Goal: Task Accomplishment & Management: Manage account settings

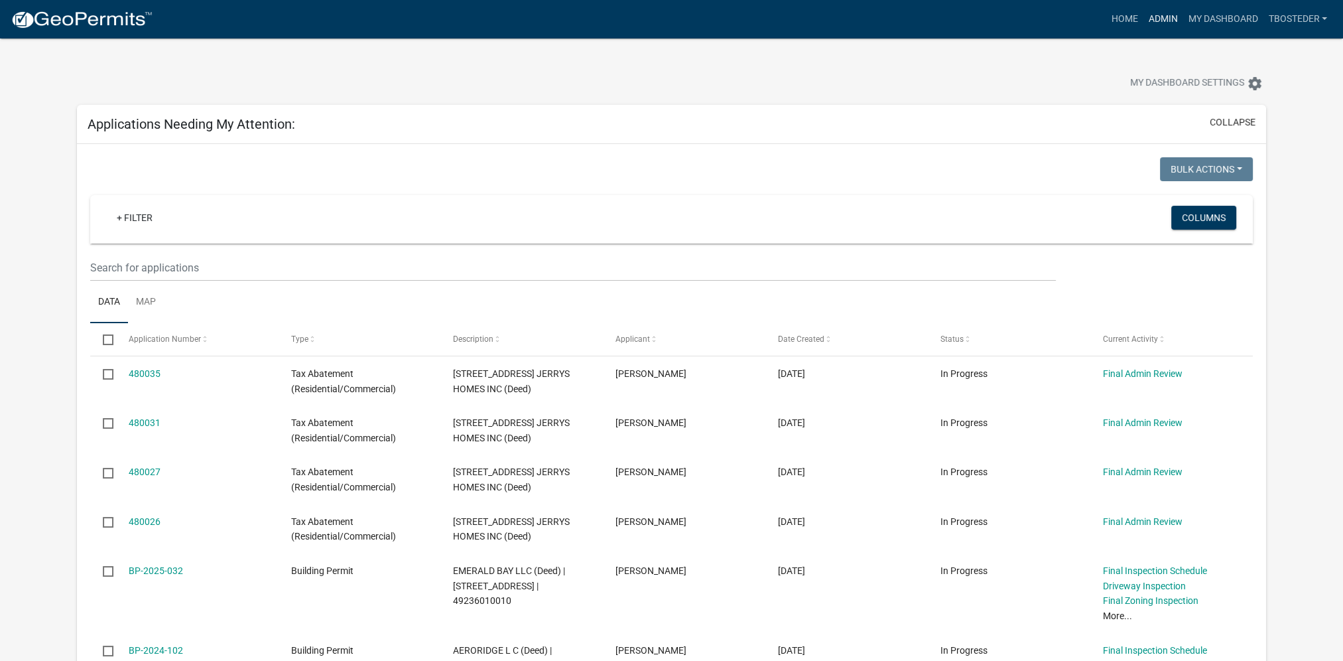
click at [1164, 20] on link "Admin" at bounding box center [1163, 19] width 40 height 25
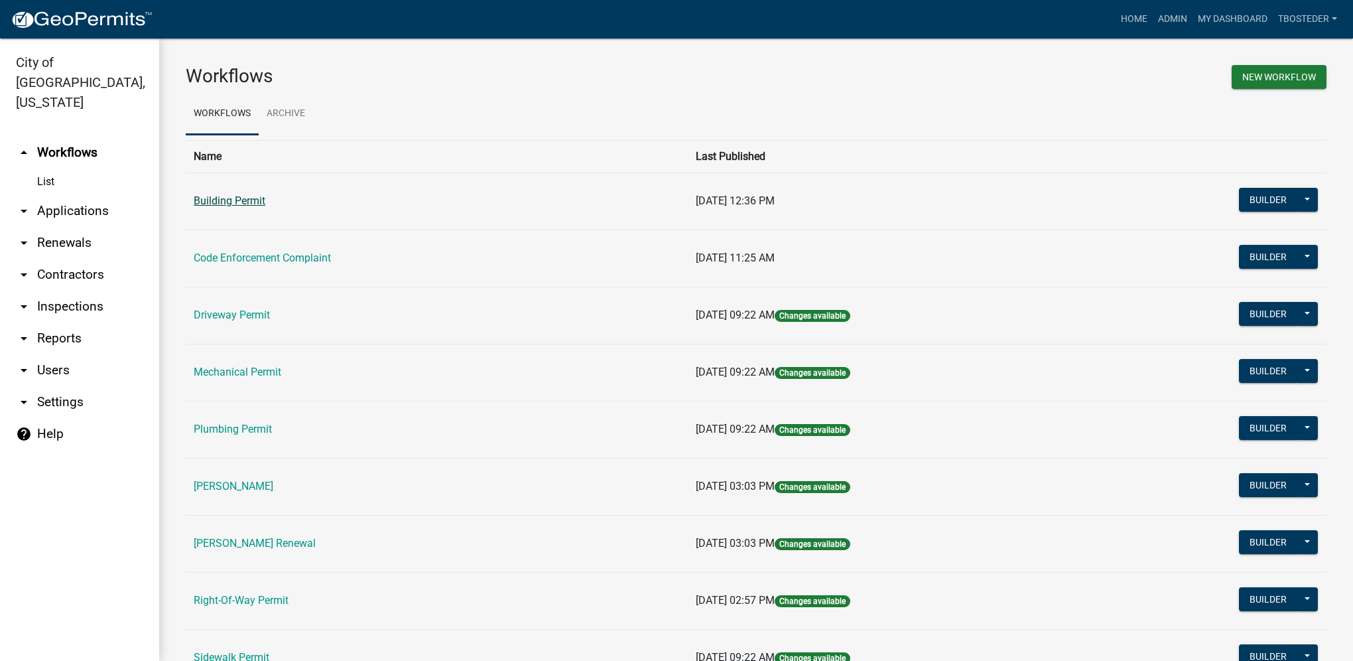
click at [226, 203] on link "Building Permit" at bounding box center [230, 200] width 72 height 13
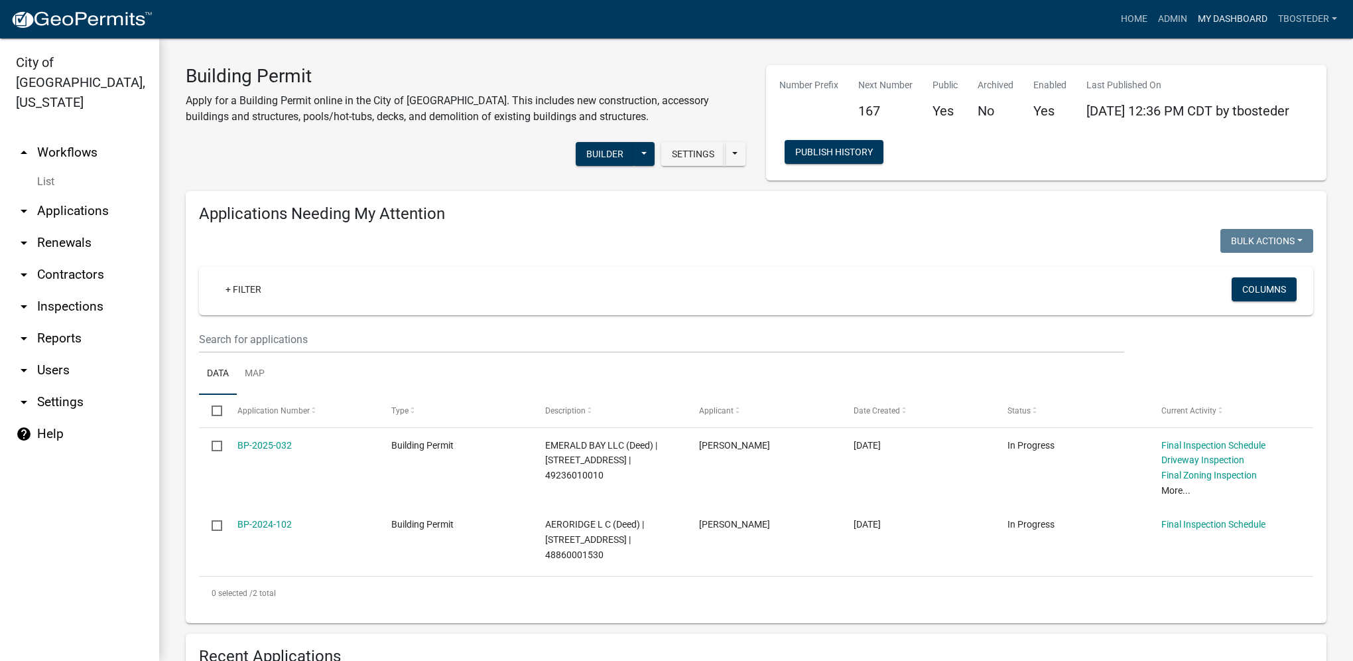
select select "1: 25"
click at [1233, 17] on link "My Dashboard" at bounding box center [1233, 19] width 80 height 25
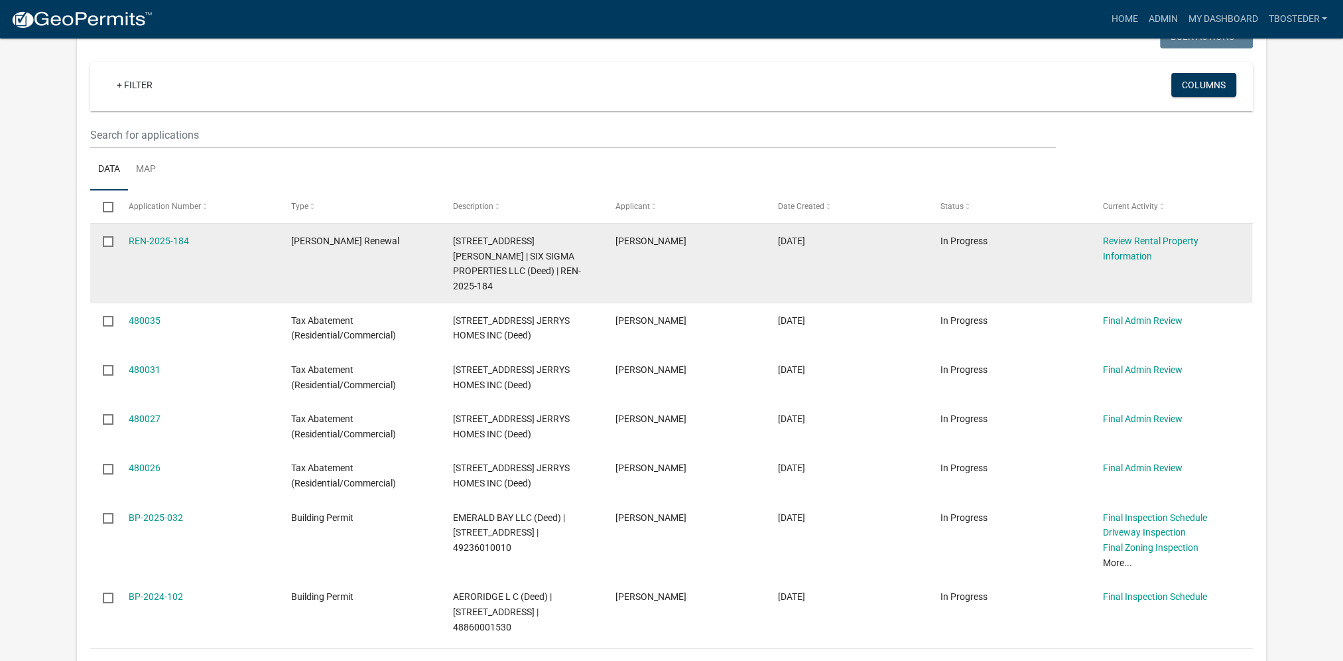
scroll to position [199, 0]
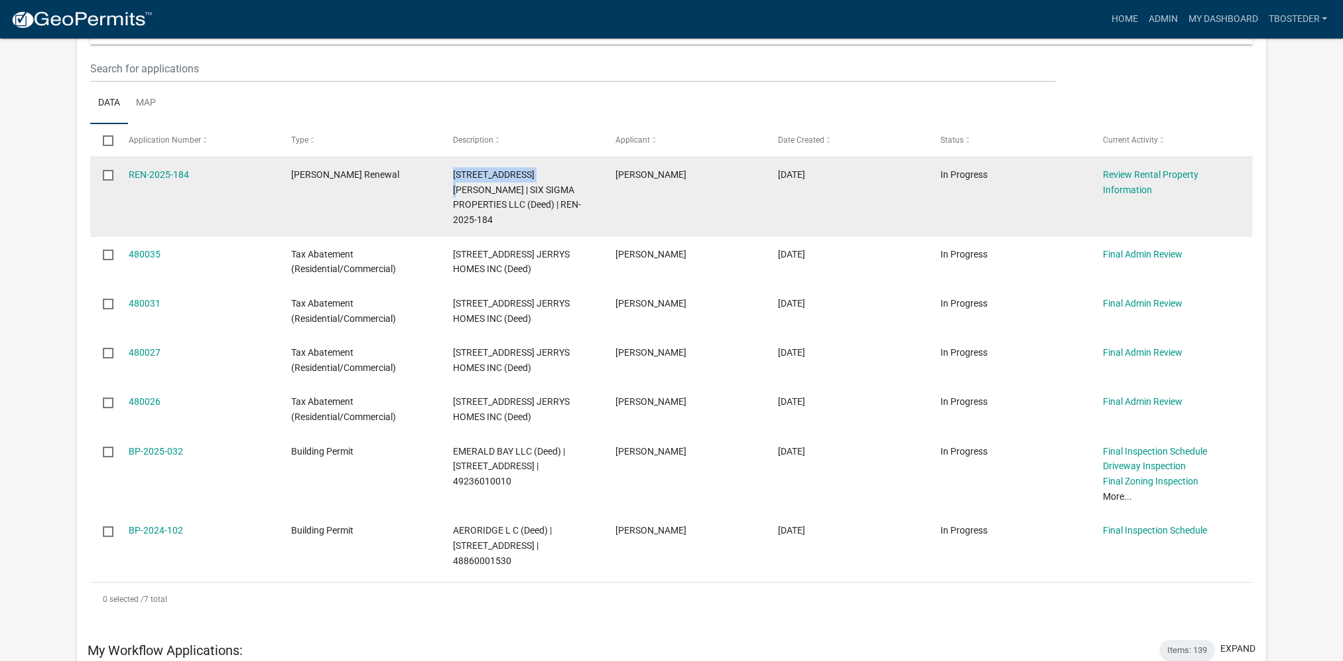
drag, startPoint x: 453, startPoint y: 174, endPoint x: 535, endPoint y: 171, distance: 82.3
click at [535, 171] on span "[STREET_ADDRESS][PERSON_NAME] | SIX SIGMA PROPERTIES LLC (Deed) | REN-2025-184" at bounding box center [517, 197] width 128 height 56
drag, startPoint x: 535, startPoint y: 171, endPoint x: 528, endPoint y: 174, distance: 8.0
copy span "[STREET_ADDRESS][PERSON_NAME]"
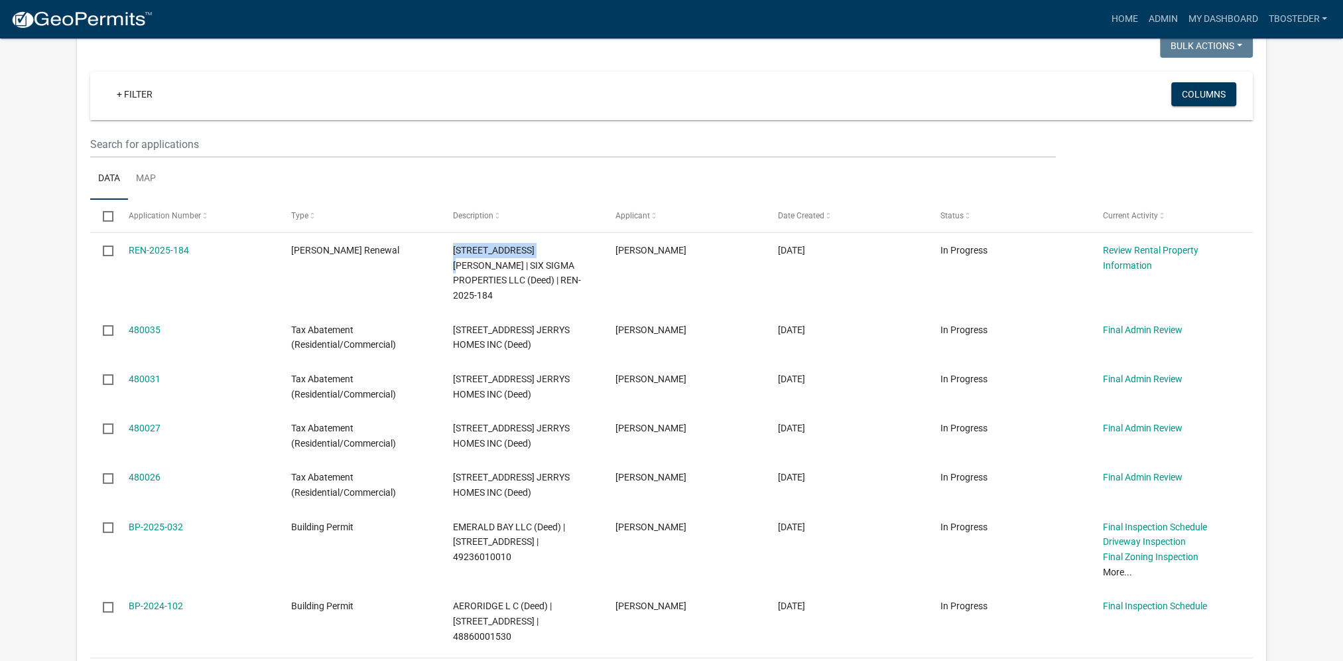
scroll to position [66, 0]
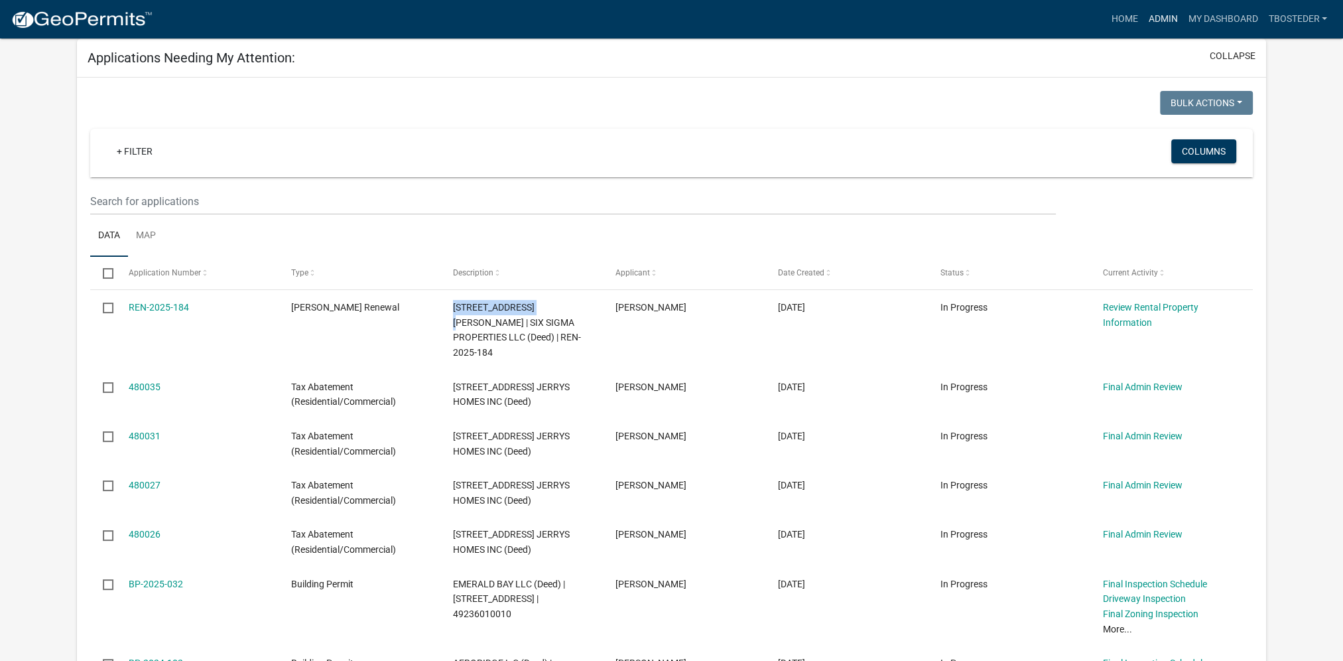
click at [1165, 17] on link "Admin" at bounding box center [1163, 19] width 40 height 25
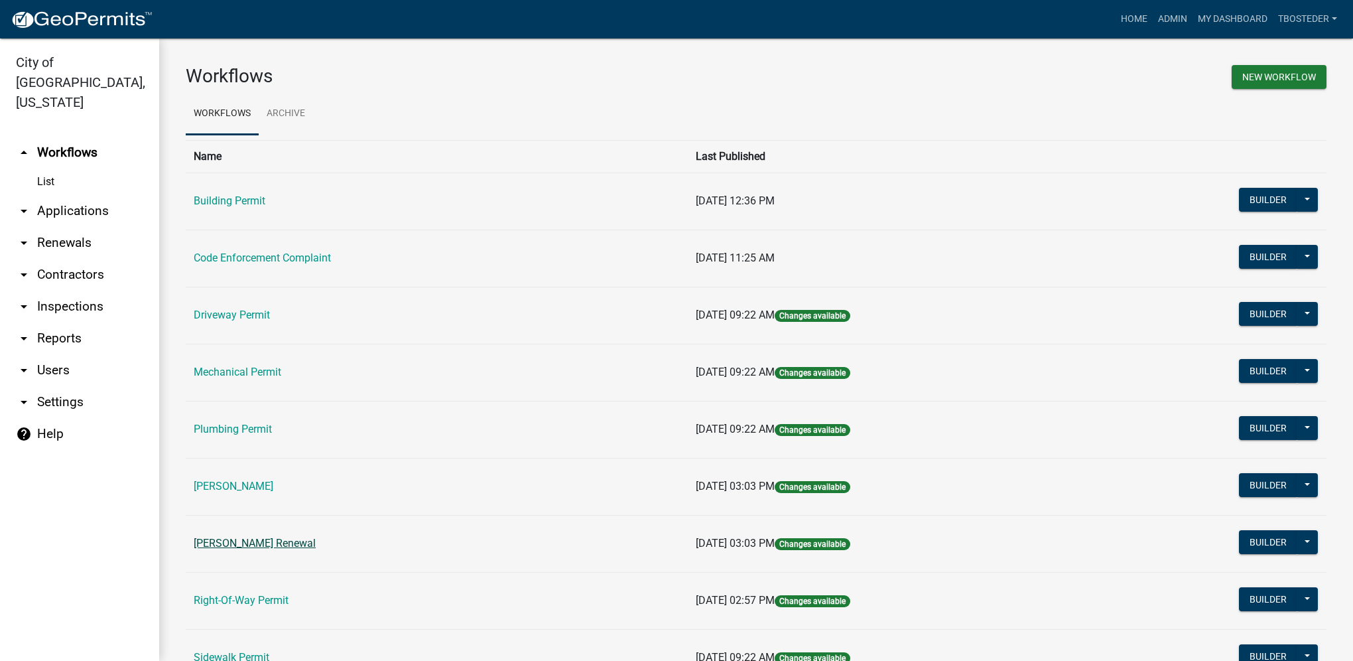
click at [301, 541] on link "[PERSON_NAME] Renewal" at bounding box center [255, 543] width 122 height 13
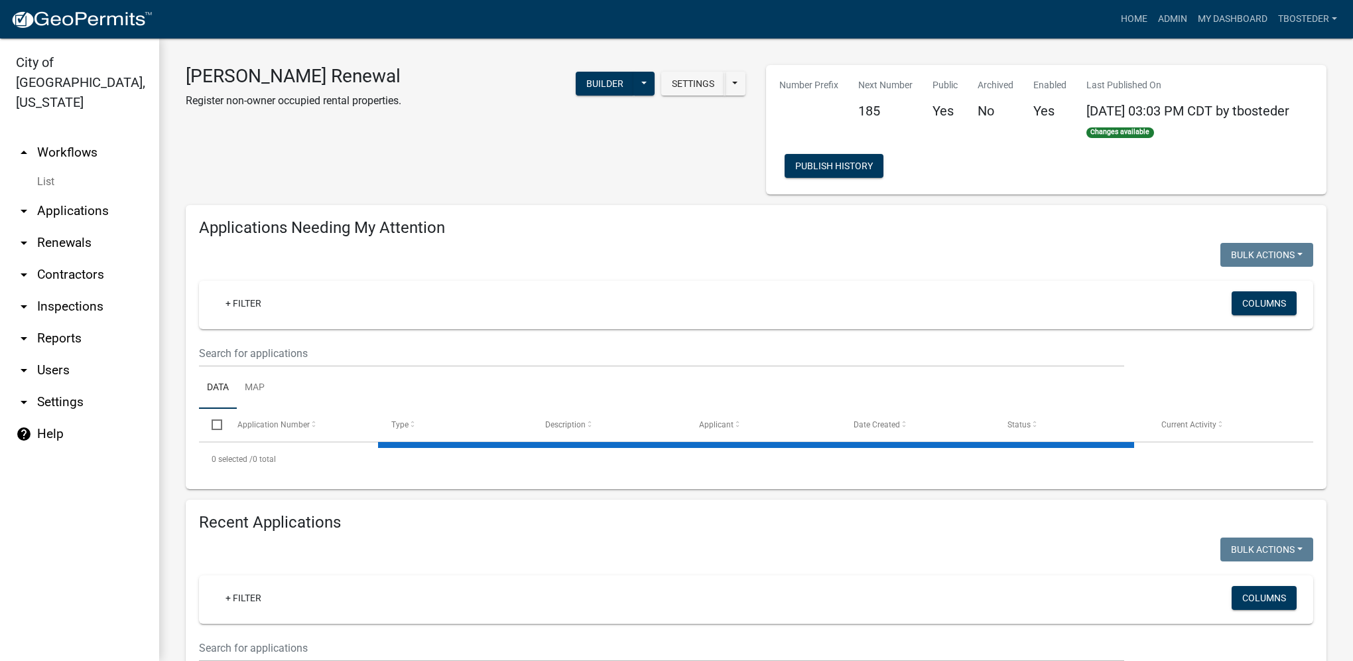
select select "1: 25"
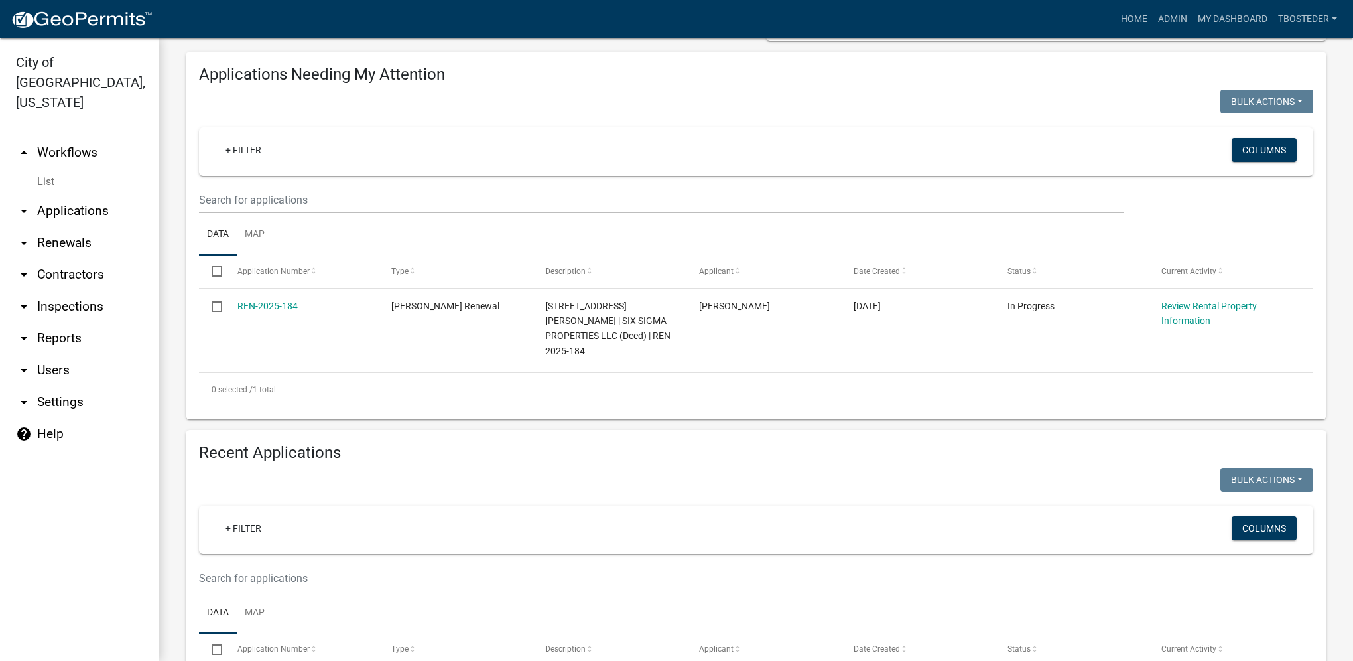
scroll to position [265, 0]
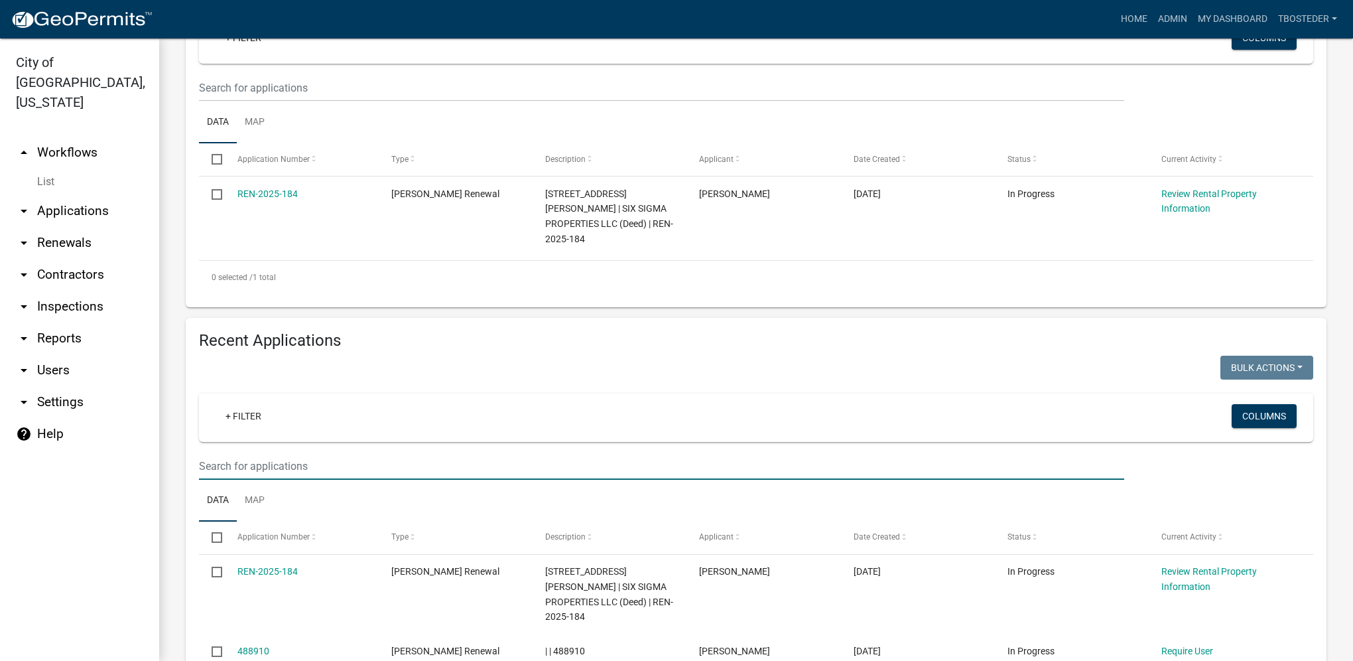
paste input "[ { "value": { "activity": { "routing": [ { "$id": "1", "targetId": "3ce9f3e8-2…"
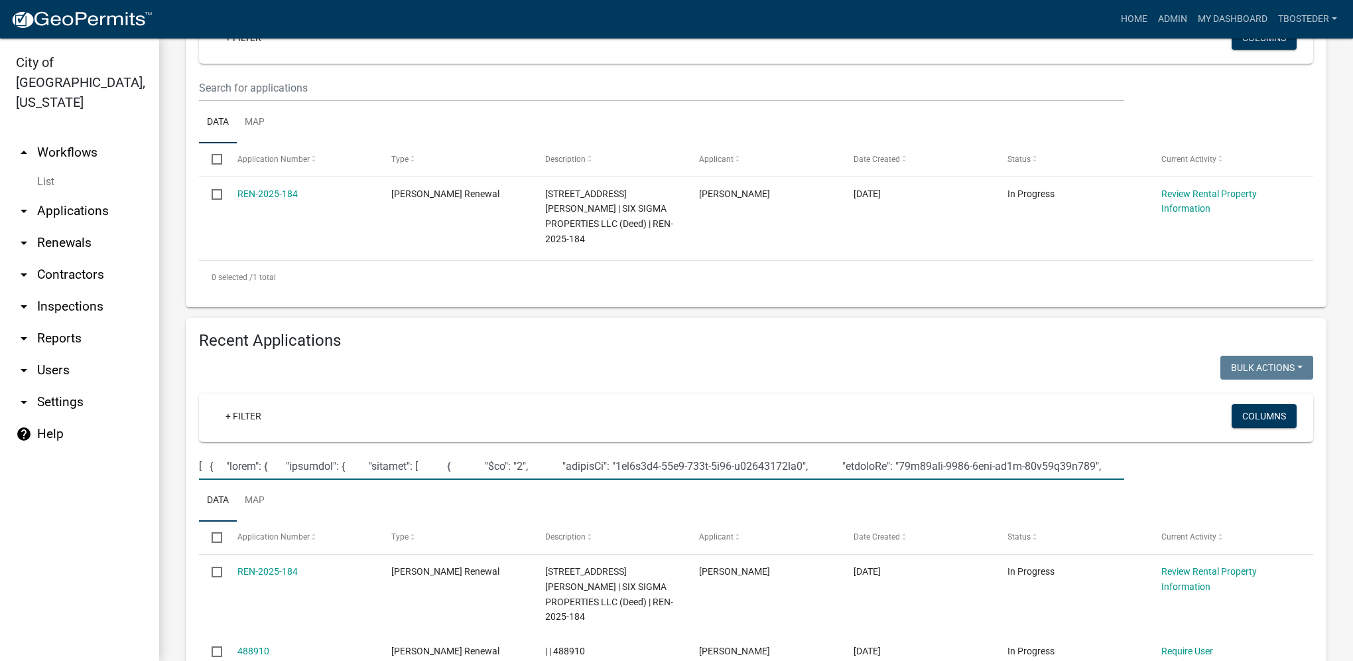
scroll to position [0, 756995]
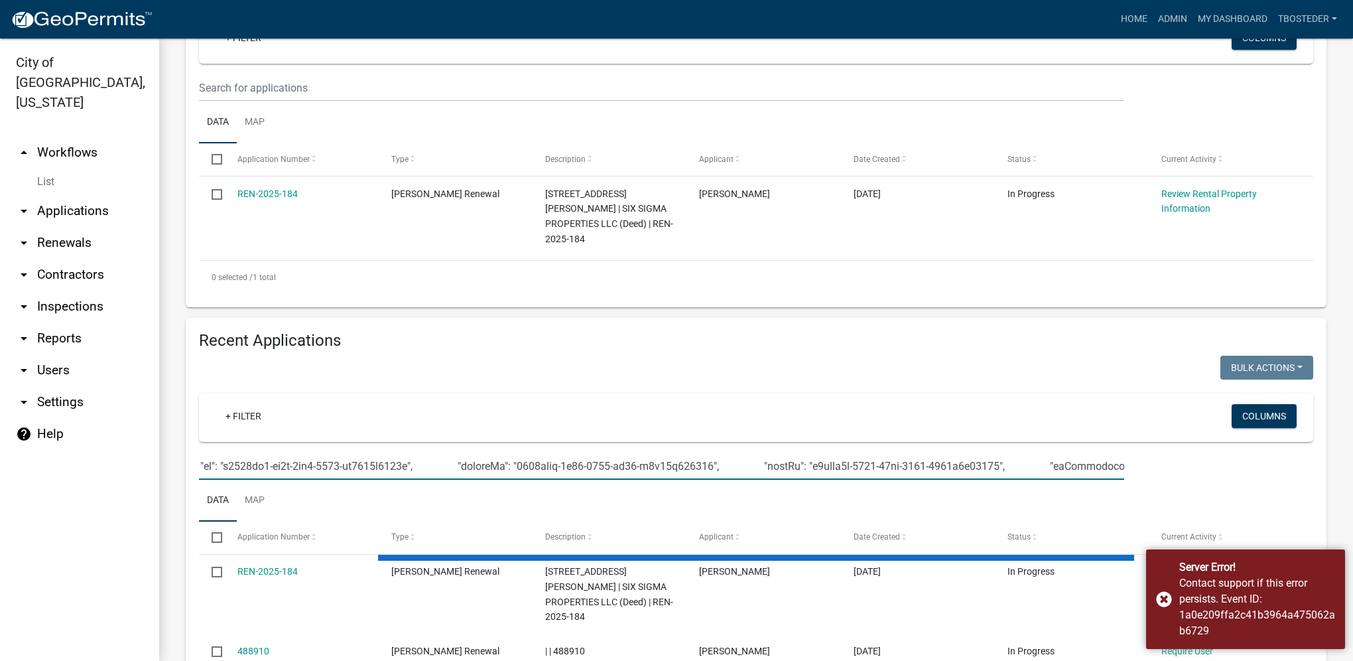
click at [517, 452] on input "text" at bounding box center [661, 465] width 925 height 27
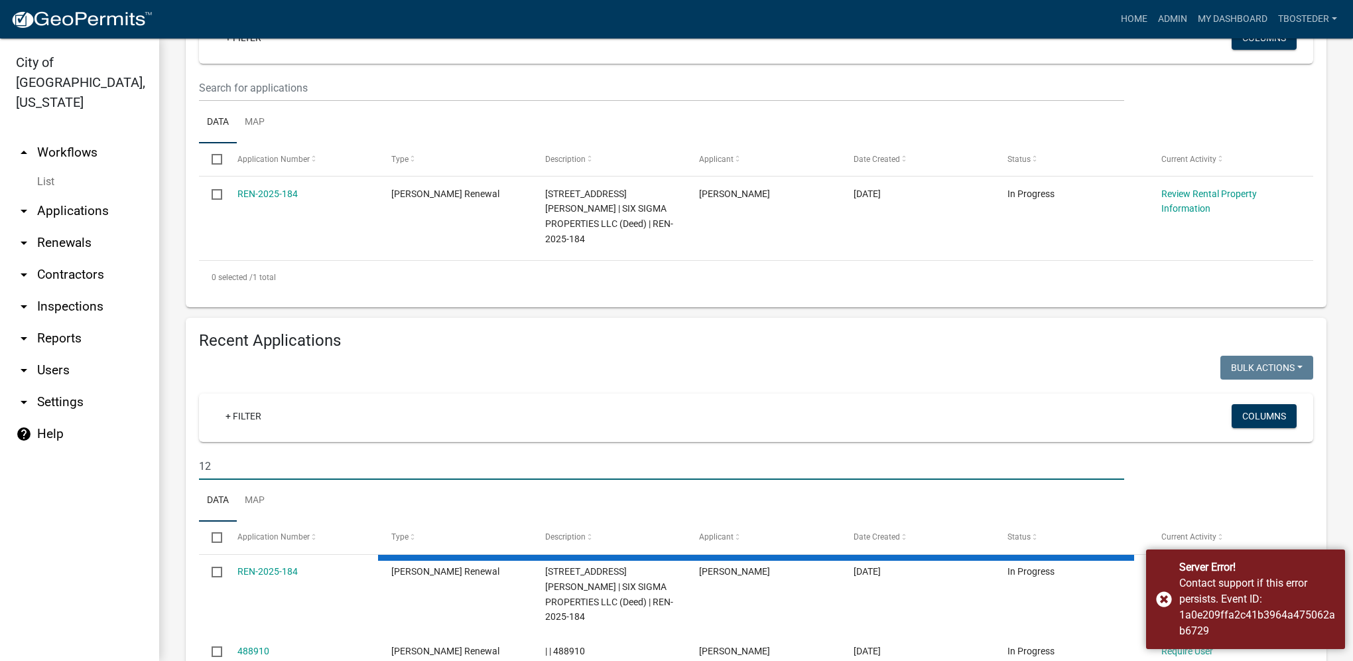
scroll to position [0, 0]
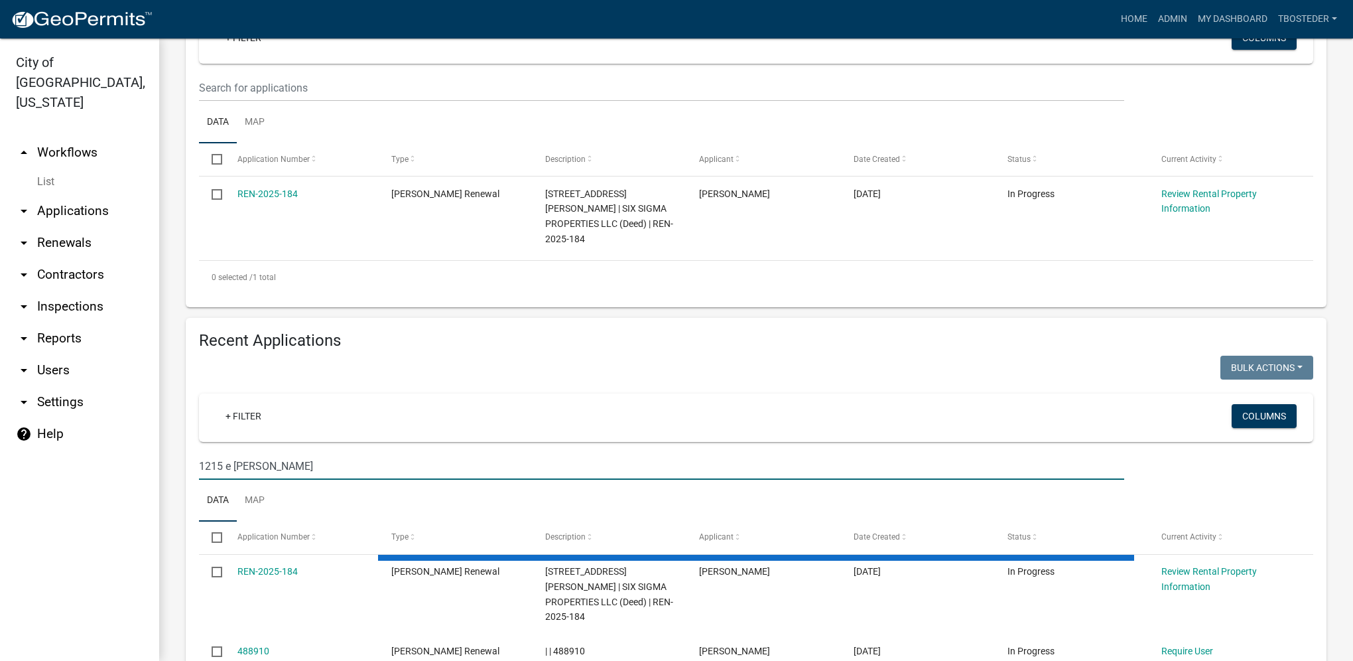
type input "1215 e [PERSON_NAME]"
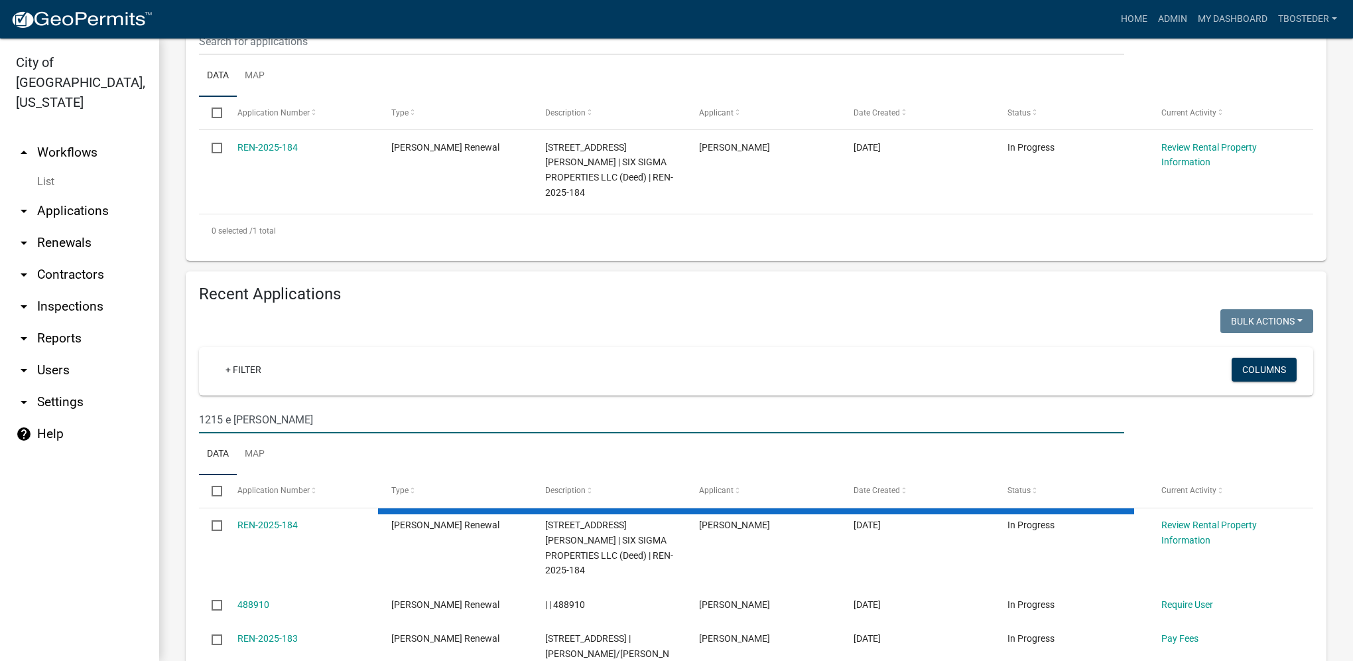
scroll to position [398, 0]
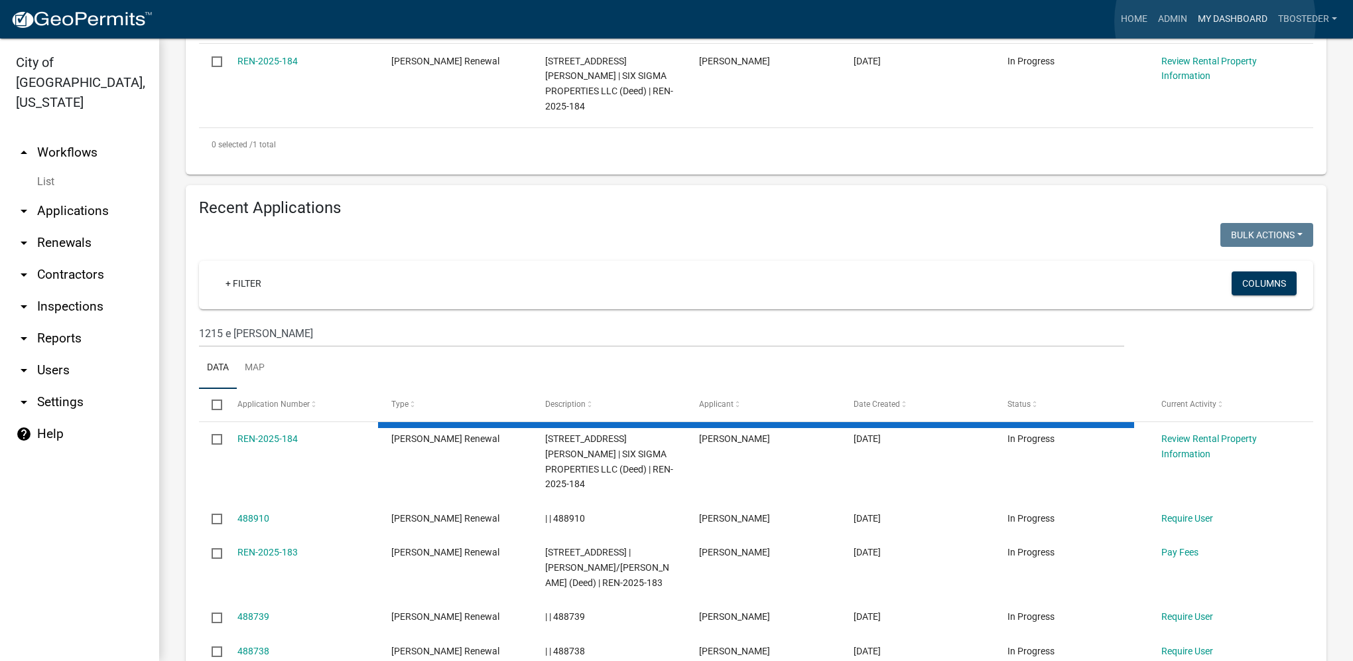
click at [1215, 21] on link "My Dashboard" at bounding box center [1233, 19] width 80 height 25
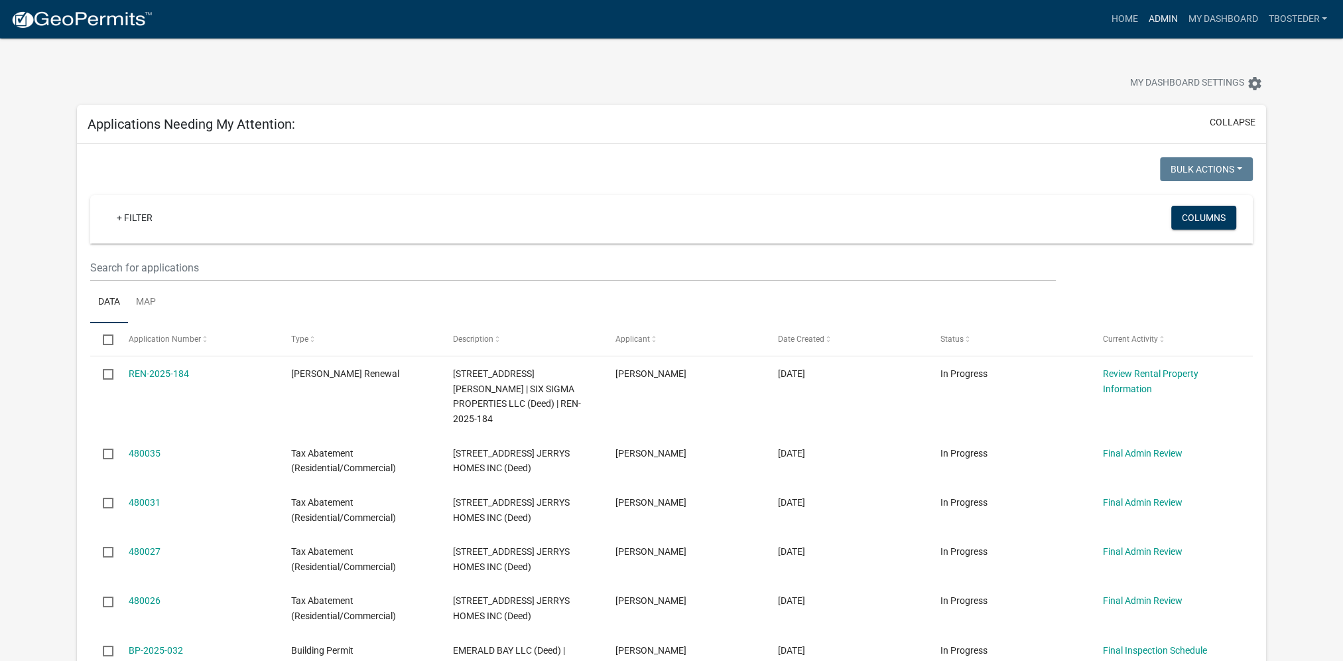
click at [1154, 28] on link "Admin" at bounding box center [1163, 19] width 40 height 25
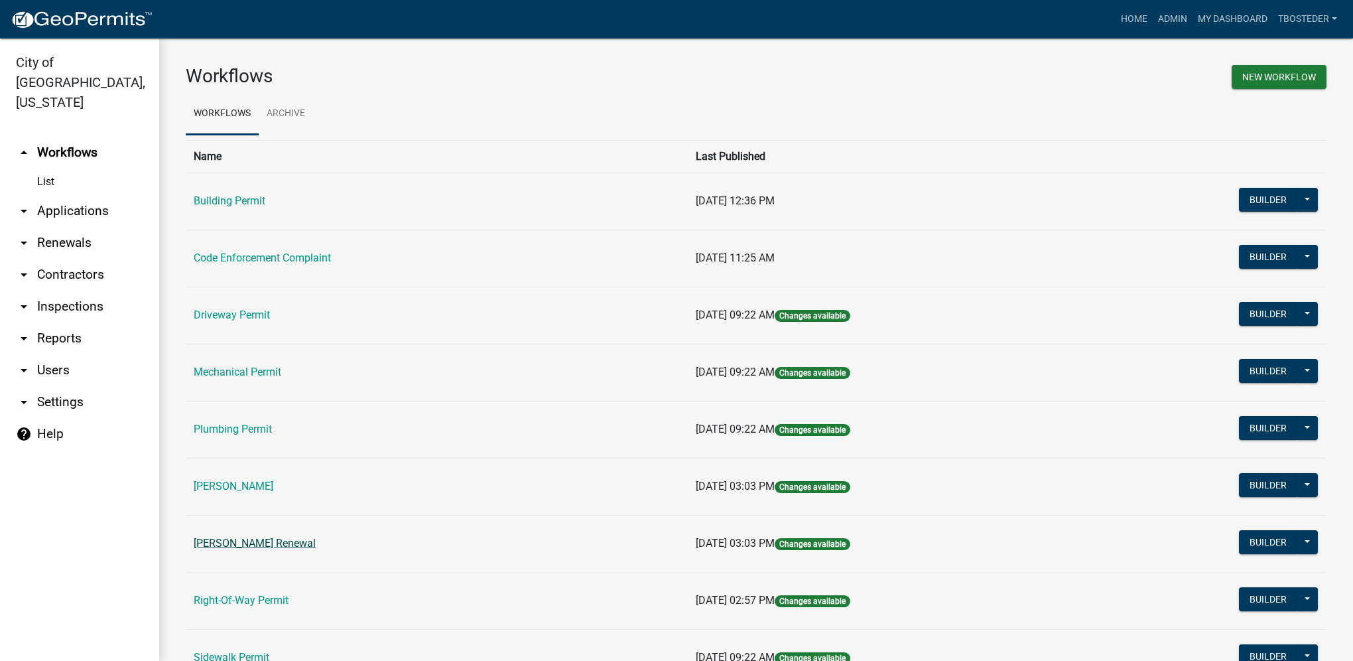
click at [273, 543] on link "[PERSON_NAME] Renewal" at bounding box center [255, 543] width 122 height 13
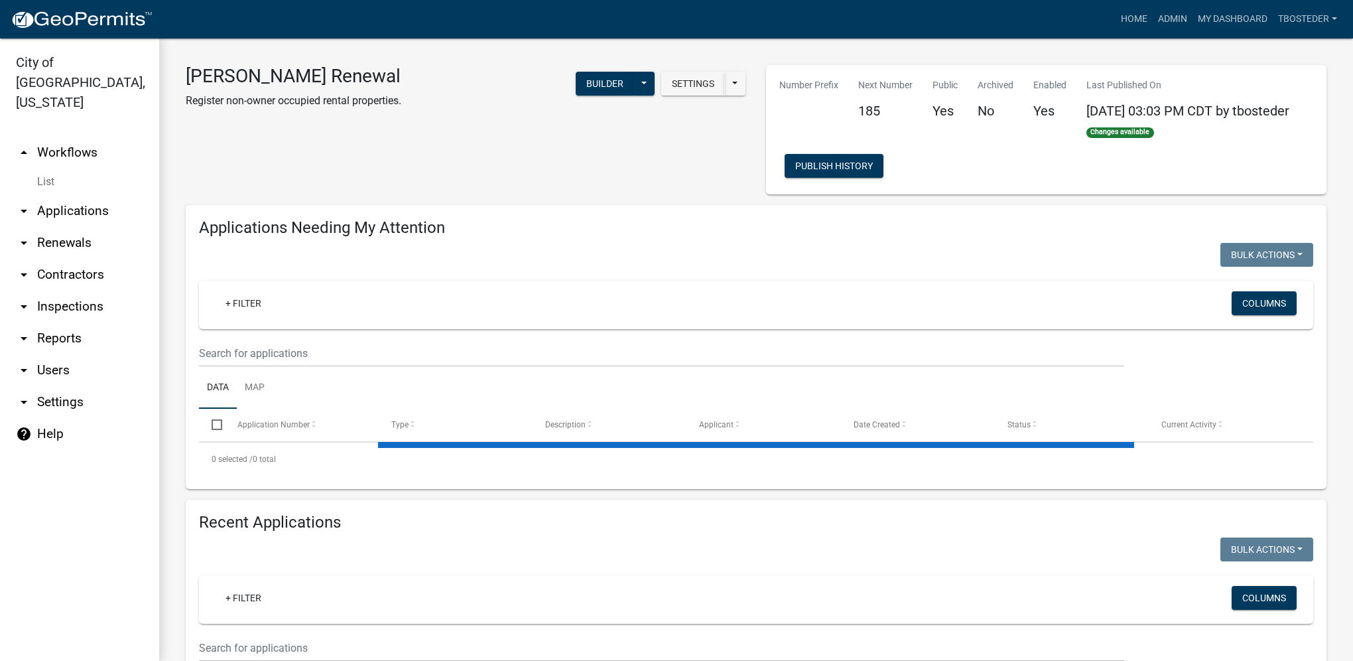
select select "1: 25"
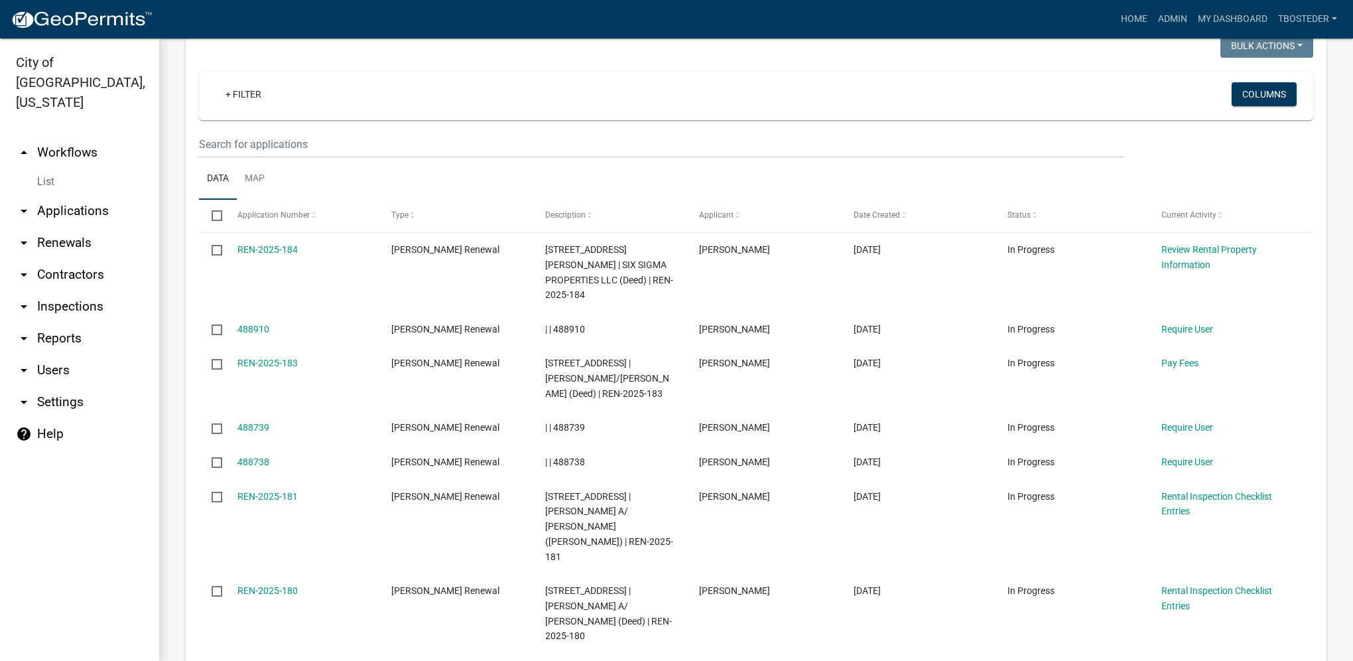
scroll to position [597, 0]
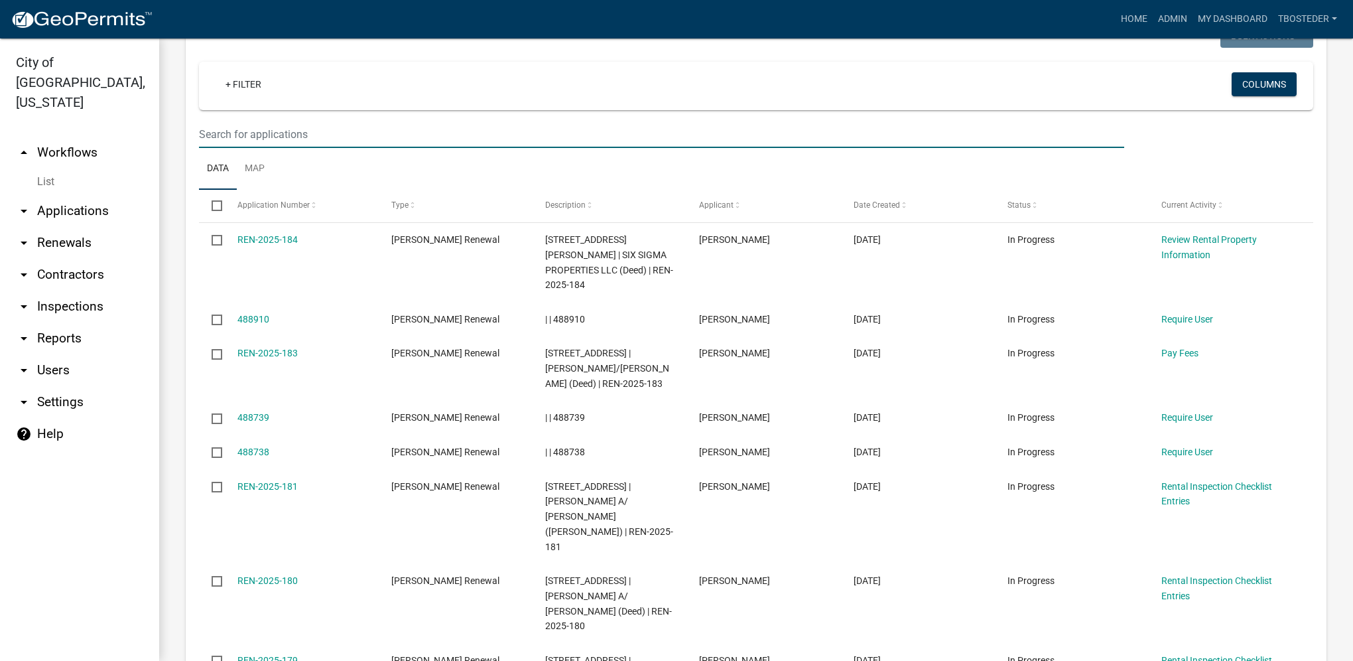
click at [252, 122] on input "text" at bounding box center [661, 134] width 925 height 27
type input "1215 e [PERSON_NAME]"
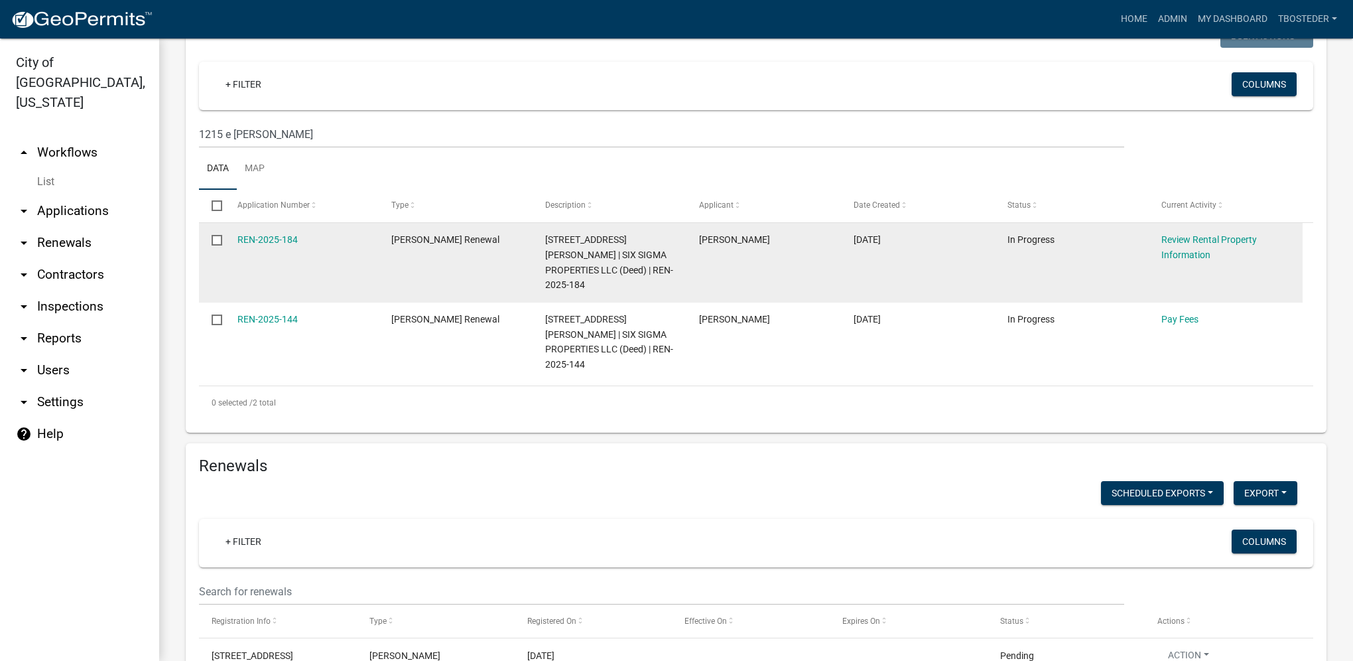
click at [214, 235] on input "checkbox" at bounding box center [216, 239] width 9 height 9
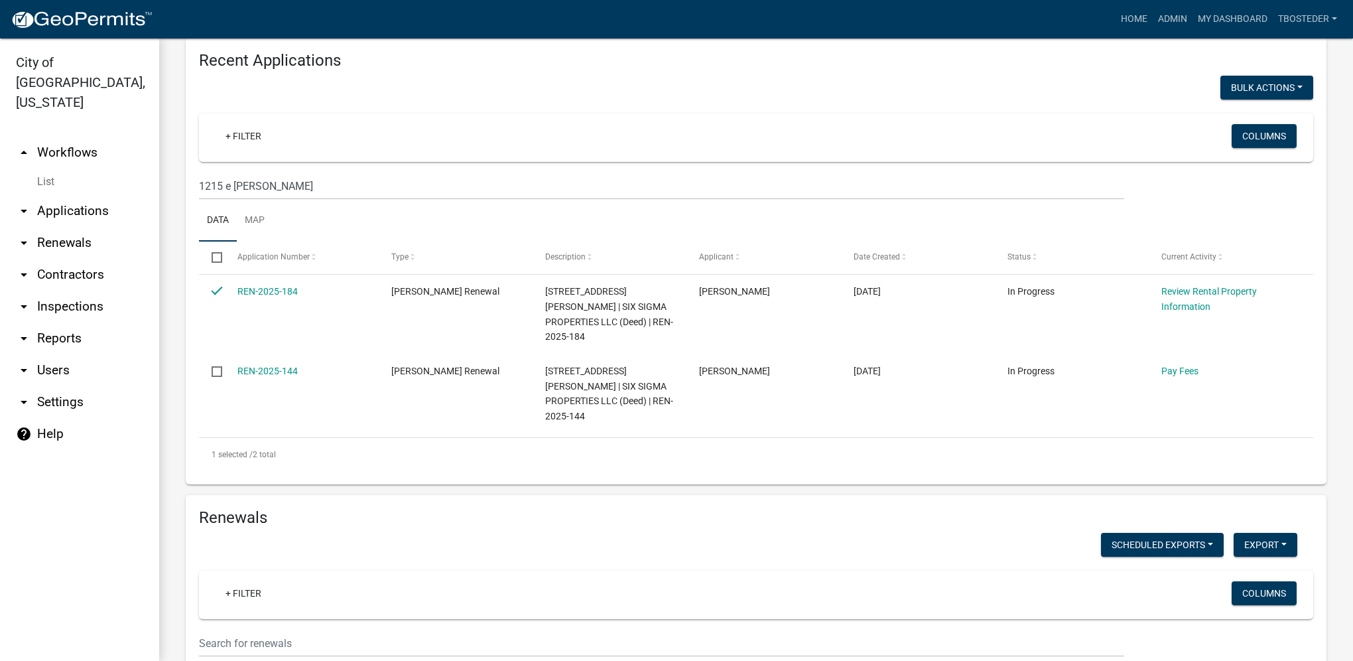
scroll to position [464, 0]
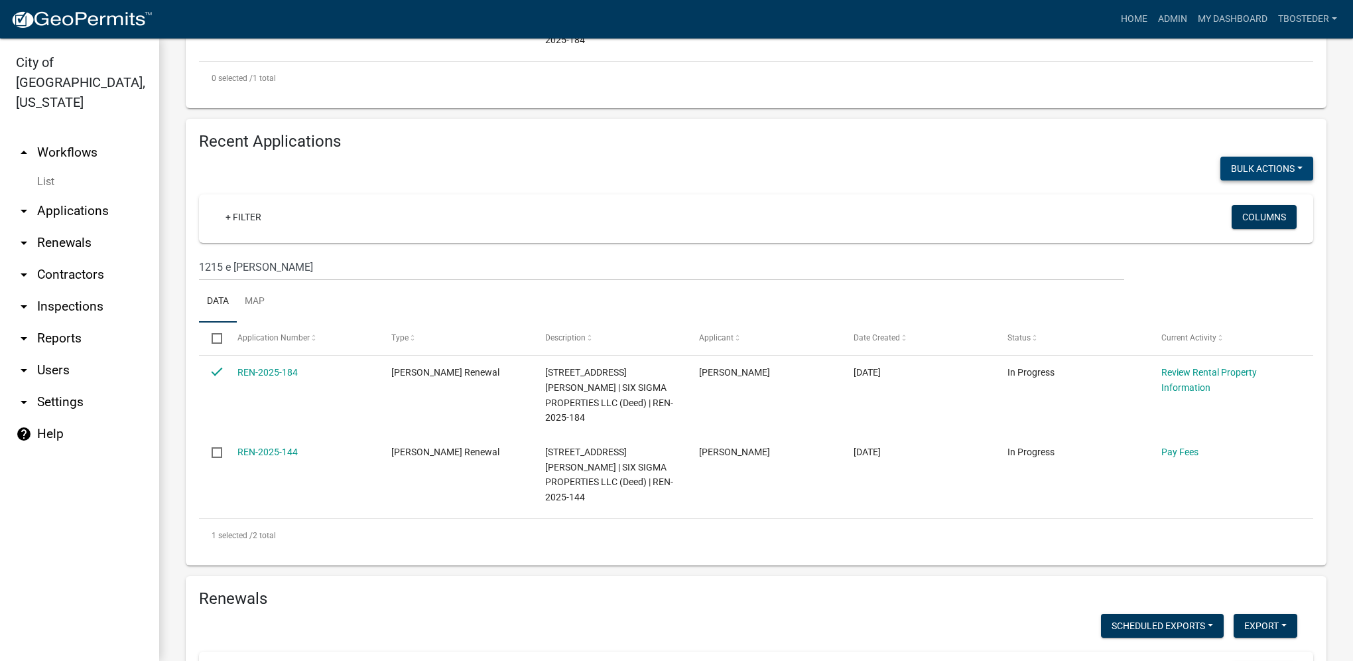
click at [1221, 164] on button "Bulk Actions" at bounding box center [1267, 169] width 93 height 24
click at [1211, 195] on button "Void" at bounding box center [1260, 203] width 106 height 32
checkbox input "false"
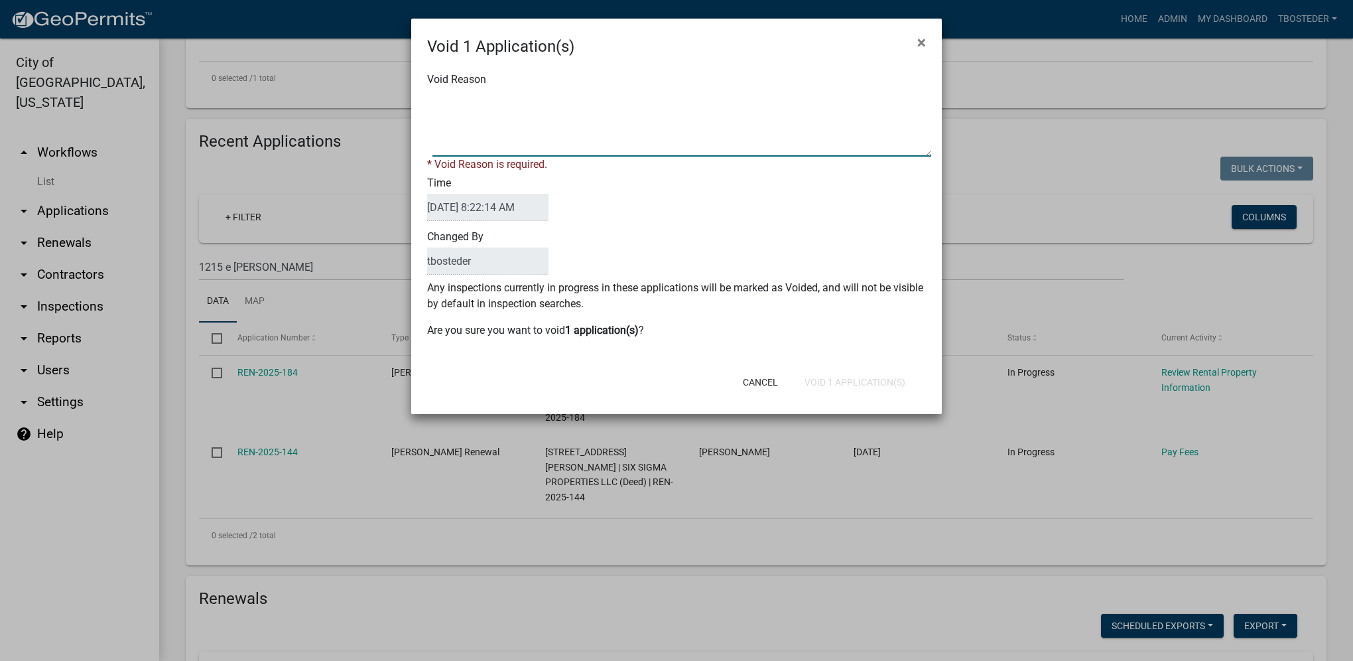
click at [521, 146] on textarea "Void Reason" at bounding box center [682, 123] width 499 height 66
type textarea "duplicate"
click at [830, 379] on div "Cancel Void 1 Application(s)" at bounding box center [763, 382] width 327 height 34
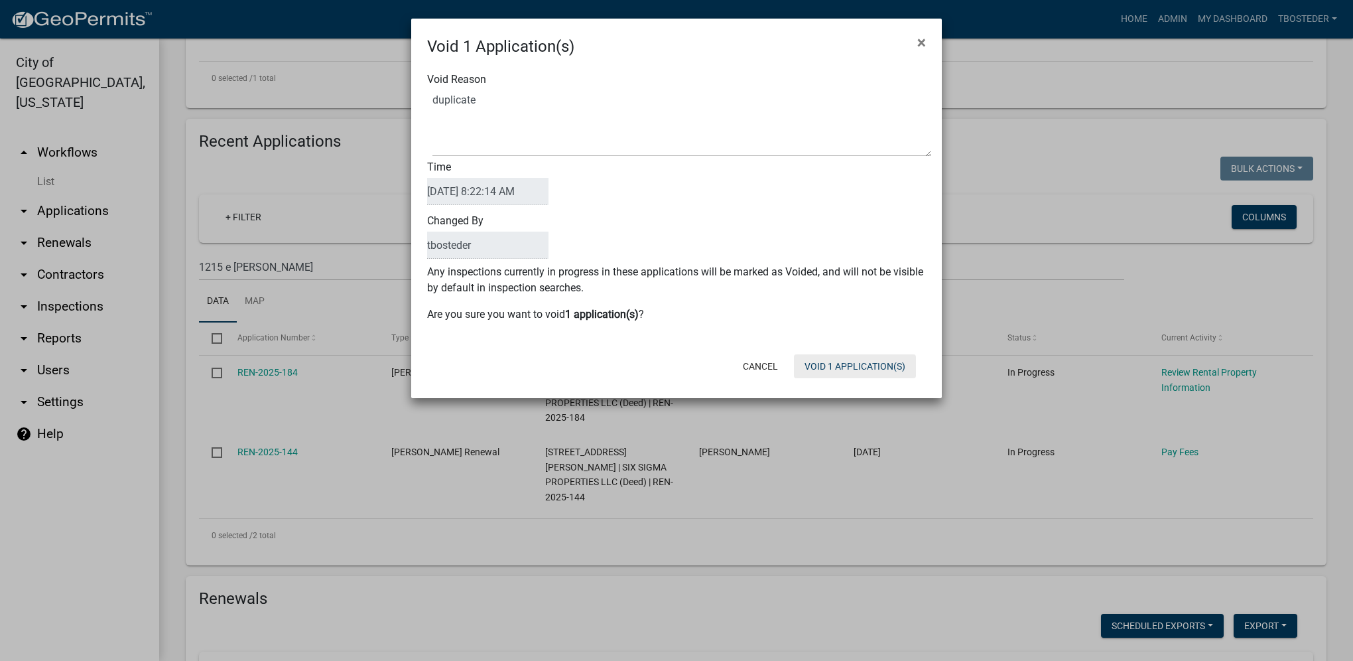
click at [872, 366] on button "Void 1 Application(s)" at bounding box center [855, 366] width 122 height 24
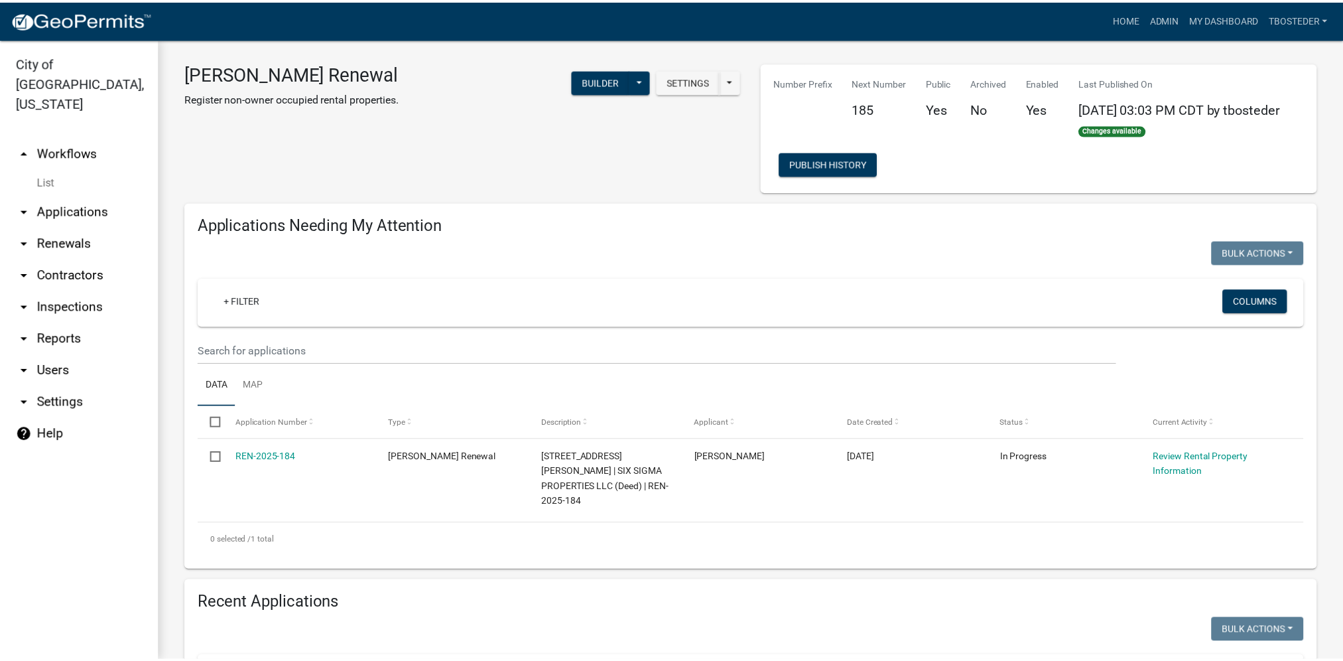
scroll to position [0, 0]
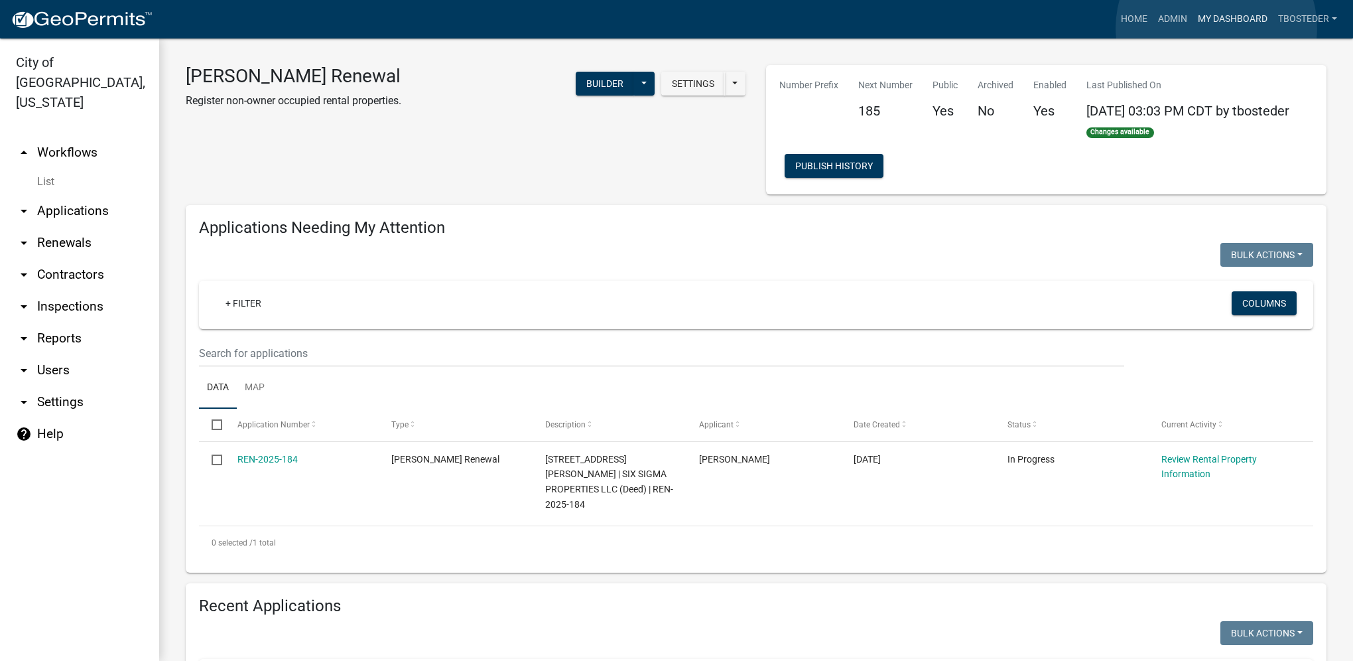
click at [1217, 28] on link "My Dashboard" at bounding box center [1233, 19] width 80 height 25
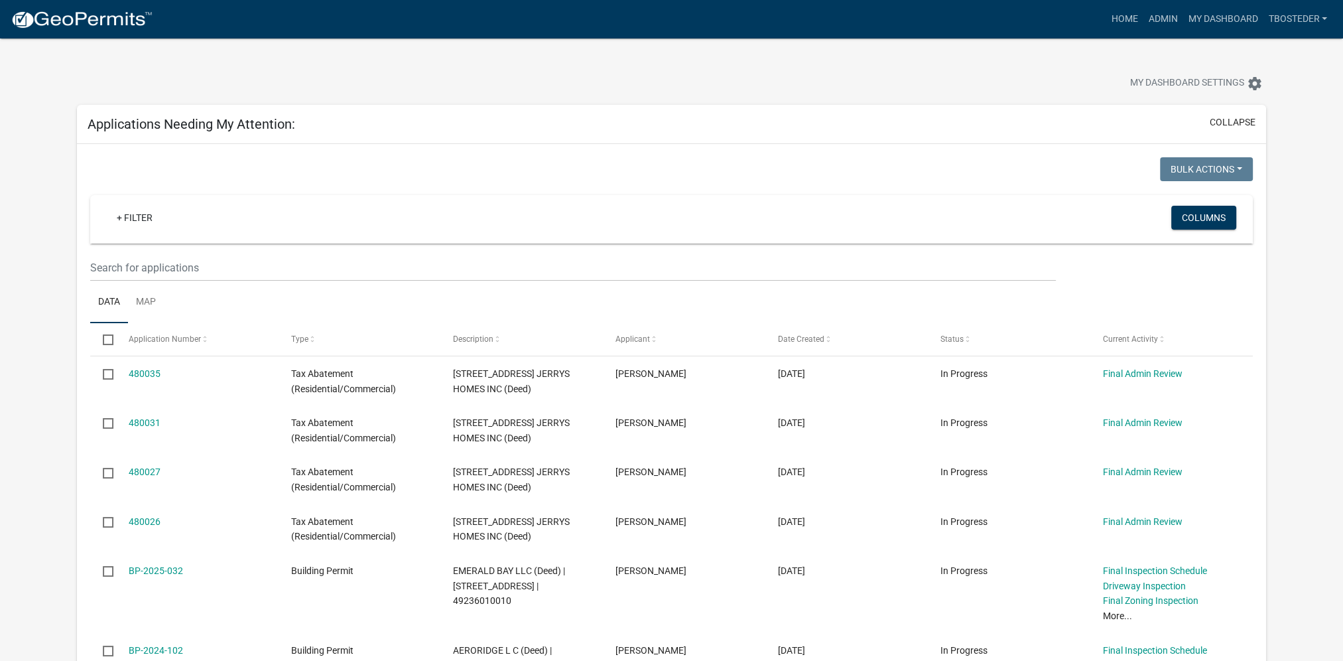
click at [580, 81] on div at bounding box center [419, 84] width 705 height 29
click at [1122, 22] on link "Home" at bounding box center [1124, 19] width 37 height 25
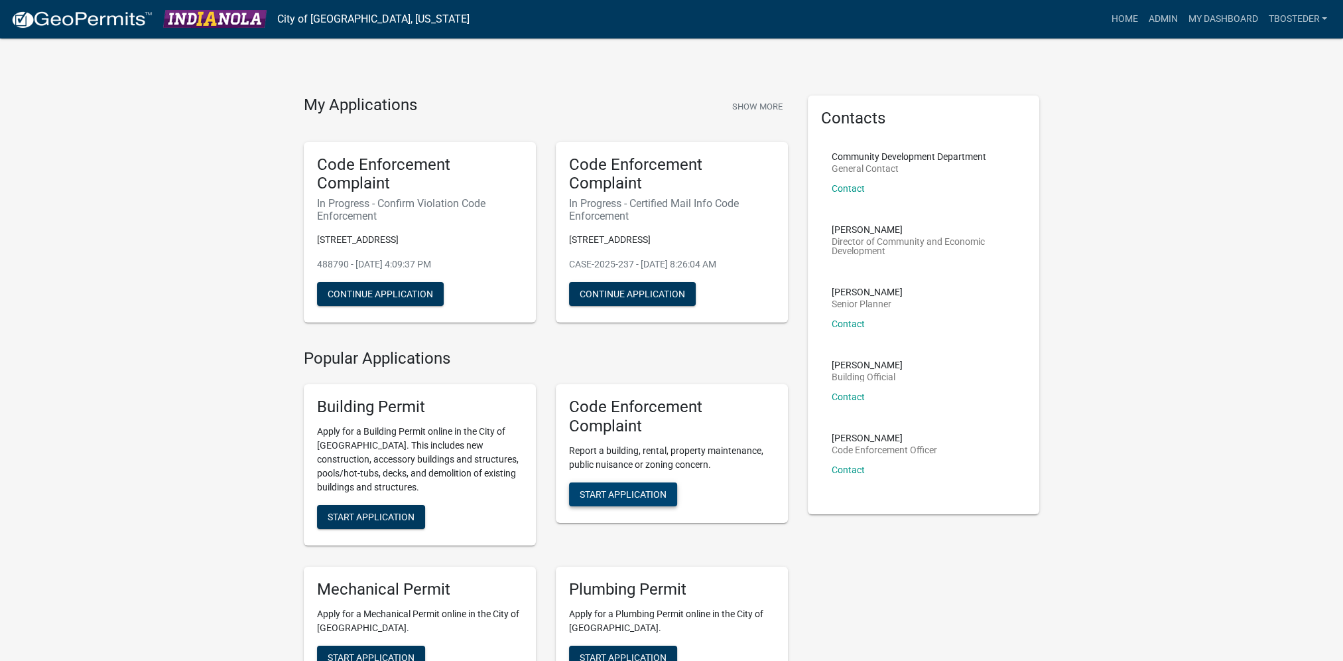
click at [643, 488] on button "Start Application" at bounding box center [623, 494] width 108 height 24
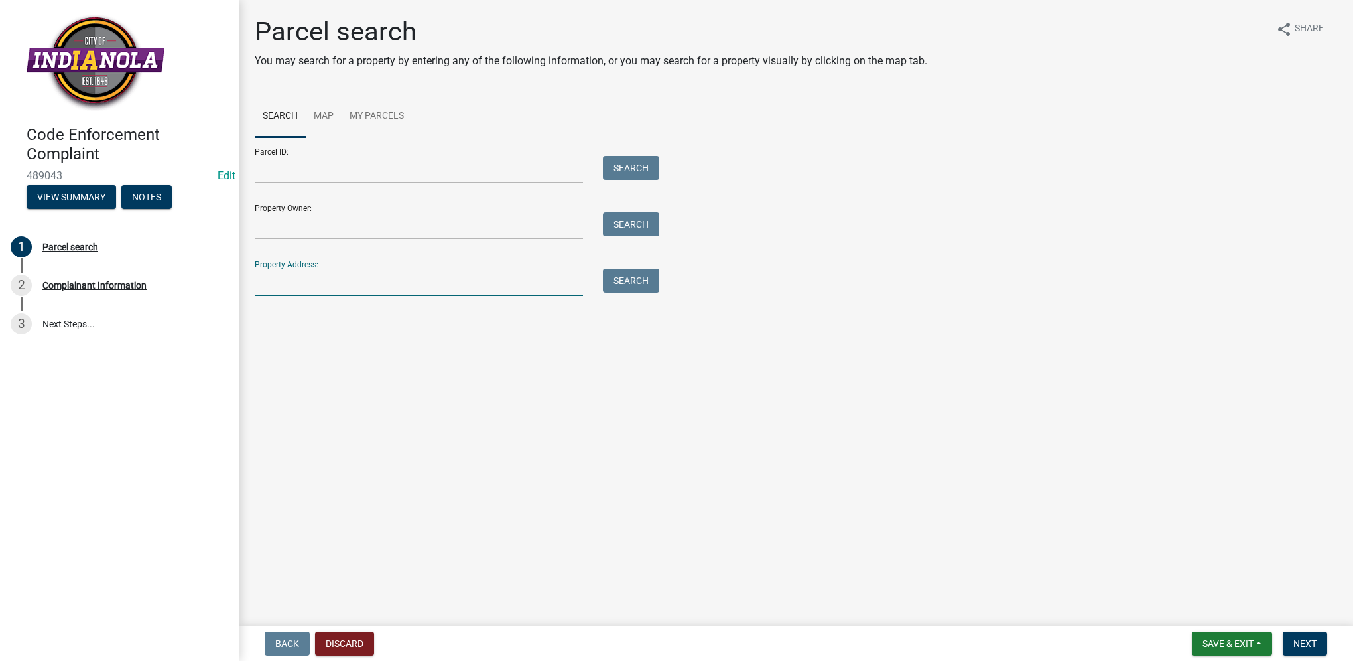
click at [360, 285] on input "Property Address:" at bounding box center [419, 282] width 328 height 27
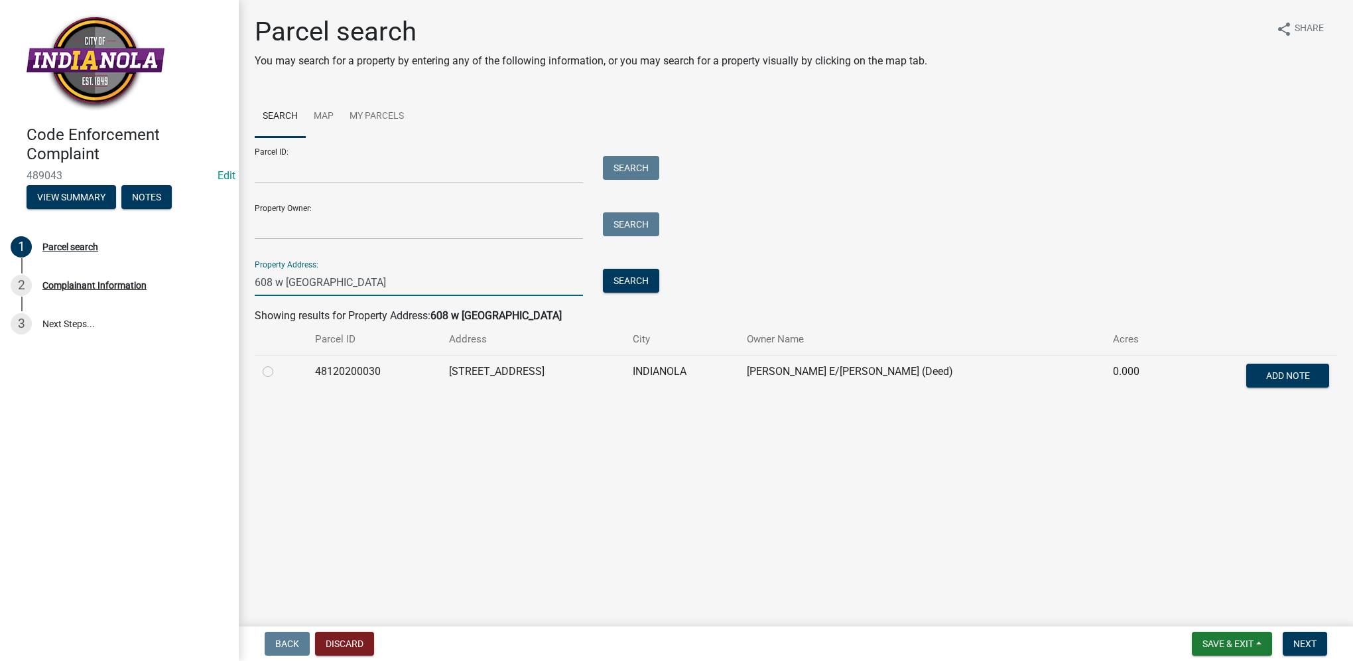
type input "608 w [GEOGRAPHIC_DATA]"
click at [279, 364] on label at bounding box center [279, 364] width 0 height 0
click at [279, 372] on input "radio" at bounding box center [283, 368] width 9 height 9
radio input "true"
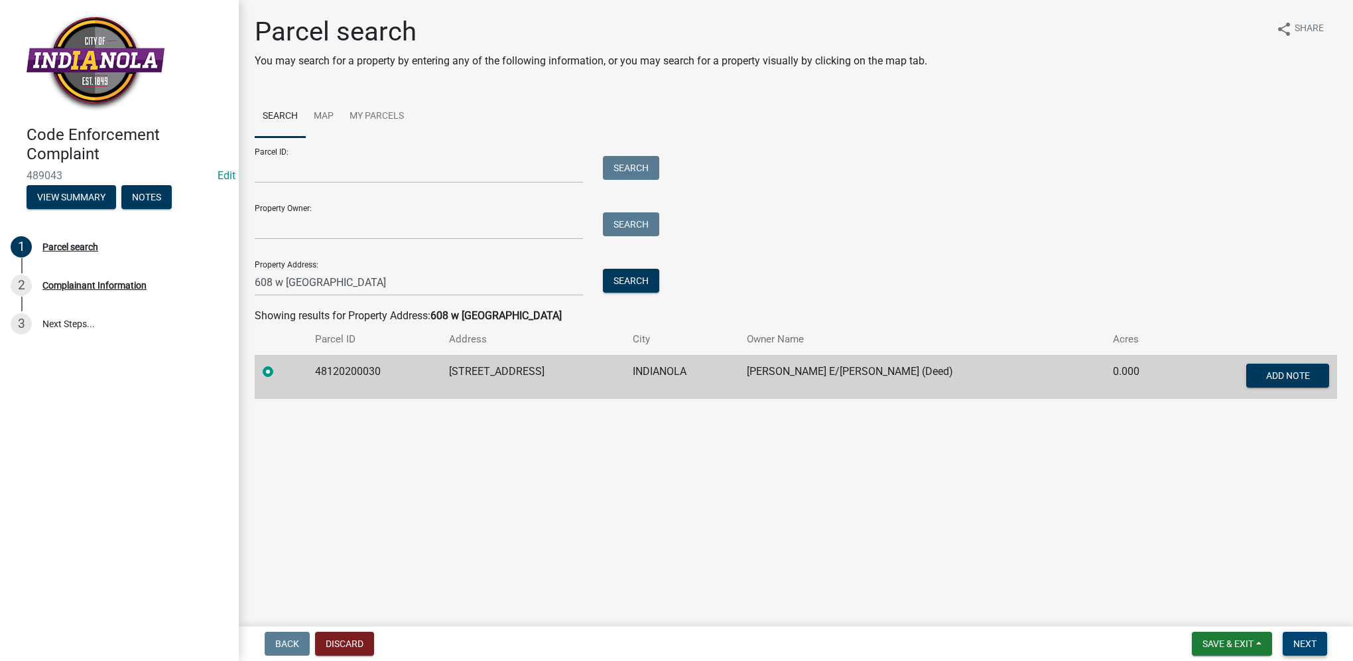
click at [1303, 647] on span "Next" at bounding box center [1305, 643] width 23 height 11
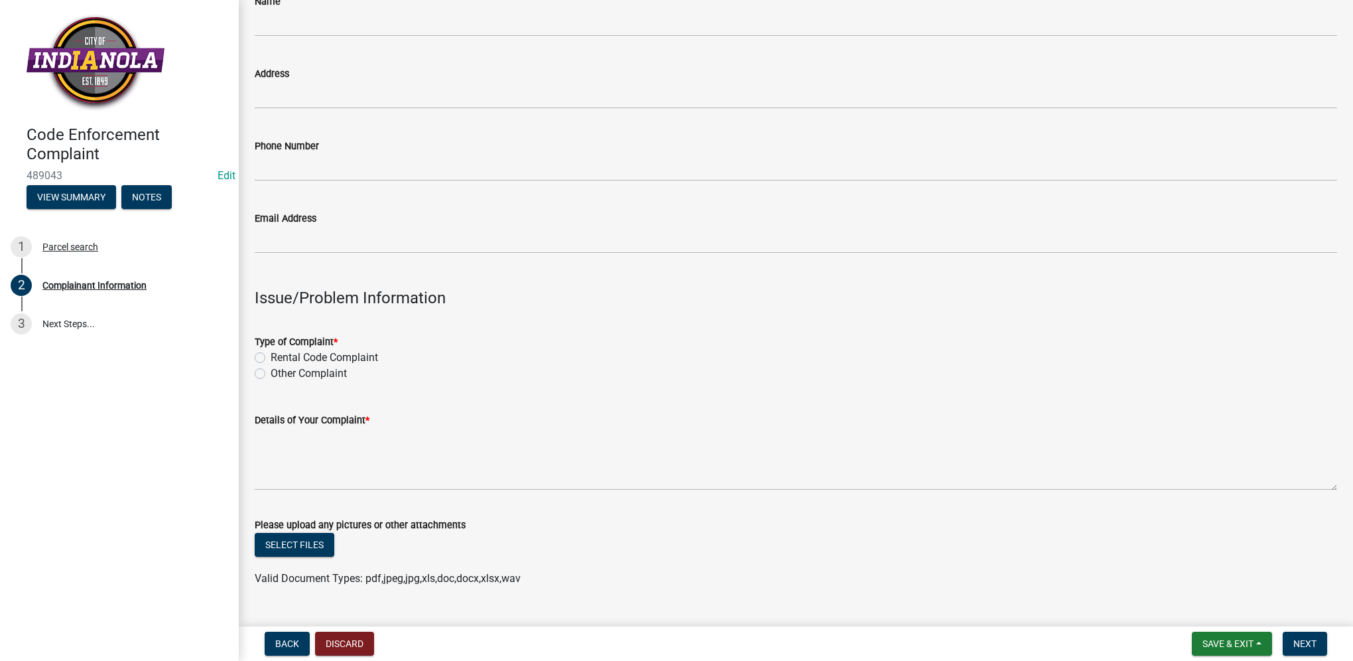
scroll to position [133, 0]
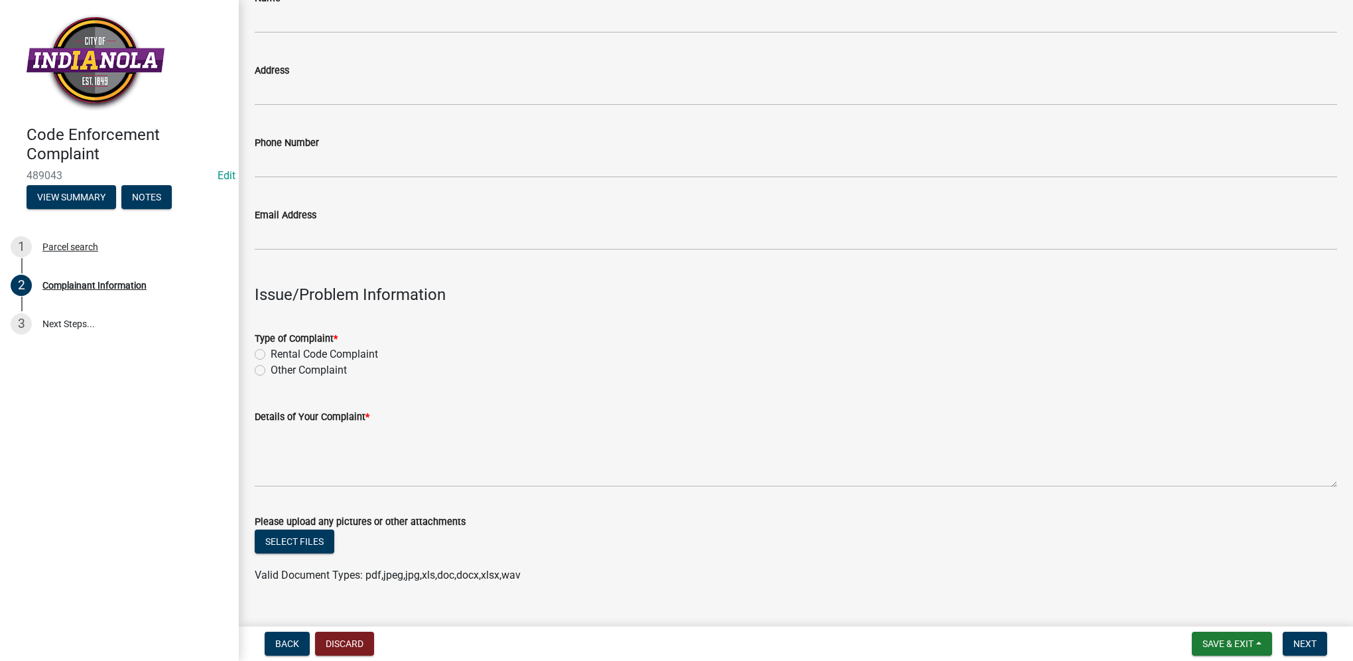
click at [271, 370] on label "Other Complaint" at bounding box center [309, 370] width 76 height 16
click at [271, 370] on input "Other Complaint" at bounding box center [275, 366] width 9 height 9
radio input "true"
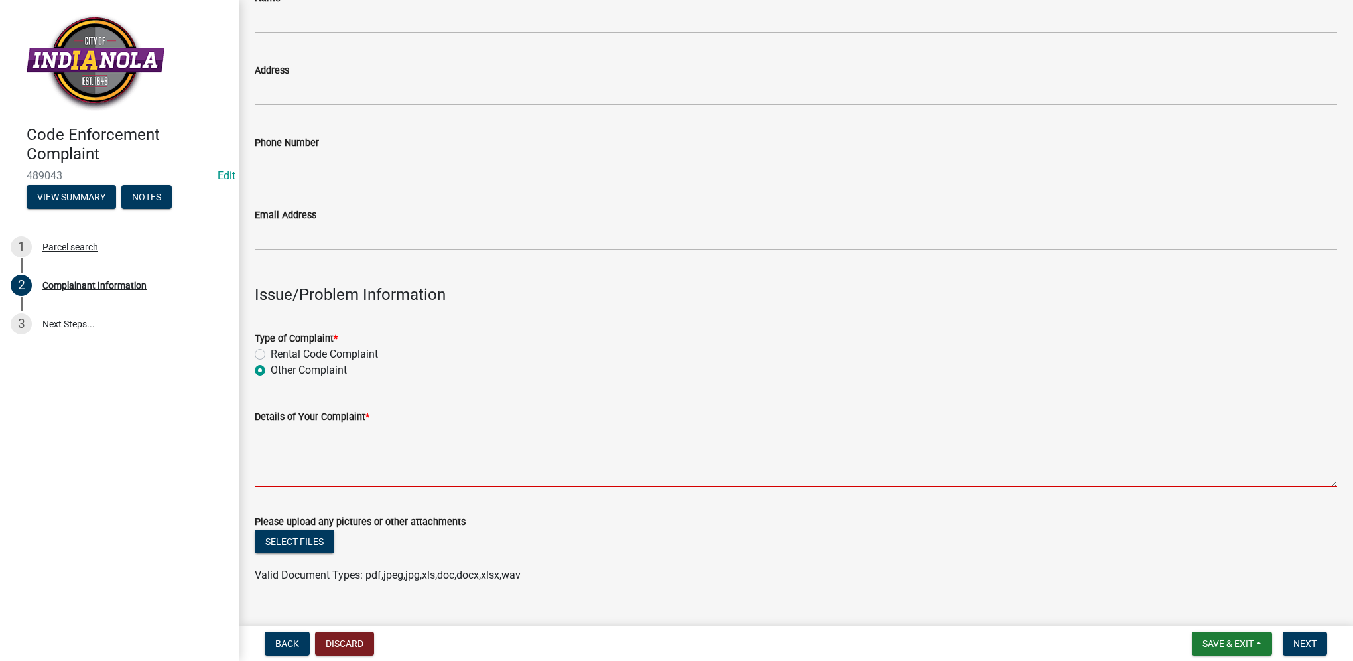
click at [366, 441] on textarea "Details of Your Complaint *" at bounding box center [796, 456] width 1083 height 62
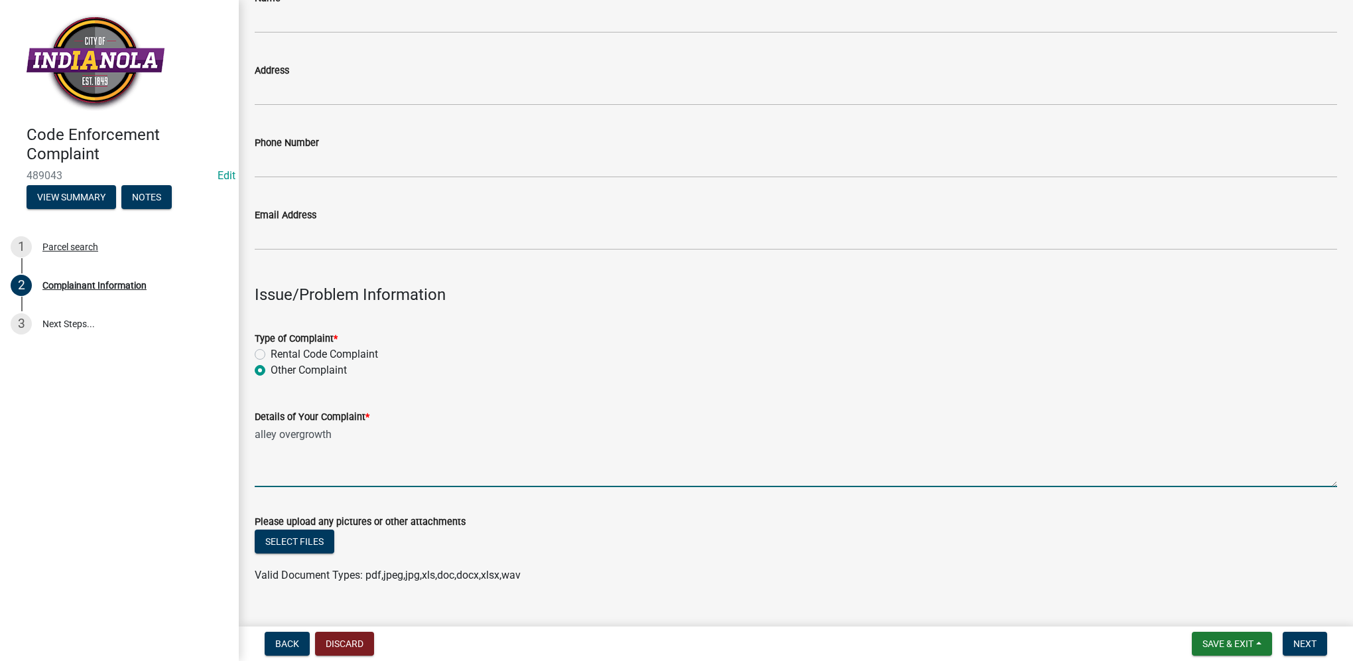
drag, startPoint x: 361, startPoint y: 434, endPoint x: 234, endPoint y: 431, distance: 127.4
click at [234, 431] on div "Code Enforcement Complaint 489043 Edit View Summary Notes 1 Parcel search 2 Com…" at bounding box center [676, 330] width 1353 height 661
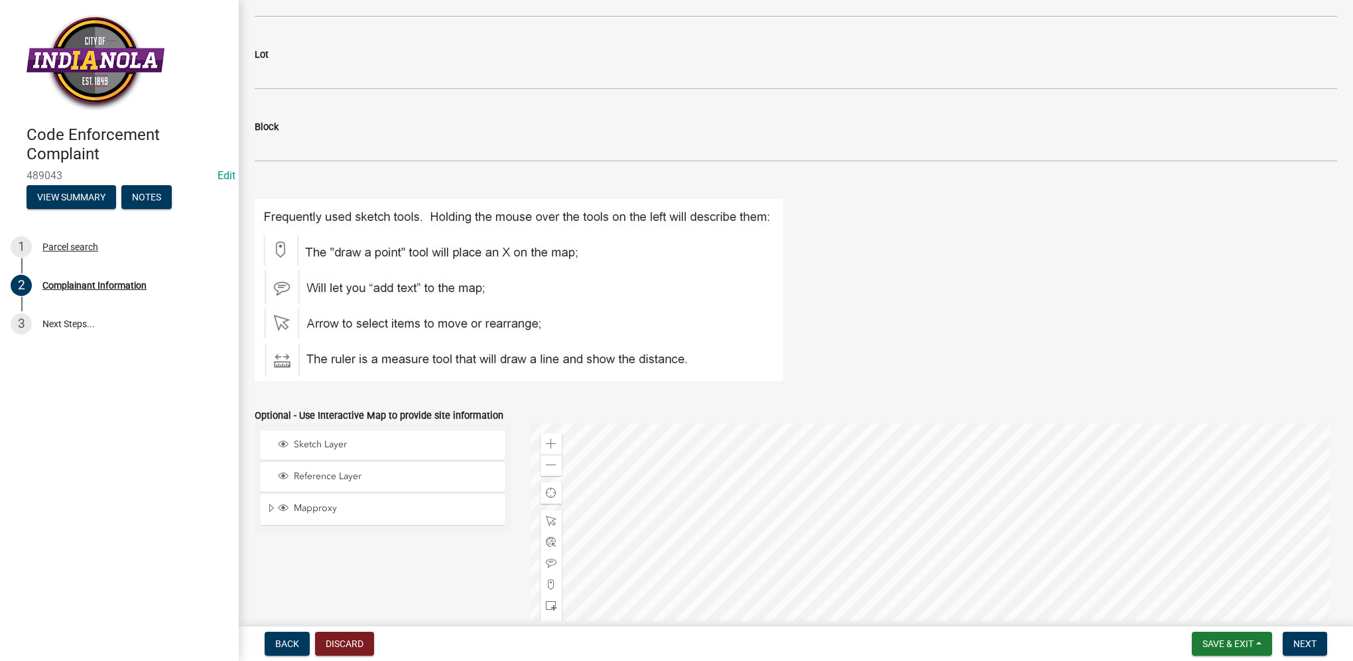
scroll to position [1511, 0]
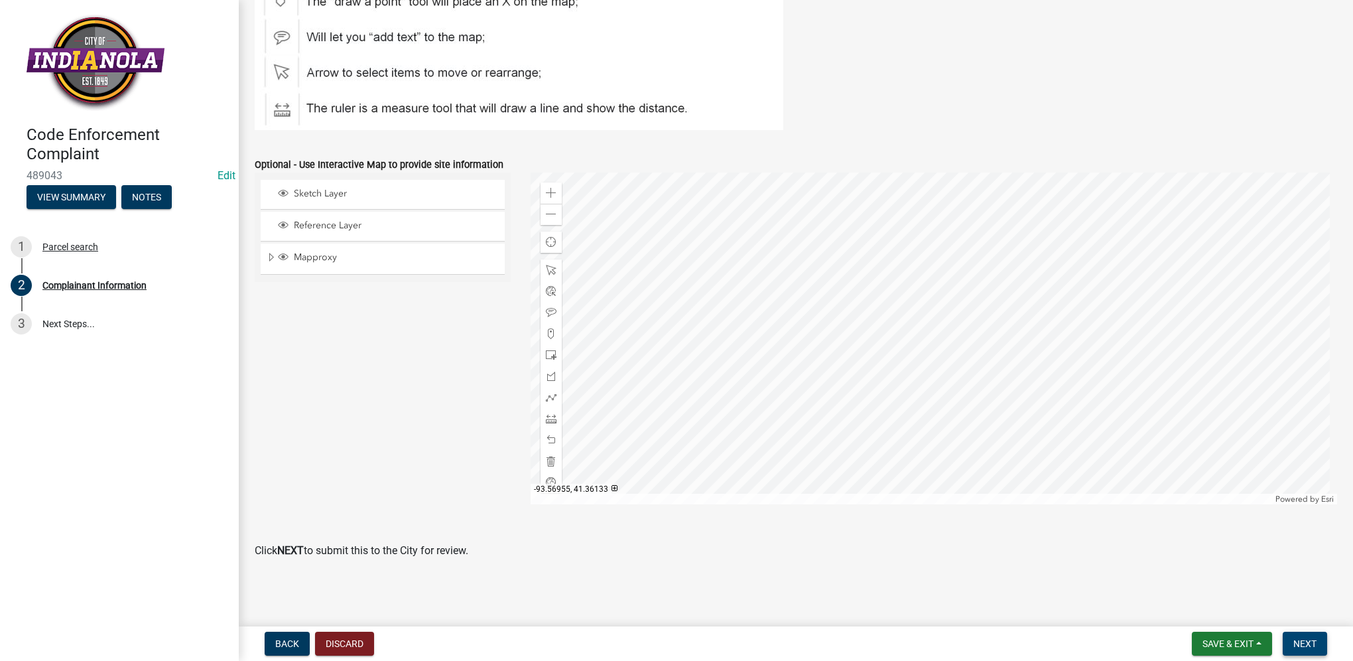
type textarea "alley overgrowth"
click at [1320, 641] on button "Next" at bounding box center [1305, 644] width 44 height 24
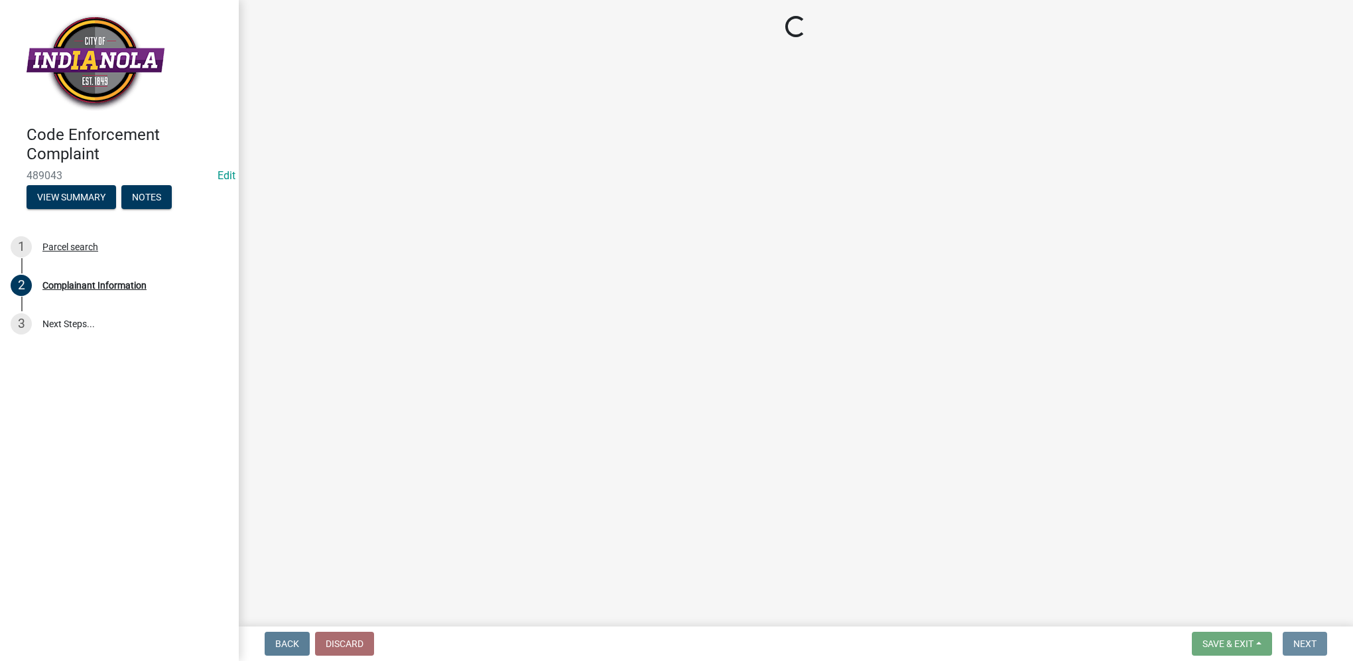
scroll to position [0, 0]
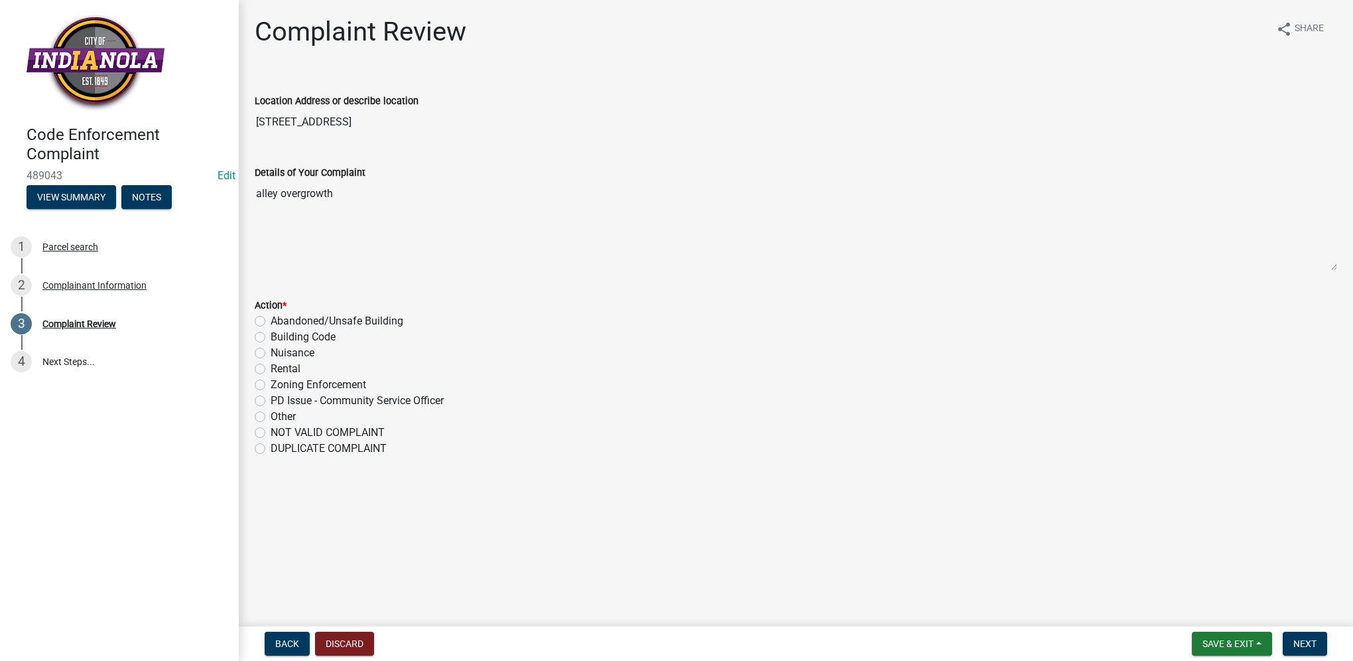
click at [305, 352] on label "Nuisance" at bounding box center [293, 353] width 44 height 16
click at [279, 352] on input "Nuisance" at bounding box center [275, 349] width 9 height 9
radio input "true"
click at [1298, 632] on button "Next" at bounding box center [1305, 644] width 44 height 24
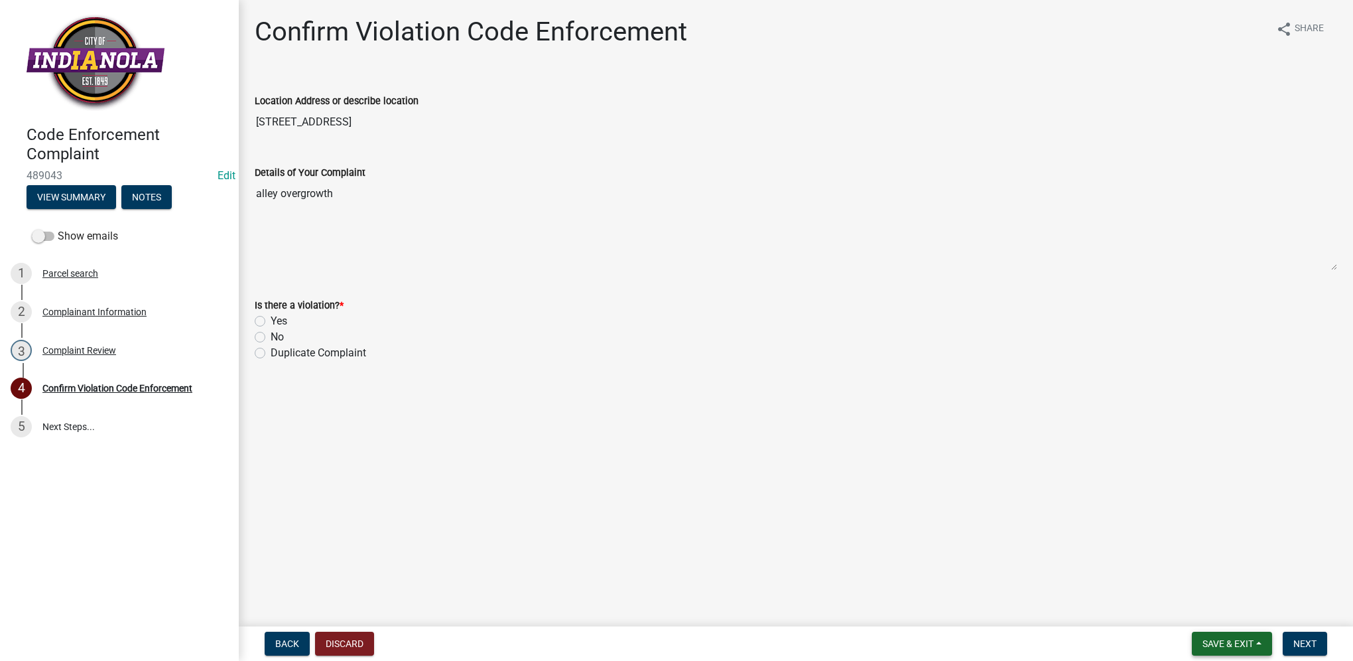
click at [1247, 644] on span "Save & Exit" at bounding box center [1228, 643] width 51 height 11
click at [1243, 624] on button "Save & Exit" at bounding box center [1219, 609] width 106 height 32
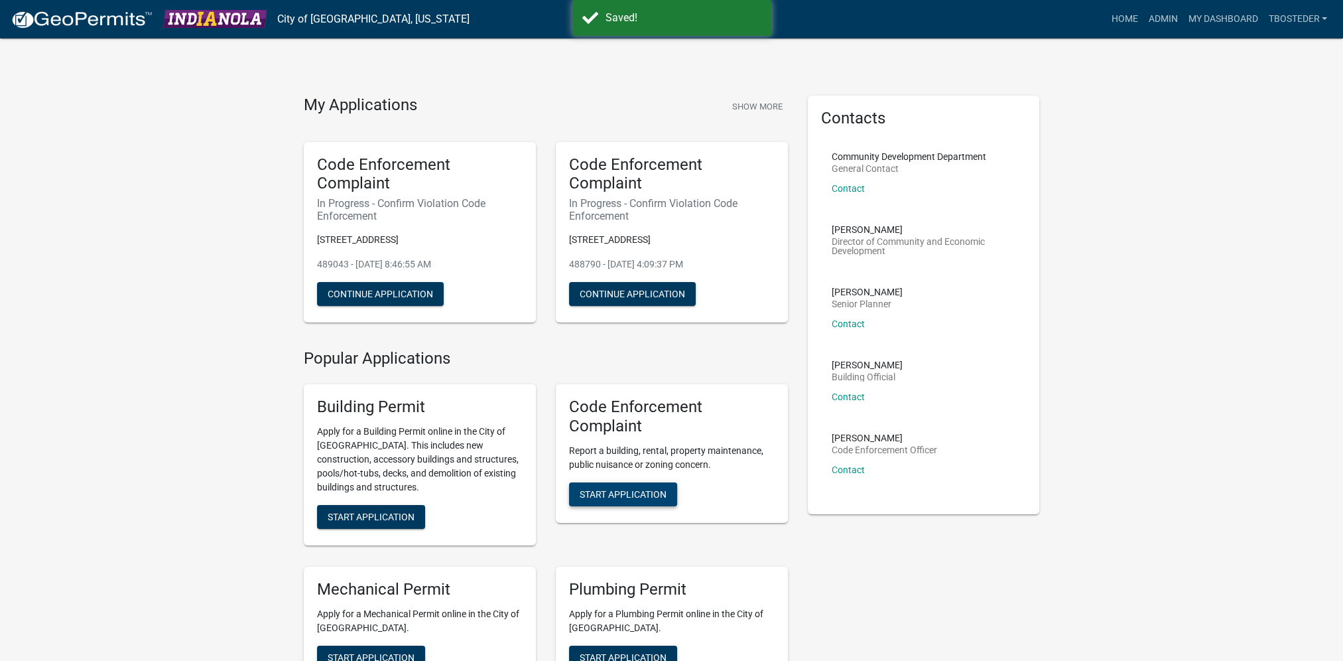
click at [640, 486] on button "Start Application" at bounding box center [623, 494] width 108 height 24
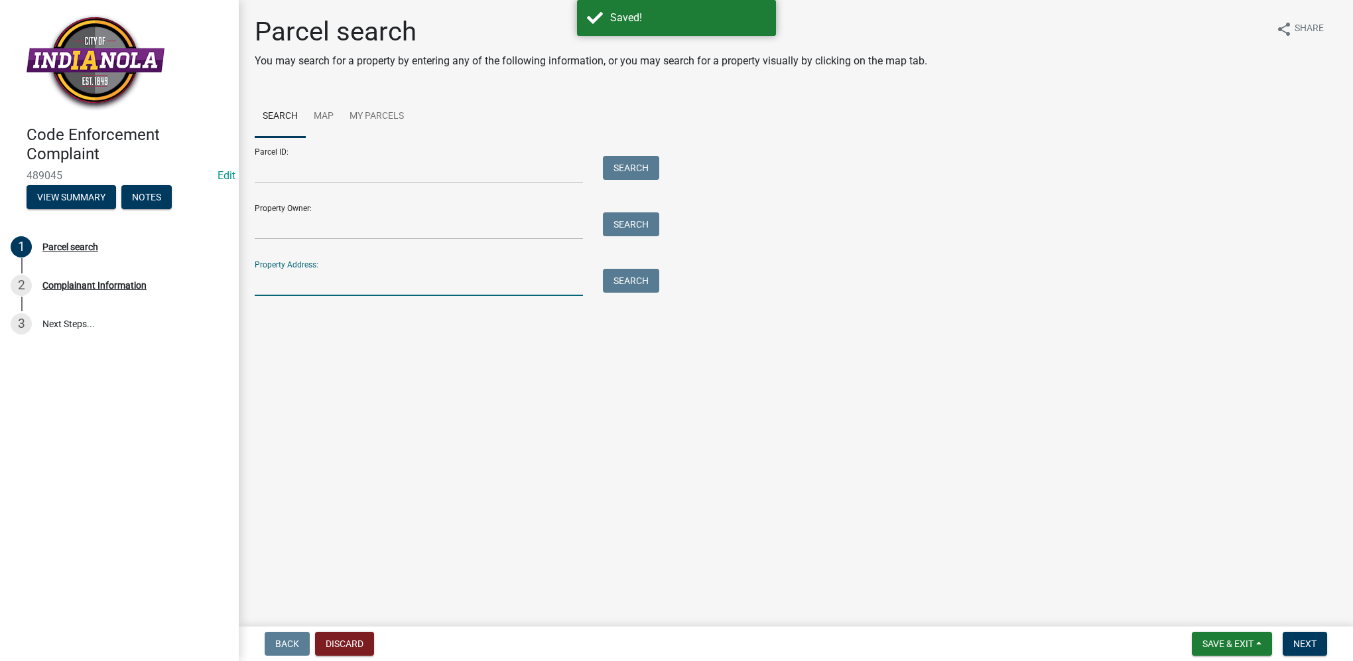
click at [256, 274] on input "Property Address:" at bounding box center [419, 282] width 328 height 27
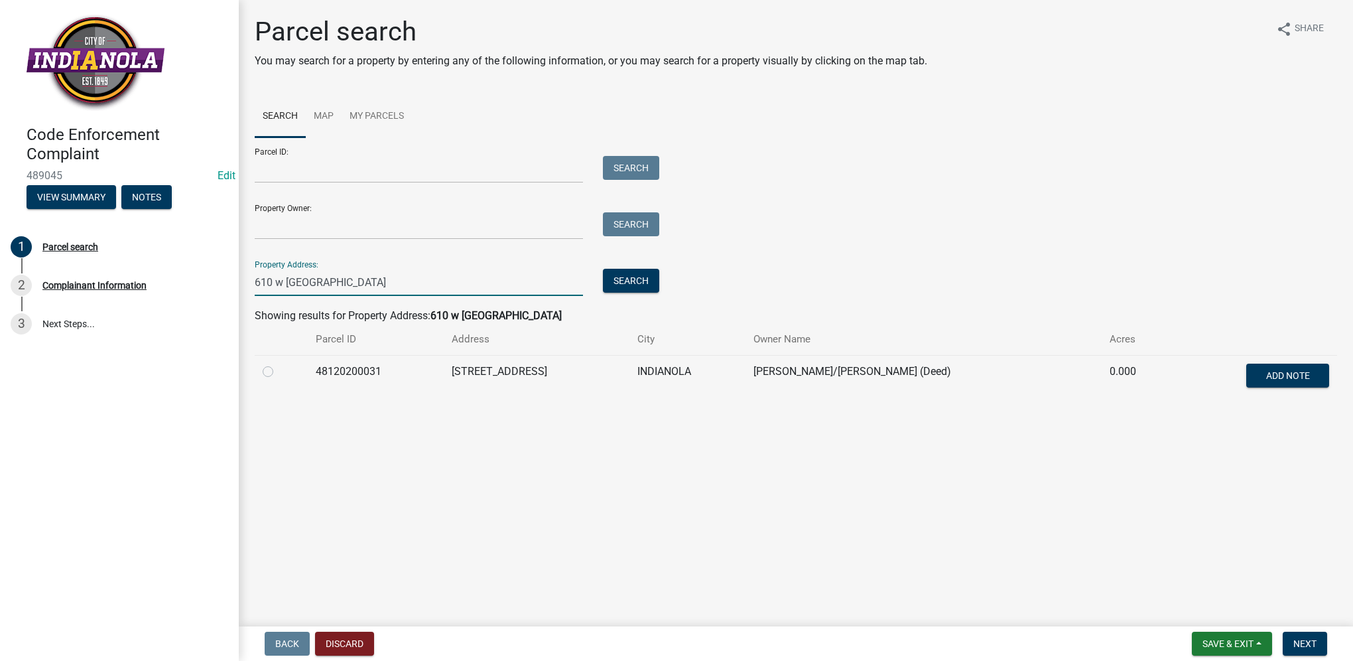
type input "610 w [GEOGRAPHIC_DATA]"
click at [279, 364] on label at bounding box center [279, 364] width 0 height 0
click at [279, 369] on input "radio" at bounding box center [283, 368] width 9 height 9
radio input "true"
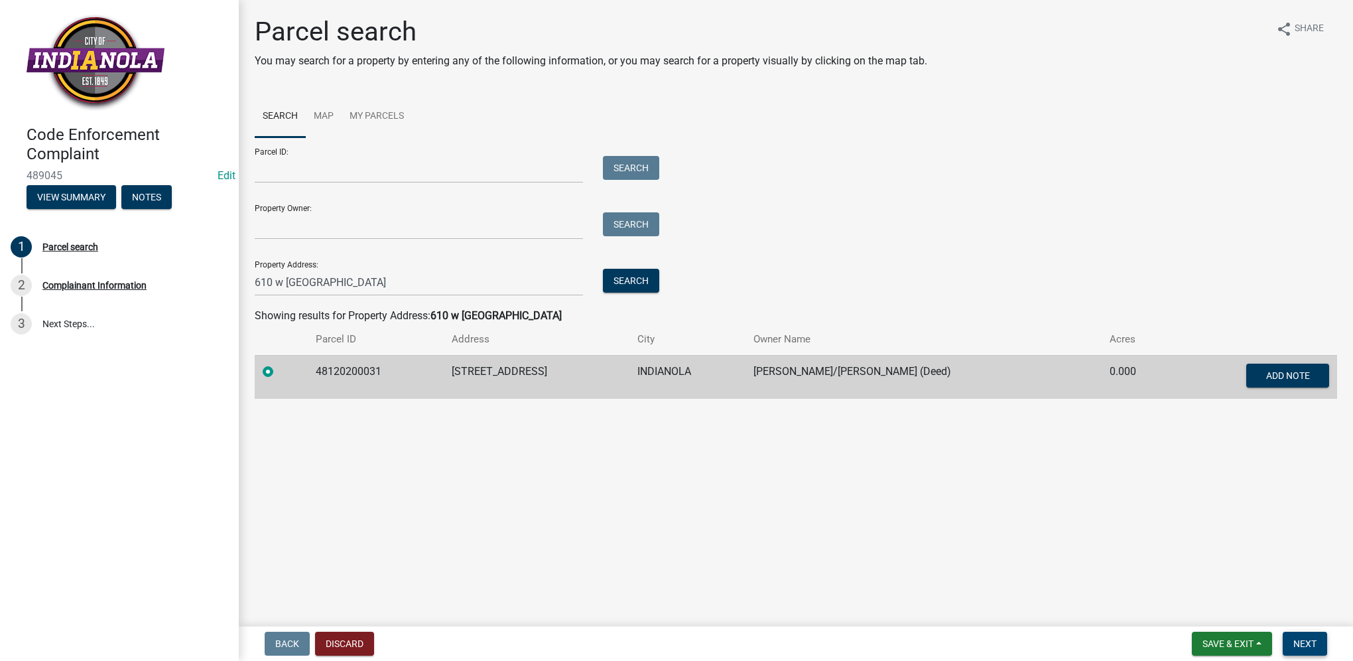
click at [1313, 638] on span "Next" at bounding box center [1305, 643] width 23 height 11
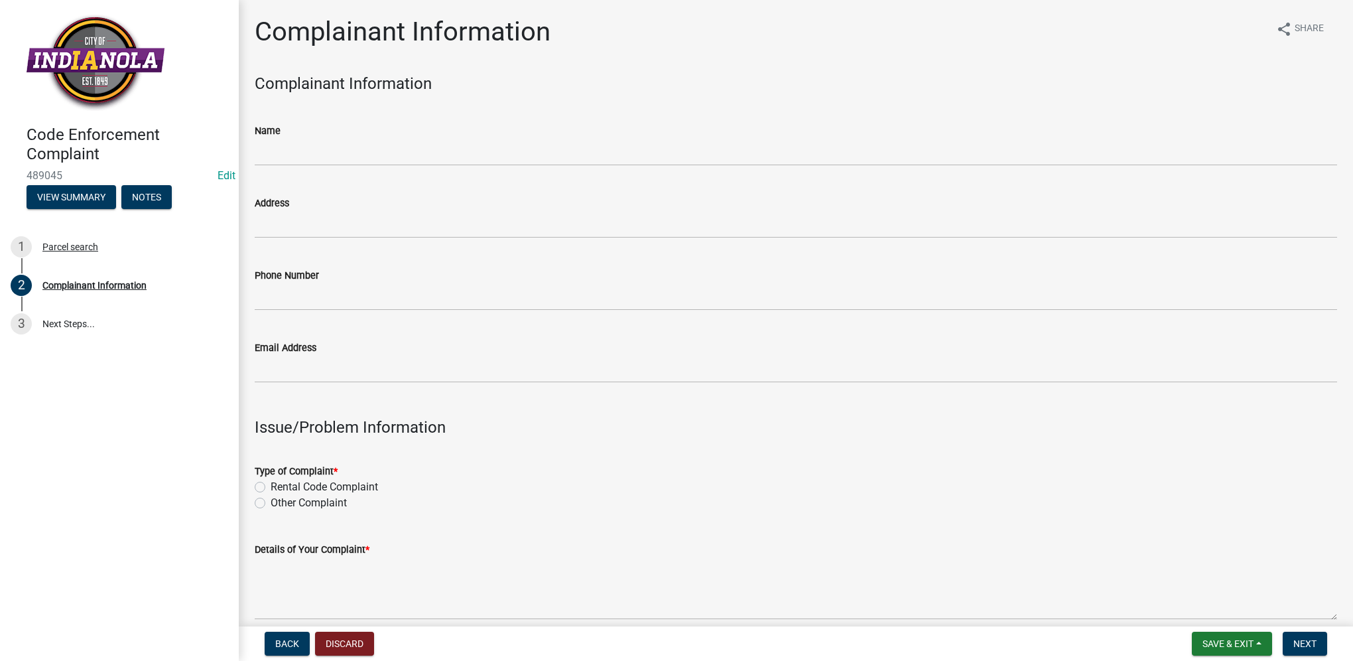
scroll to position [66, 0]
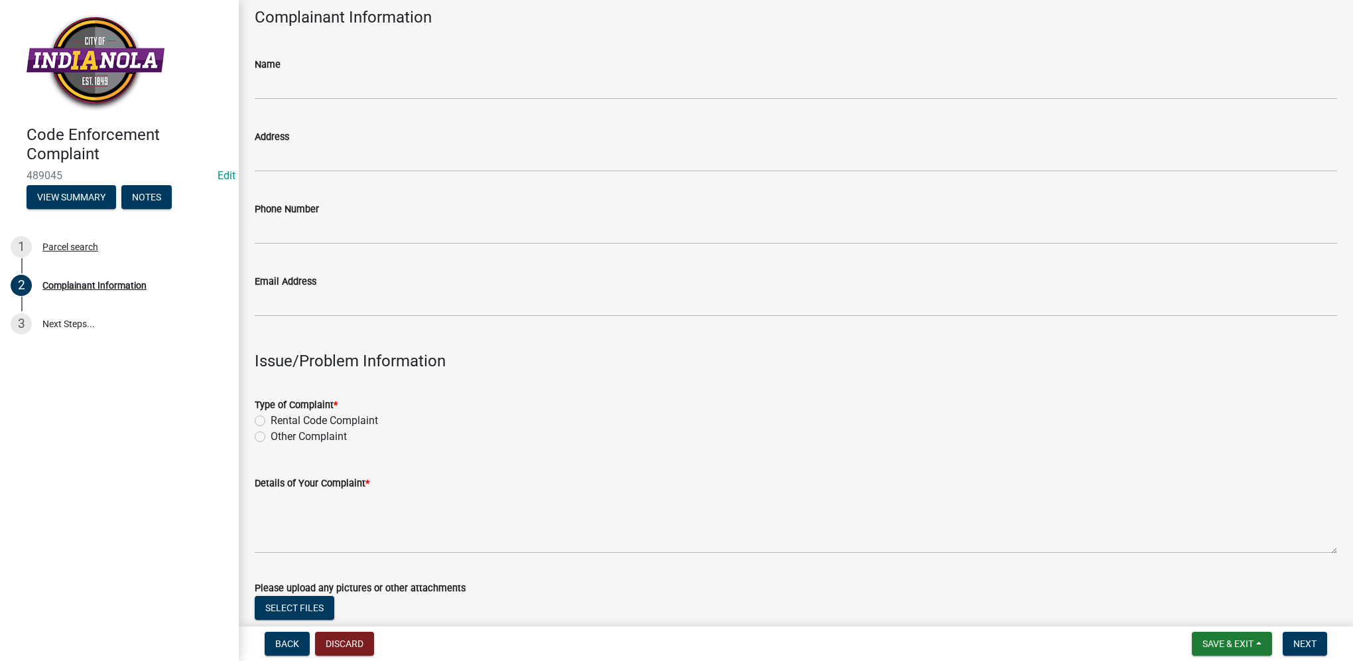
click at [271, 437] on label "Other Complaint" at bounding box center [309, 437] width 76 height 16
click at [271, 437] on input "Other Complaint" at bounding box center [275, 433] width 9 height 9
radio input "true"
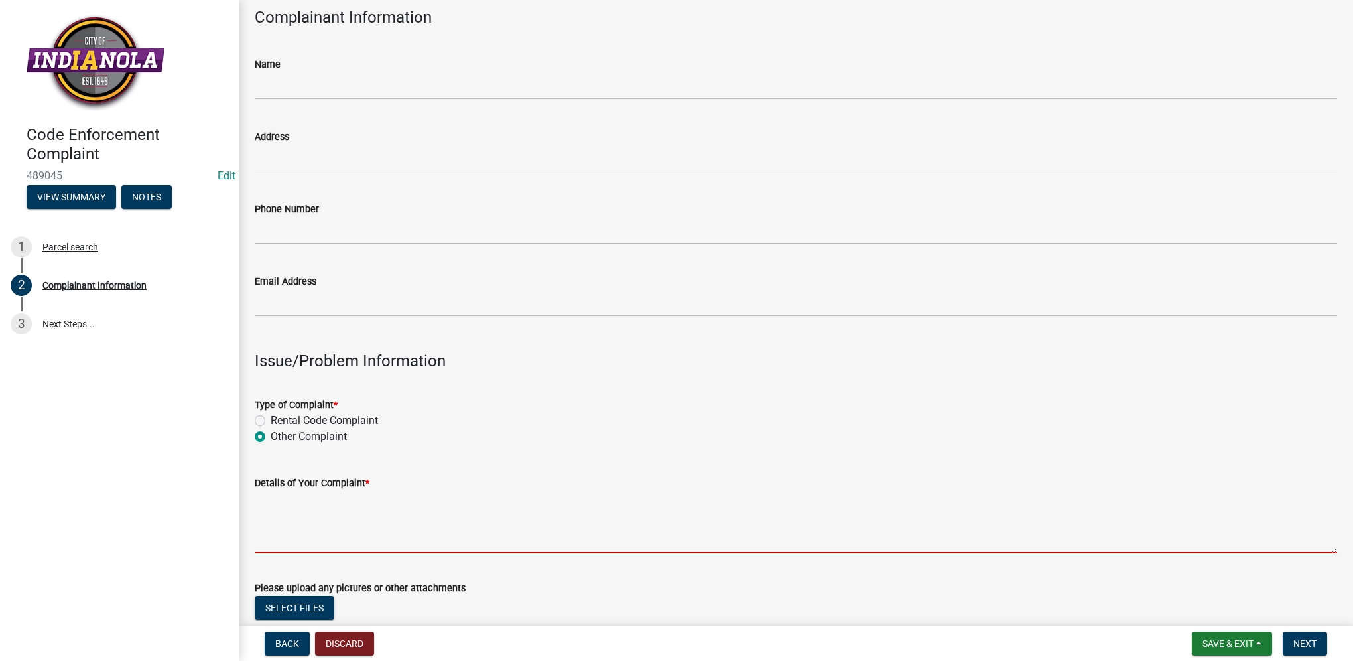
click at [308, 533] on textarea "Details of Your Complaint *" at bounding box center [796, 522] width 1083 height 62
paste textarea "[ { "value": { "activity": { "routing": [ { "$id": "1", "targetId": "3ce9f3e8-2…"
type textarea "[ { "value": { "activity": { "routing": [ { "$id": "1", "targetId": "3ce9f3e8-2…"
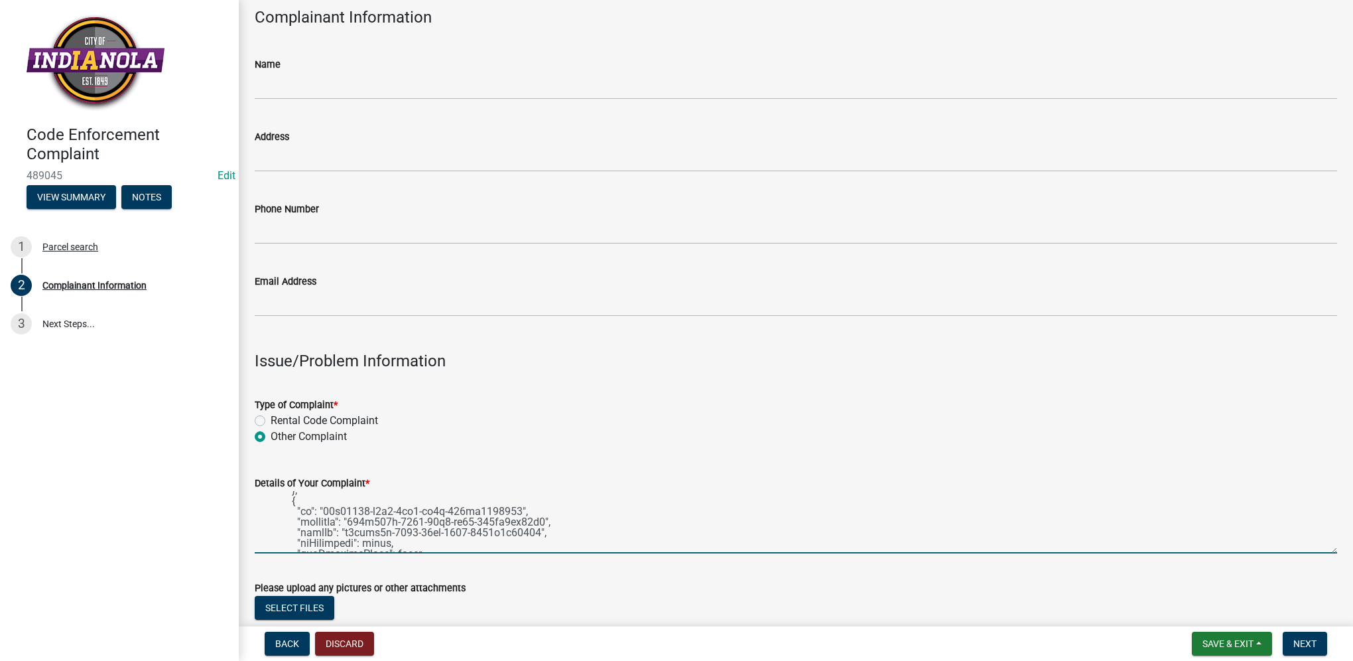
scroll to position [40529, 0]
drag, startPoint x: 316, startPoint y: 543, endPoint x: 220, endPoint y: 426, distance: 151.3
click at [220, 426] on div "Code Enforcement Complaint 489045 Edit View Summary Notes 1 Parcel search 2 Com…" at bounding box center [676, 330] width 1353 height 661
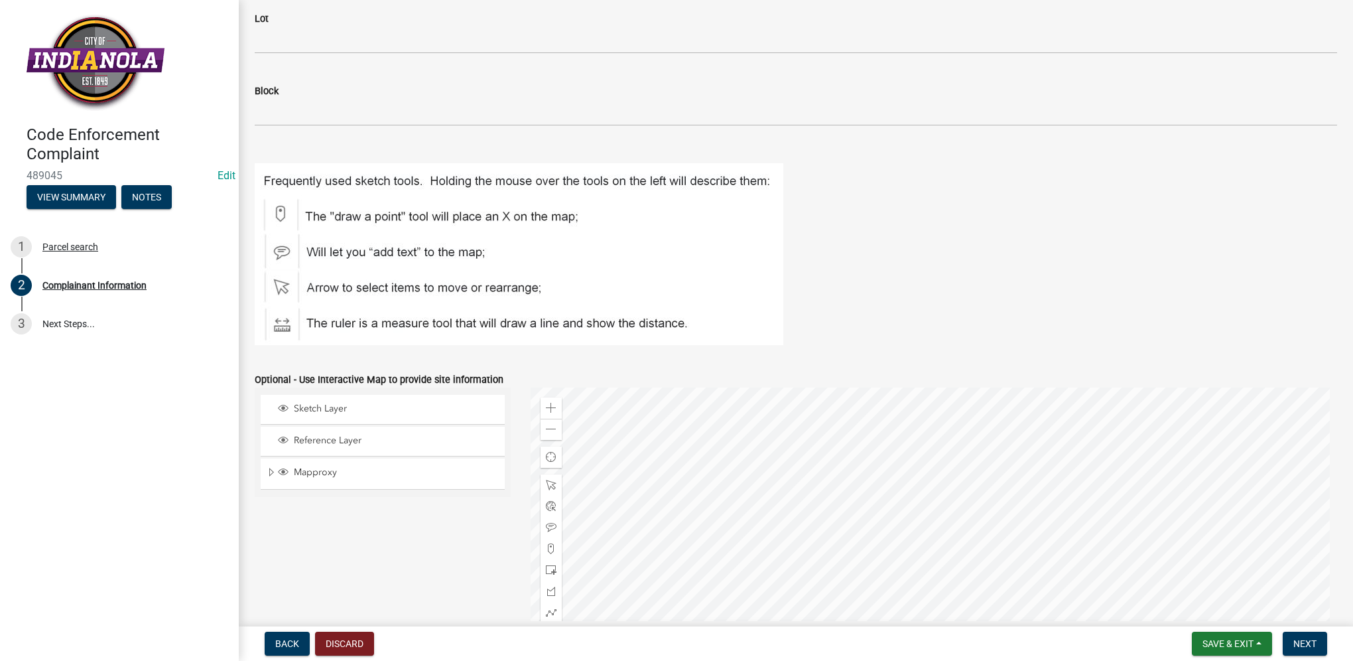
scroll to position [1511, 0]
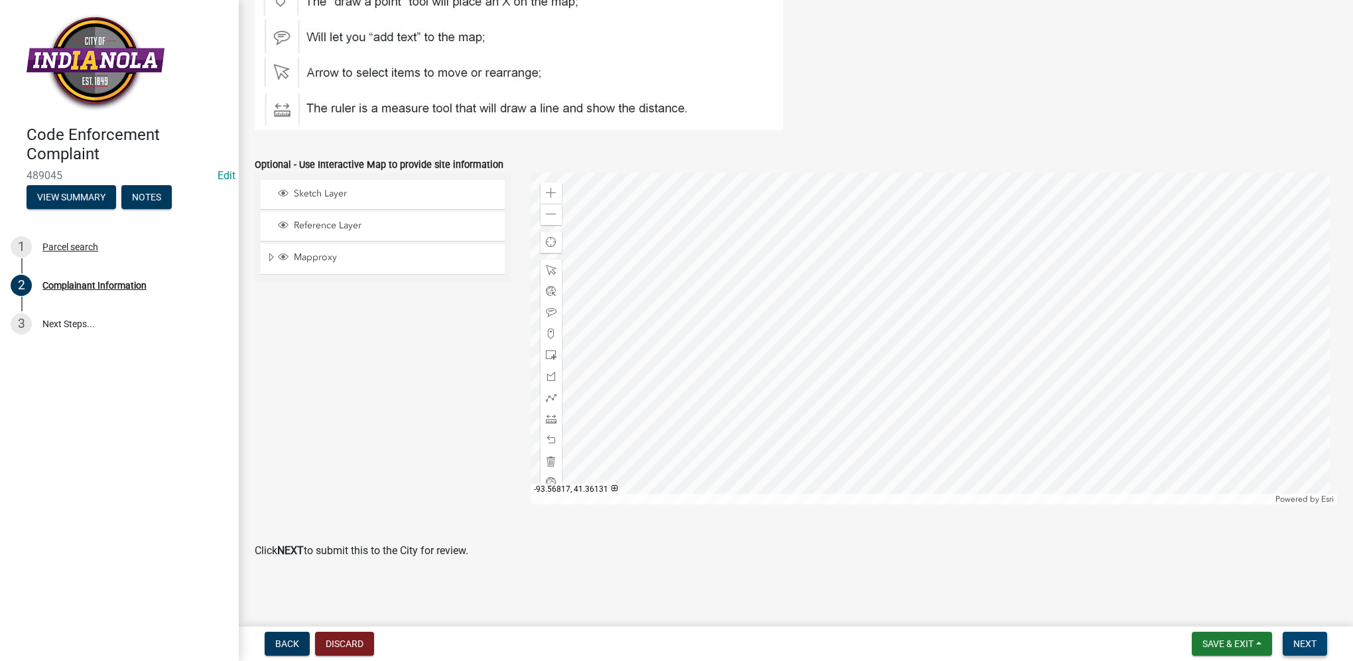
type textarea "alley overgrowth"
click at [1311, 642] on span "Next" at bounding box center [1305, 643] width 23 height 11
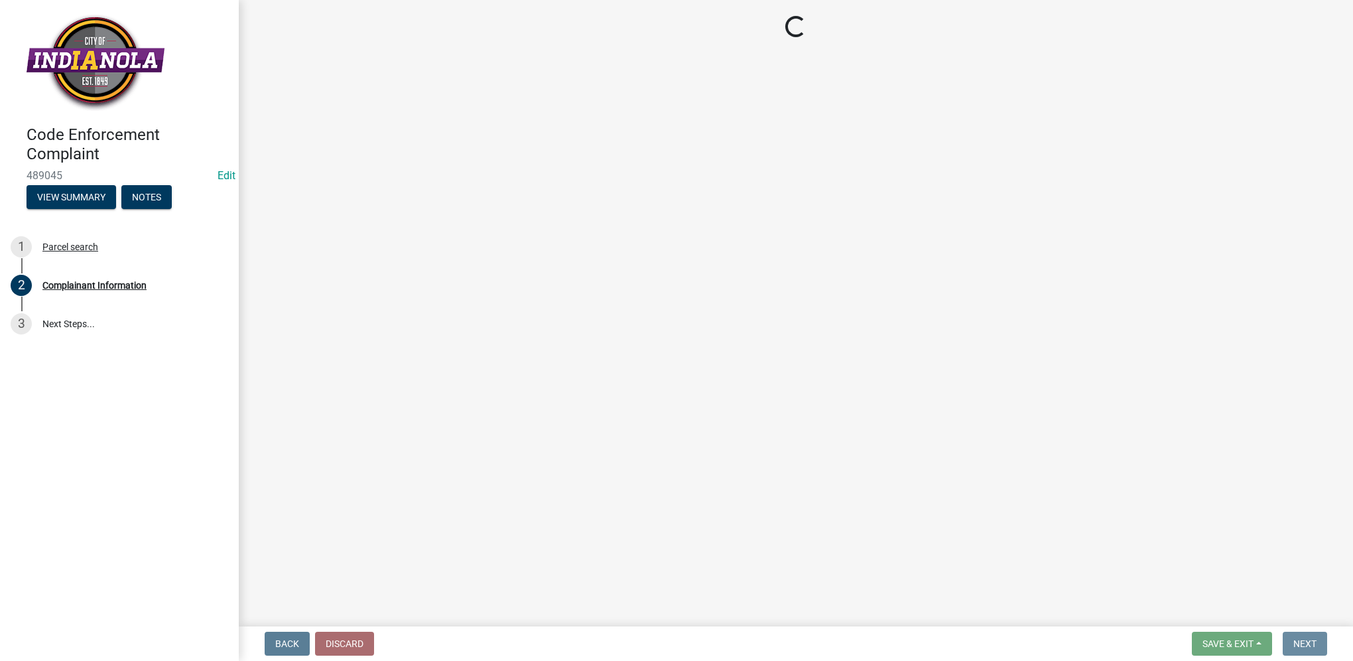
scroll to position [0, 0]
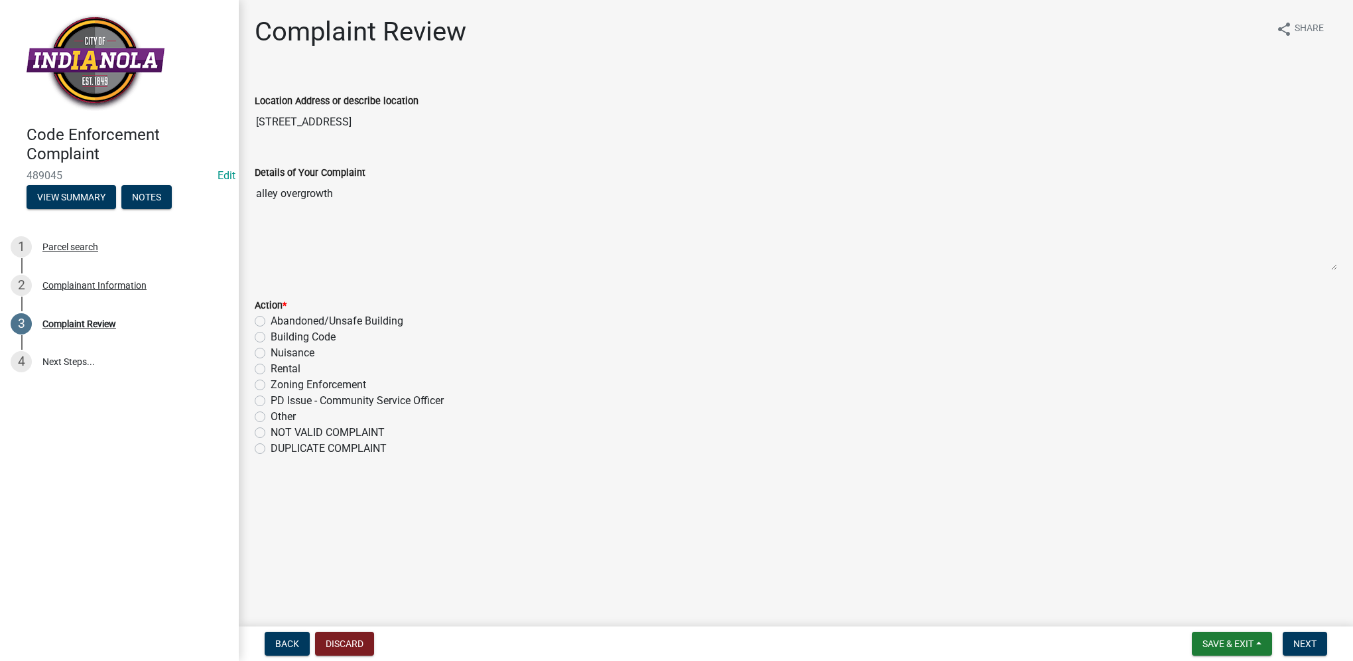
click at [271, 354] on label "Nuisance" at bounding box center [293, 353] width 44 height 16
click at [271, 354] on input "Nuisance" at bounding box center [275, 349] width 9 height 9
radio input "true"
click at [1306, 641] on span "Next" at bounding box center [1305, 643] width 23 height 11
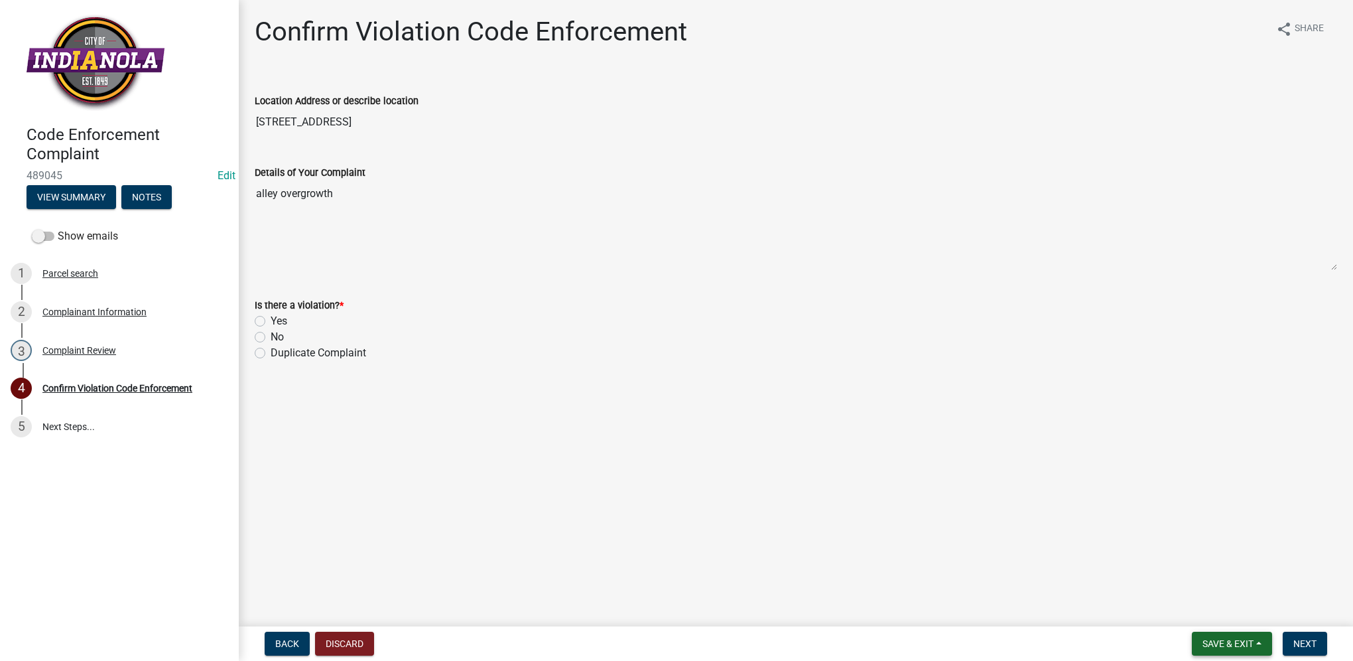
click at [1238, 647] on span "Save & Exit" at bounding box center [1228, 643] width 51 height 11
click at [1243, 615] on button "Save & Exit" at bounding box center [1219, 609] width 106 height 32
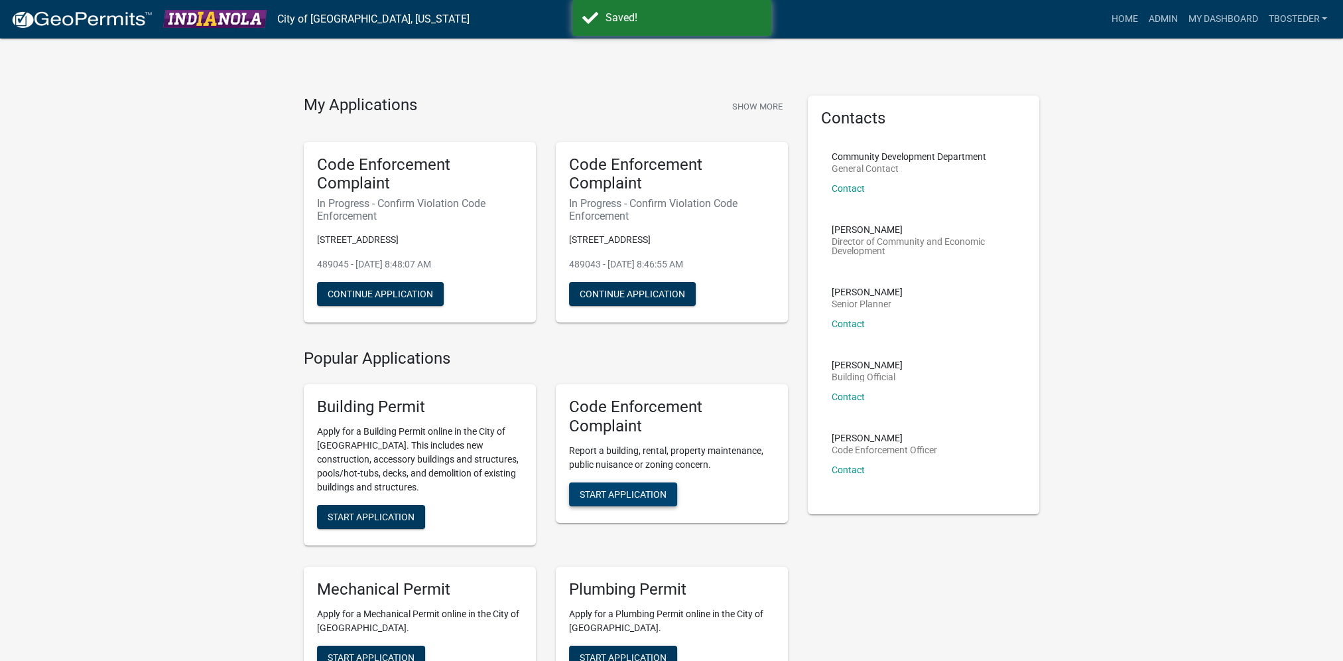
click at [594, 490] on span "Start Application" at bounding box center [623, 493] width 87 height 11
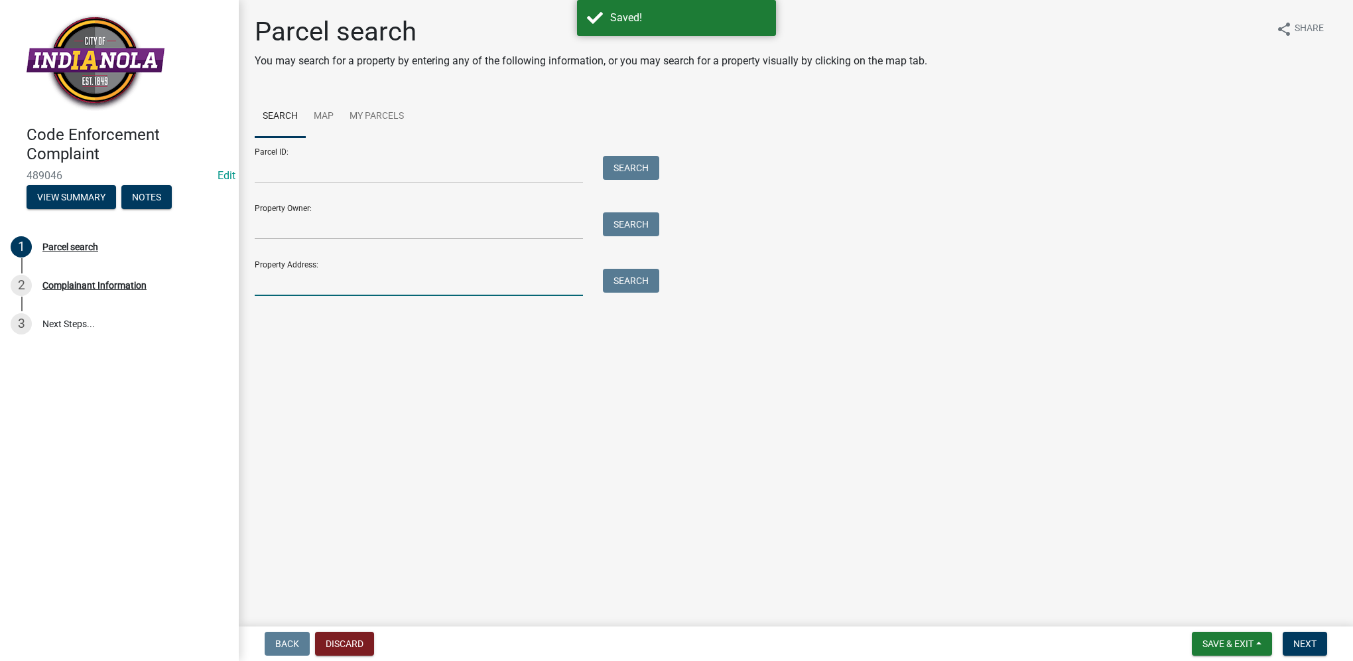
click at [356, 274] on input "Property Address:" at bounding box center [419, 282] width 328 height 27
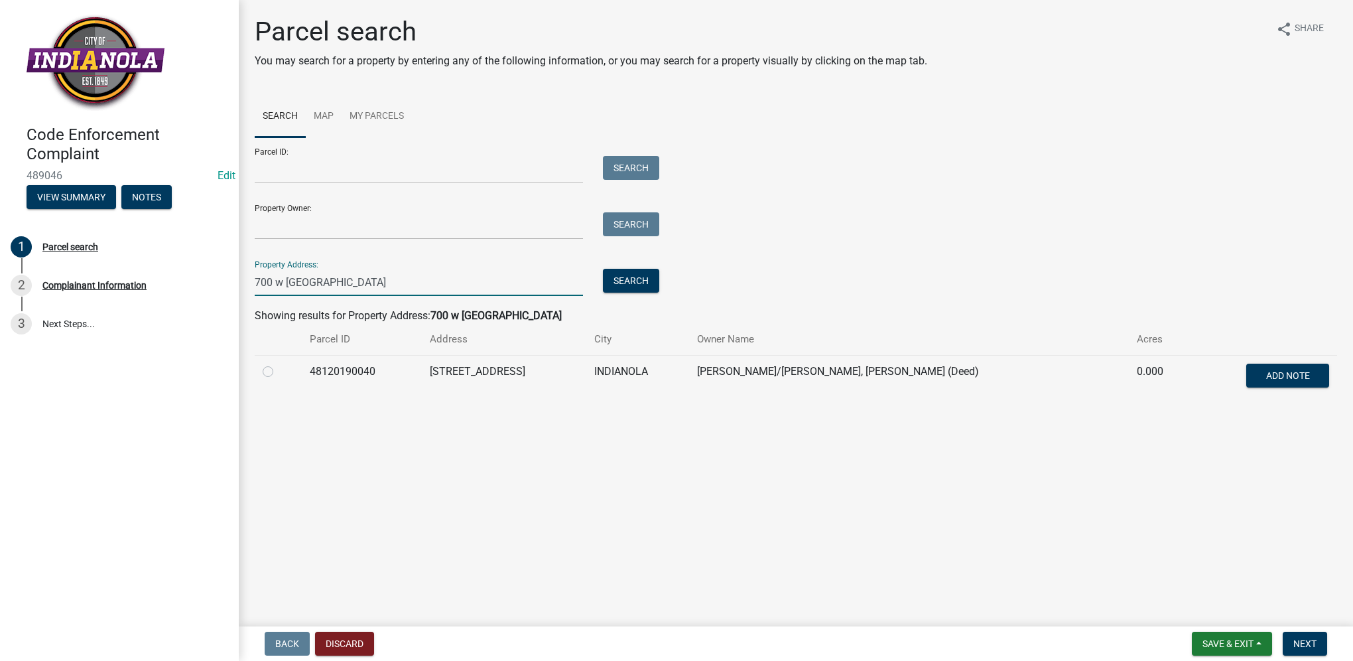
type input "700 w [GEOGRAPHIC_DATA]"
click at [279, 364] on label at bounding box center [279, 364] width 0 height 0
click at [279, 372] on input "radio" at bounding box center [283, 368] width 9 height 9
radio input "true"
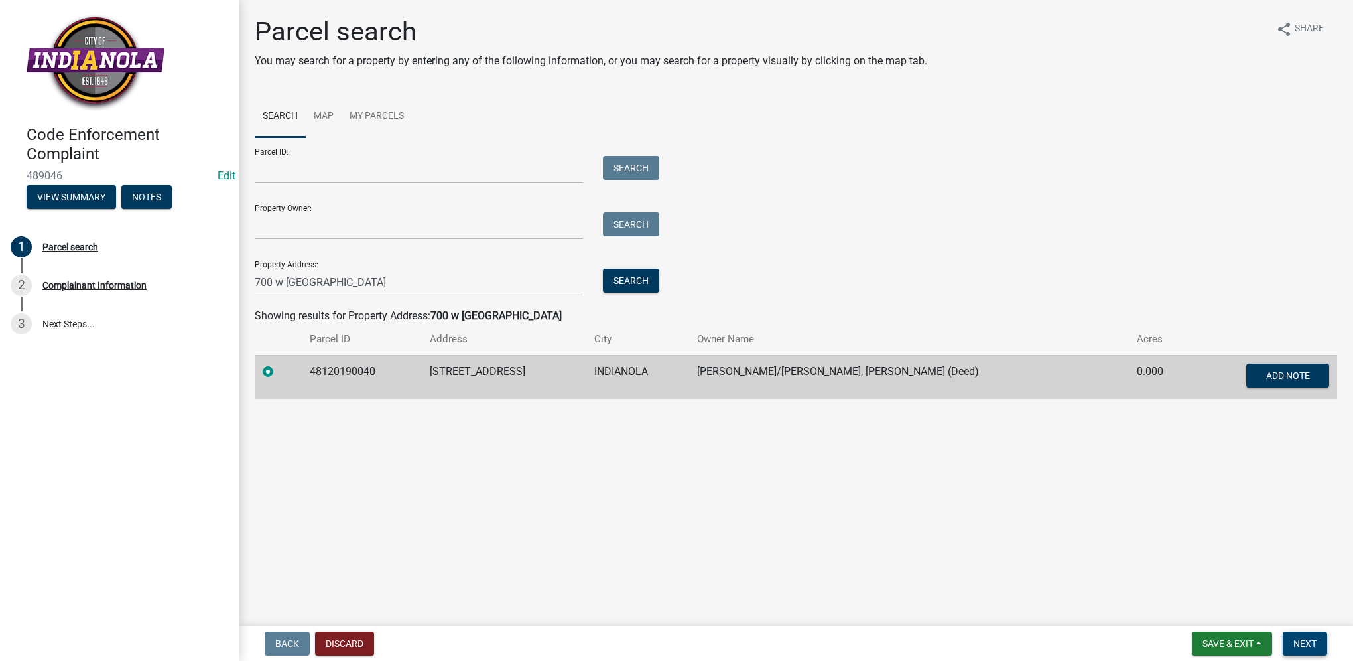
click at [1295, 647] on span "Next" at bounding box center [1305, 643] width 23 height 11
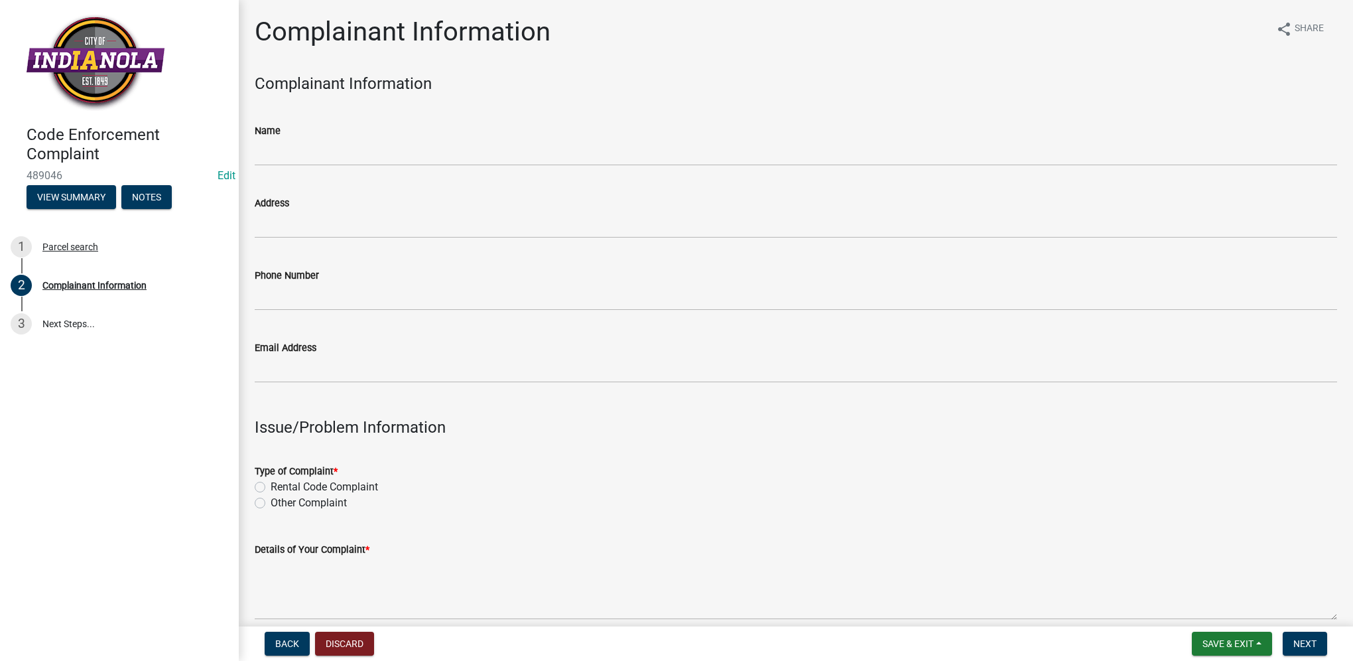
click at [271, 502] on label "Other Complaint" at bounding box center [309, 503] width 76 height 16
click at [271, 502] on input "Other Complaint" at bounding box center [275, 499] width 9 height 9
radio input "true"
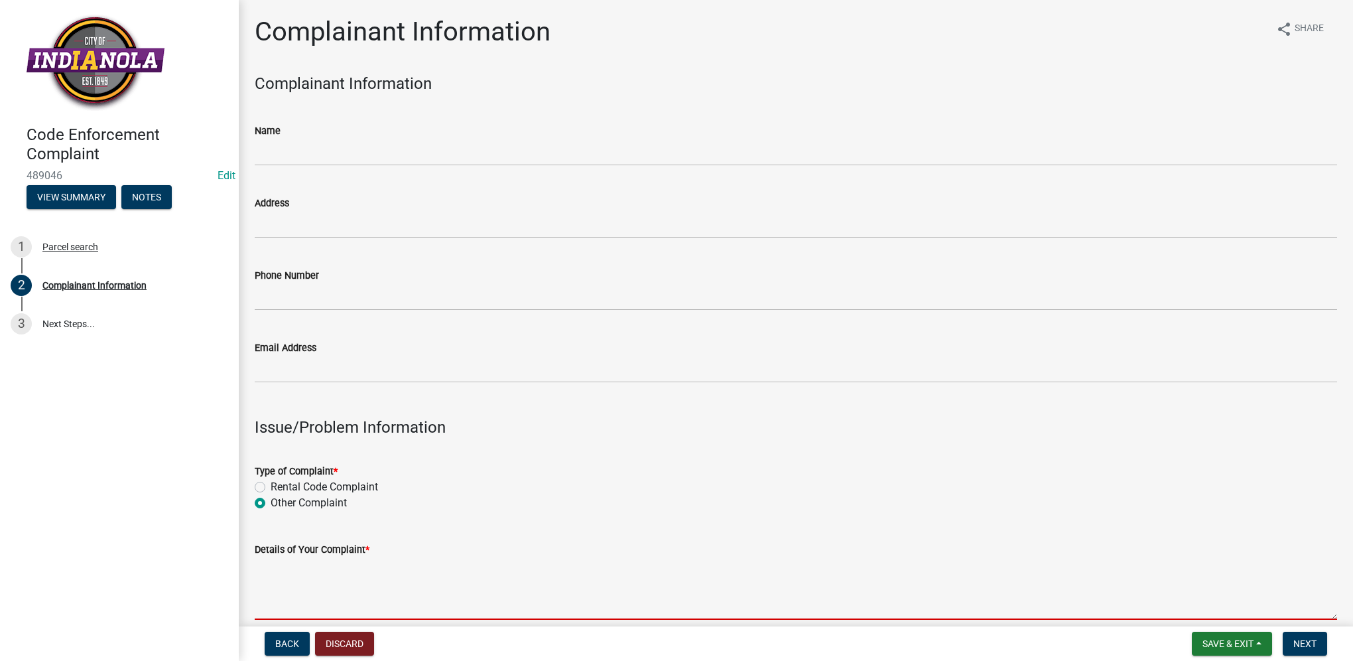
click at [273, 590] on textarea "Details of Your Complaint *" at bounding box center [796, 588] width 1083 height 62
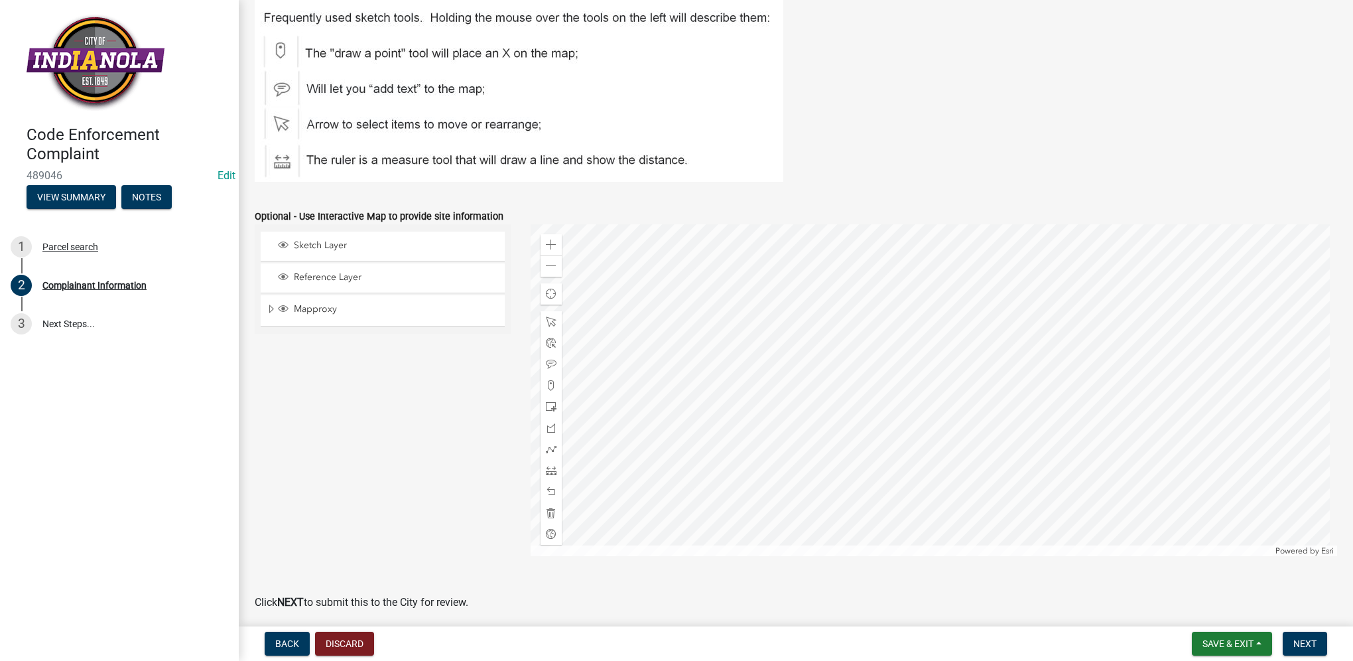
scroll to position [1511, 0]
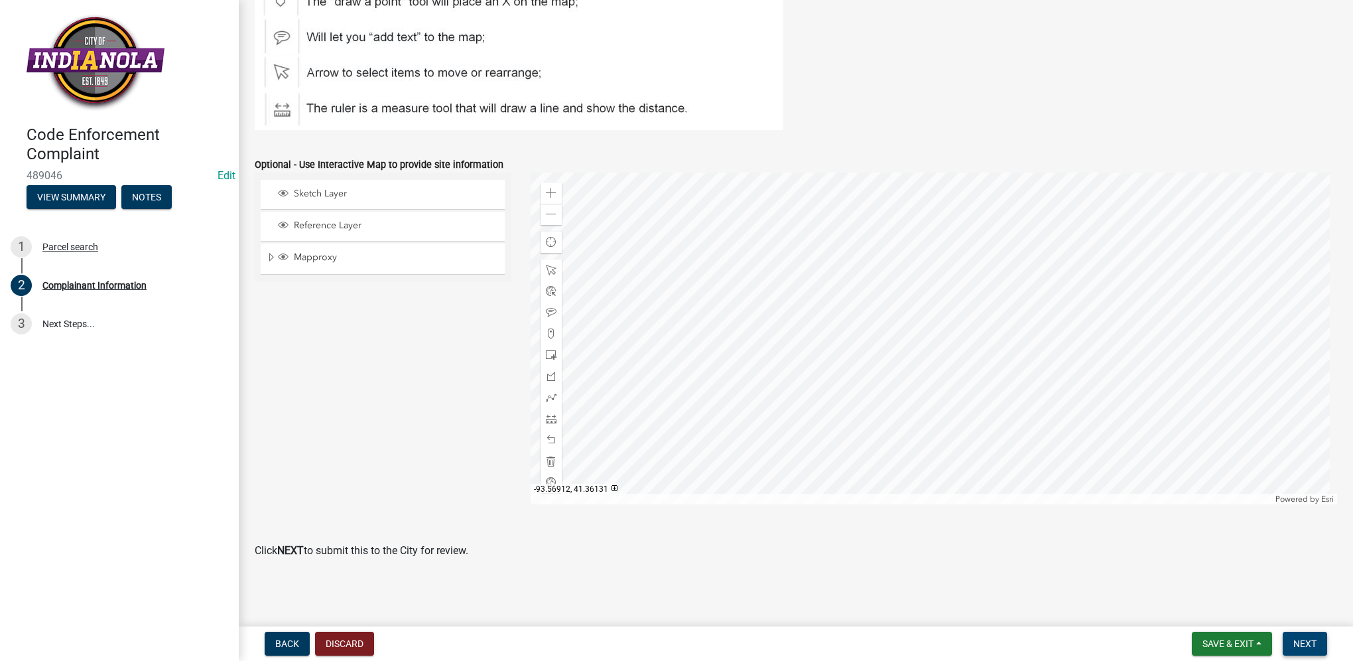
type textarea "alley overgrowth"
click at [1292, 642] on button "Next" at bounding box center [1305, 644] width 44 height 24
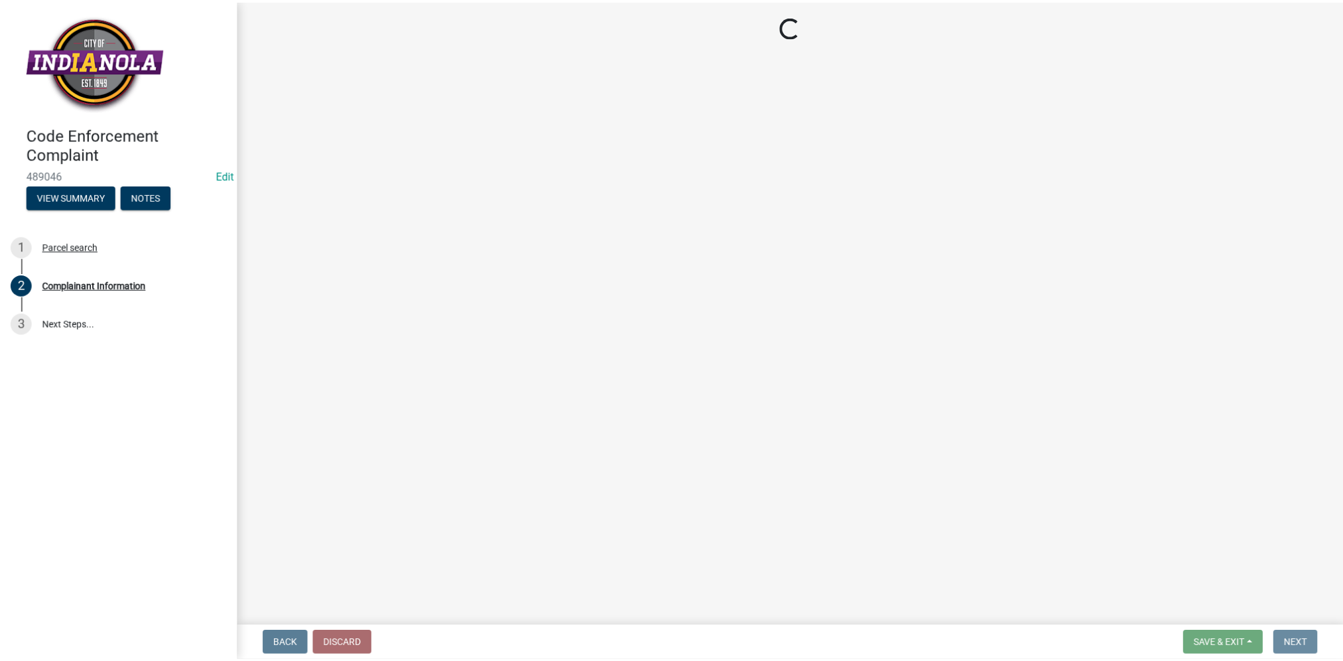
scroll to position [0, 0]
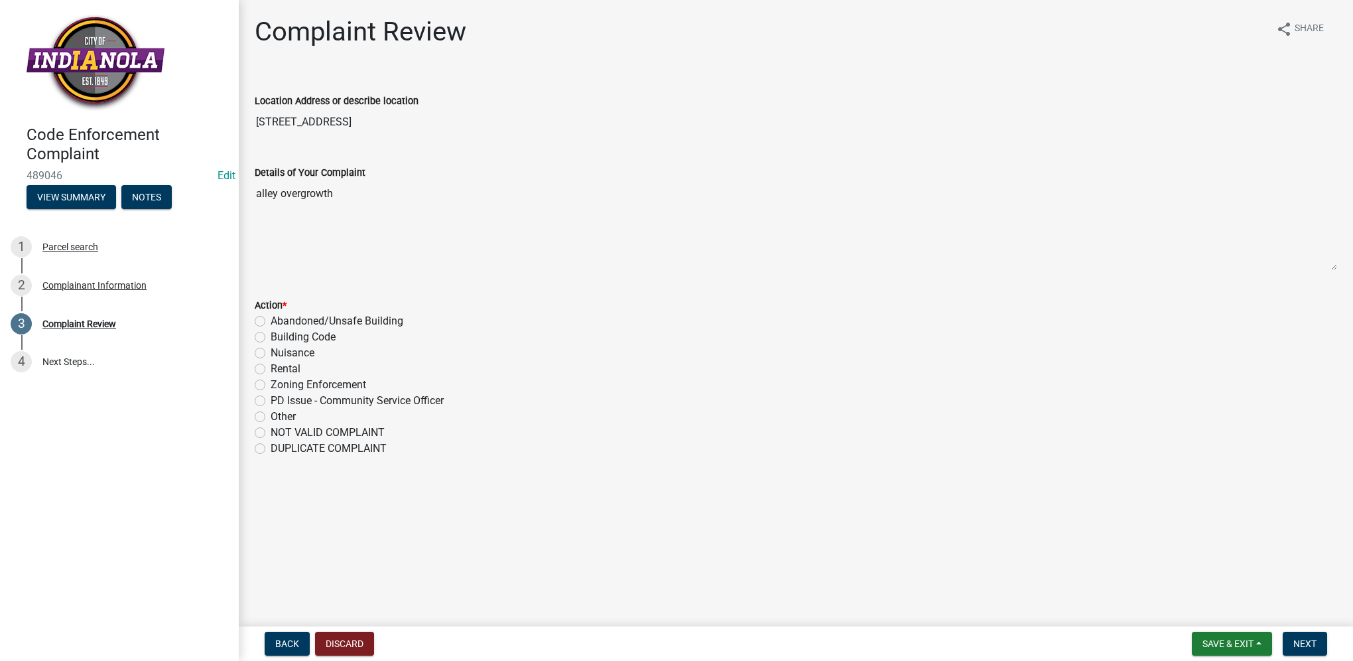
click at [271, 356] on label "Nuisance" at bounding box center [293, 353] width 44 height 16
click at [271, 354] on input "Nuisance" at bounding box center [275, 349] width 9 height 9
radio input "true"
click at [1298, 635] on button "Next" at bounding box center [1305, 644] width 44 height 24
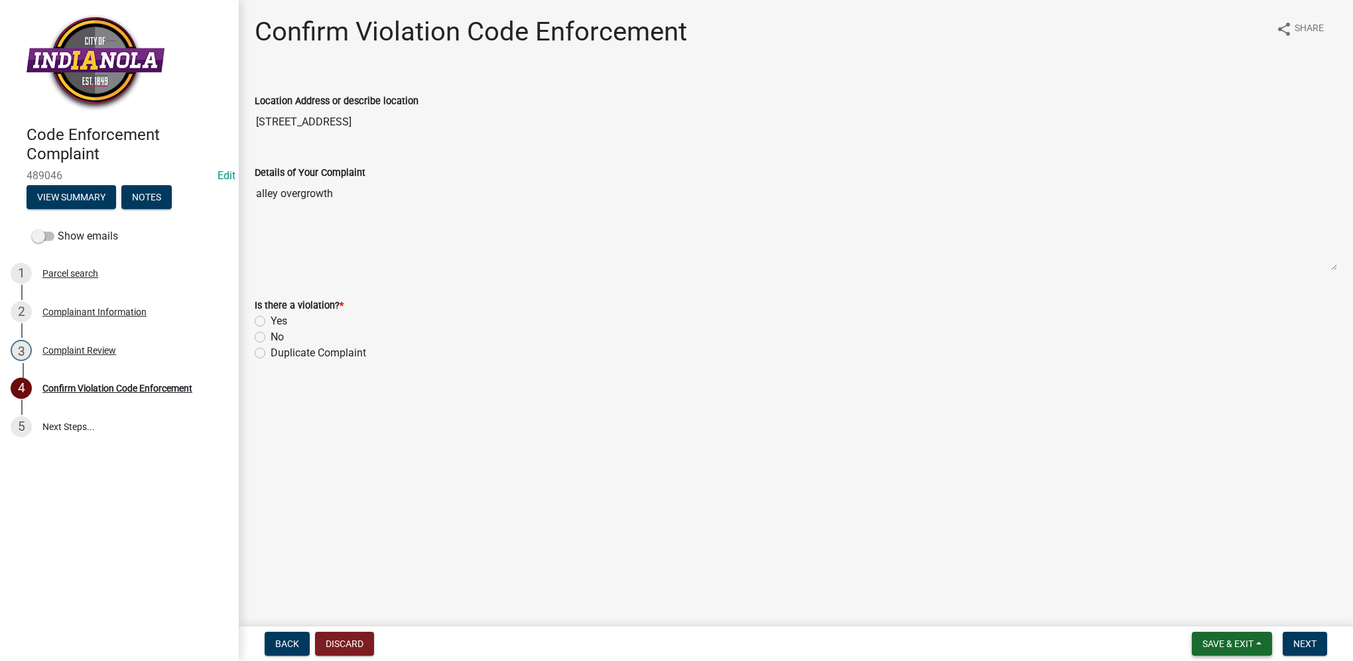
click at [1213, 650] on button "Save & Exit" at bounding box center [1232, 644] width 80 height 24
click at [1209, 616] on button "Save & Exit" at bounding box center [1219, 609] width 106 height 32
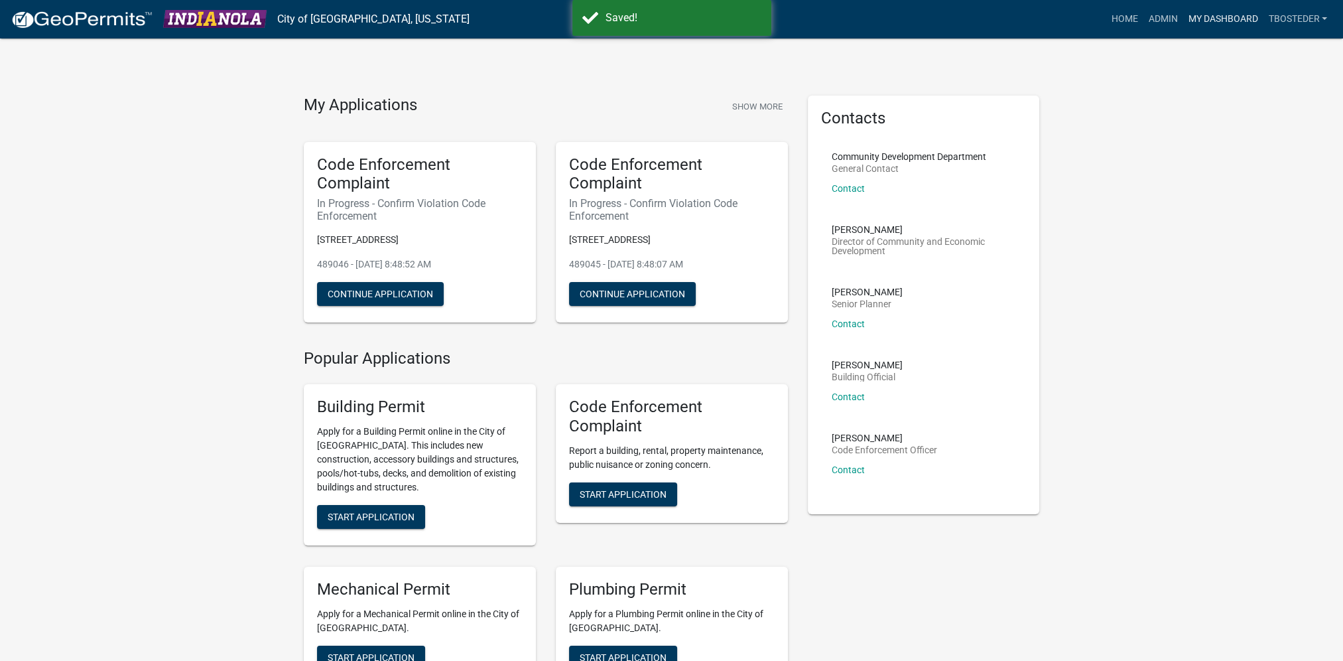
click at [1189, 21] on link "My Dashboard" at bounding box center [1223, 19] width 80 height 25
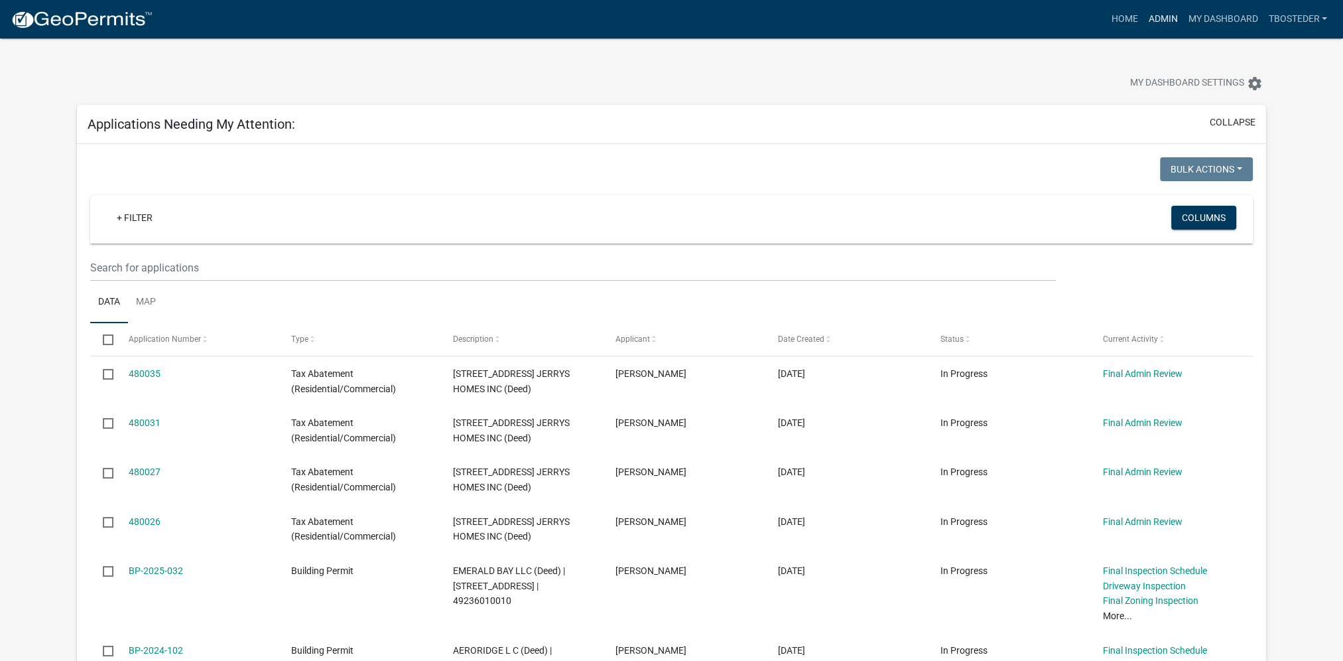
click at [1156, 24] on link "Admin" at bounding box center [1163, 19] width 40 height 25
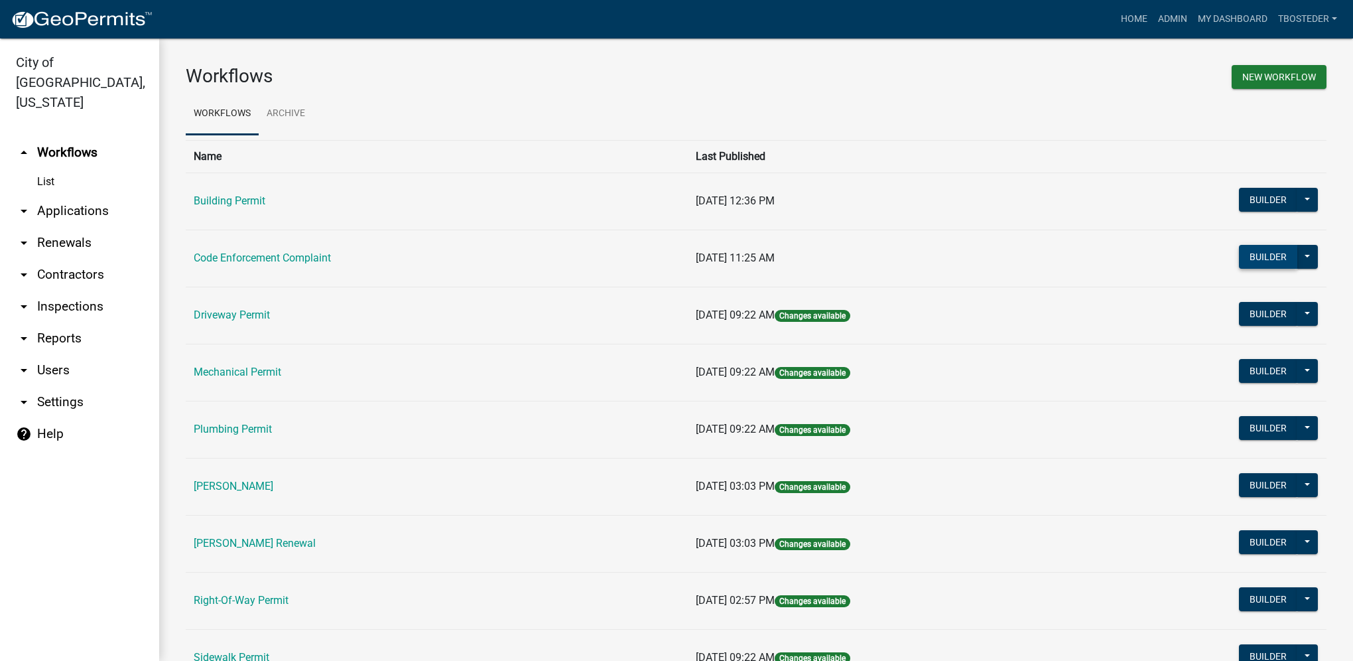
click at [1239, 251] on button "Builder" at bounding box center [1268, 257] width 58 height 24
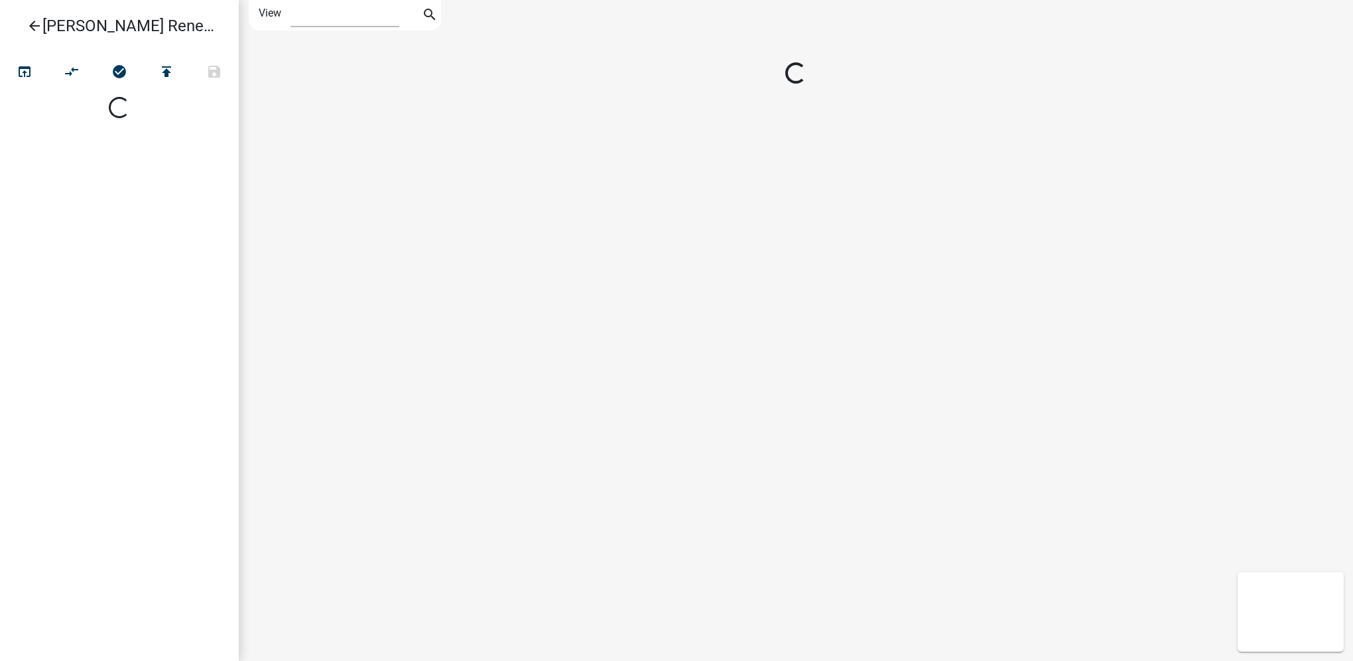
select select "1"
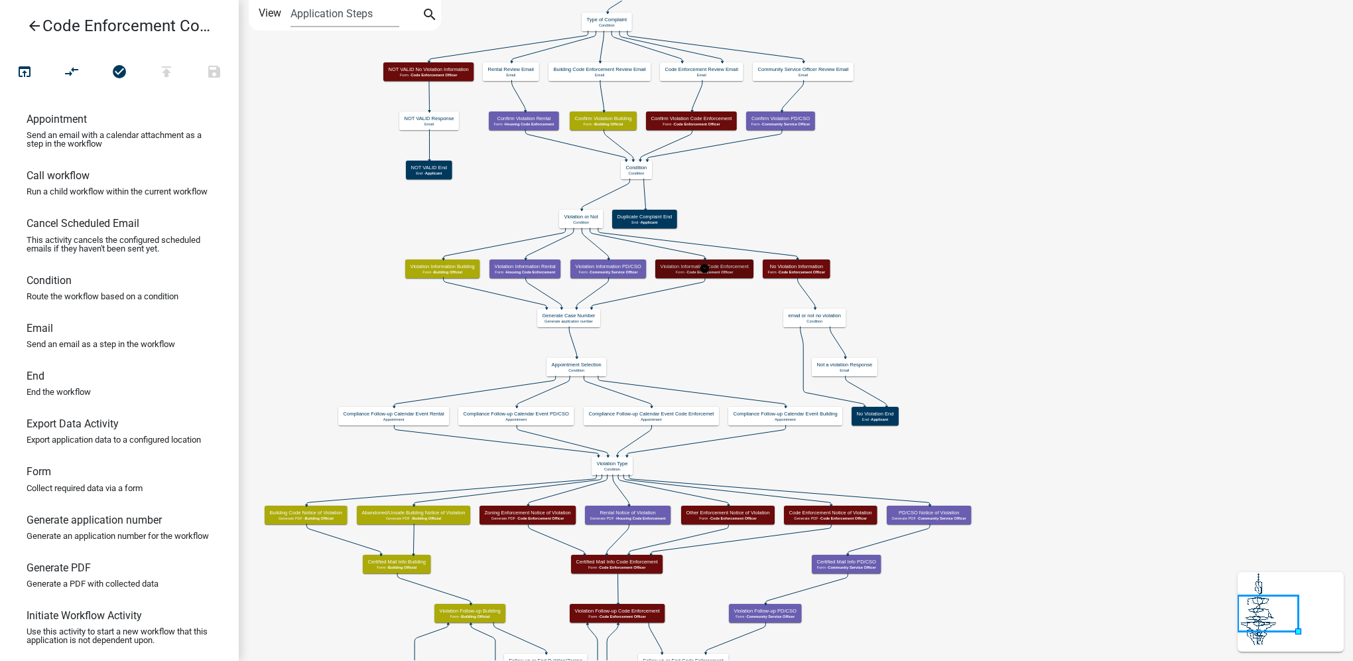
click at [724, 267] on h5 "Violation Information Code Enforcement" at bounding box center [705, 266] width 88 height 6
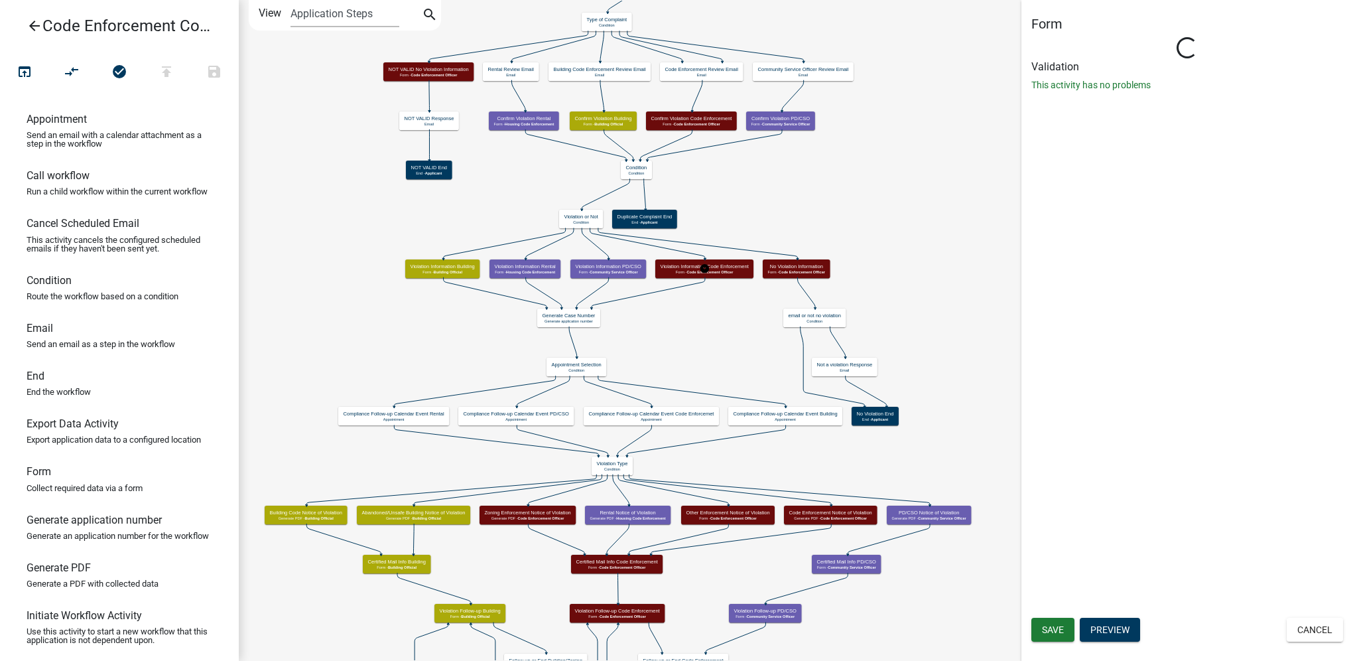
select select "781FD3AE-13F6-4279-9473-6EE461D4F511"
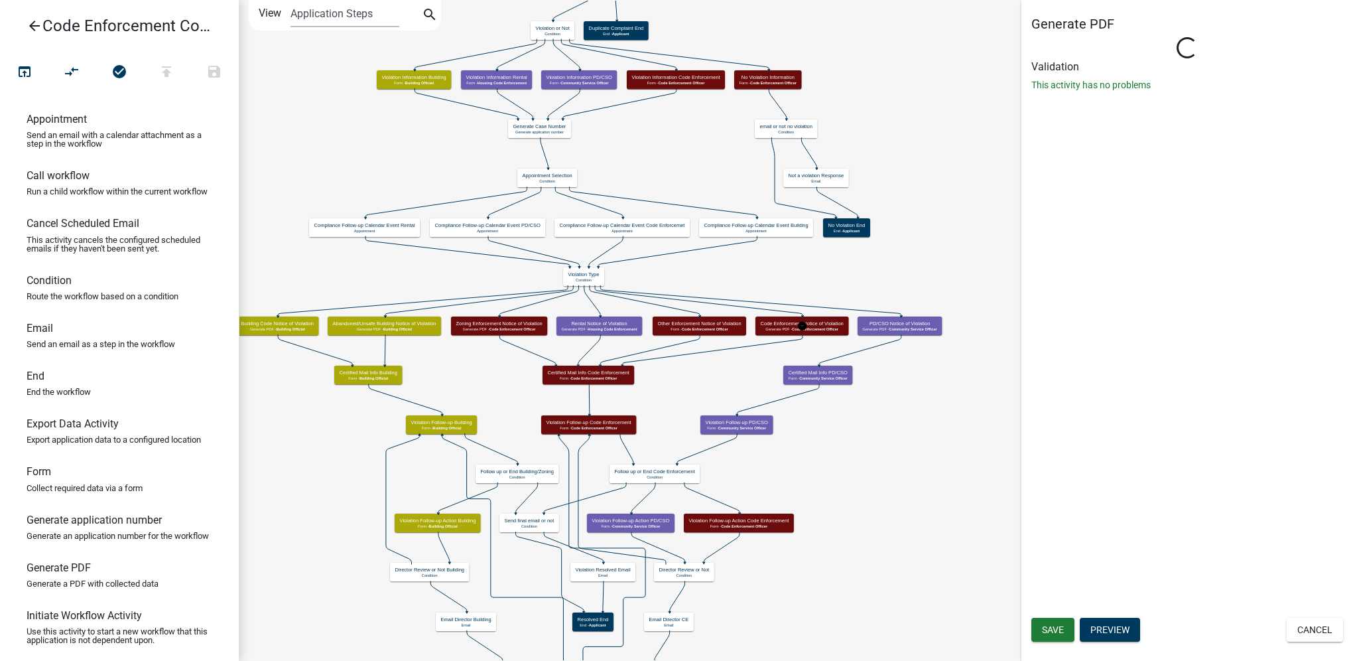
select select "781FD3AE-13F6-4279-9473-6EE461D4F511"
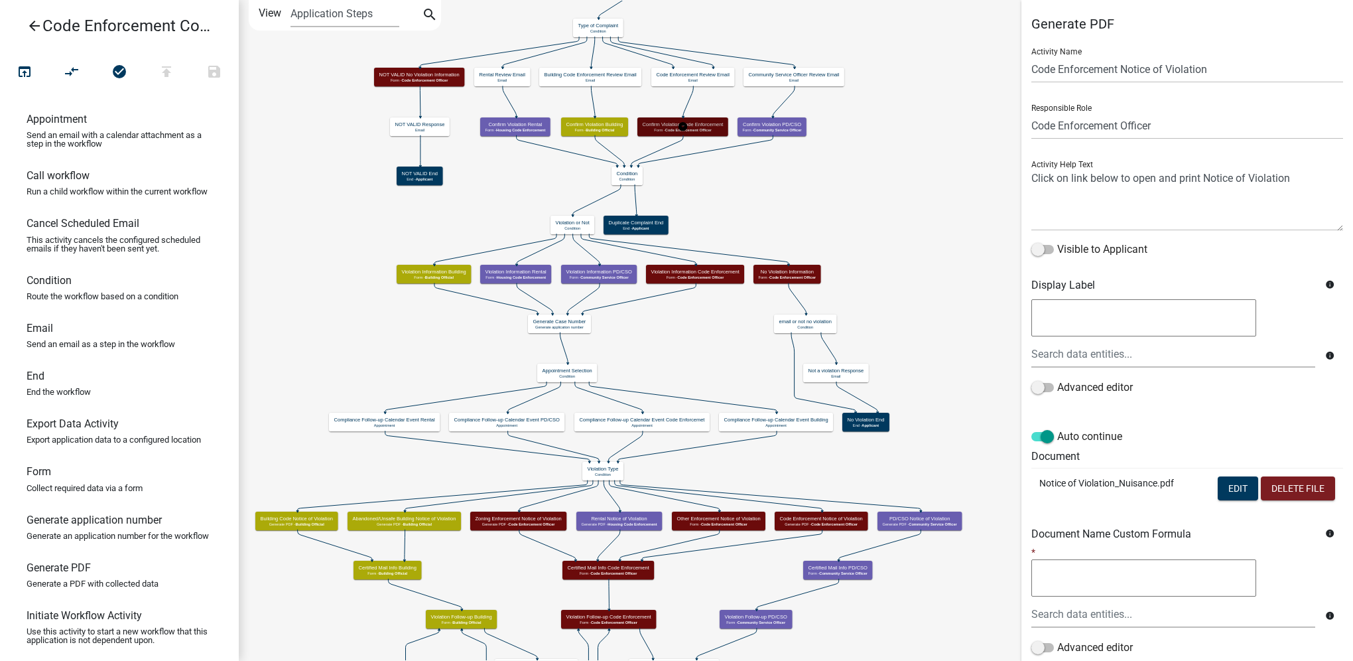
select select "781FD3AE-13F6-4279-9473-6EE461D4F511"
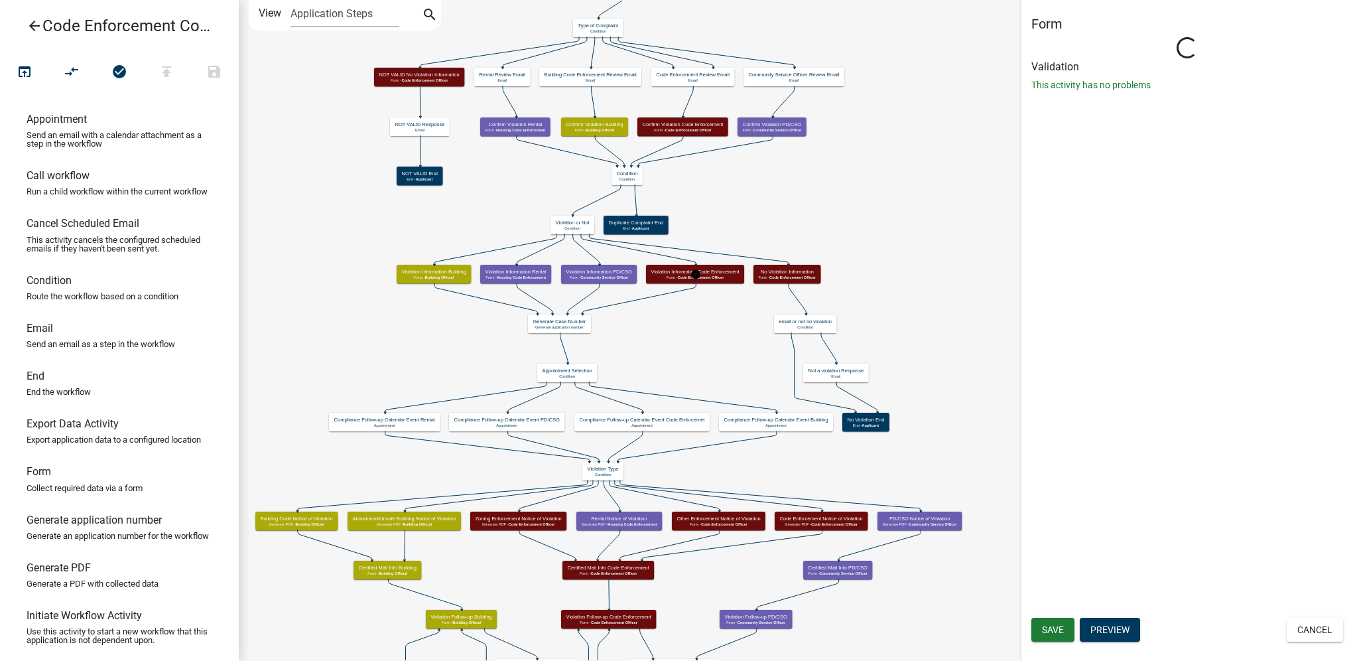
select select "781FD3AE-13F6-4279-9473-6EE461D4F511"
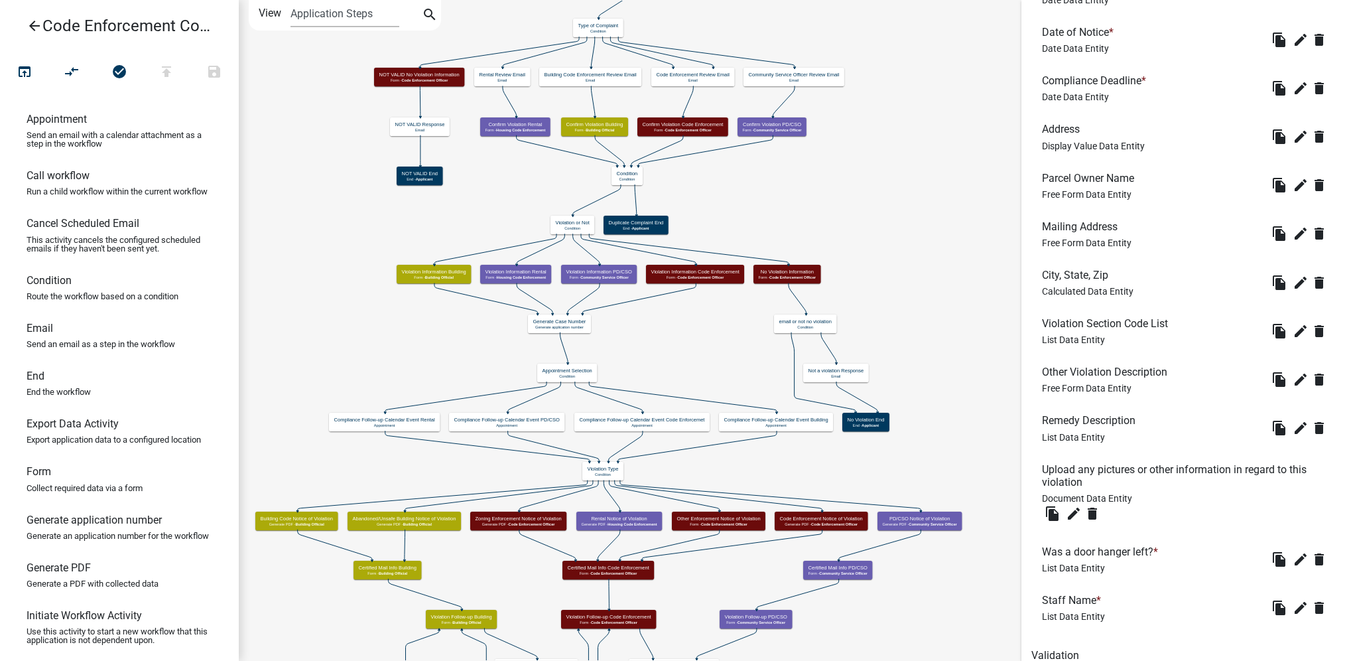
scroll to position [531, 0]
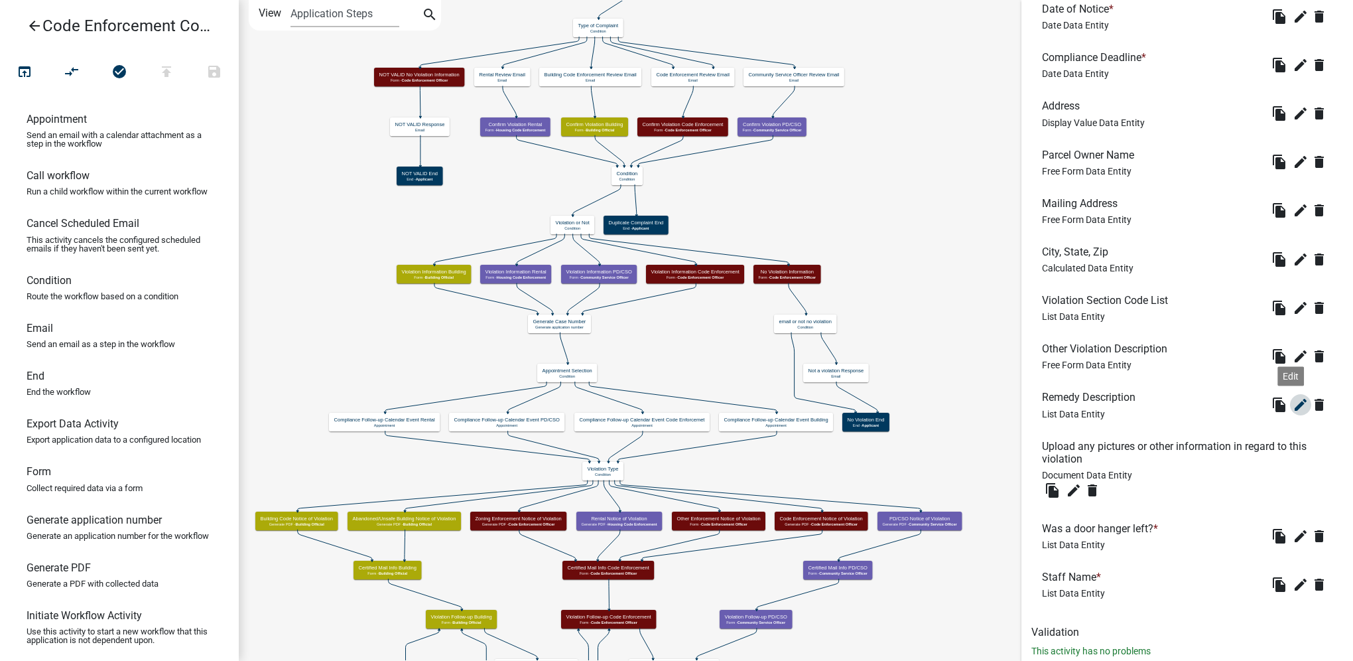
click at [1293, 408] on icon "edit" at bounding box center [1301, 405] width 16 height 16
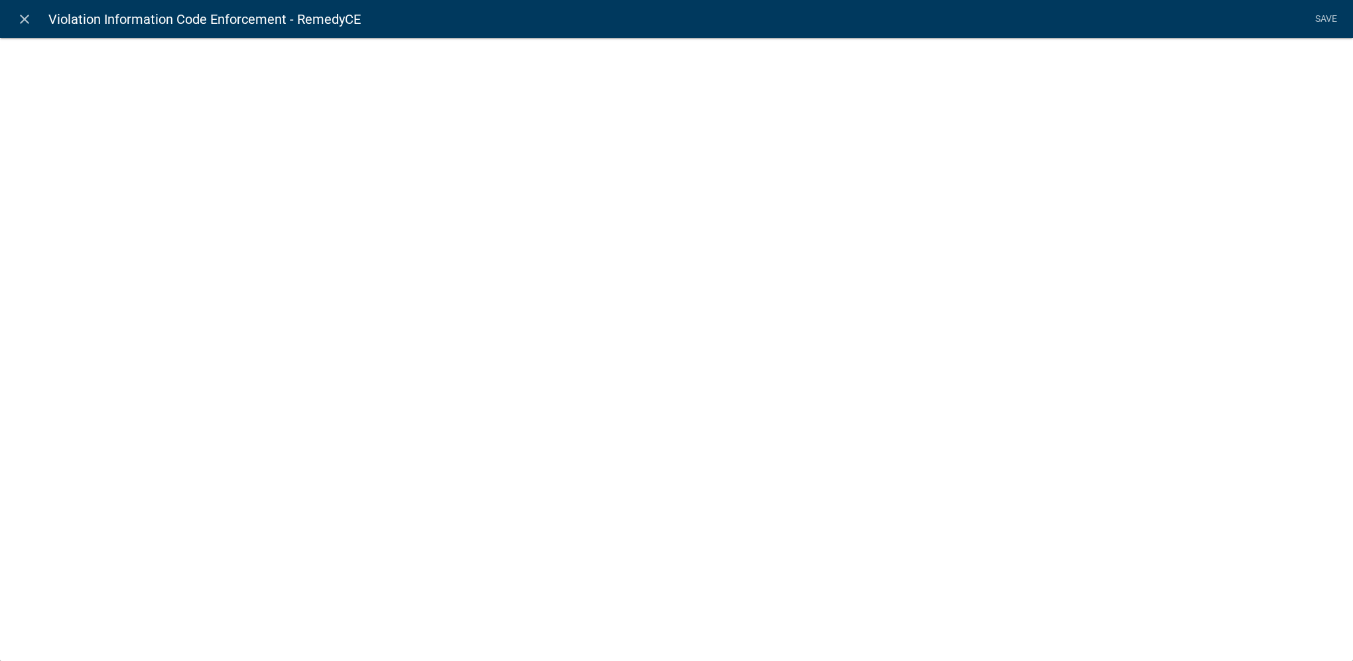
select select "list-data"
select select
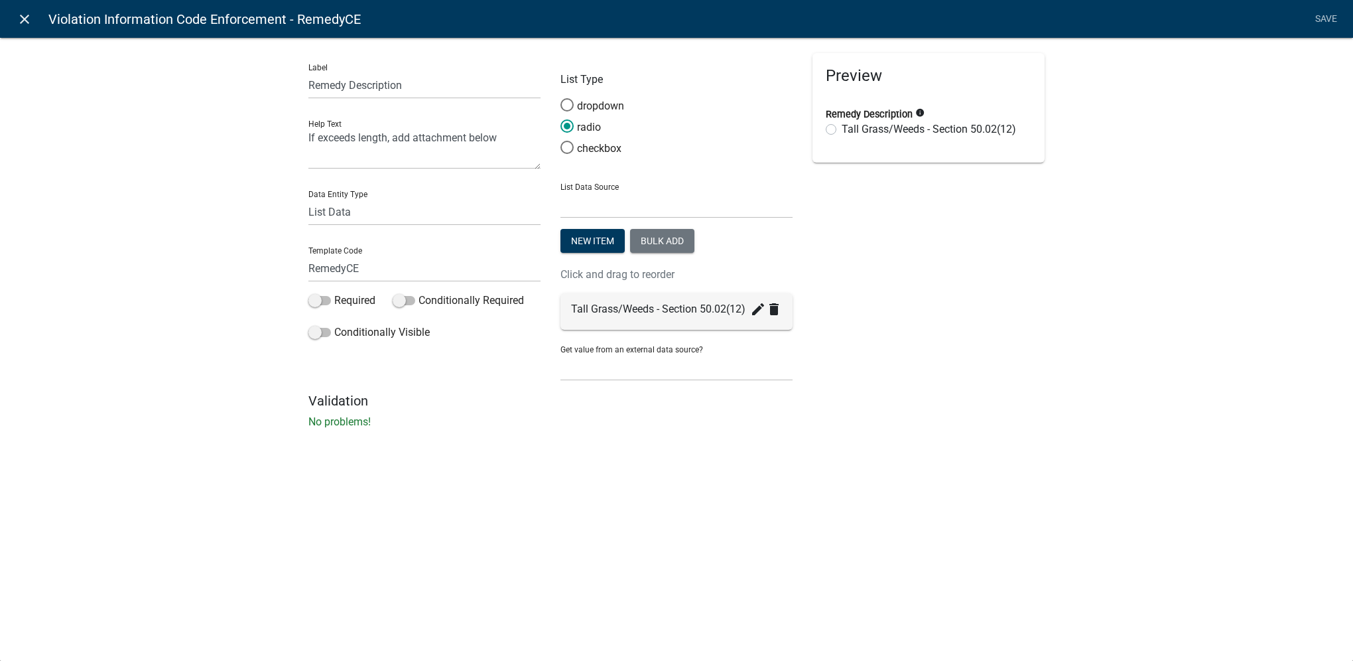
click at [23, 17] on icon "close" at bounding box center [25, 19] width 16 height 16
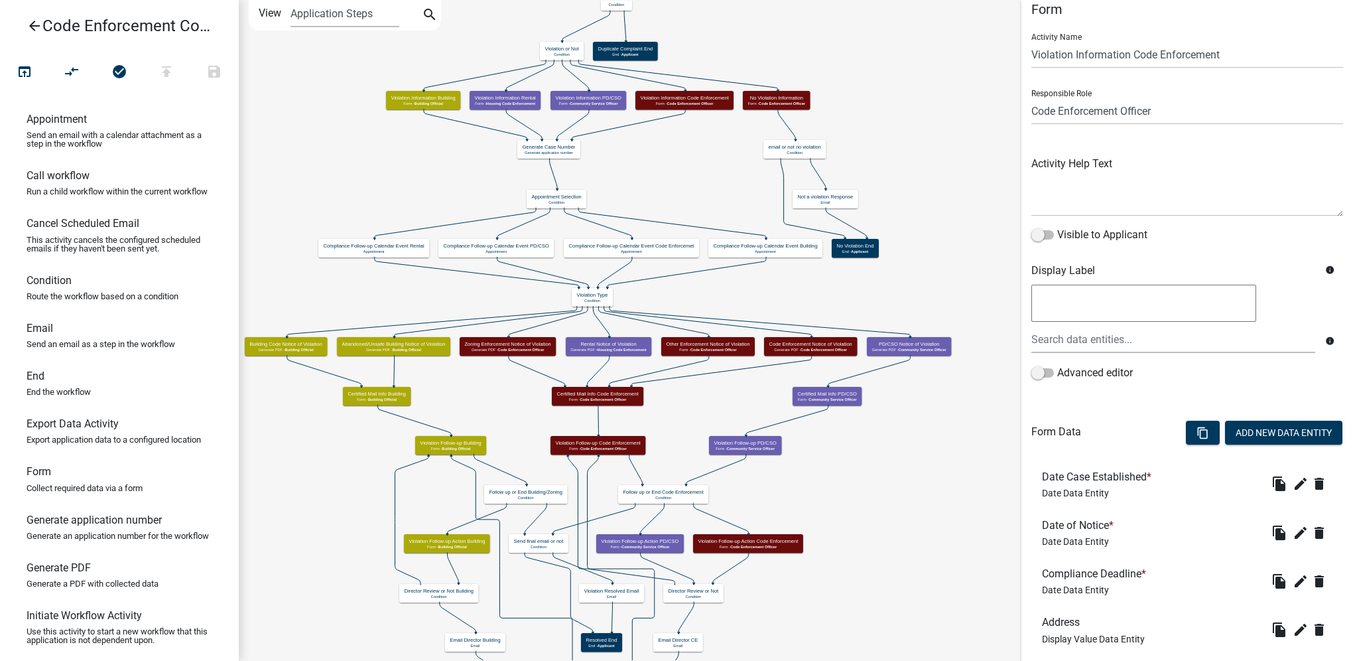
scroll to position [0, 0]
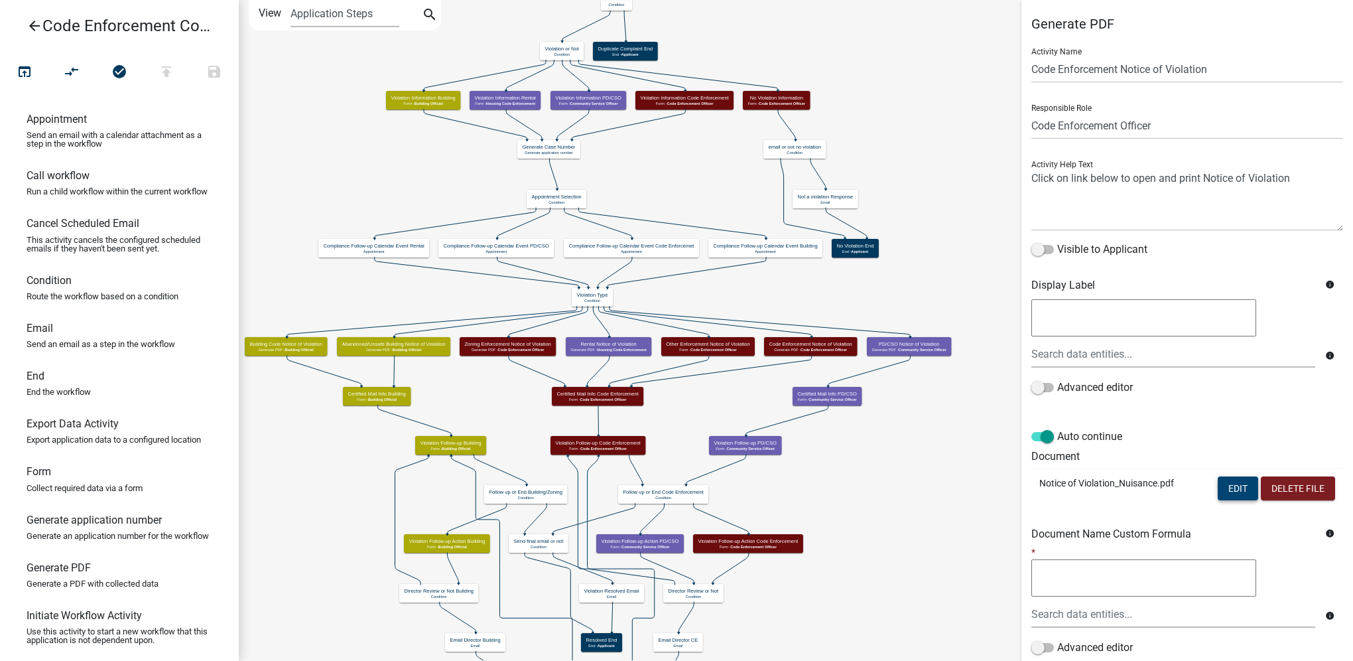
click at [1218, 488] on button "Edit" at bounding box center [1238, 488] width 40 height 24
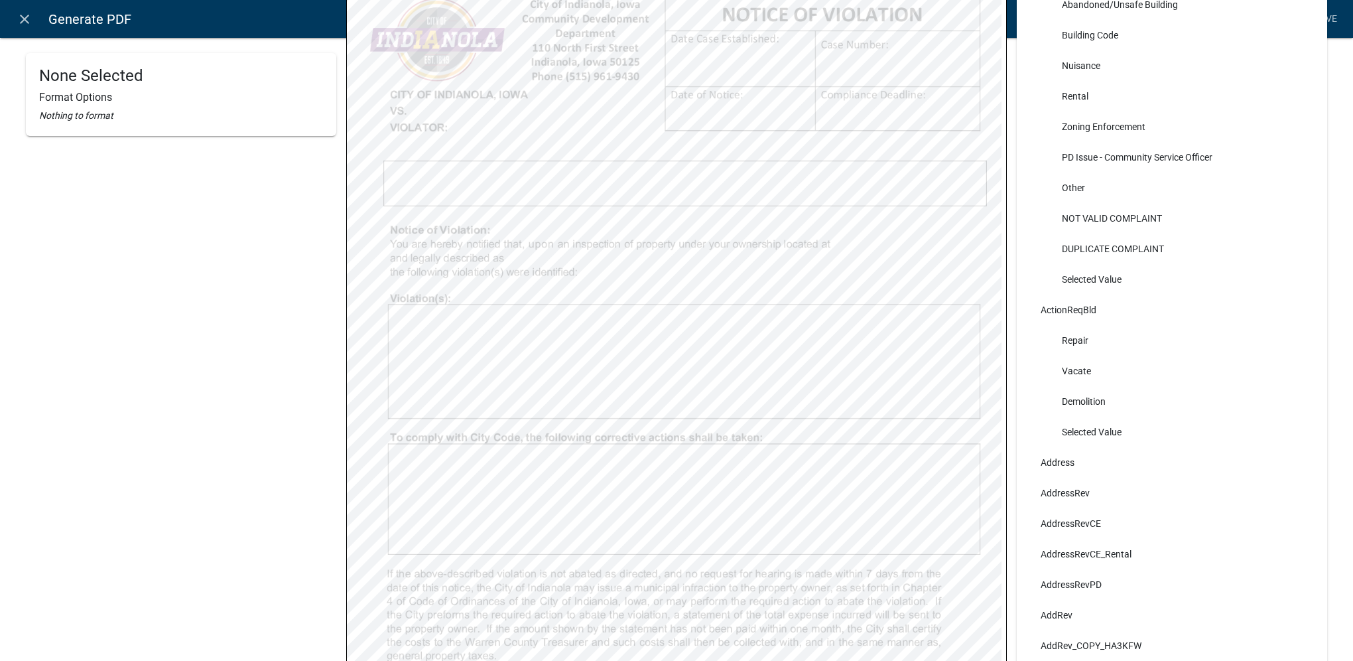
scroll to position [265, 0]
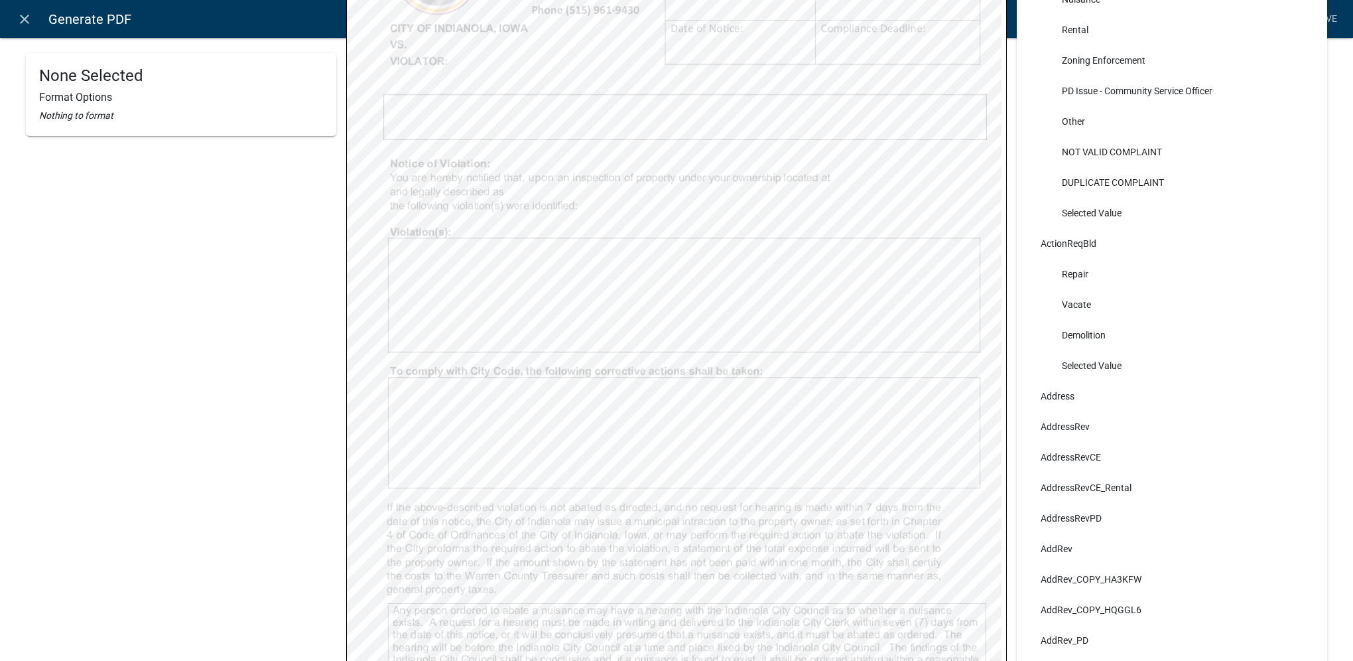
select select
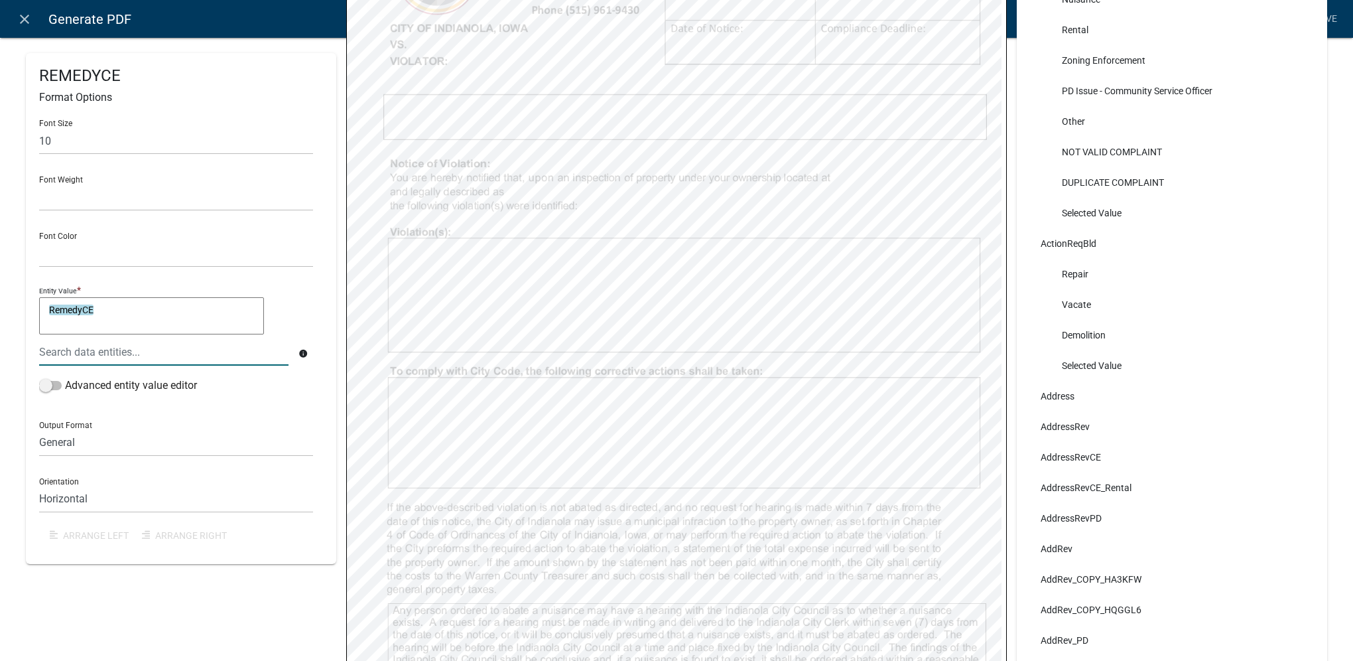
click at [121, 350] on div at bounding box center [163, 351] width 269 height 27
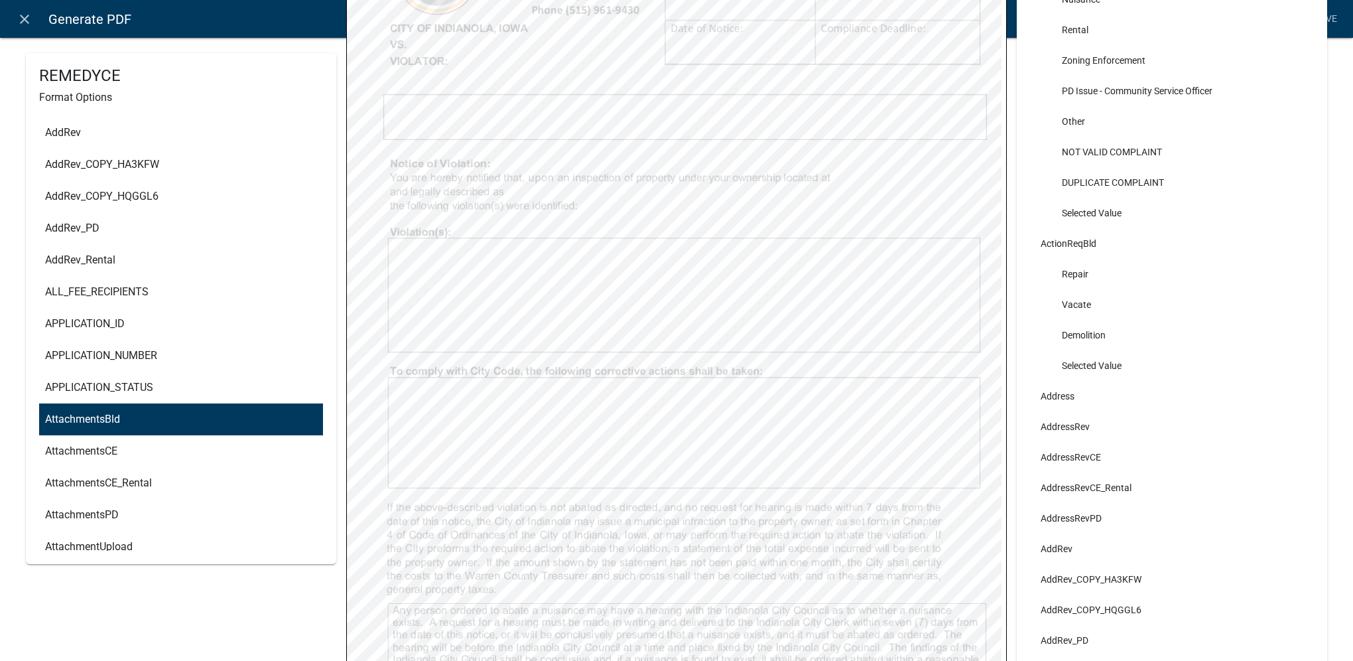
scroll to position [663, 0]
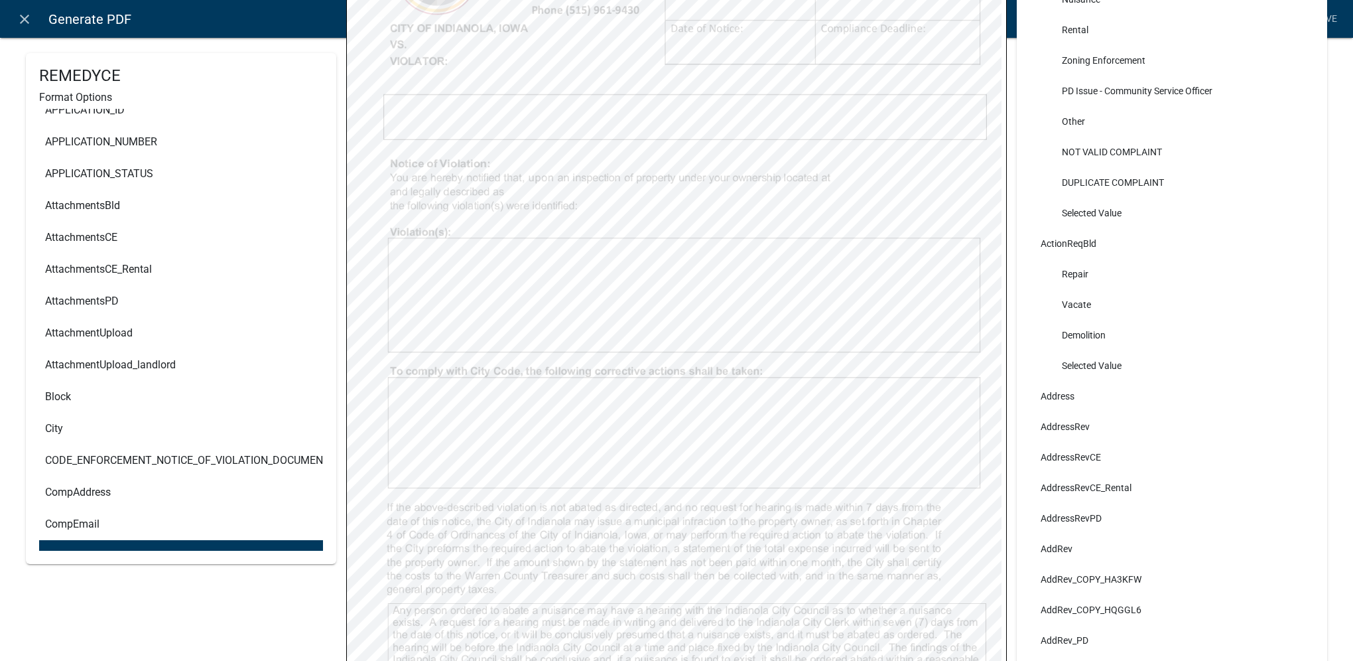
click at [123, 620] on div "REMEDYCE Format Options Font Size 10 Font Weight Normal Bold Font Color Black R…" at bounding box center [181, 228] width 310 height 880
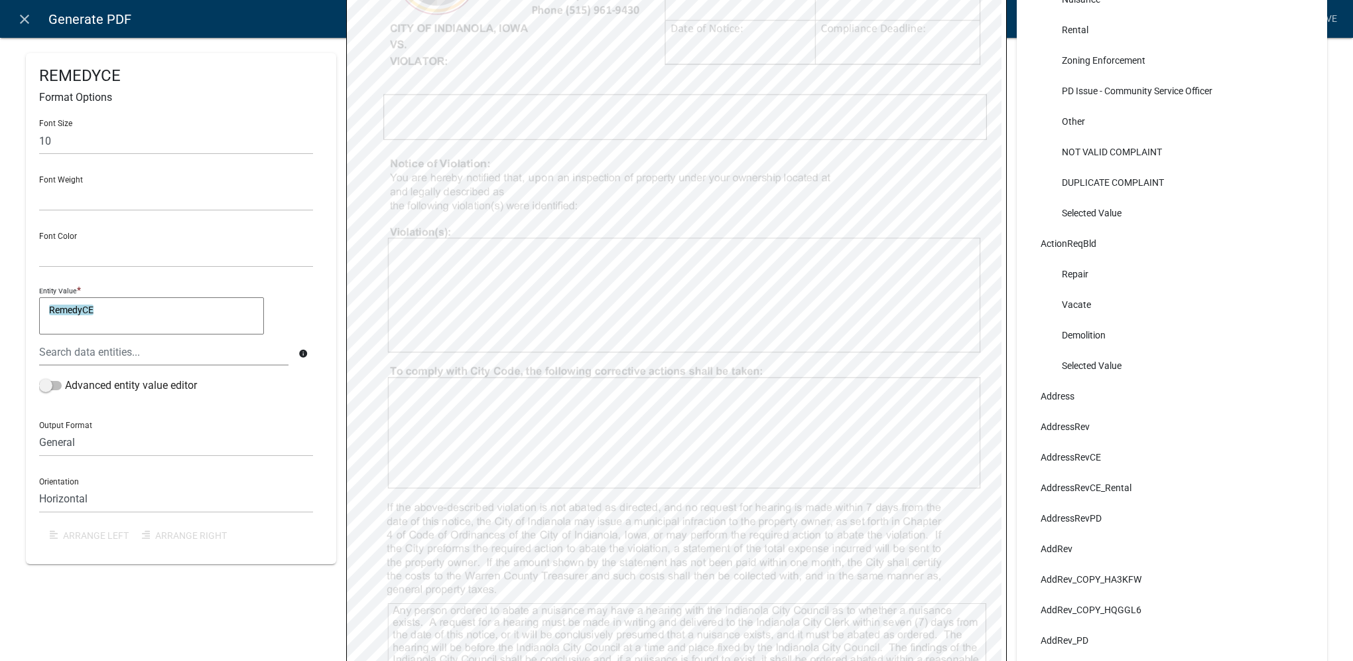
scroll to position [0, 0]
click at [23, 20] on icon "close" at bounding box center [25, 19] width 16 height 16
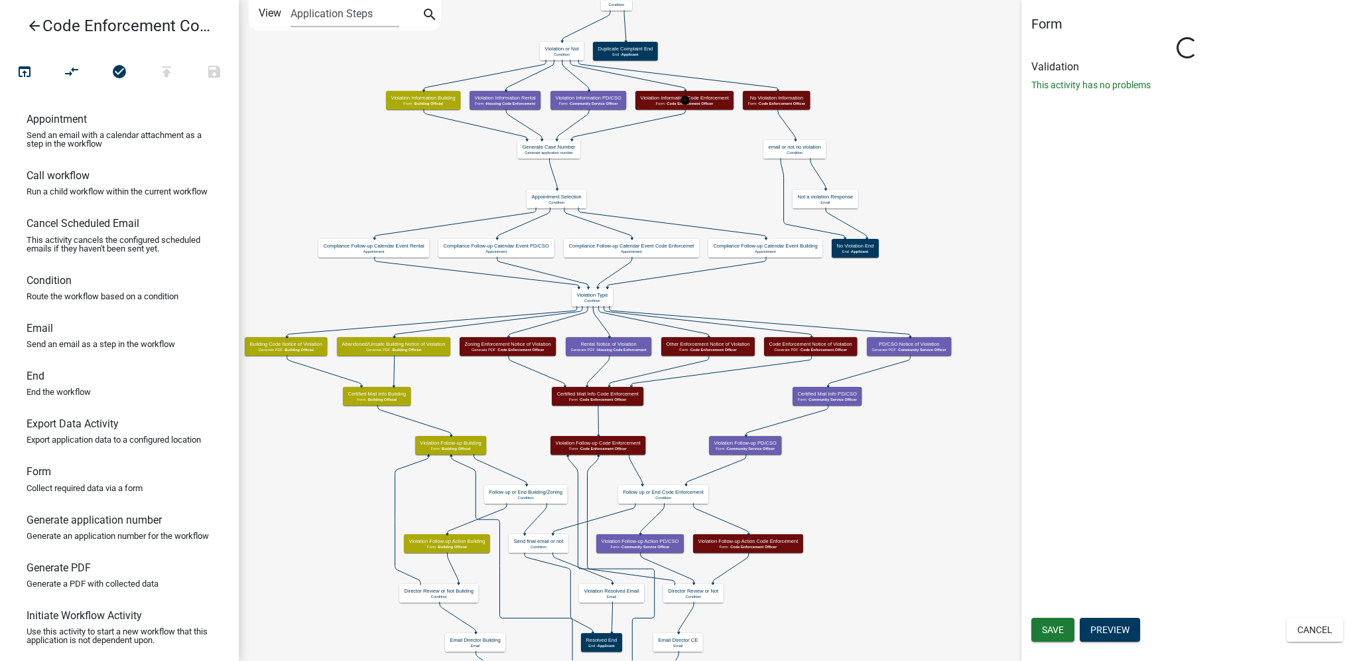
select select "781FD3AE-13F6-4279-9473-6EE461D4F511"
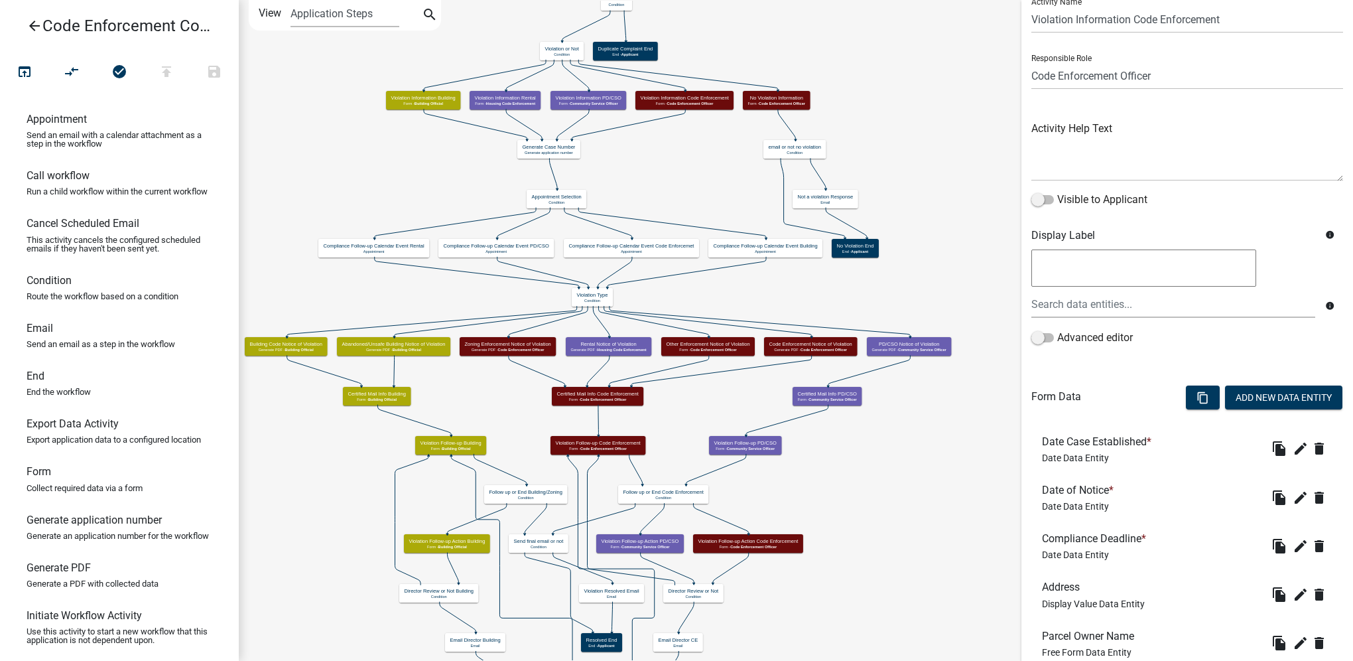
scroll to position [565, 0]
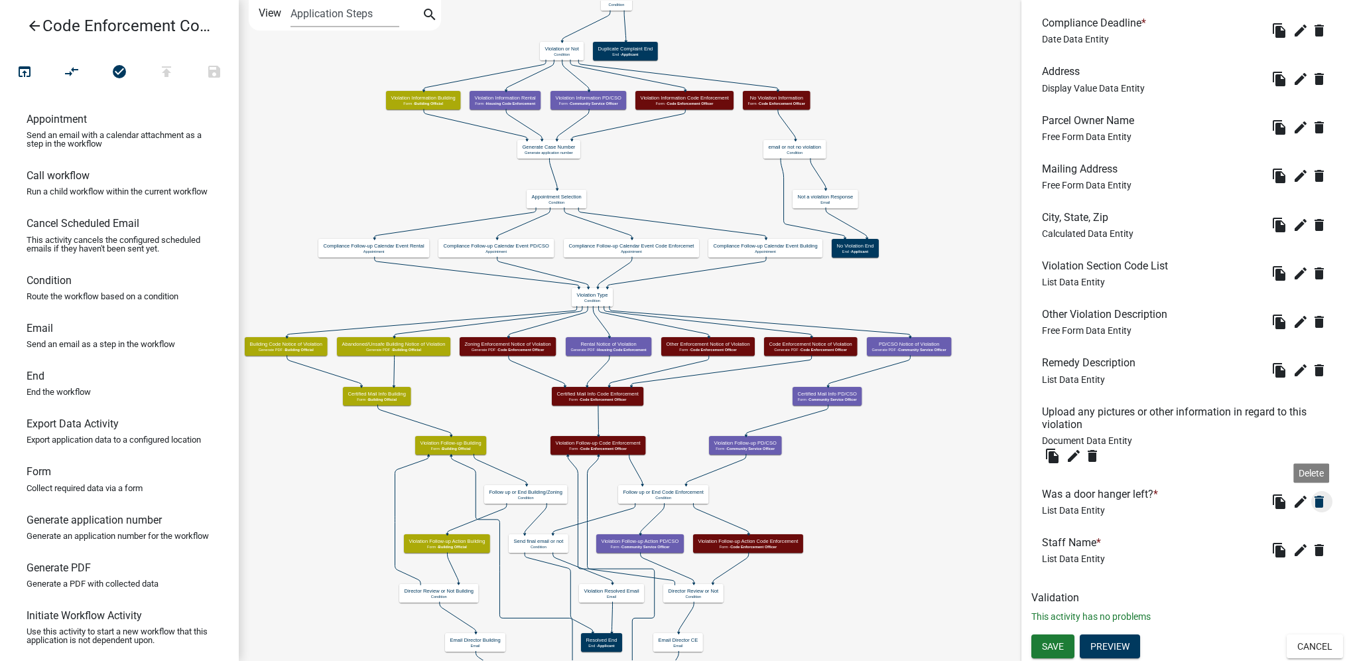
click at [1312, 503] on icon "delete" at bounding box center [1320, 502] width 16 height 16
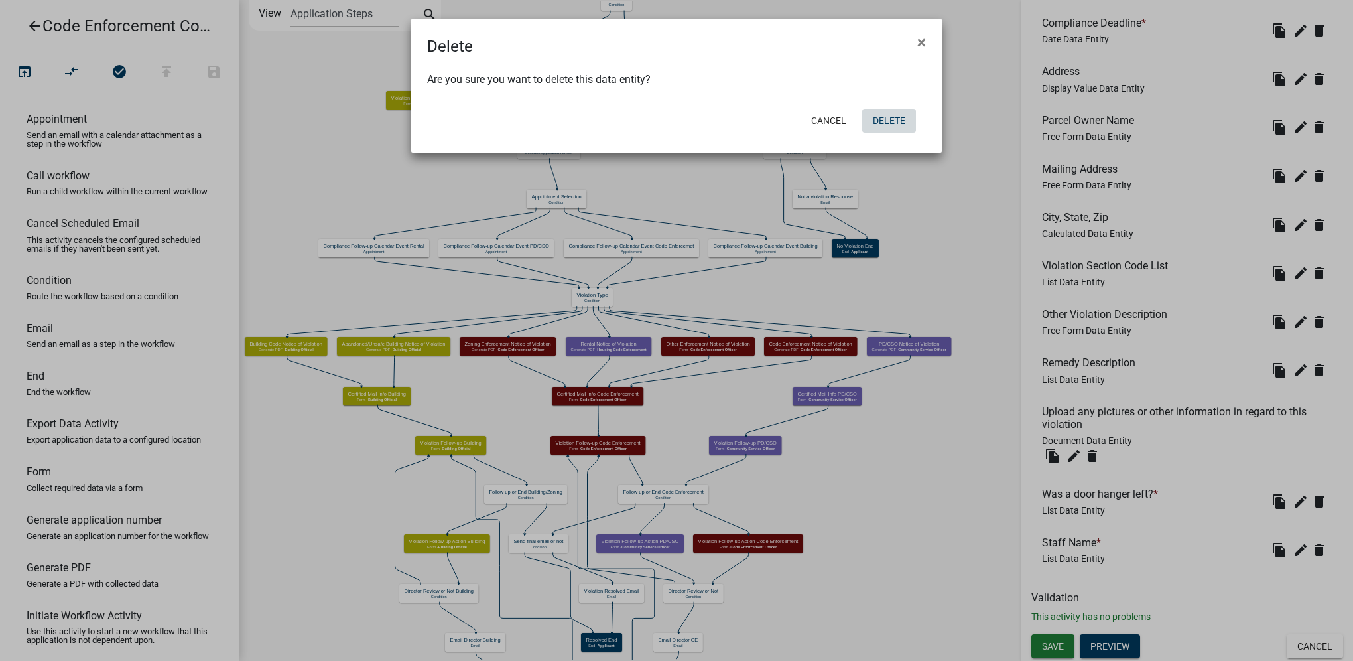
click at [874, 119] on button "Delete" at bounding box center [889, 121] width 54 height 24
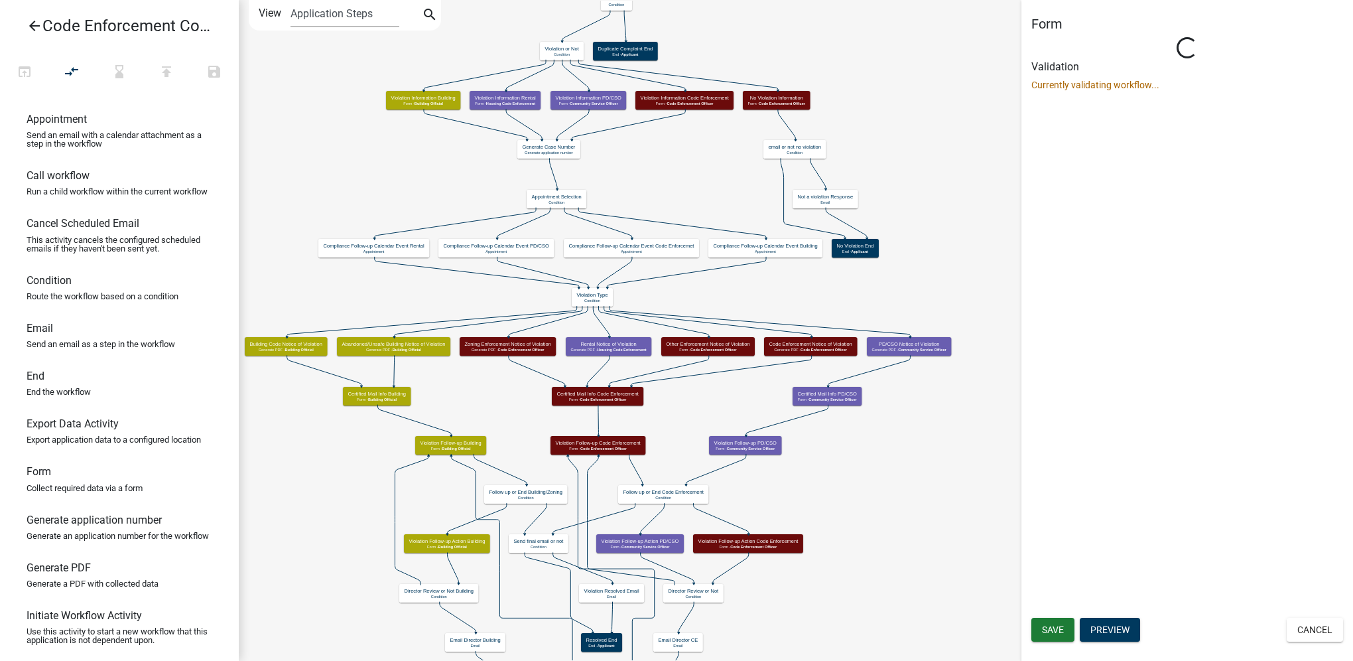
scroll to position [0, 0]
select select "781FD3AE-13F6-4279-9473-6EE461D4F511"
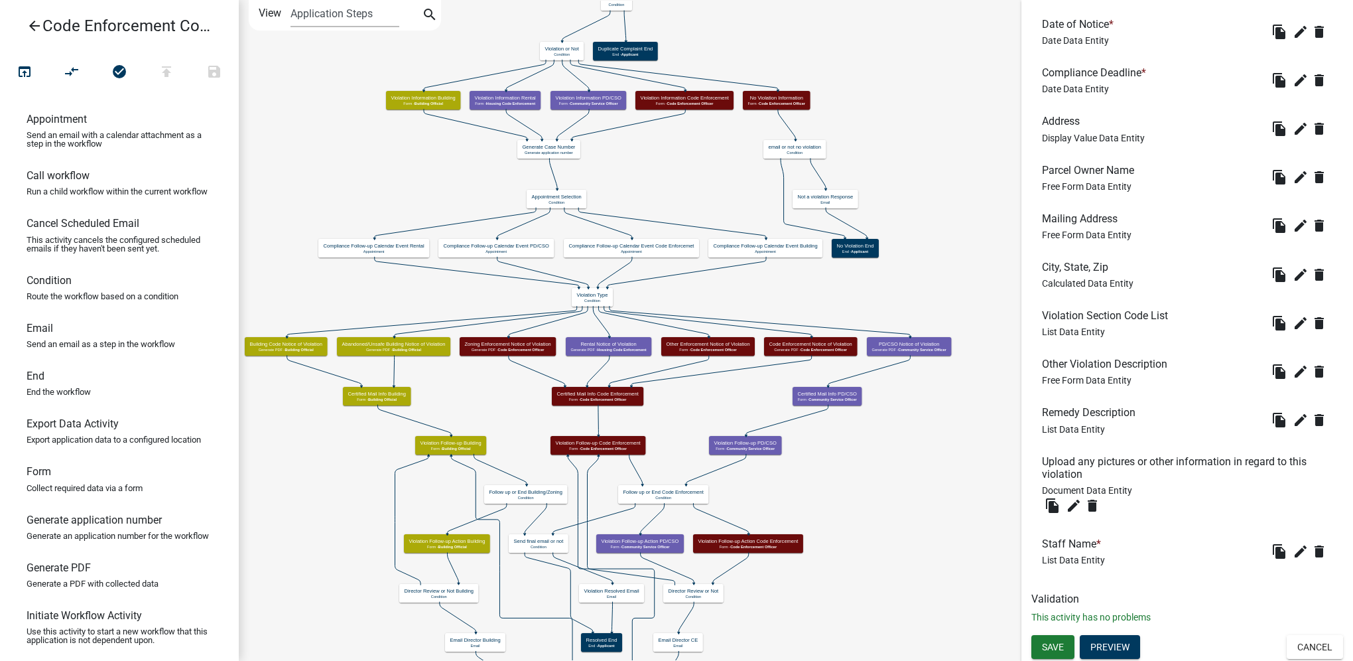
scroll to position [517, 0]
click at [1293, 415] on icon "edit" at bounding box center [1301, 419] width 16 height 16
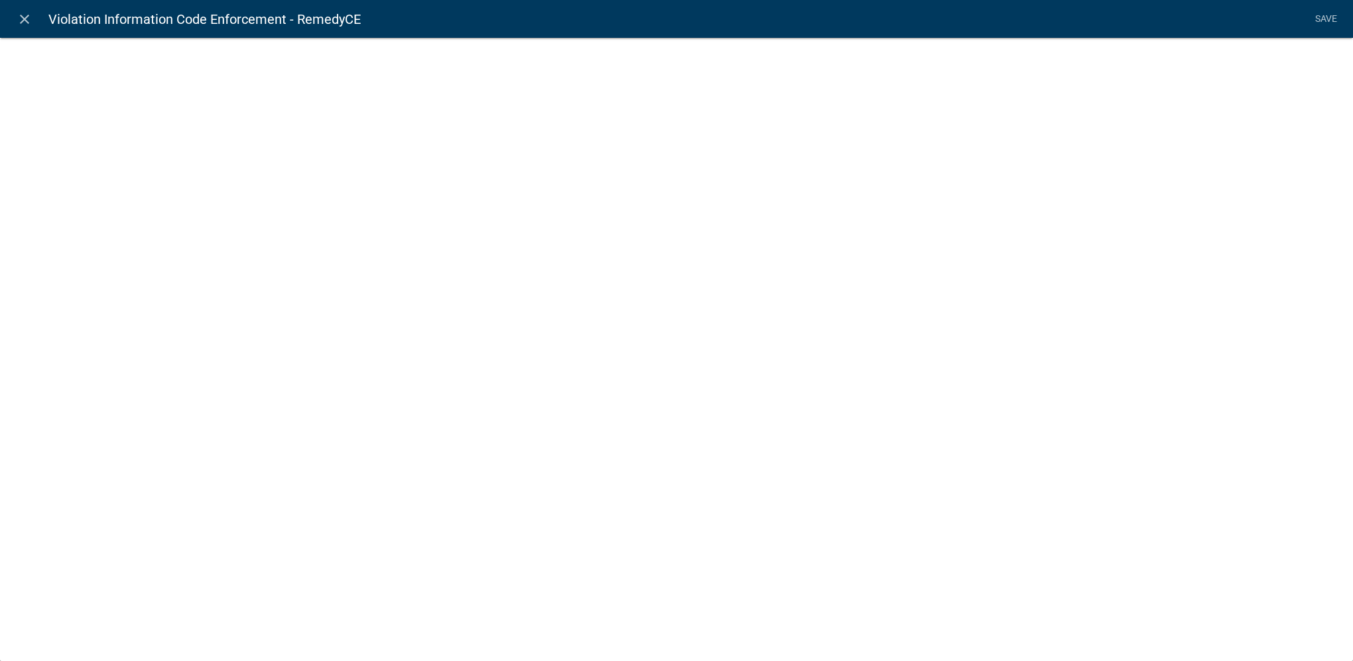
select select "list-data"
select select
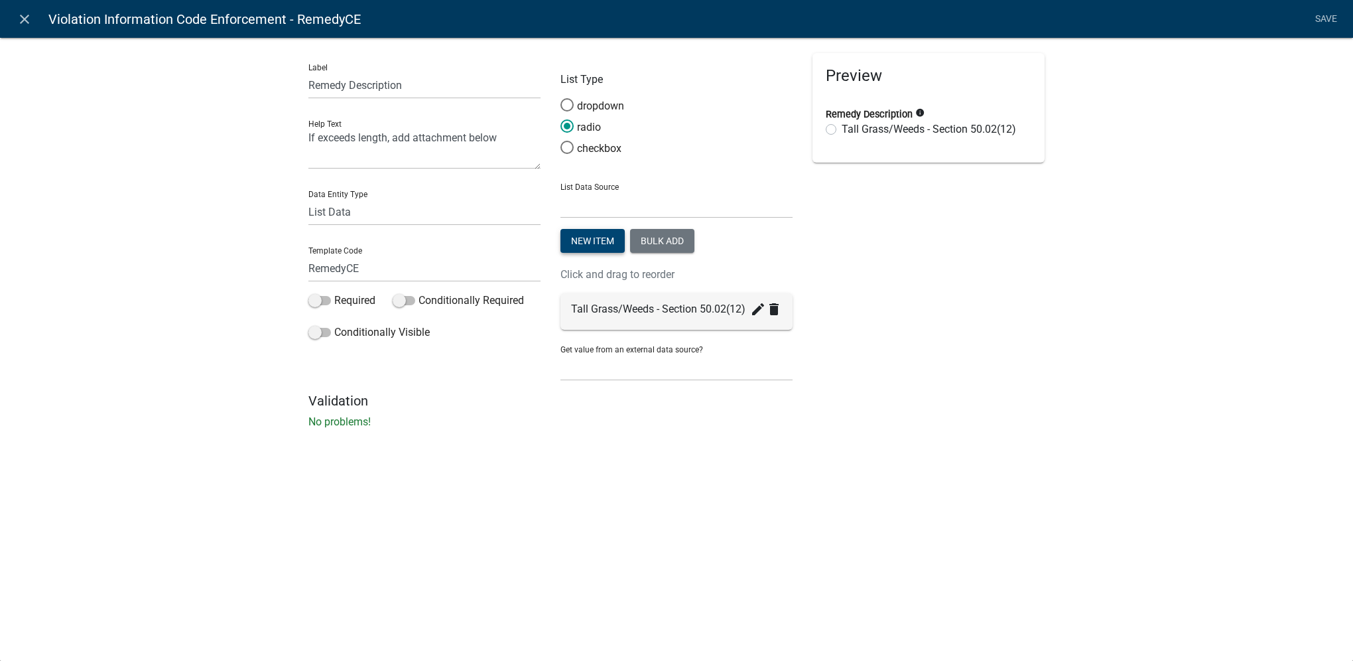
click at [608, 244] on button "New item" at bounding box center [593, 241] width 64 height 24
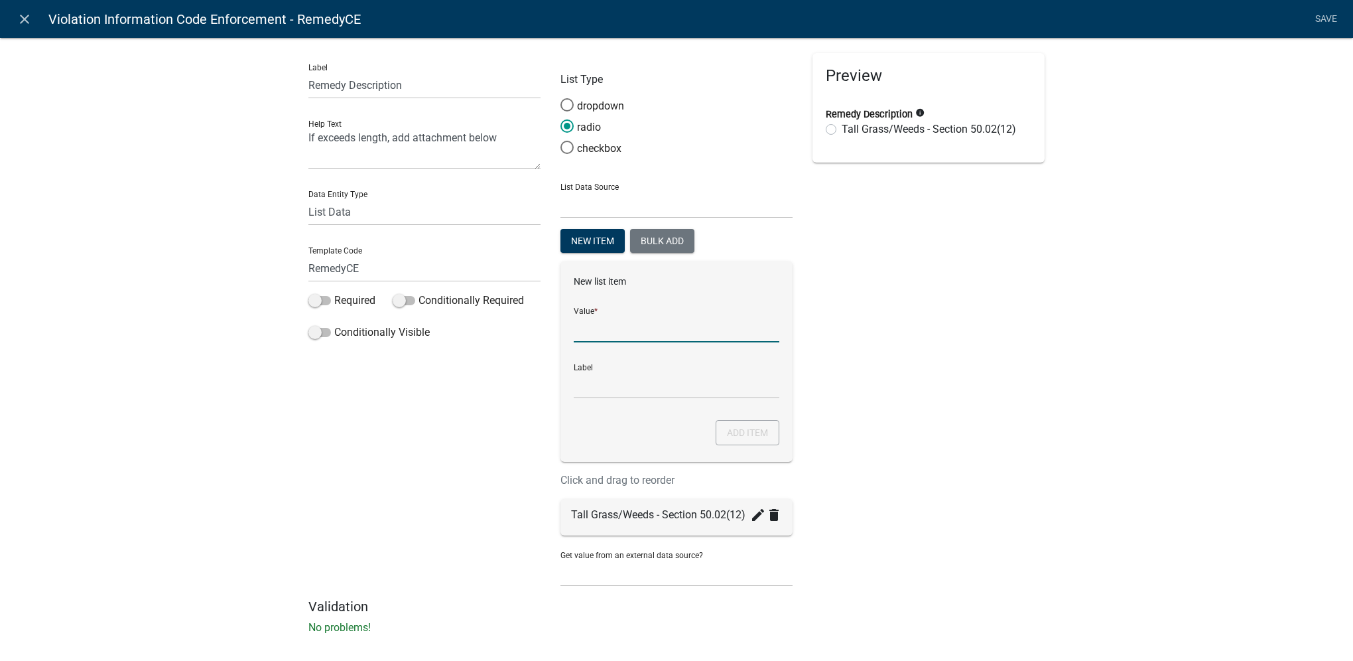
click at [623, 338] on input "List Data Source" at bounding box center [677, 328] width 206 height 27
type input "Other"
click at [734, 439] on button "Add item" at bounding box center [748, 432] width 64 height 25
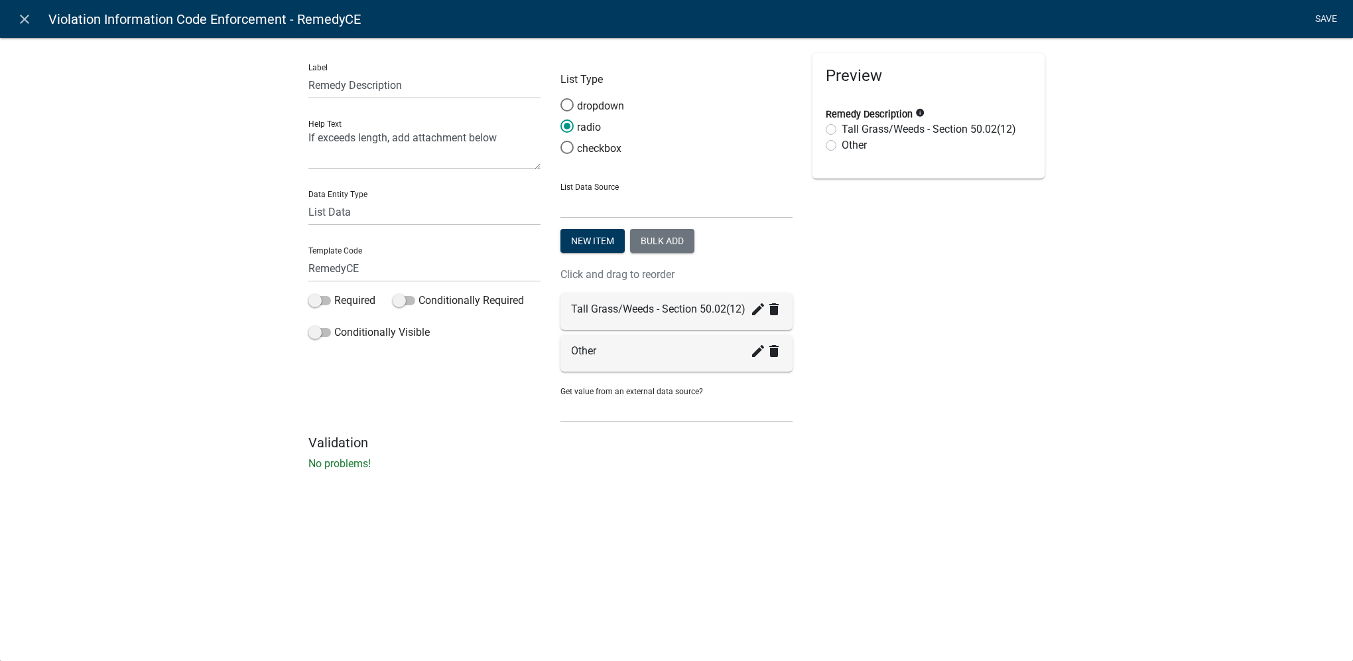
click at [1333, 19] on link "Save" at bounding box center [1326, 19] width 33 height 25
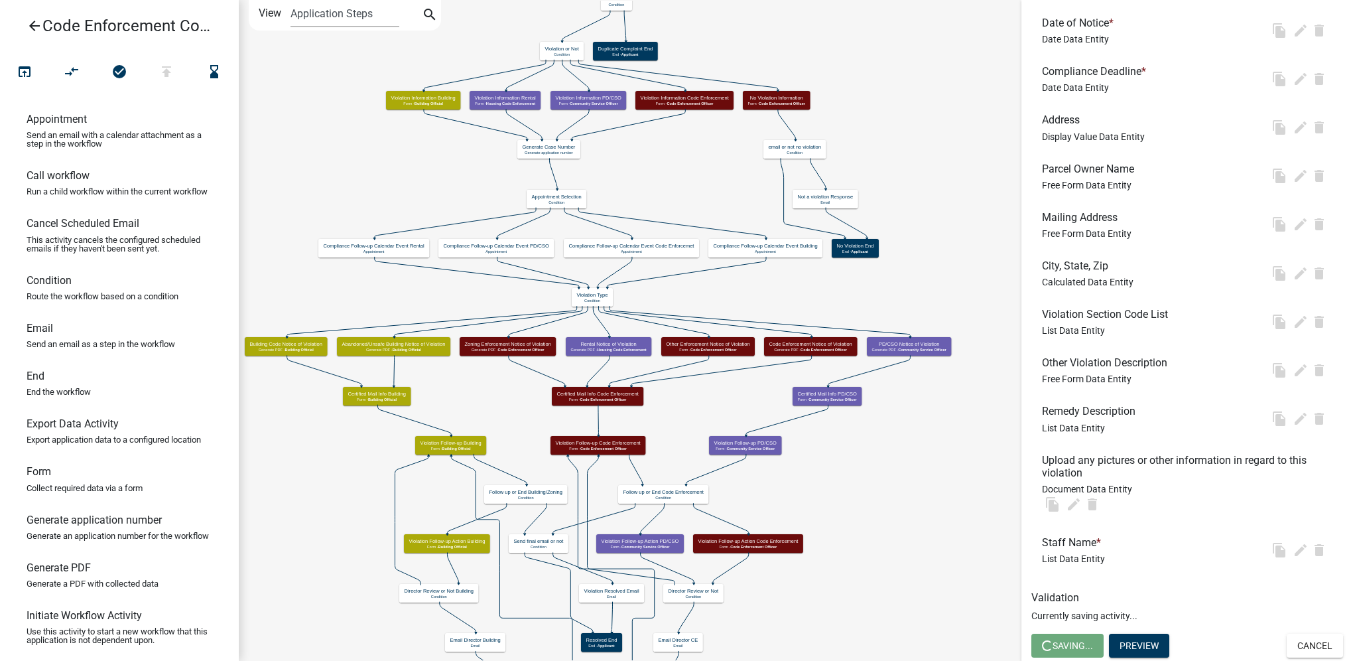
scroll to position [0, 0]
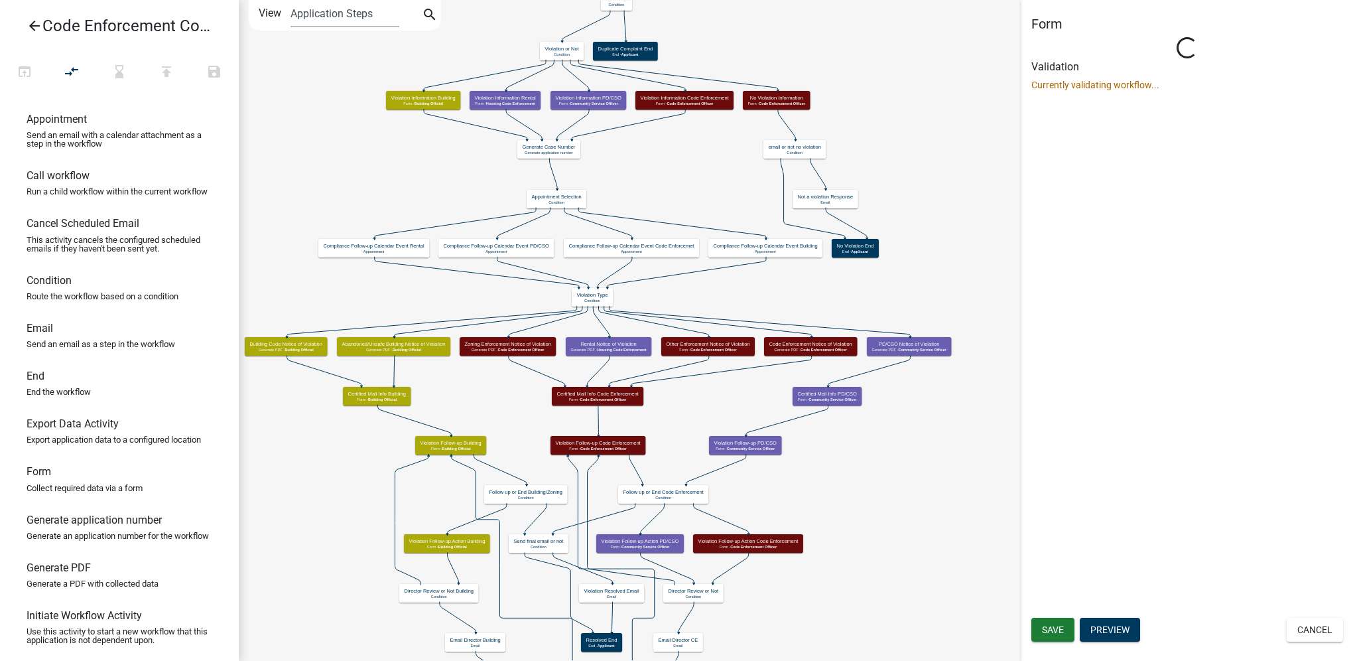
select select "781FD3AE-13F6-4279-9473-6EE461D4F511"
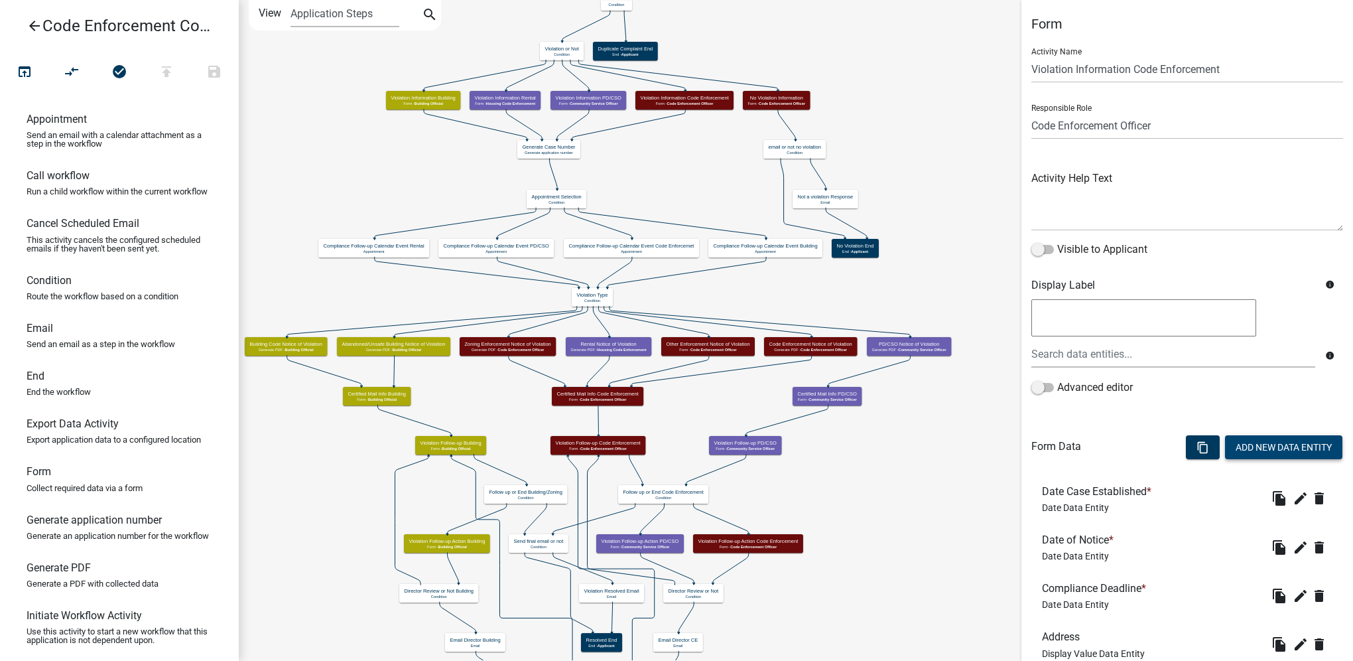
click at [1237, 441] on button "Add New Data Entity" at bounding box center [1283, 447] width 117 height 24
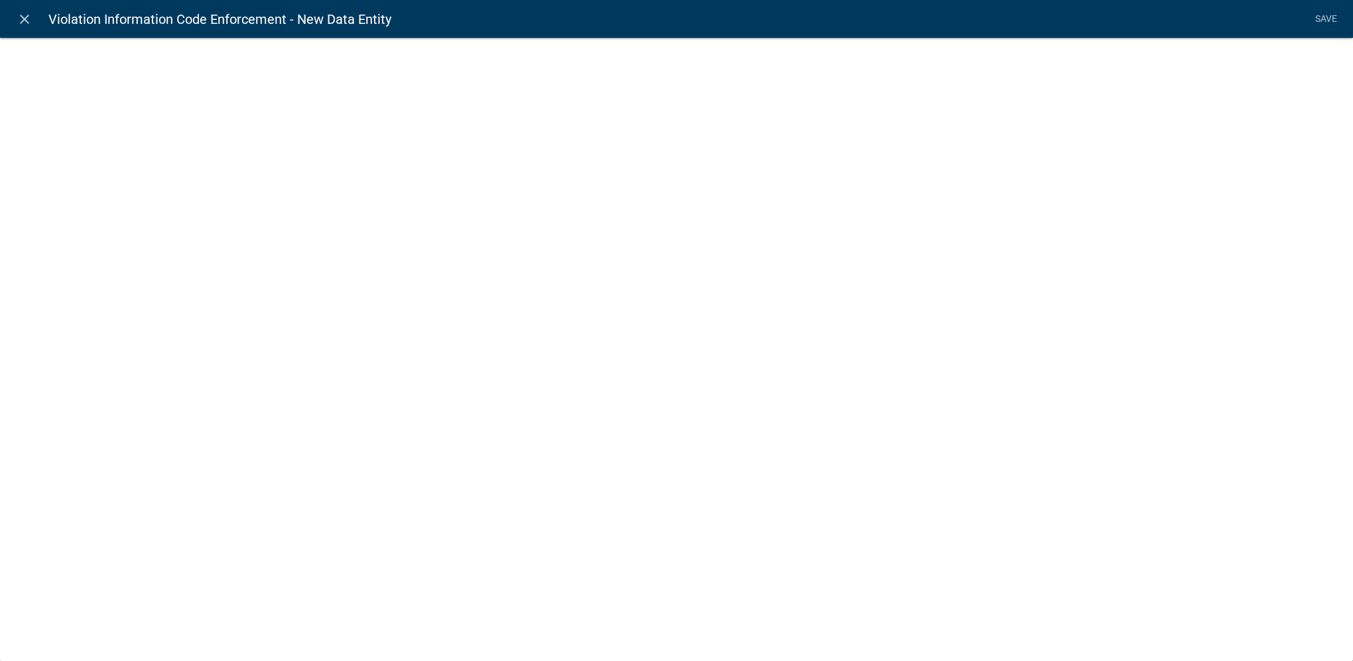
select select
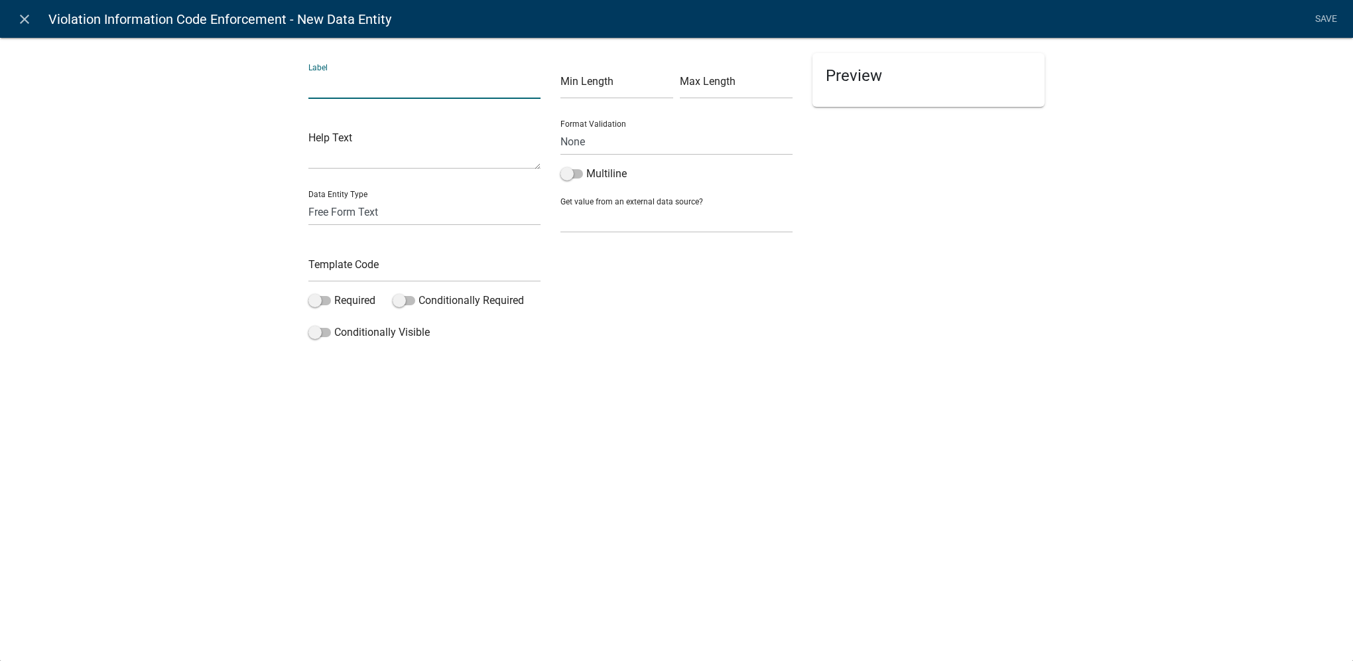
click at [396, 94] on input "text" at bounding box center [424, 85] width 232 height 27
type input "Remedy, If Other Selected"
click at [382, 159] on textarea at bounding box center [424, 148] width 232 height 41
click at [205, 122] on div "Label Remedy, If Other Selected Help Text Data Entity Type Free Form Text Docum…" at bounding box center [676, 195] width 1353 height 358
click at [371, 268] on input "text" at bounding box center [424, 268] width 232 height 27
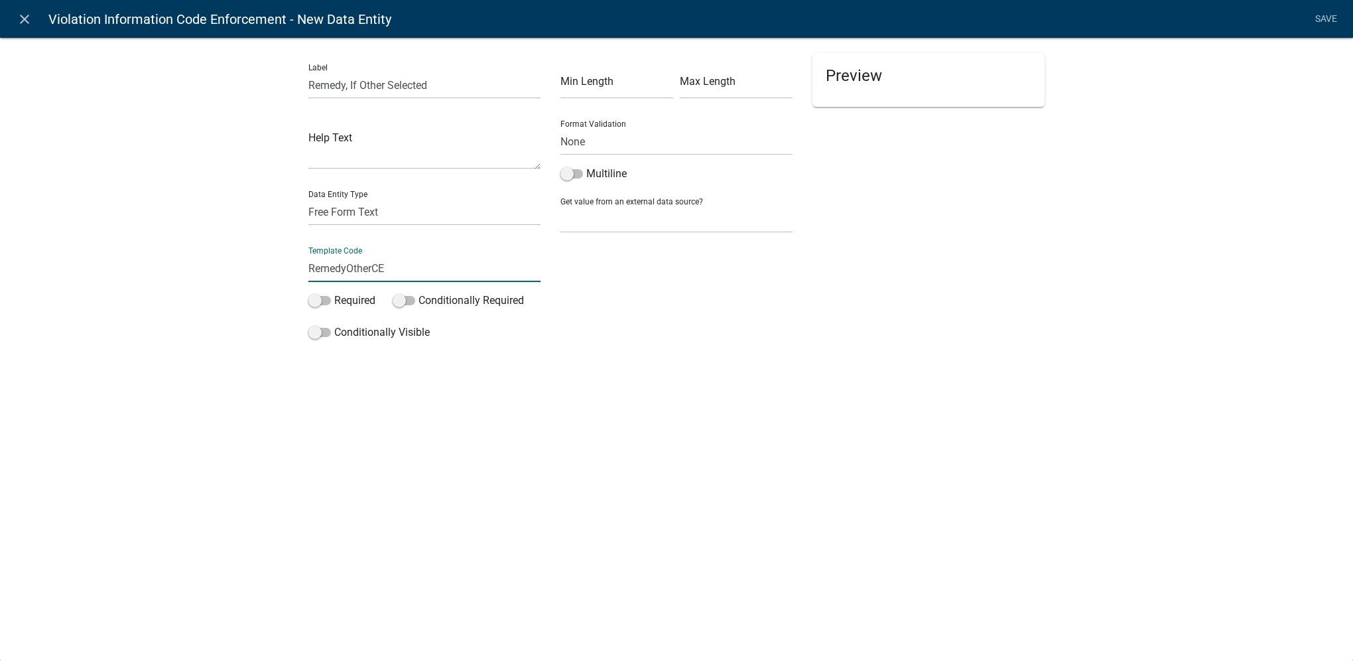
type input "RemedyOtherCE"
click at [386, 385] on div "close Violation Information Code Enforcement - New Data Entity Save Label Remed…" at bounding box center [676, 330] width 1353 height 661
click at [1335, 23] on link "Save" at bounding box center [1326, 19] width 33 height 25
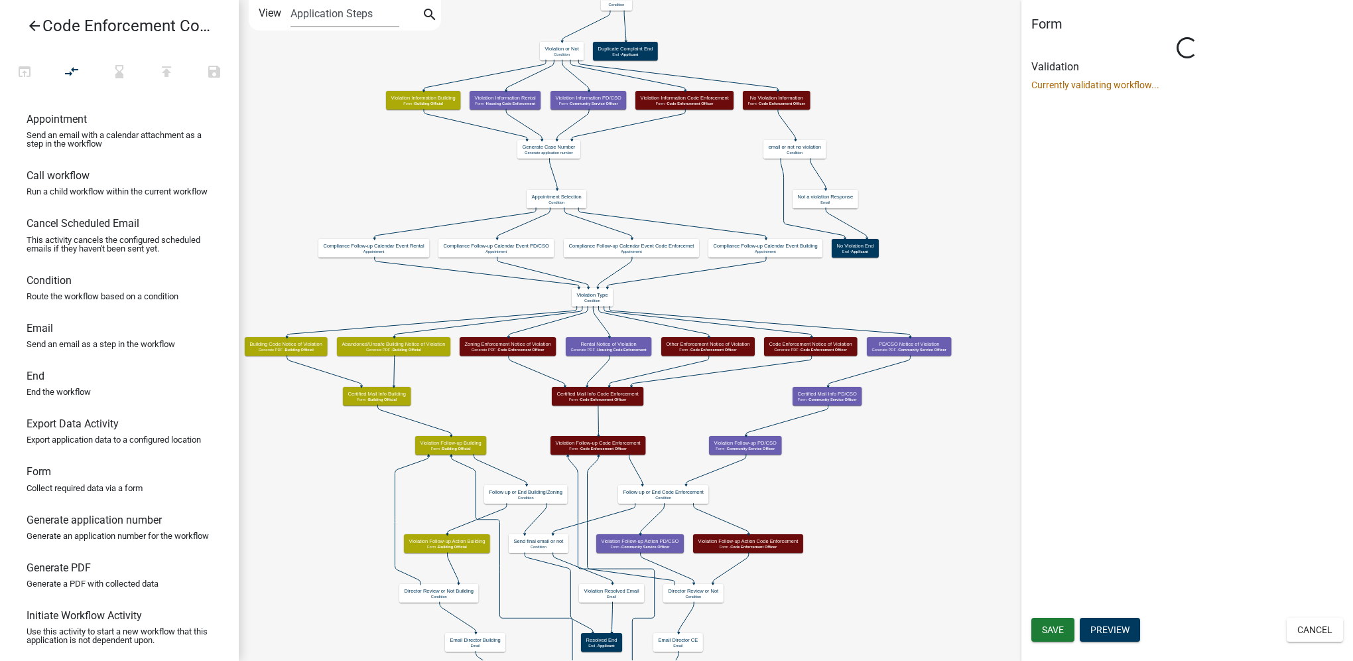
select select "781FD3AE-13F6-4279-9473-6EE461D4F511"
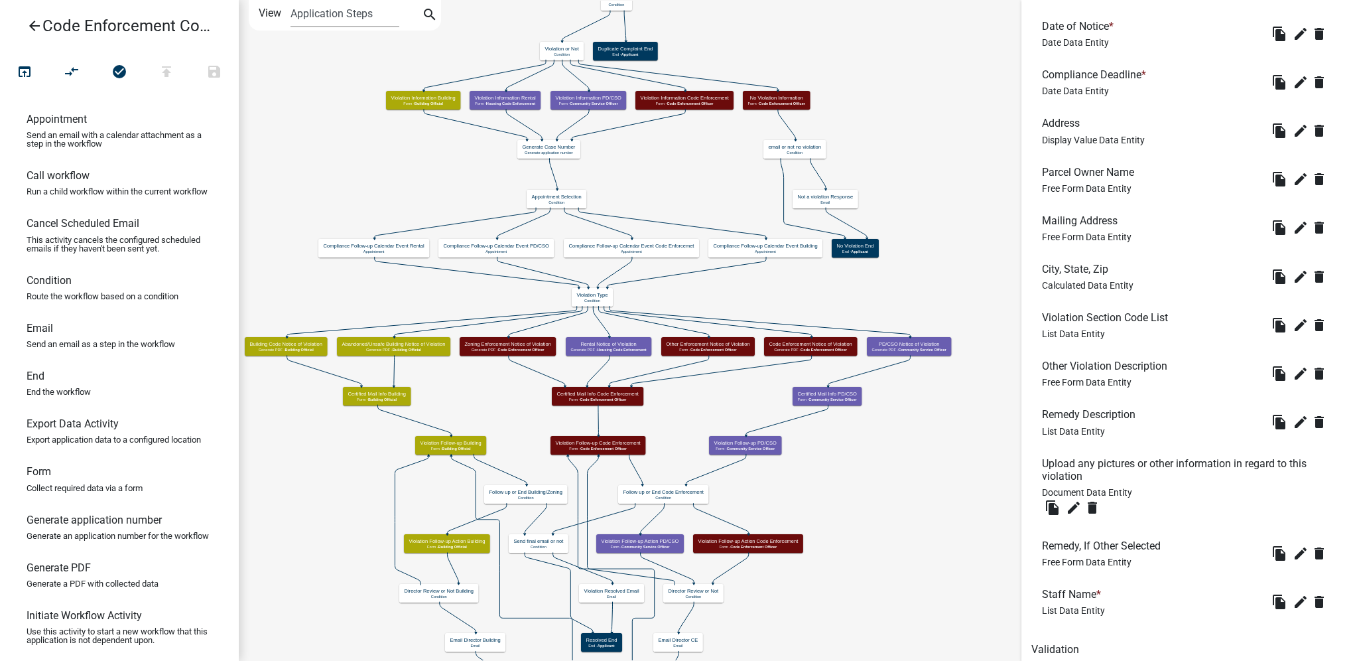
scroll to position [565, 0]
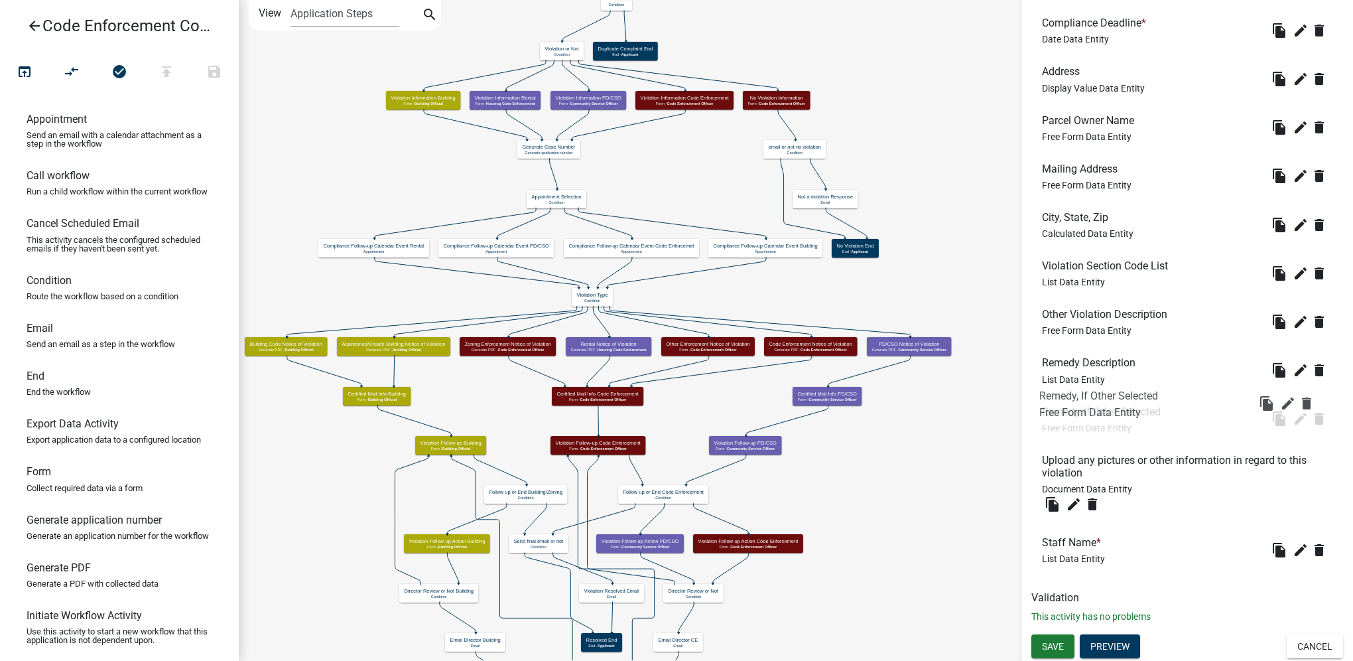
drag, startPoint x: 1115, startPoint y: 506, endPoint x: 1112, endPoint y: 407, distance: 98.9
click at [1048, 645] on span "Save" at bounding box center [1053, 645] width 22 height 11
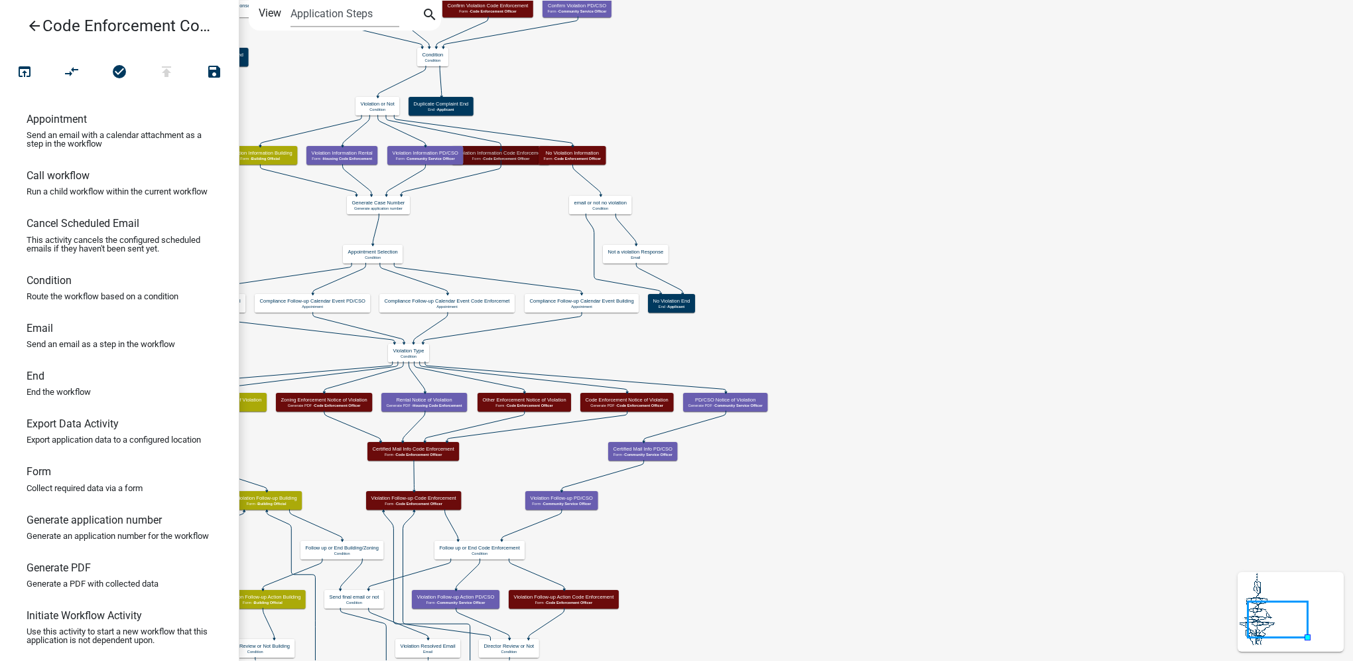
scroll to position [0, 0]
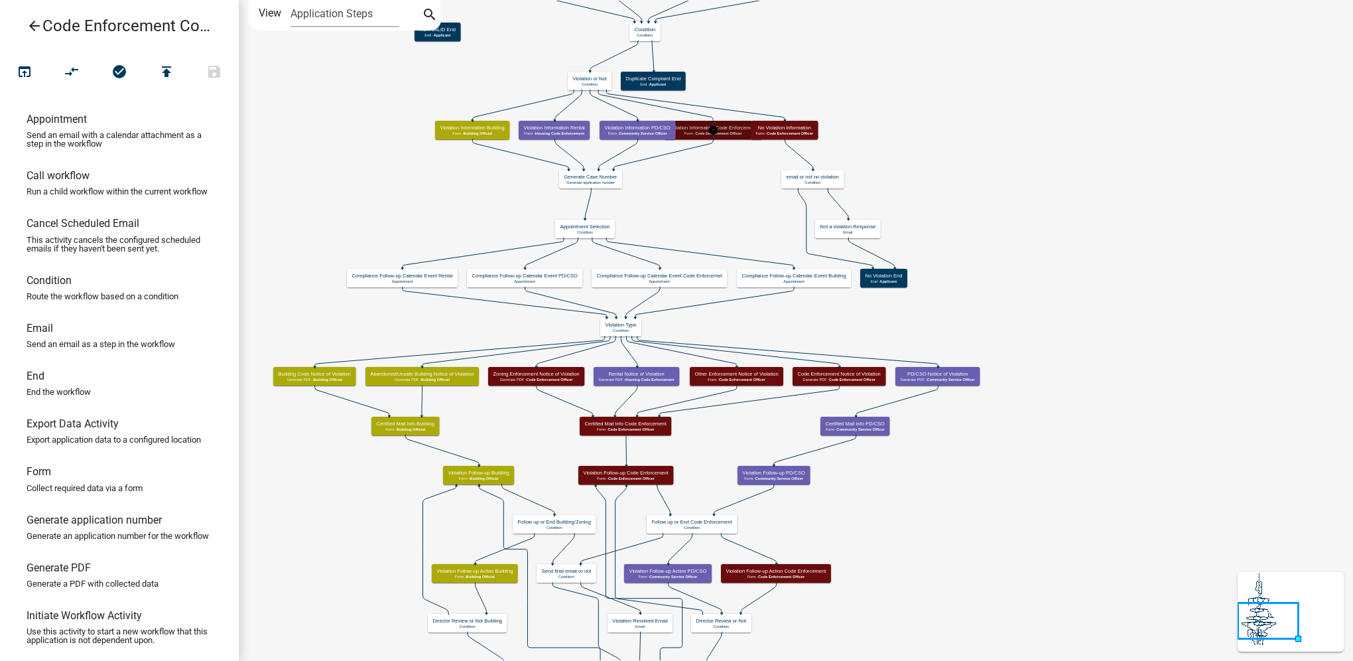
click at [741, 127] on h5 "Violation Information Code Enforcement" at bounding box center [713, 128] width 88 height 6
select select "781FD3AE-13F6-4279-9473-6EE461D4F511"
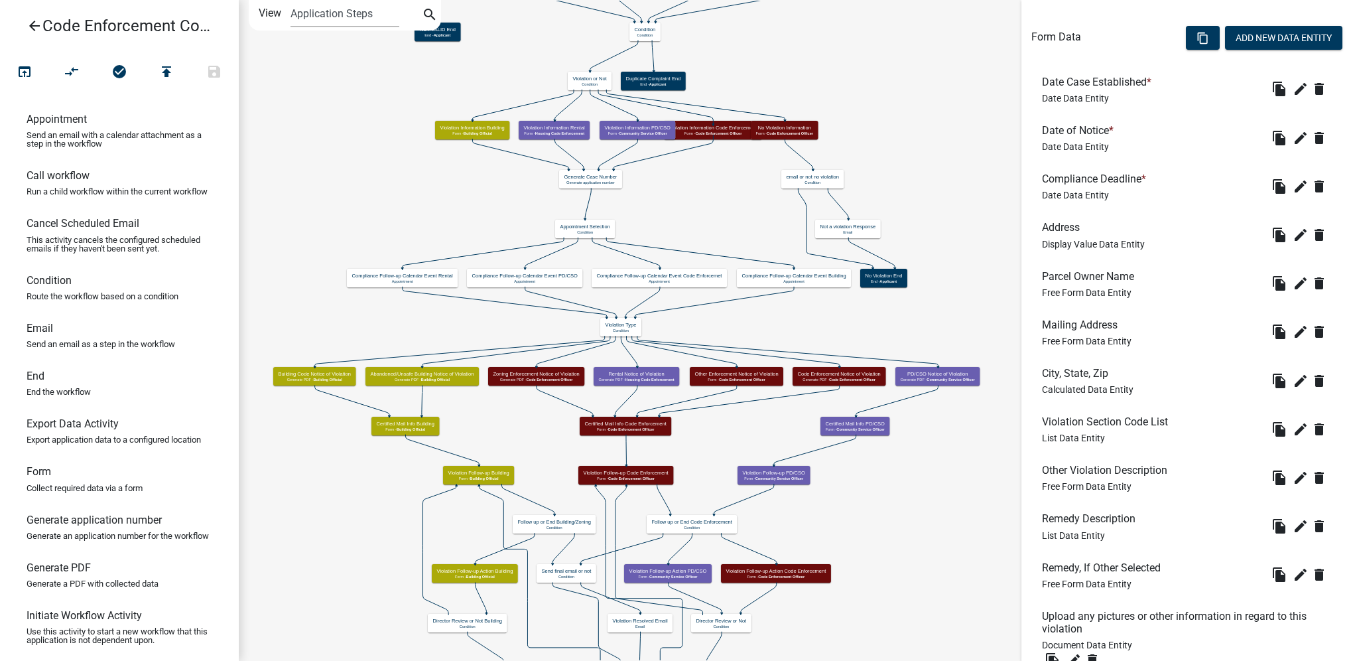
scroll to position [565, 0]
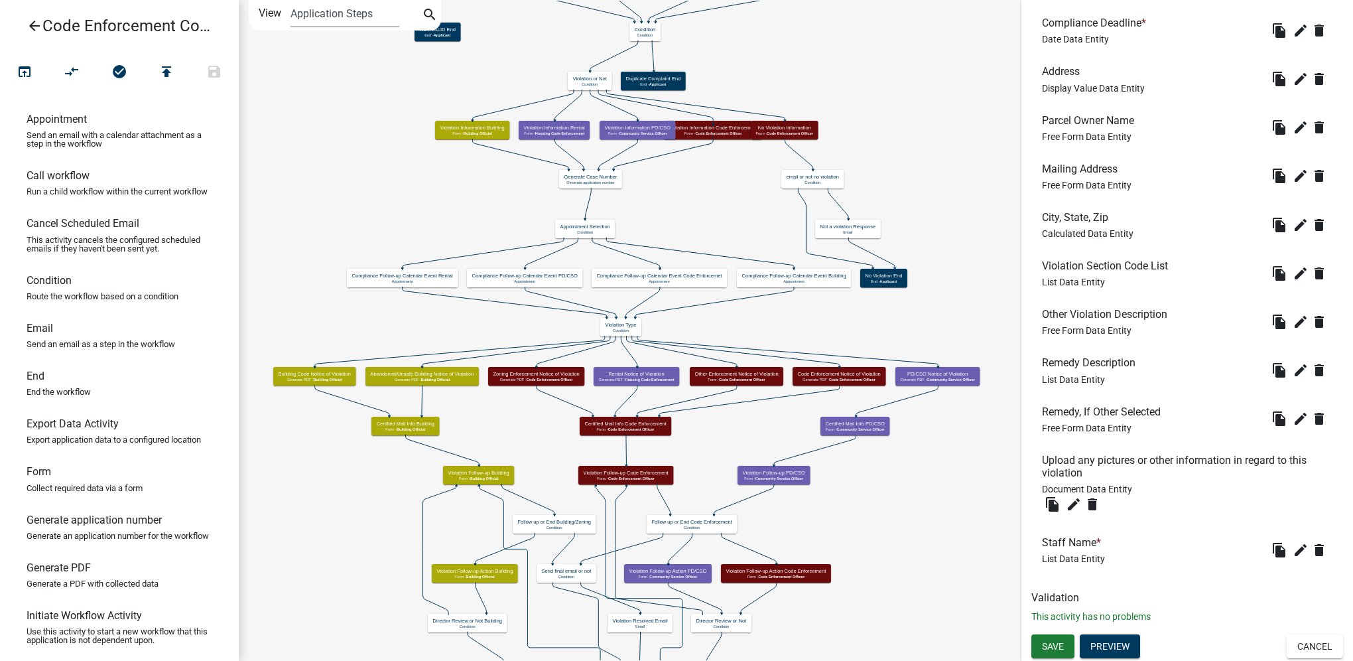
click at [939, 121] on icon "Start Start - Applicant Parcel search Parcel search - Applicant Violation Infor…" at bounding box center [795, 390] width 1113 height 779
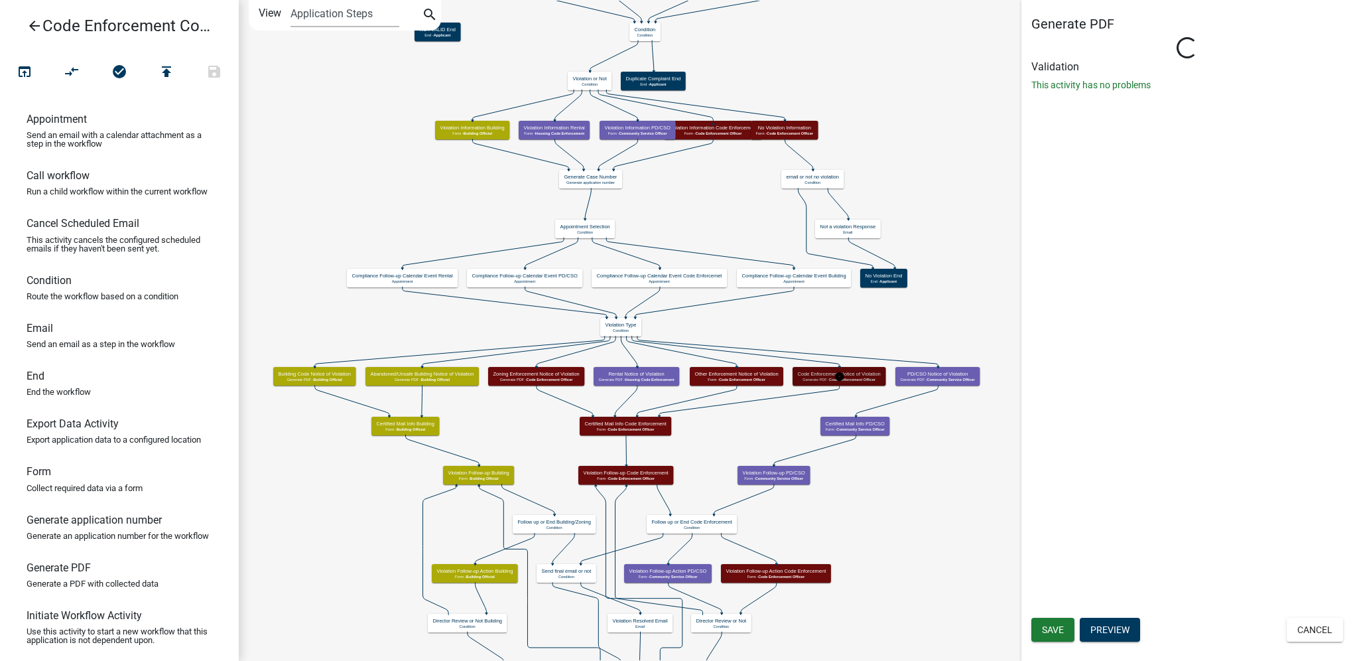
scroll to position [0, 0]
select select "781FD3AE-13F6-4279-9473-6EE461D4F511"
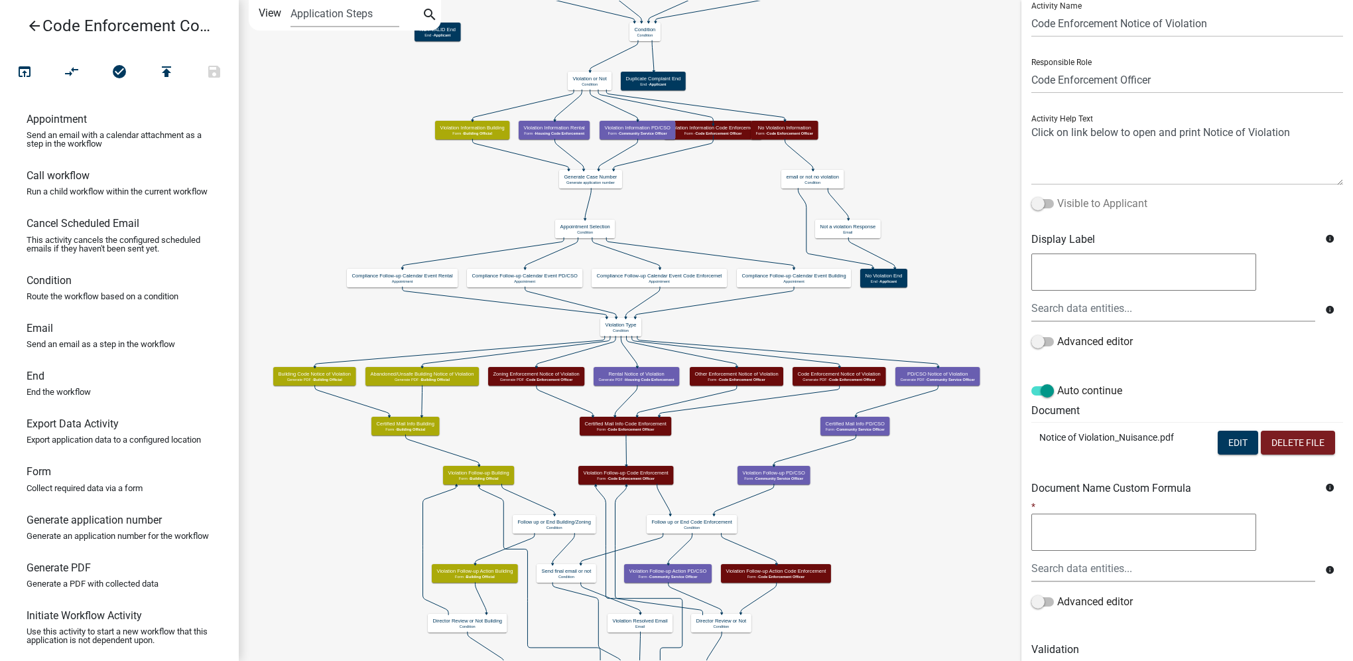
scroll to position [66, 0]
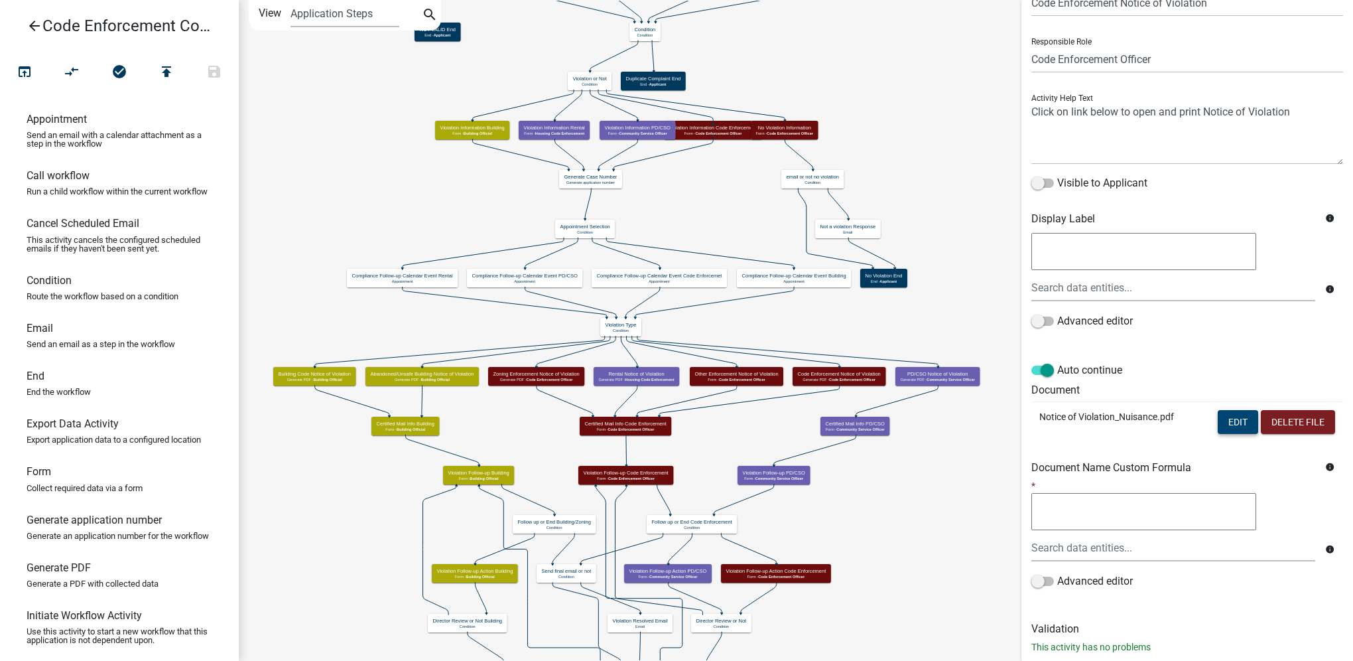
click at [1222, 417] on button "Edit" at bounding box center [1238, 422] width 40 height 24
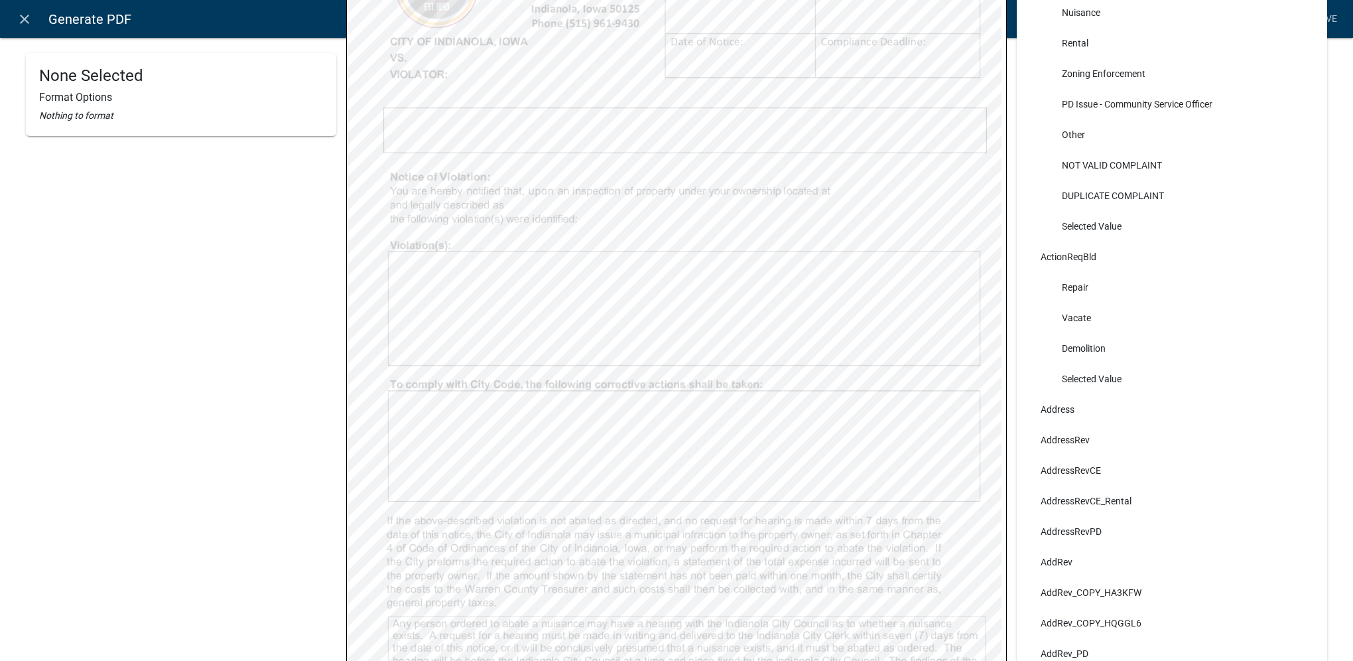
scroll to position [332, 0]
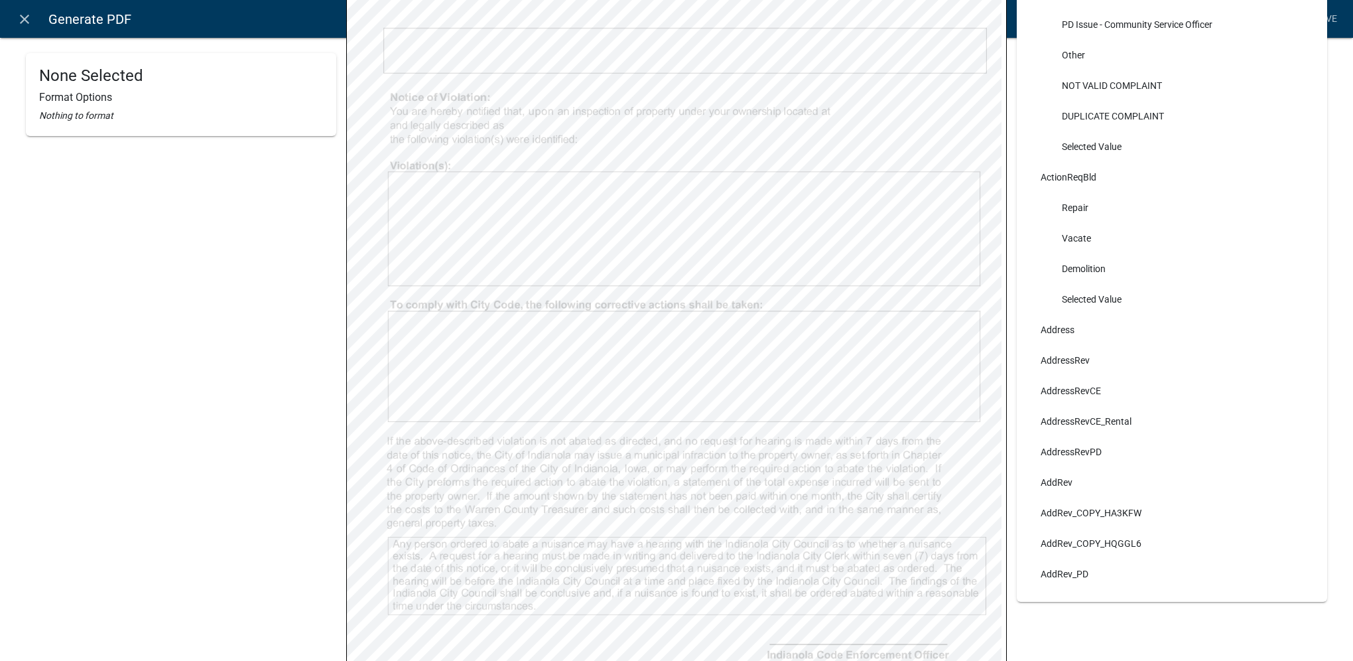
select select
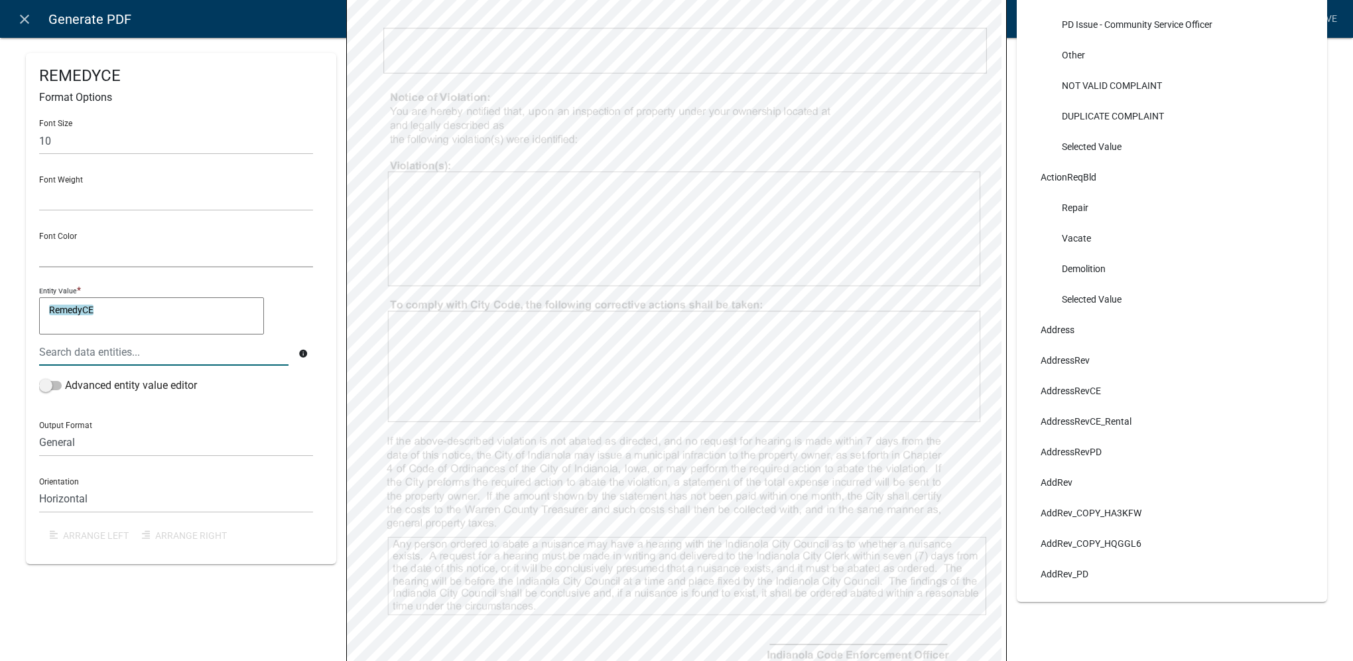
click at [174, 265] on select "Black Red" at bounding box center [176, 253] width 274 height 27
select select
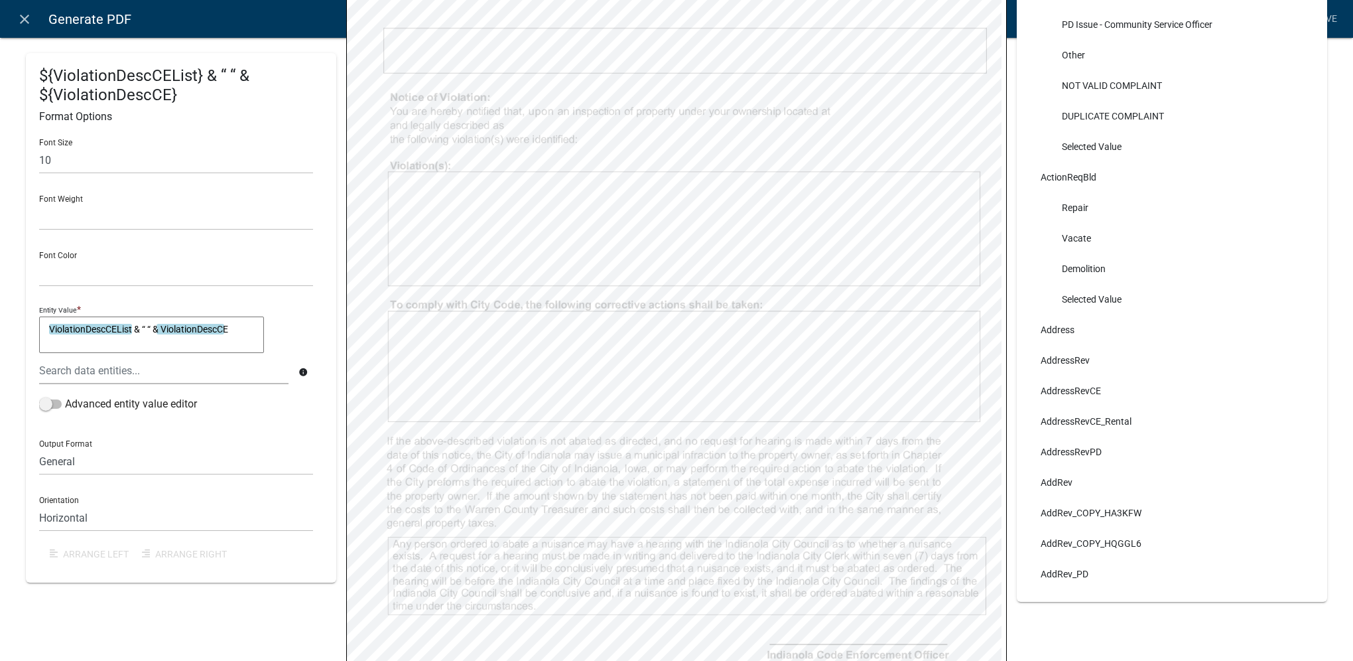
select select
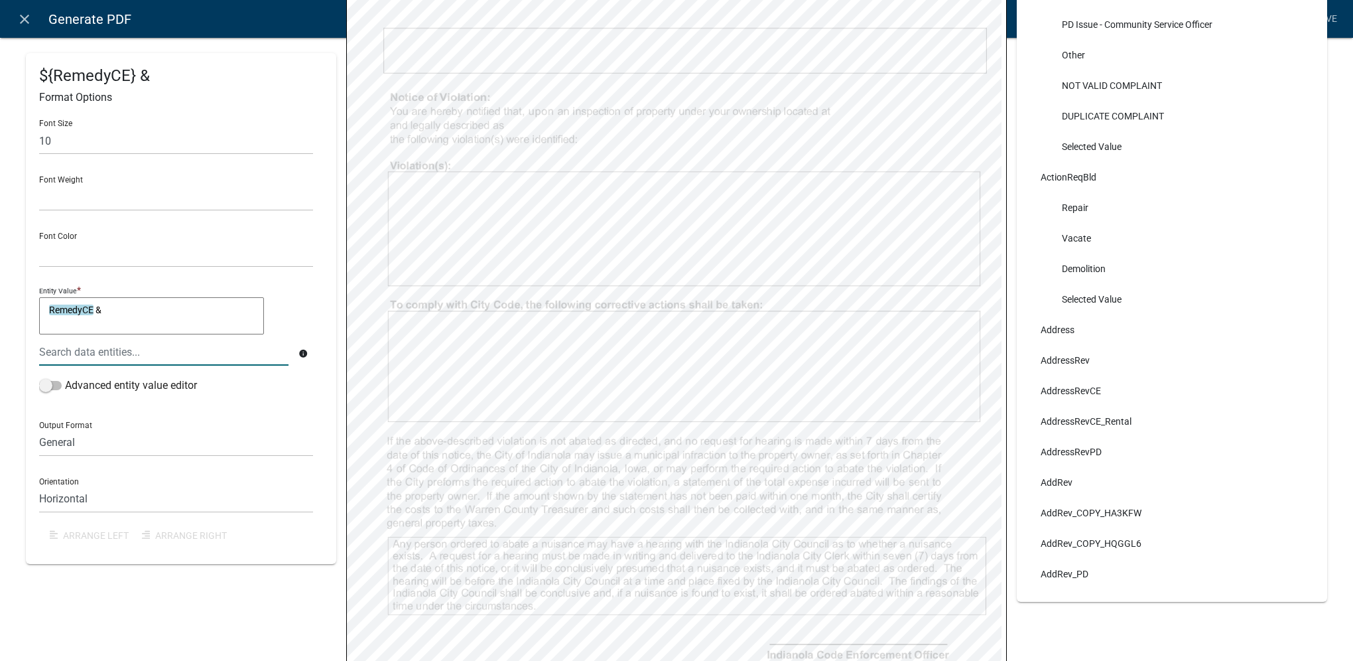
type textarea "RemedyCE &"
click at [165, 354] on div at bounding box center [163, 351] width 269 height 27
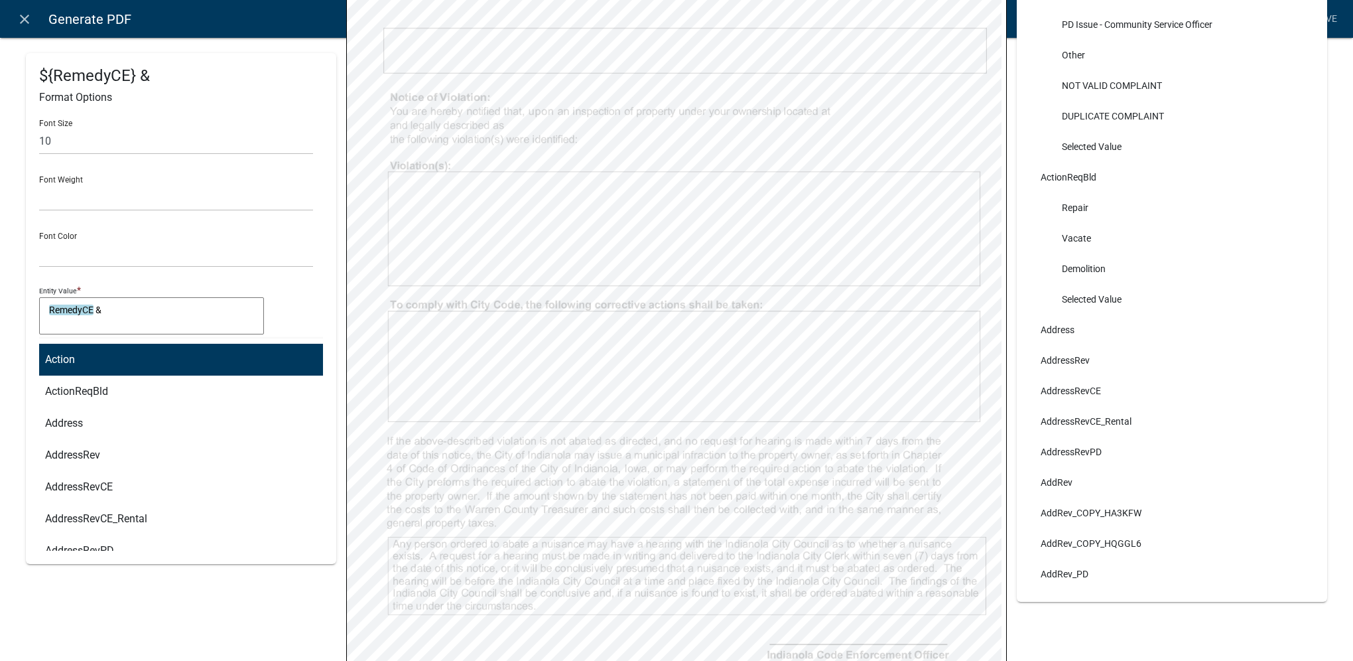
type input "re"
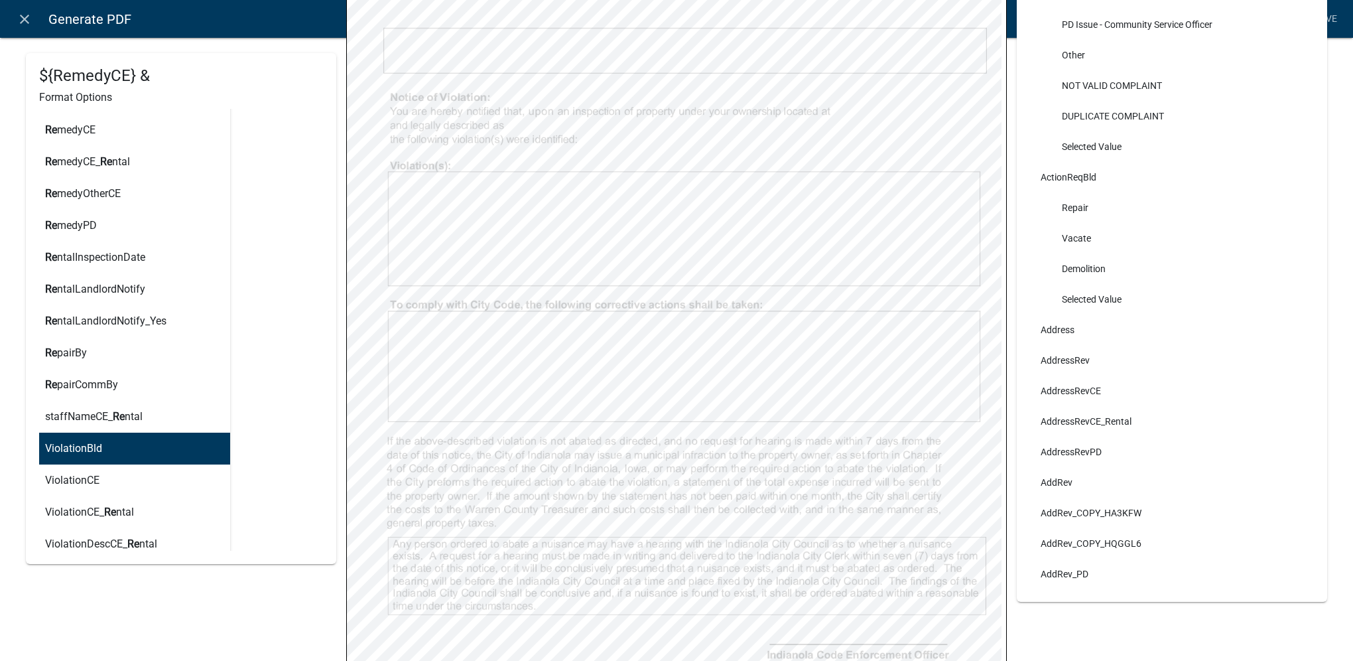
scroll to position [1834, 0]
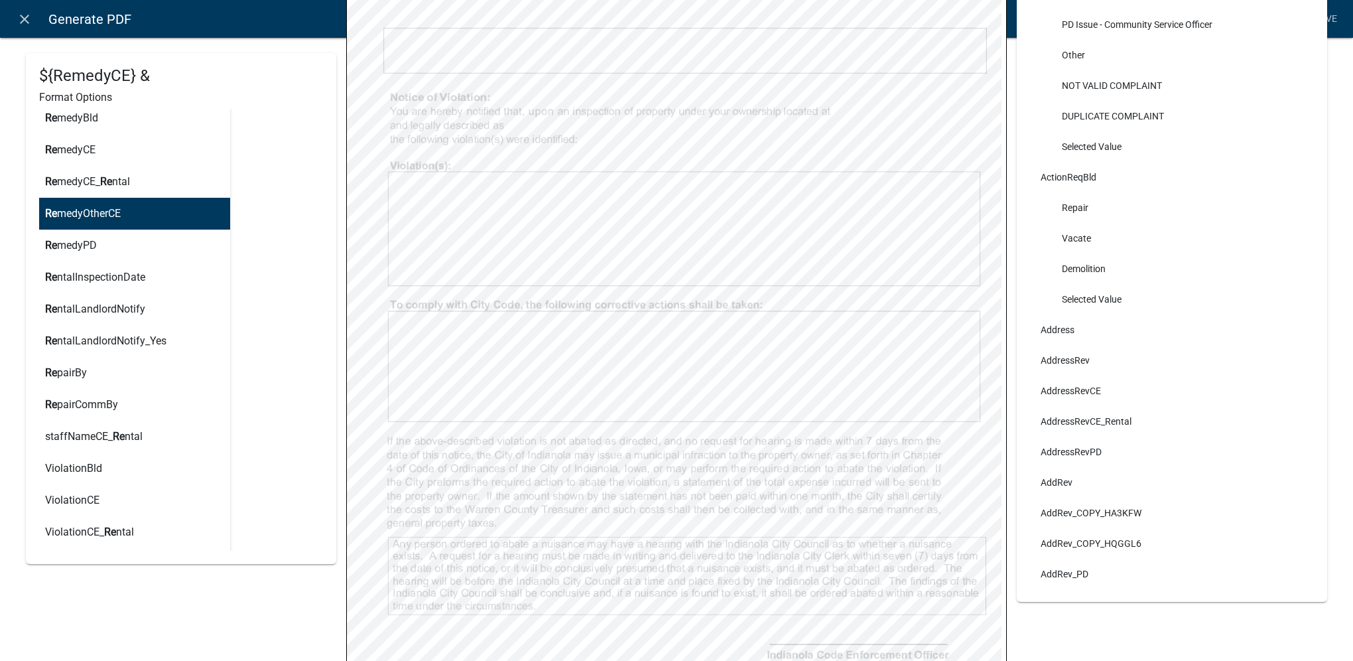
click at [109, 220] on button "Re medyOtherCE" at bounding box center [129, 214] width 201 height 32
type textarea "RemedyCE &RemedyOtherCE"
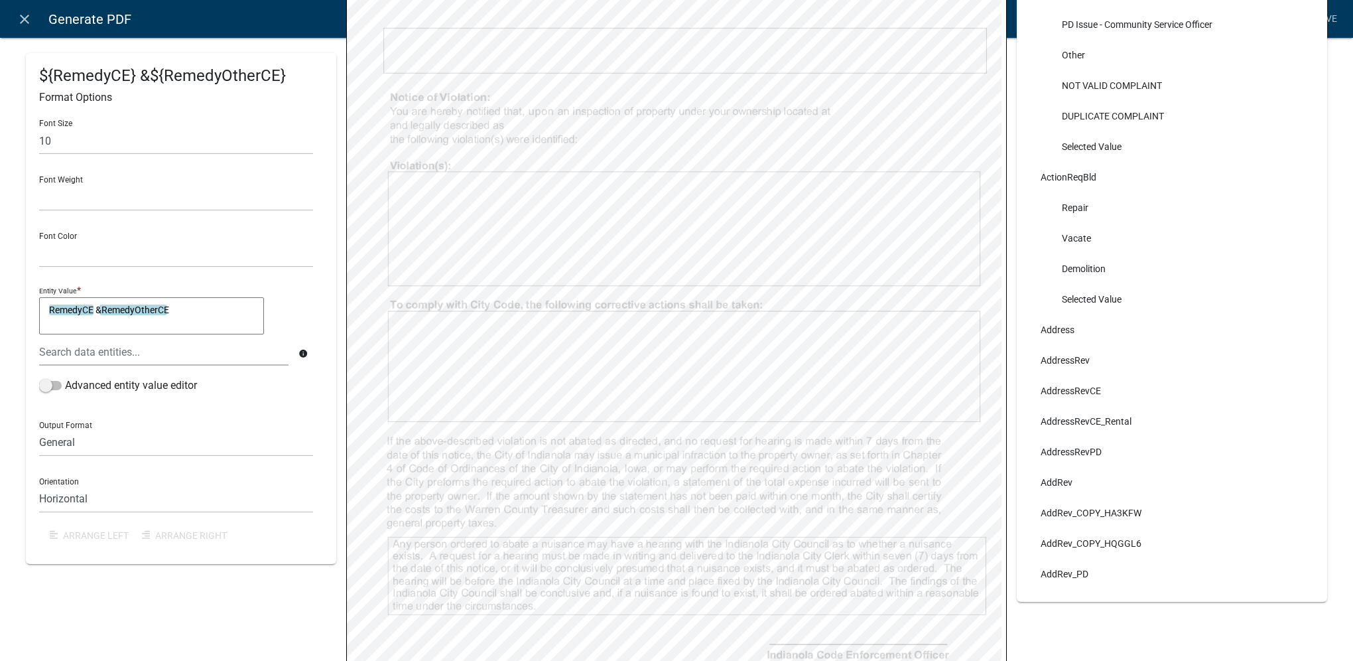
scroll to position [0, 0]
click at [1330, 17] on link "Save" at bounding box center [1326, 19] width 33 height 25
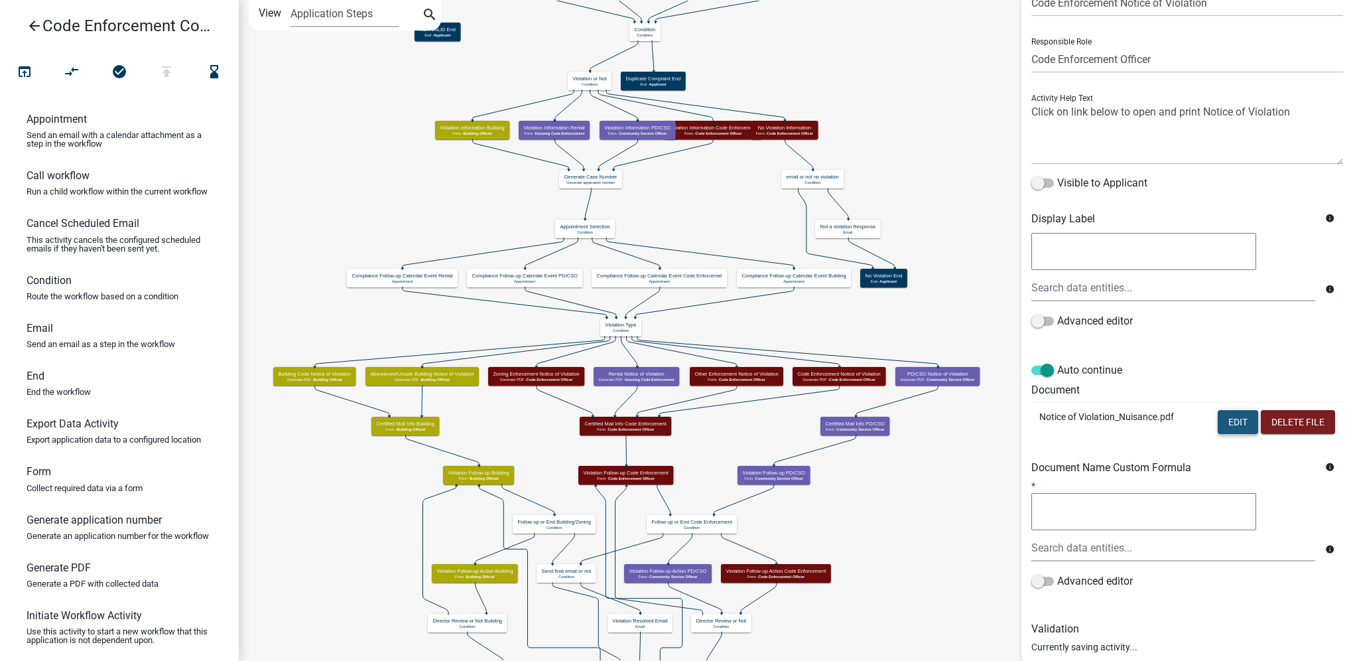
click at [1238, 419] on button "Edit" at bounding box center [1238, 422] width 40 height 24
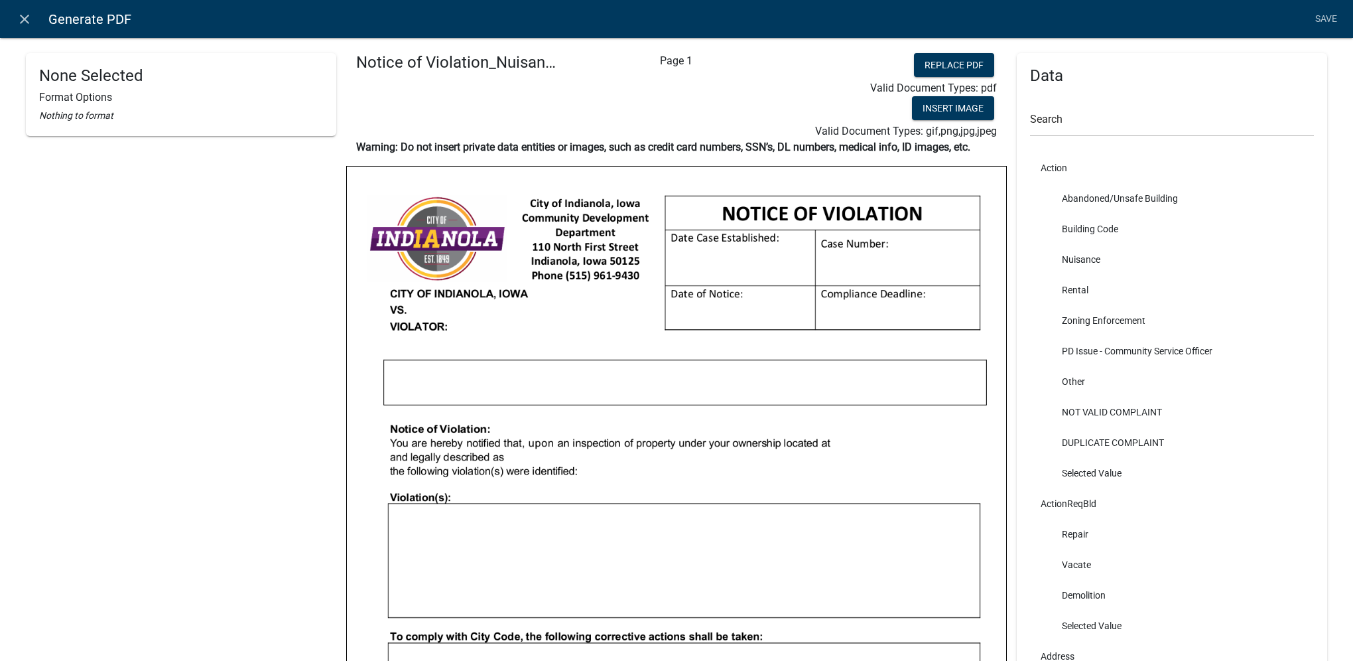
select select "781FD3AE-13F6-4279-9473-6EE461D4F511"
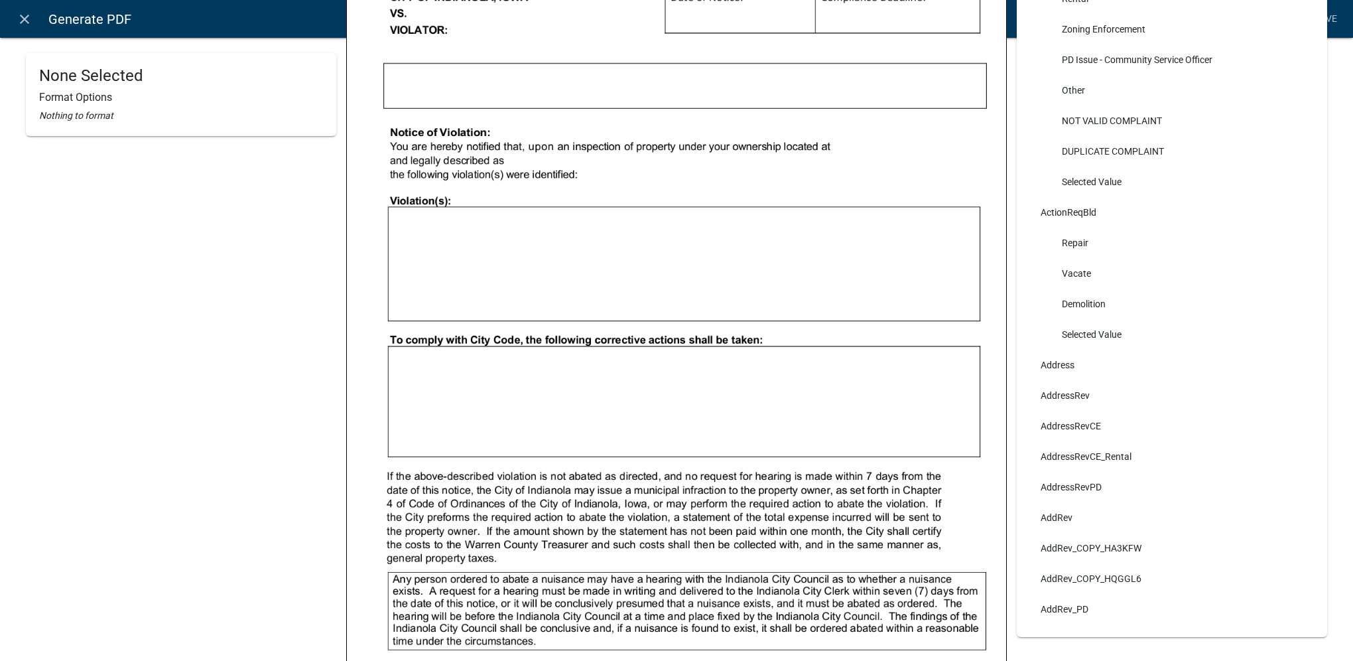
scroll to position [332, 0]
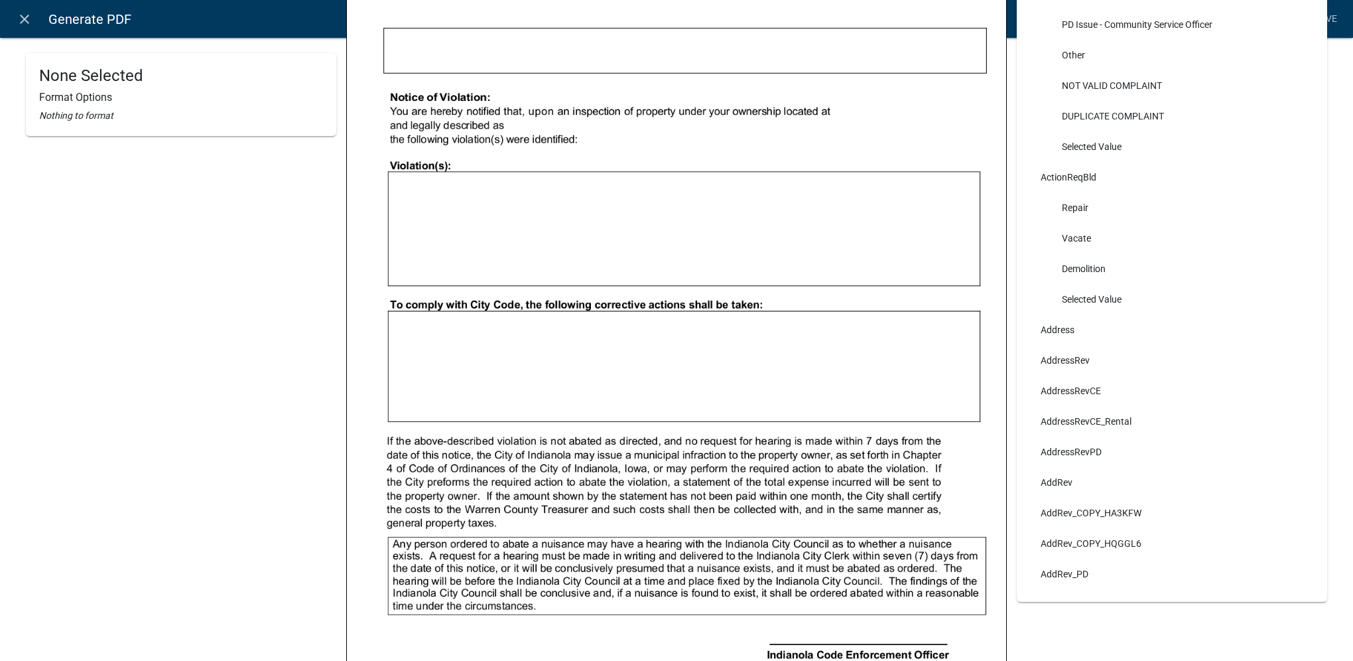
click at [442, 357] on img at bounding box center [676, 261] width 659 height 853
click at [111, 332] on div "None Selected Format Options Nothing to format" at bounding box center [181, 161] width 310 height 880
click at [26, 24] on icon "close" at bounding box center [25, 19] width 16 height 16
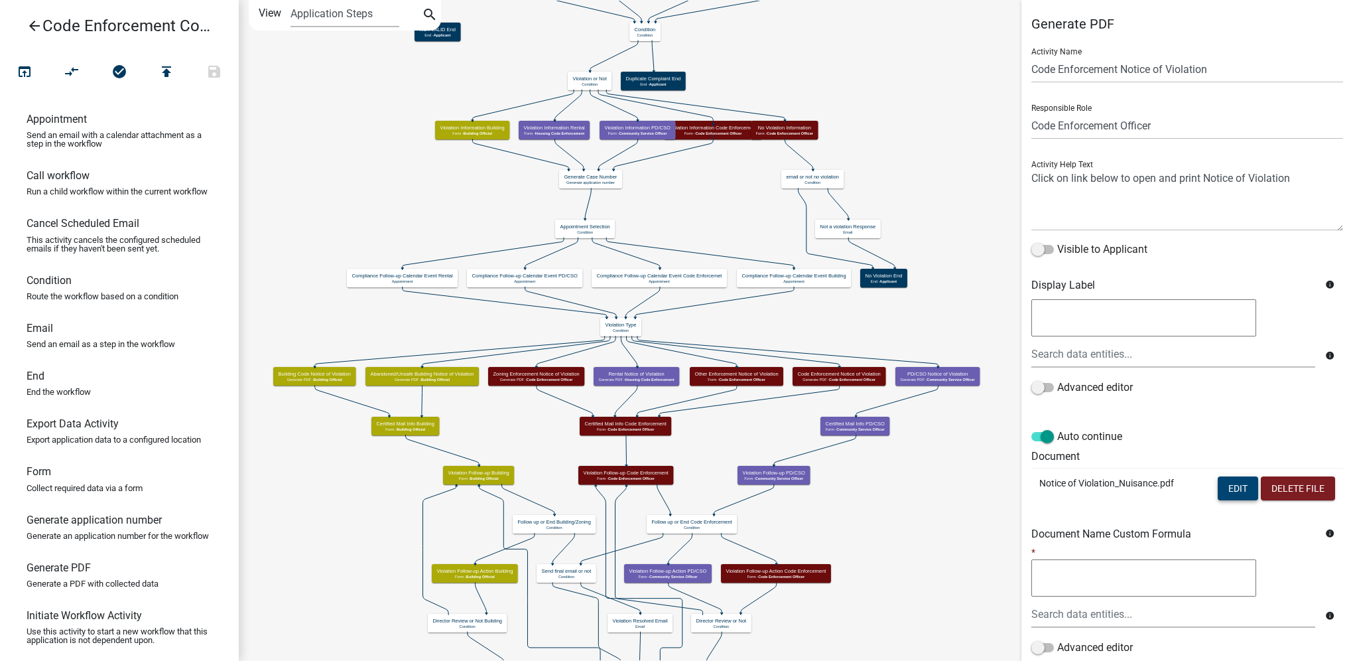
click at [1229, 486] on button "Edit" at bounding box center [1238, 488] width 40 height 24
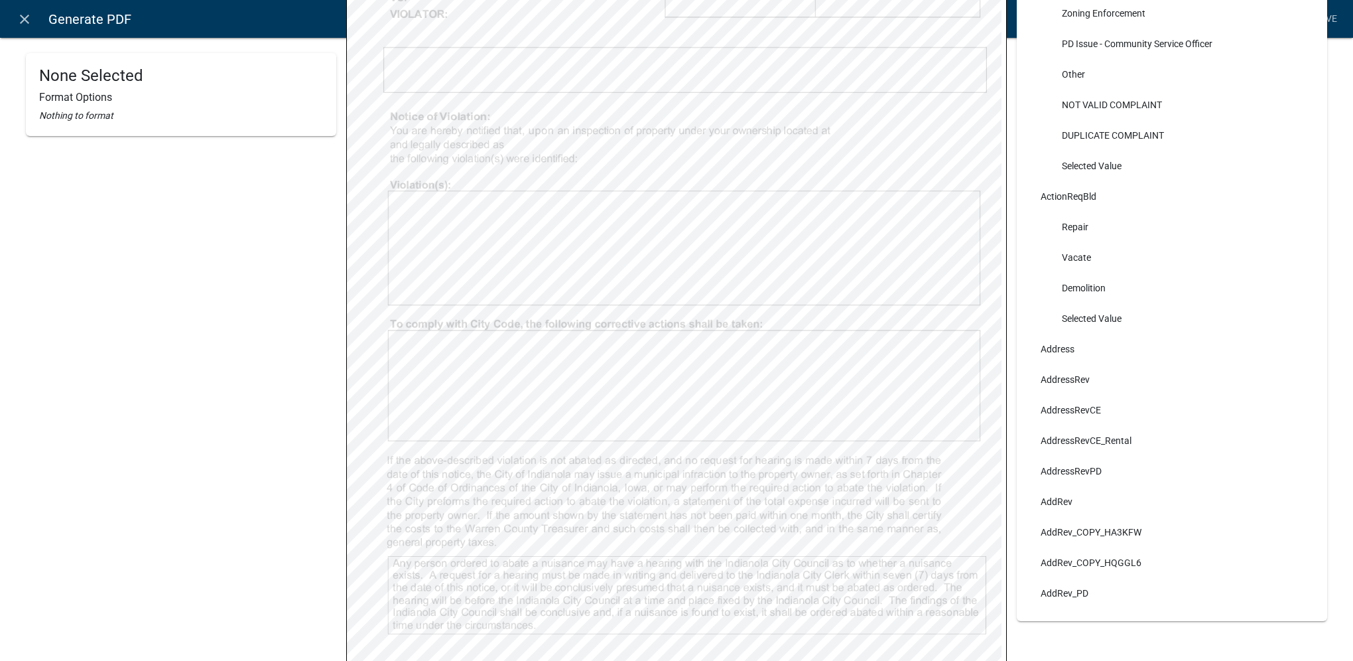
scroll to position [398, 0]
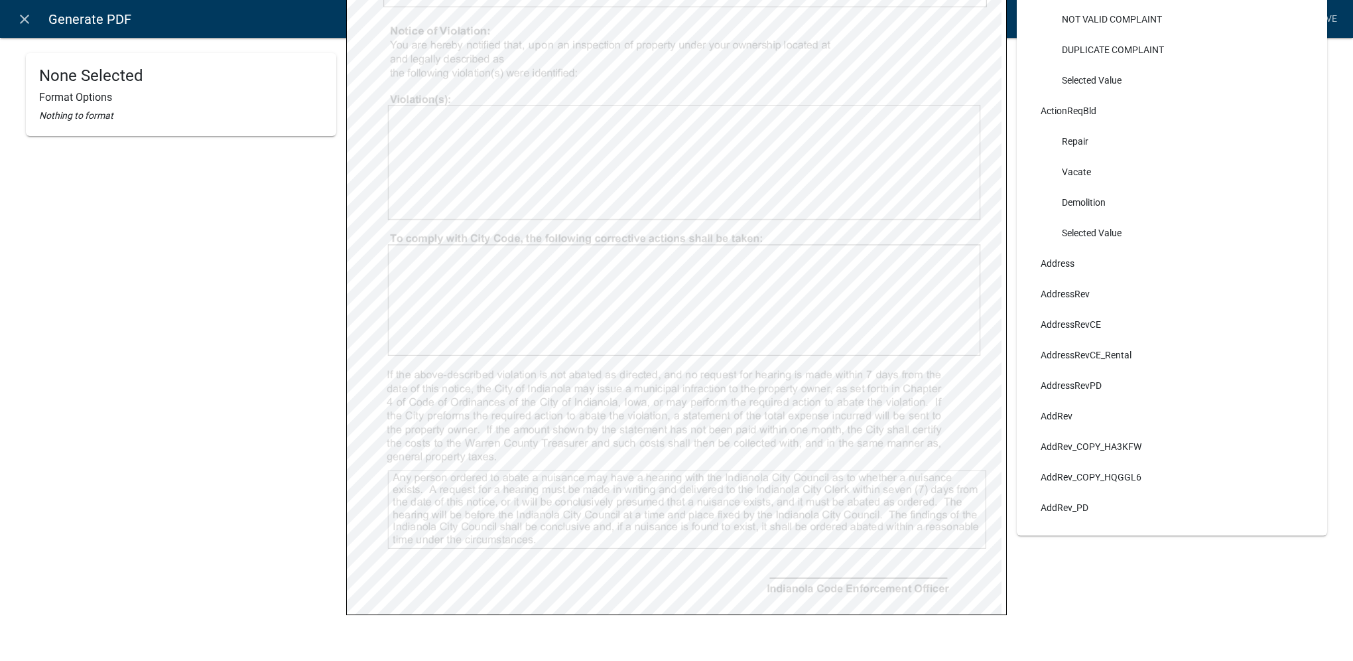
select select
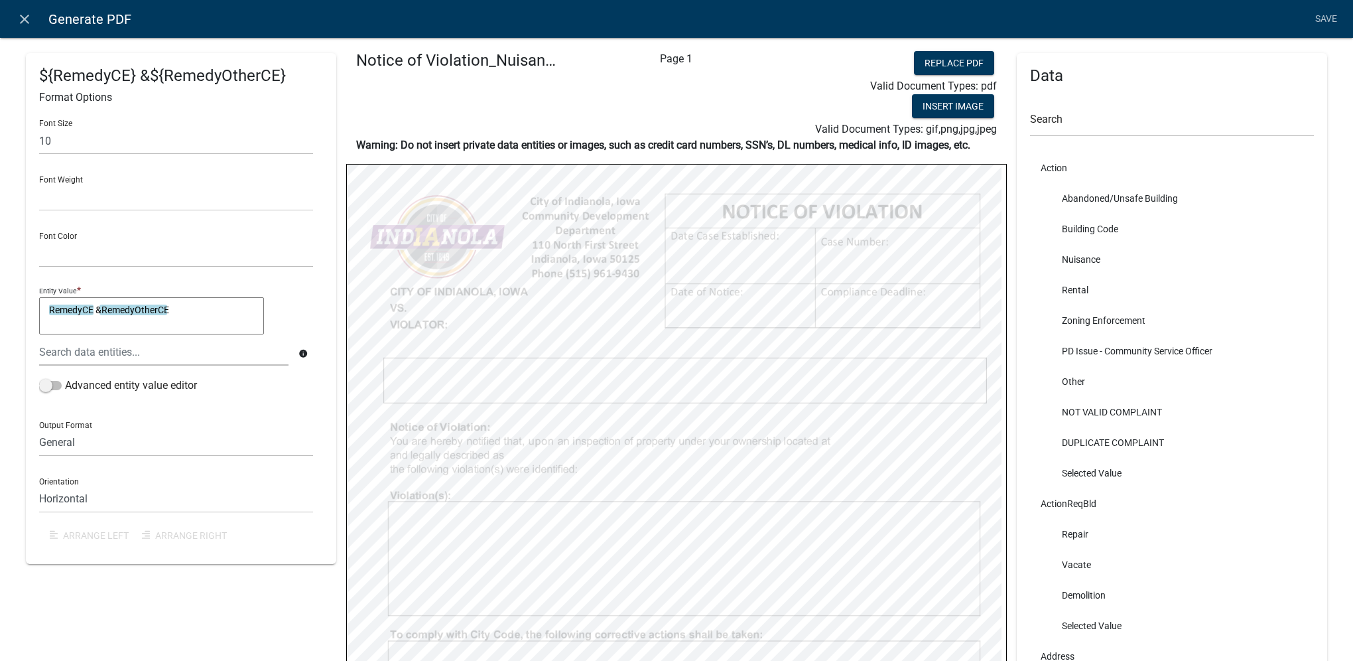
scroll to position [0, 0]
click at [1322, 23] on link "Save" at bounding box center [1326, 19] width 33 height 25
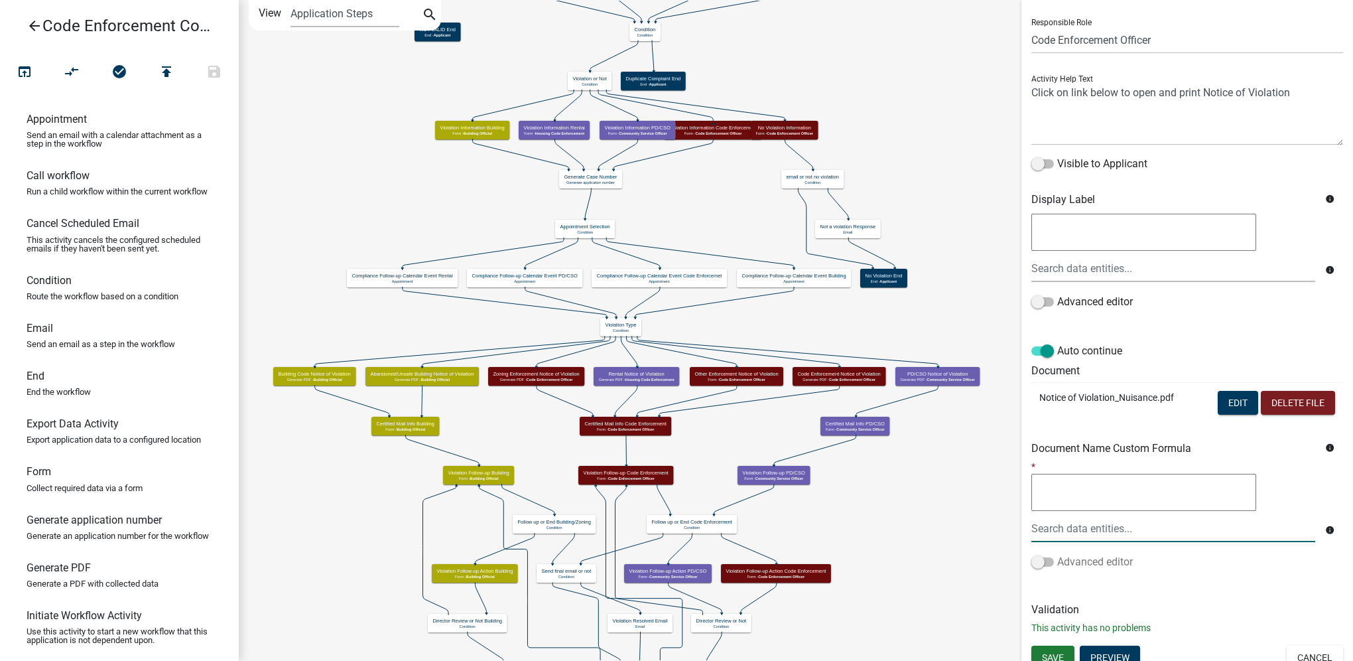
scroll to position [96, 0]
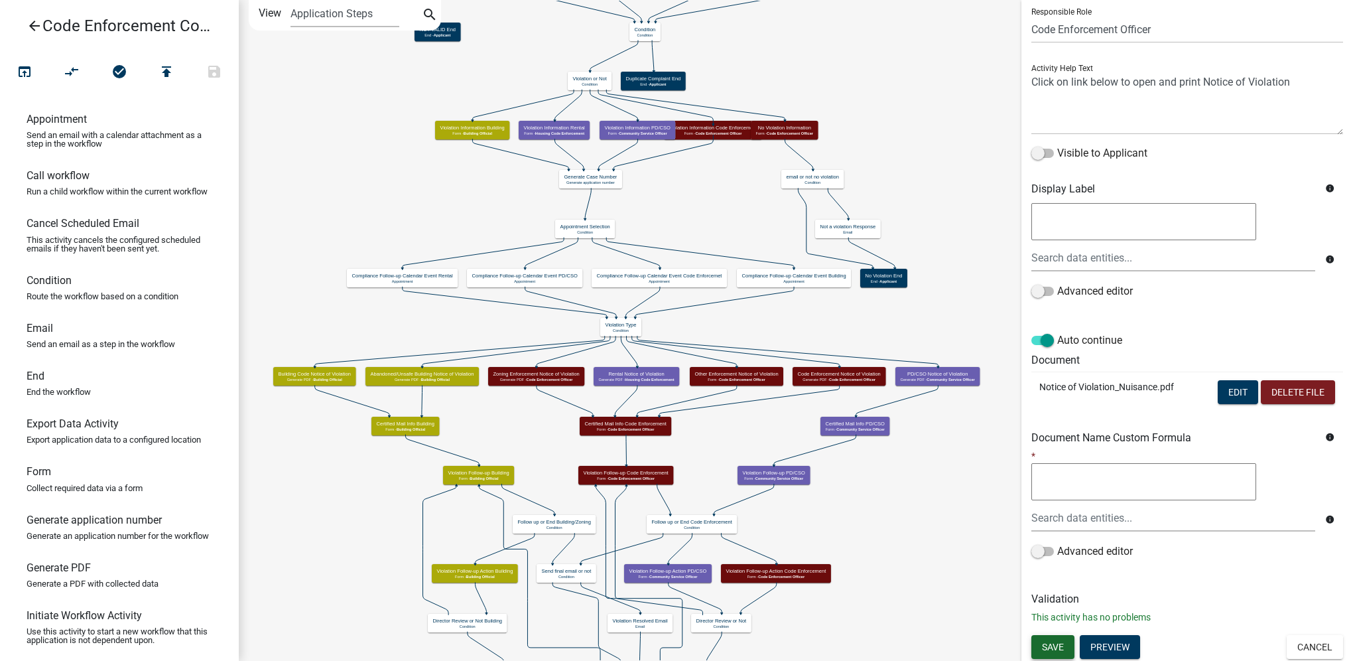
click at [1059, 645] on span "Save" at bounding box center [1053, 646] width 22 height 11
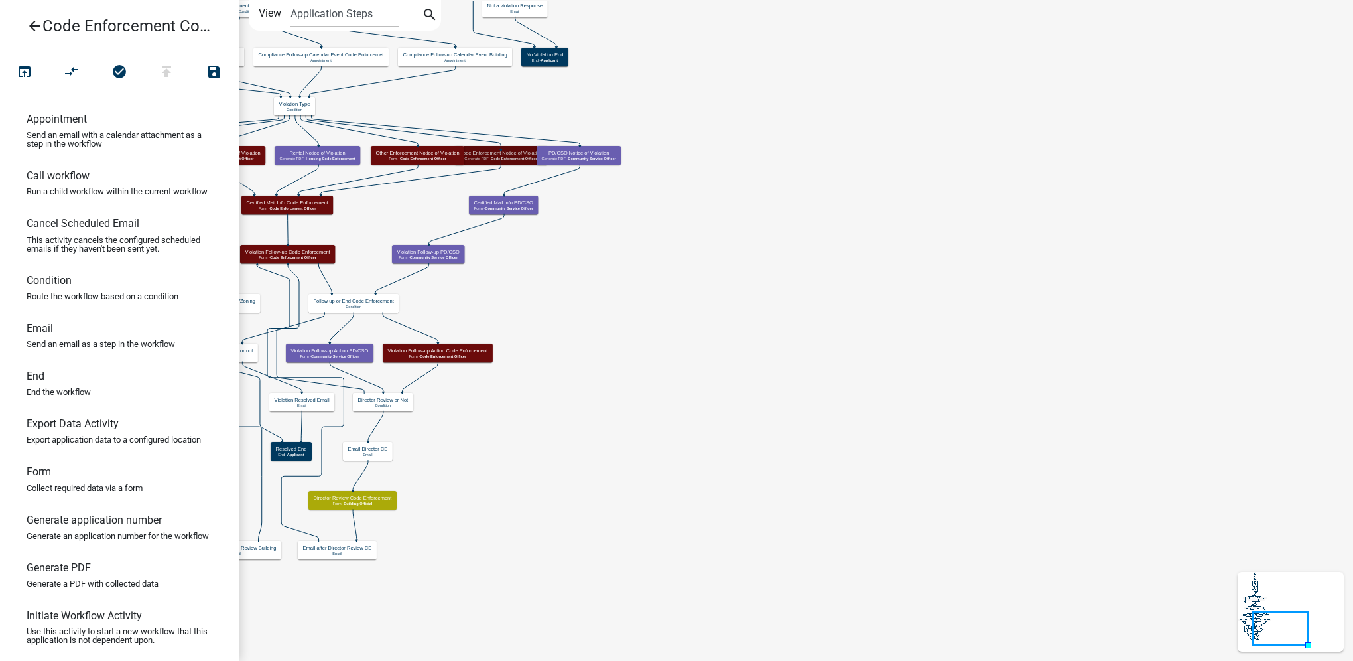
scroll to position [0, 0]
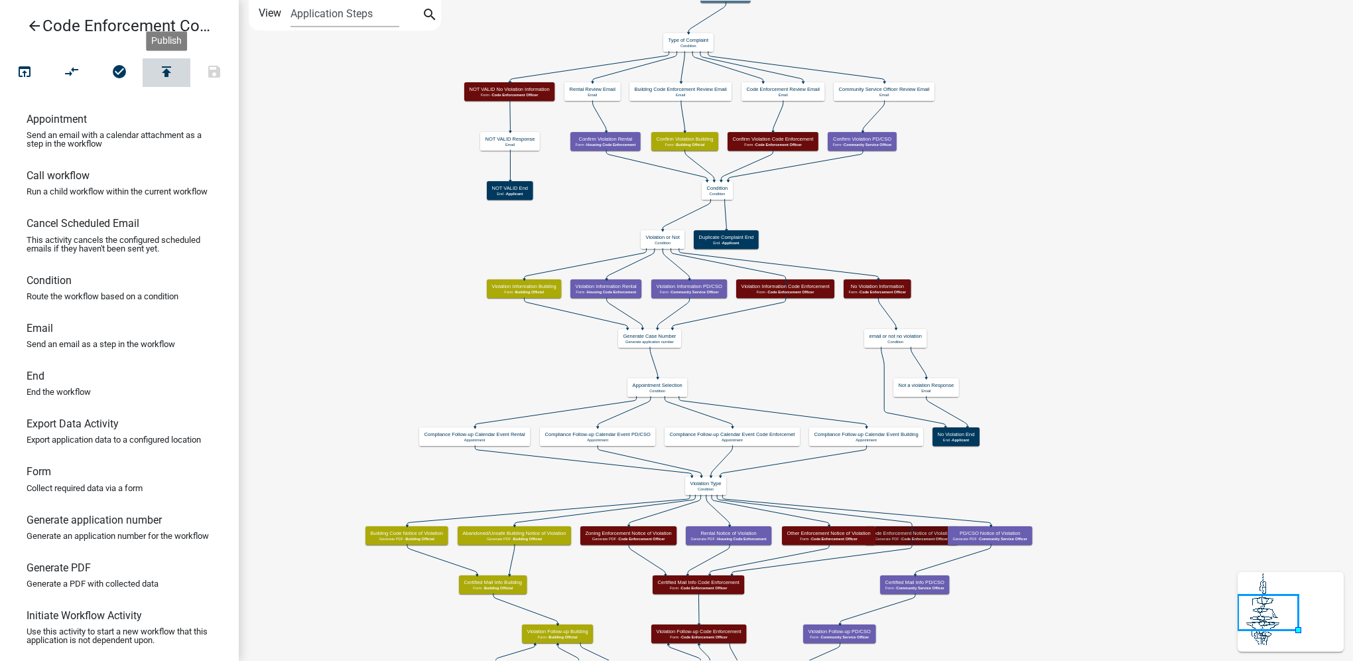
click at [163, 74] on icon "publish" at bounding box center [167, 73] width 16 height 19
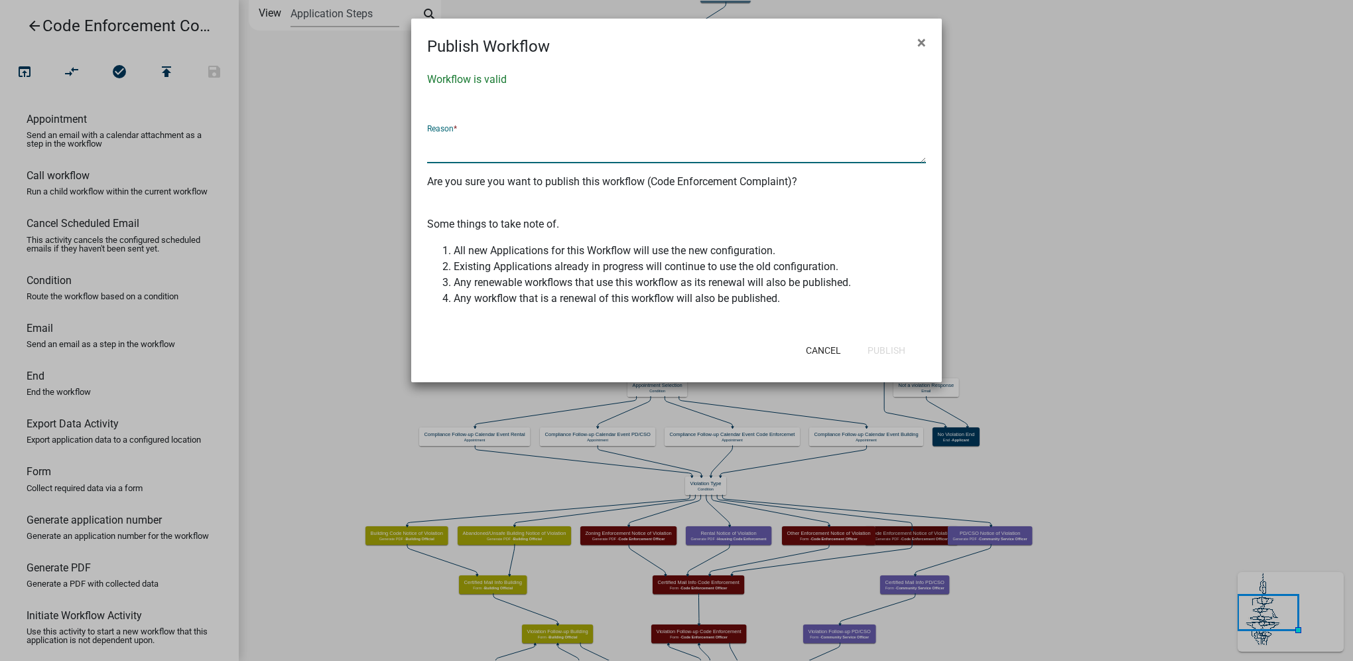
click at [443, 149] on textarea at bounding box center [676, 148] width 499 height 31
type textarea "Add Remedy Other"
click at [873, 356] on button "Publish" at bounding box center [886, 350] width 59 height 24
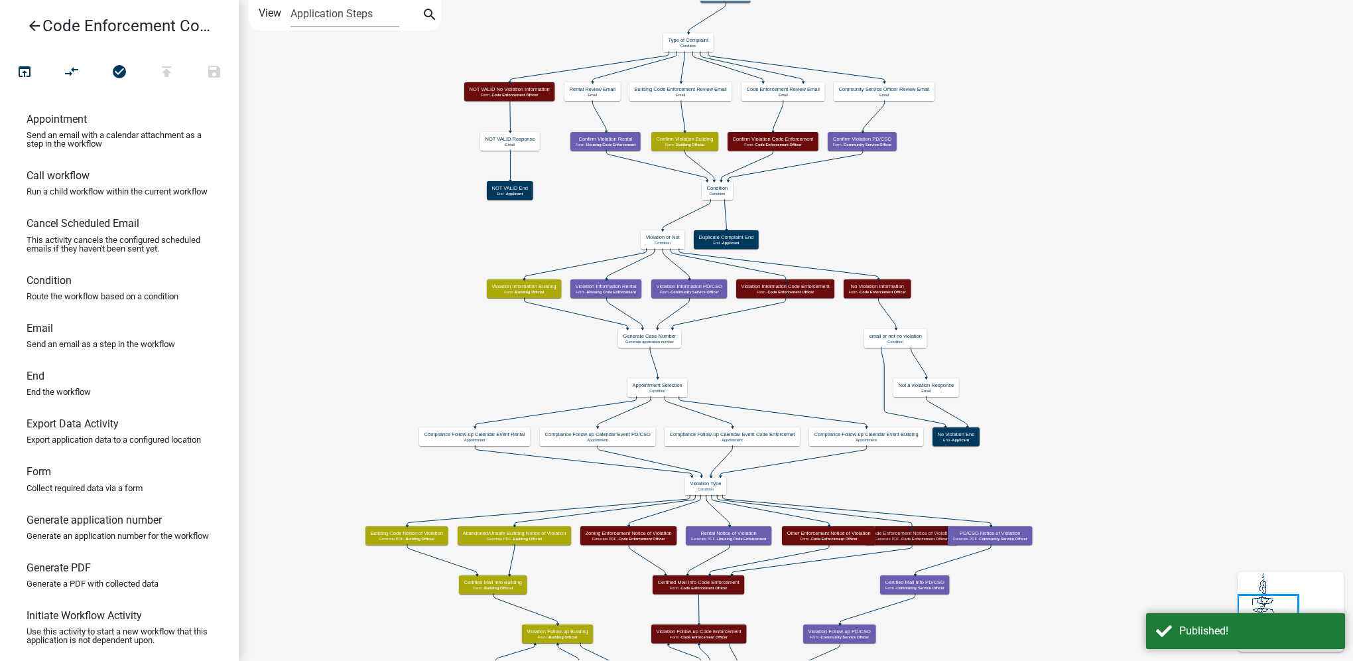
click at [34, 18] on icon "arrow_back" at bounding box center [35, 27] width 16 height 19
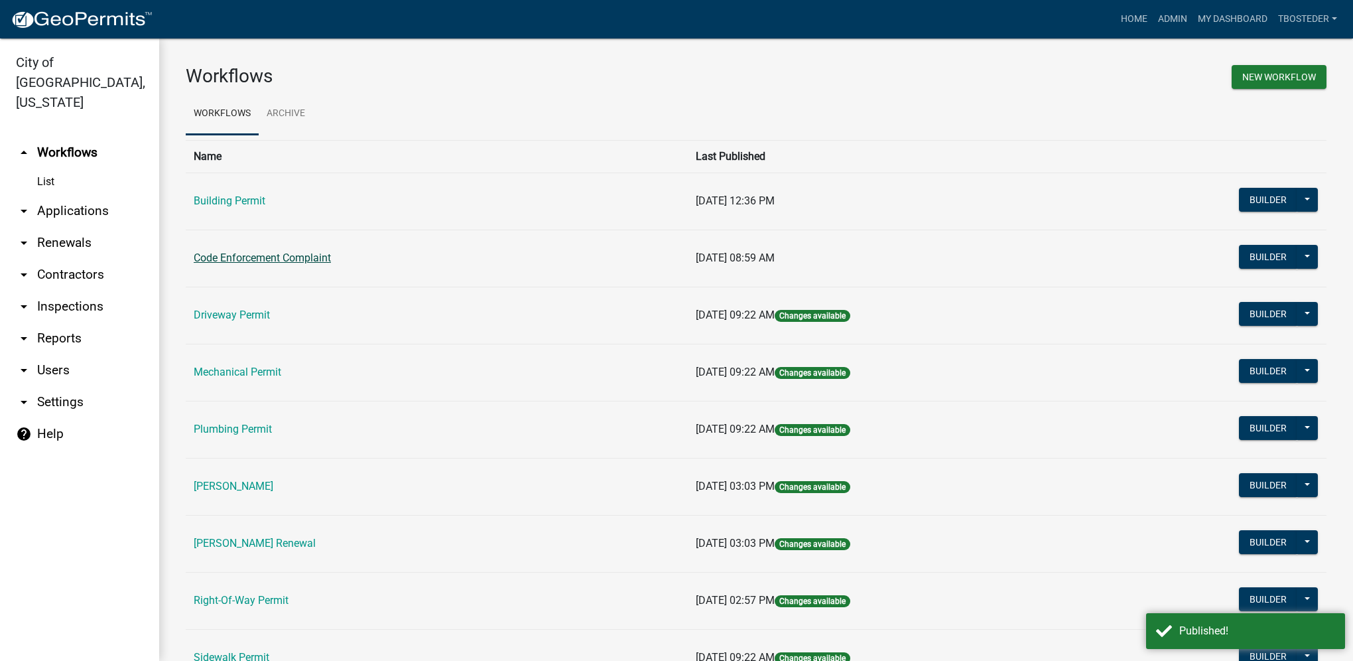
click at [297, 253] on link "Code Enforcement Complaint" at bounding box center [262, 257] width 137 height 13
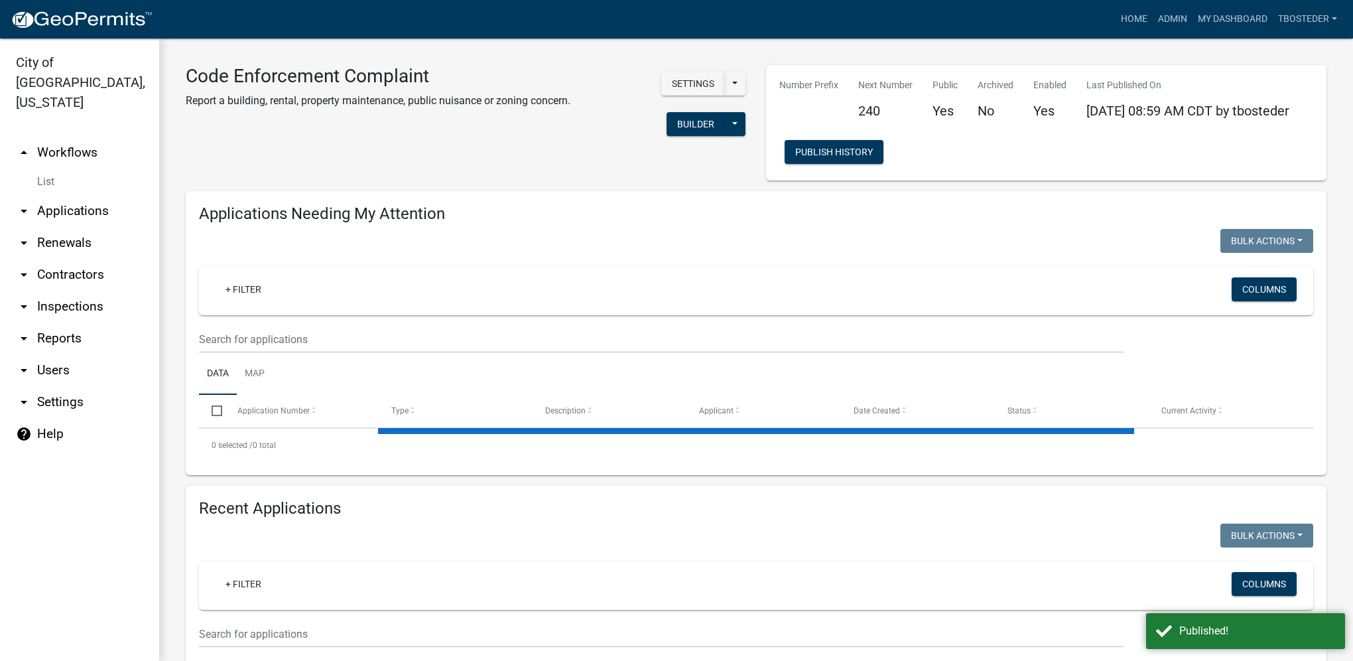
select select "1: 25"
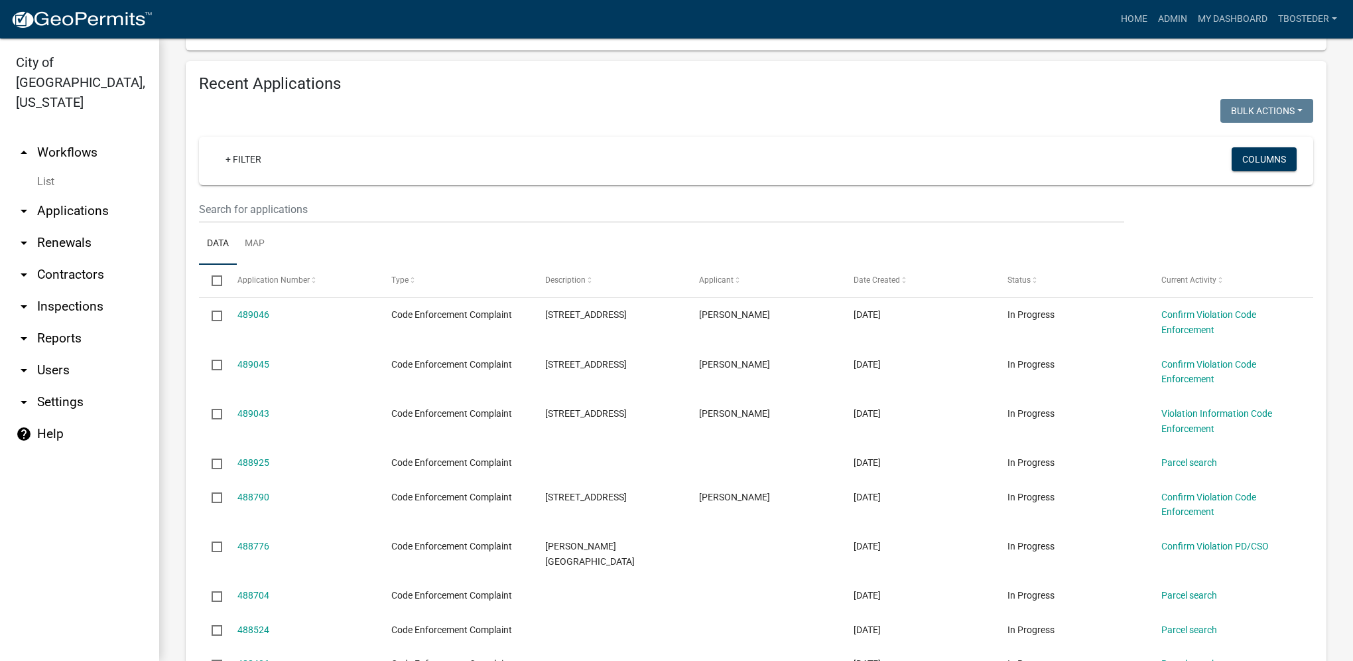
scroll to position [464, 0]
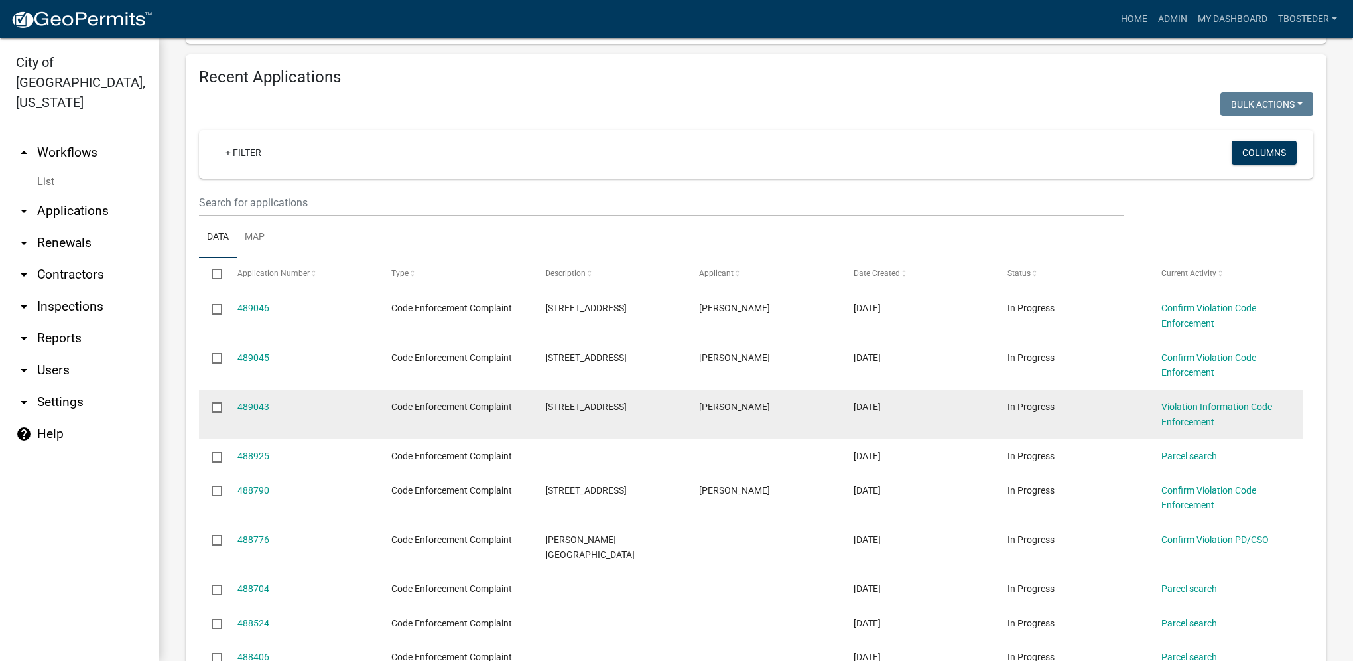
click at [210, 408] on datatable-body-cell at bounding box center [211, 414] width 25 height 49
click at [218, 411] on input "checkbox" at bounding box center [216, 406] width 9 height 9
checkbox input "true"
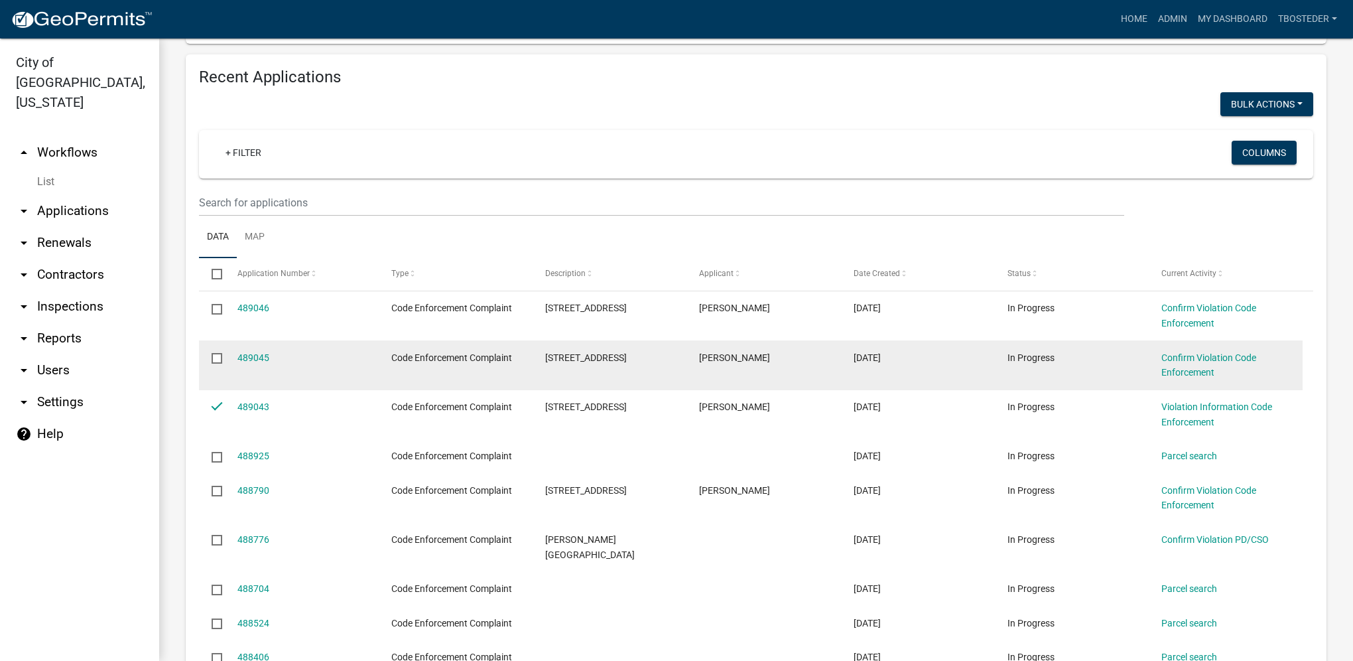
click at [216, 356] on input "checkbox" at bounding box center [216, 357] width 9 height 9
checkbox input "true"
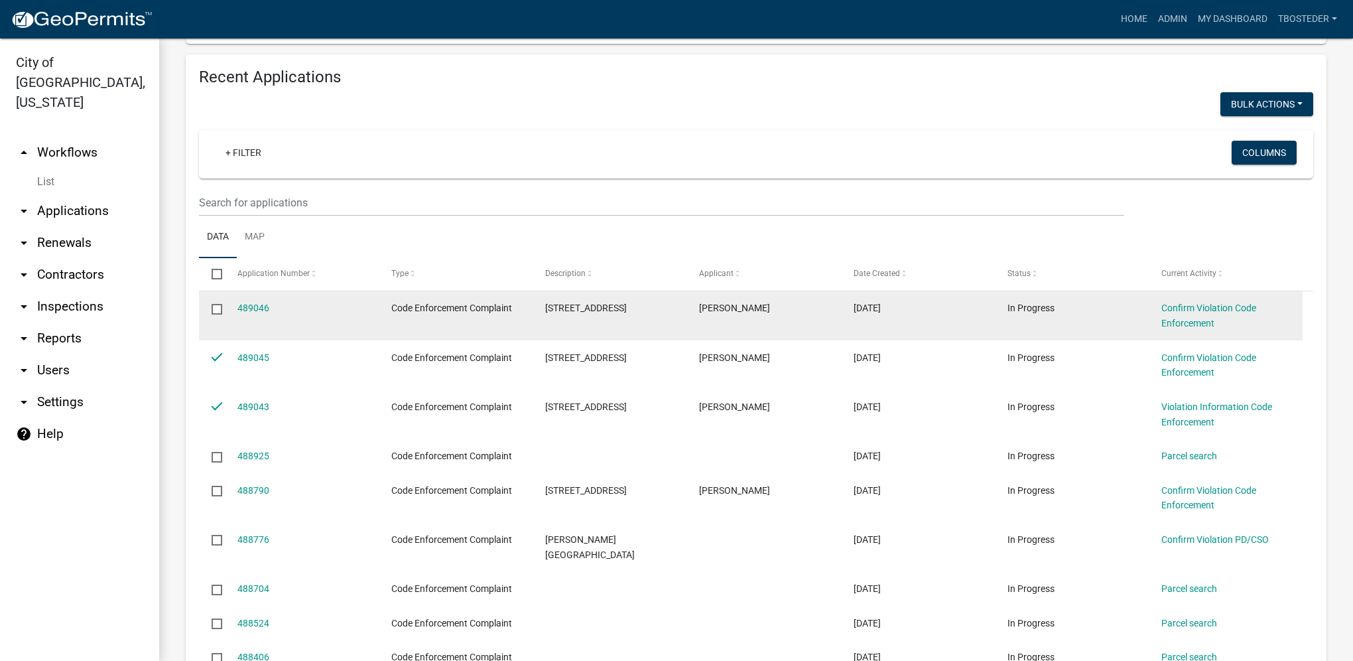
click at [214, 312] on input "checkbox" at bounding box center [216, 308] width 9 height 9
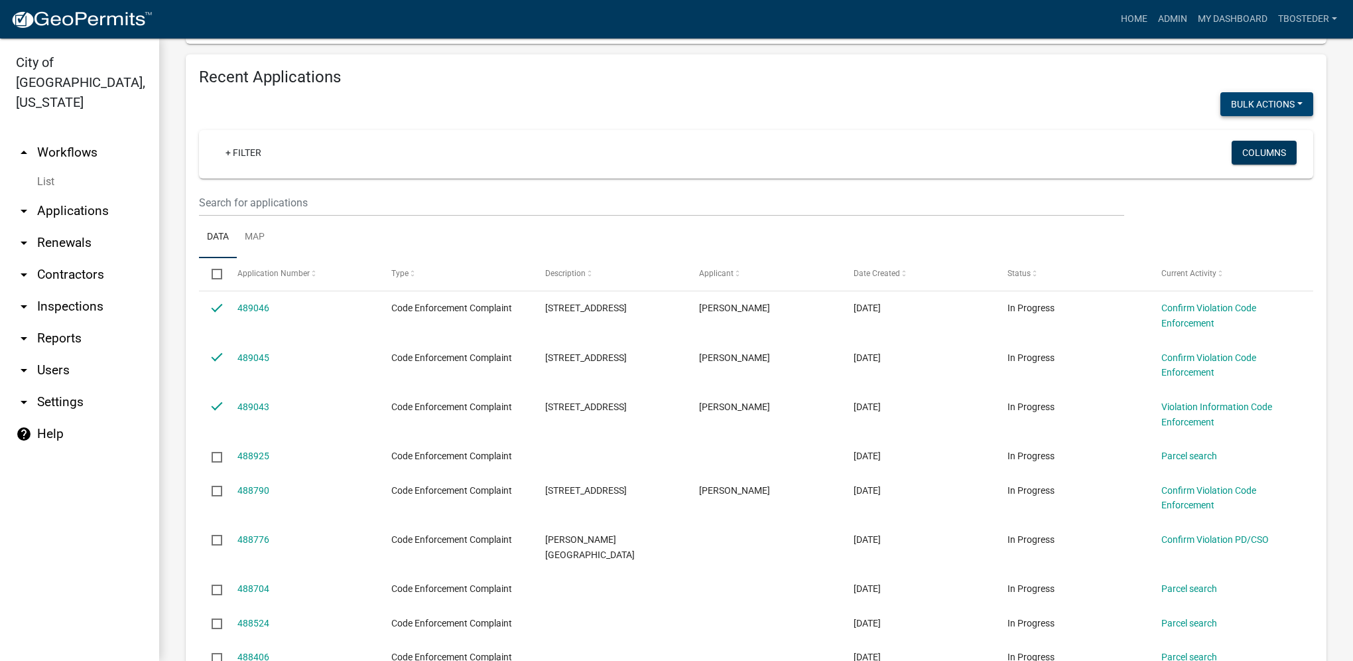
click at [1255, 109] on button "Bulk Actions" at bounding box center [1267, 104] width 93 height 24
click at [1247, 135] on button "Void" at bounding box center [1260, 139] width 106 height 32
checkbox input "false"
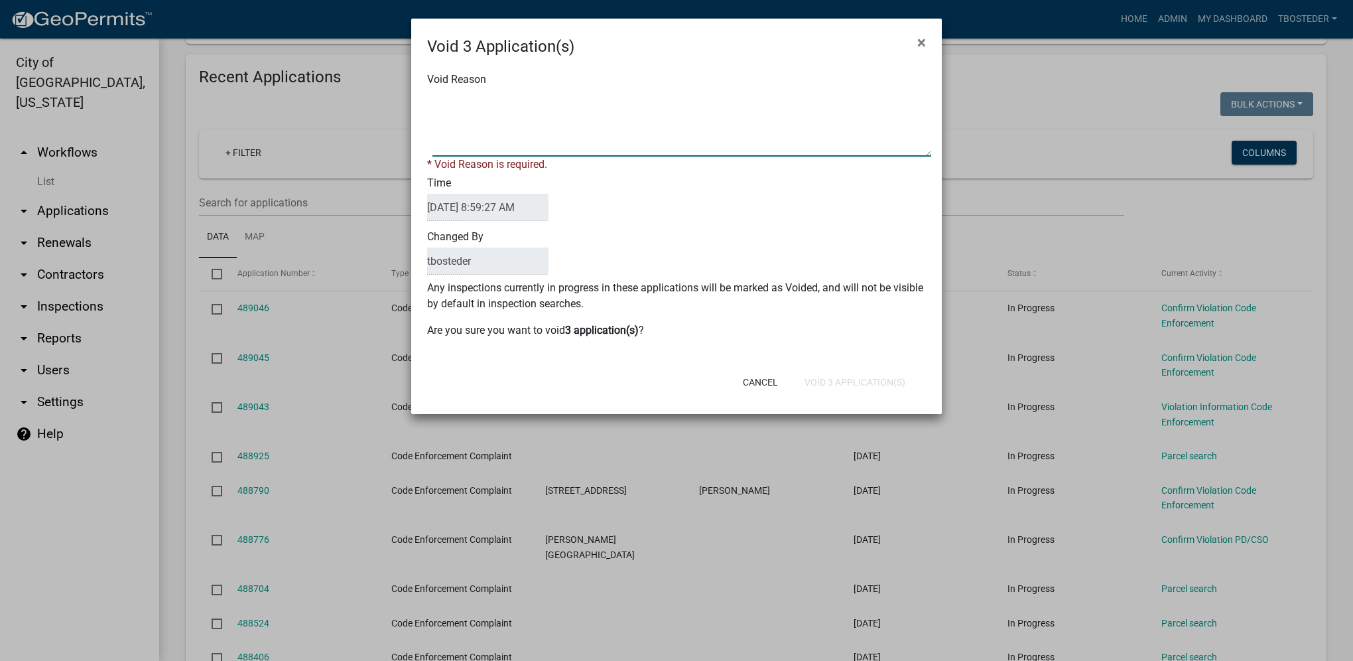
click at [564, 133] on textarea "Void Reason" at bounding box center [682, 123] width 499 height 66
type textarea "need to correct workflow"
click at [819, 385] on form "Void 3 Application(s) × Void Reason * Void Reason is required. Time [DATE] 8:59…" at bounding box center [676, 210] width 531 height 383
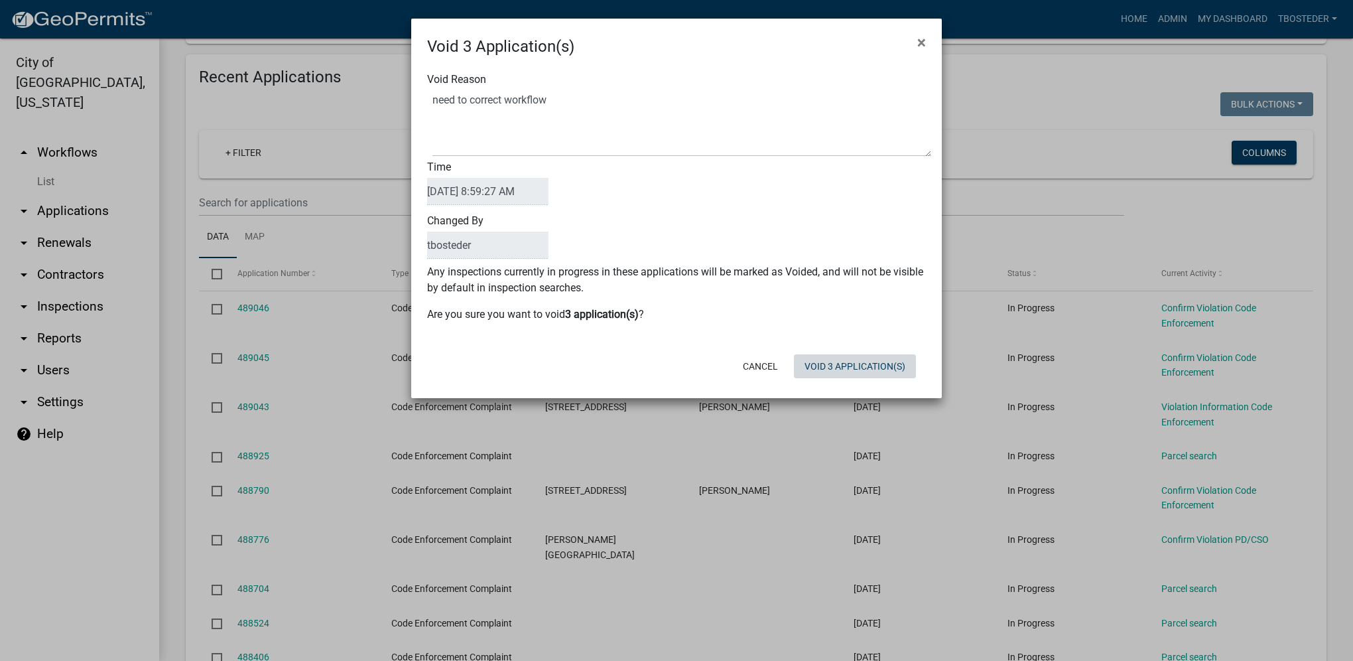
click at [825, 367] on button "Void 3 Application(s)" at bounding box center [855, 366] width 122 height 24
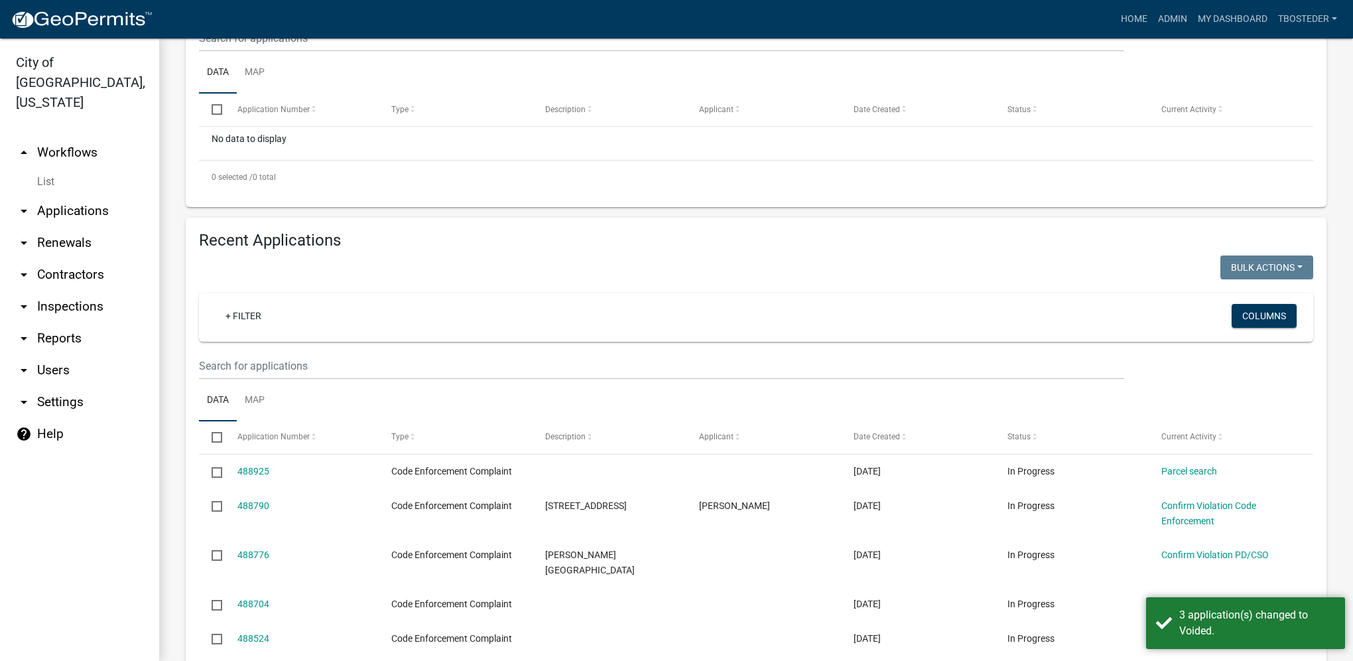
scroll to position [265, 0]
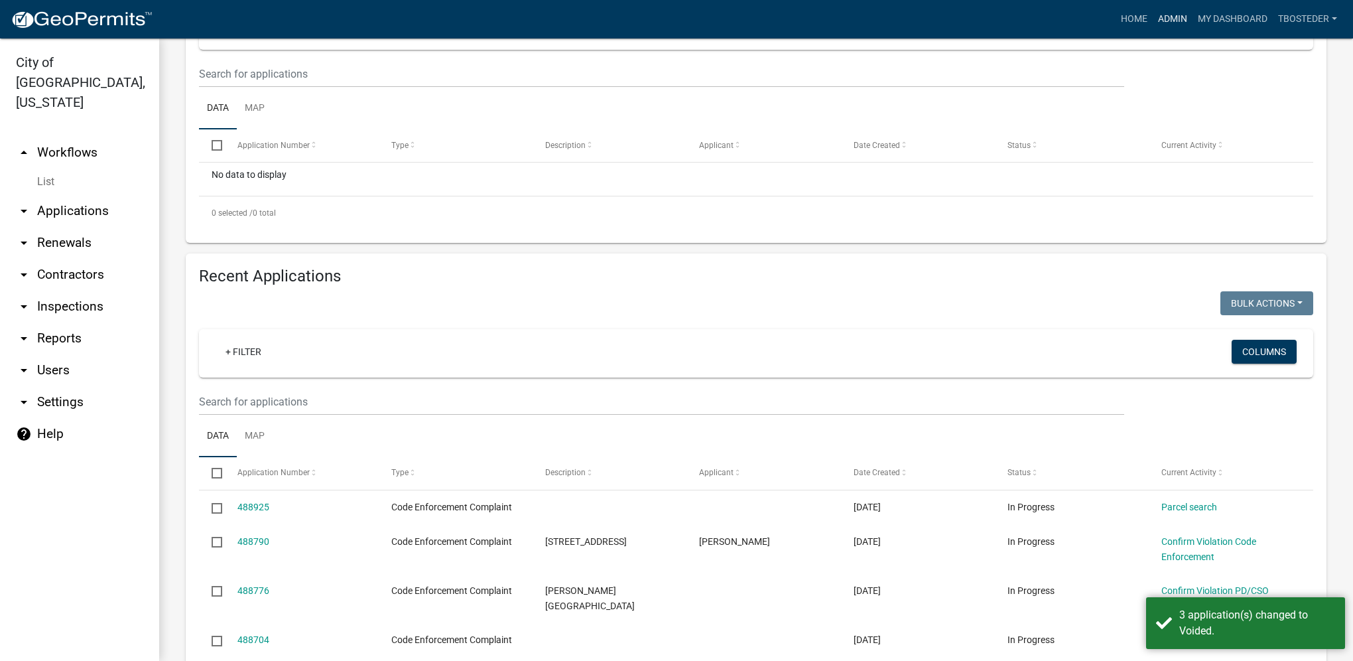
click at [1165, 15] on link "Admin" at bounding box center [1173, 19] width 40 height 25
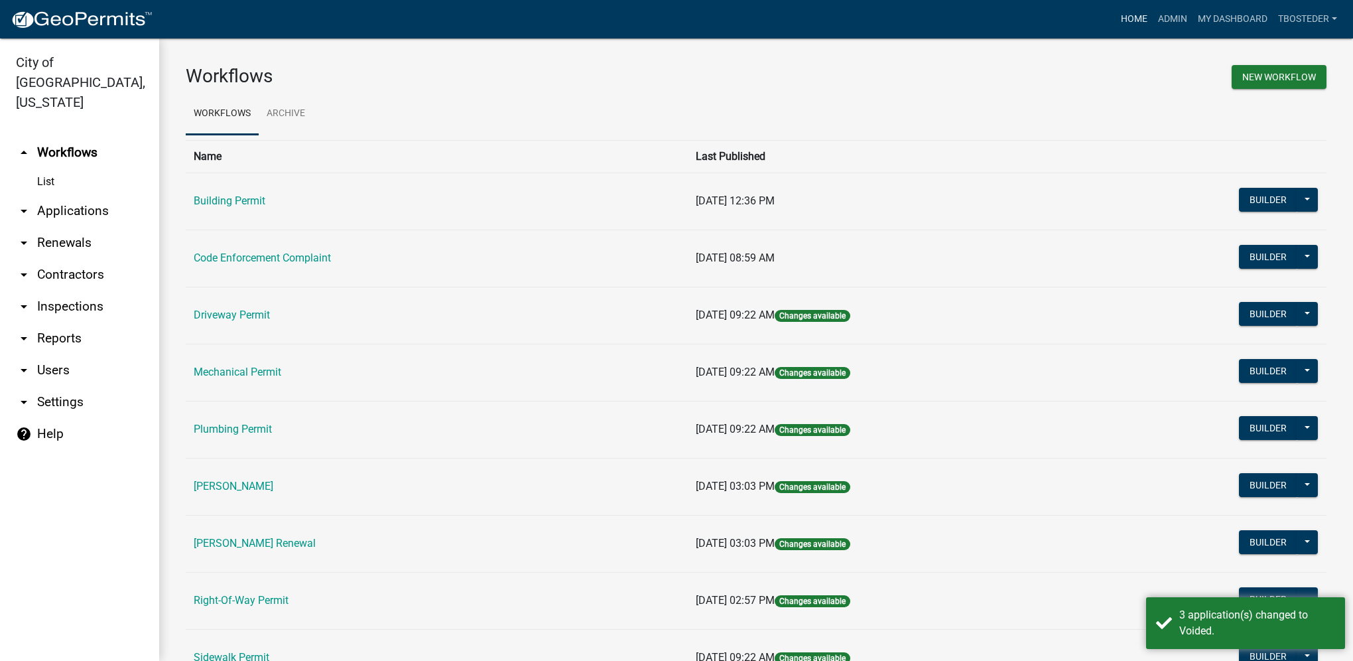
click at [1116, 18] on link "Home" at bounding box center [1134, 19] width 37 height 25
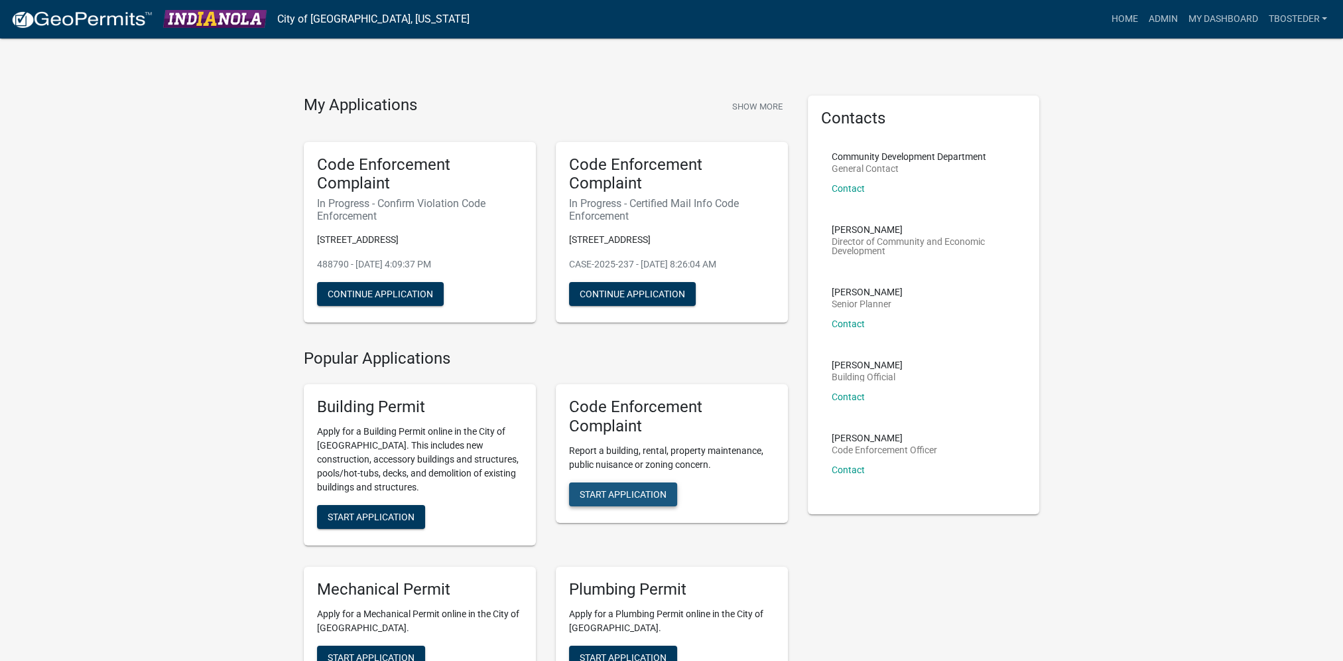
click at [661, 504] on button "Start Application" at bounding box center [623, 494] width 108 height 24
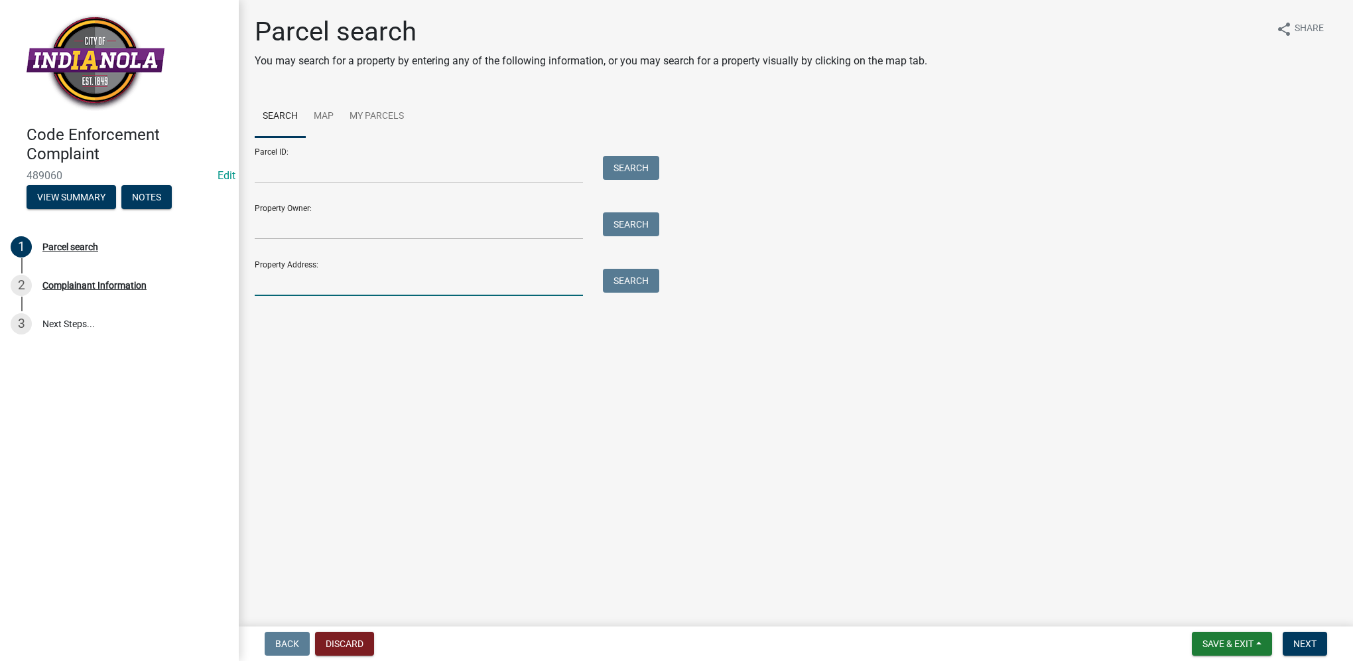
click at [439, 290] on input "Property Address:" at bounding box center [419, 282] width 328 height 27
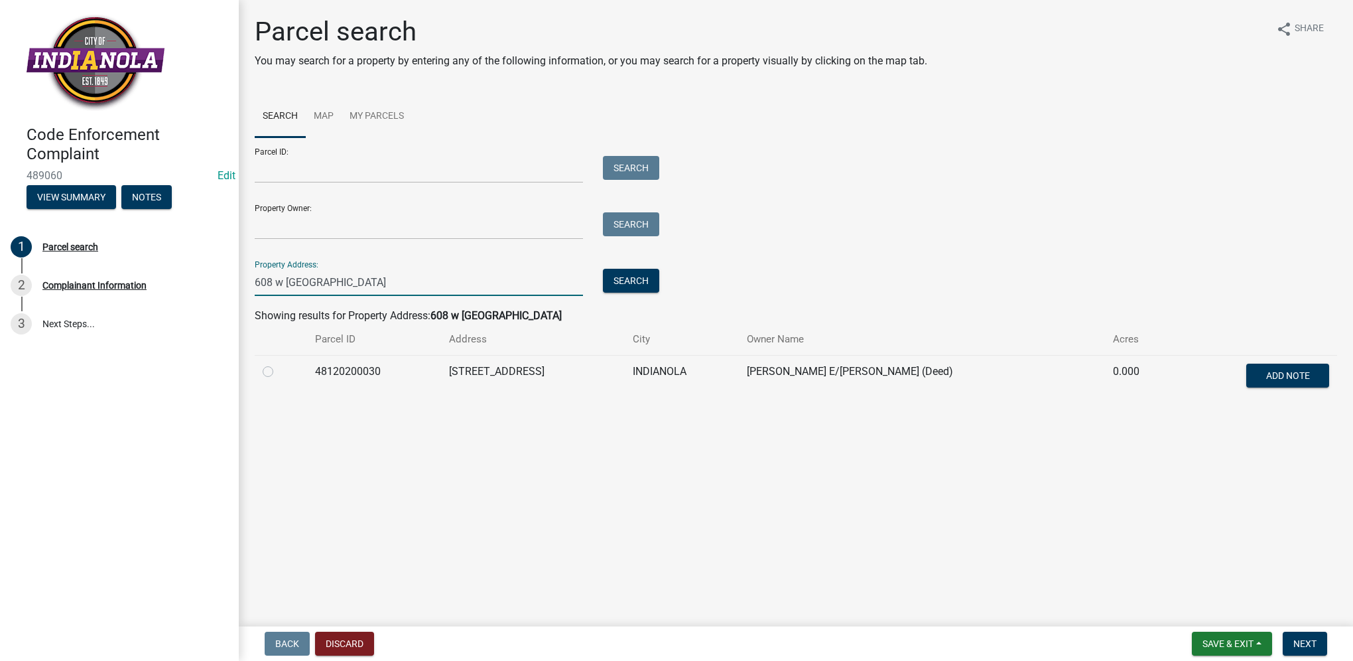
type input "608 w [GEOGRAPHIC_DATA]"
click at [262, 375] on td at bounding box center [281, 377] width 52 height 44
click at [279, 364] on label at bounding box center [279, 364] width 0 height 0
click at [279, 372] on input "radio" at bounding box center [283, 368] width 9 height 9
radio input "true"
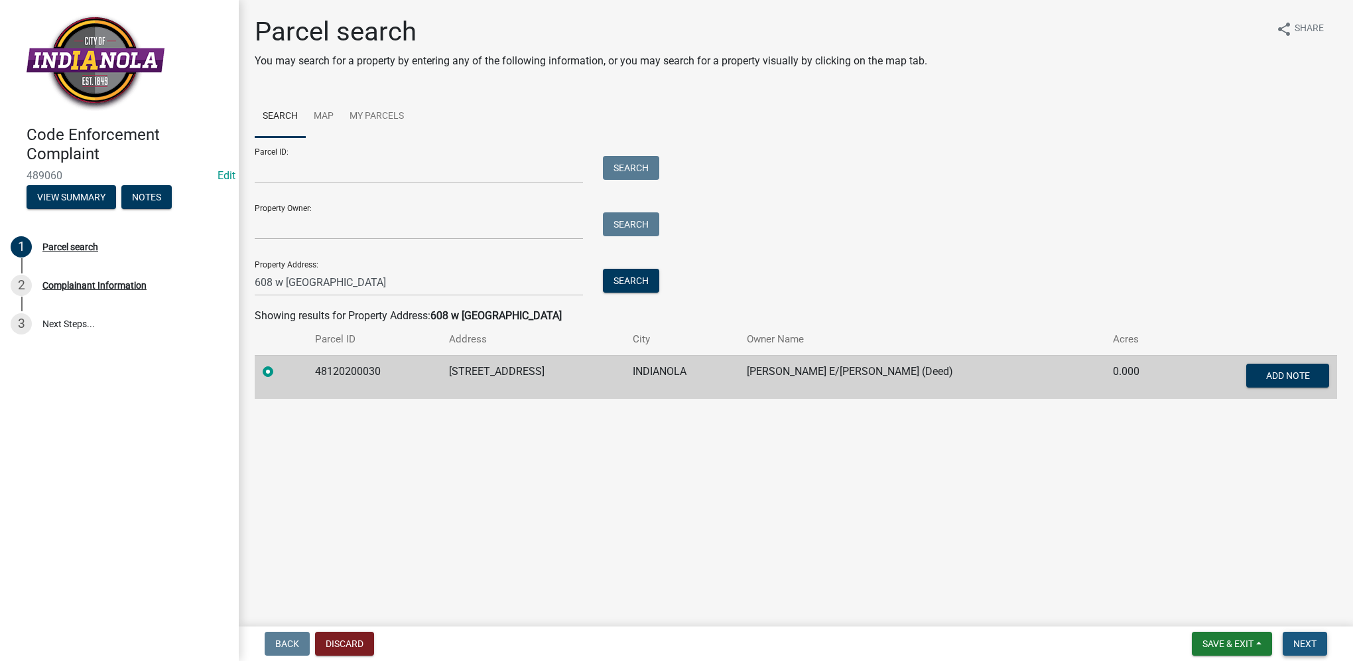
click at [1299, 645] on span "Next" at bounding box center [1305, 643] width 23 height 11
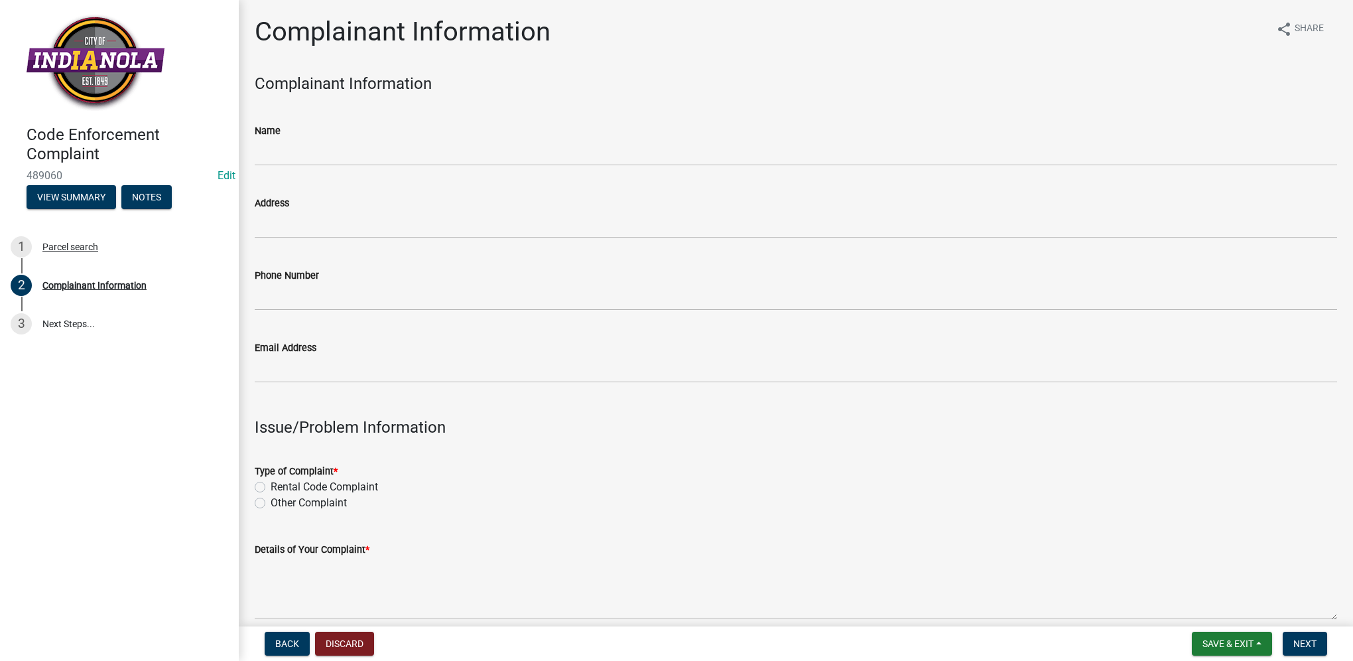
click at [271, 504] on label "Other Complaint" at bounding box center [309, 503] width 76 height 16
click at [271, 504] on input "Other Complaint" at bounding box center [275, 499] width 9 height 9
radio input "true"
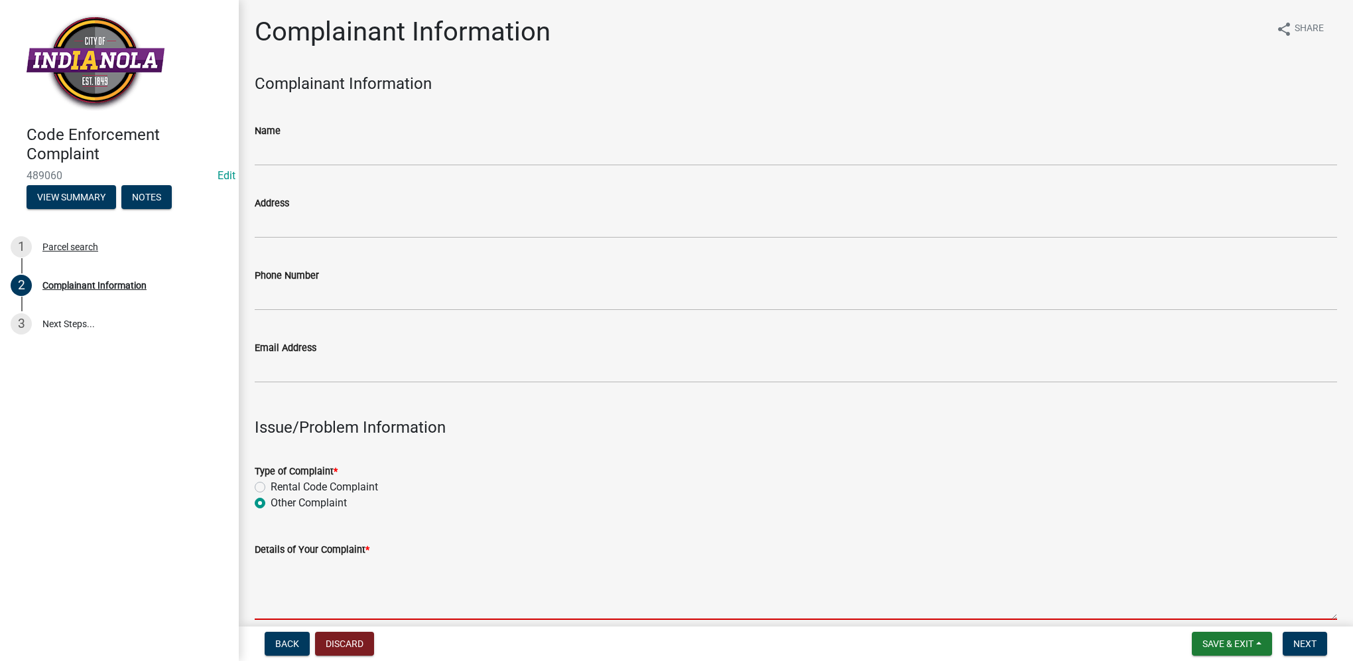
click at [304, 612] on textarea "Details of Your Complaint *" at bounding box center [796, 588] width 1083 height 62
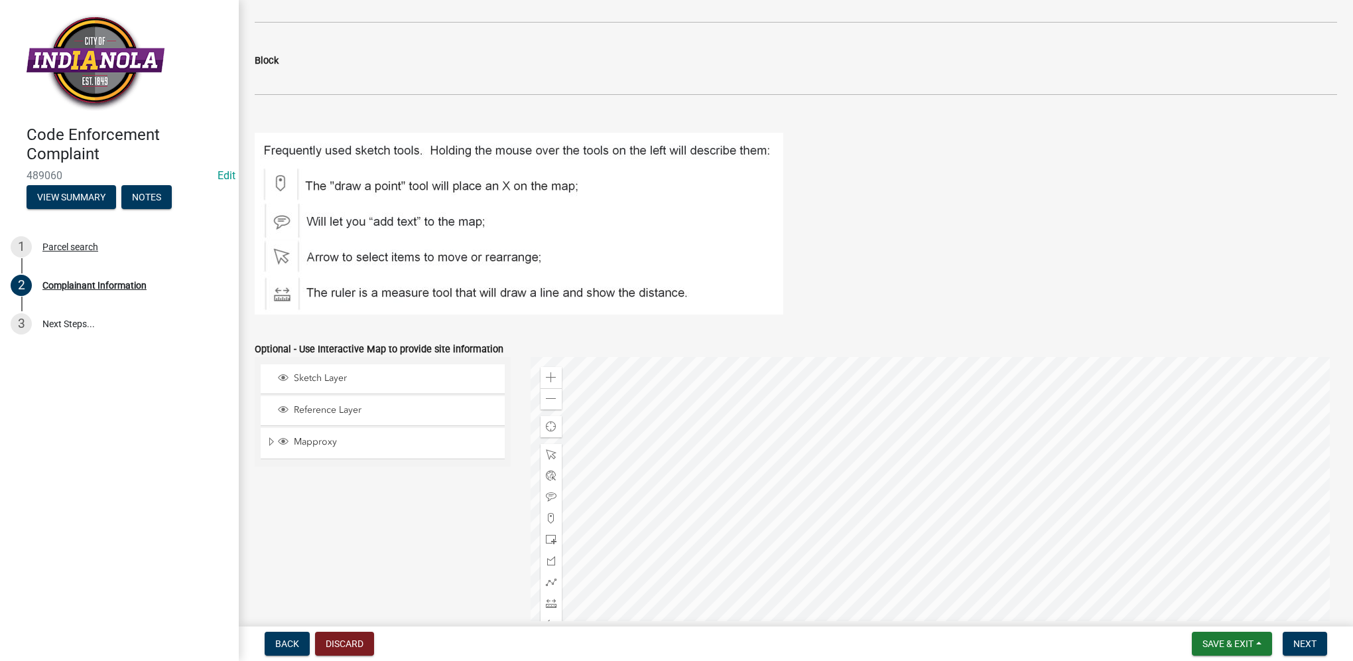
scroll to position [1511, 0]
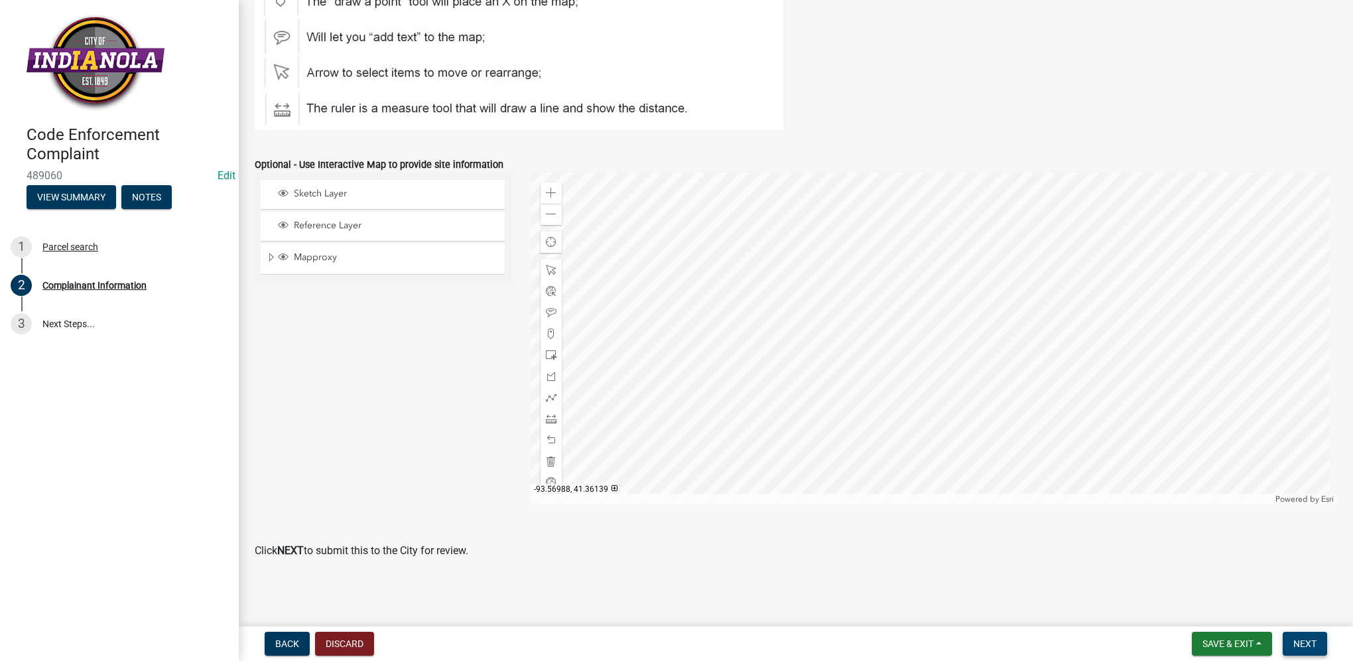
type textarea "alley overgrowth"
click at [1319, 641] on button "Next" at bounding box center [1305, 644] width 44 height 24
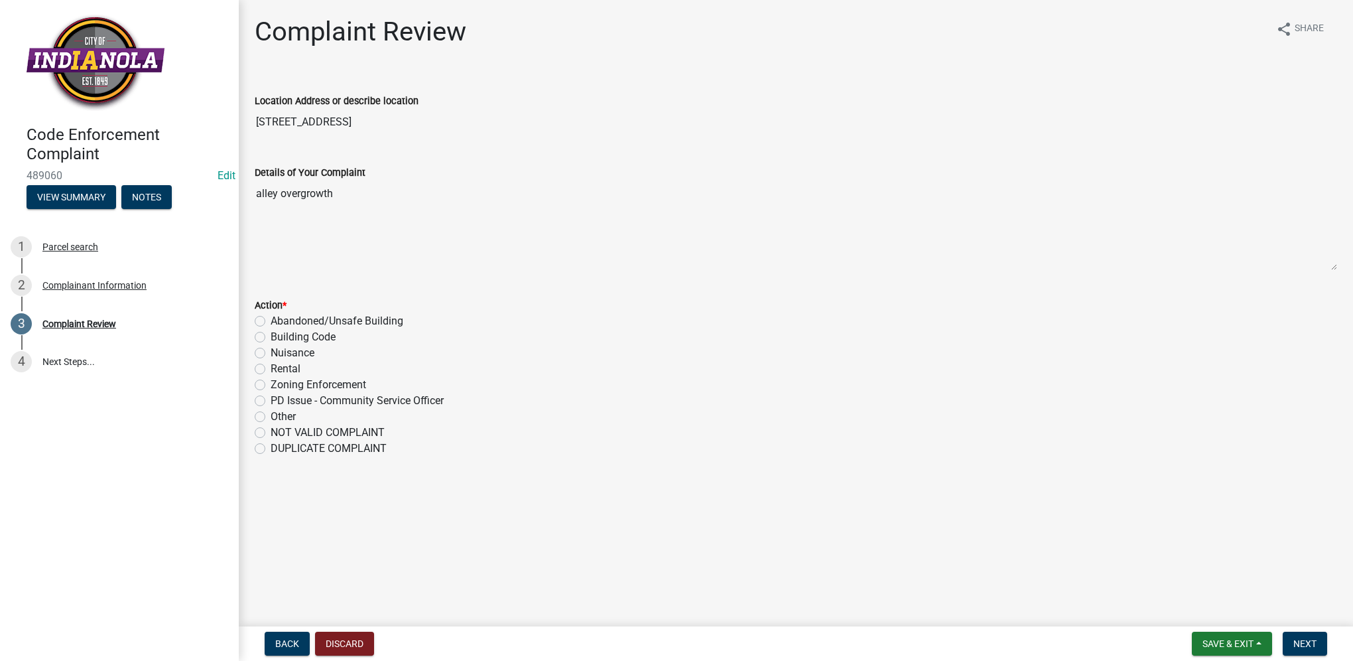
click at [271, 352] on label "Nuisance" at bounding box center [293, 353] width 44 height 16
click at [271, 352] on input "Nuisance" at bounding box center [275, 349] width 9 height 9
radio input "true"
click at [1285, 636] on button "Next" at bounding box center [1305, 644] width 44 height 24
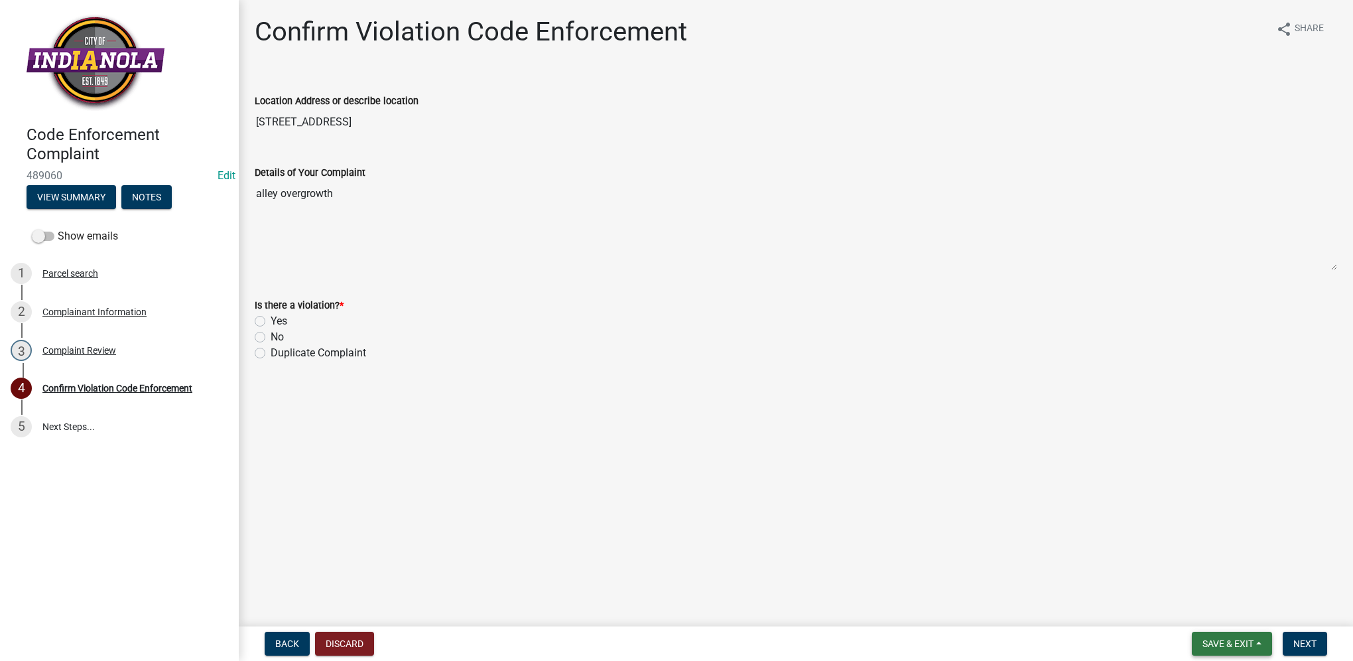
click at [1199, 649] on button "Save & Exit" at bounding box center [1232, 644] width 80 height 24
click at [1191, 618] on button "Save & Exit" at bounding box center [1219, 609] width 106 height 32
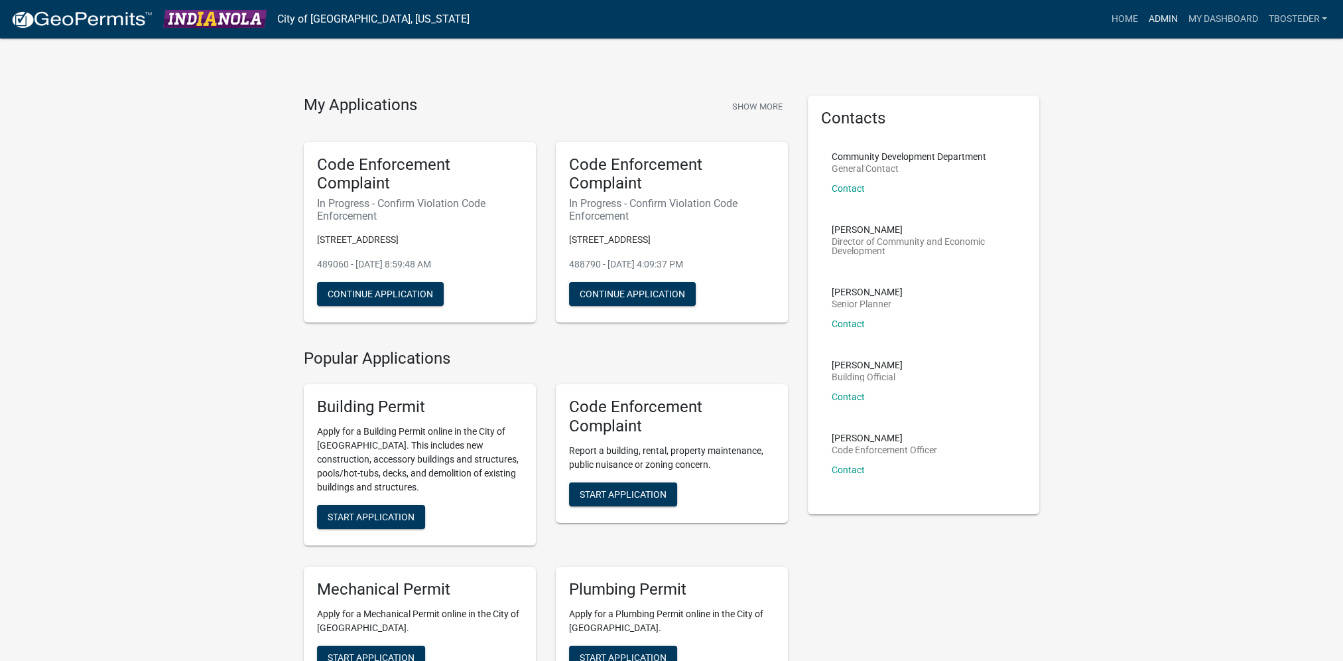
click at [1144, 24] on link "Admin" at bounding box center [1163, 19] width 40 height 25
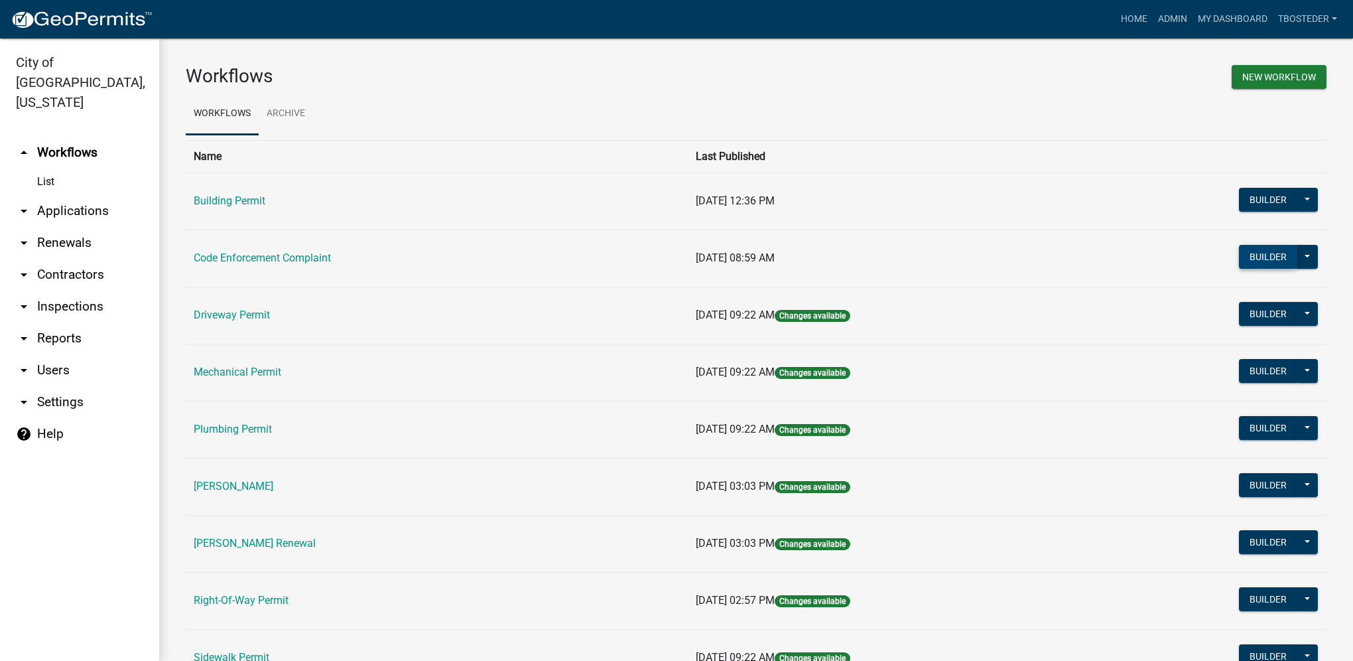
click at [1244, 249] on button "Builder" at bounding box center [1268, 257] width 58 height 24
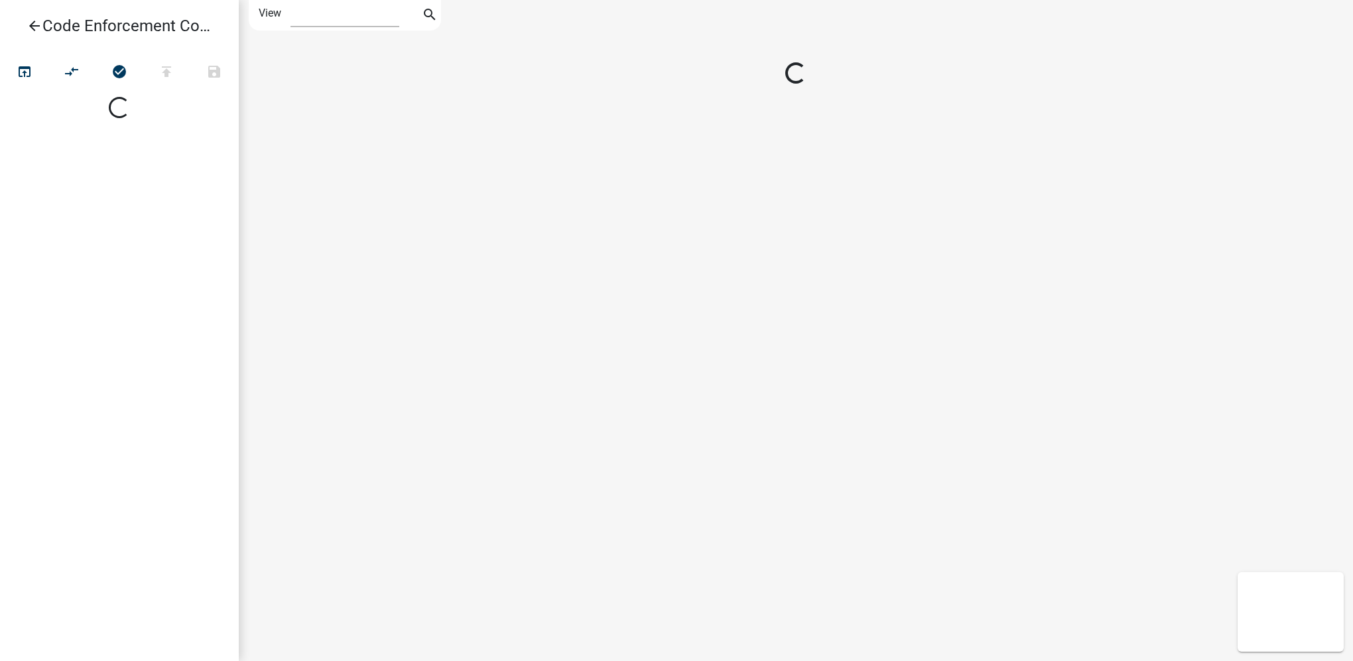
select select "1"
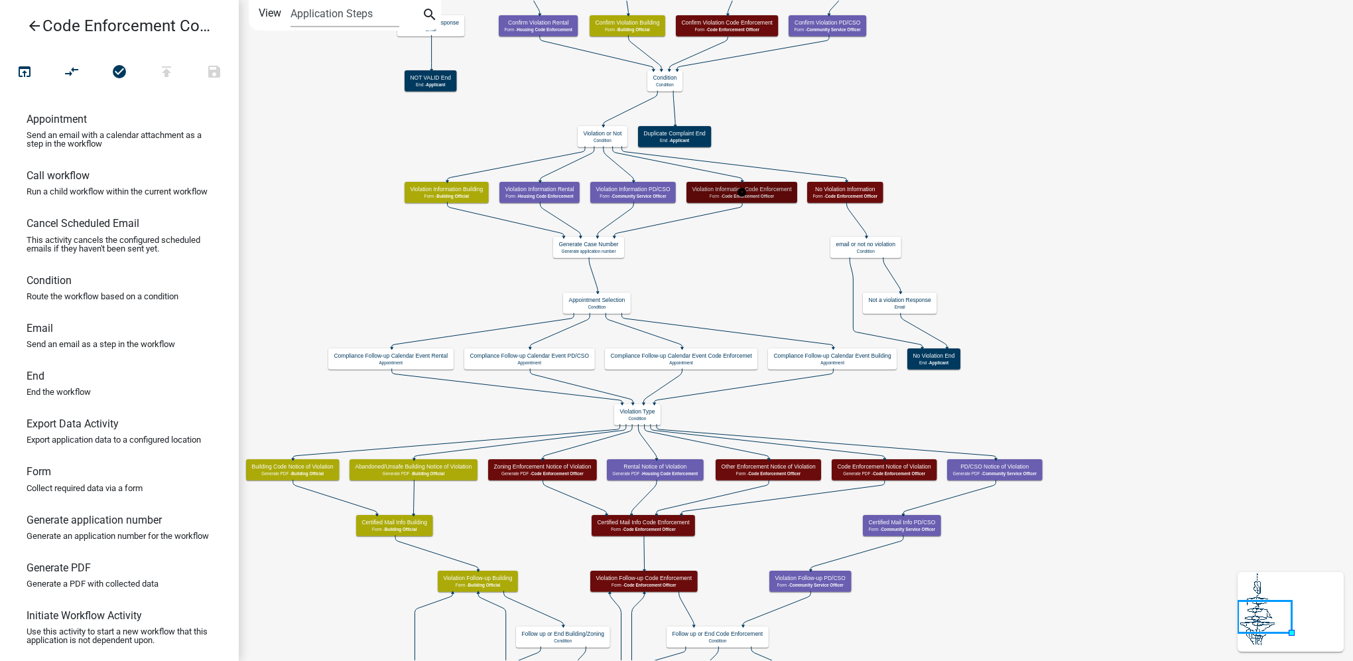
click at [785, 189] on h5 "Violation Information Code Enforcement" at bounding box center [742, 189] width 100 height 7
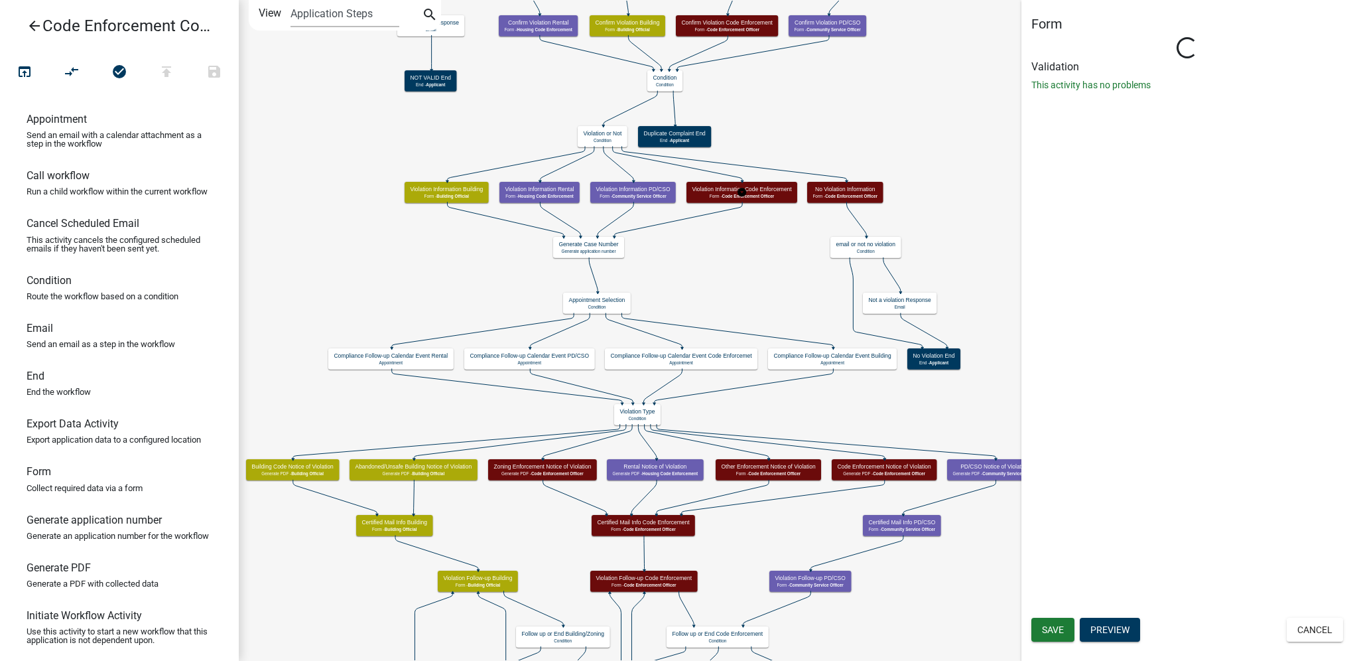
select select "781FD3AE-13F6-4279-9473-6EE461D4F511"
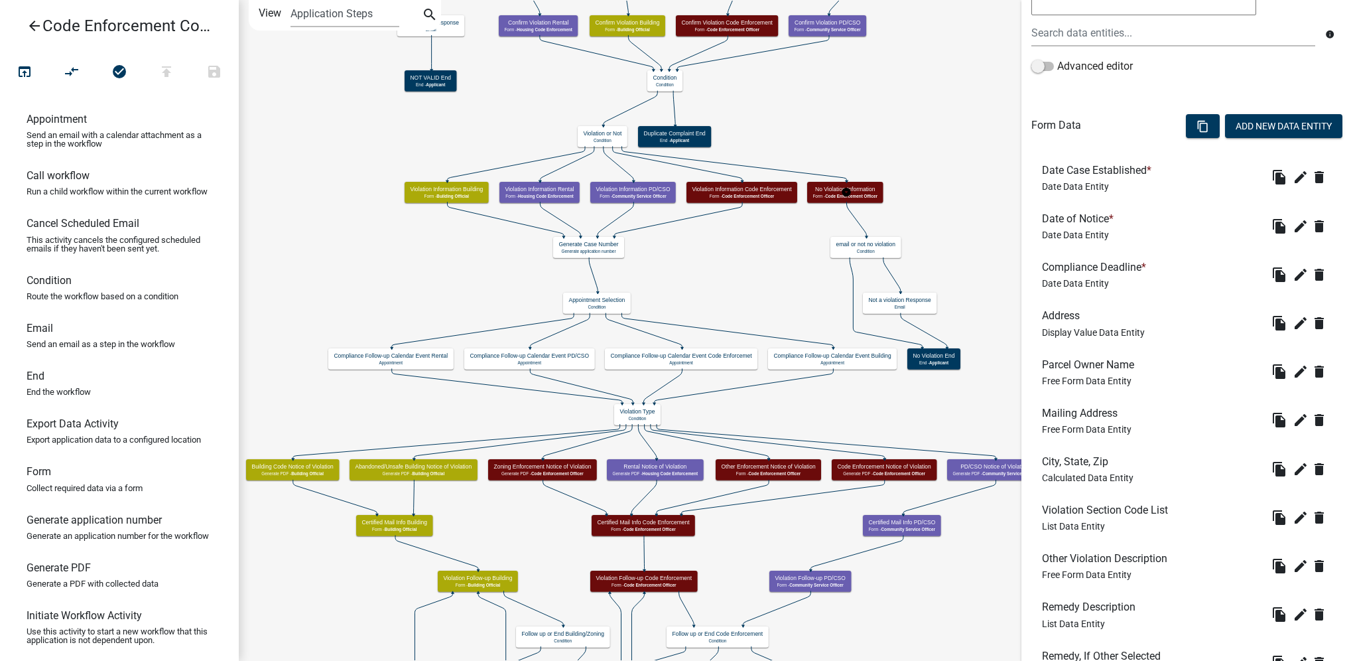
scroll to position [531, 0]
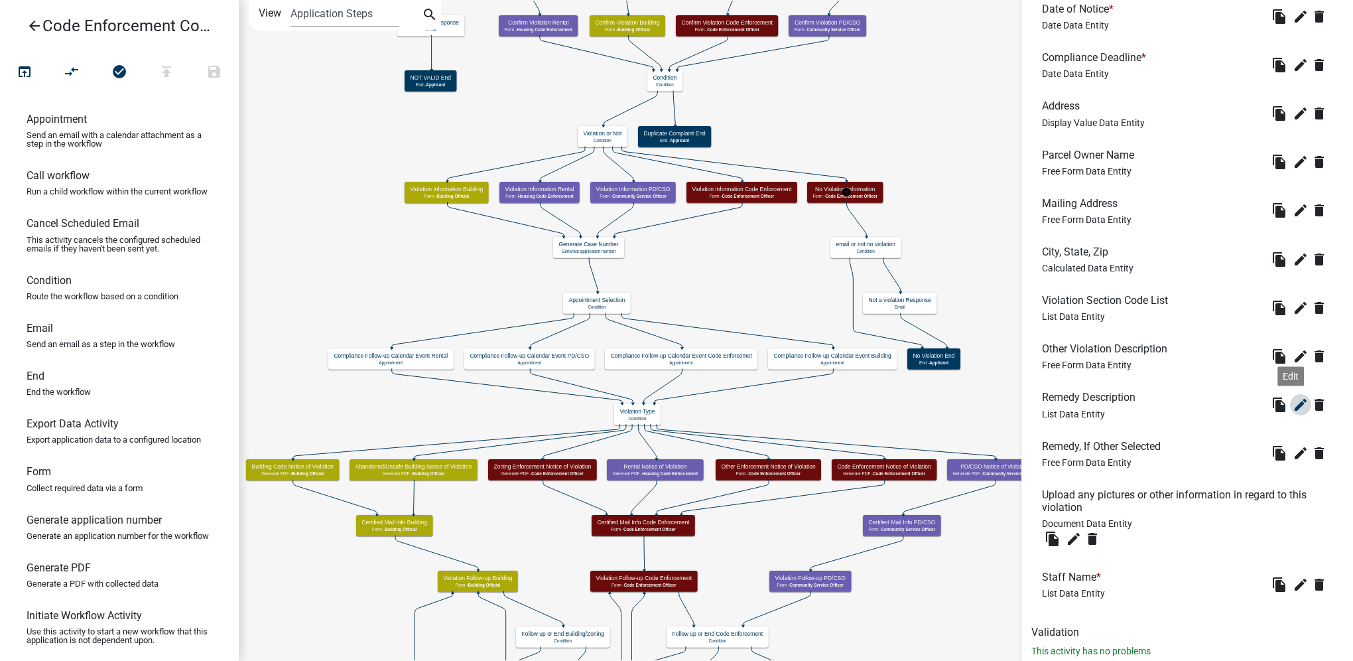
click at [1293, 404] on icon "edit" at bounding box center [1301, 405] width 16 height 16
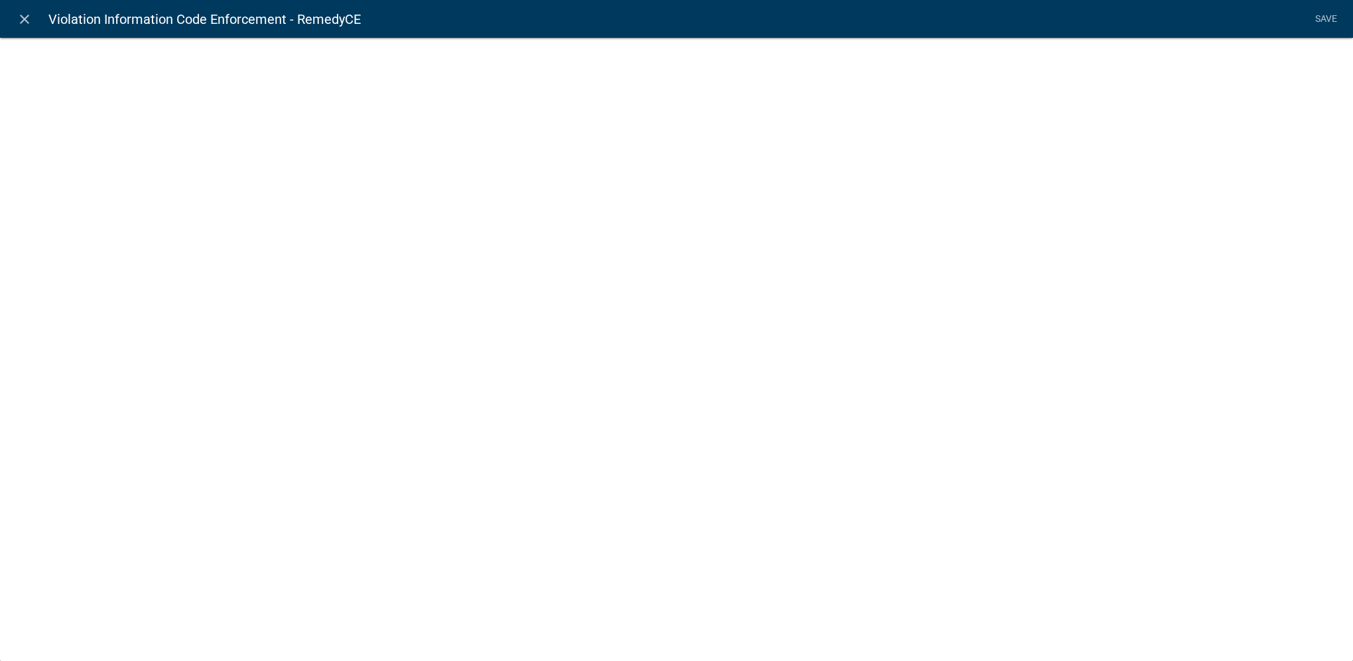
select select "list-data"
select select
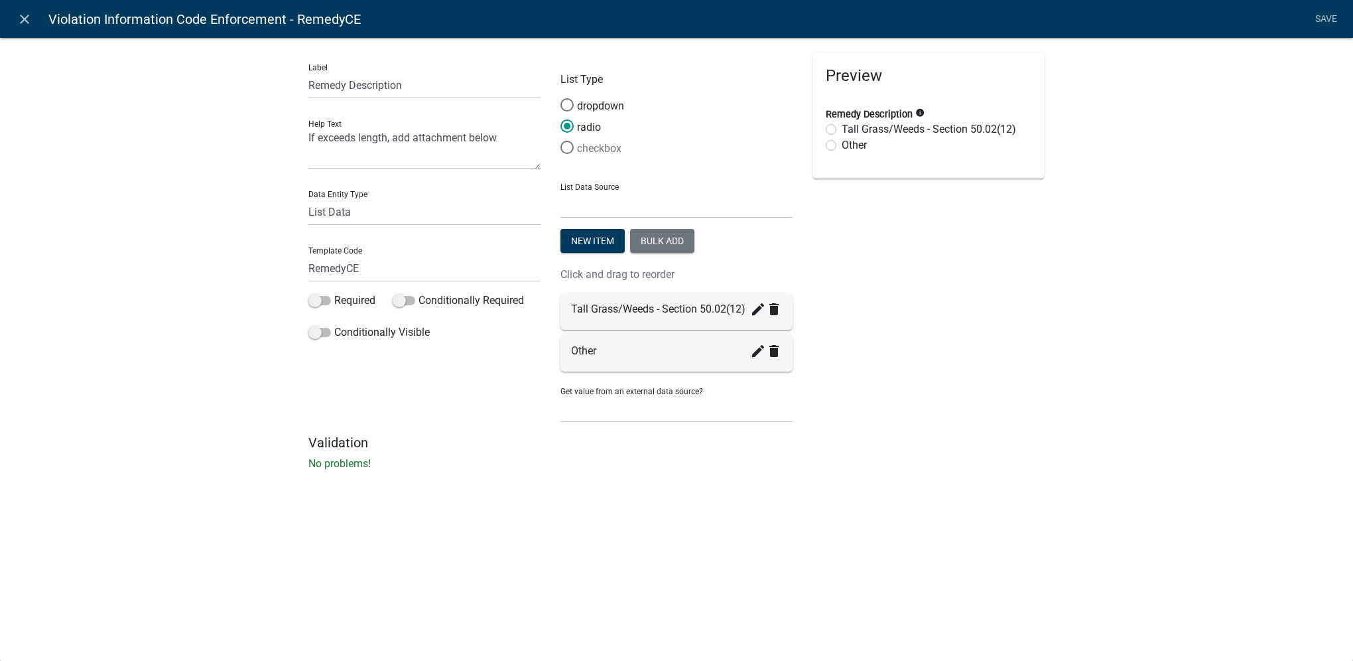
click at [571, 147] on span at bounding box center [567, 147] width 28 height 29
click at [561, 141] on input "checkbox" at bounding box center [561, 141] width 0 height 0
click at [842, 146] on label "Other" at bounding box center [854, 145] width 25 height 16
click at [842, 146] on input "Other" at bounding box center [846, 141] width 9 height 9
checkbox input "true"
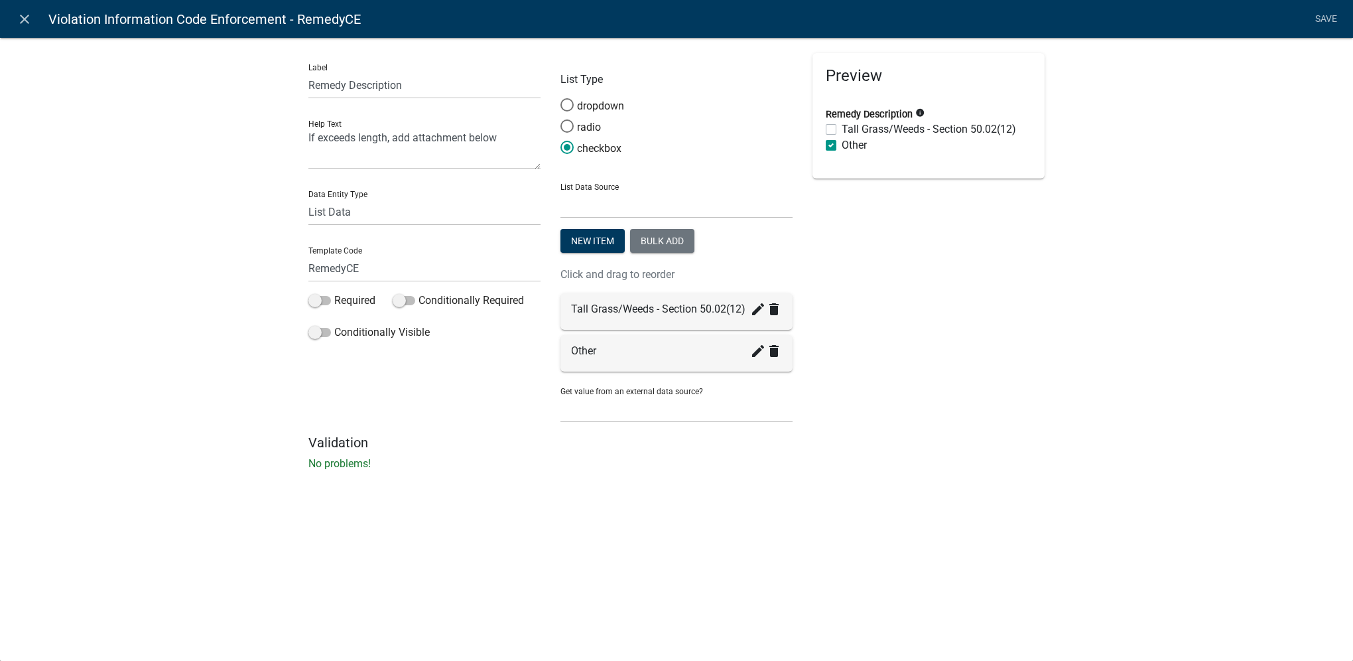
checkbox input "false"
checkbox input "true"
click at [842, 123] on label "Tall Grass/Weeds - Section 50.02(12)" at bounding box center [929, 129] width 174 height 16
click at [842, 123] on input "Tall Grass/Weeds - Section 50.02(12)" at bounding box center [846, 125] width 9 height 9
checkbox input "true"
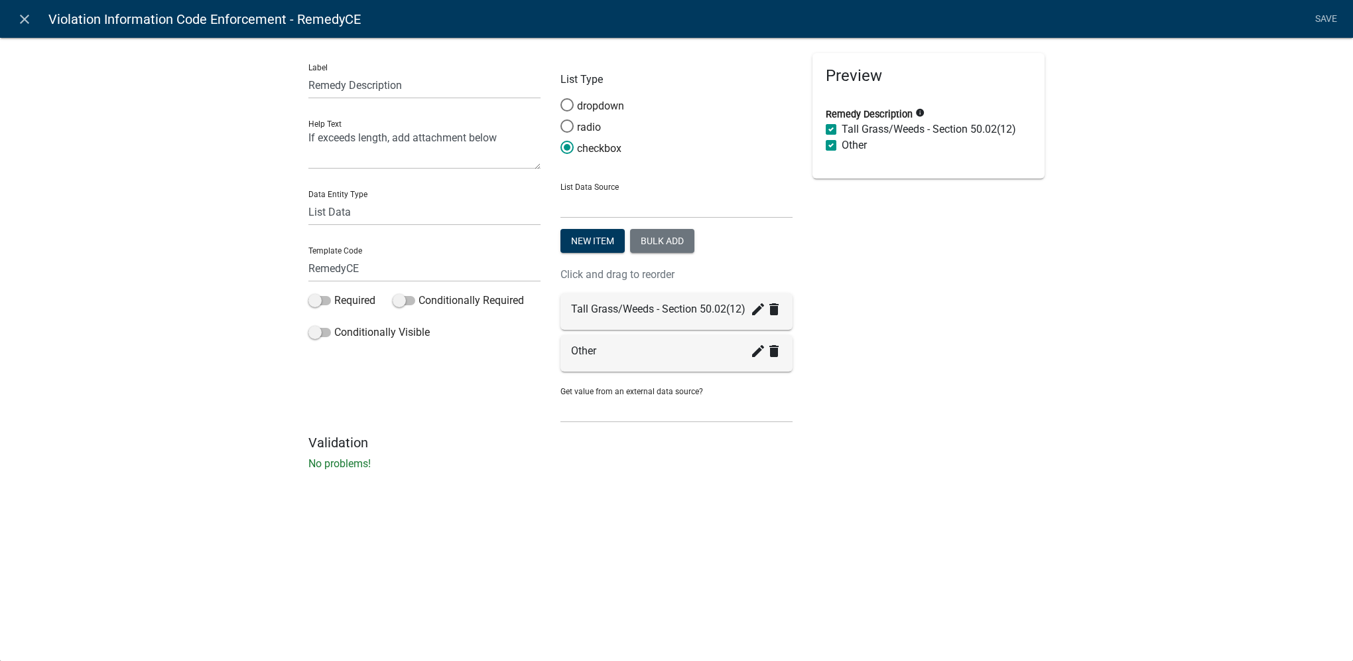
checkbox input "true"
click at [842, 130] on label "Tall Grass/Weeds - Section 50.02(12)" at bounding box center [929, 129] width 174 height 16
click at [842, 130] on input "Tall Grass/Weeds - Section 50.02(12)" at bounding box center [846, 125] width 9 height 9
checkbox input "false"
click at [842, 141] on label "Other" at bounding box center [854, 145] width 25 height 16
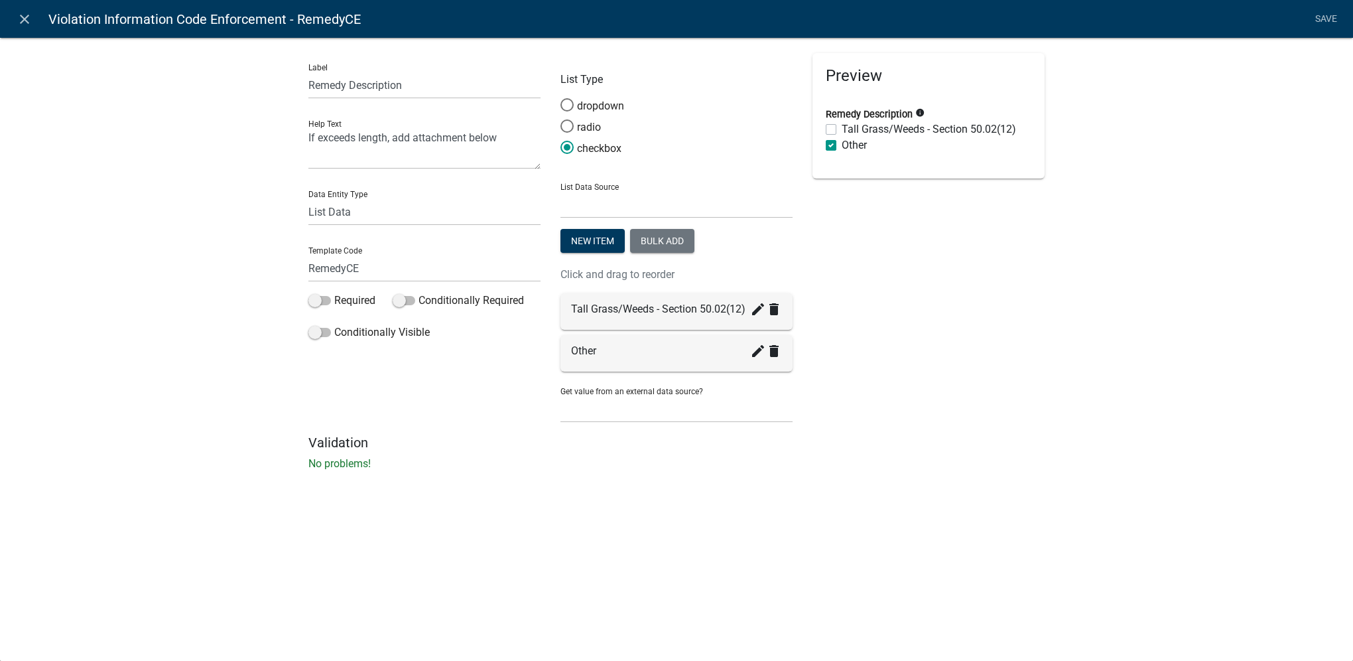
click at [842, 141] on input "Other" at bounding box center [846, 141] width 9 height 9
checkbox input "false"
click at [752, 310] on icon "create" at bounding box center [758, 309] width 16 height 16
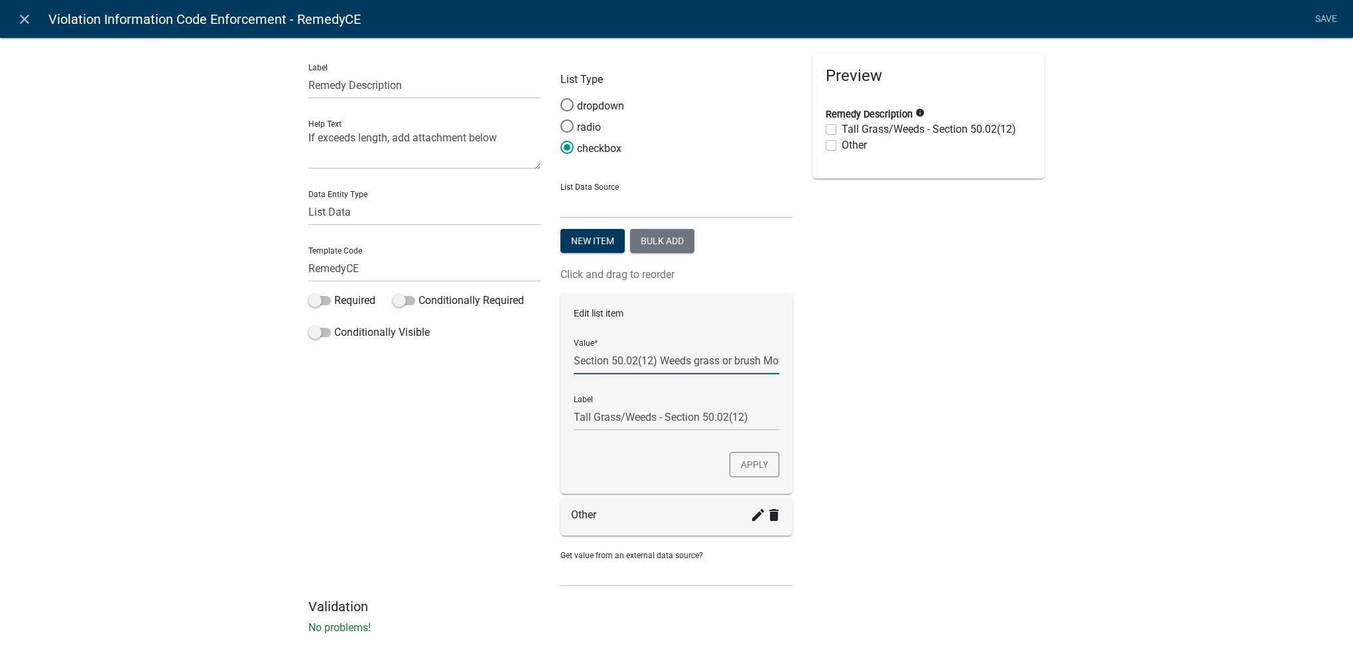
drag, startPoint x: 728, startPoint y: 364, endPoint x: 740, endPoint y: 367, distance: 11.8
click at [728, 364] on input "Section 50.02(12) Weeds grass or brush Mow and trim the property, front and rea…" at bounding box center [677, 360] width 206 height 27
click at [756, 462] on button "Apply" at bounding box center [755, 464] width 50 height 25
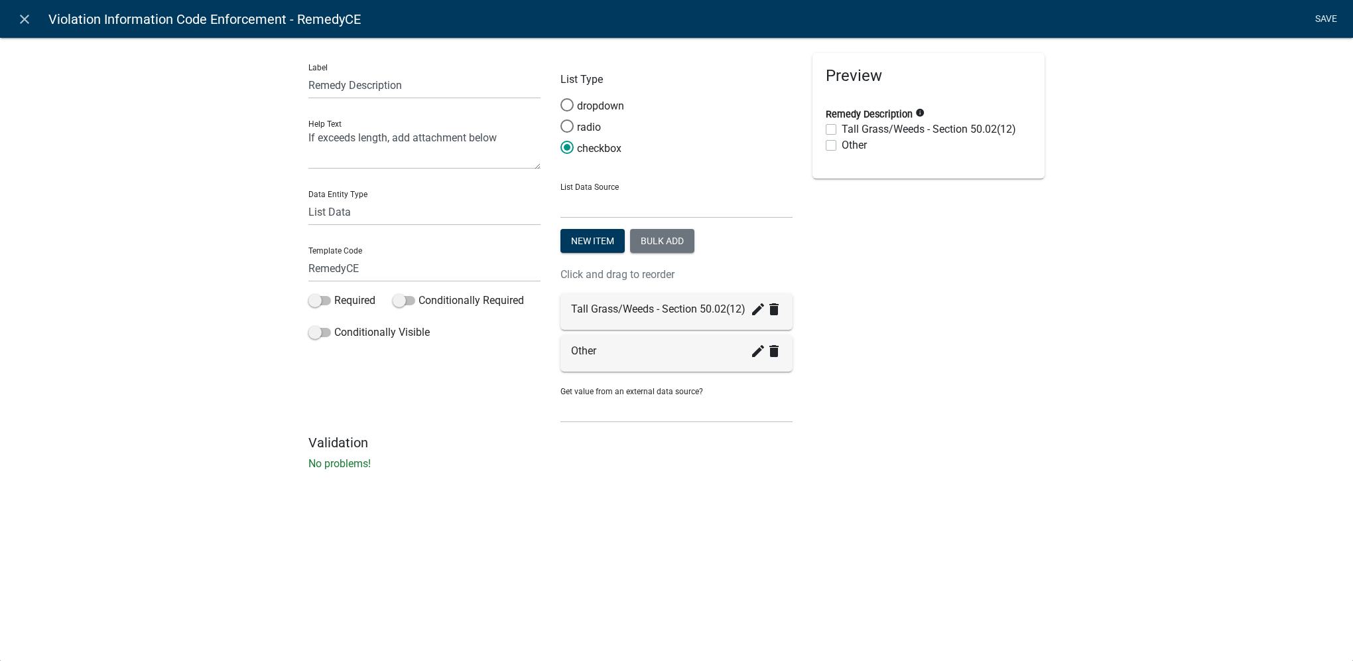
click at [1324, 19] on link "Save" at bounding box center [1326, 19] width 33 height 25
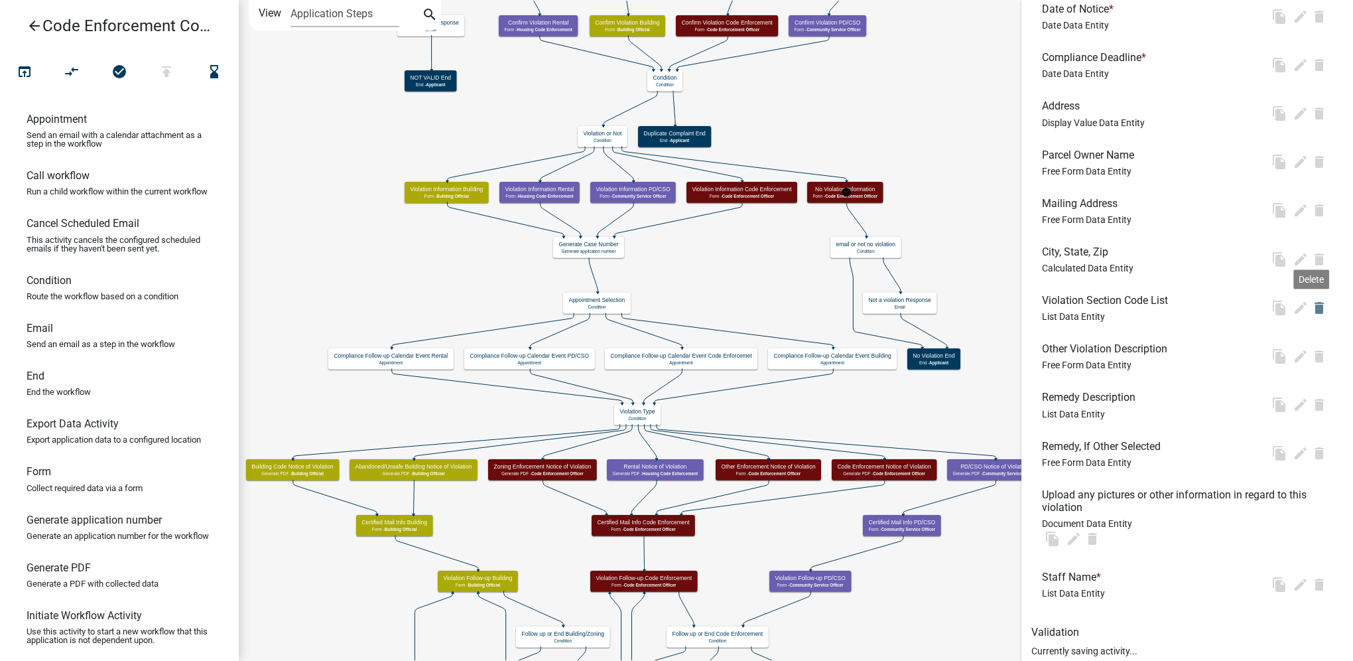
scroll to position [0, 0]
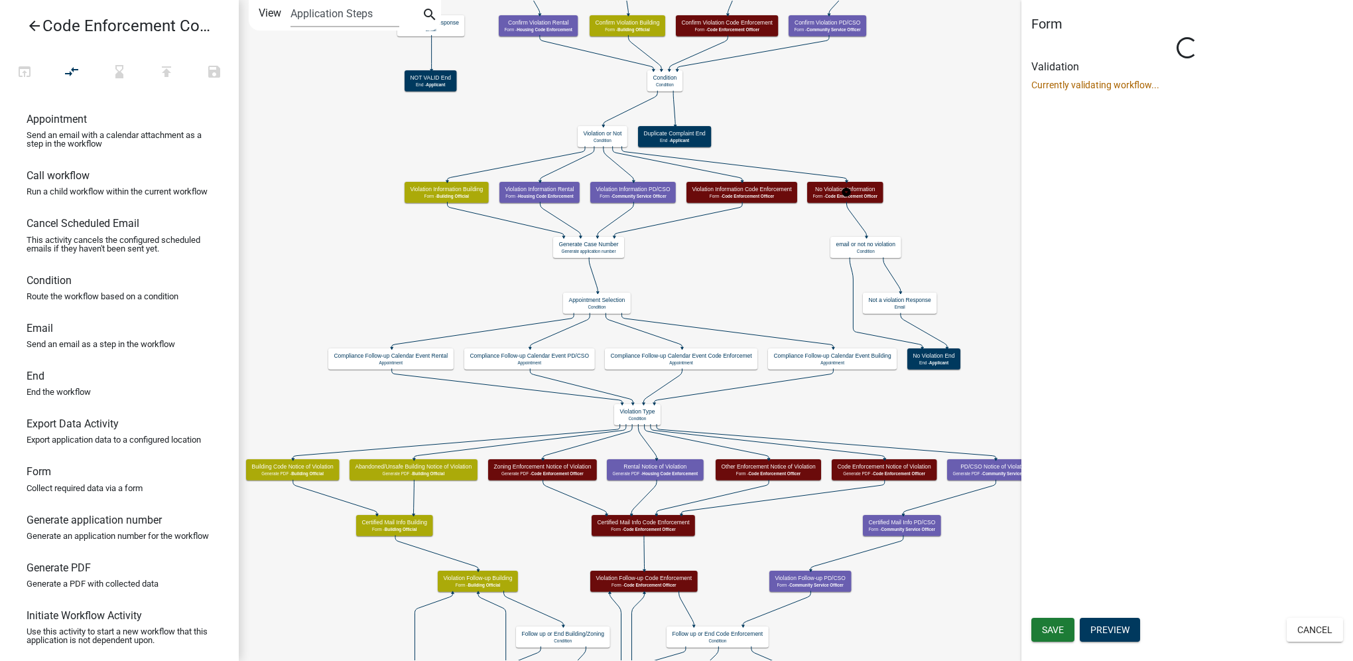
select select "781FD3AE-13F6-4279-9473-6EE461D4F511"
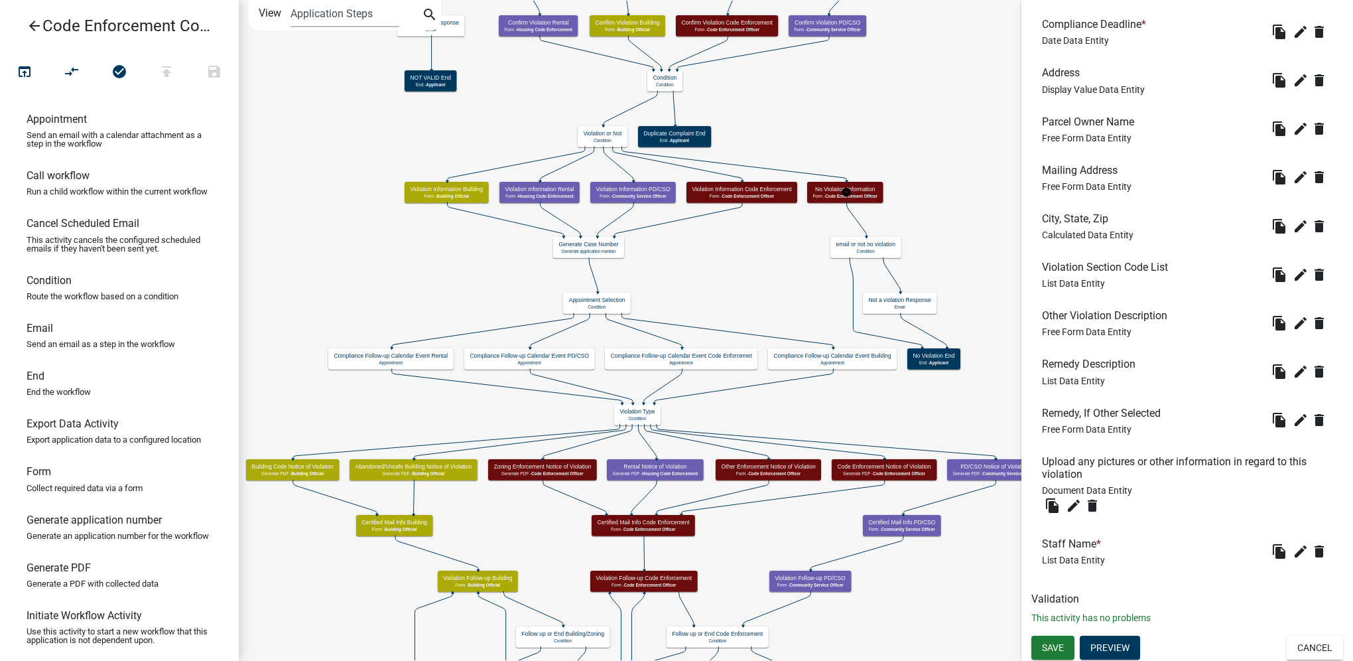
scroll to position [565, 0]
click at [1064, 641] on span "Save" at bounding box center [1053, 645] width 22 height 11
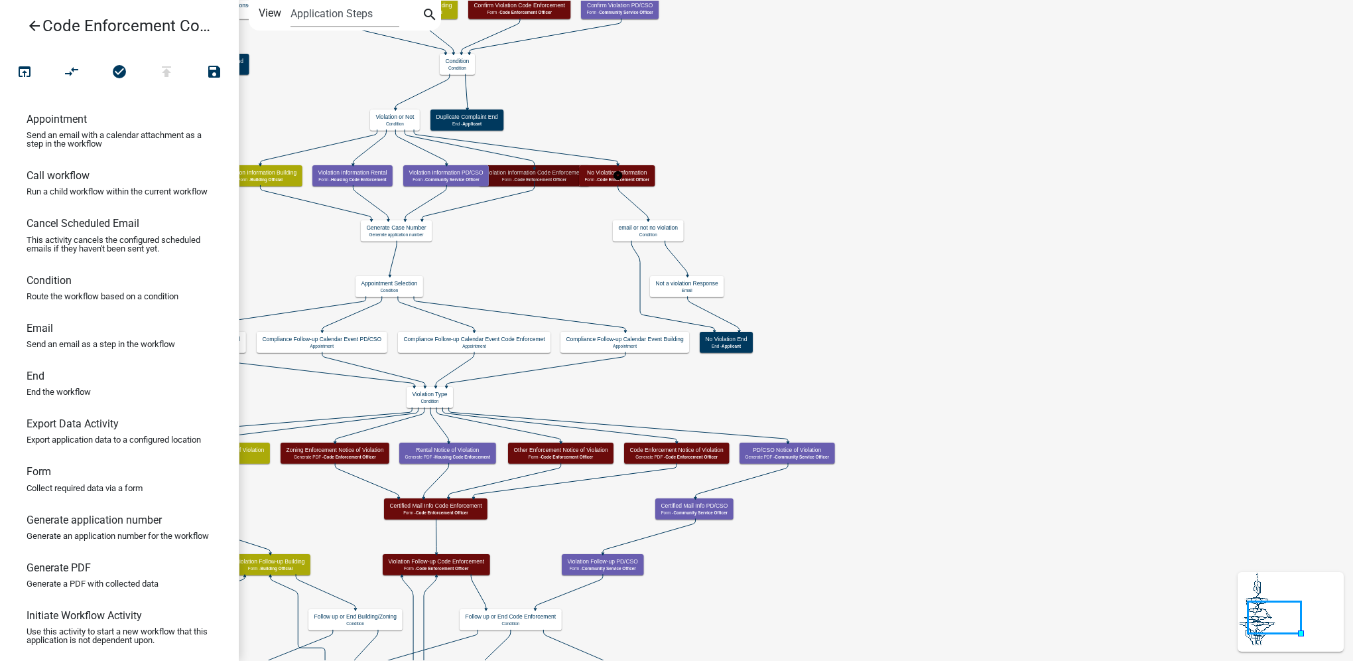
scroll to position [0, 0]
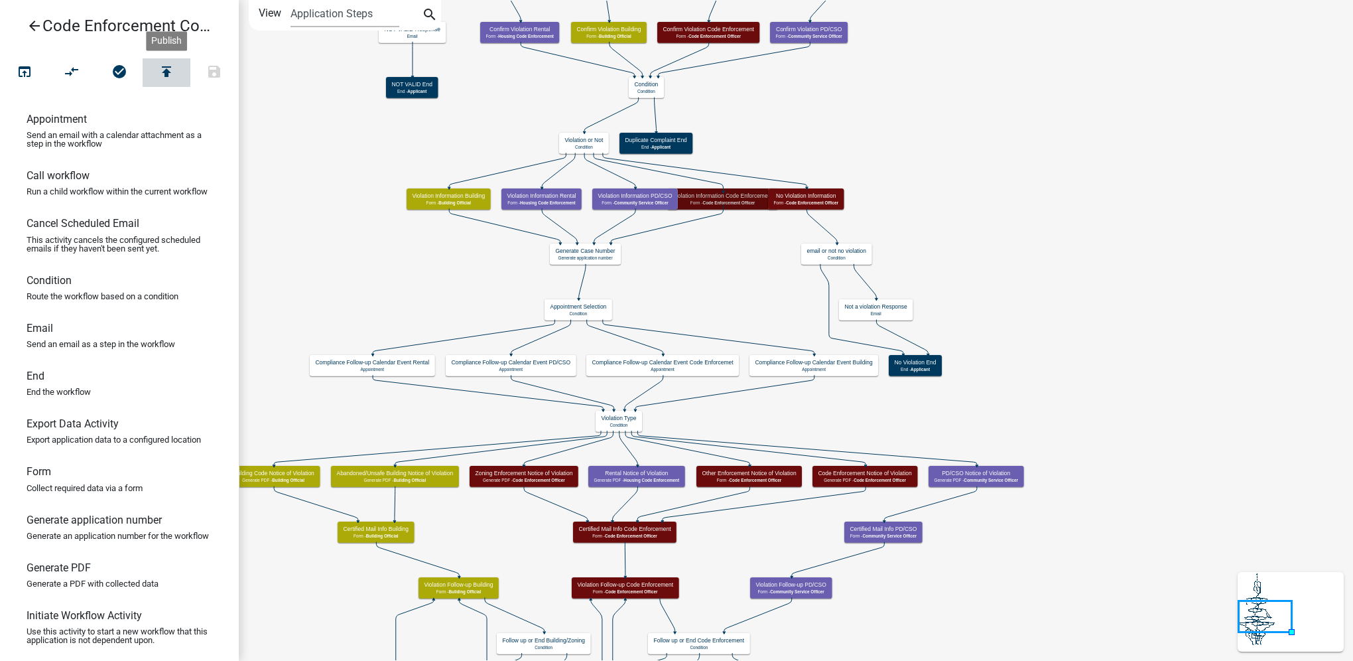
click at [169, 77] on icon "publish" at bounding box center [167, 73] width 16 height 19
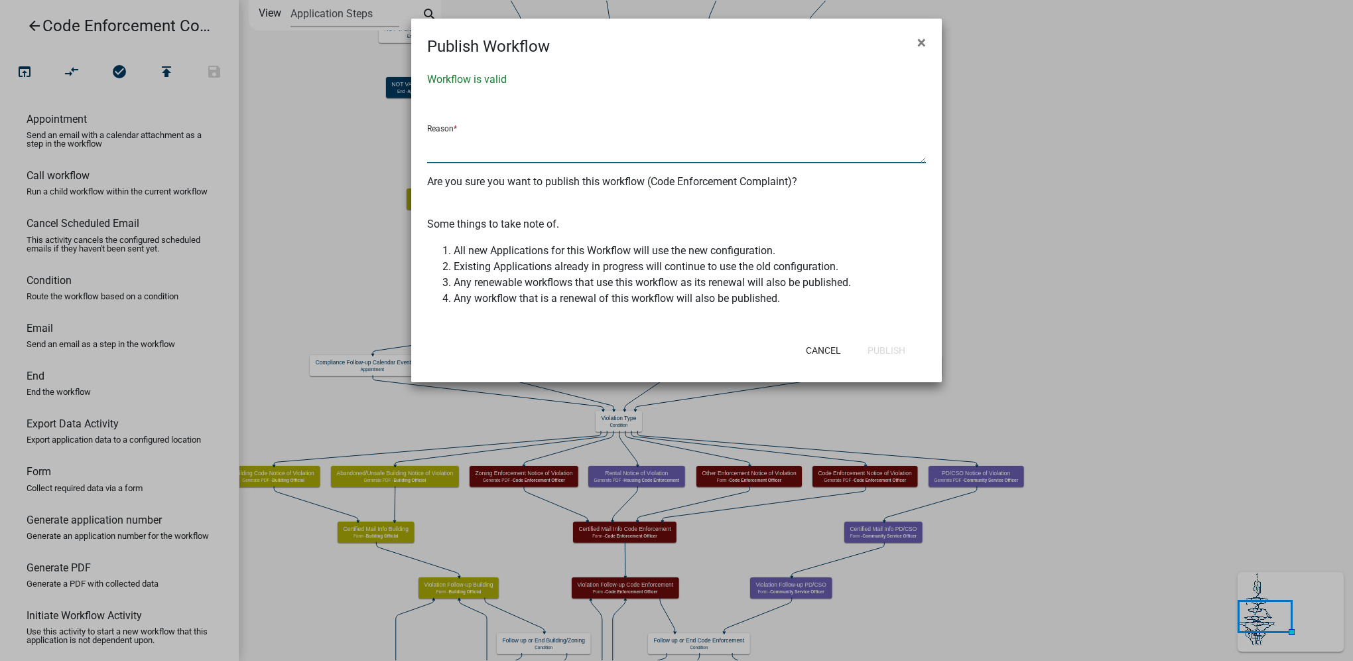
click at [479, 151] on textarea at bounding box center [676, 148] width 499 height 31
type textarea "Edit Remedy"
click at [897, 350] on button "Publish" at bounding box center [886, 350] width 59 height 24
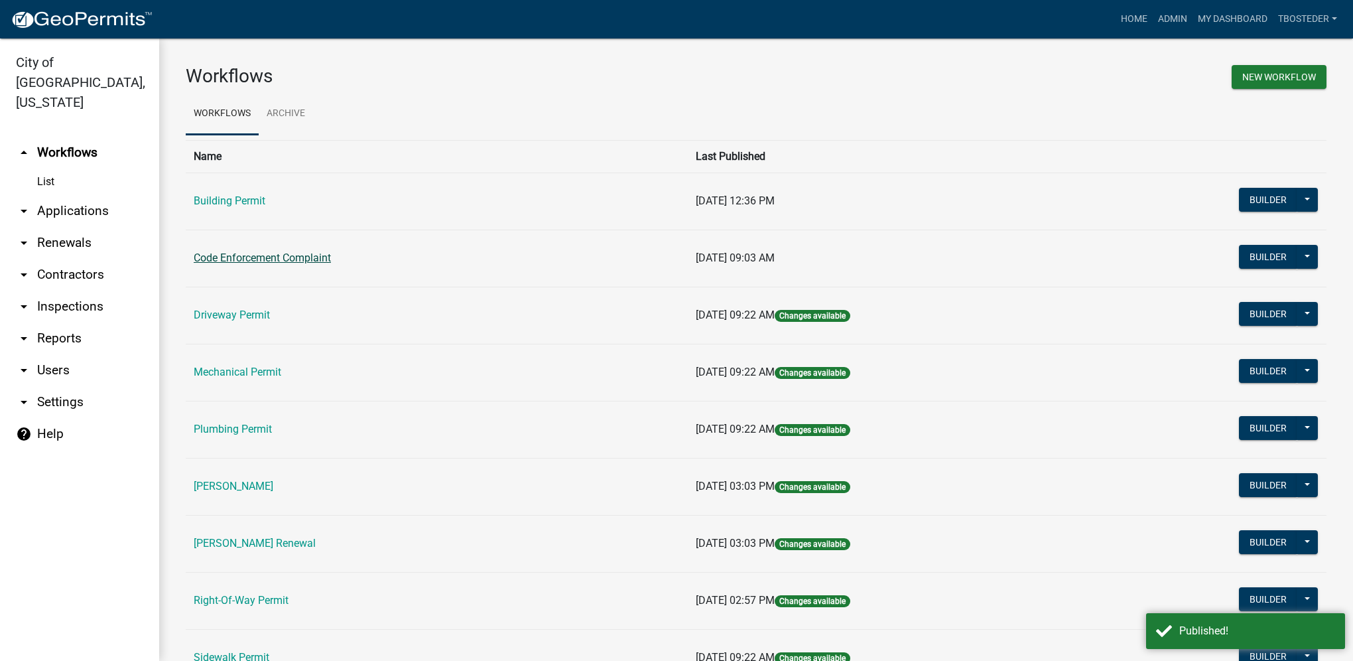
click at [252, 255] on link "Code Enforcement Complaint" at bounding box center [262, 257] width 137 height 13
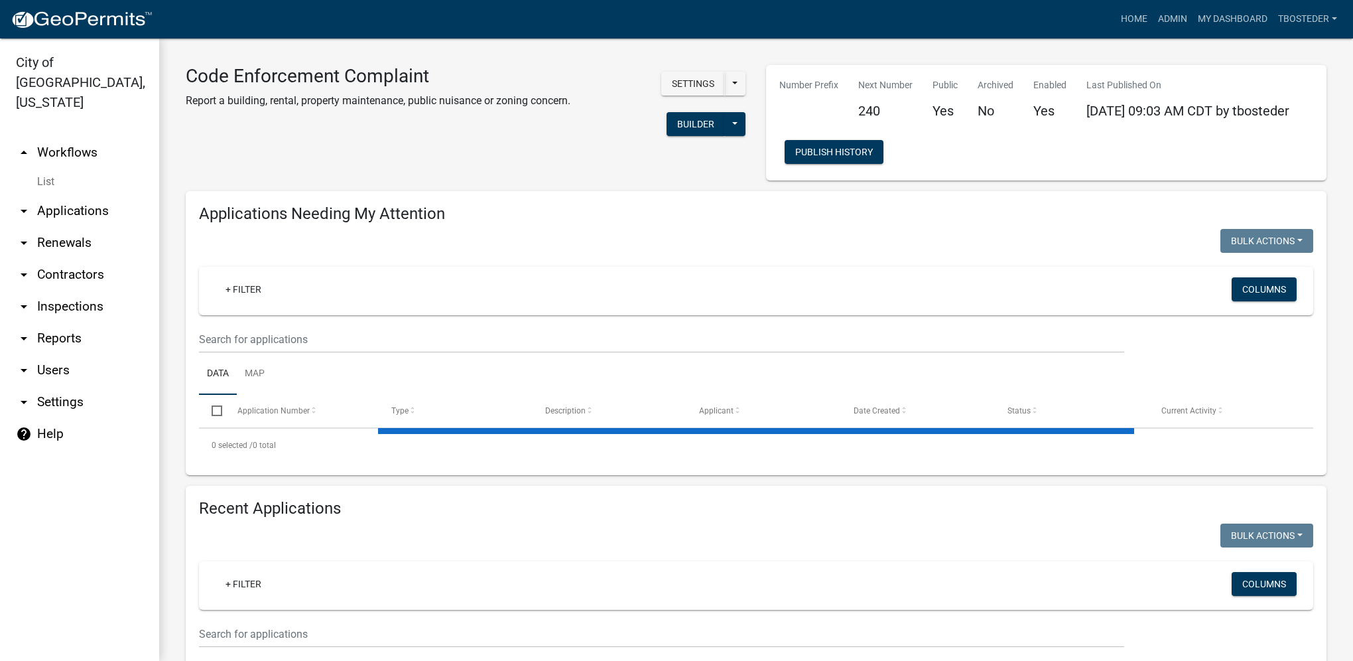
select select "1: 25"
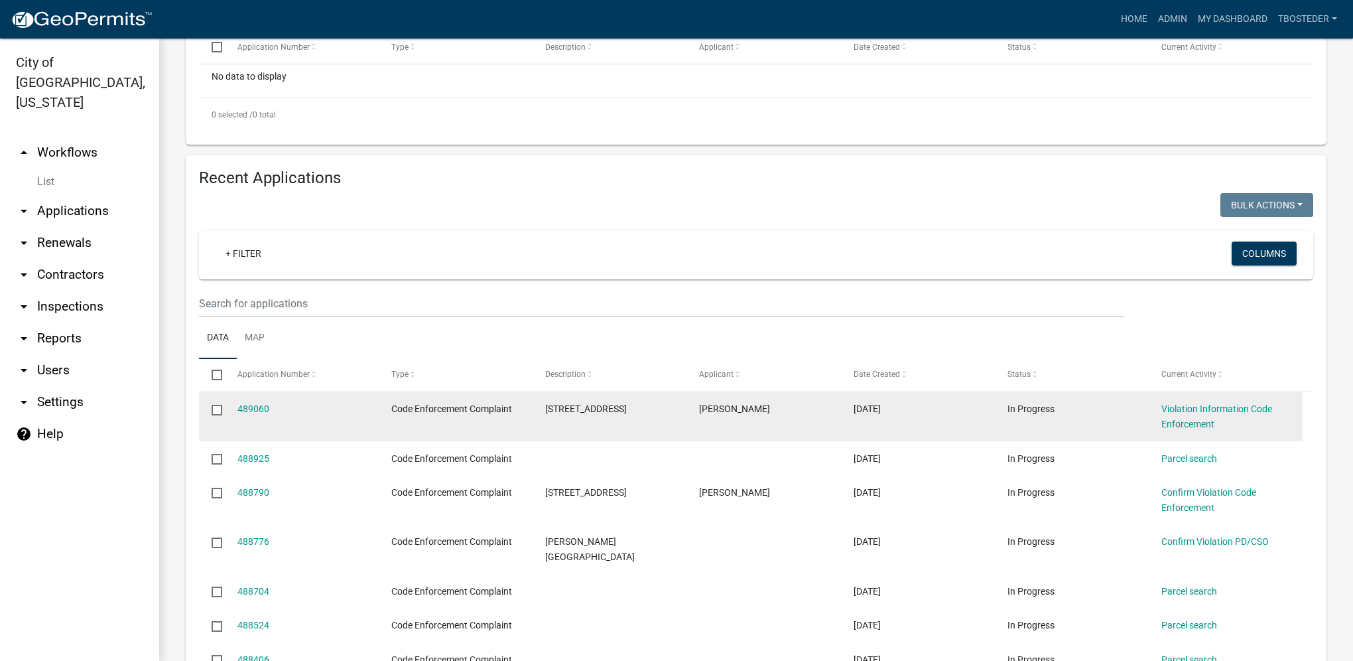
scroll to position [398, 0]
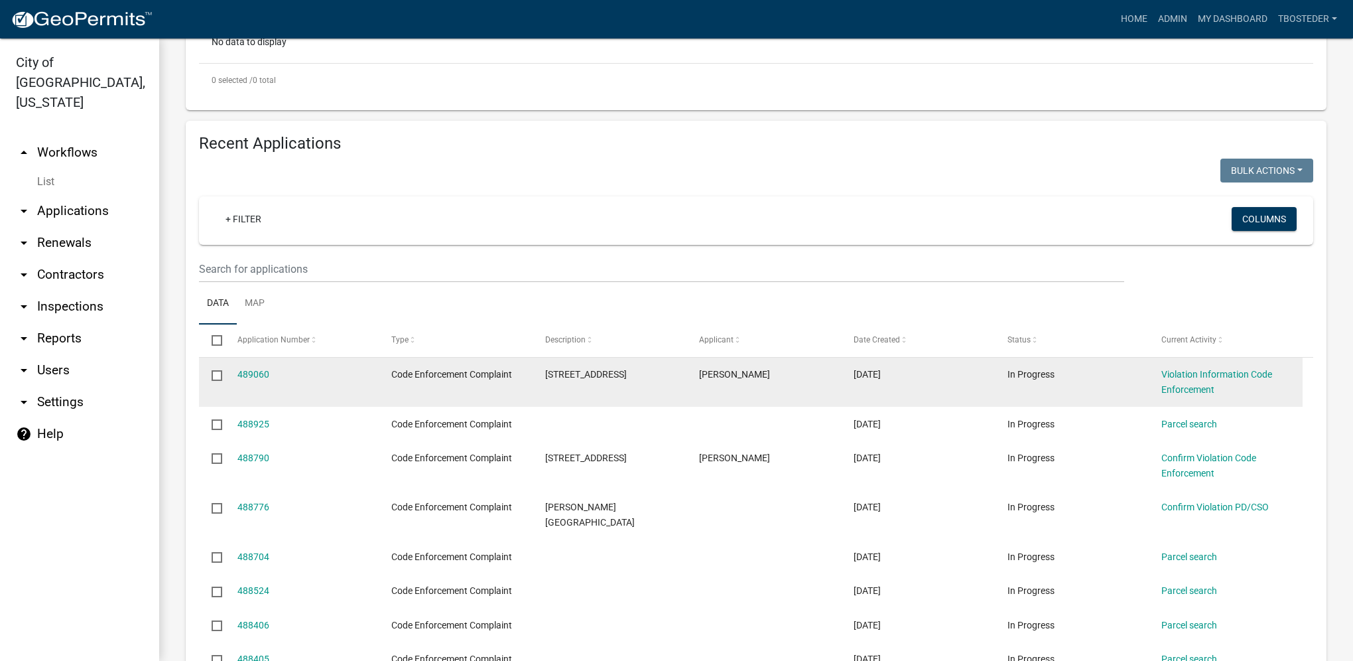
click at [216, 377] on input "checkbox" at bounding box center [216, 374] width 9 height 9
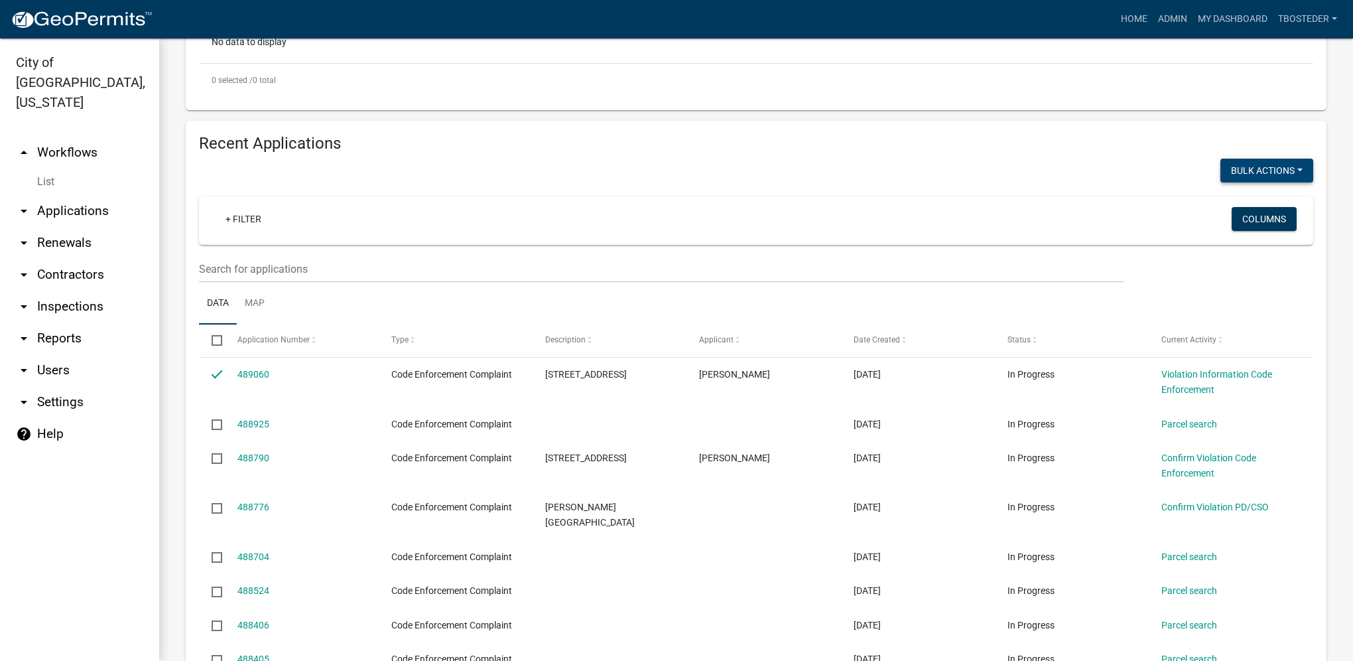
click at [1230, 175] on button "Bulk Actions" at bounding box center [1267, 171] width 93 height 24
click at [1226, 200] on button "Void" at bounding box center [1260, 205] width 106 height 32
checkbox input "false"
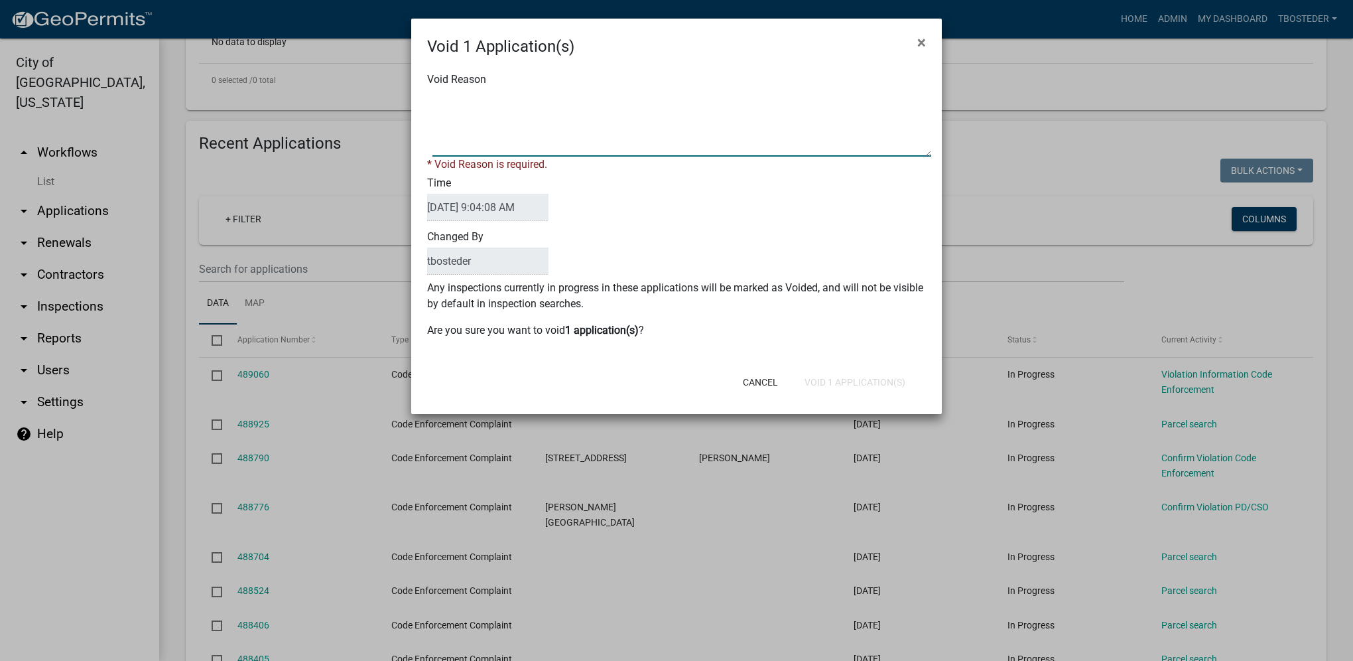
click at [624, 130] on textarea "Void Reason" at bounding box center [682, 123] width 499 height 66
type textarea "workflow edit"
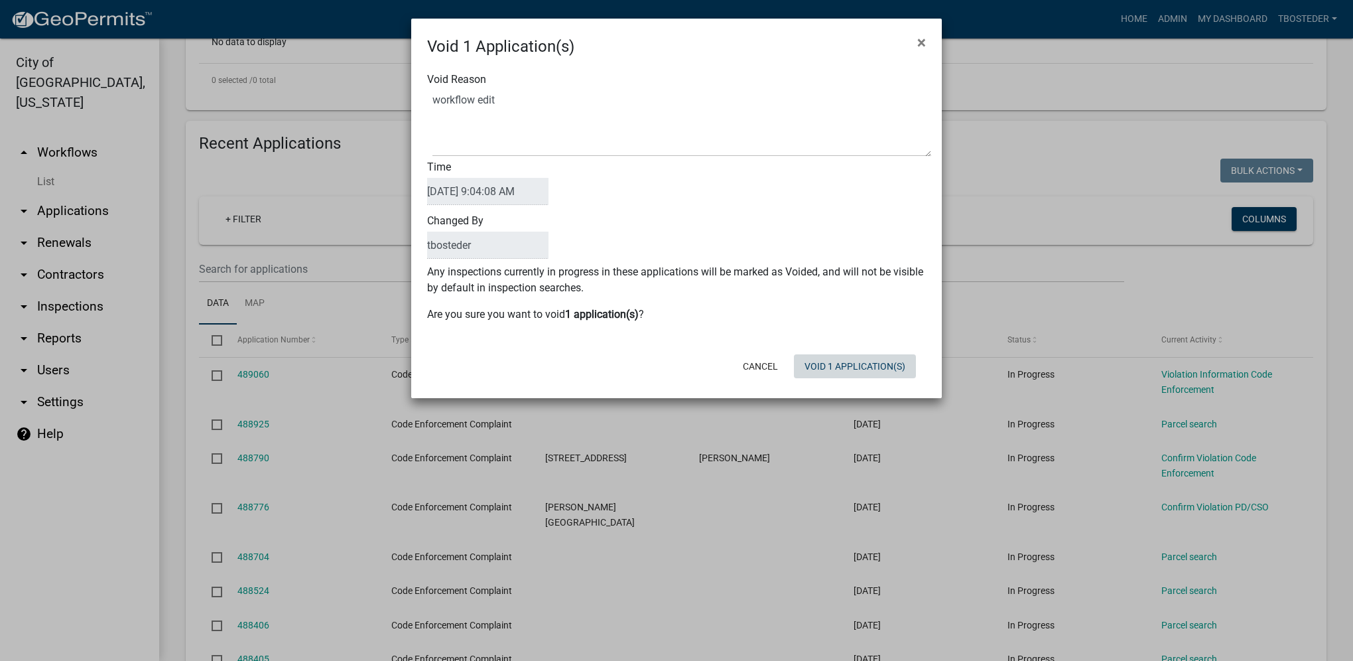
click at [815, 375] on button "Void 1 Application(s)" at bounding box center [855, 366] width 122 height 24
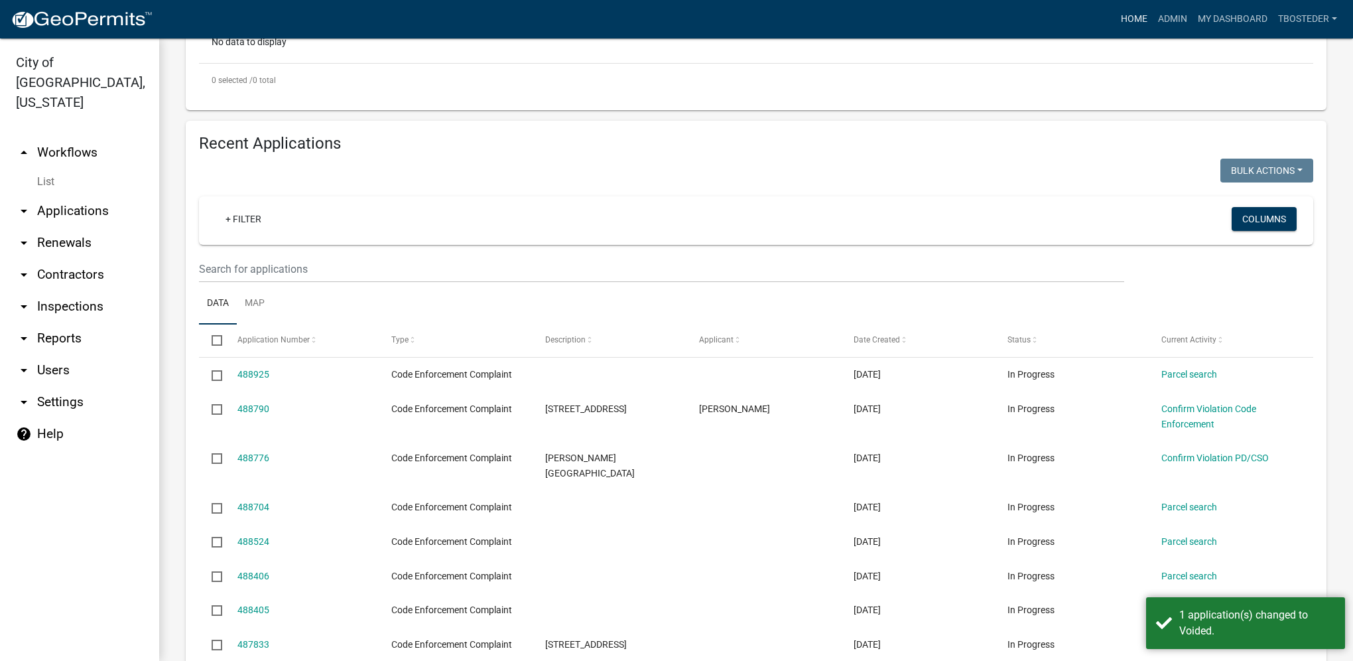
click at [1146, 21] on link "Home" at bounding box center [1134, 19] width 37 height 25
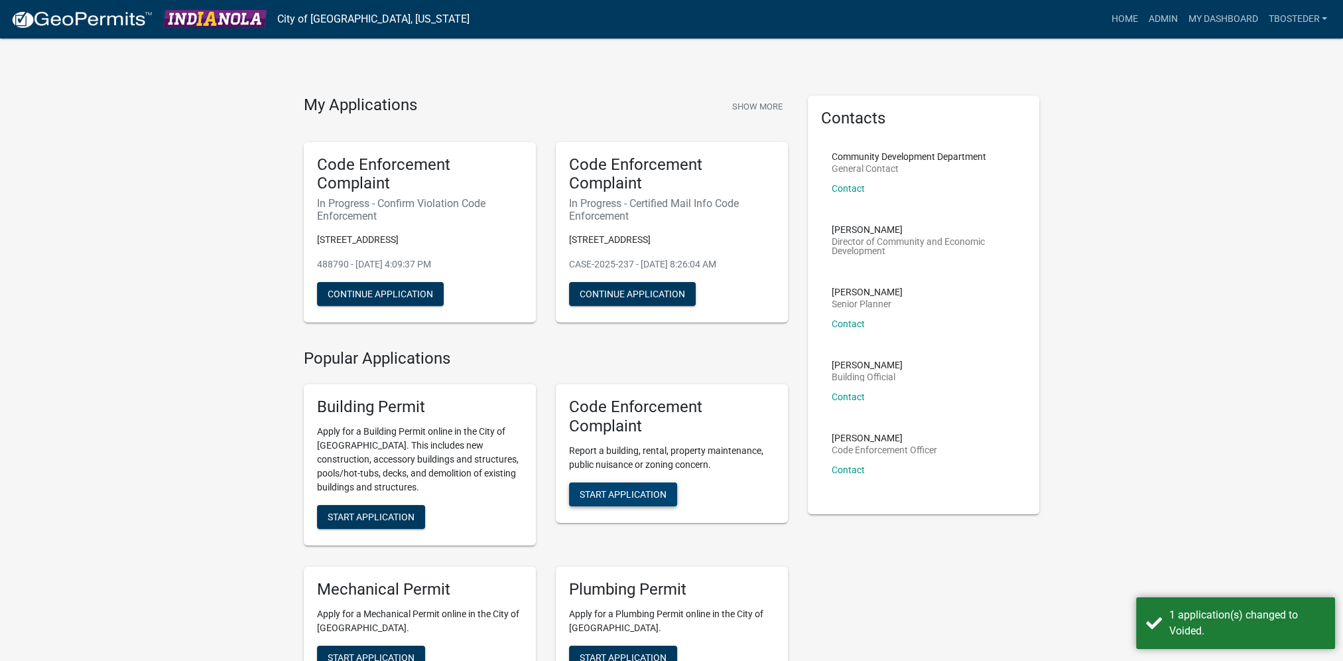
click at [646, 486] on button "Start Application" at bounding box center [623, 494] width 108 height 24
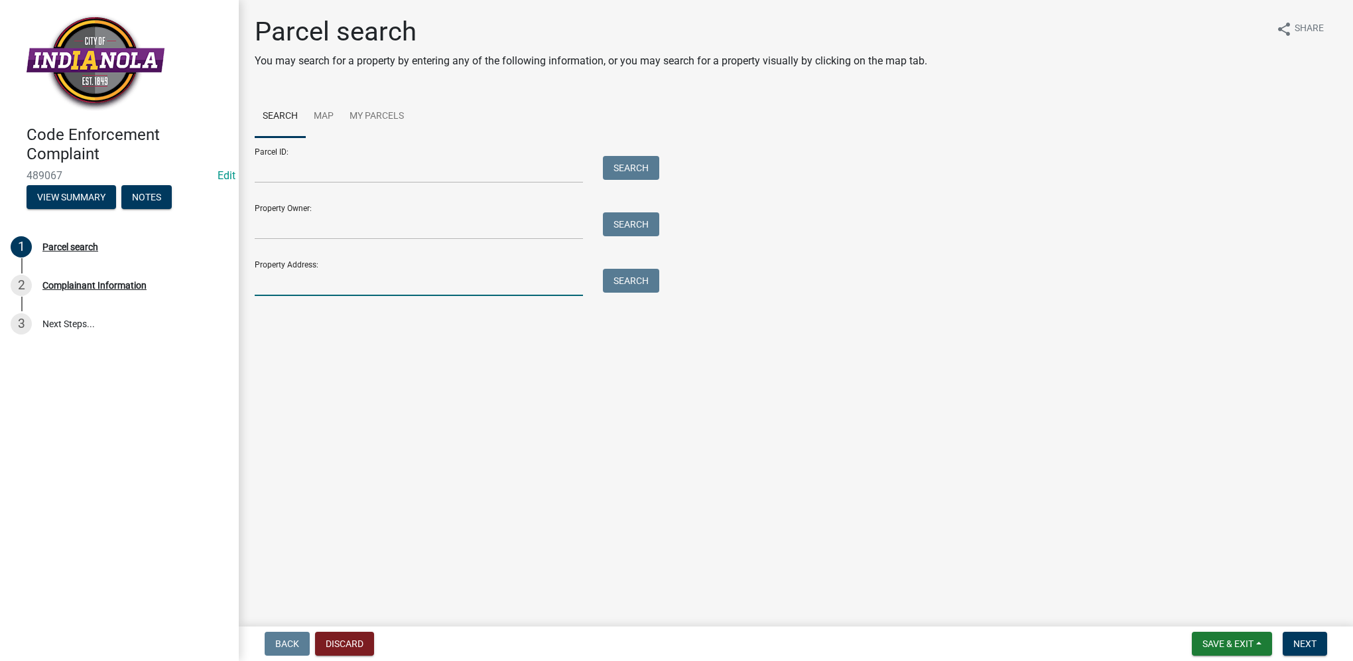
click at [427, 291] on input "Property Address:" at bounding box center [419, 282] width 328 height 27
type input "608 w [GEOGRAPHIC_DATA]"
click at [618, 281] on button "Search" at bounding box center [631, 281] width 56 height 24
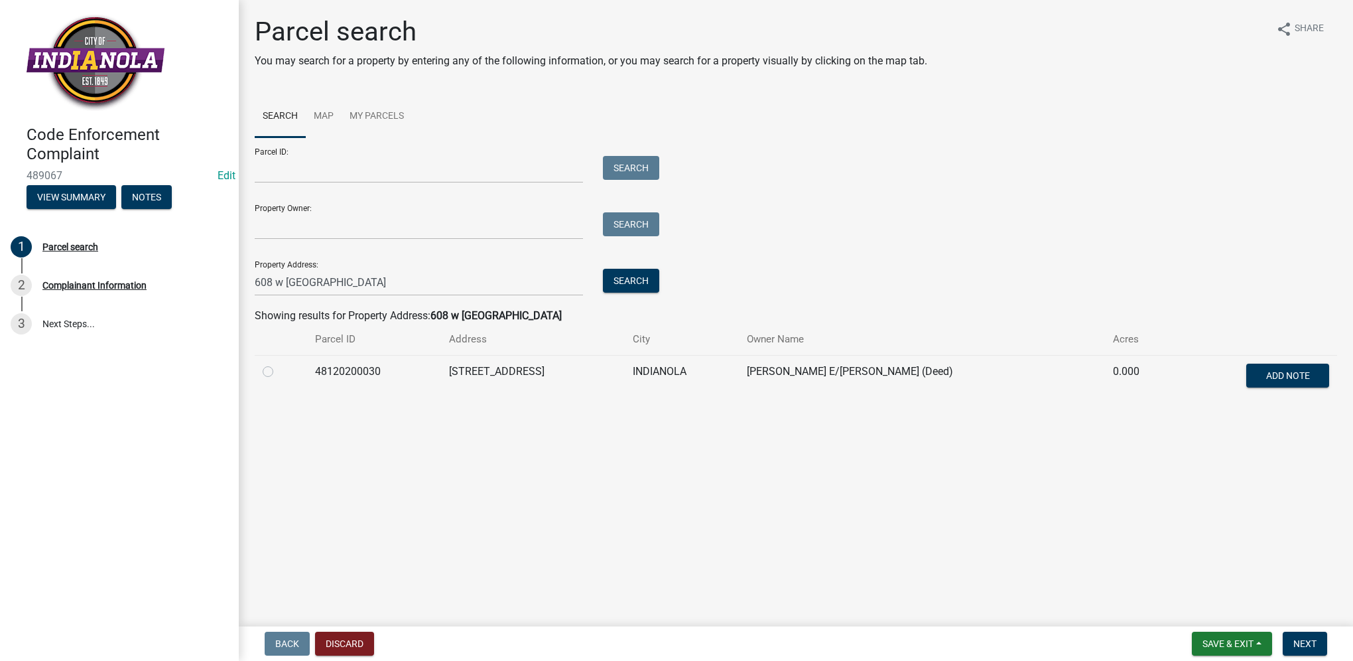
click at [279, 364] on label at bounding box center [279, 364] width 0 height 0
click at [279, 372] on input "radio" at bounding box center [283, 368] width 9 height 9
radio input "true"
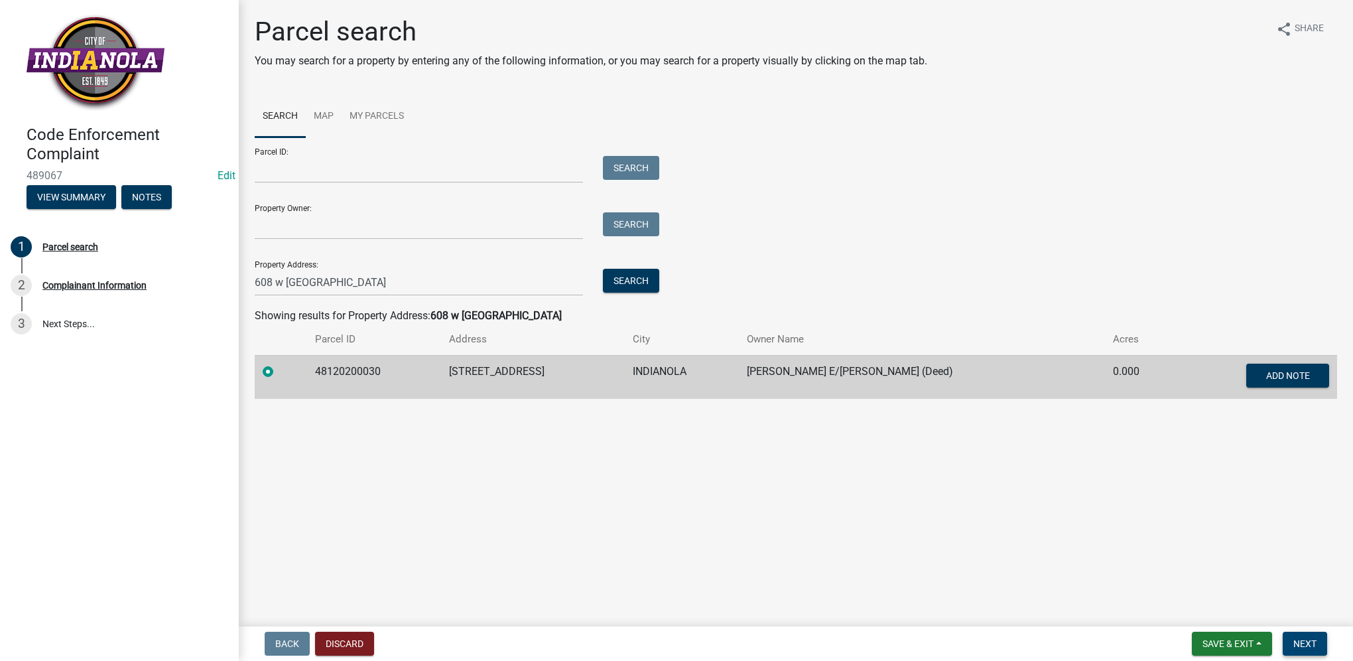
click at [1294, 636] on button "Next" at bounding box center [1305, 644] width 44 height 24
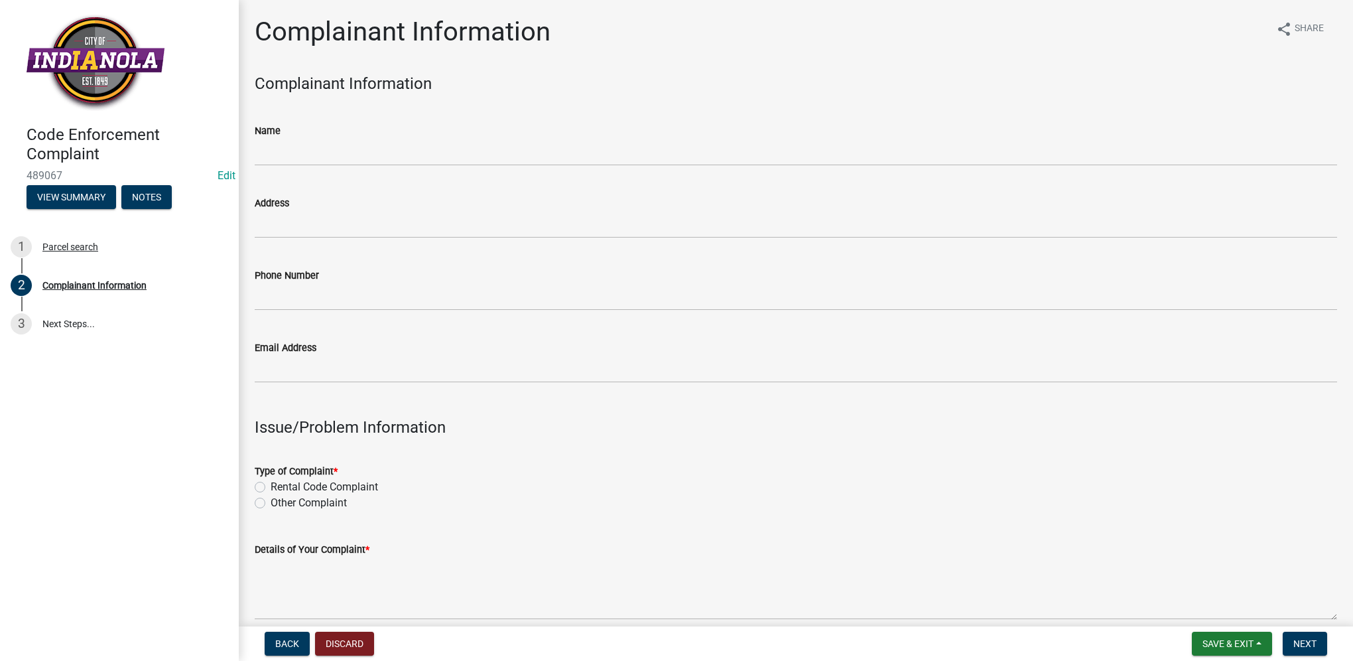
scroll to position [66, 0]
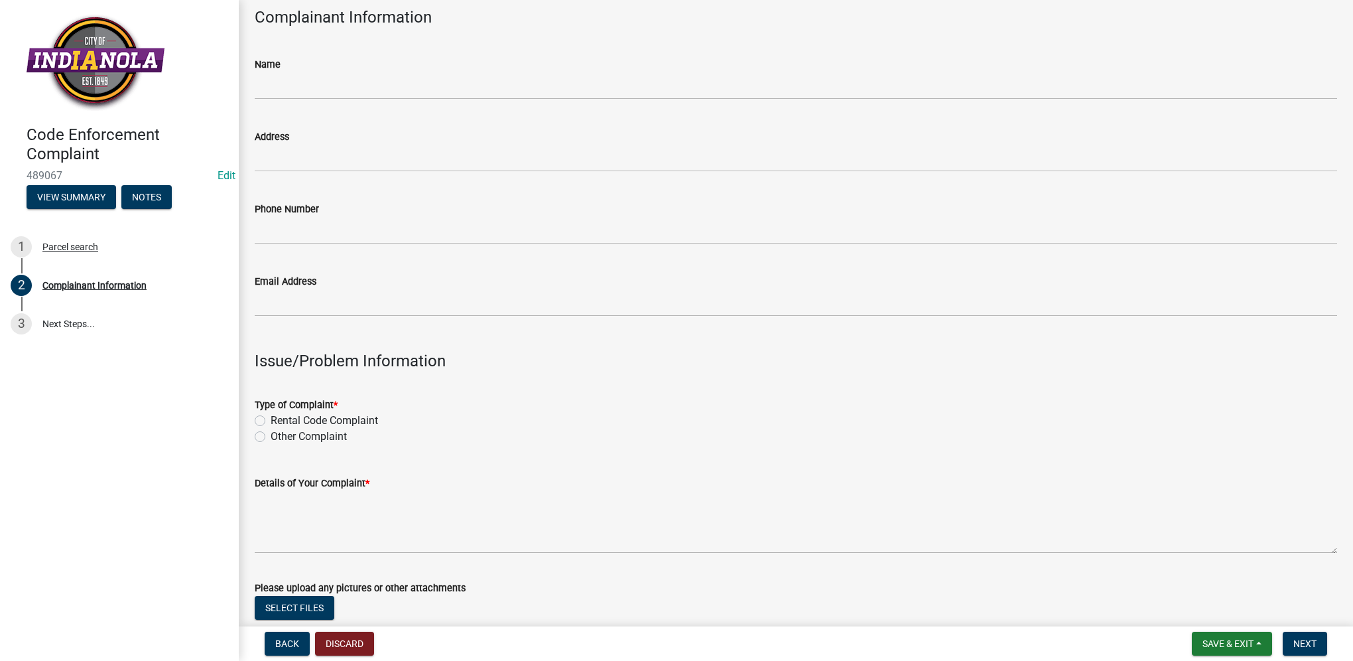
click at [271, 438] on label "Other Complaint" at bounding box center [309, 437] width 76 height 16
click at [271, 437] on input "Other Complaint" at bounding box center [275, 433] width 9 height 9
radio input "true"
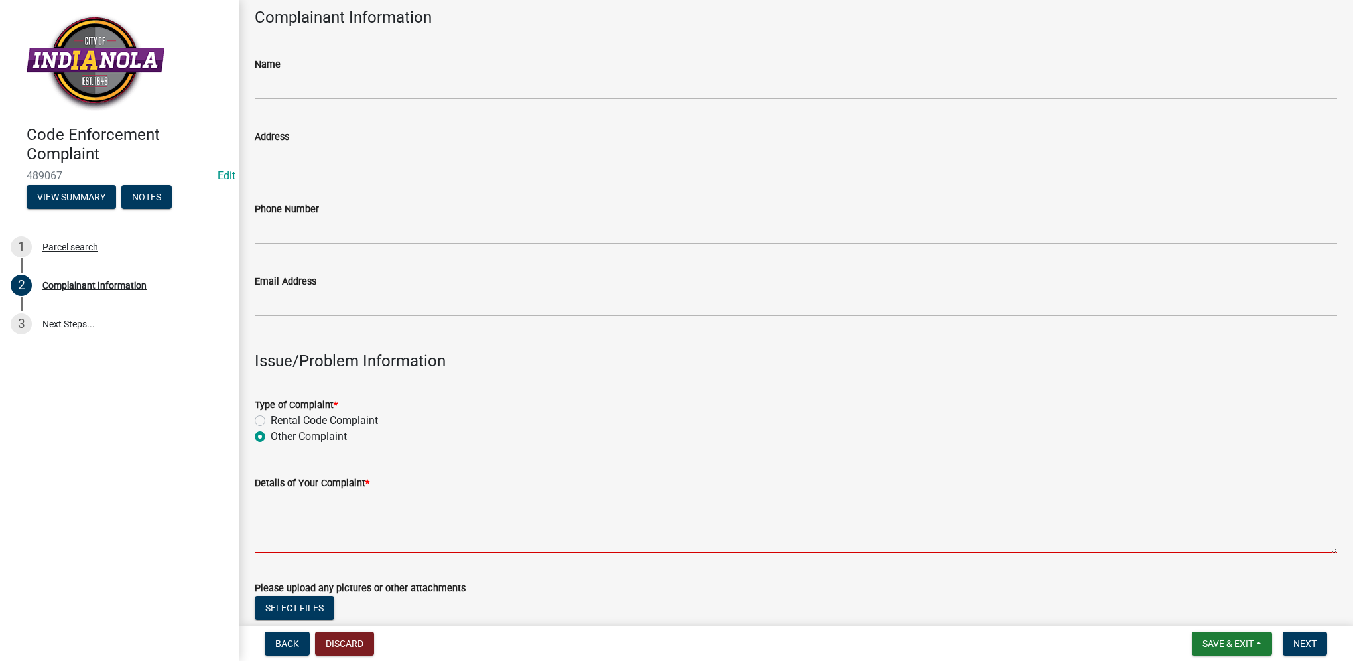
click at [285, 515] on textarea "Details of Your Complaint *" at bounding box center [796, 522] width 1083 height 62
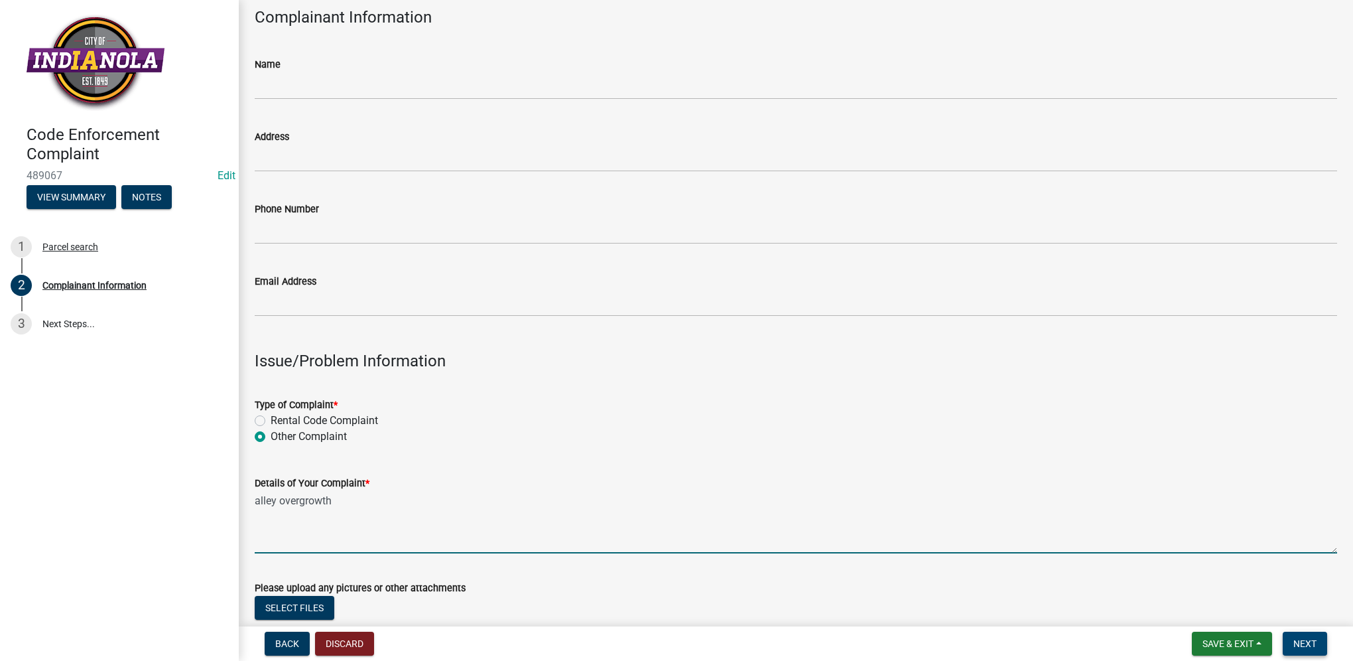
type textarea "alley overgrowth"
click at [1304, 636] on button "Next" at bounding box center [1305, 644] width 44 height 24
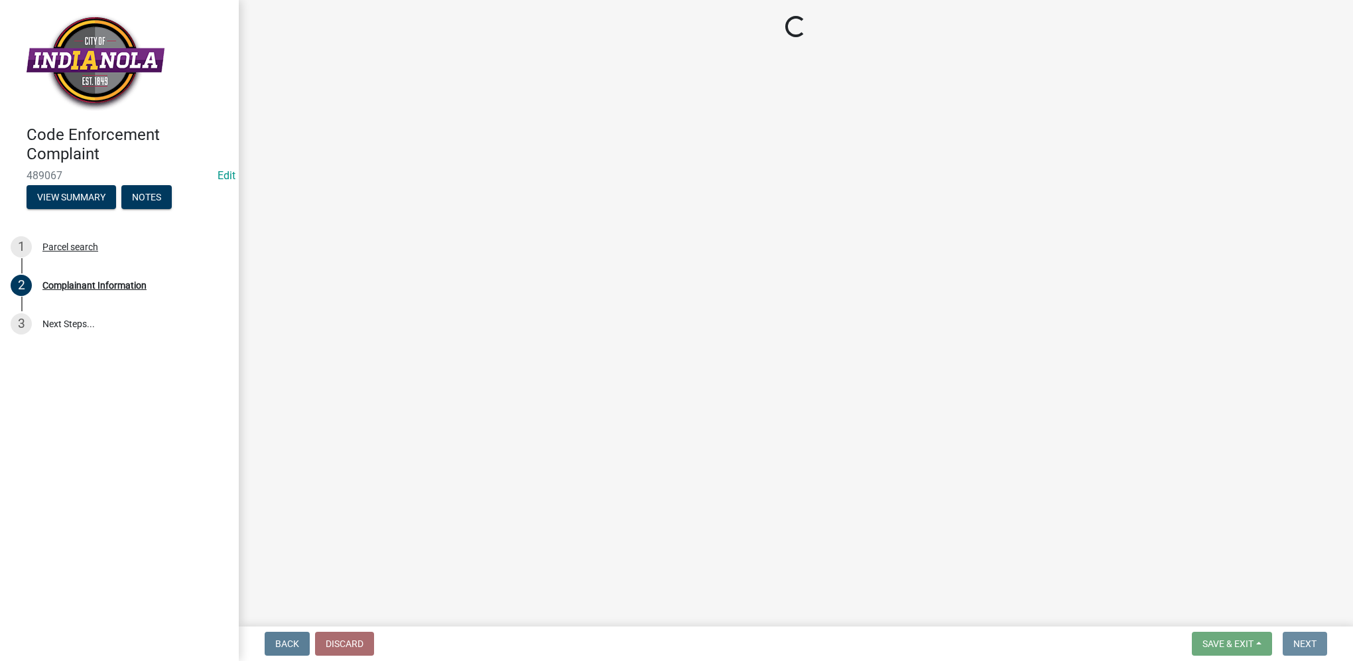
scroll to position [0, 0]
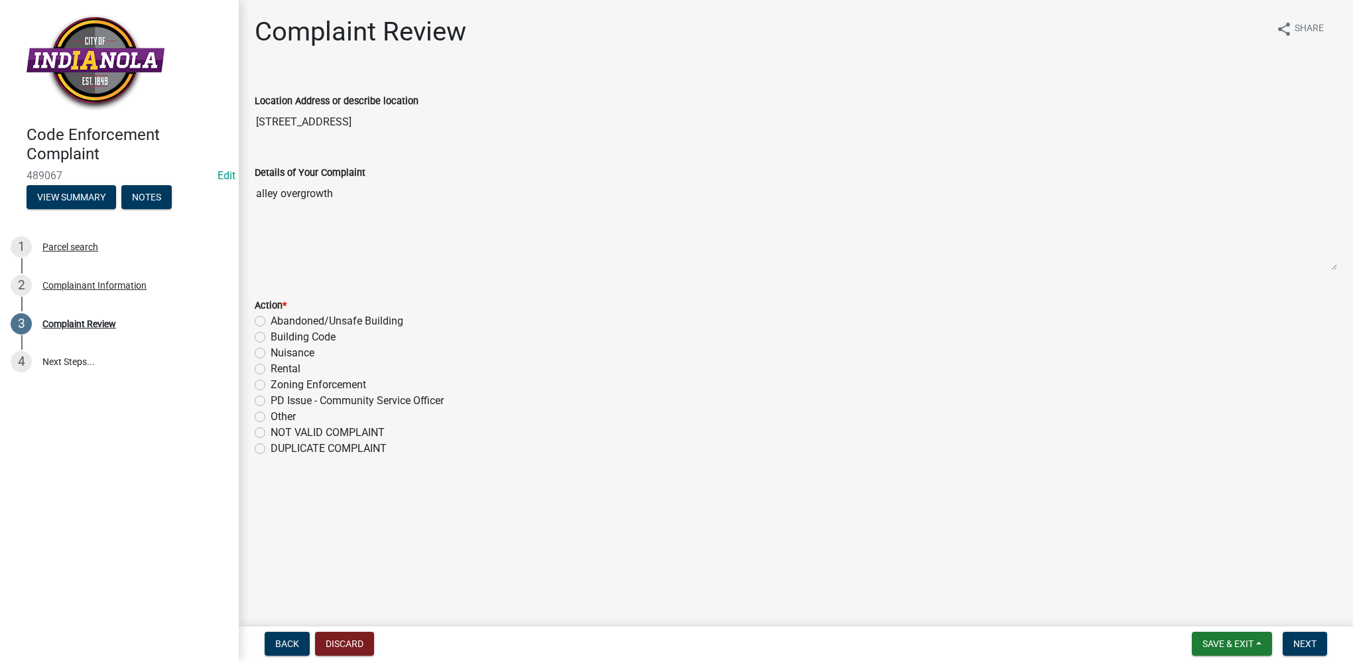
click at [305, 356] on label "Nuisance" at bounding box center [293, 353] width 44 height 16
click at [279, 354] on input "Nuisance" at bounding box center [275, 349] width 9 height 9
radio input "true"
click at [1310, 645] on span "Next" at bounding box center [1305, 643] width 23 height 11
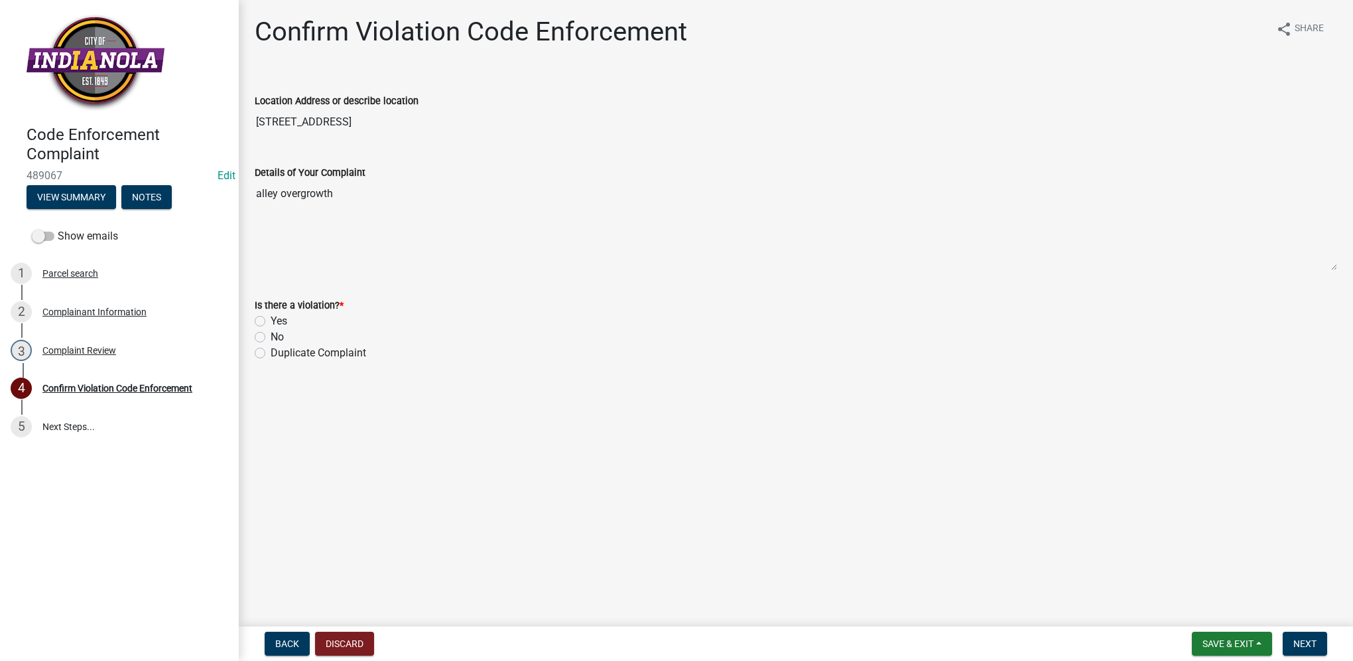
click at [272, 319] on label "Yes" at bounding box center [279, 321] width 17 height 16
click at [272, 319] on input "Yes" at bounding box center [275, 317] width 9 height 9
radio input "true"
click at [1300, 649] on button "Next" at bounding box center [1305, 644] width 44 height 24
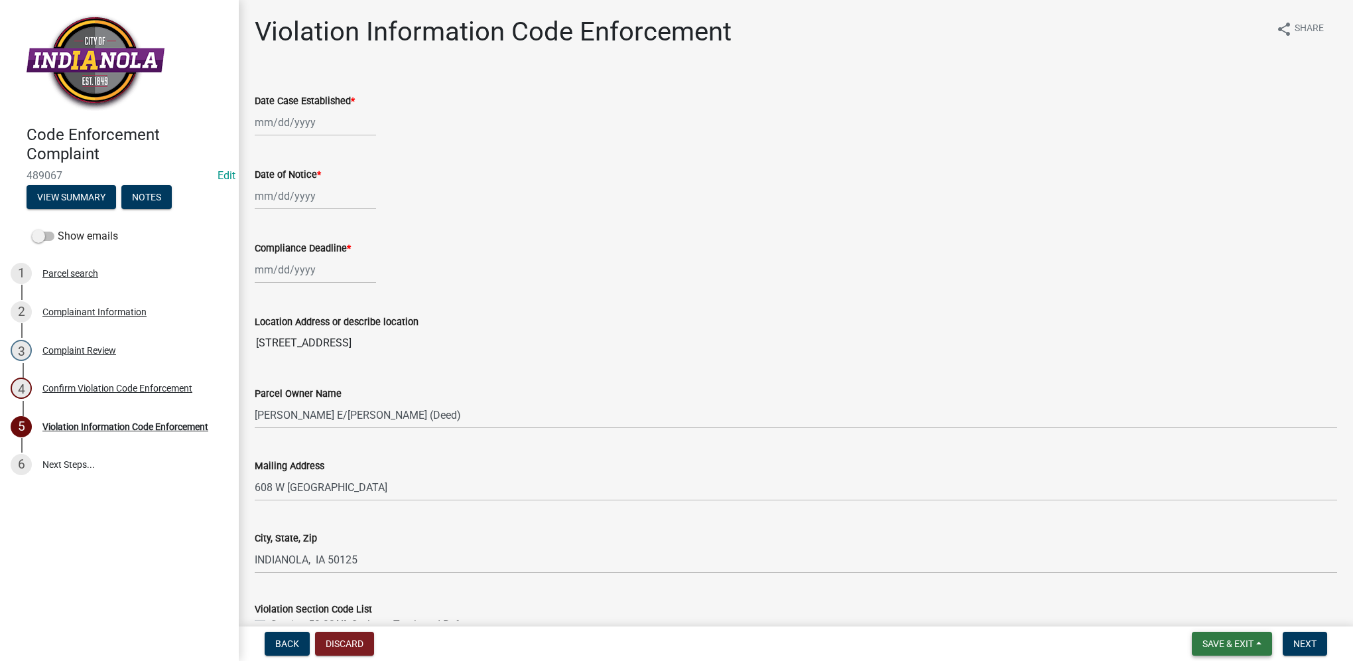
click at [1206, 640] on span "Save & Exit" at bounding box center [1228, 643] width 51 height 11
click at [1208, 616] on button "Save & Exit" at bounding box center [1219, 609] width 106 height 32
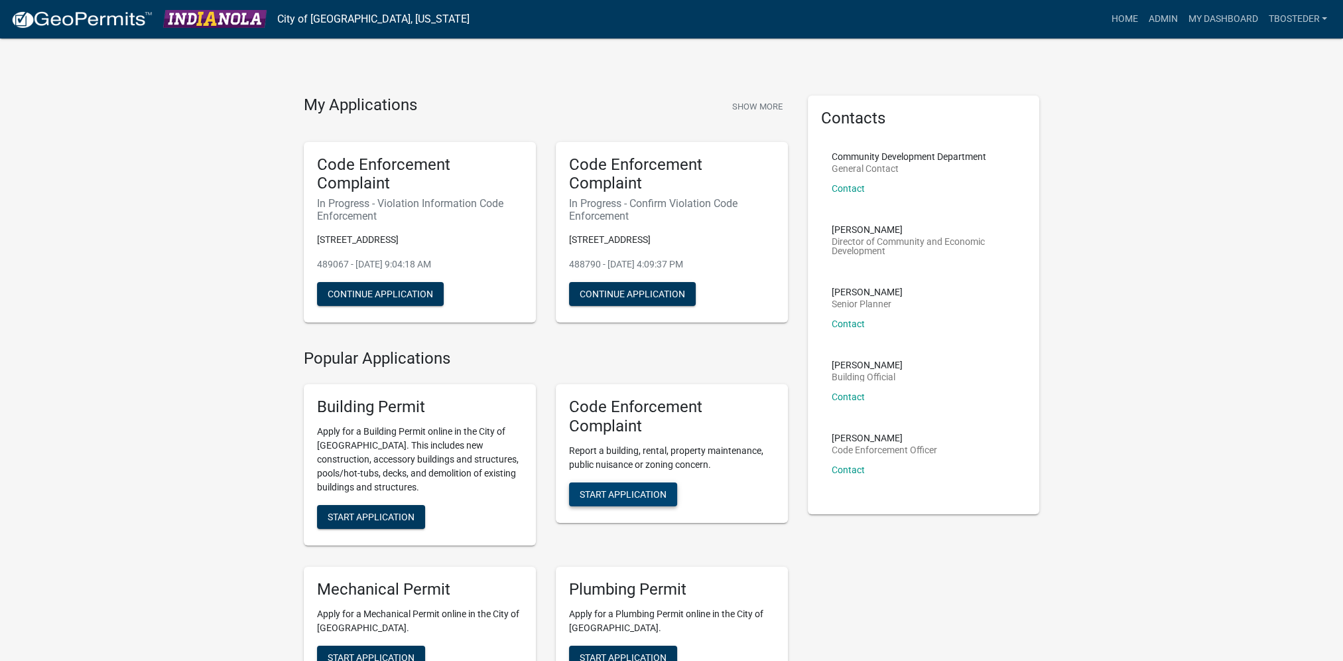
click at [621, 502] on button "Start Application" at bounding box center [623, 494] width 108 height 24
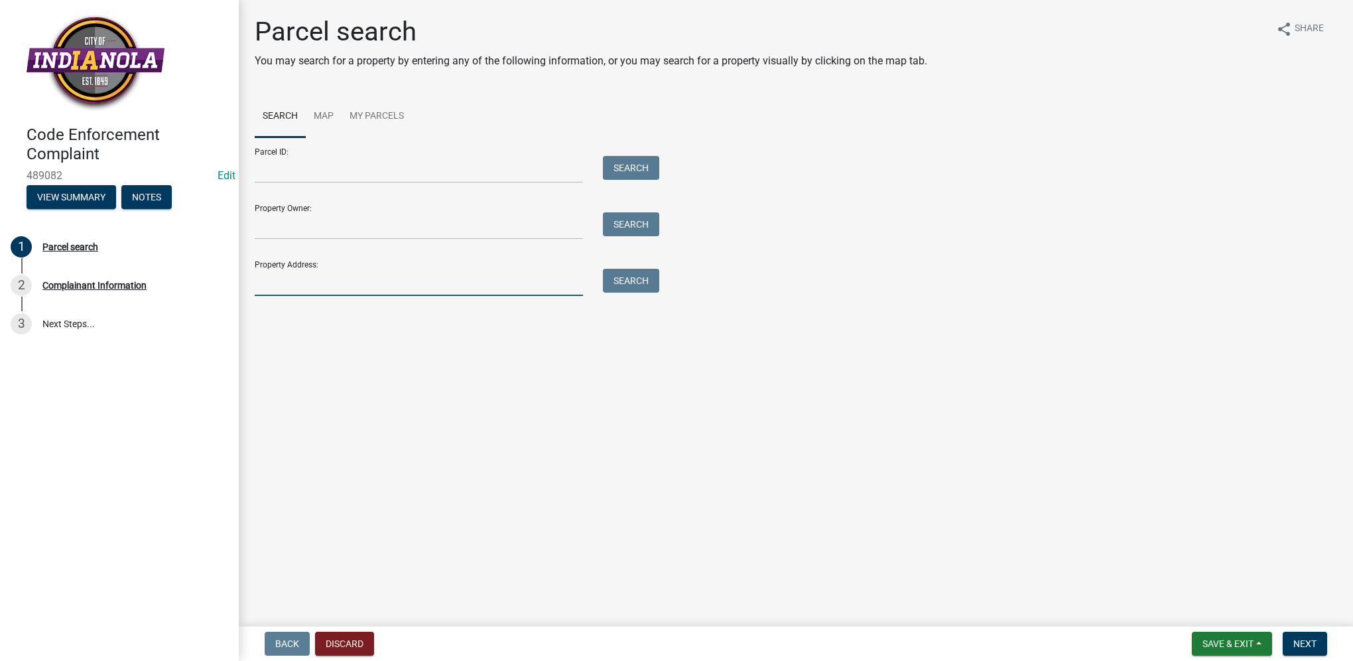
click at [316, 281] on input "Property Address:" at bounding box center [419, 282] width 328 height 27
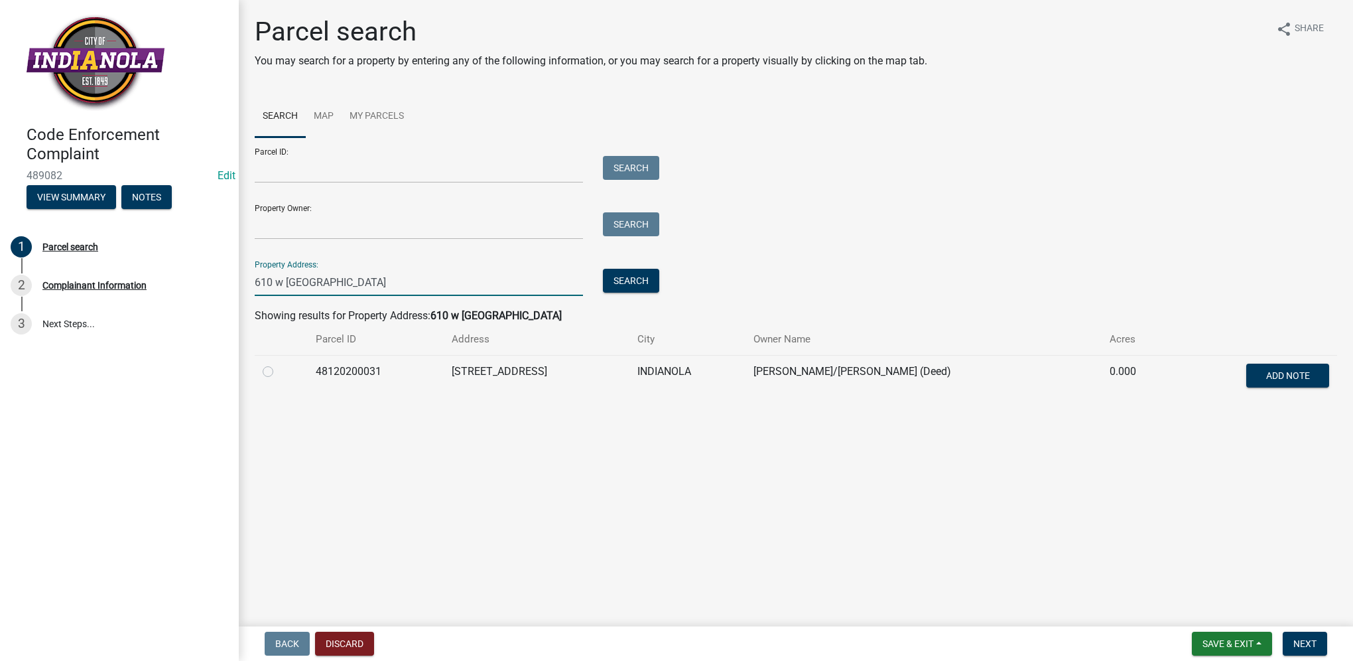
type input "610 w [GEOGRAPHIC_DATA]"
click at [279, 364] on label at bounding box center [279, 364] width 0 height 0
click at [279, 372] on input "radio" at bounding box center [283, 368] width 9 height 9
radio input "true"
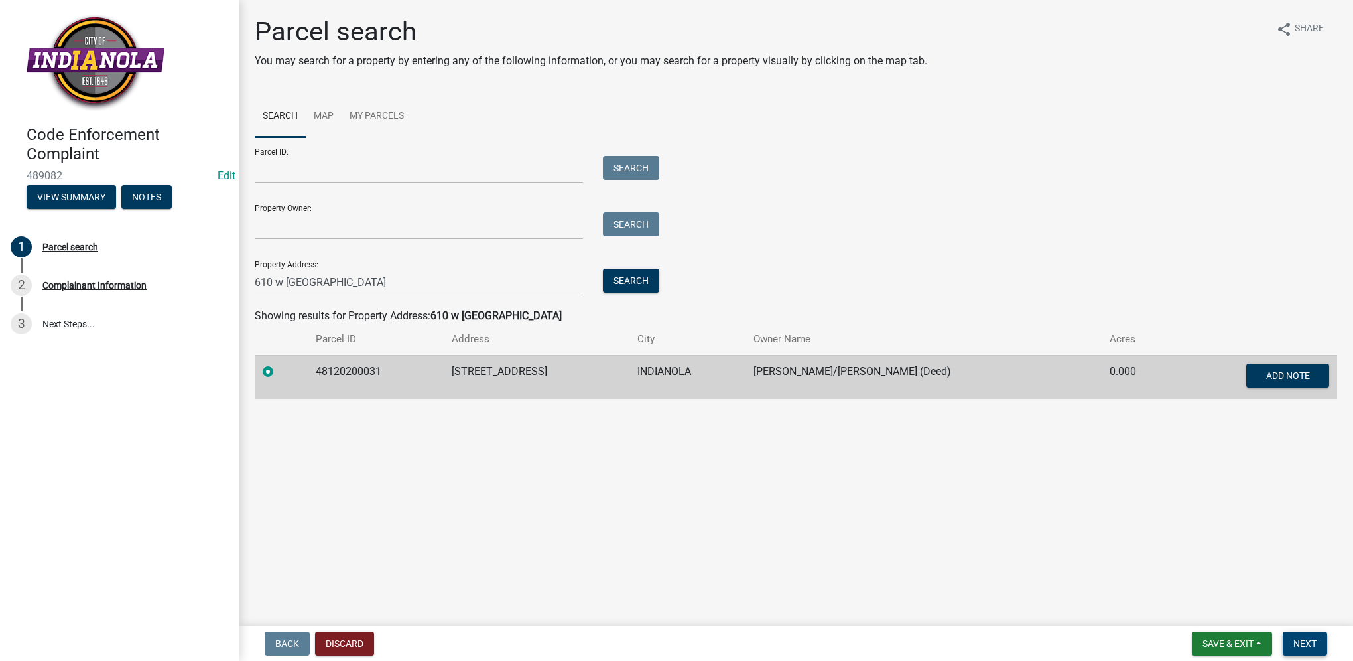
click at [1318, 649] on button "Next" at bounding box center [1305, 644] width 44 height 24
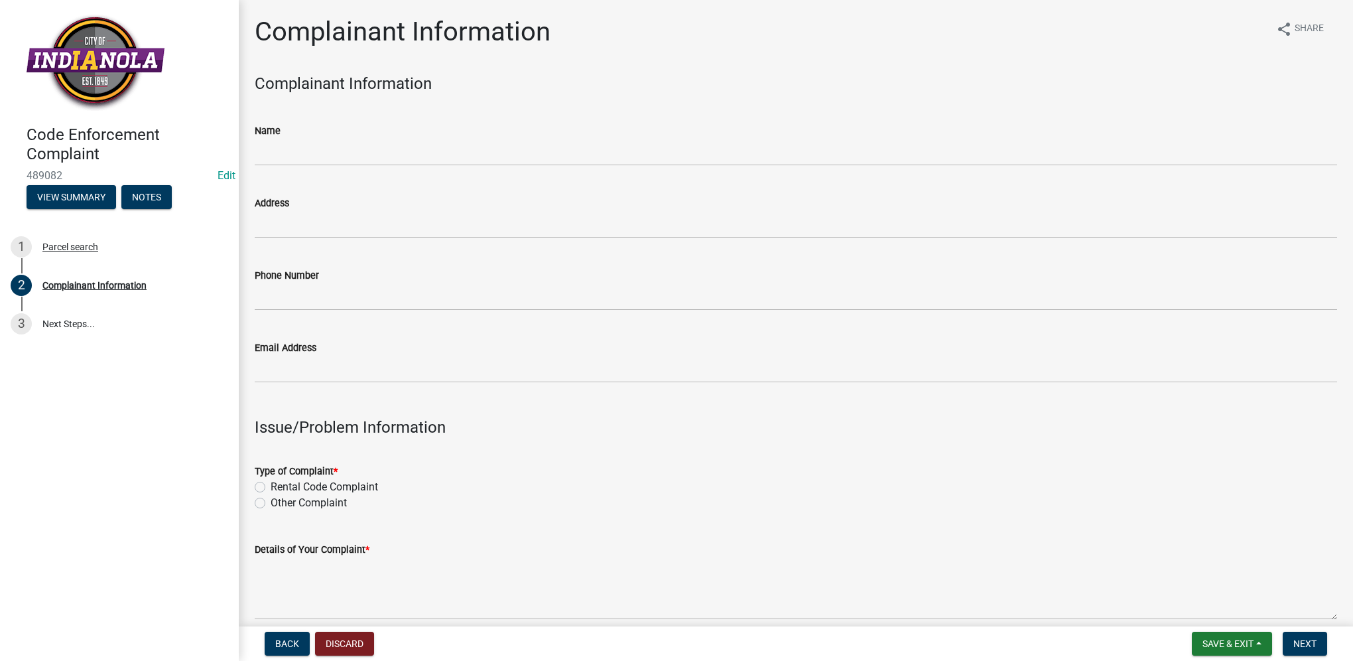
click at [271, 504] on label "Other Complaint" at bounding box center [309, 503] width 76 height 16
click at [271, 504] on input "Other Complaint" at bounding box center [275, 499] width 9 height 9
radio input "true"
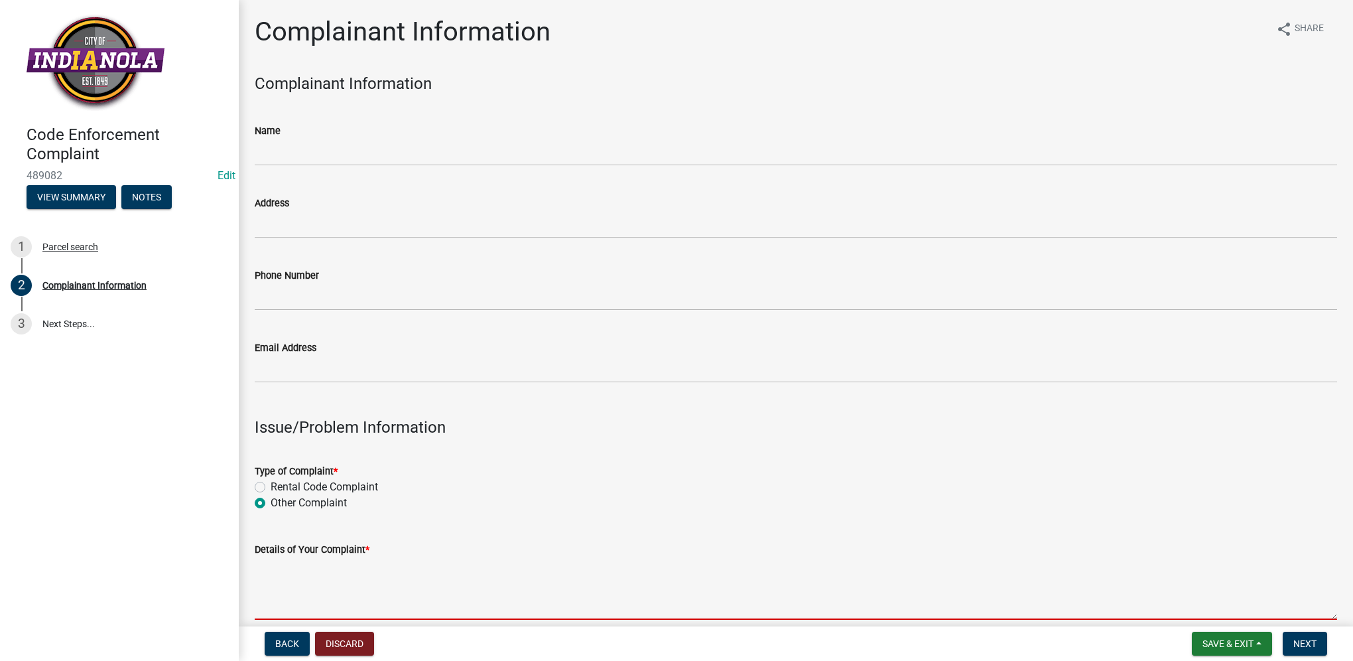
click at [314, 610] on textarea "Details of Your Complaint *" at bounding box center [796, 588] width 1083 height 62
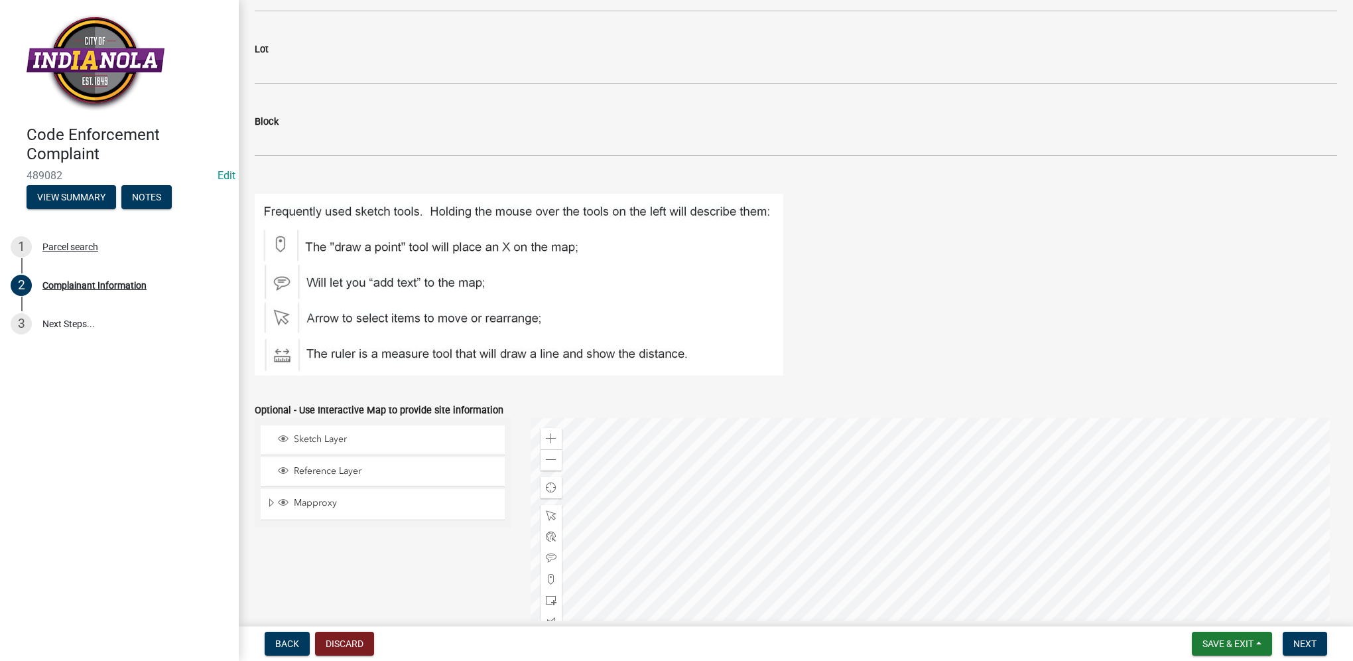
scroll to position [1511, 0]
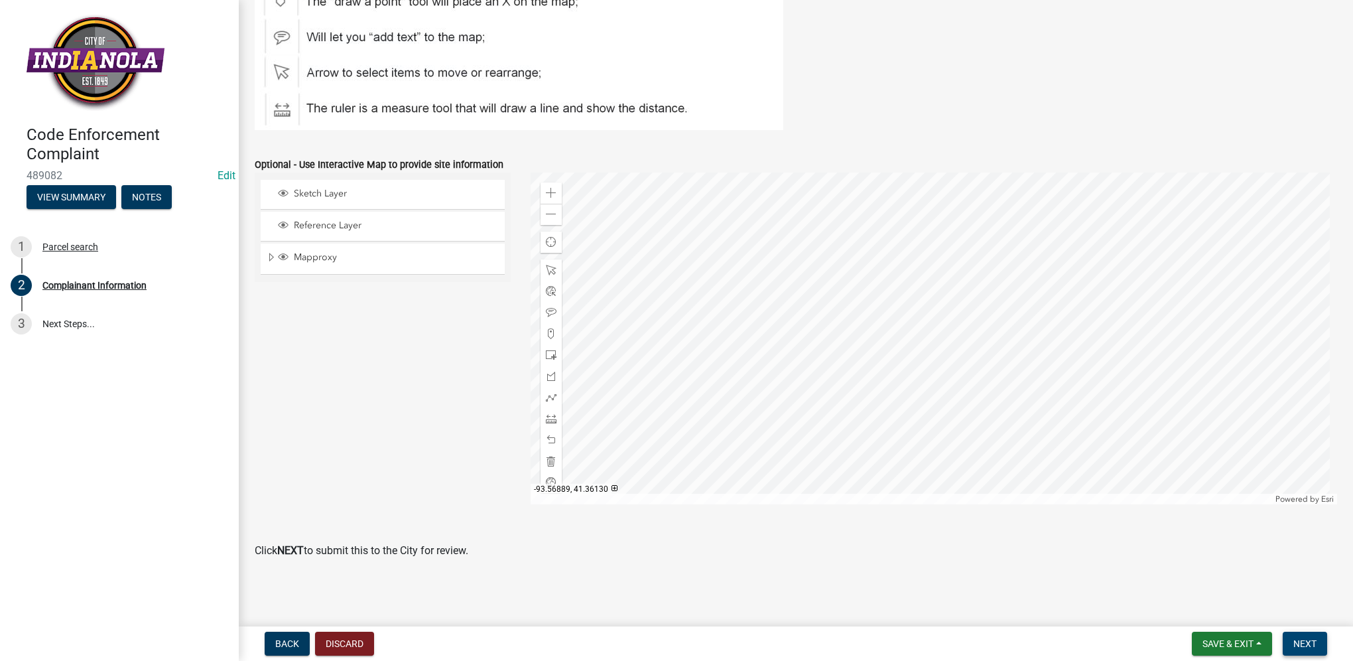
type textarea "alley overgrowth"
click at [1284, 634] on button "Next" at bounding box center [1305, 644] width 44 height 24
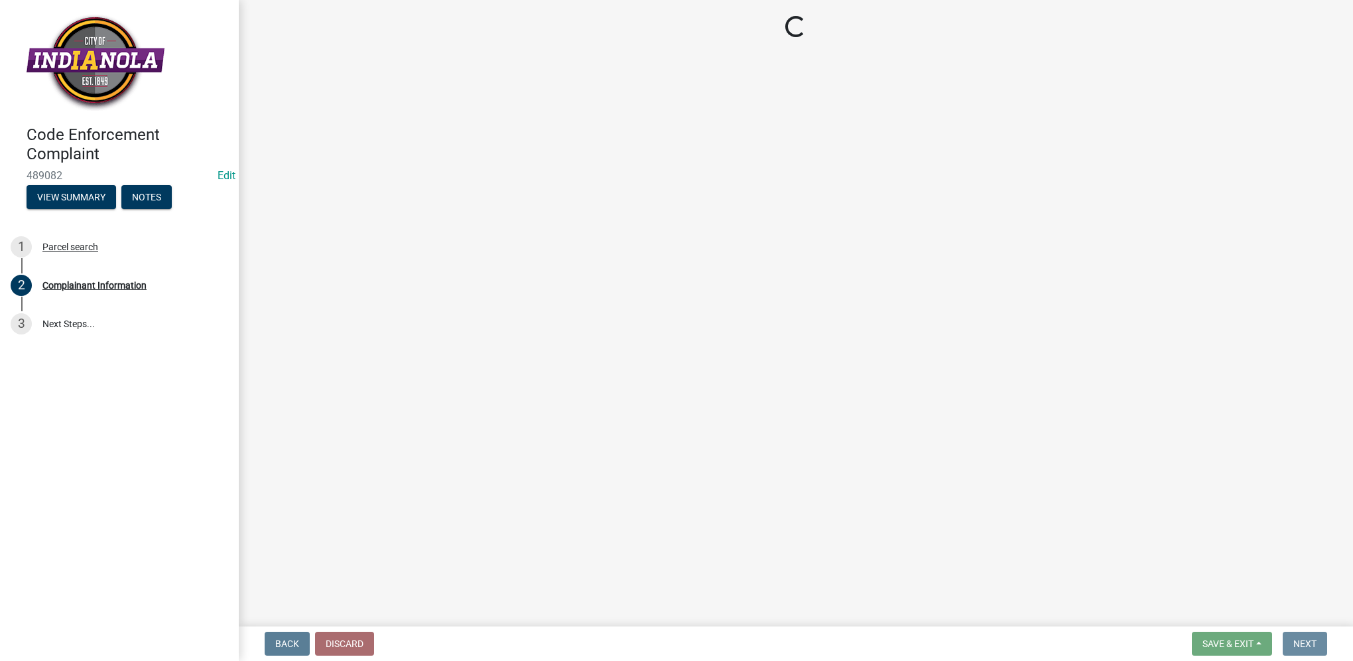
scroll to position [0, 0]
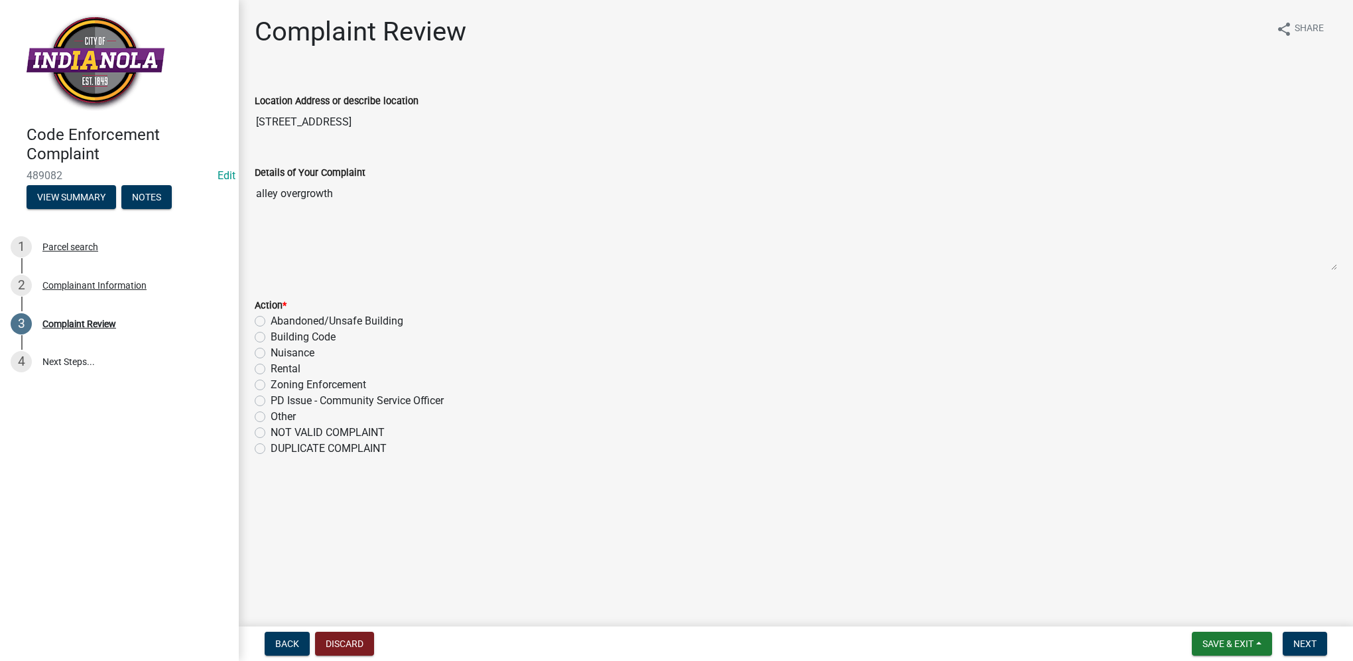
click at [271, 356] on label "Nuisance" at bounding box center [293, 353] width 44 height 16
click at [271, 354] on input "Nuisance" at bounding box center [275, 349] width 9 height 9
radio input "true"
click at [1312, 645] on span "Next" at bounding box center [1305, 643] width 23 height 11
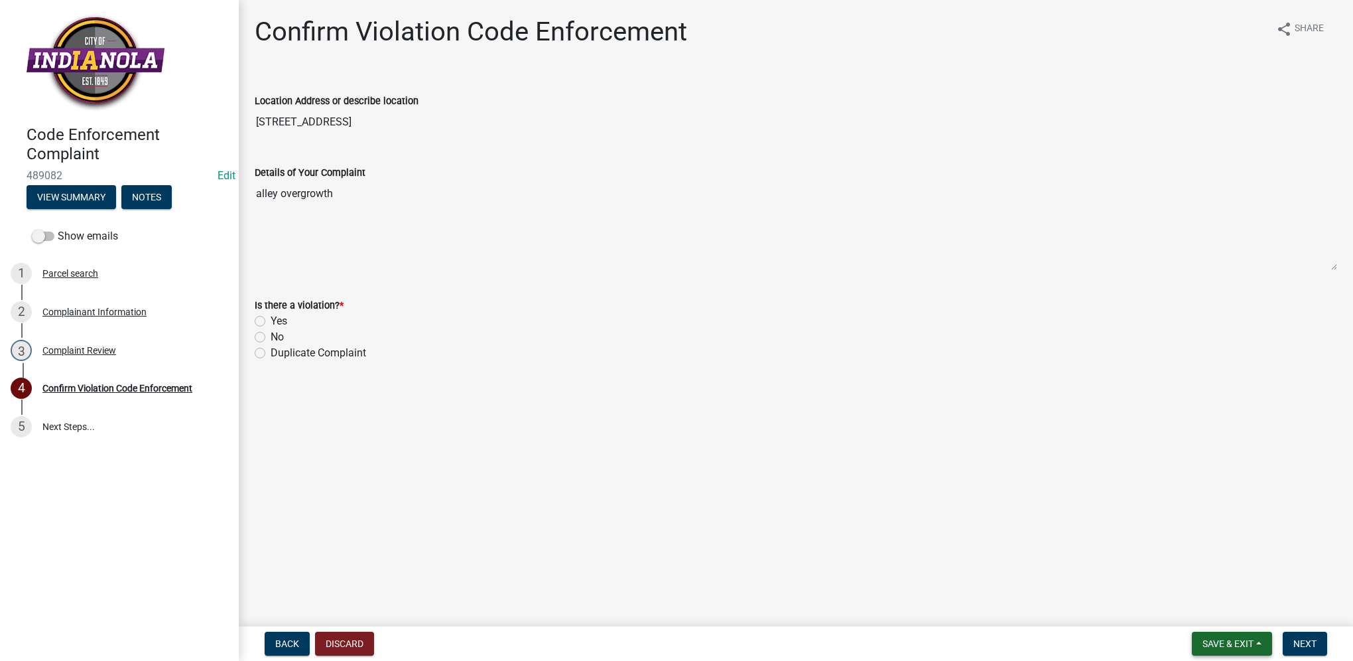
click at [1203, 645] on span "Save & Exit" at bounding box center [1228, 643] width 51 height 11
click at [1202, 612] on button "Save & Exit" at bounding box center [1219, 609] width 106 height 32
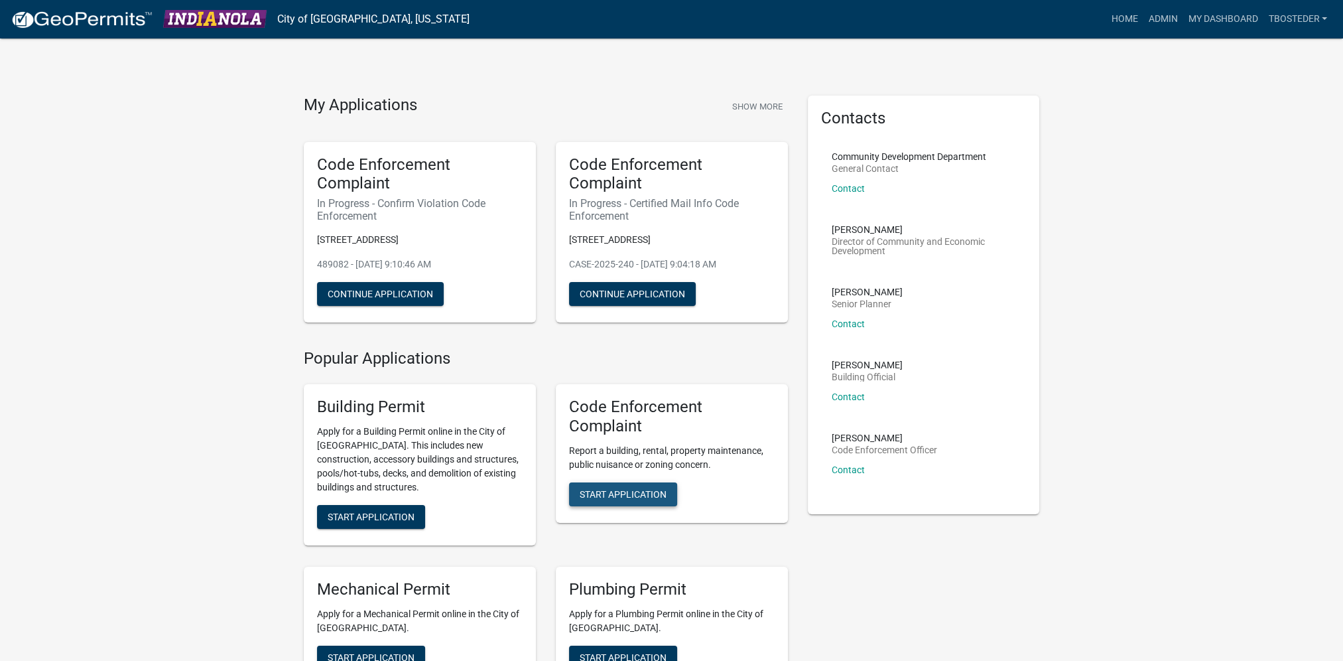
click at [671, 487] on button "Start Application" at bounding box center [623, 494] width 108 height 24
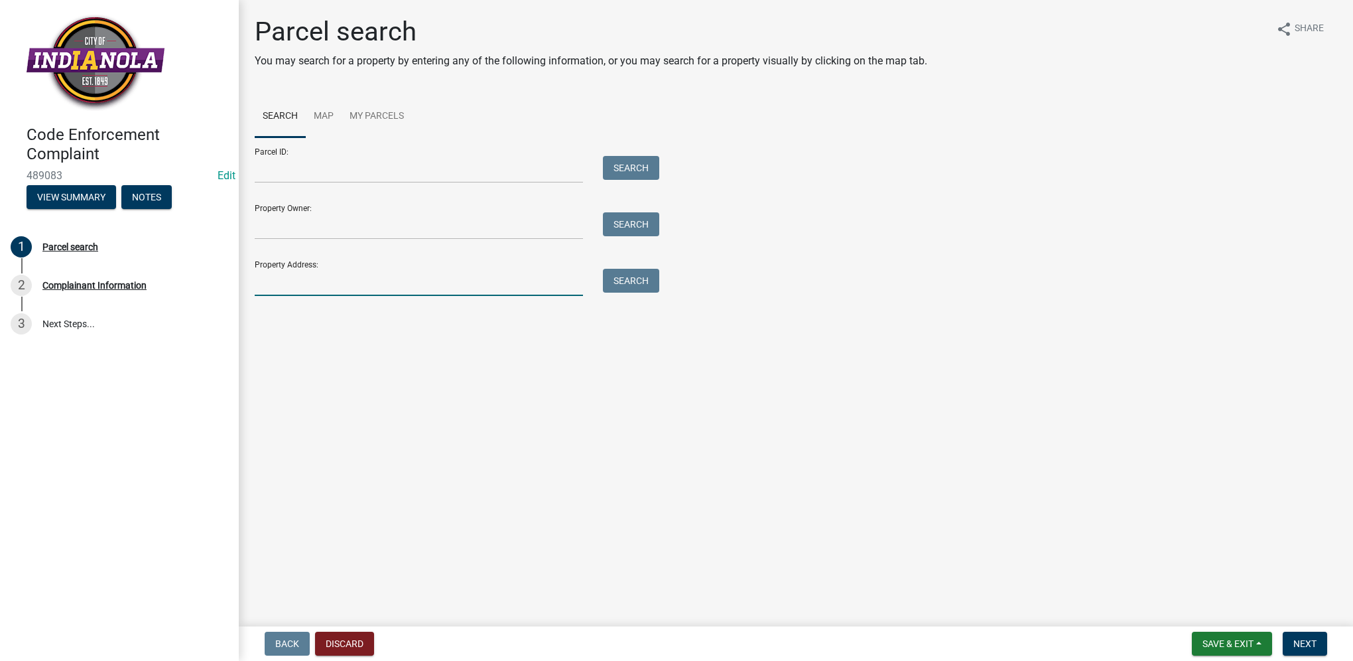
click at [304, 282] on input "Property Address:" at bounding box center [419, 282] width 328 height 27
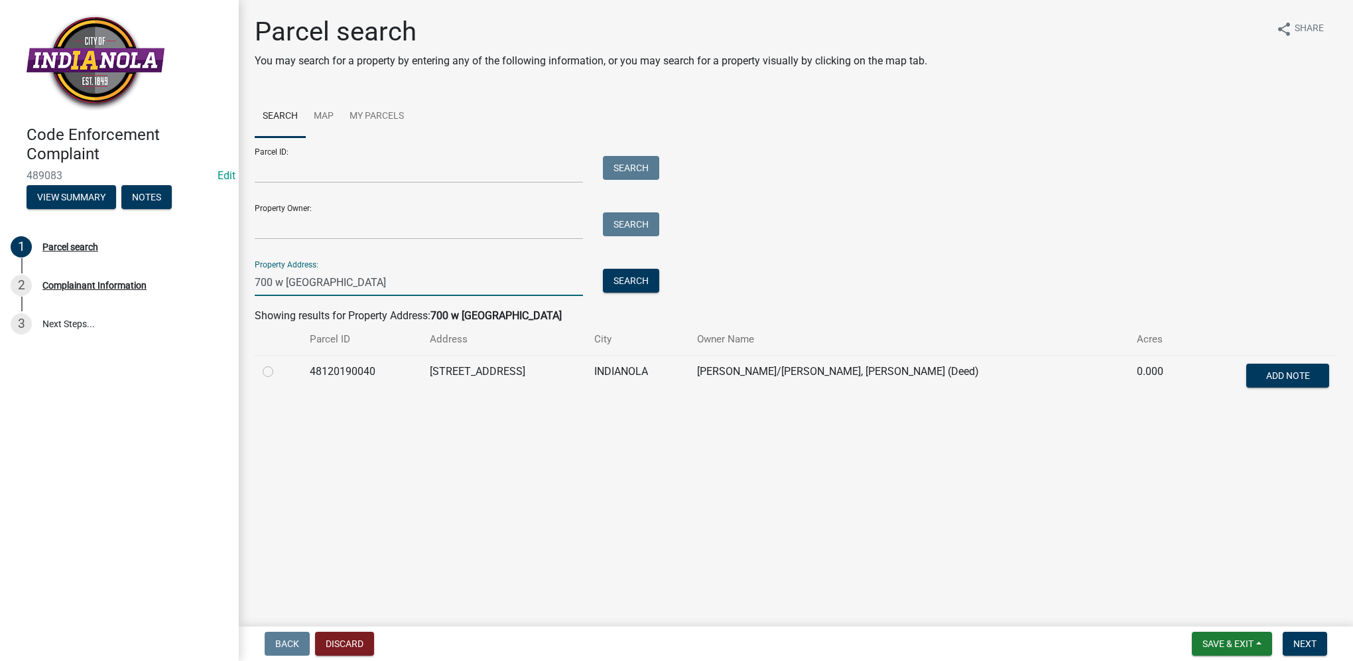
type input "700 w [GEOGRAPHIC_DATA]"
click at [279, 364] on label at bounding box center [279, 364] width 0 height 0
click at [279, 370] on input "radio" at bounding box center [283, 368] width 9 height 9
radio input "true"
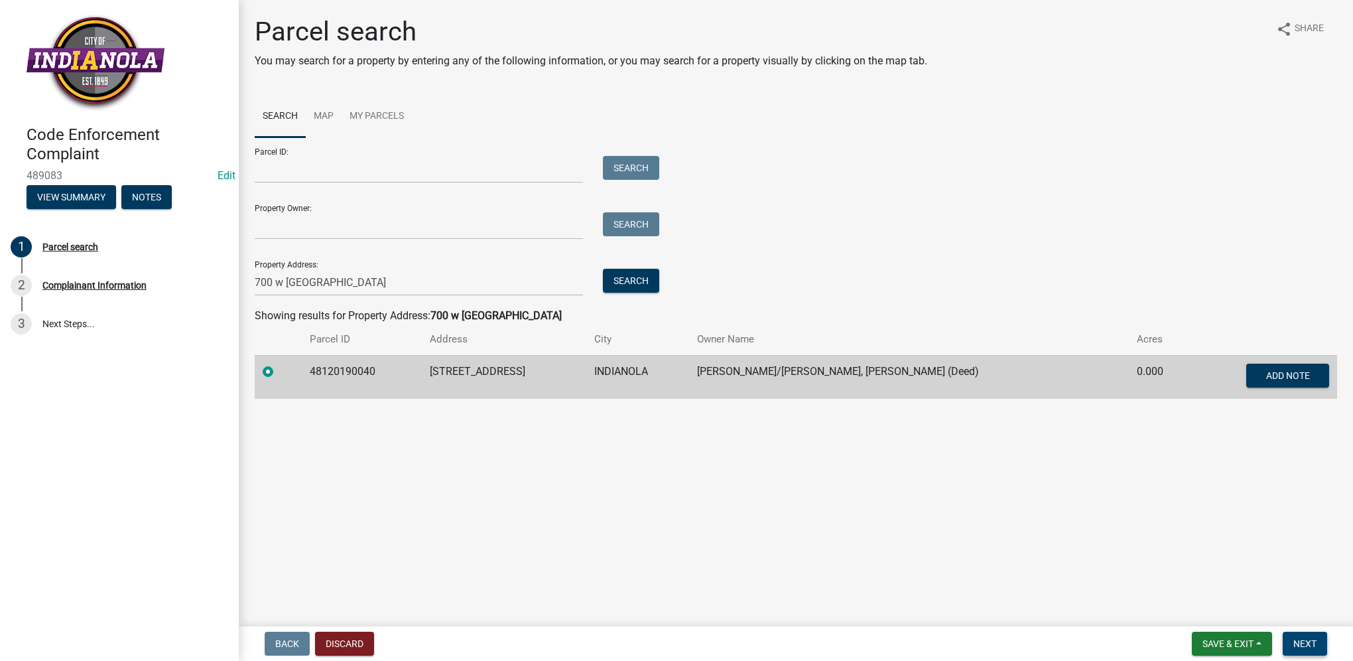
click at [1311, 636] on button "Next" at bounding box center [1305, 644] width 44 height 24
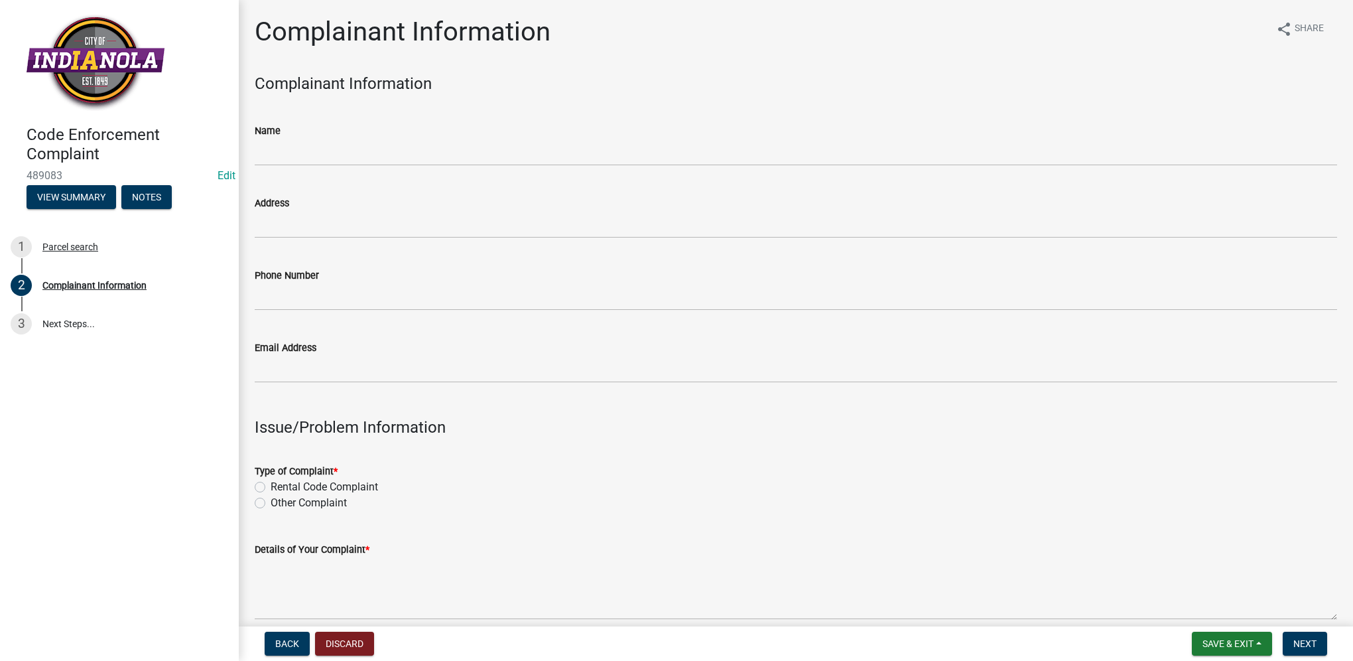
click at [271, 502] on label "Other Complaint" at bounding box center [309, 503] width 76 height 16
click at [271, 502] on input "Other Complaint" at bounding box center [275, 499] width 9 height 9
radio input "true"
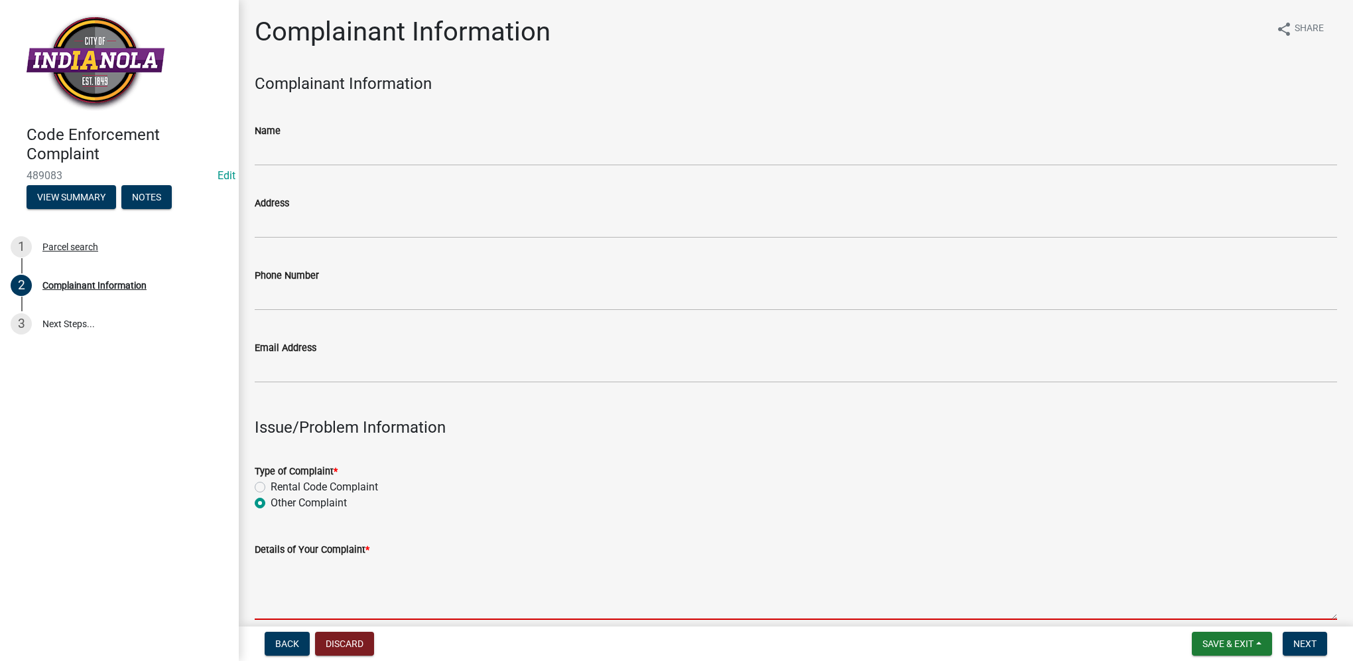
click at [270, 577] on textarea "Details of Your Complaint *" at bounding box center [796, 588] width 1083 height 62
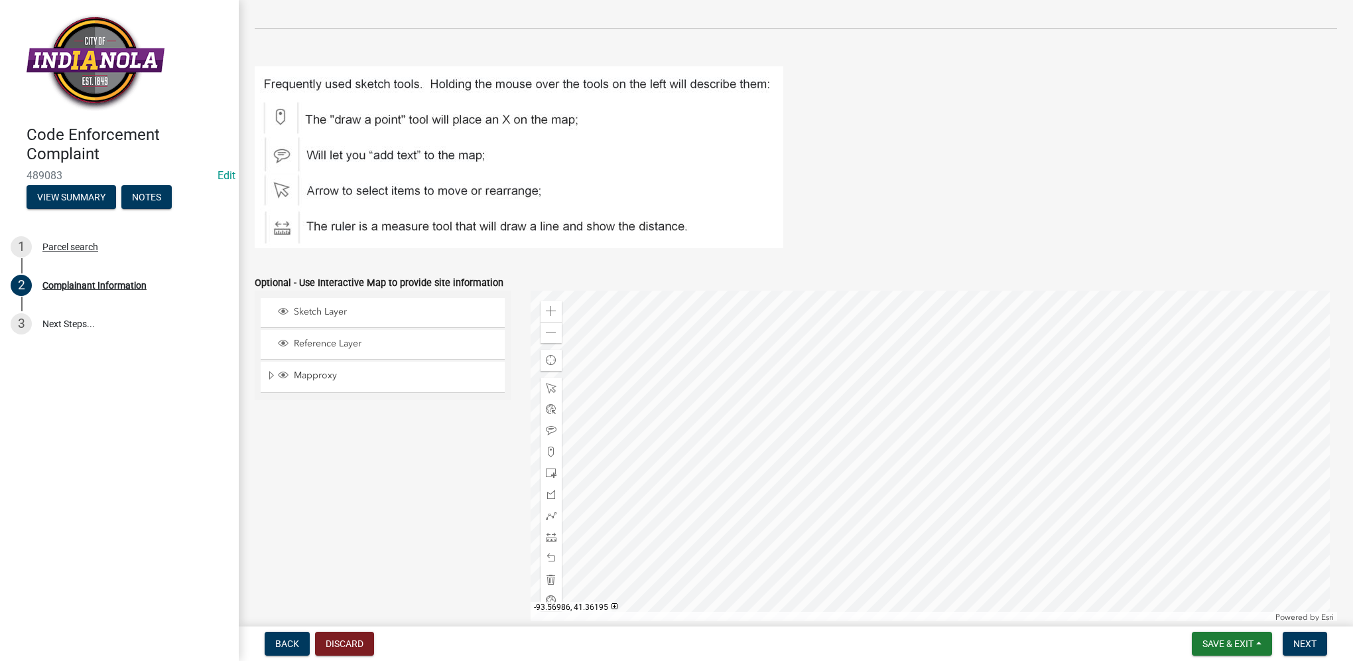
scroll to position [1511, 0]
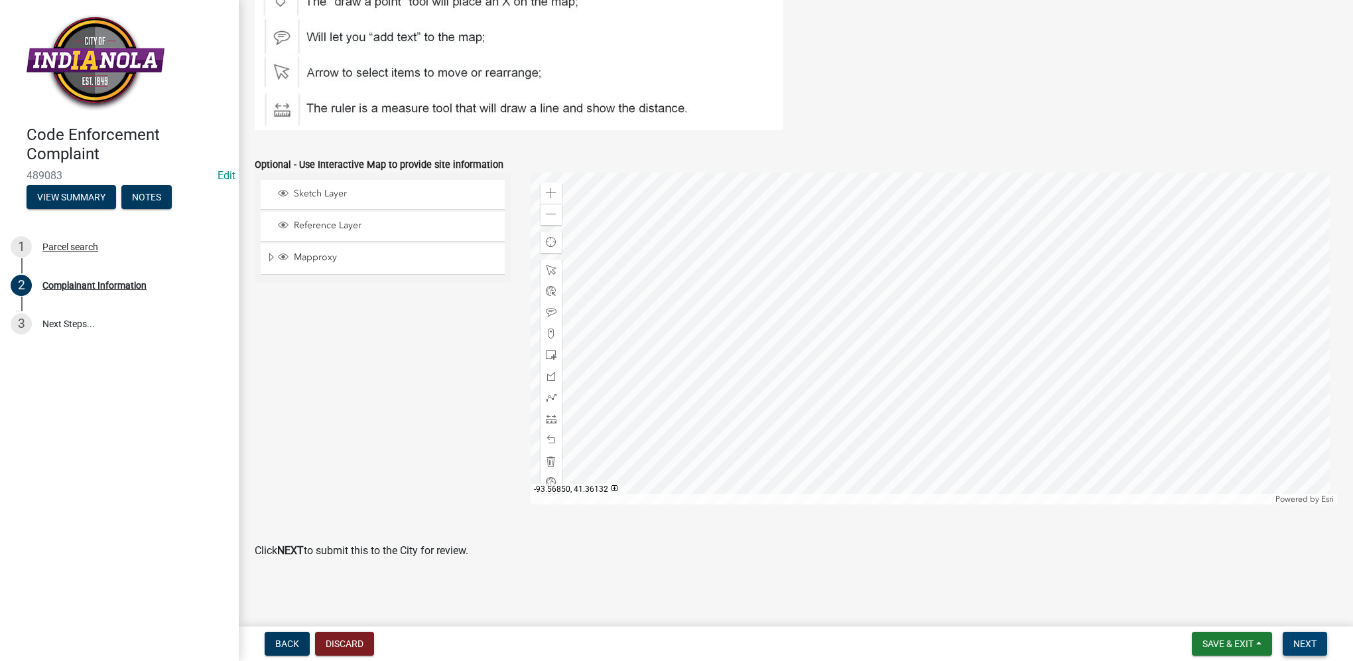
type textarea "alley overgrowth"
click at [1288, 642] on button "Next" at bounding box center [1305, 644] width 44 height 24
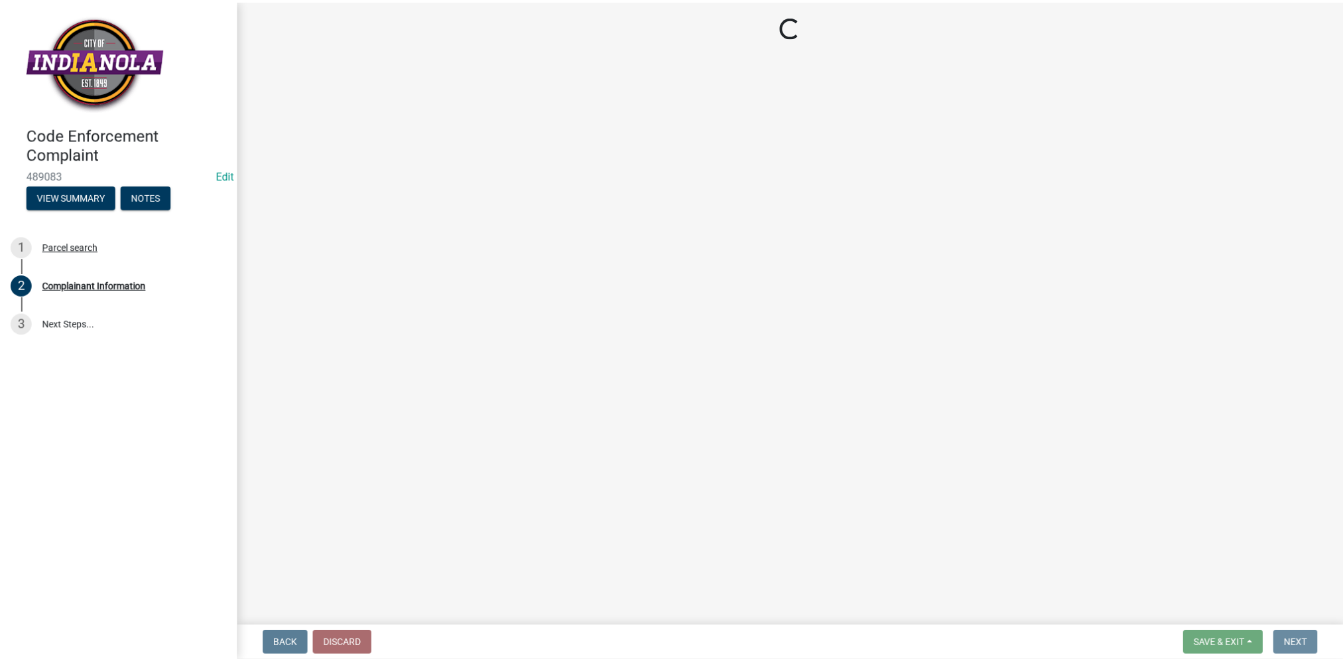
scroll to position [0, 0]
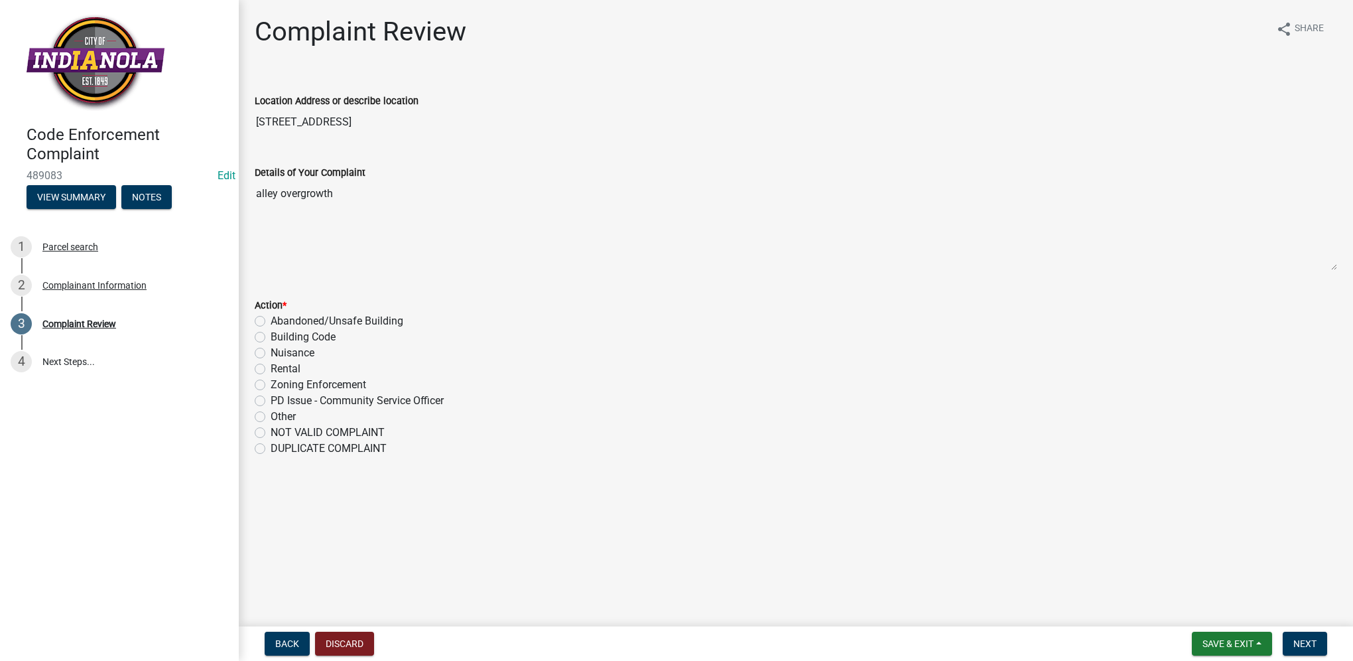
click at [271, 350] on label "Nuisance" at bounding box center [293, 353] width 44 height 16
click at [271, 350] on input "Nuisance" at bounding box center [275, 349] width 9 height 9
radio input "true"
click at [1311, 635] on button "Next" at bounding box center [1305, 644] width 44 height 24
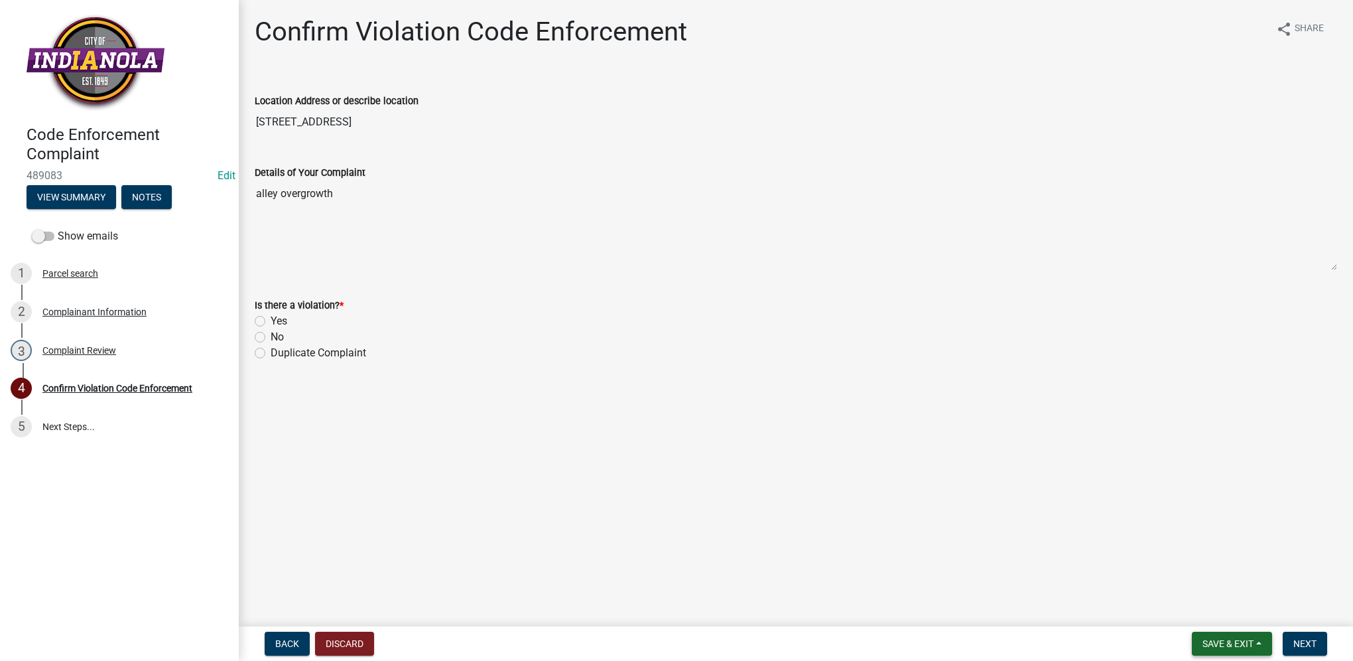
click at [1221, 632] on button "Save & Exit" at bounding box center [1232, 644] width 80 height 24
click at [1218, 616] on button "Save & Exit" at bounding box center [1219, 609] width 106 height 32
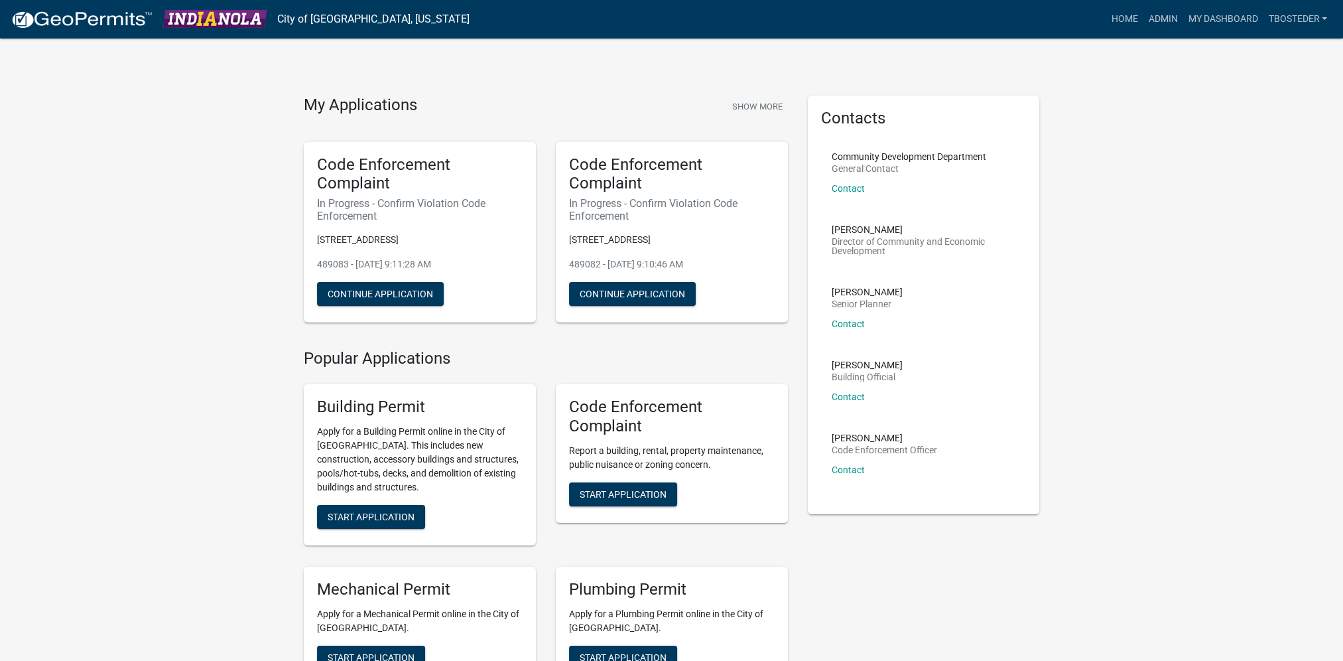
click at [1210, 26] on link "My Dashboard" at bounding box center [1223, 19] width 80 height 25
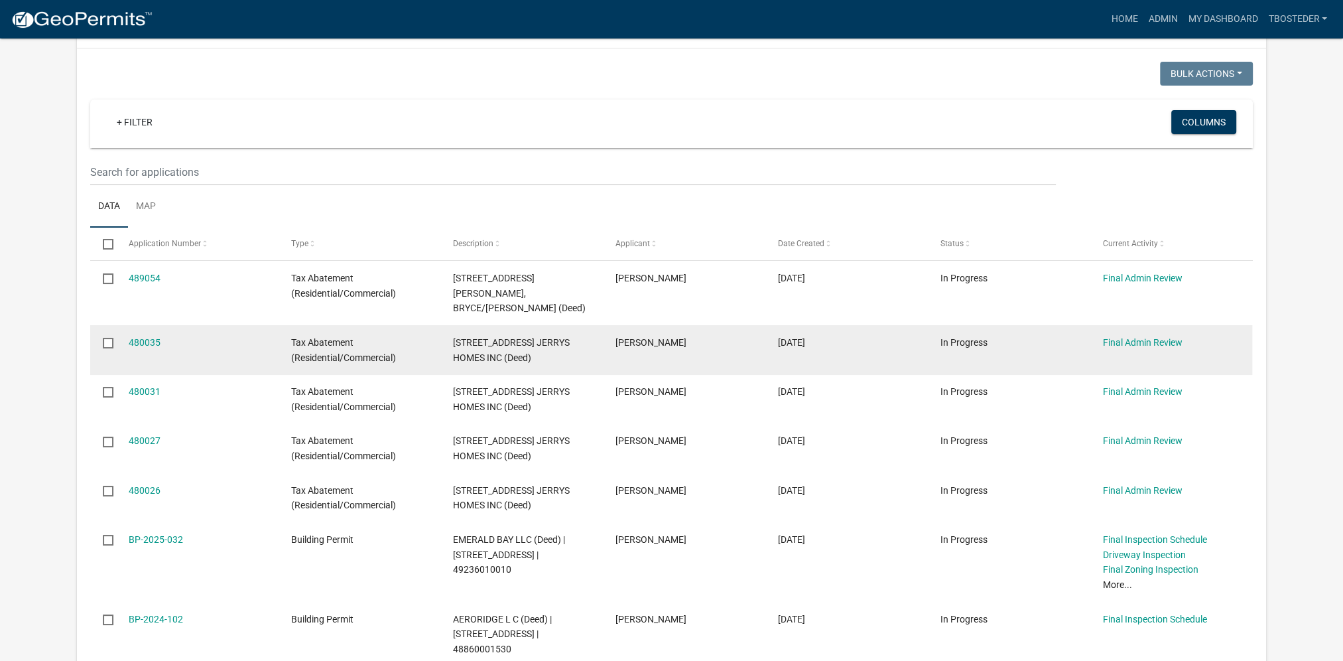
scroll to position [66, 0]
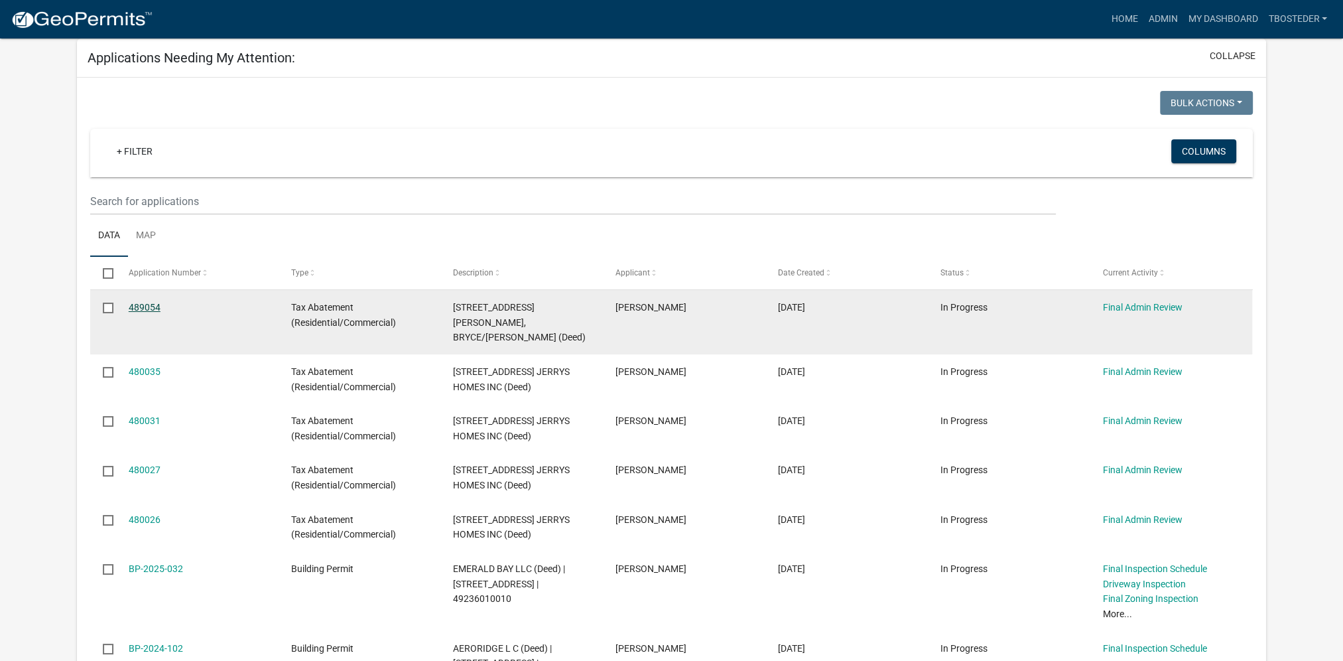
click at [149, 308] on link "489054" at bounding box center [145, 307] width 32 height 11
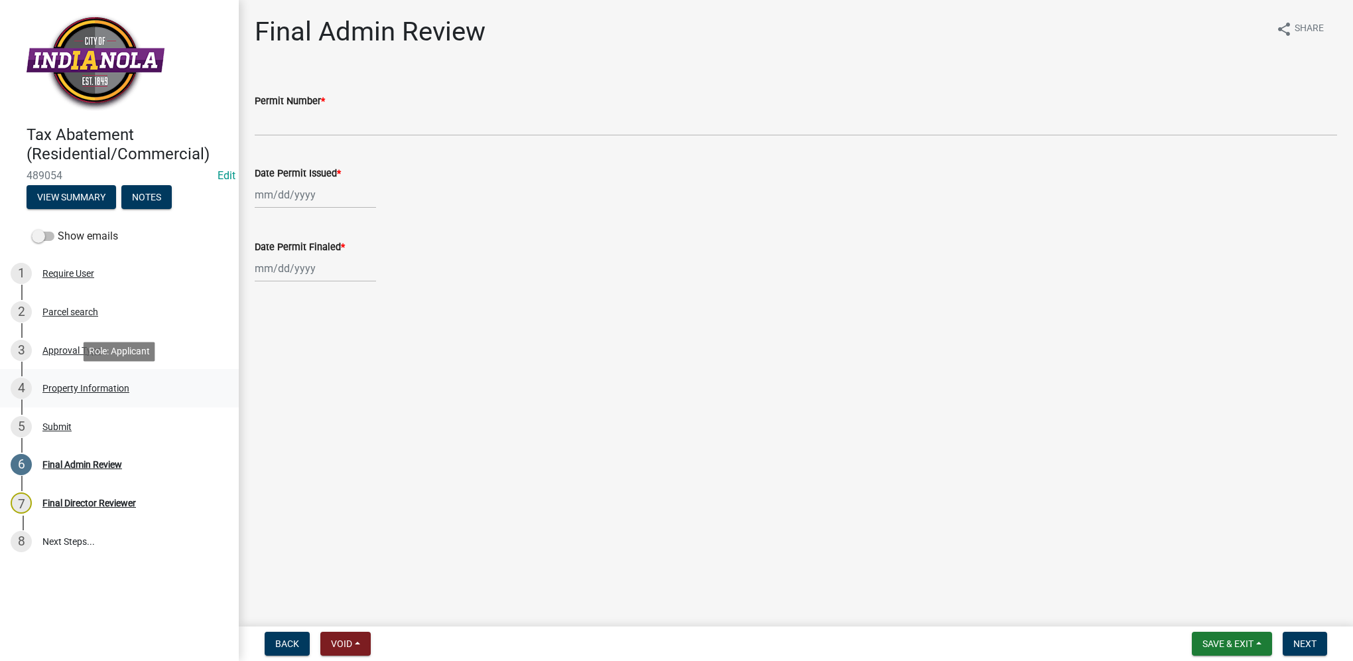
click at [121, 385] on div "Property Information" at bounding box center [85, 387] width 87 height 9
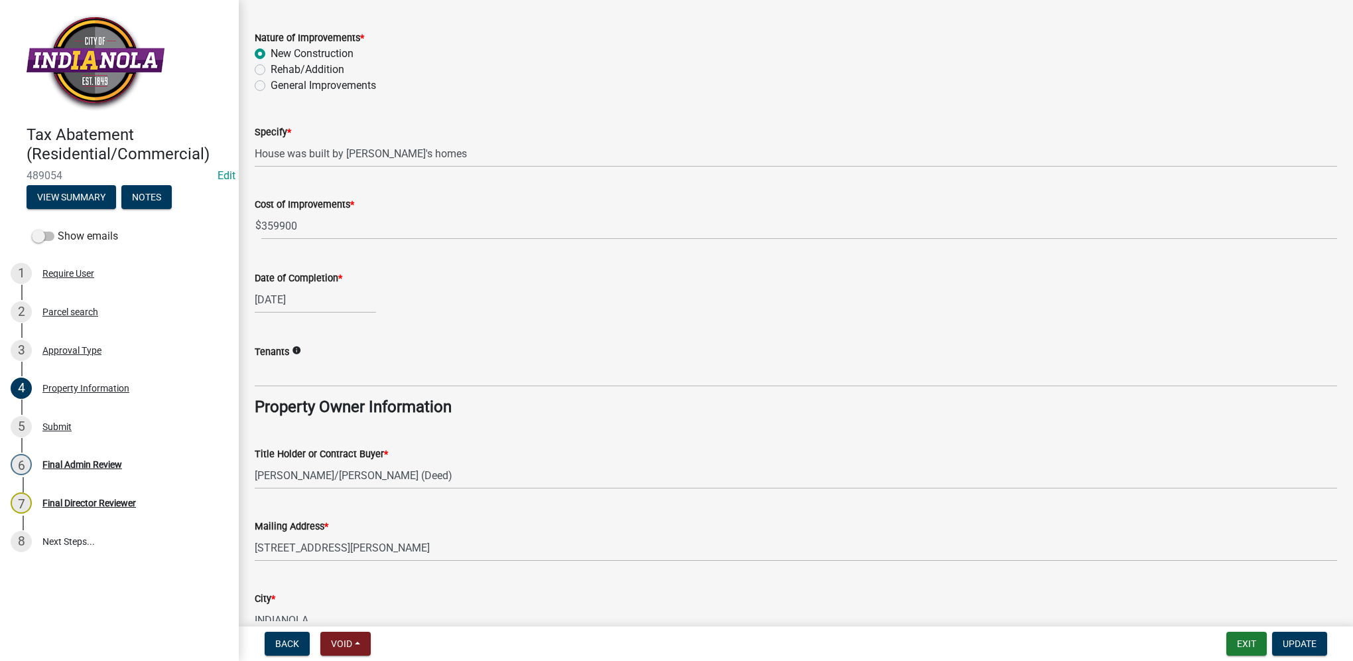
scroll to position [398, 0]
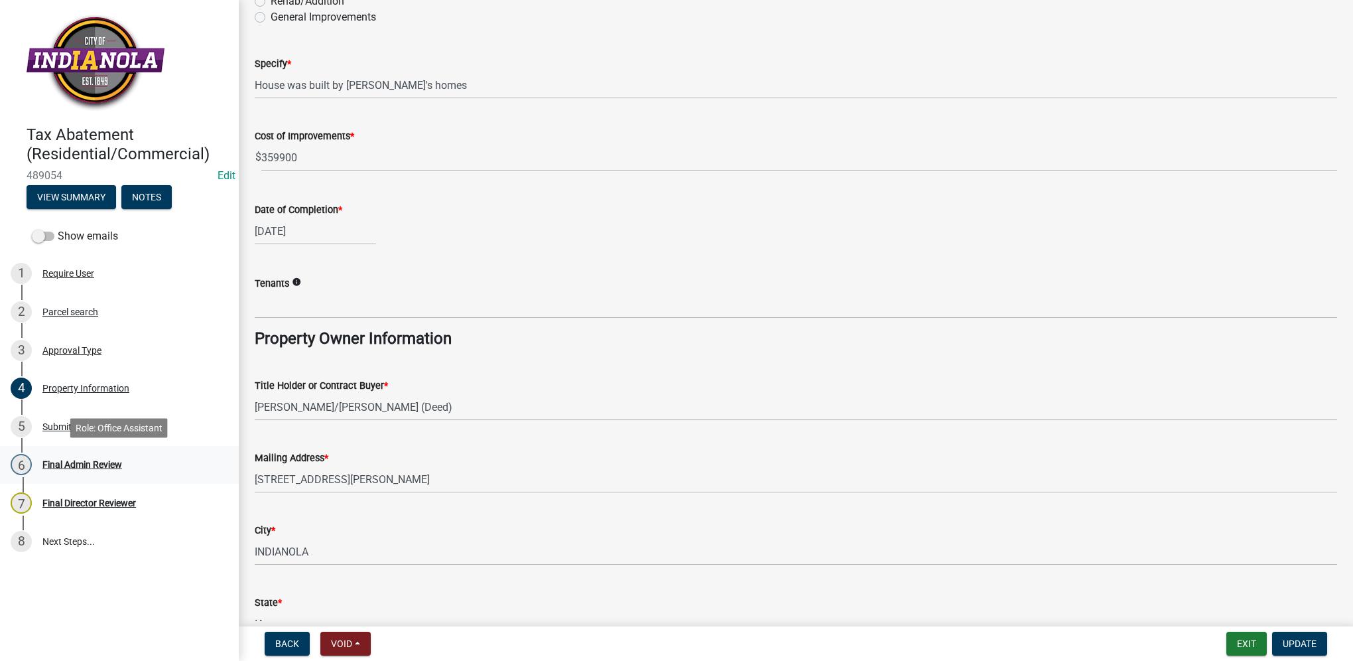
click at [119, 460] on div "Final Admin Review" at bounding box center [82, 464] width 80 height 9
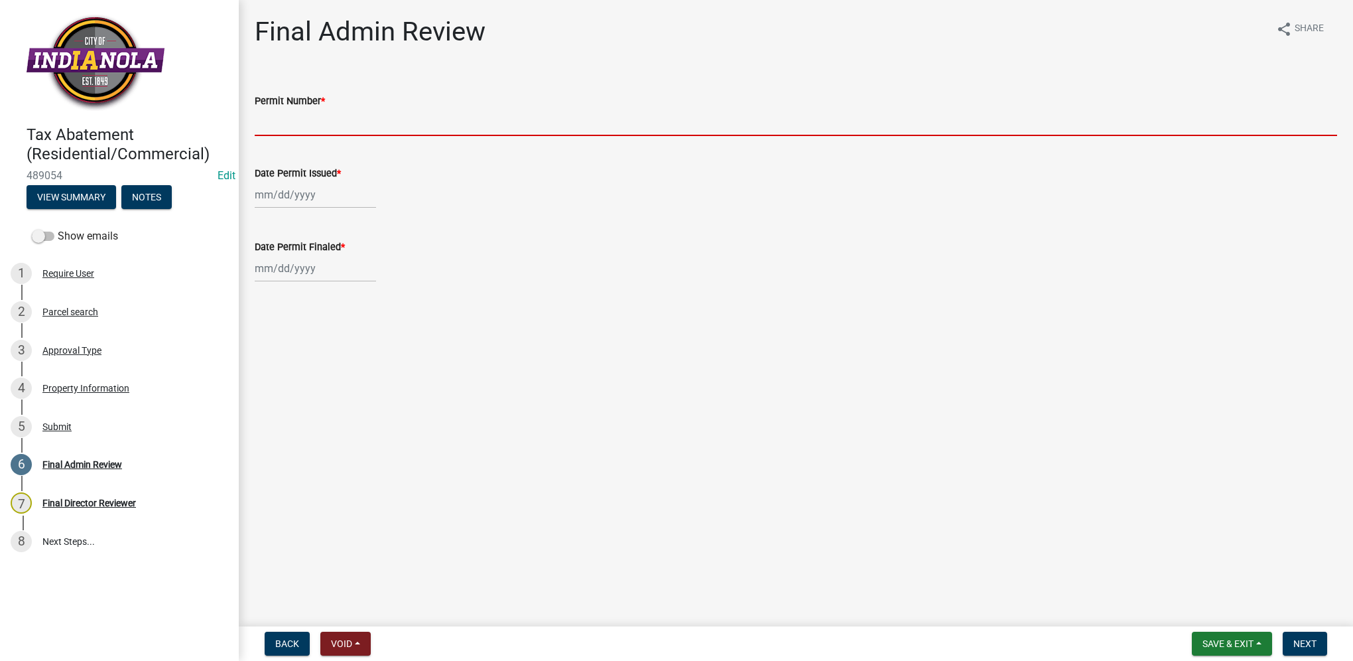
click at [332, 128] on input "Permit Number *" at bounding box center [796, 122] width 1083 height 27
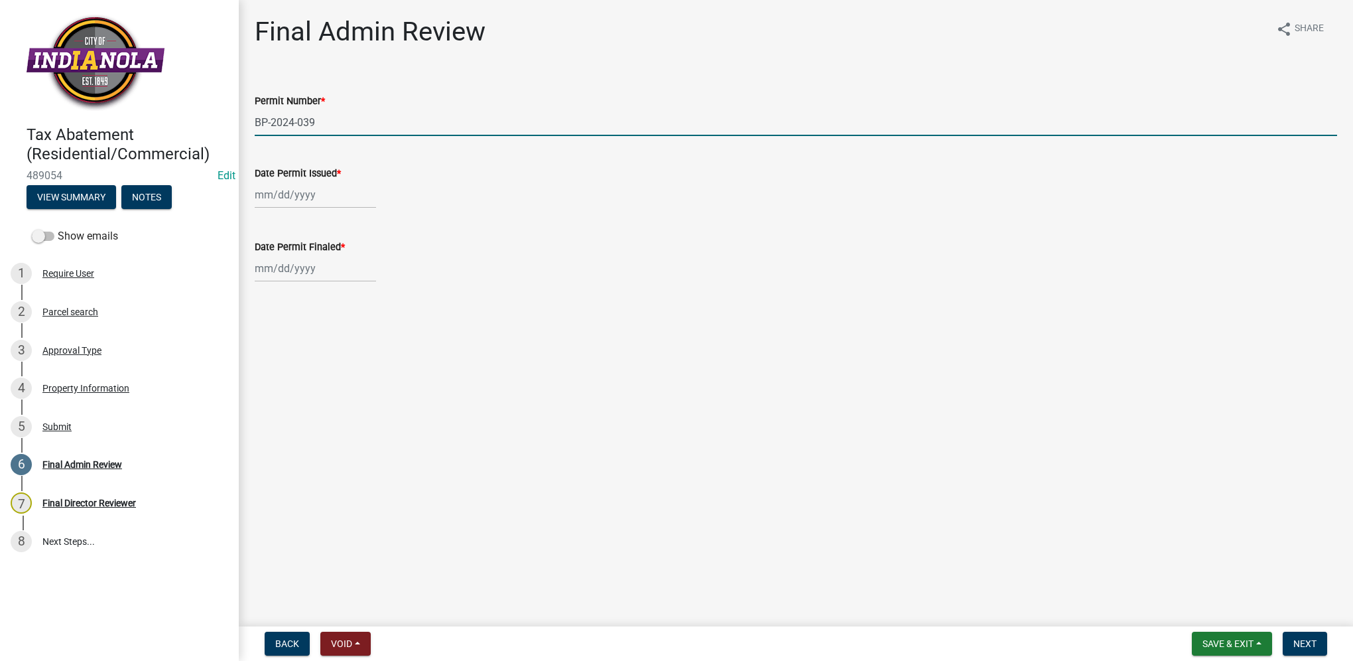
type input "BP-2024-039"
select select "10"
select select "2025"
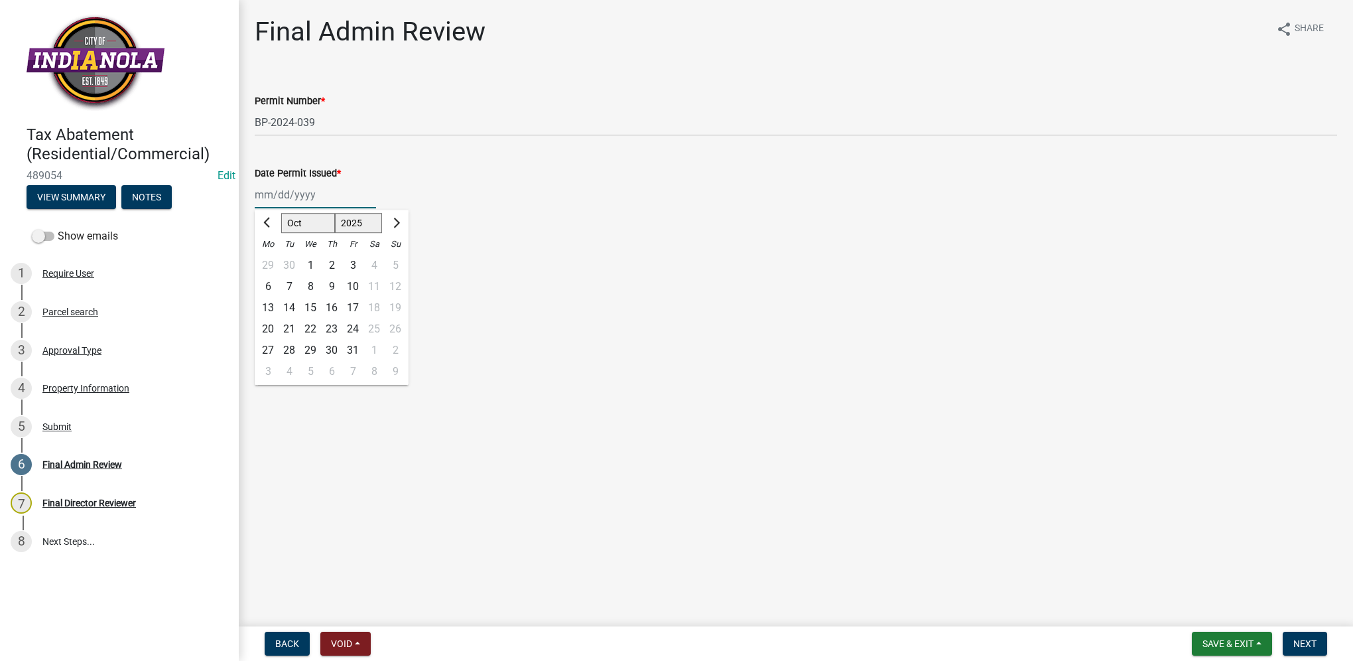
click at [310, 192] on input "Date Permit Issued *" at bounding box center [315, 194] width 121 height 27
type input "[DATE]"
click at [547, 260] on div at bounding box center [796, 268] width 1083 height 27
click at [263, 270] on div at bounding box center [315, 268] width 121 height 27
select select "10"
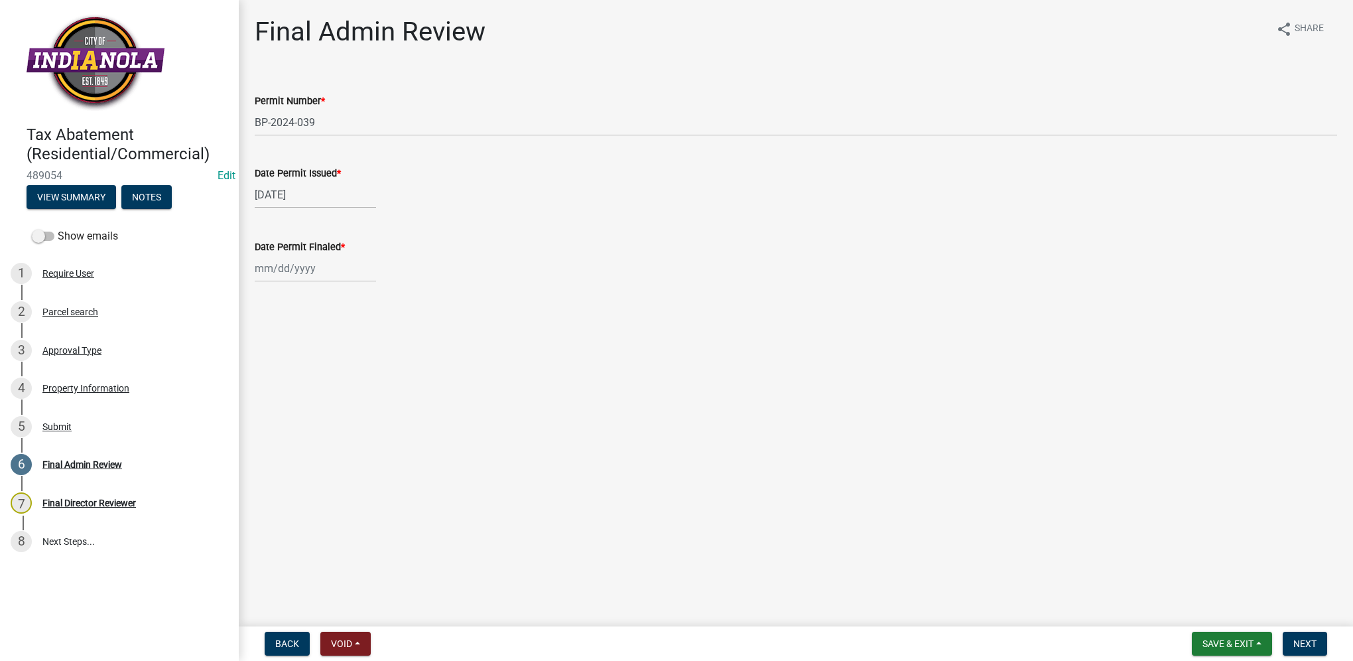
select select "2025"
click at [254, 270] on div "Date Permit Finaled * [PERSON_NAME] Apr [PERSON_NAME][DATE] Sep Oct Nov [DATE] …" at bounding box center [796, 251] width 1103 height 62
click at [256, 266] on div at bounding box center [315, 268] width 121 height 27
select select "10"
select select "2025"
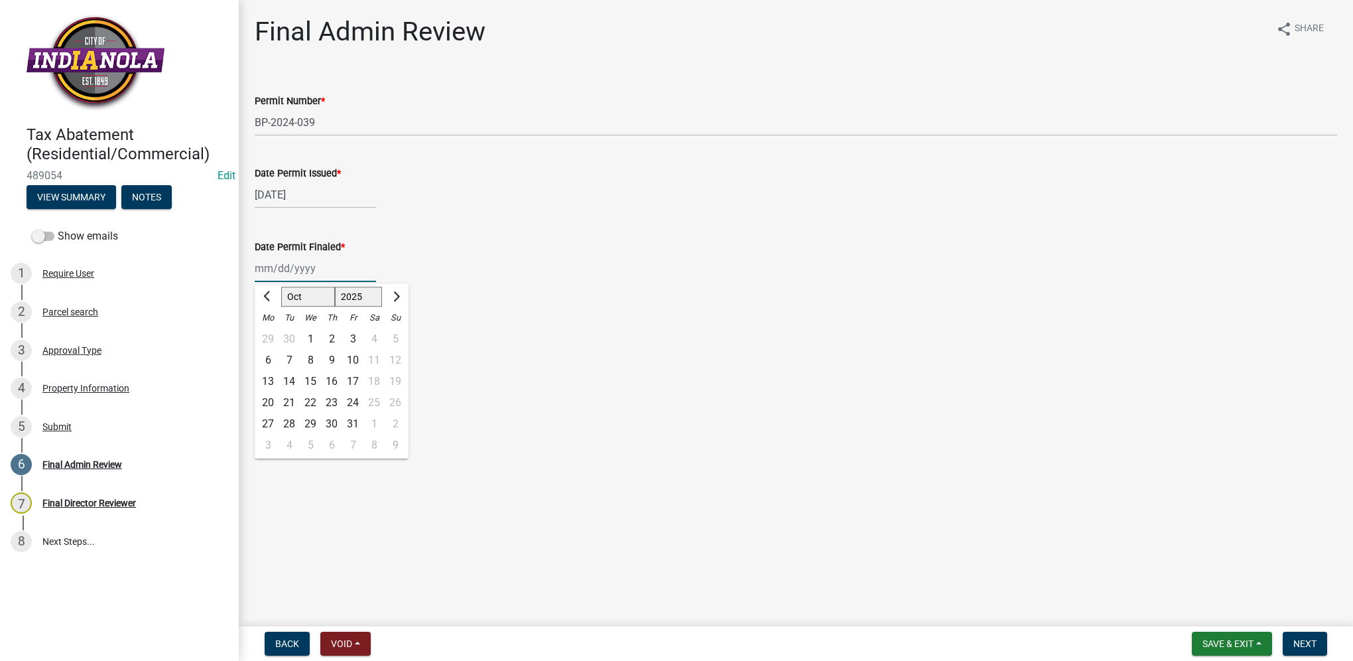
click at [266, 267] on input "Date Permit Finaled *" at bounding box center [315, 268] width 121 height 27
click at [276, 270] on input "09062024" at bounding box center [315, 268] width 121 height 27
type input "[DATE]"
click at [642, 352] on main "Final Admin Review share Share Permit Number * BP-2024-039 Date Permit Issued *…" at bounding box center [796, 310] width 1115 height 621
click at [1296, 636] on button "Next" at bounding box center [1305, 644] width 44 height 24
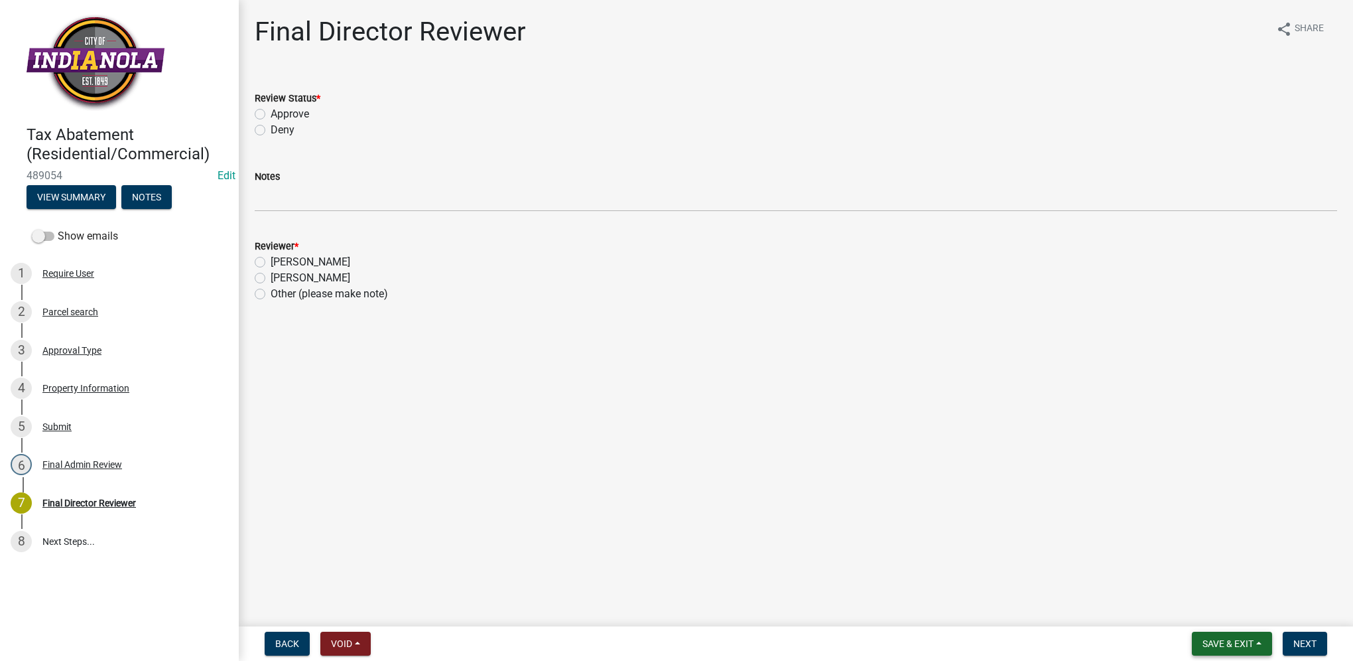
click at [1203, 646] on span "Save & Exit" at bounding box center [1228, 643] width 51 height 11
drag, startPoint x: 1204, startPoint y: 613, endPoint x: 1190, endPoint y: 602, distance: 17.5
click at [1204, 618] on button "Save & Exit" at bounding box center [1219, 609] width 106 height 32
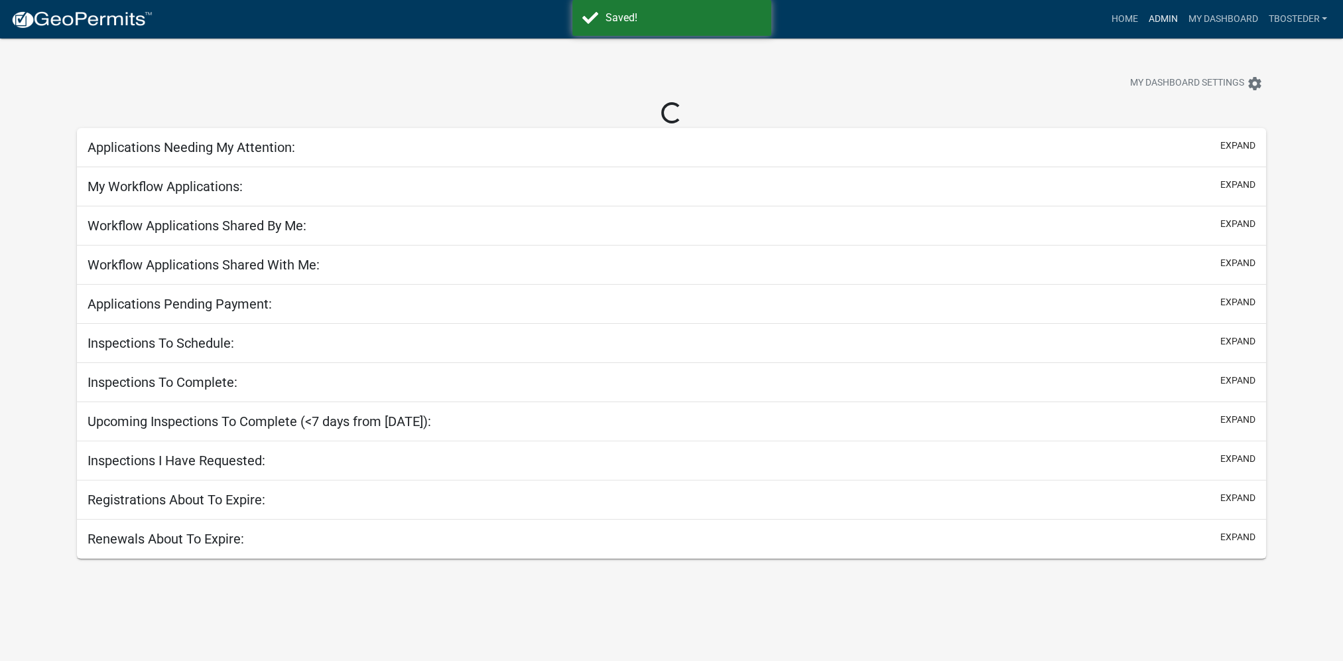
click at [1168, 21] on link "Admin" at bounding box center [1163, 19] width 40 height 25
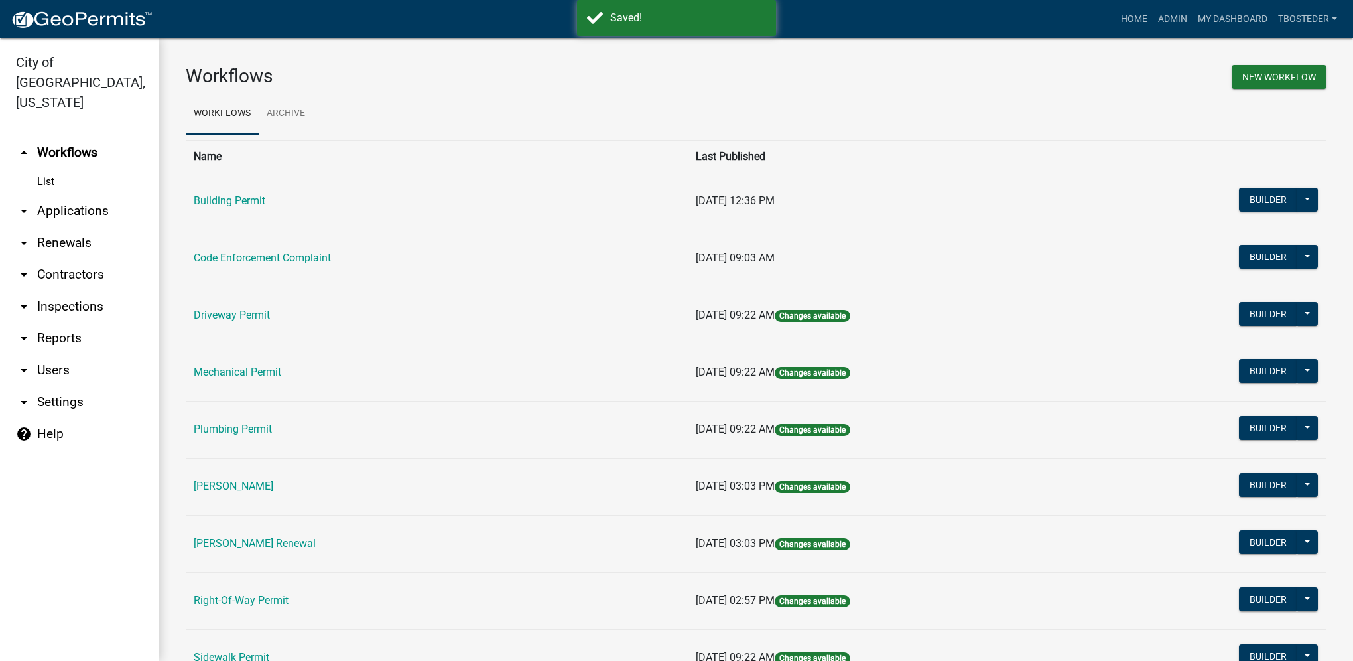
scroll to position [232, 0]
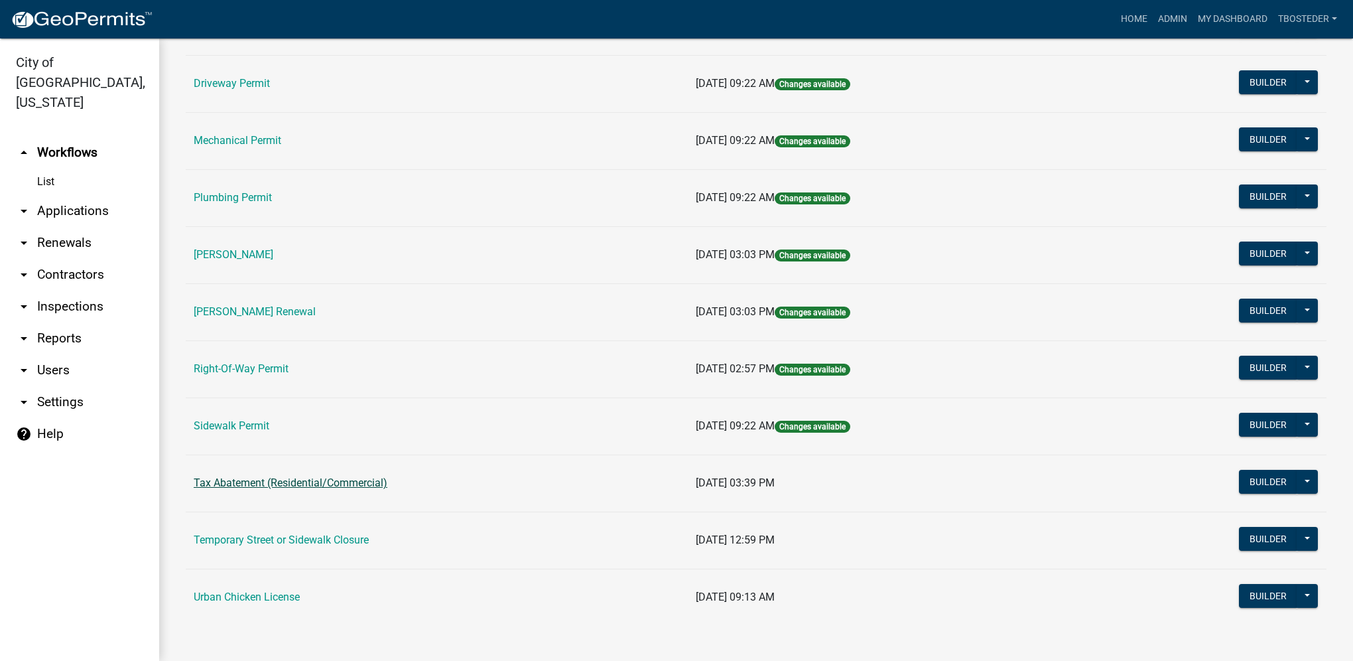
click at [346, 479] on link "Tax Abatement (Residential/Commercial)" at bounding box center [291, 482] width 194 height 13
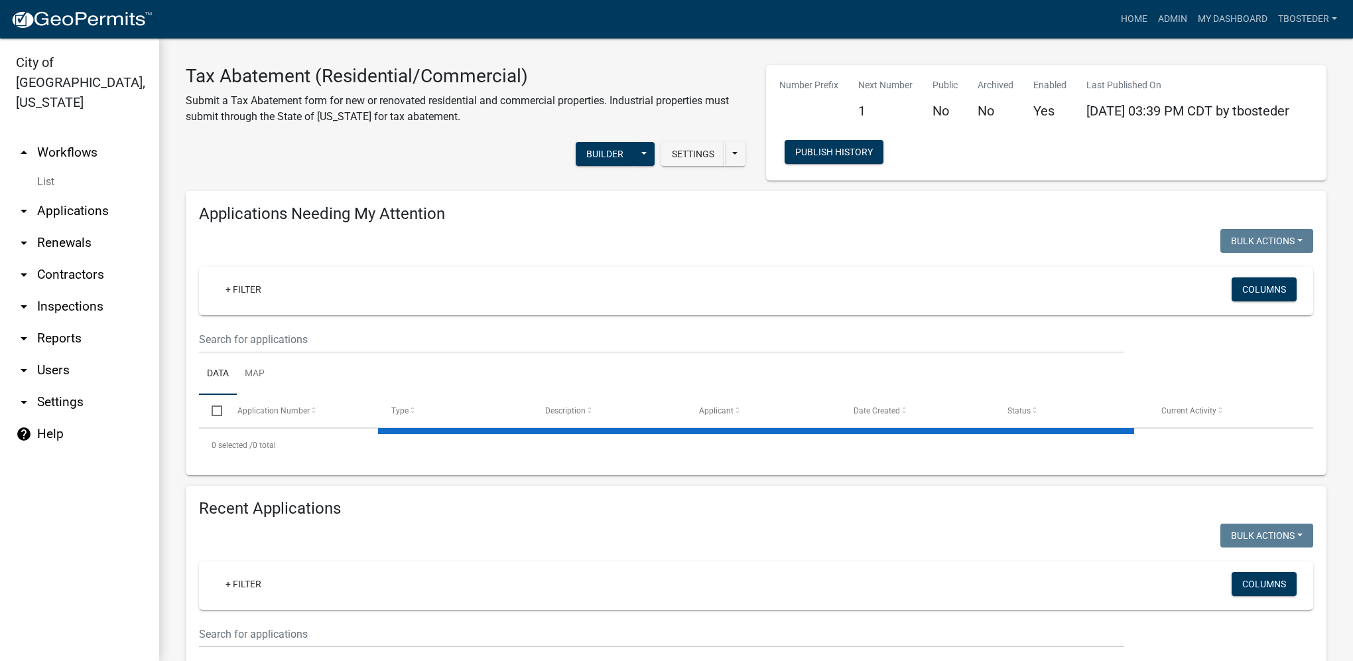
scroll to position [138, 0]
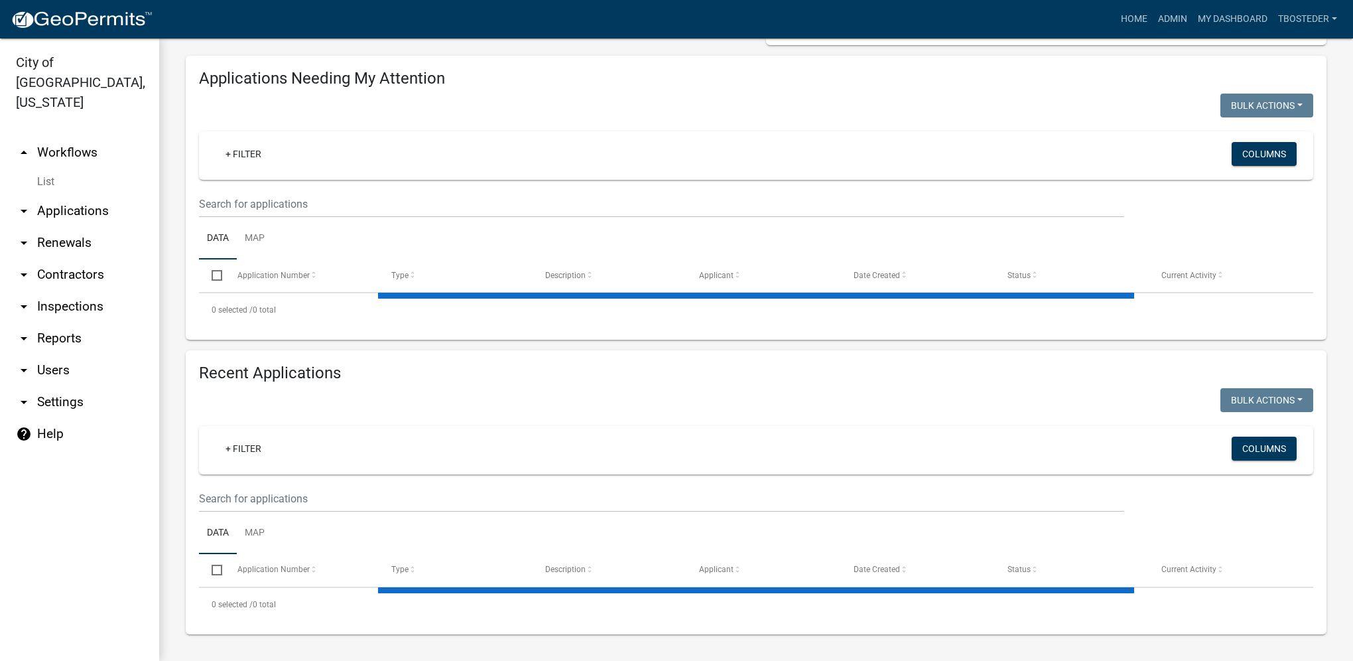
select select "1: 25"
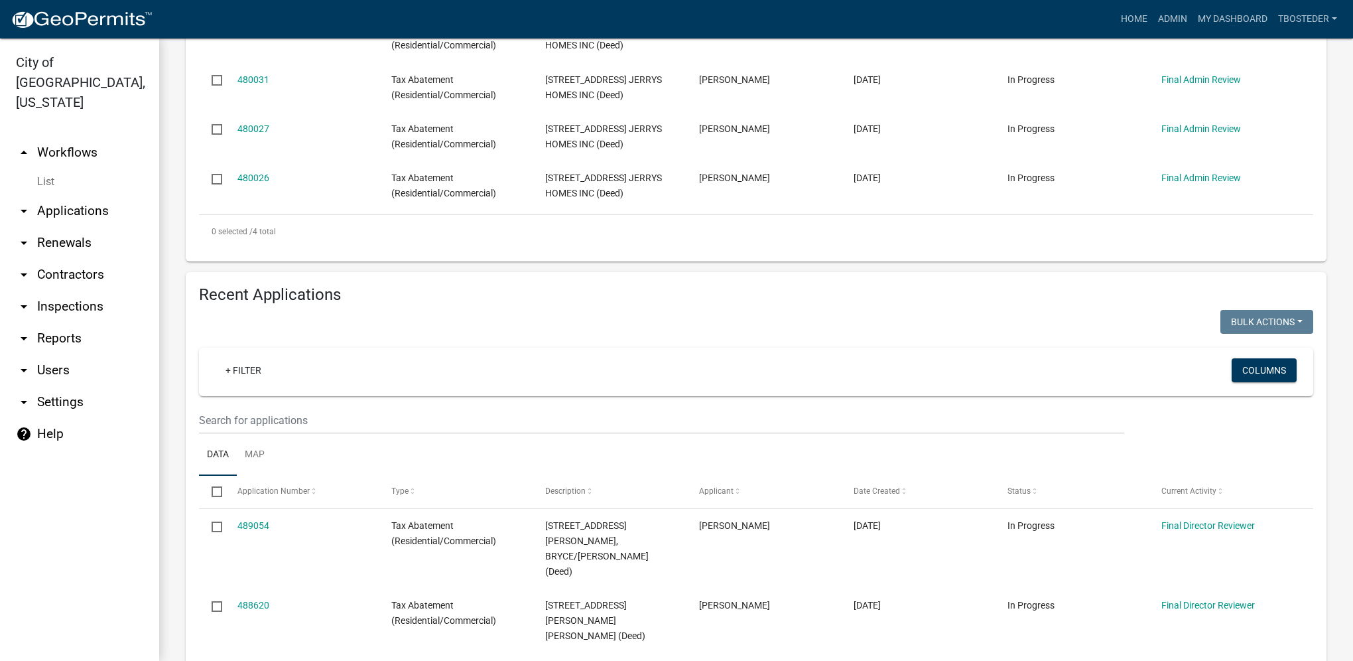
scroll to position [464, 0]
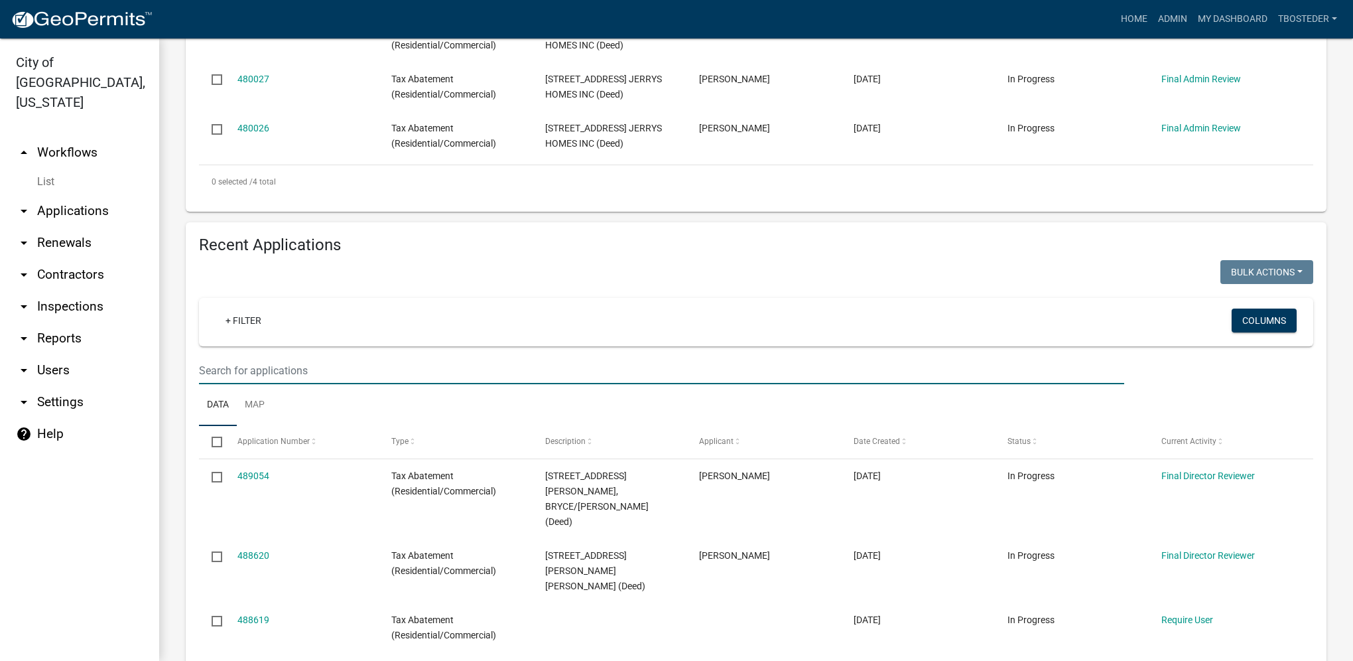
click at [343, 373] on input "text" at bounding box center [661, 370] width 925 height 27
type input "1601 e [PERSON_NAME]"
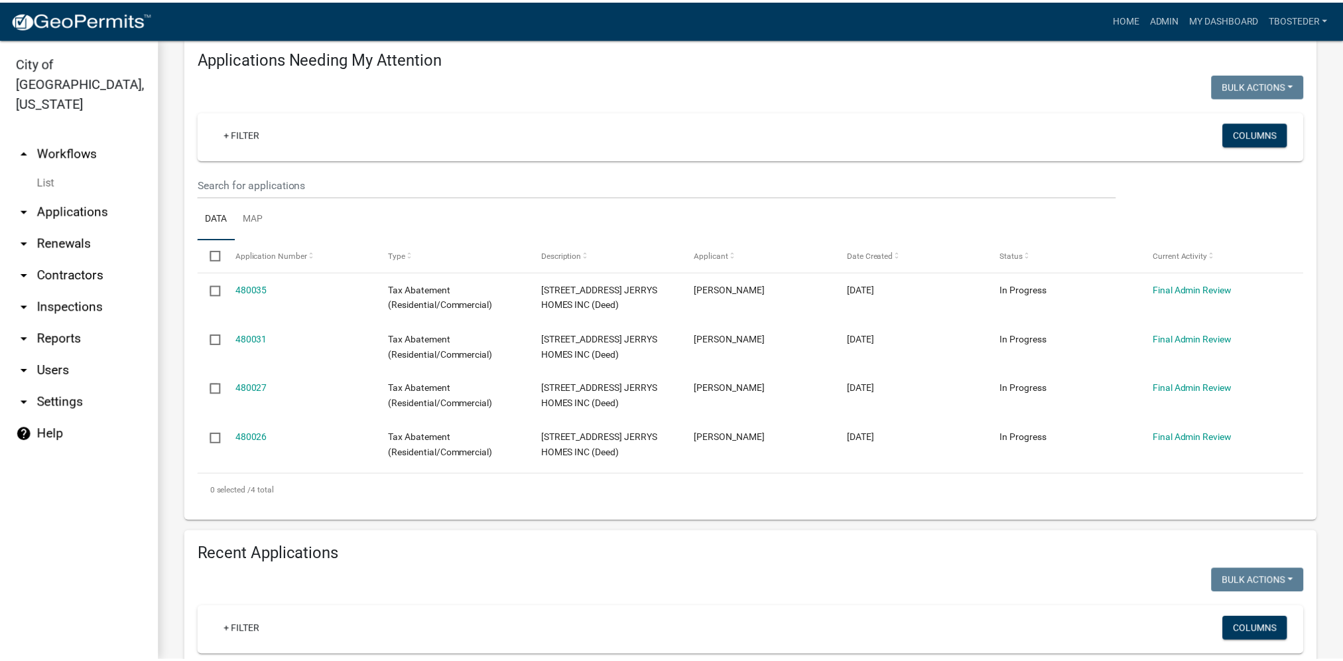
scroll to position [0, 0]
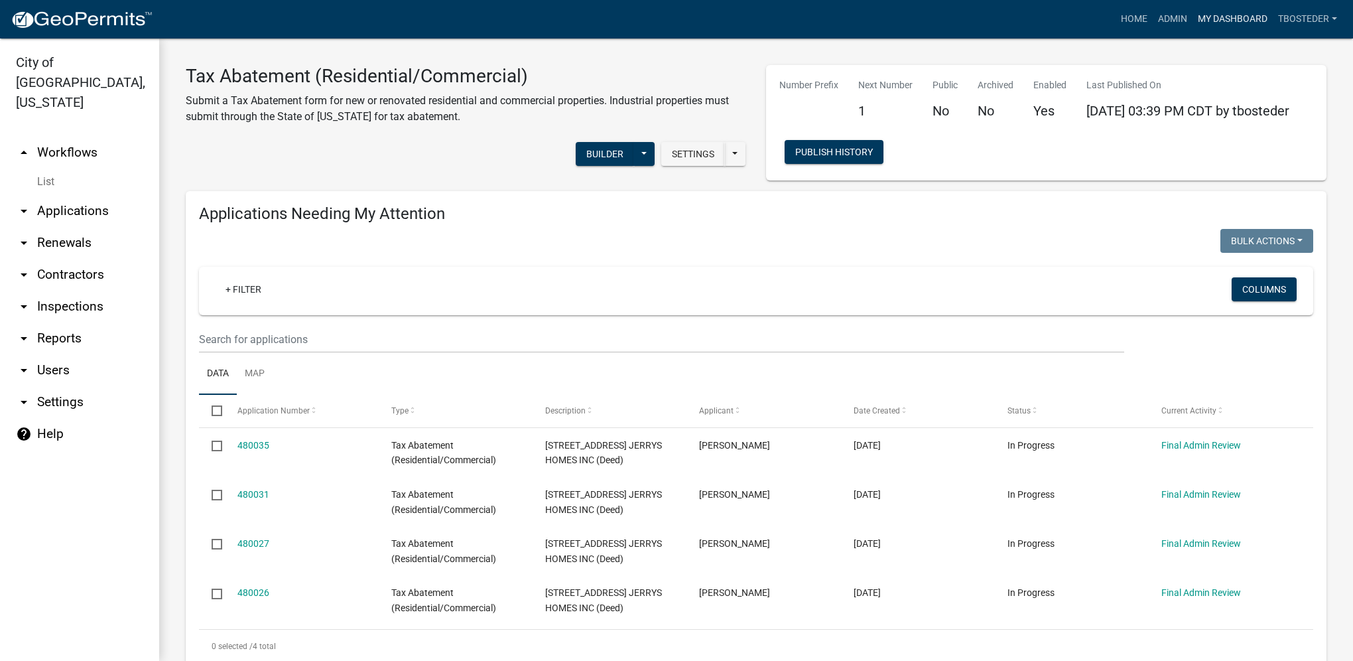
click at [1217, 23] on link "My Dashboard" at bounding box center [1233, 19] width 80 height 25
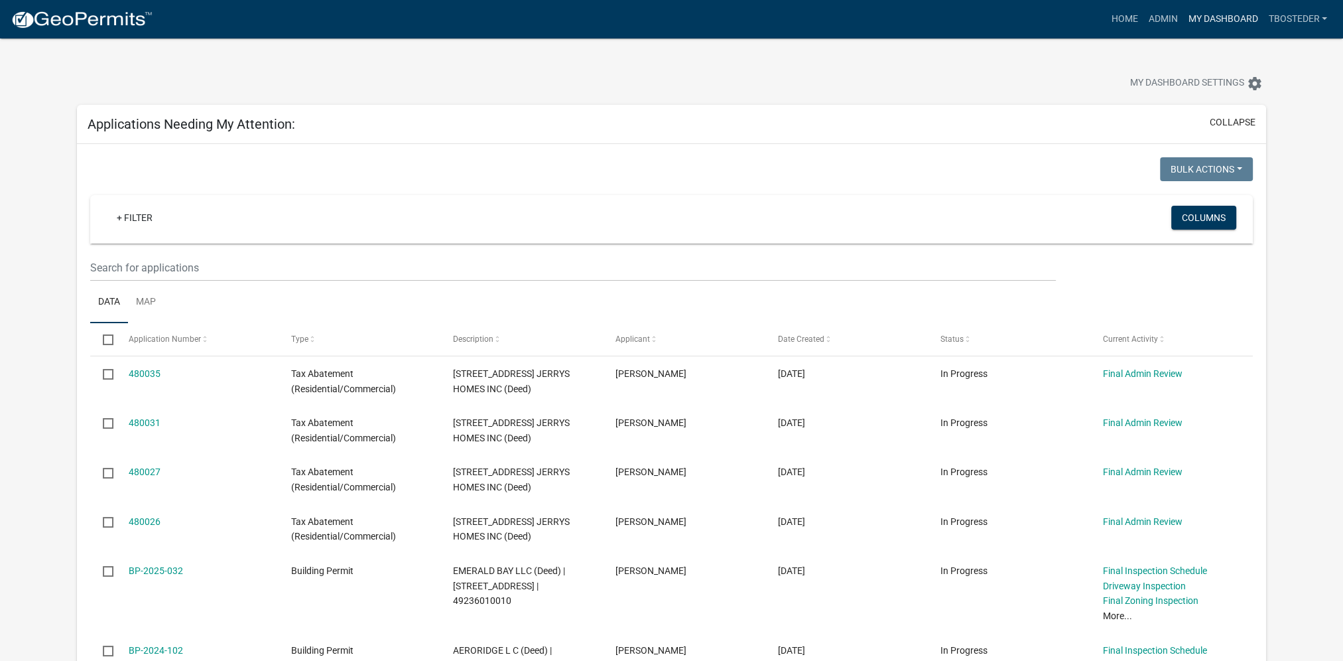
click at [1218, 27] on link "My Dashboard" at bounding box center [1223, 19] width 80 height 25
click at [1209, 28] on link "My Dashboard" at bounding box center [1223, 19] width 80 height 25
click at [1161, 14] on link "Admin" at bounding box center [1163, 19] width 40 height 25
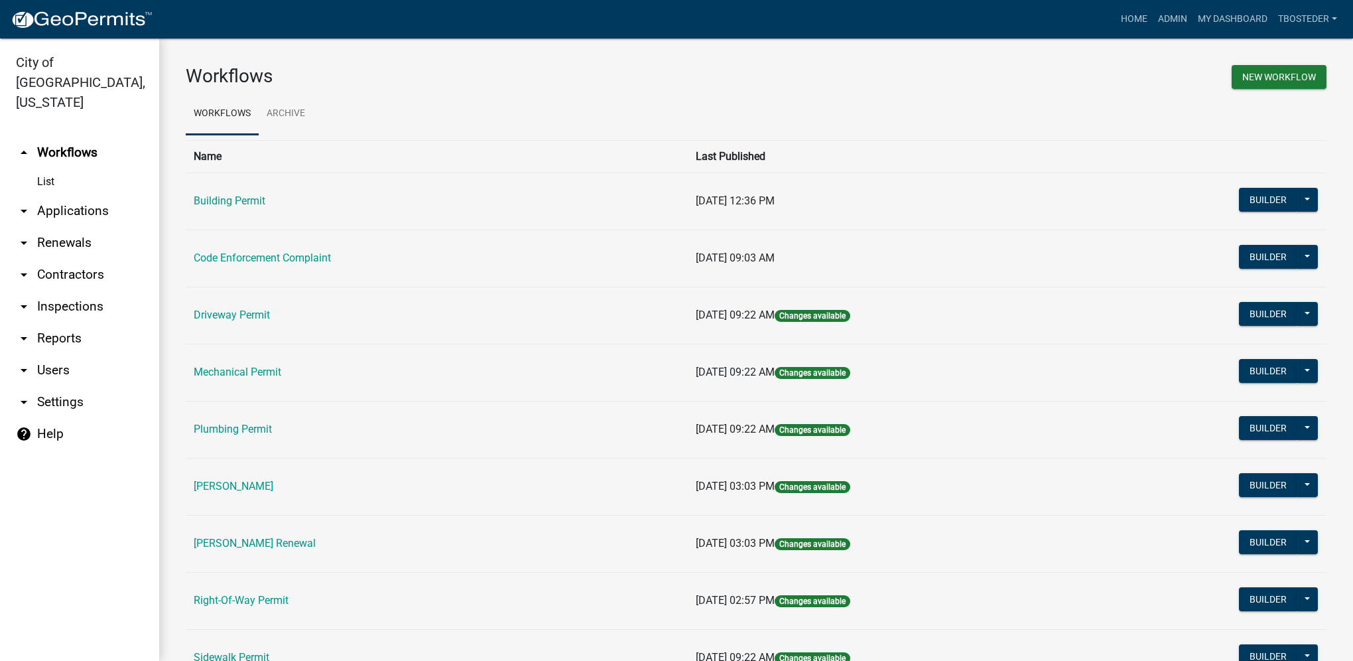
click at [208, 192] on td "Building Permit" at bounding box center [437, 200] width 502 height 57
click at [204, 199] on link "Building Permit" at bounding box center [230, 200] width 72 height 13
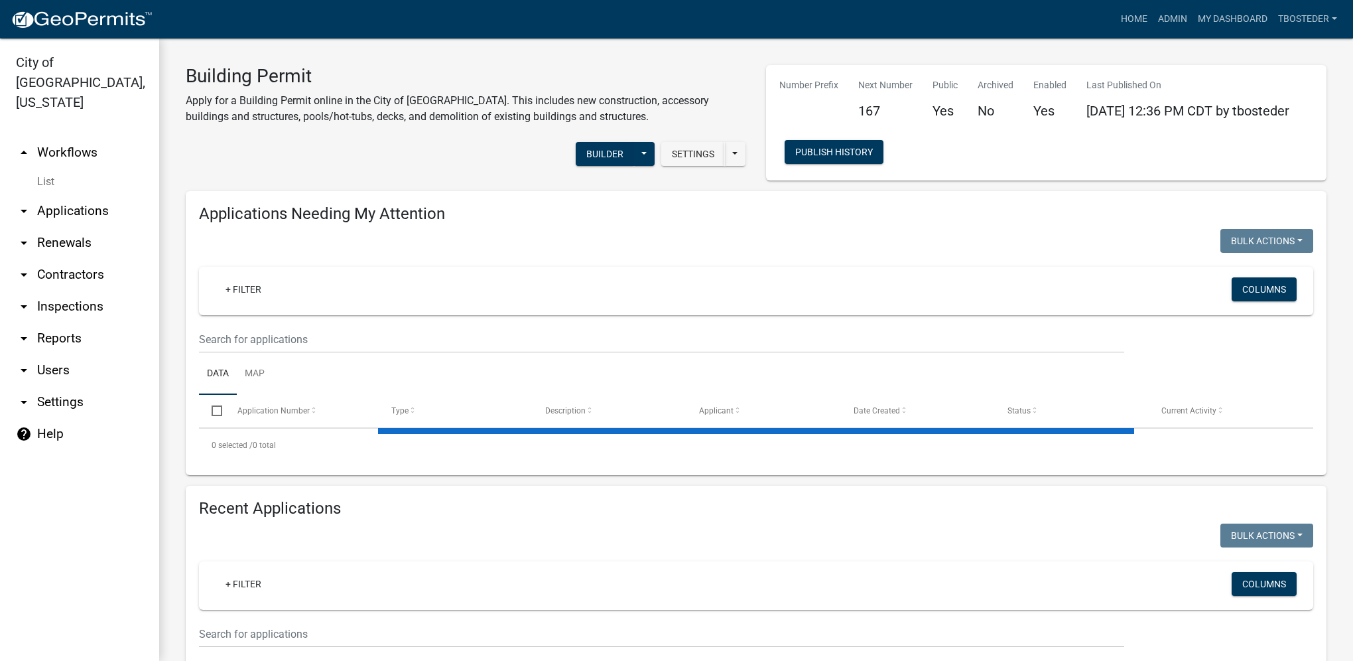
select select "1: 25"
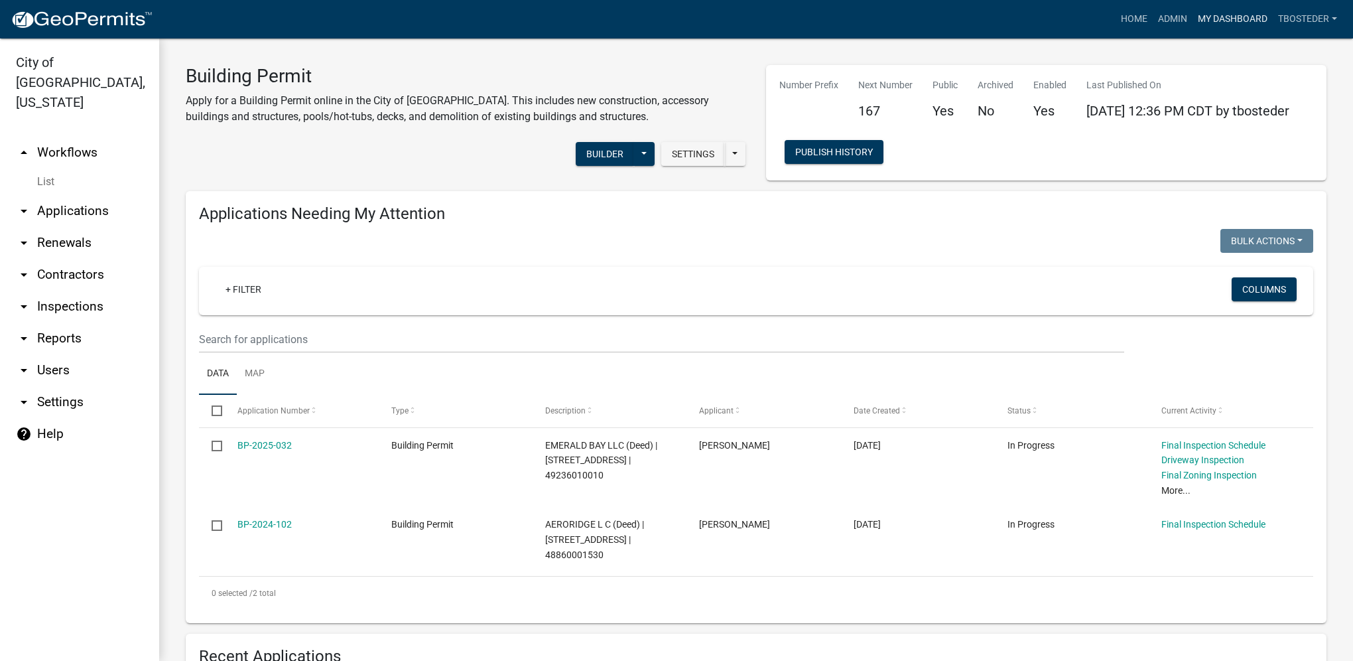
click at [1221, 21] on link "My Dashboard" at bounding box center [1233, 19] width 80 height 25
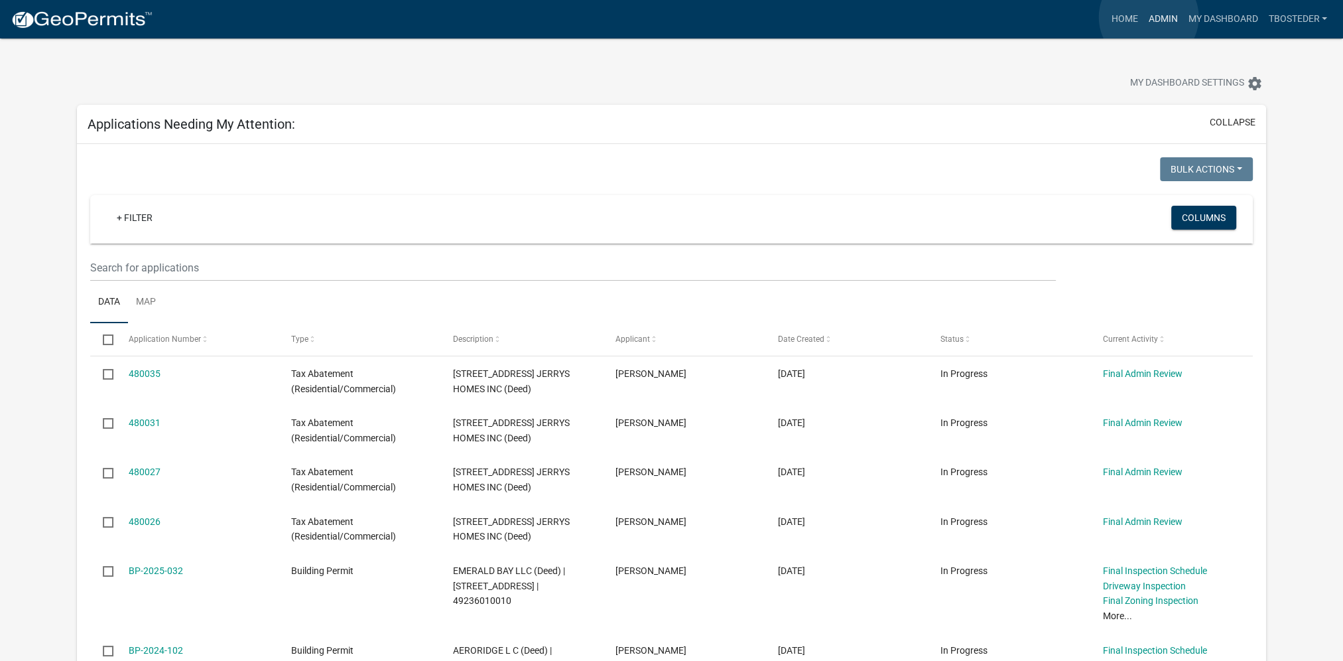
click at [1149, 17] on link "Admin" at bounding box center [1163, 19] width 40 height 25
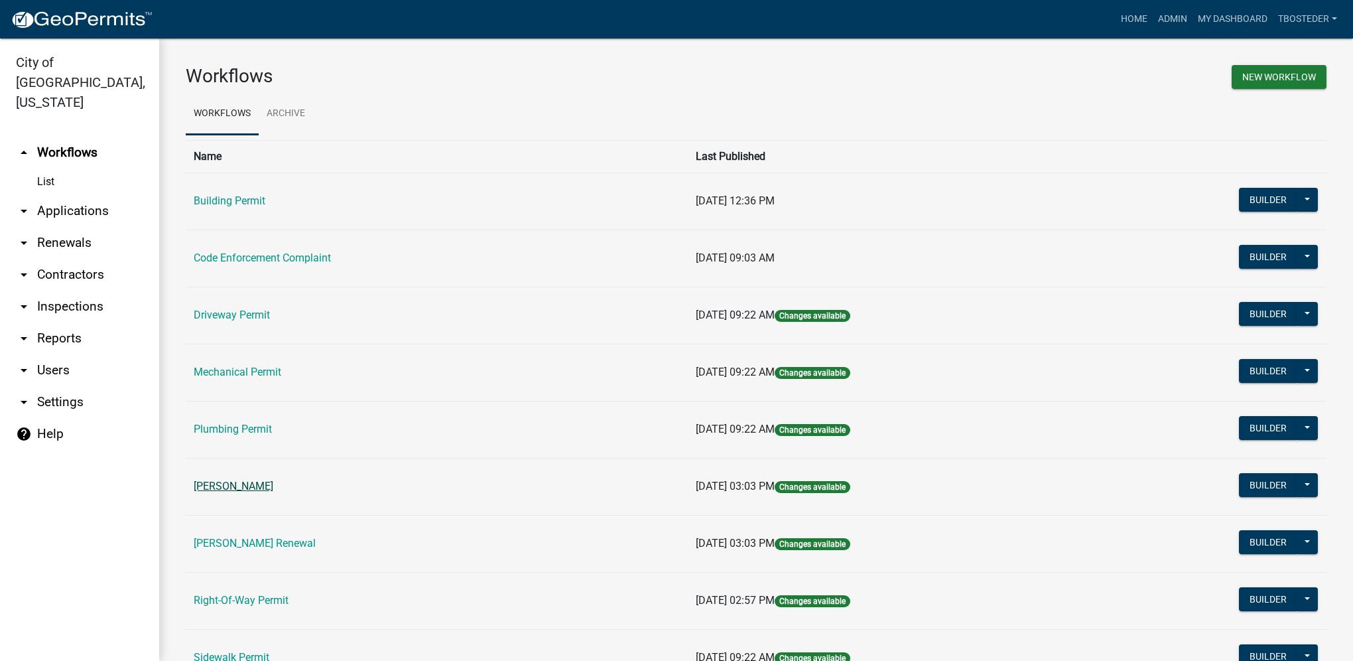
click at [273, 486] on link "[PERSON_NAME]" at bounding box center [234, 486] width 80 height 13
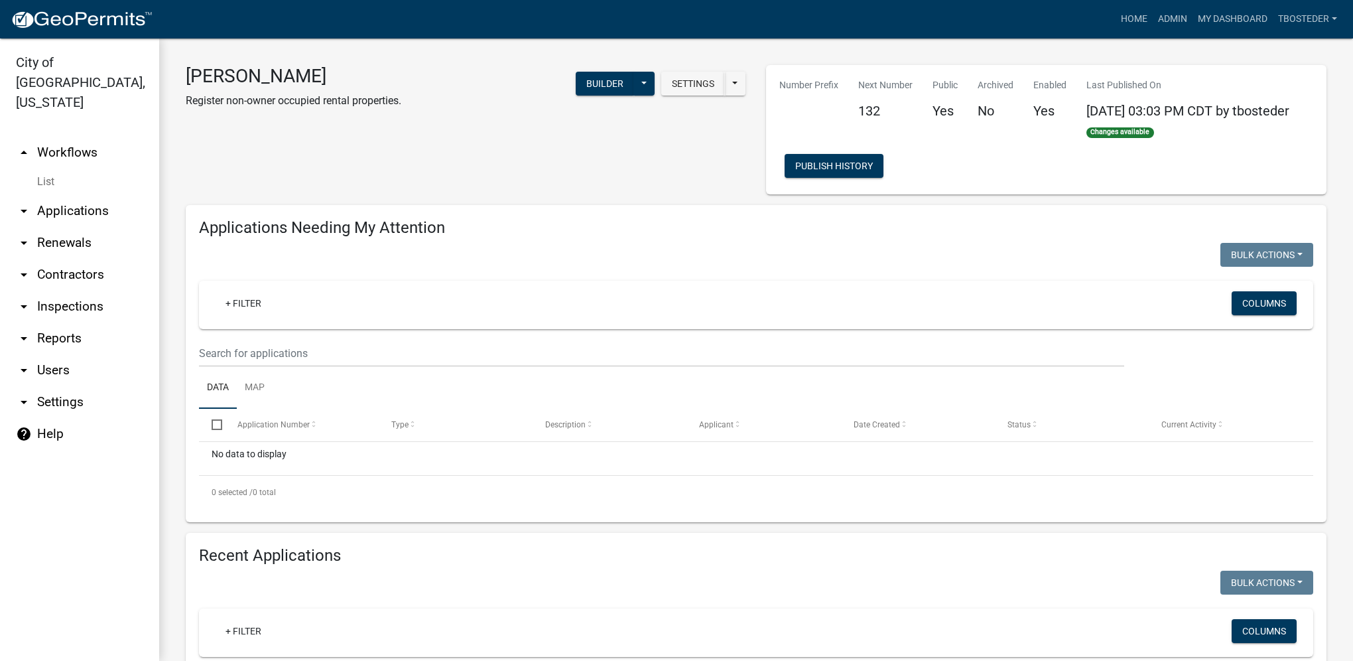
select select "1: 25"
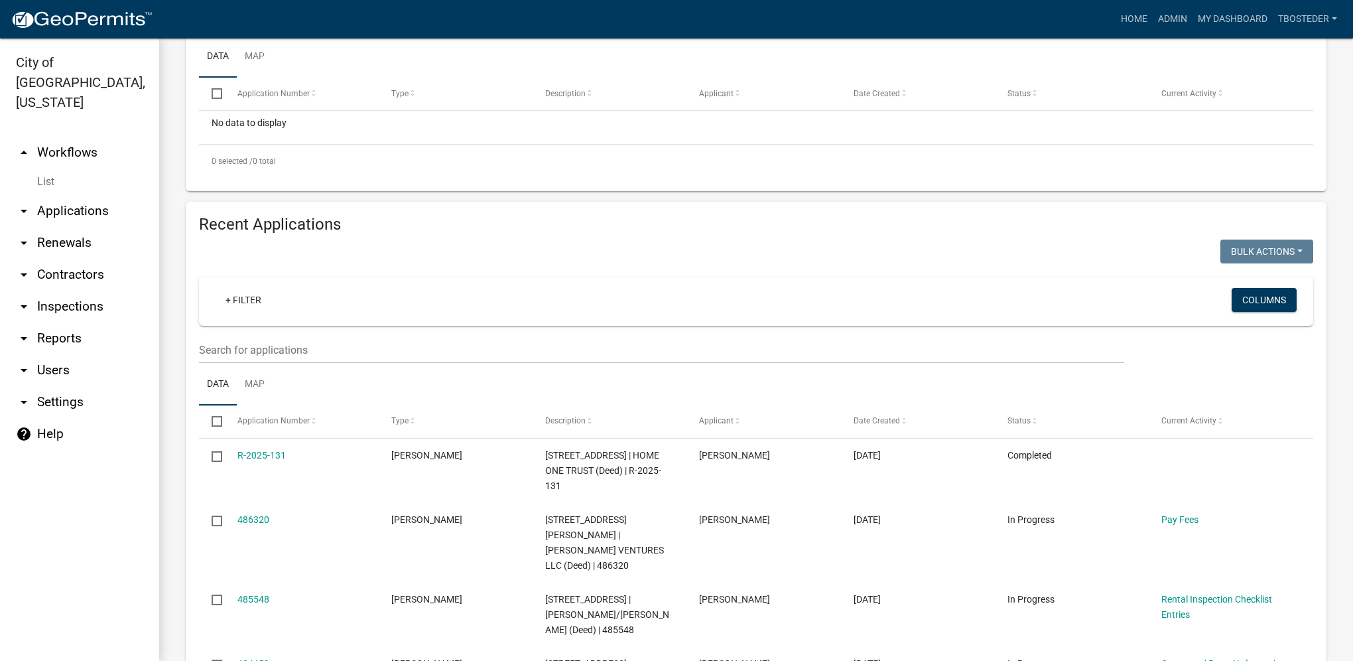
scroll to position [332, 0]
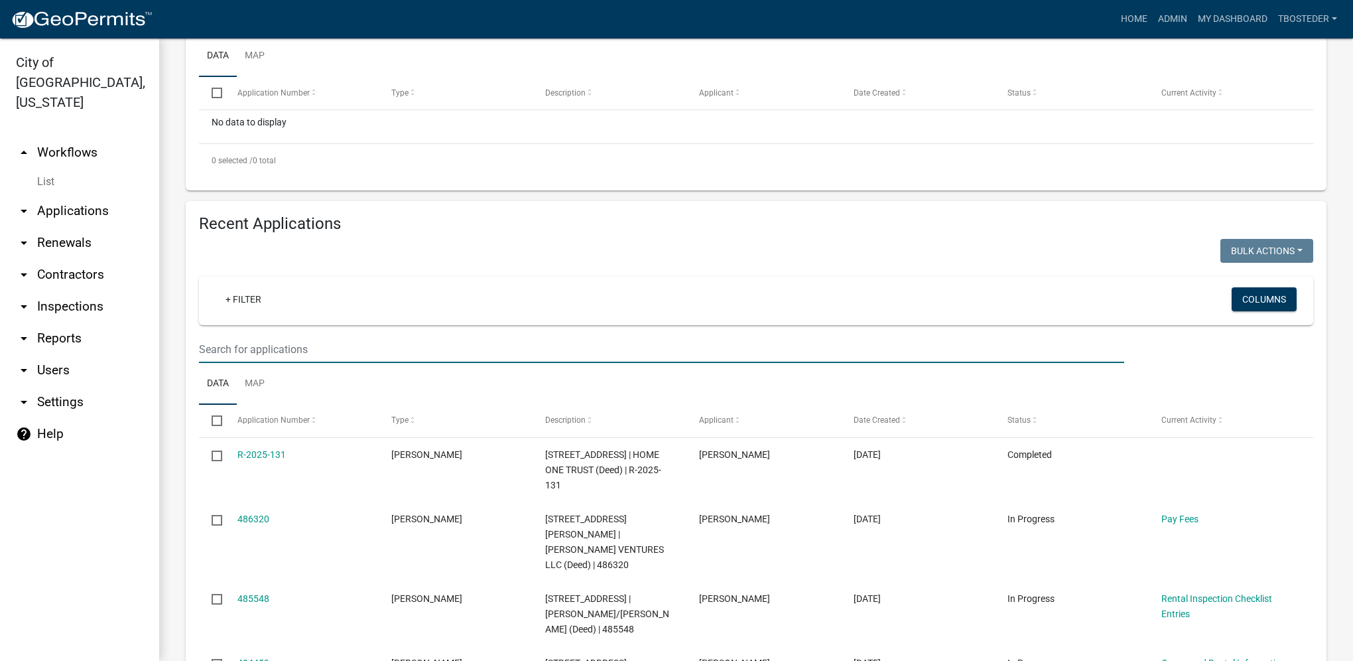
click at [277, 355] on input "text" at bounding box center [661, 349] width 925 height 27
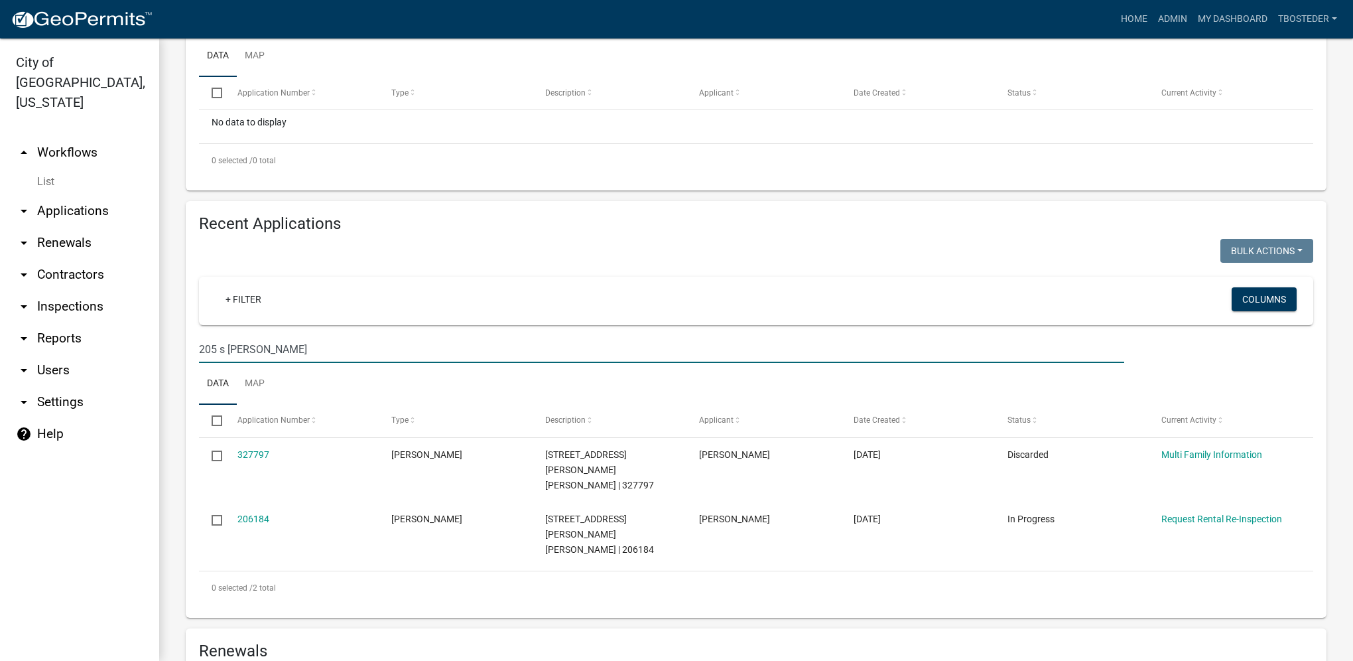
drag, startPoint x: 283, startPoint y: 346, endPoint x: 185, endPoint y: 354, distance: 98.5
click at [185, 354] on div "Recent Applications Bulk Actions Void Expire Lock Withdraw + Filter Columns 205…" at bounding box center [756, 409] width 1161 height 417
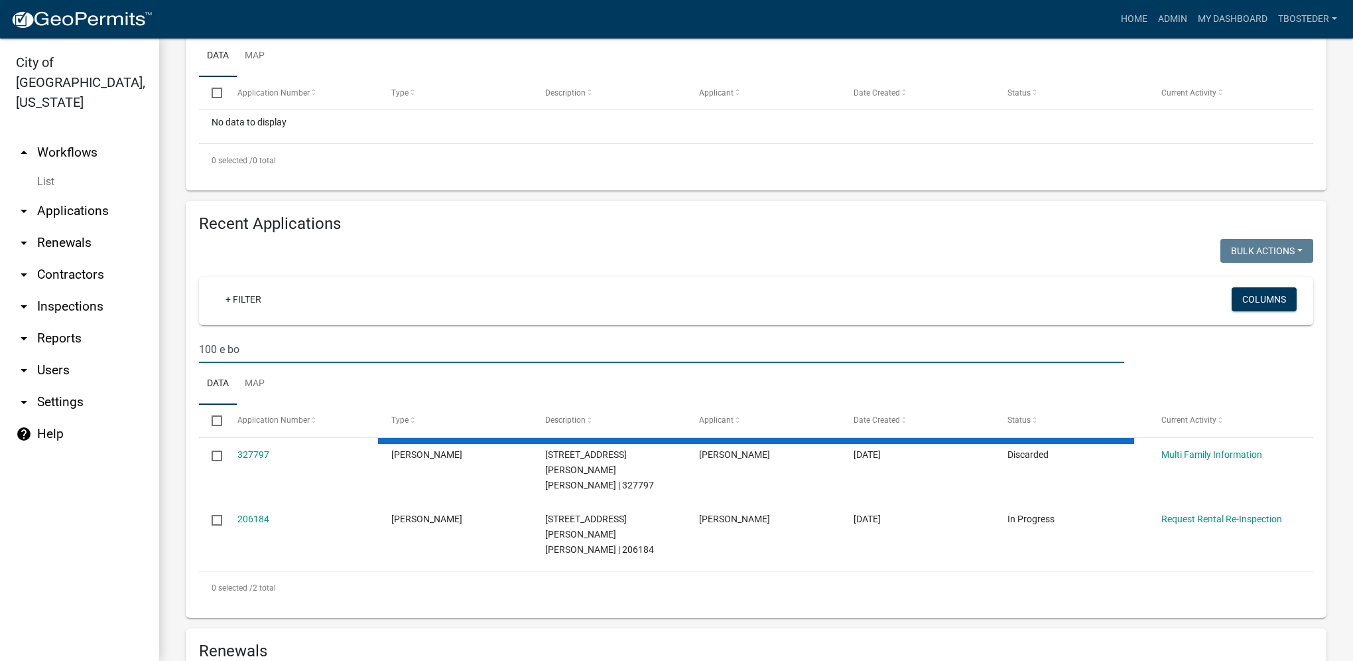
type input "100 e bos"
select select "1: 25"
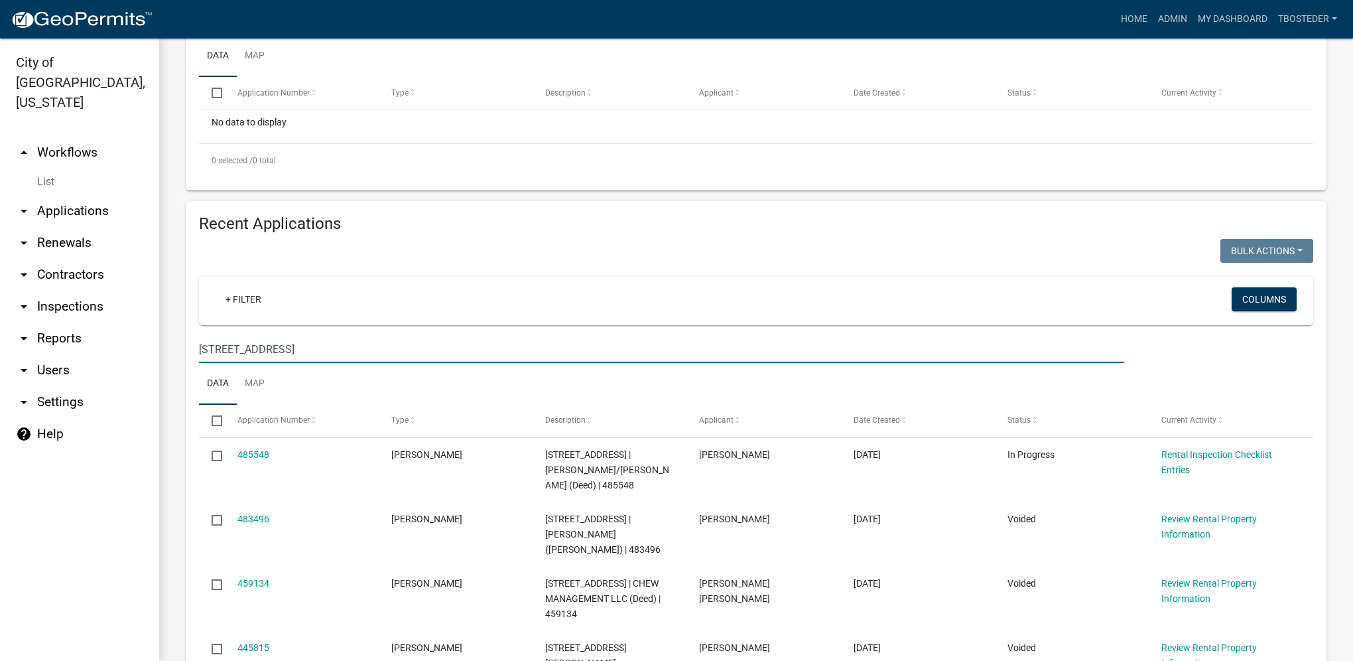
type input "[STREET_ADDRESS]"
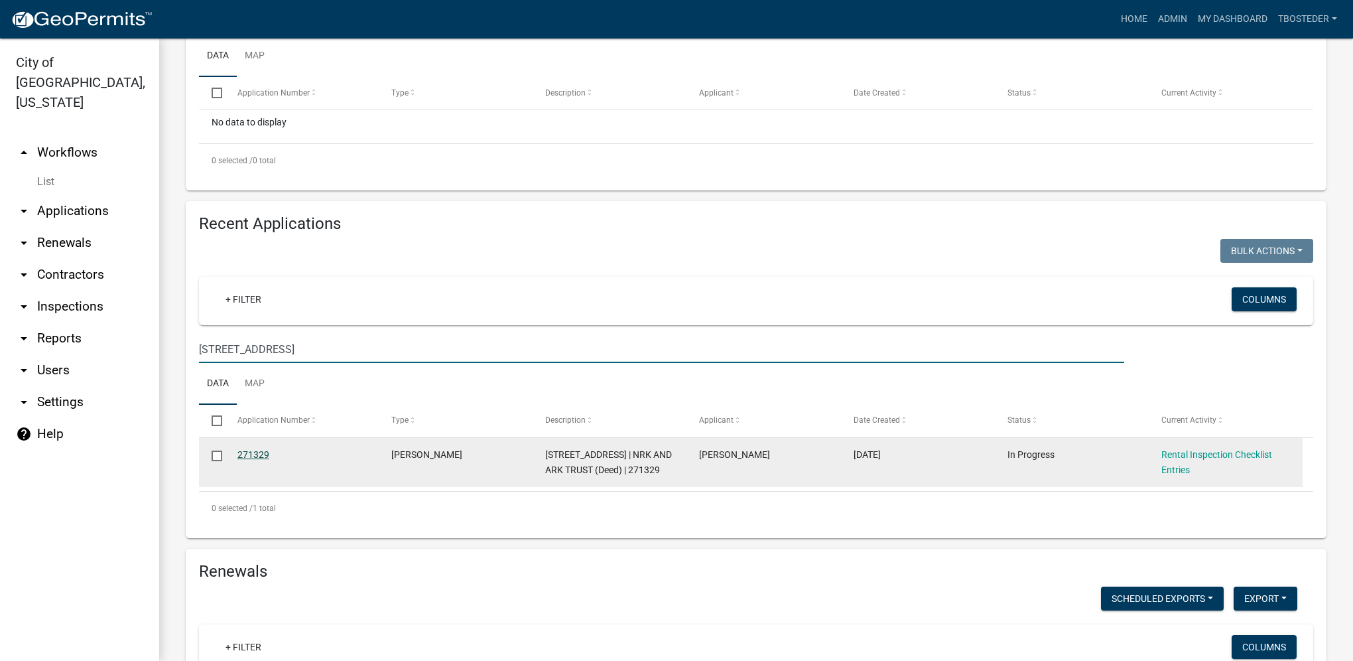
click at [255, 456] on link "271329" at bounding box center [253, 454] width 32 height 11
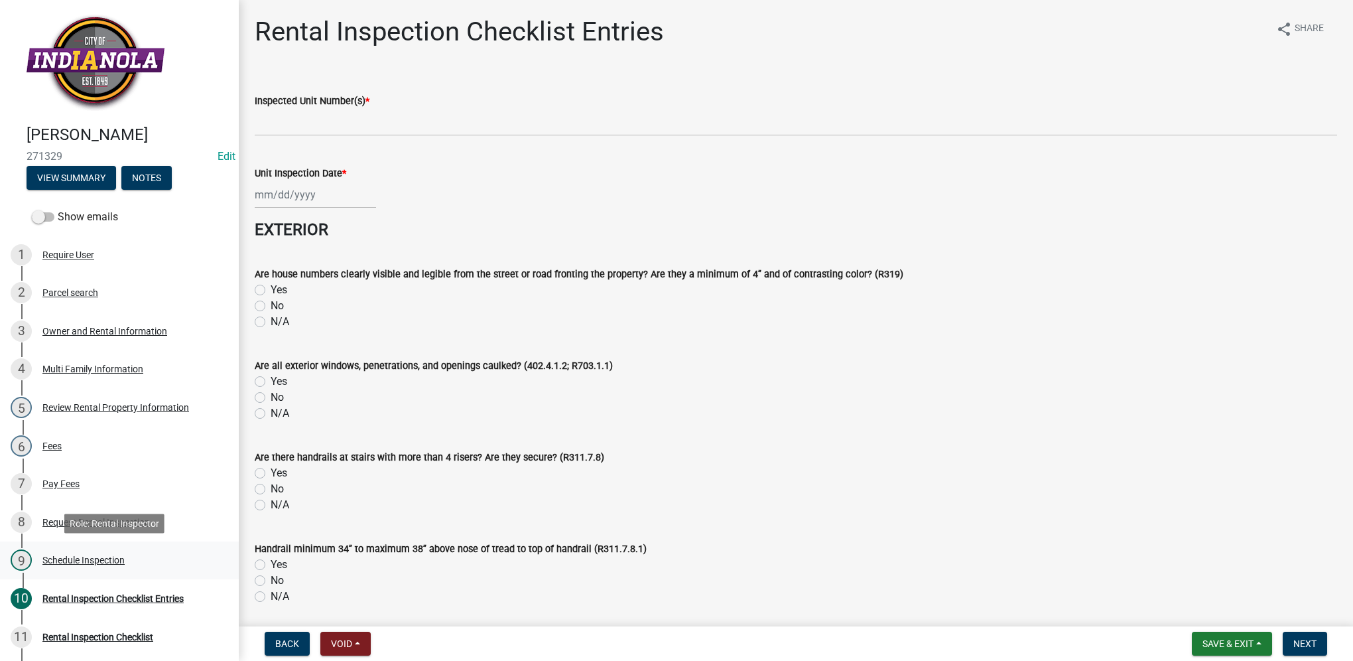
click at [101, 565] on div "9 Schedule Inspection" at bounding box center [114, 559] width 207 height 21
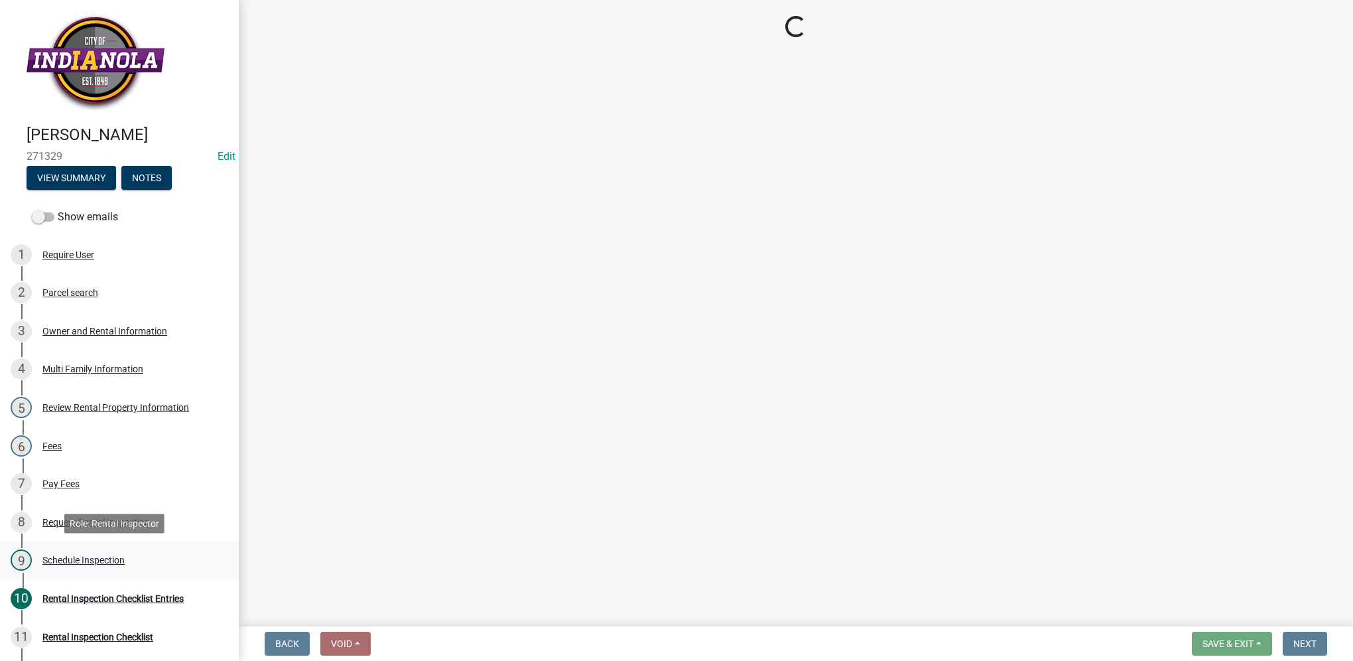
select select "252c9b68-f941-49e4-9705-8f6b19d23831"
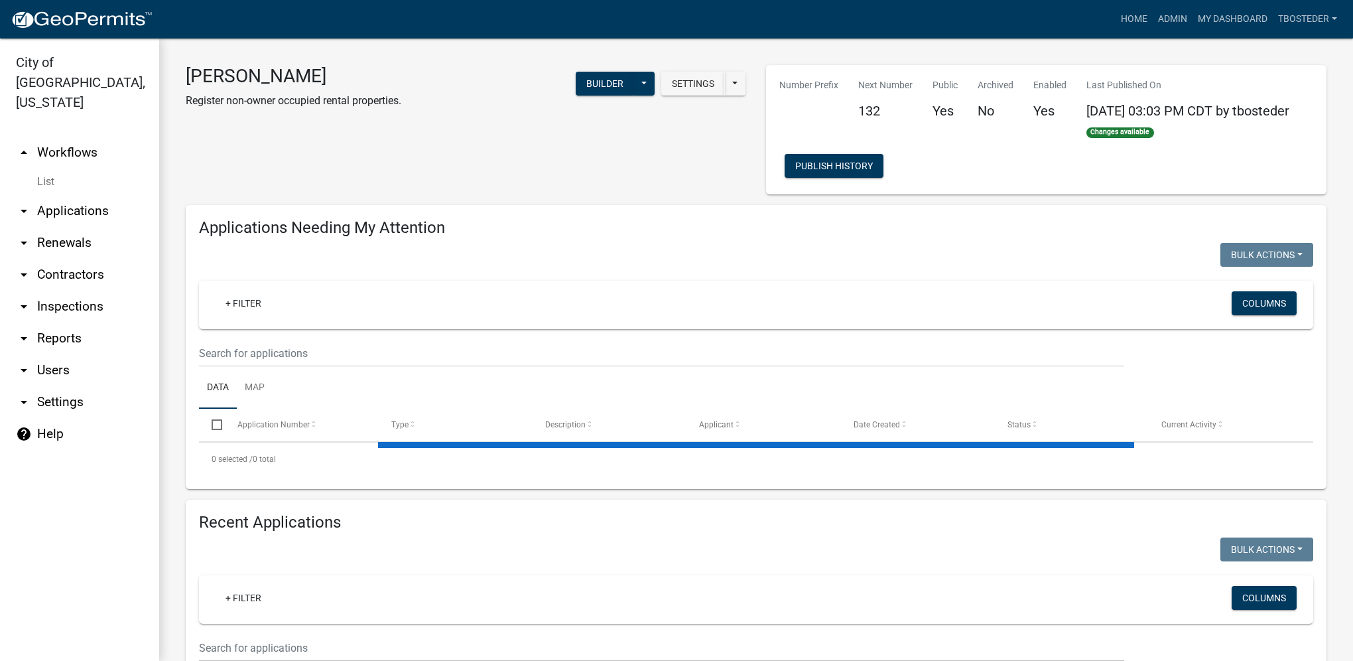
select select "1: 25"
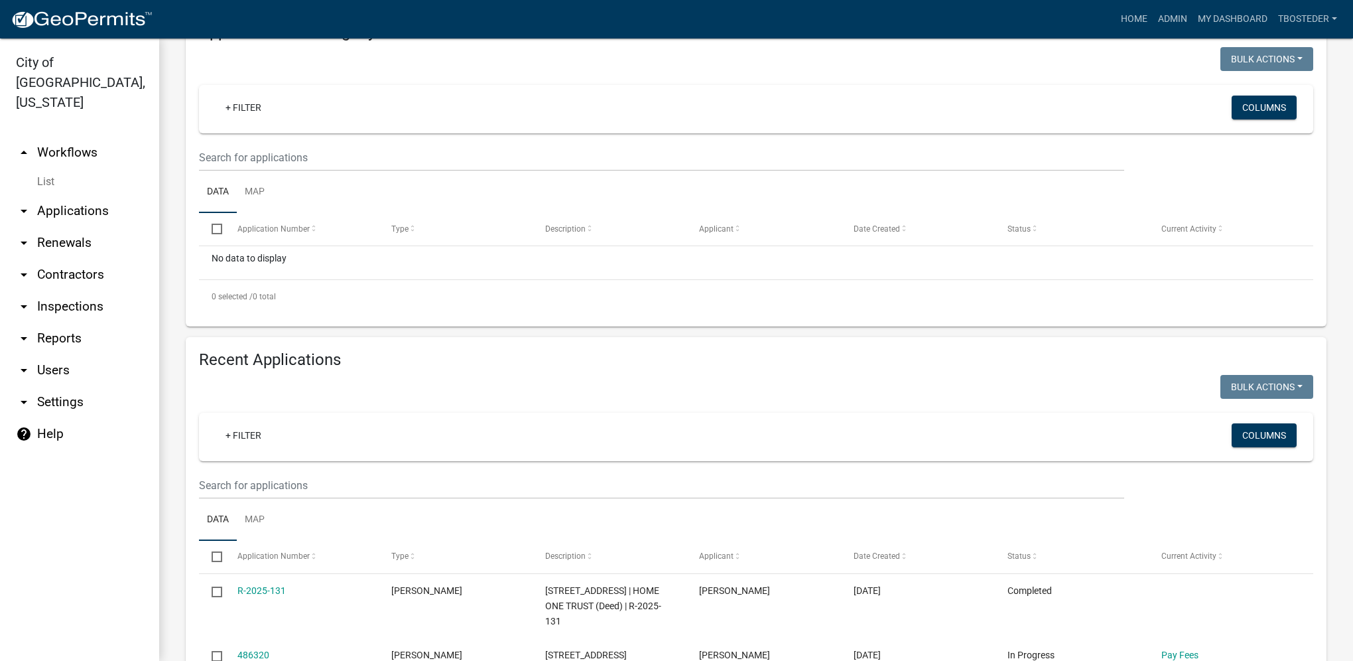
scroll to position [265, 0]
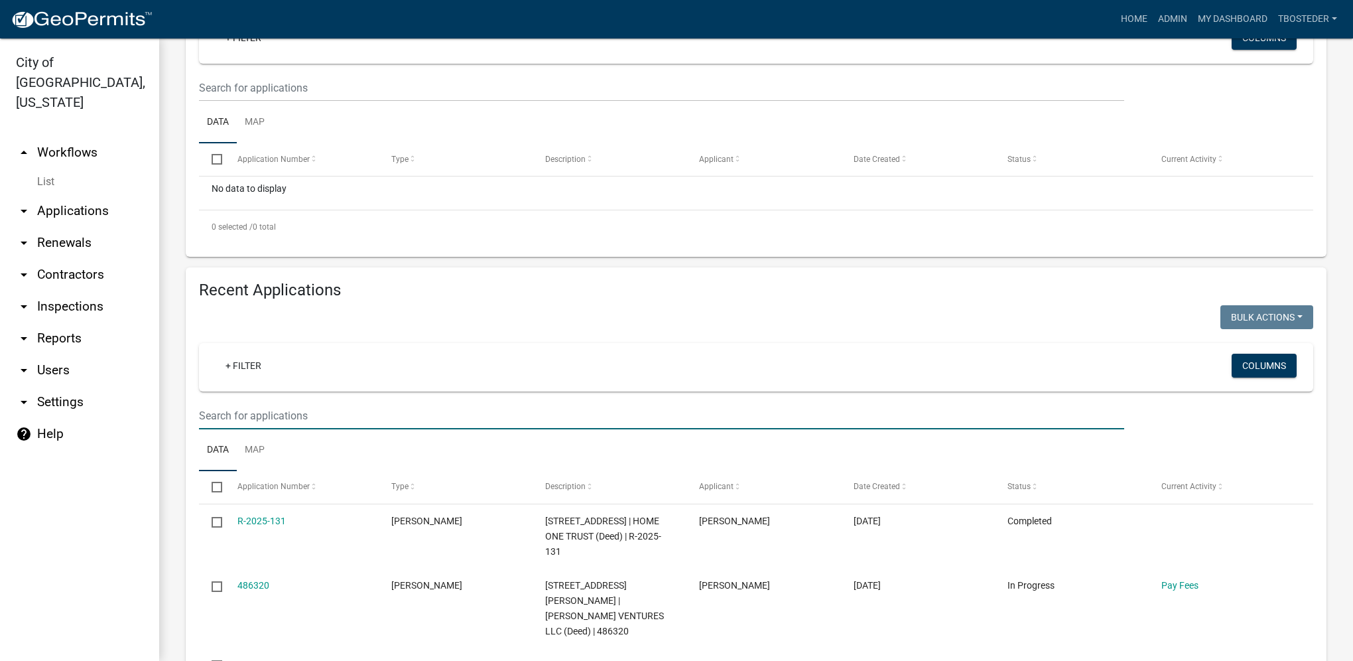
click at [295, 407] on input "text" at bounding box center [661, 415] width 925 height 27
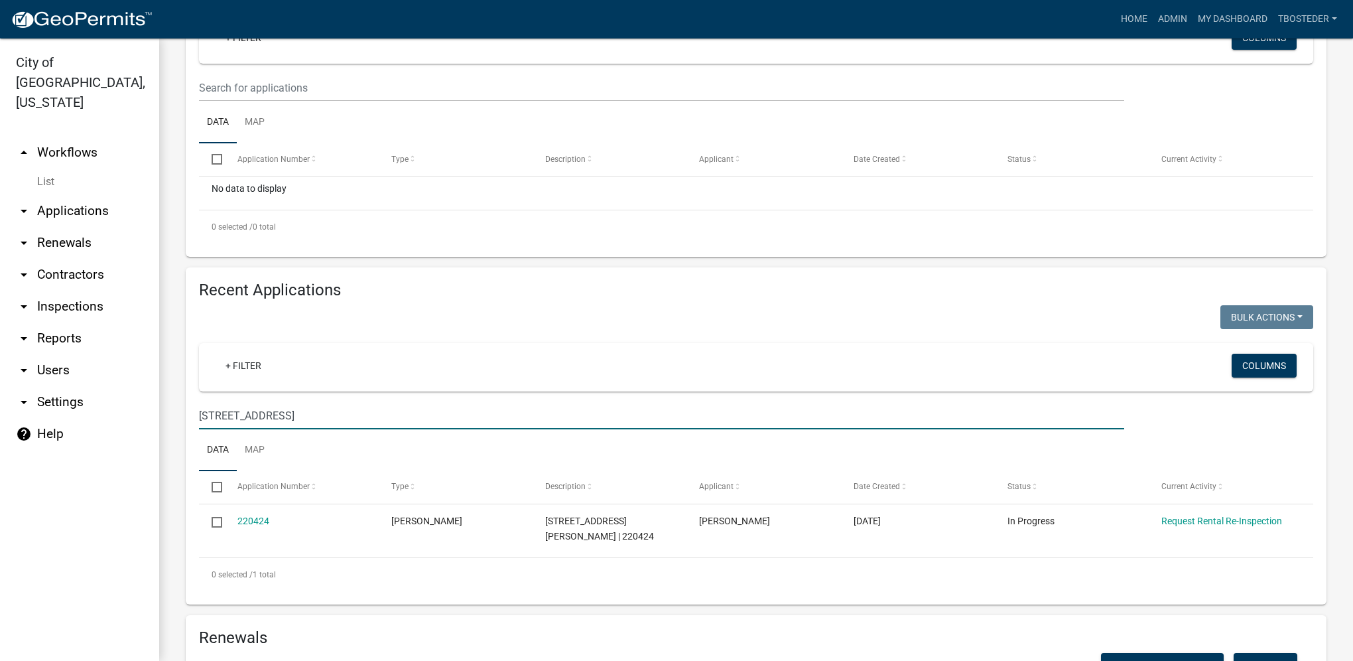
drag, startPoint x: 368, startPoint y: 423, endPoint x: 194, endPoint y: 405, distance: 175.5
click at [194, 405] on div "[STREET_ADDRESS]" at bounding box center [661, 415] width 945 height 27
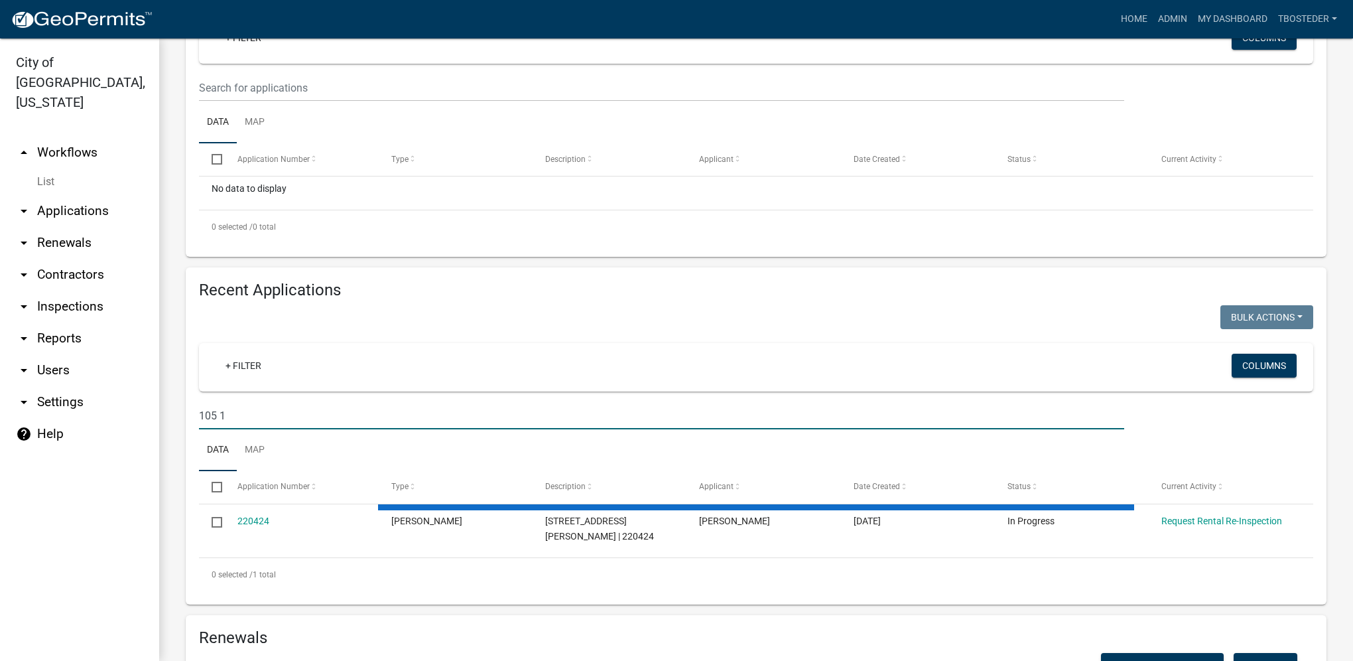
type input "105 1/"
select select "1: 25"
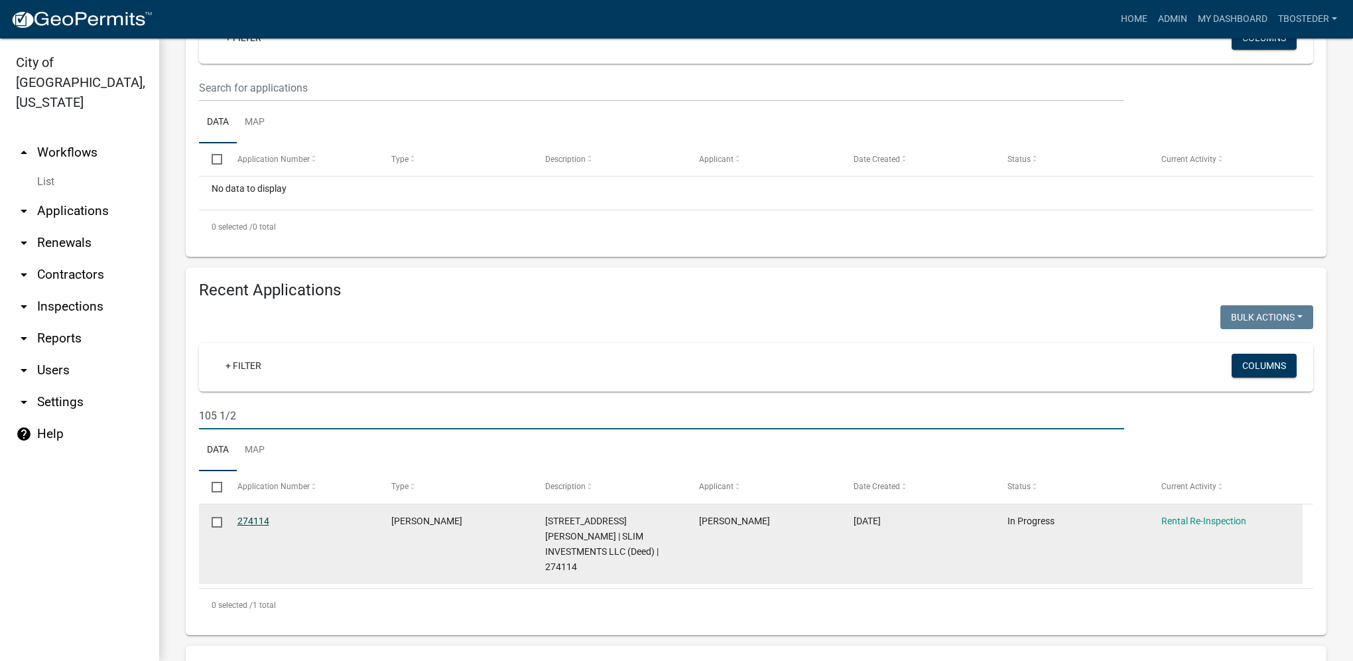
type input "105 1/2"
click at [260, 525] on link "274114" at bounding box center [253, 520] width 32 height 11
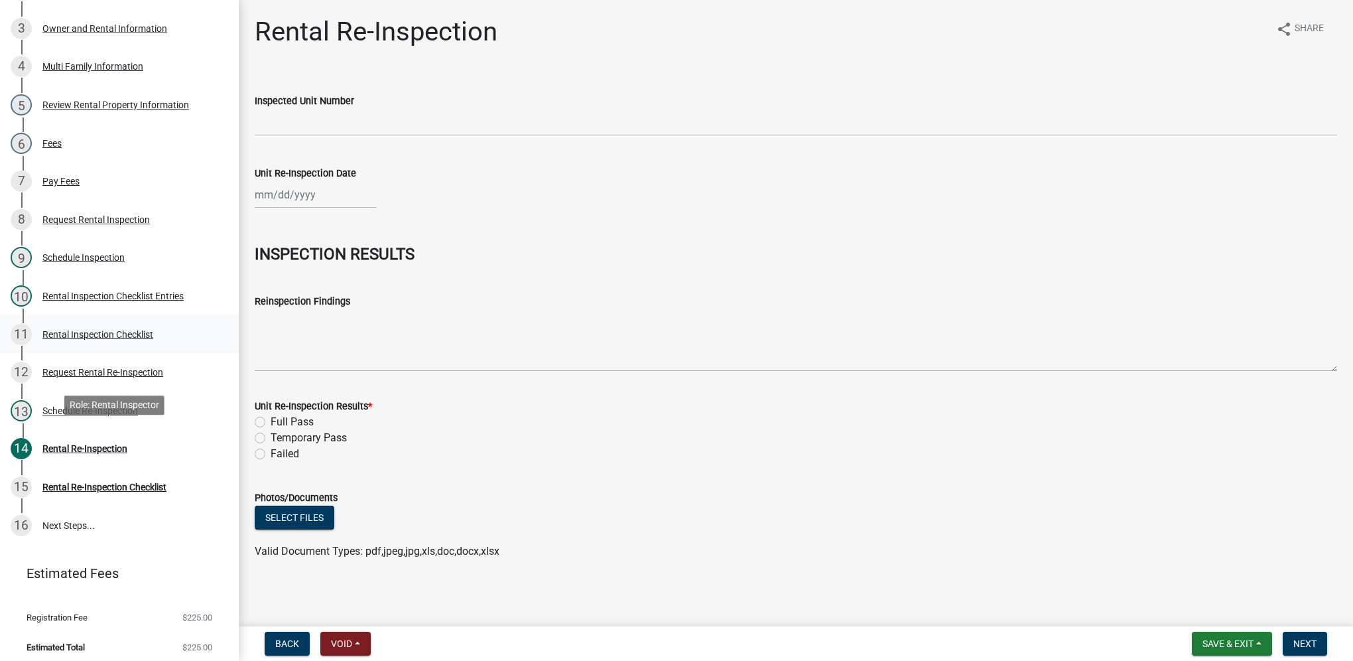
scroll to position [309, 0]
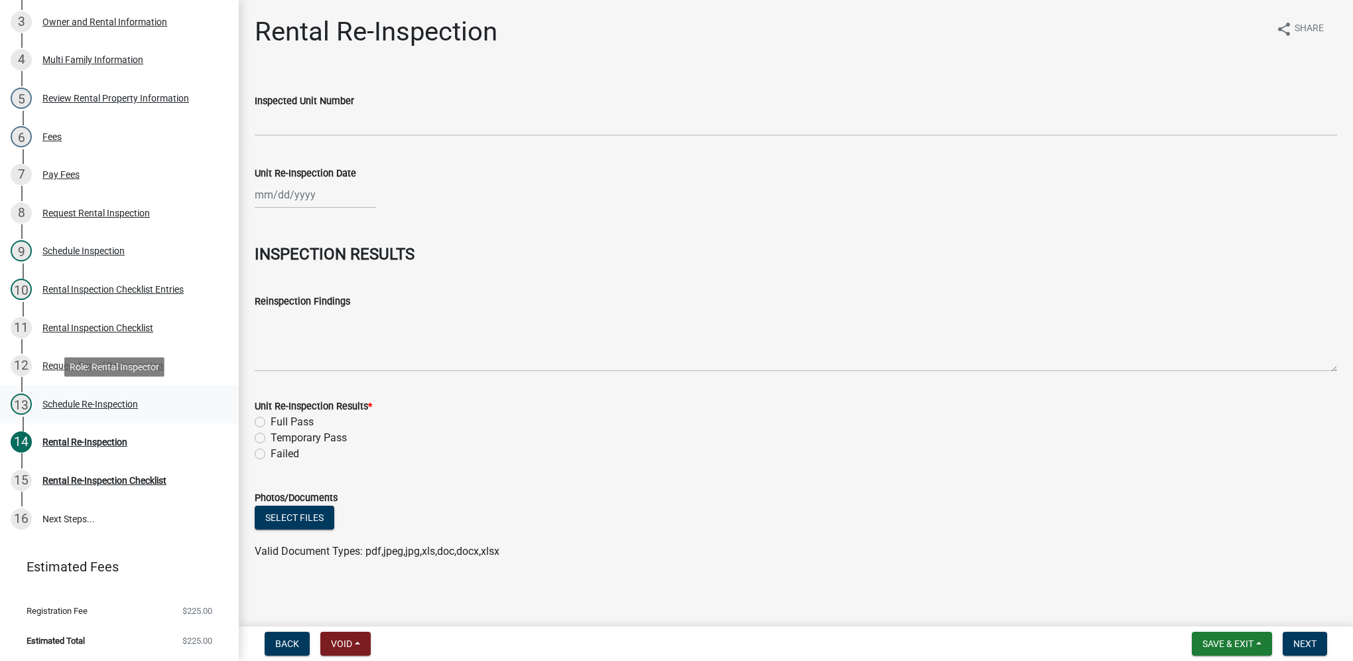
click at [102, 393] on div "13 Schedule Re-Inspection" at bounding box center [114, 403] width 207 height 21
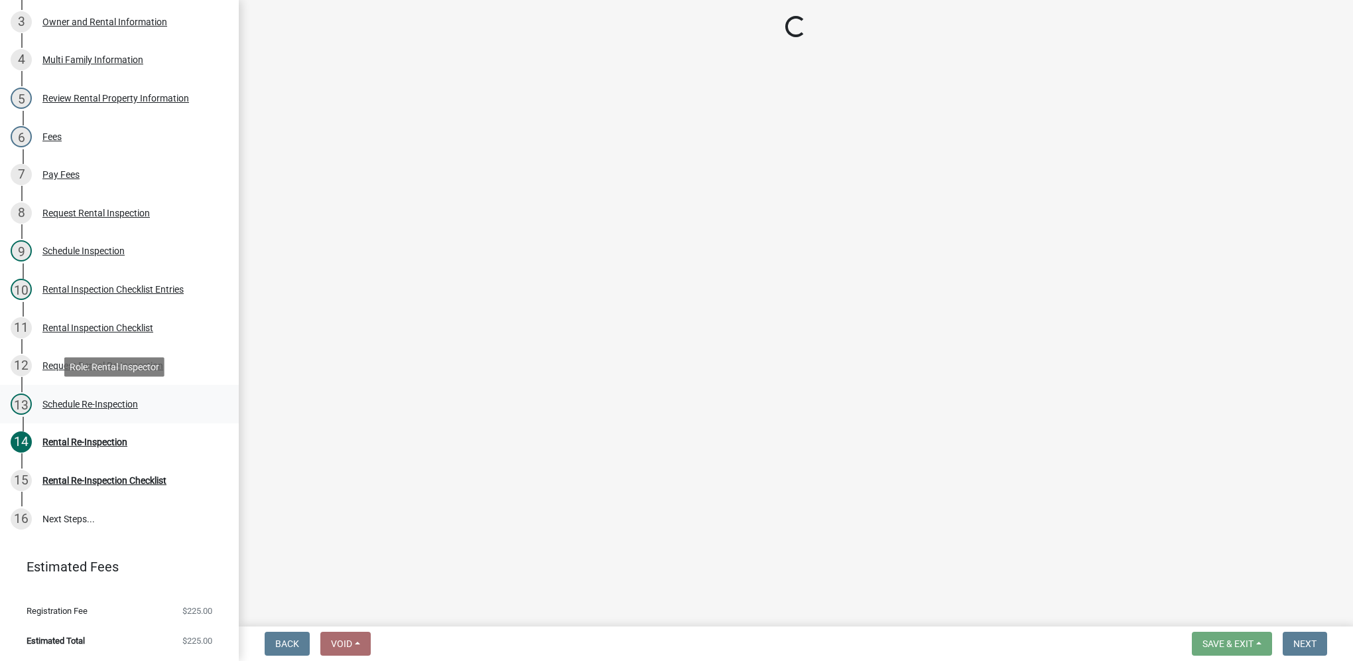
select select "3237a74e-59b5-424e-94fe-d72df491538c"
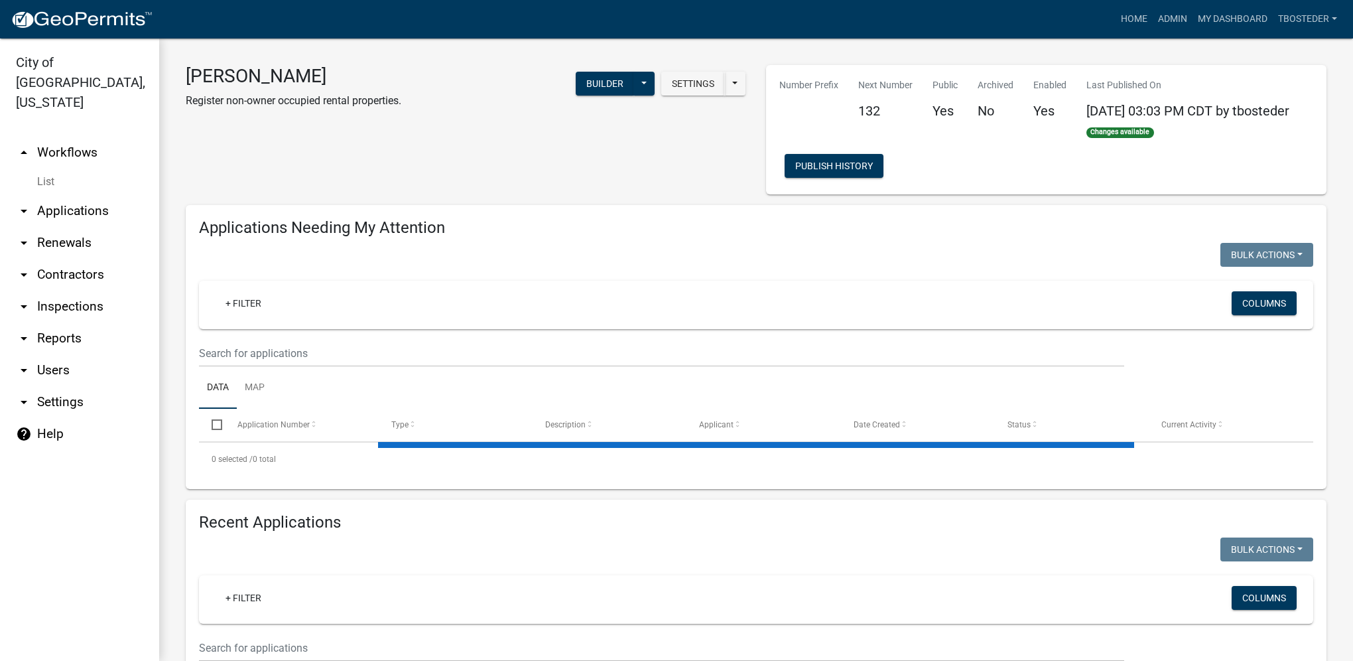
select select "1: 25"
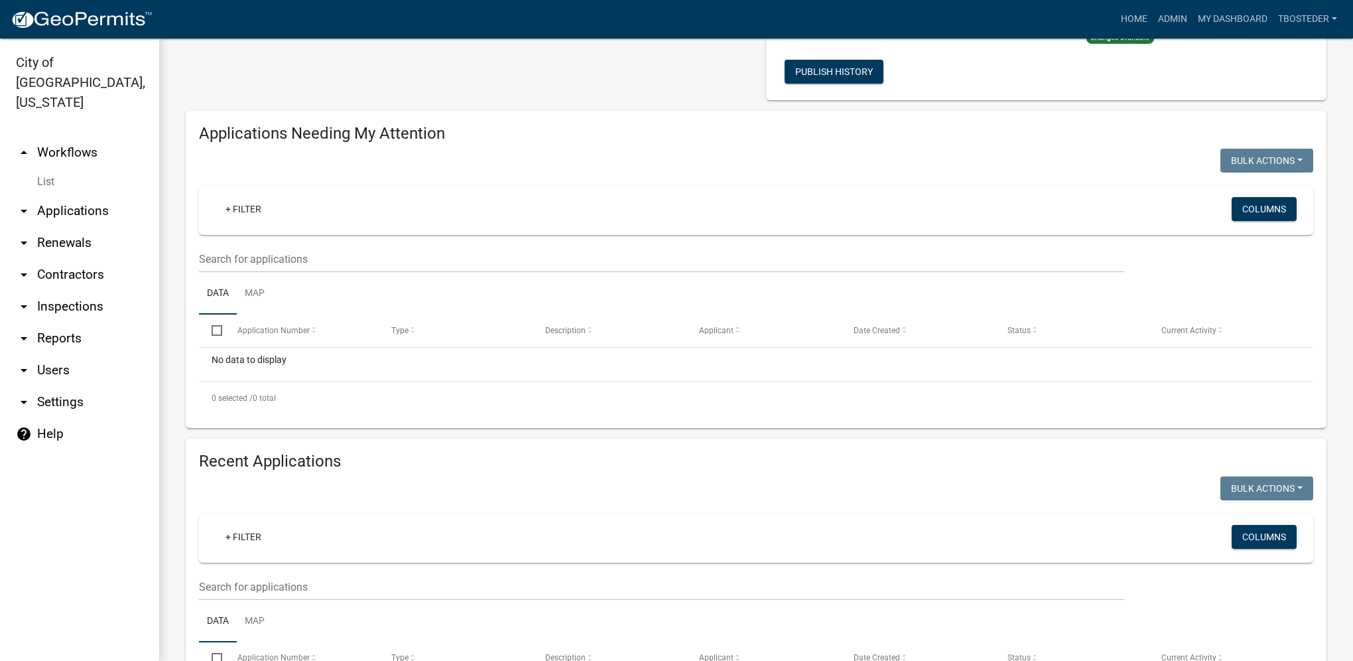
scroll to position [265, 0]
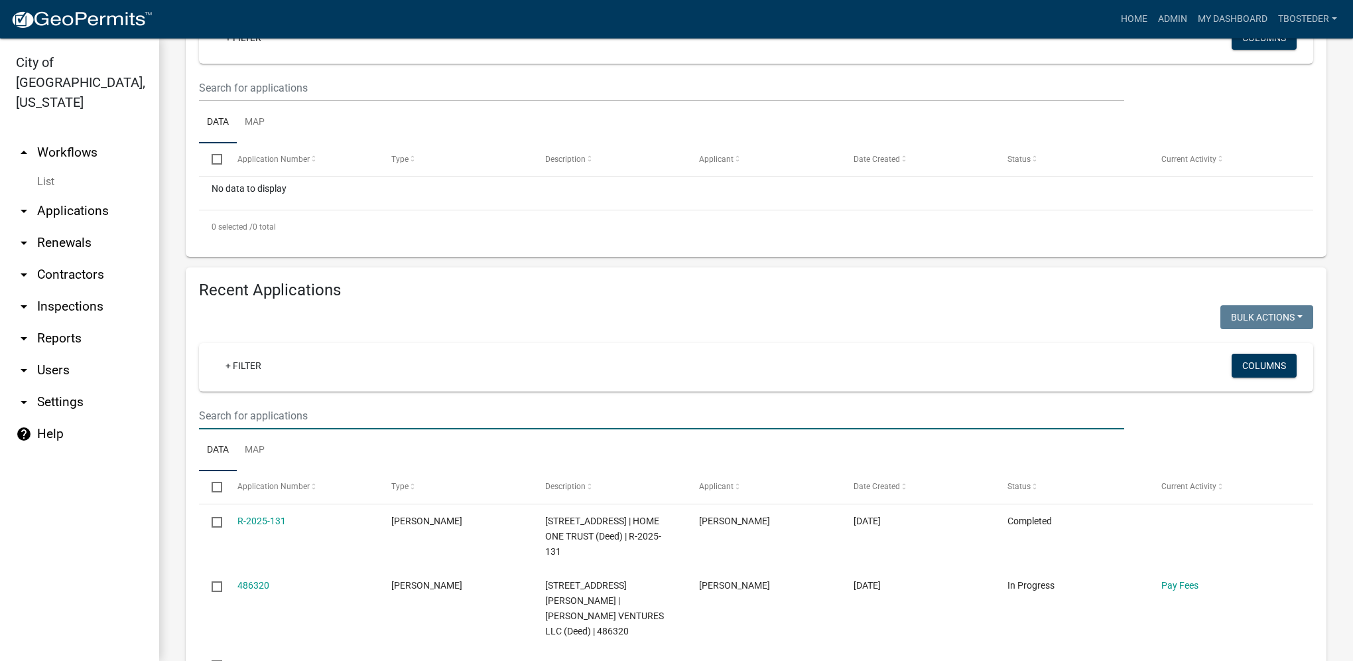
click at [289, 415] on input "text" at bounding box center [661, 415] width 925 height 27
type input "208 n 9th"
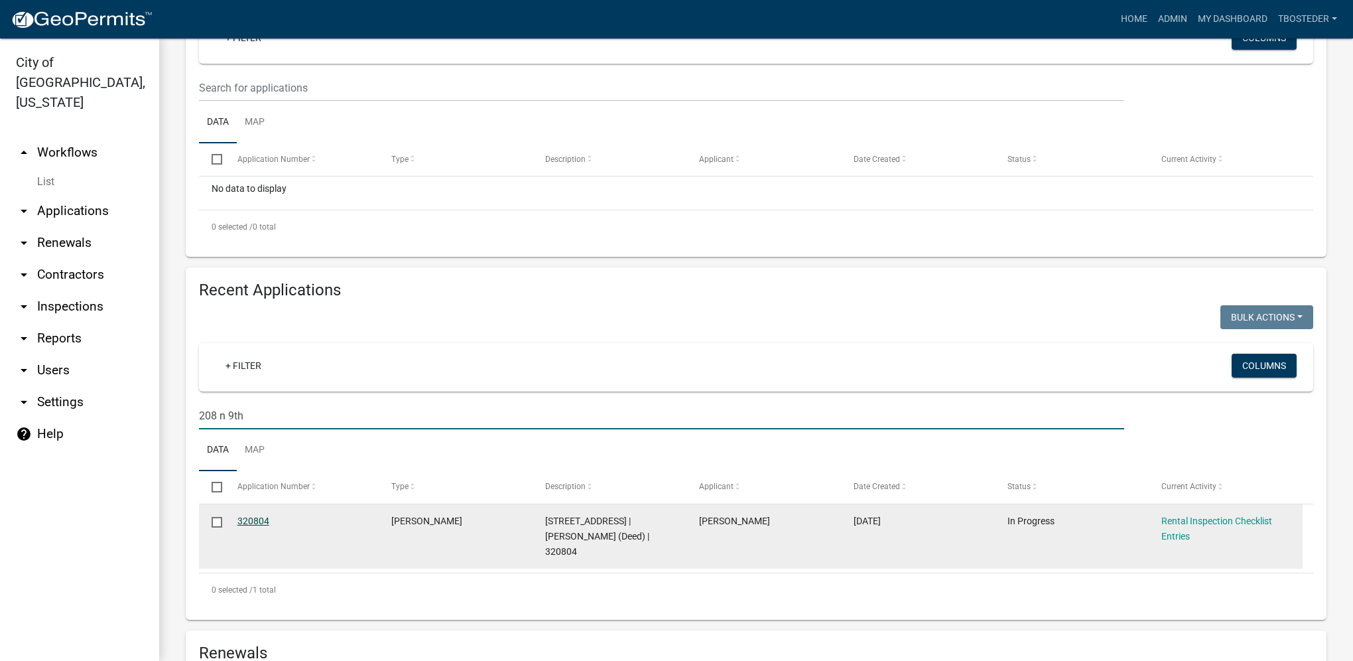
click at [253, 522] on link "320804" at bounding box center [253, 520] width 32 height 11
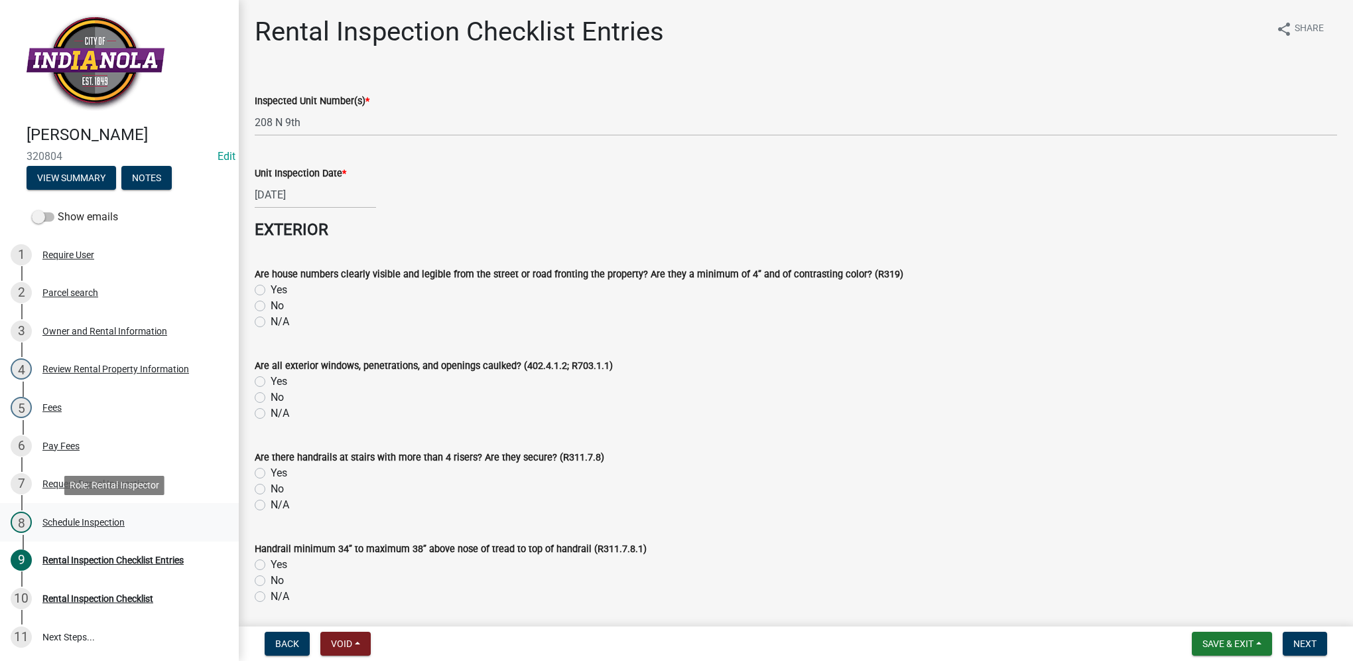
click at [114, 517] on div "Schedule Inspection" at bounding box center [83, 521] width 82 height 9
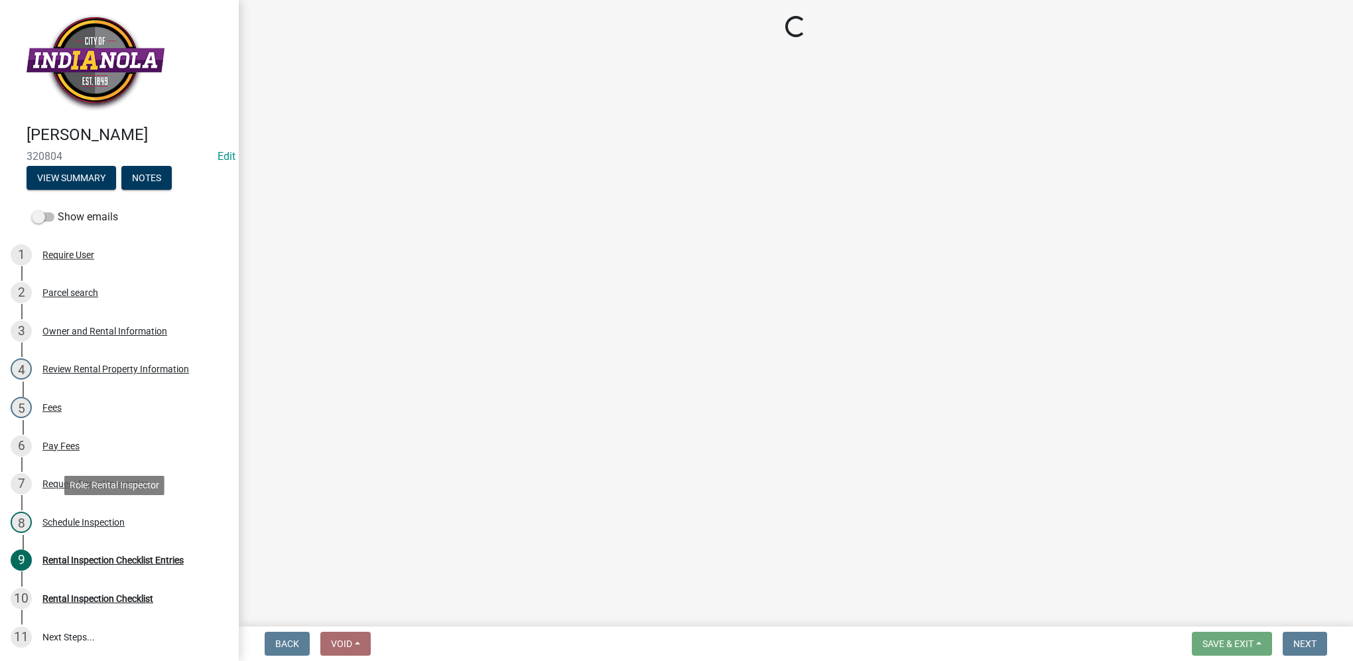
select select "252c9b68-f941-49e4-9705-8f6b19d23831"
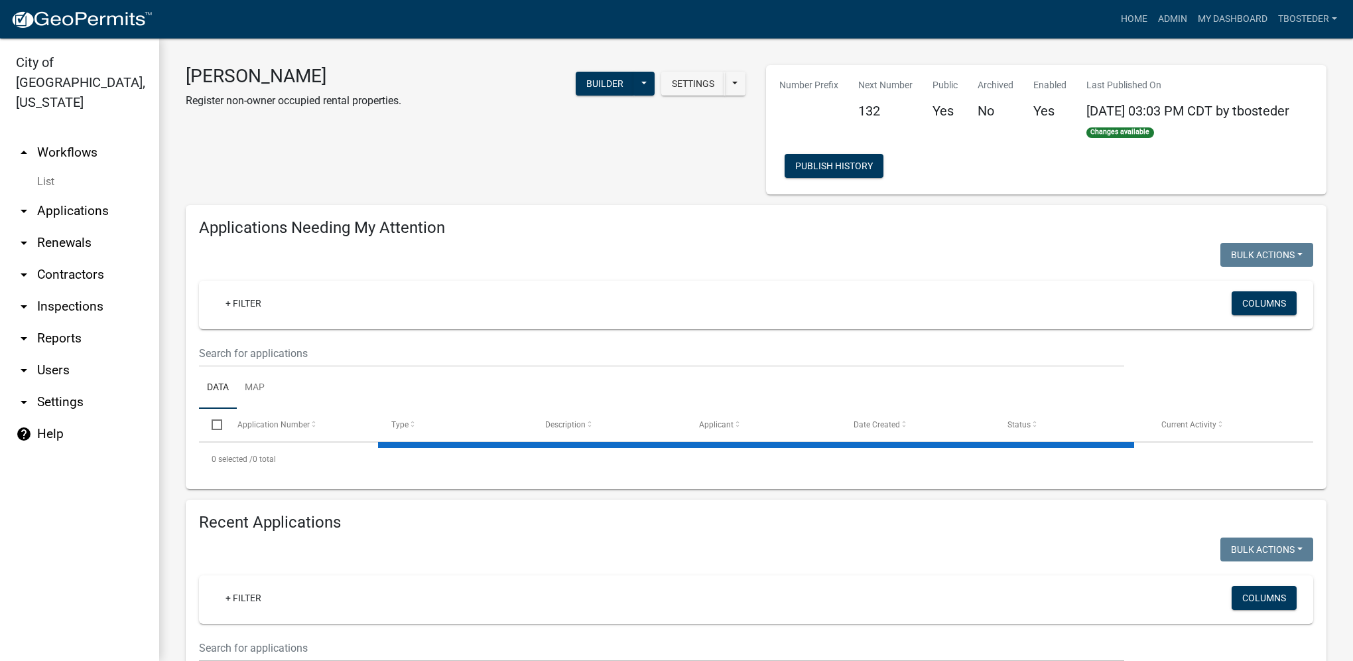
select select "1: 25"
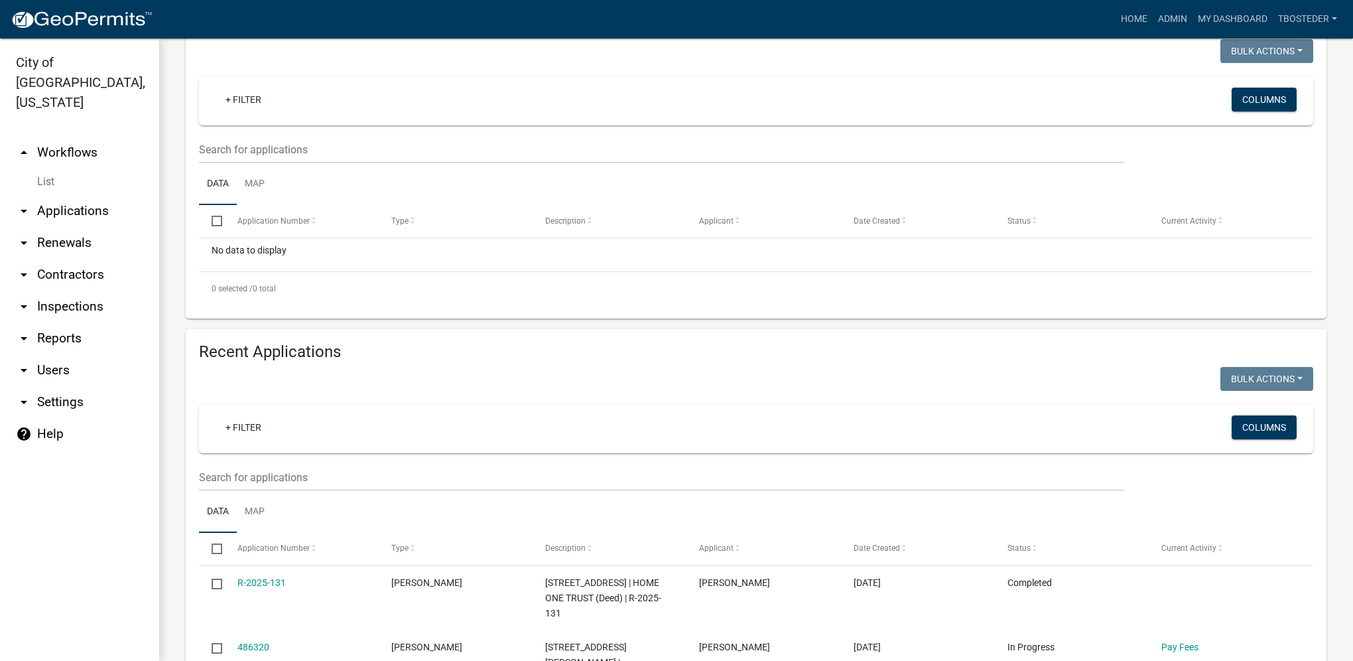
scroll to position [265, 0]
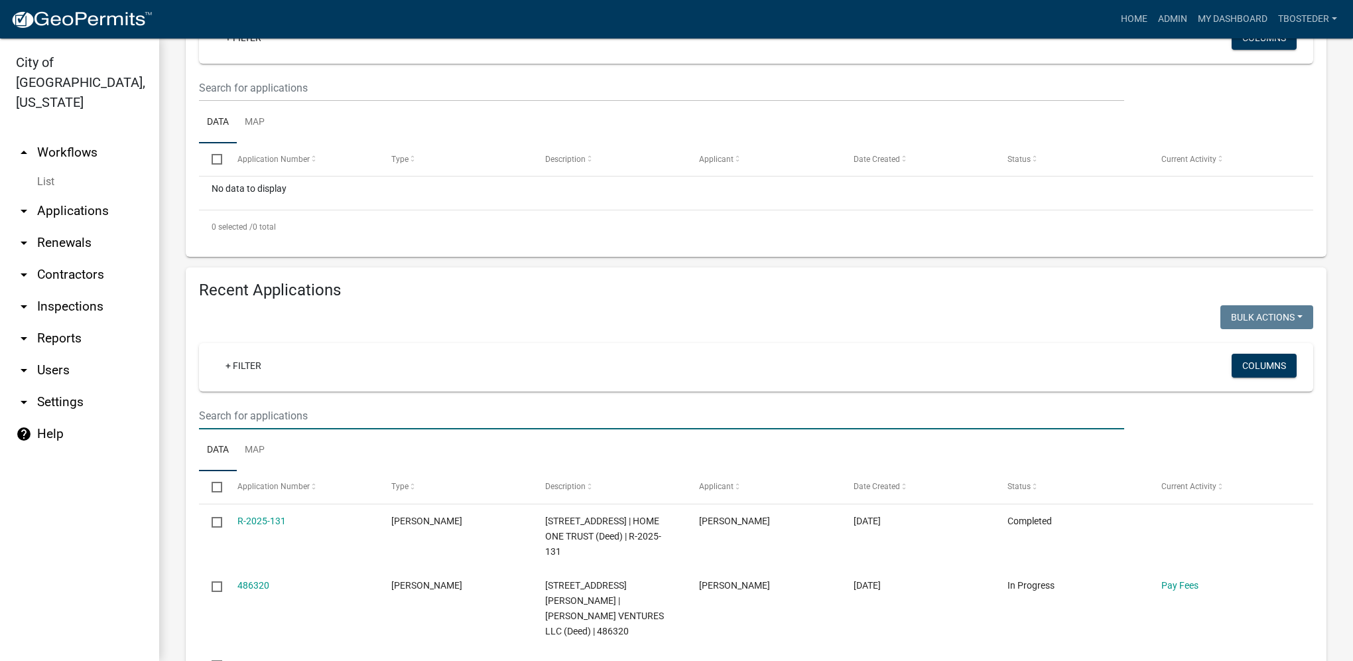
click at [316, 413] on input "text" at bounding box center [661, 415] width 925 height 27
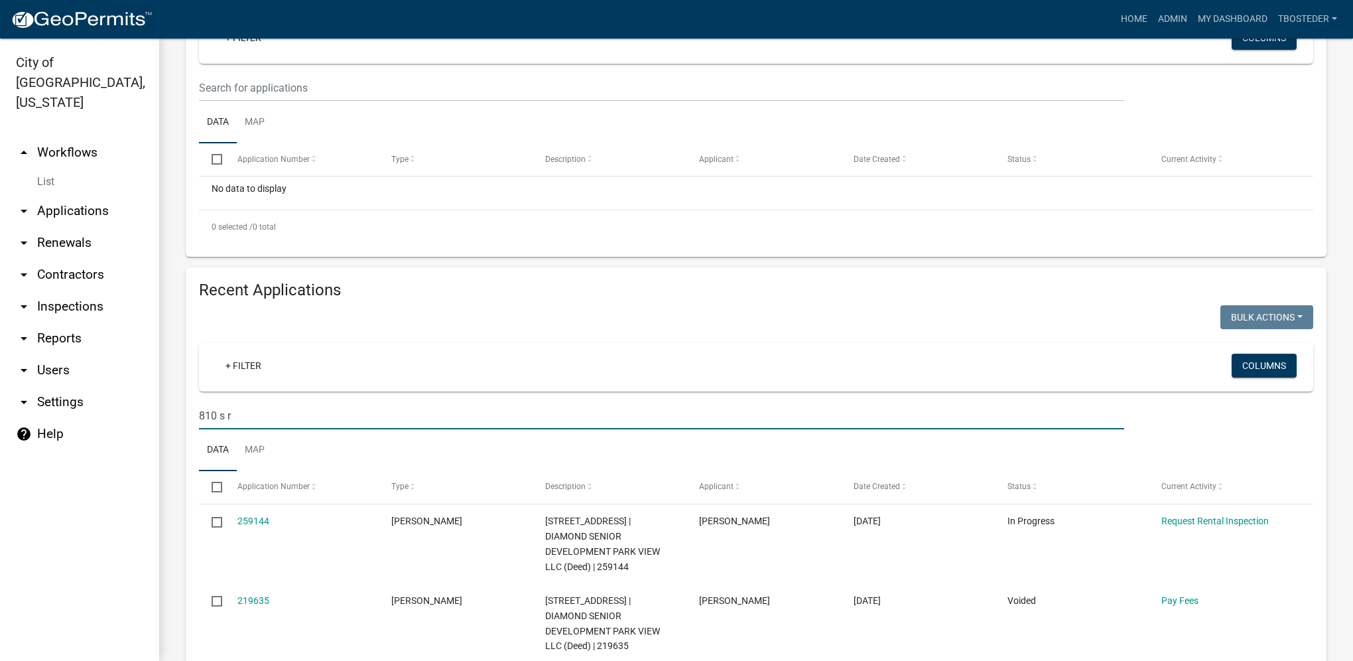
drag, startPoint x: 259, startPoint y: 417, endPoint x: 175, endPoint y: 407, distance: 84.2
type input "0"
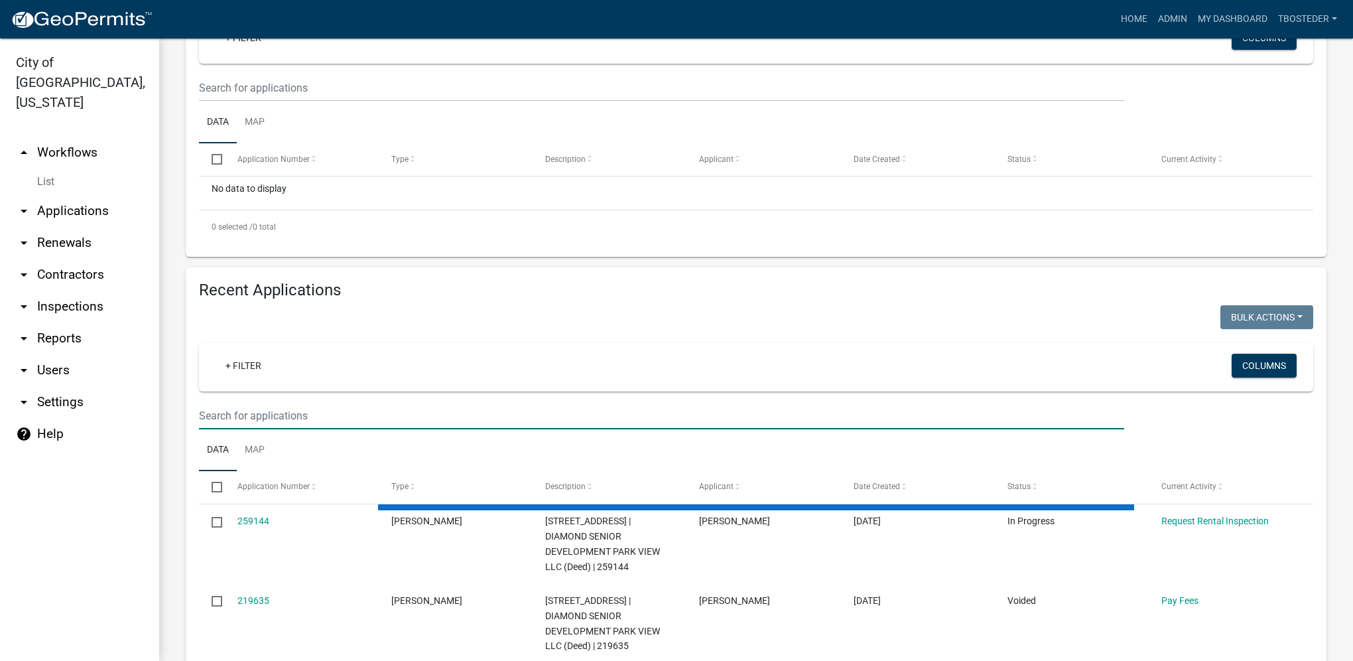
select select "1: 25"
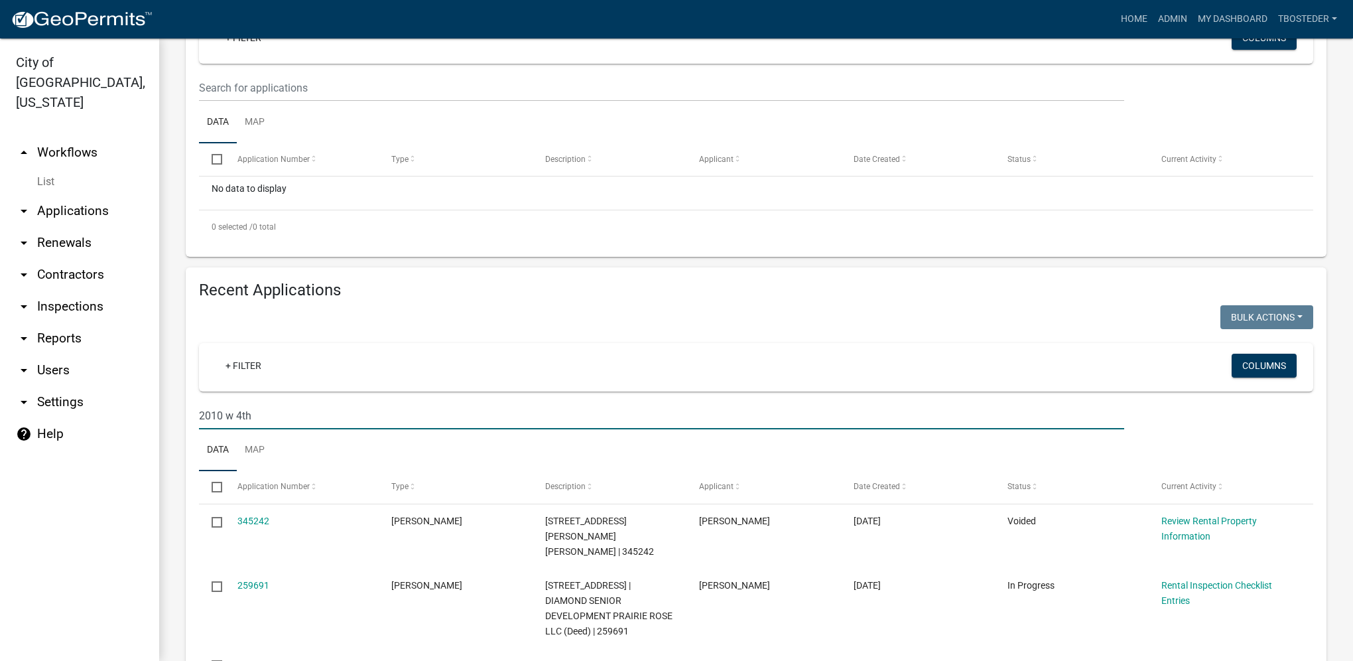
type input "2010 w 4th"
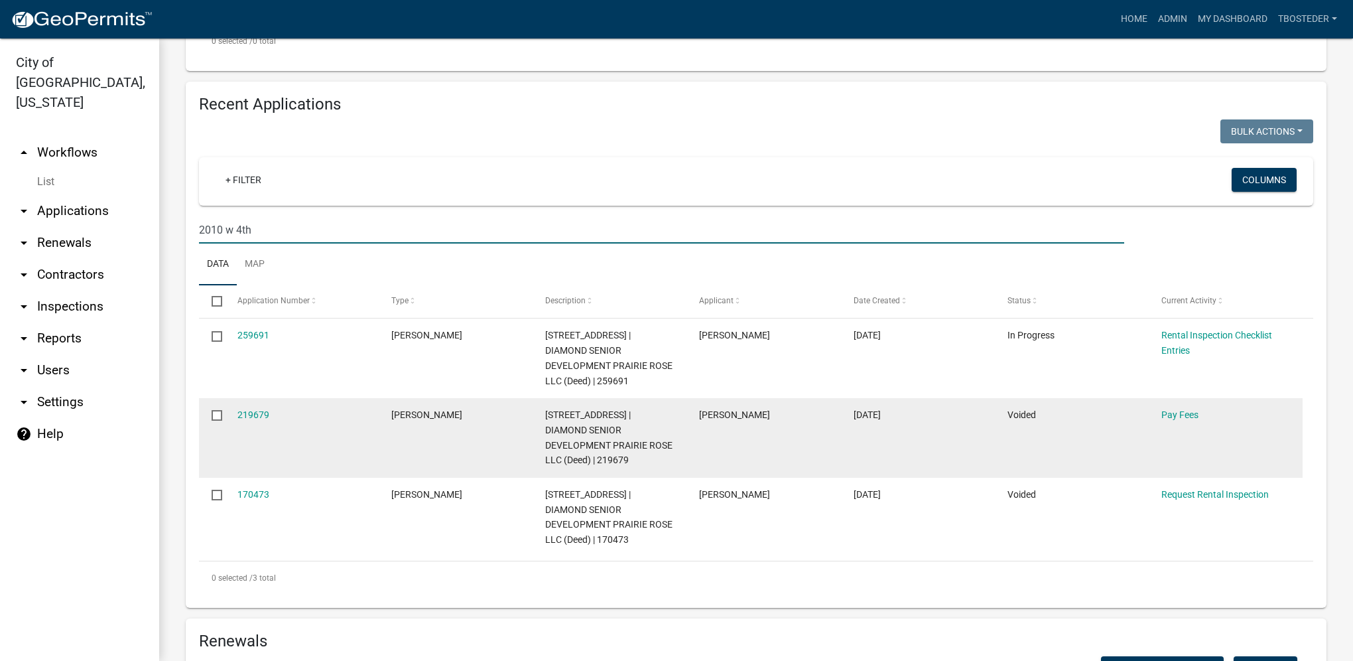
scroll to position [464, 0]
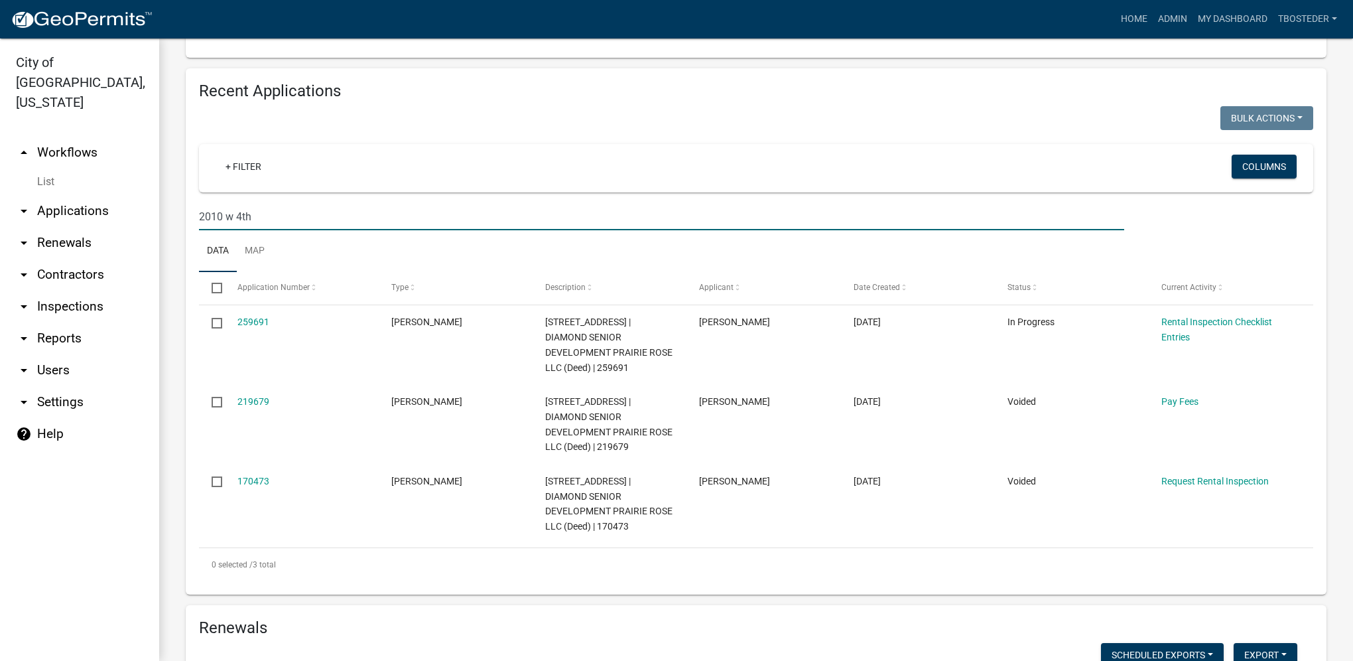
drag, startPoint x: 259, startPoint y: 224, endPoint x: 191, endPoint y: 218, distance: 67.9
click at [191, 218] on div "2010 w 4th" at bounding box center [661, 216] width 945 height 27
select select "1: 25"
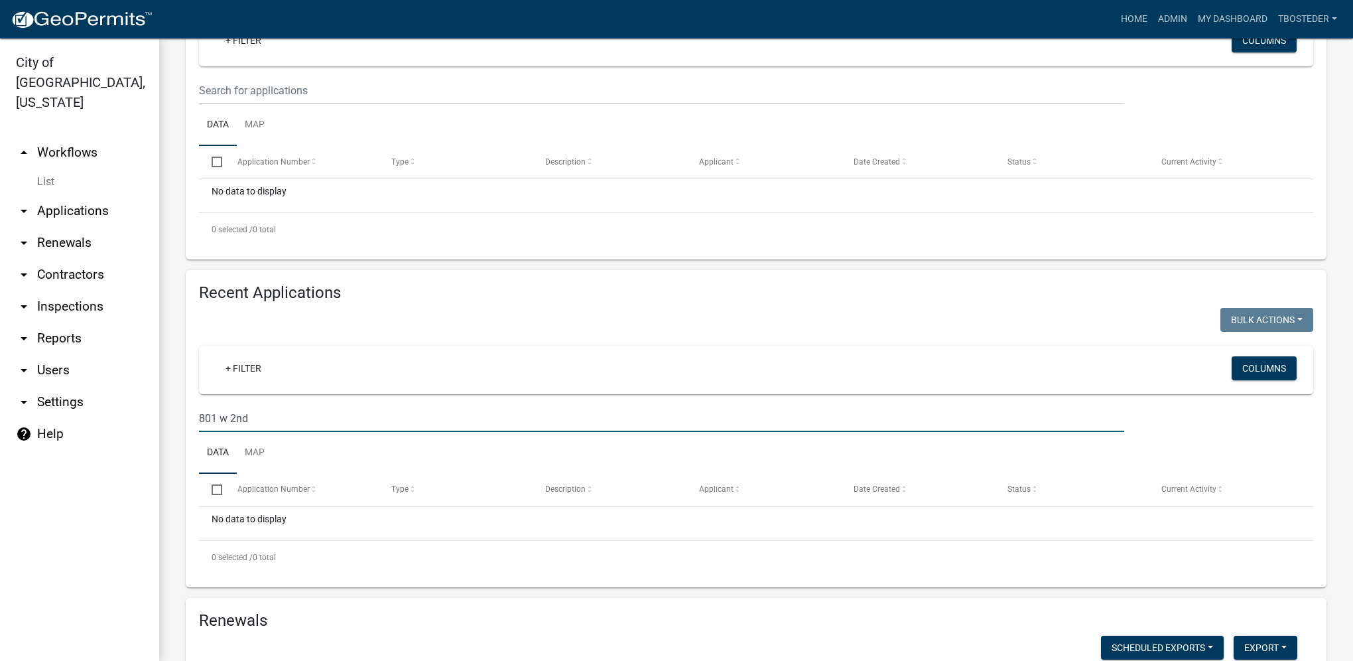
scroll to position [265, 0]
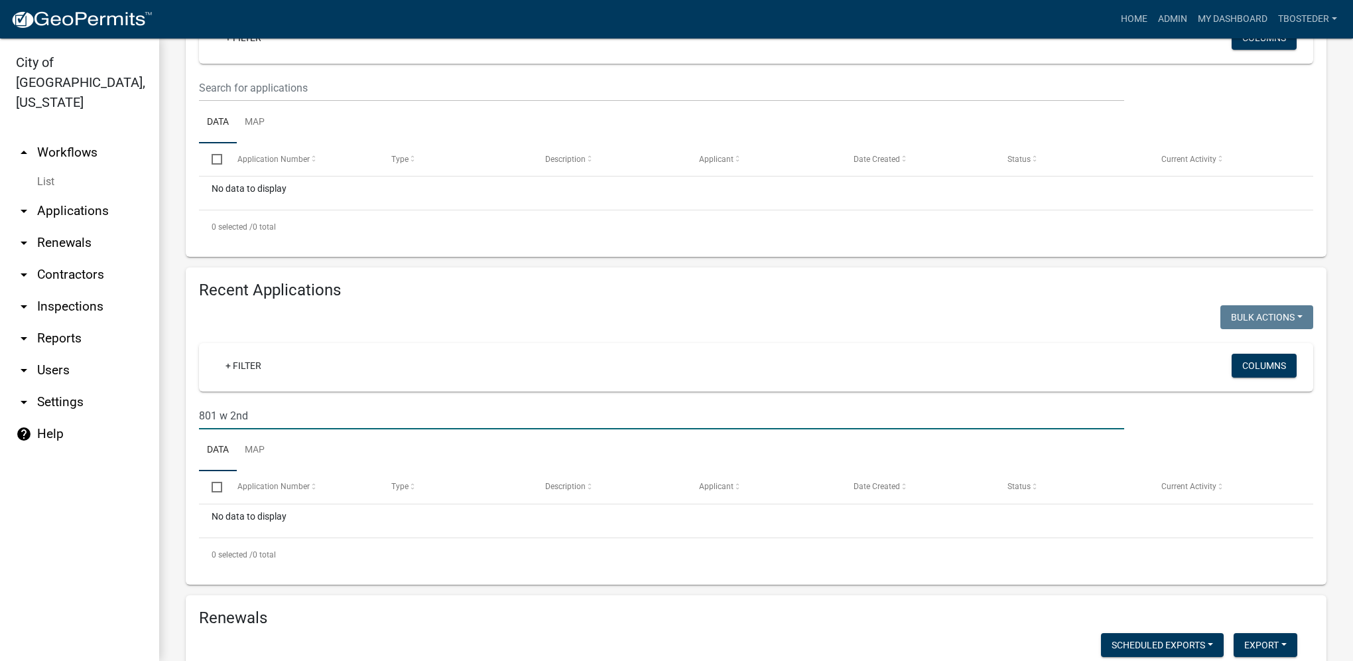
drag, startPoint x: 261, startPoint y: 409, endPoint x: 146, endPoint y: 385, distance: 117.9
click at [146, 385] on div "City of [GEOGRAPHIC_DATA], [US_STATE] arrow_drop_up Workflows List arrow_drop_d…" at bounding box center [676, 349] width 1353 height 622
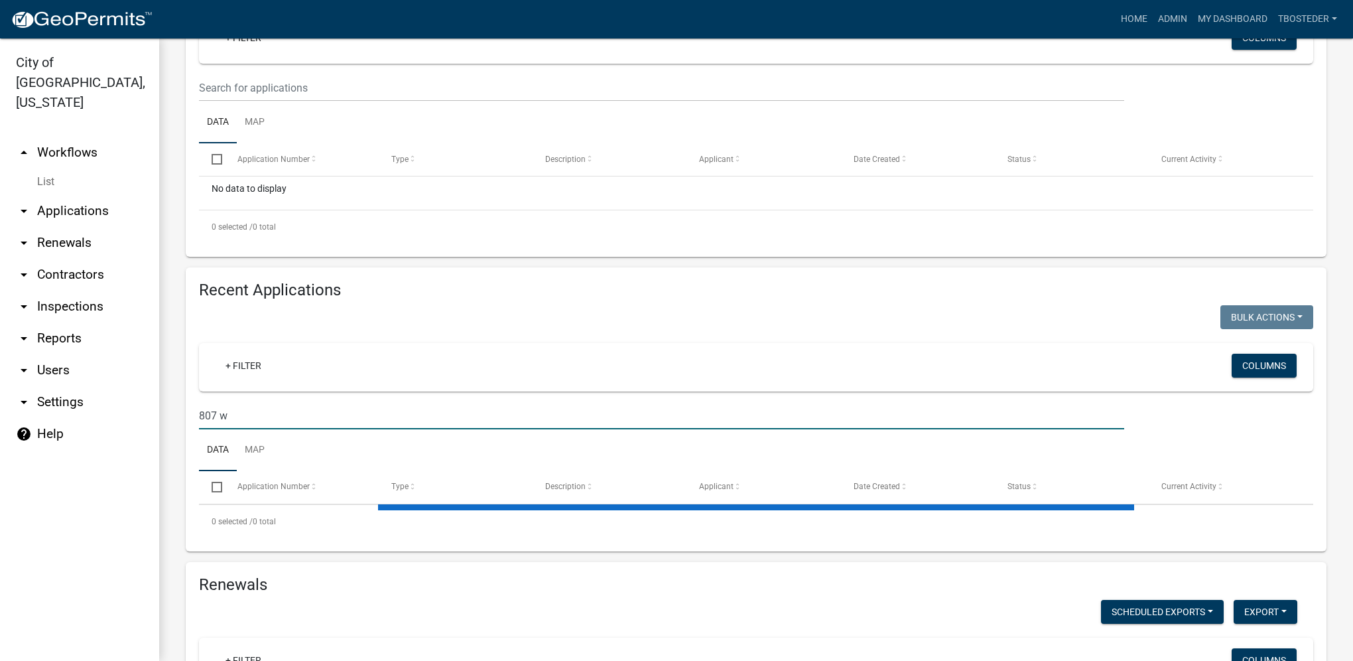
type input "807 w 3"
select select "1: 25"
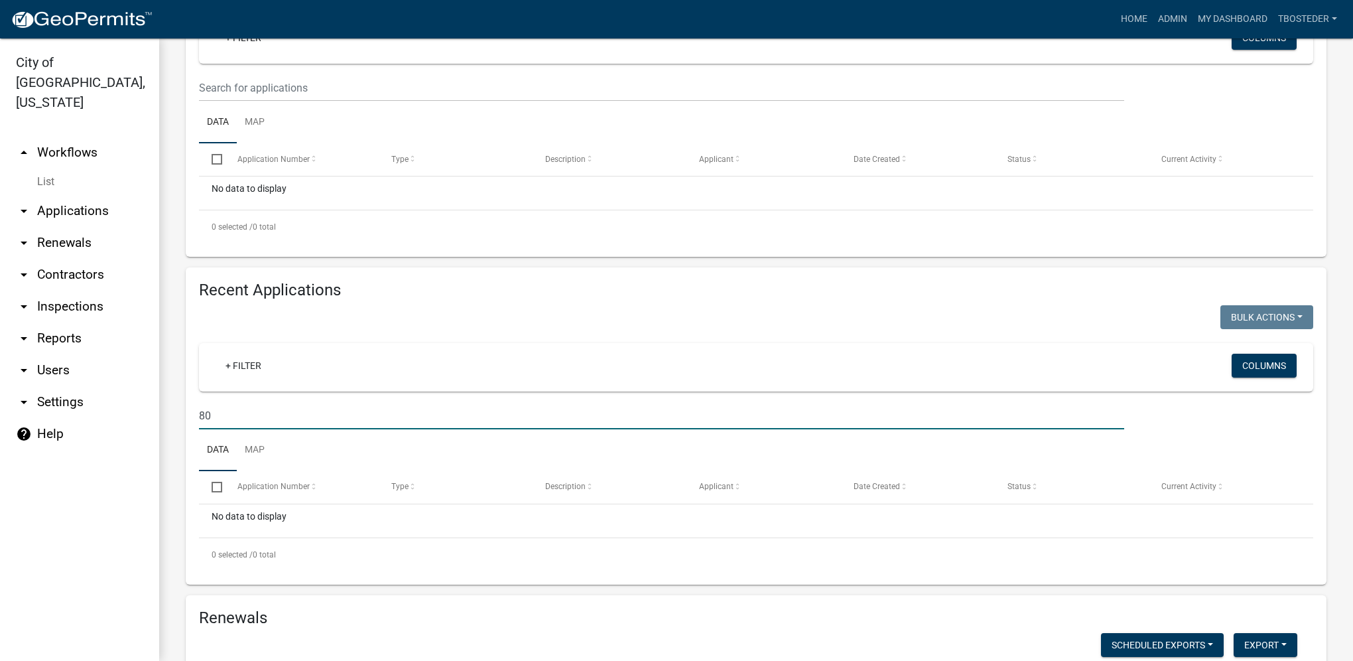
type input "8"
type input "900"
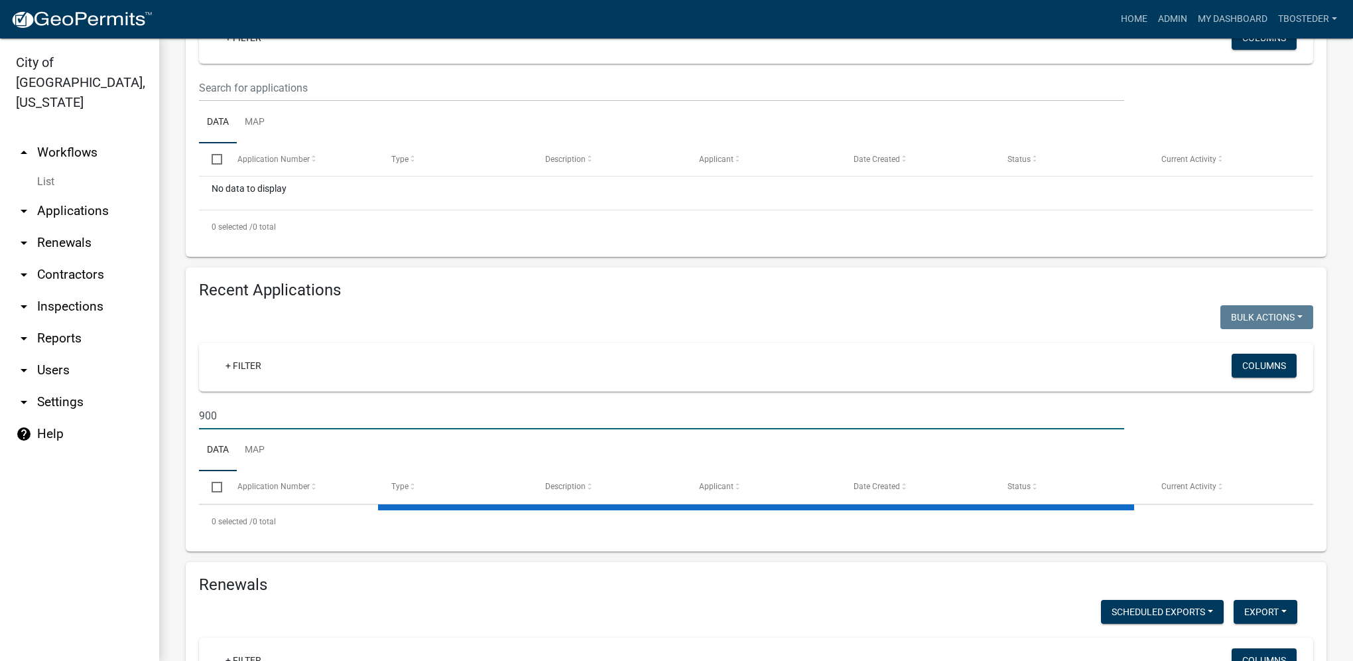
select select "1: 25"
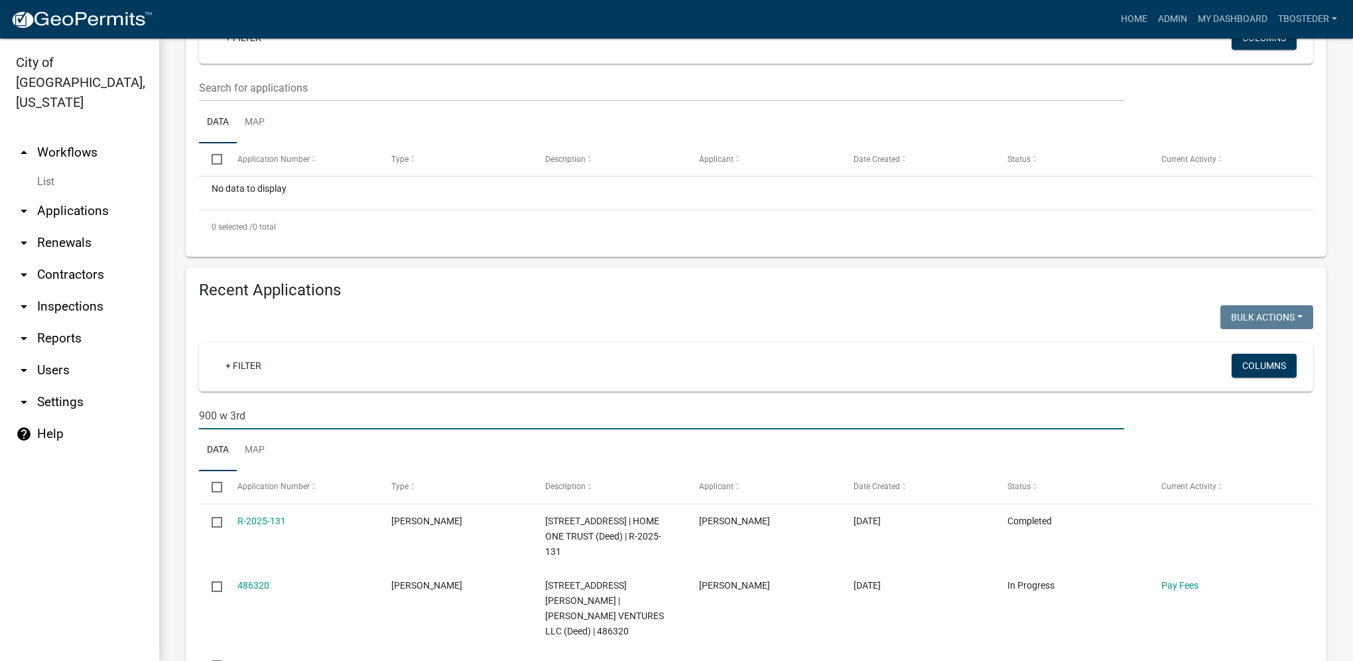
type input "900 w 3rd"
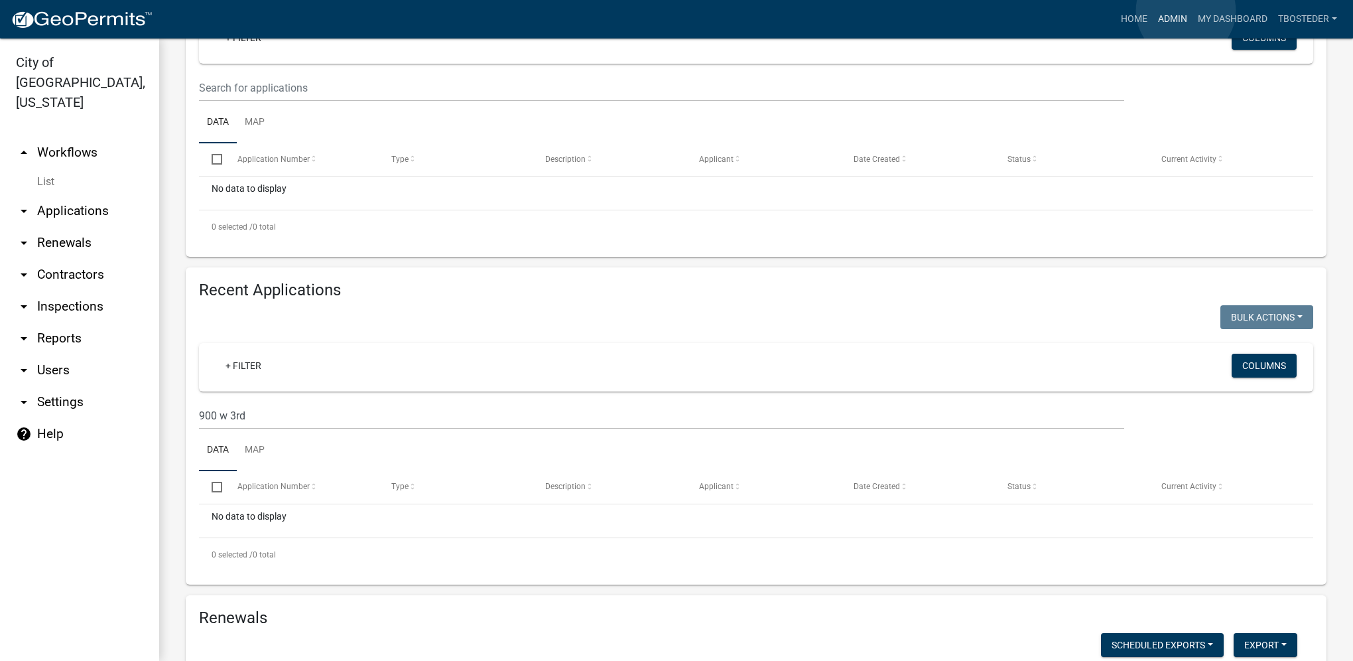
click at [1186, 11] on link "Admin" at bounding box center [1173, 19] width 40 height 25
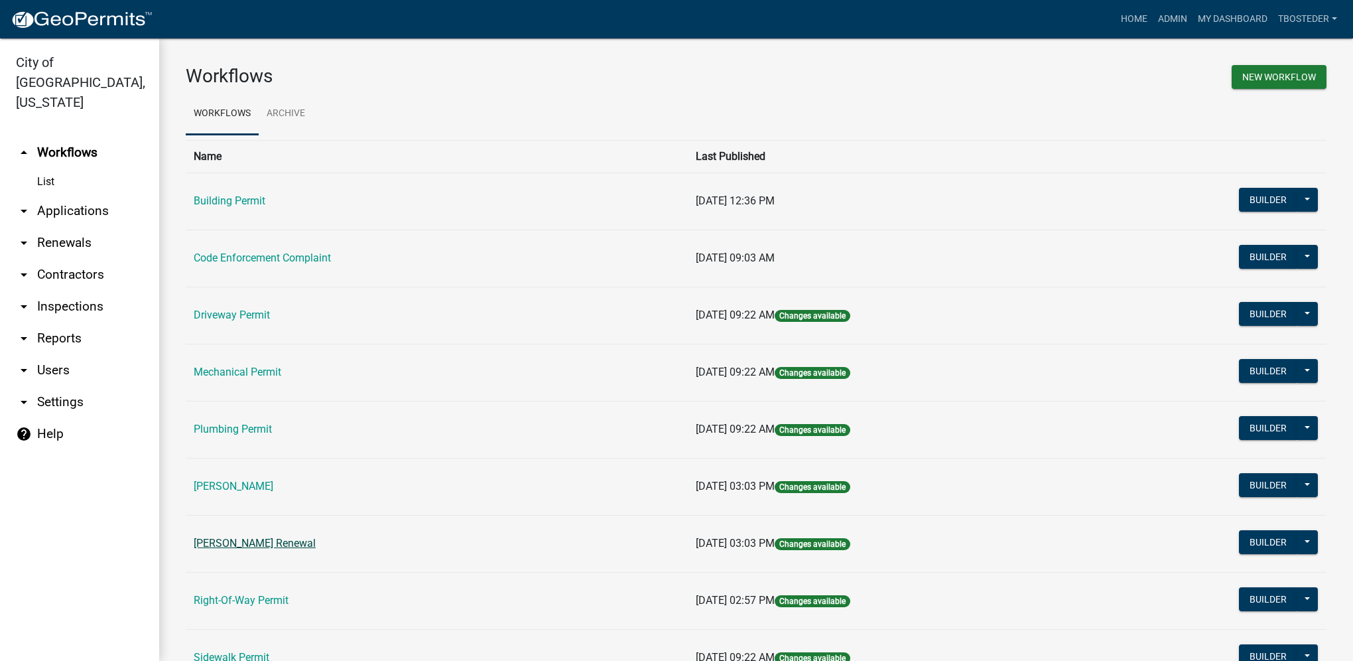
click at [303, 541] on link "[PERSON_NAME] Renewal" at bounding box center [255, 543] width 122 height 13
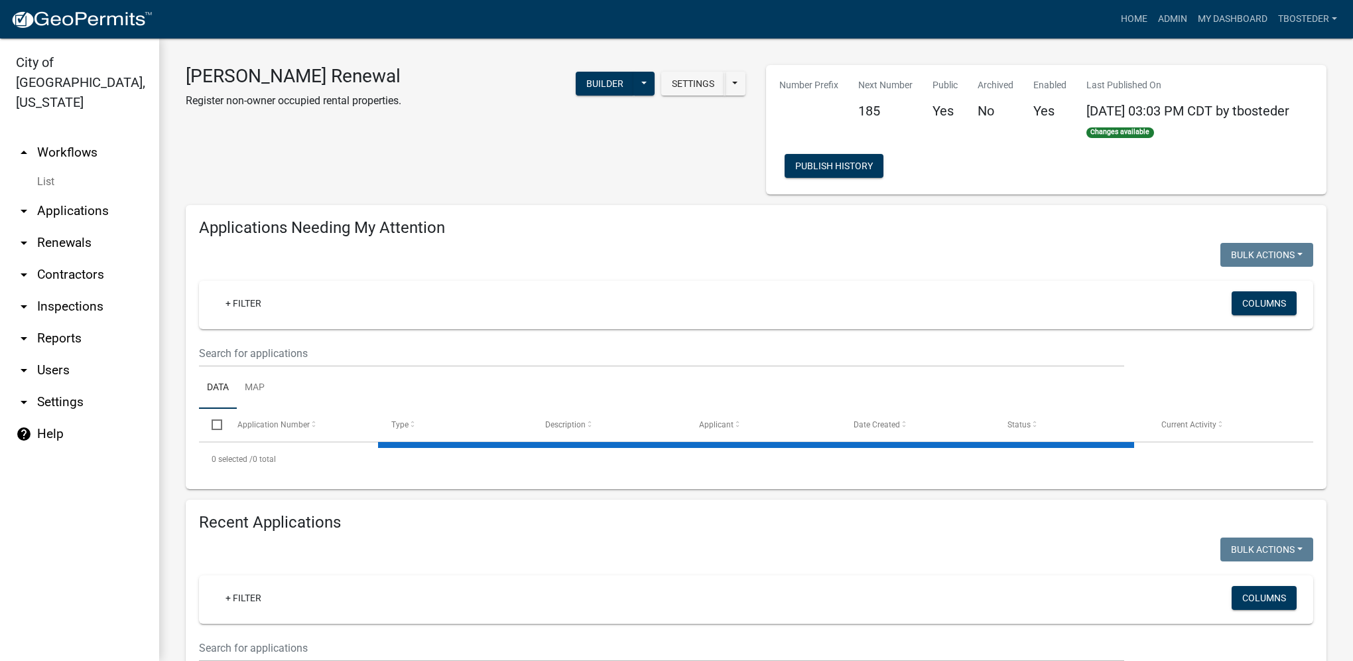
select select "1: 25"
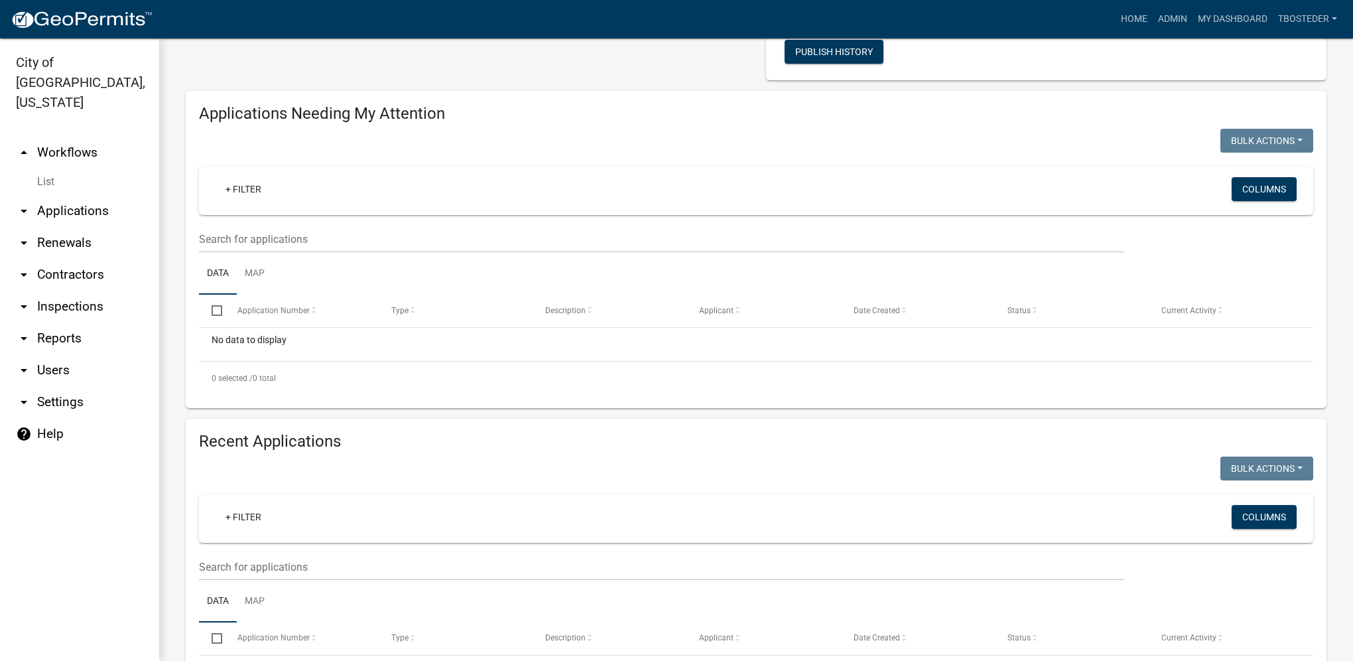
scroll to position [199, 0]
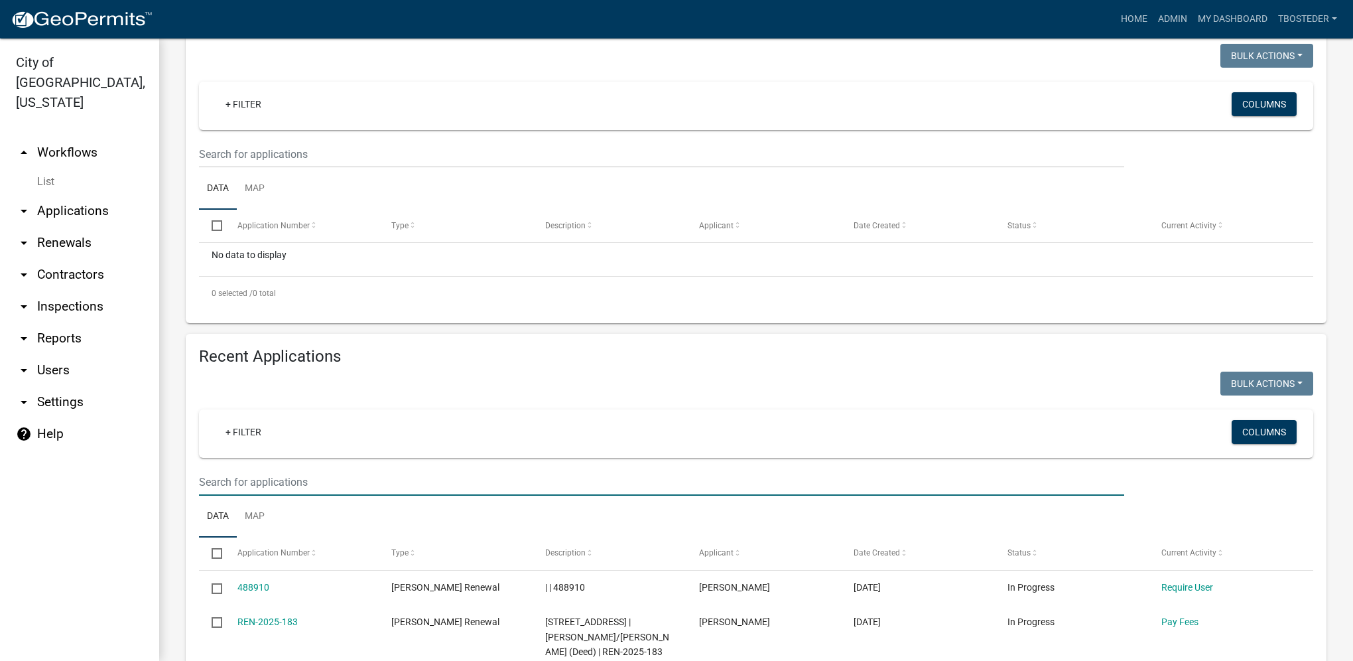
click at [328, 484] on input "text" at bounding box center [661, 481] width 925 height 27
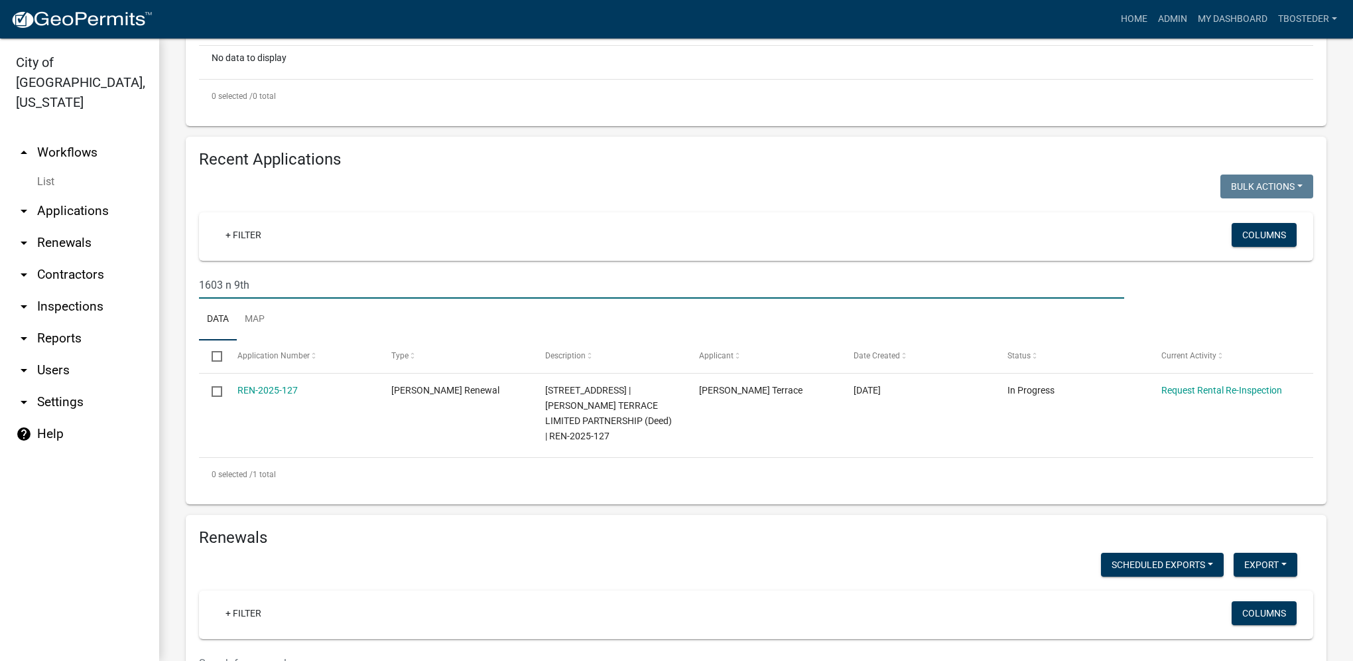
scroll to position [398, 0]
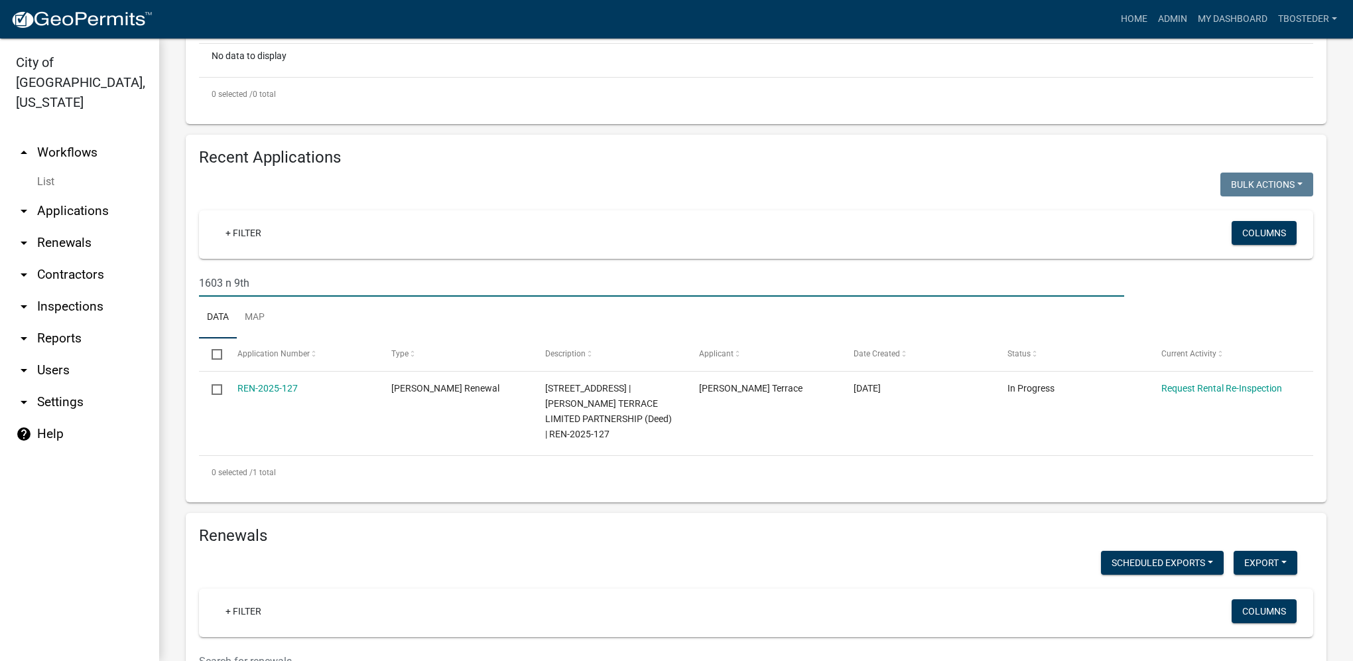
drag, startPoint x: 273, startPoint y: 289, endPoint x: 200, endPoint y: 262, distance: 77.3
click at [183, 284] on div "Recent Applications Bulk Actions Void Expire Lock Withdraw + Filter Columns 160…" at bounding box center [756, 319] width 1161 height 368
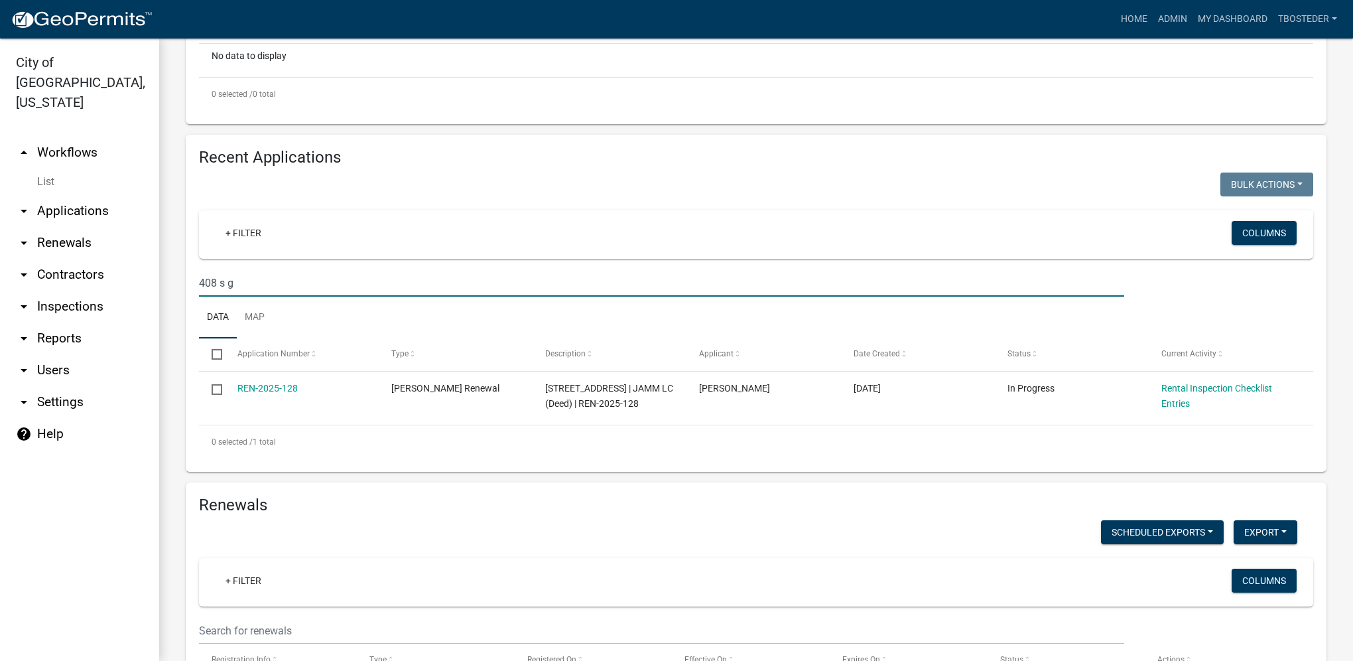
drag, startPoint x: 253, startPoint y: 287, endPoint x: 194, endPoint y: 283, distance: 59.9
click at [194, 283] on div "408 s g" at bounding box center [661, 282] width 945 height 27
type input "812 e"
select select "1: 25"
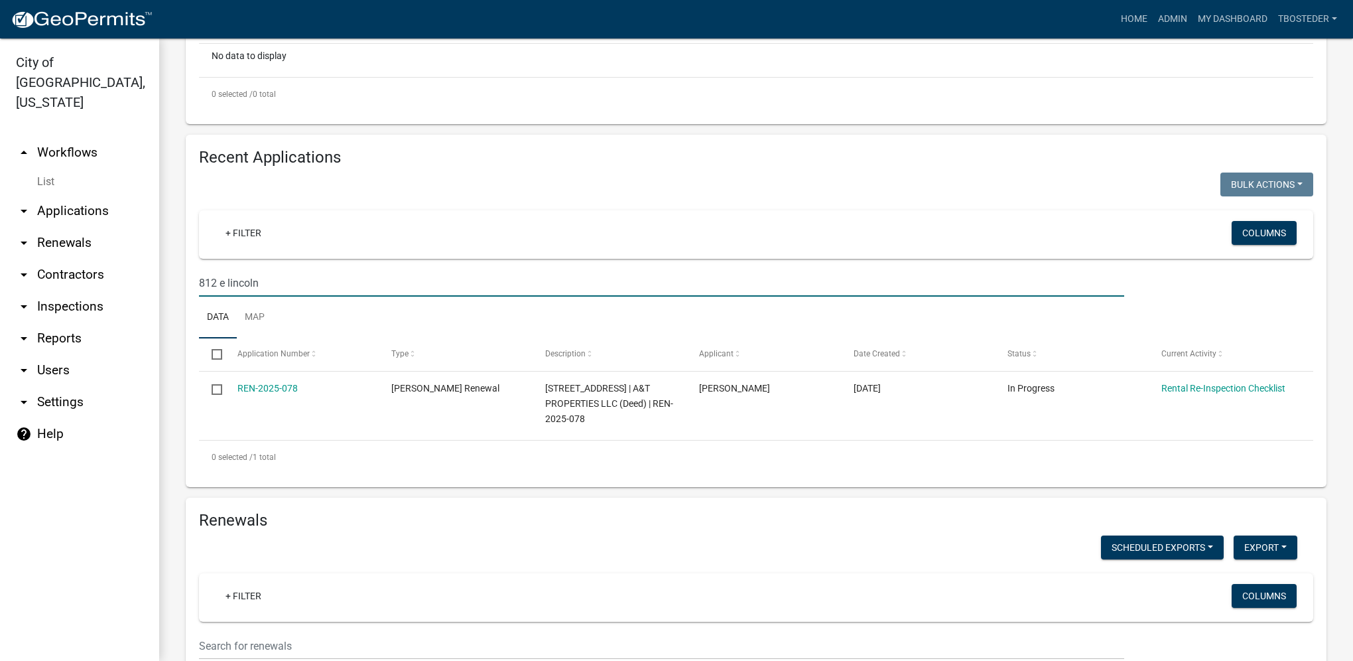
drag, startPoint x: 297, startPoint y: 283, endPoint x: 165, endPoint y: 242, distance: 138.7
click at [157, 272] on div "City of [GEOGRAPHIC_DATA], [US_STATE] arrow_drop_up Workflows List arrow_drop_d…" at bounding box center [676, 349] width 1353 height 622
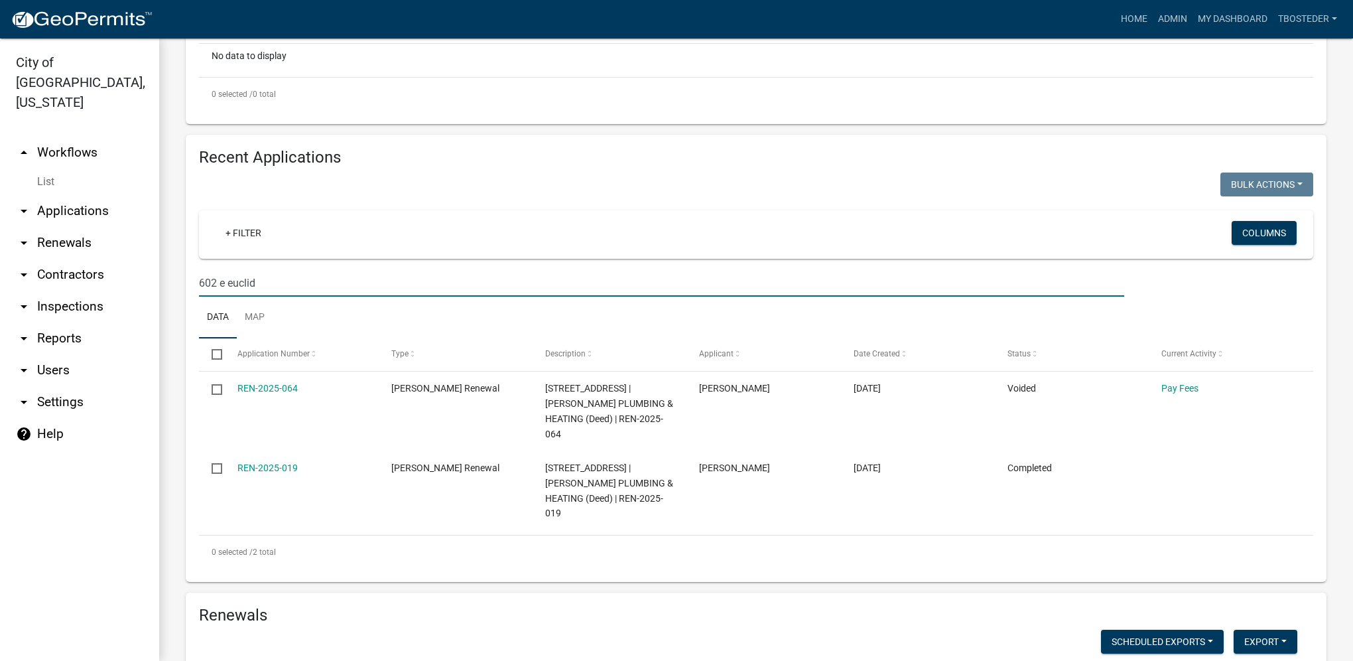
drag, startPoint x: 281, startPoint y: 285, endPoint x: 168, endPoint y: 273, distance: 114.0
click at [168, 273] on div "[PERSON_NAME] Renewal Register non-owner occupied rental properties. Settings S…" at bounding box center [756, 640] width 1194 height 2000
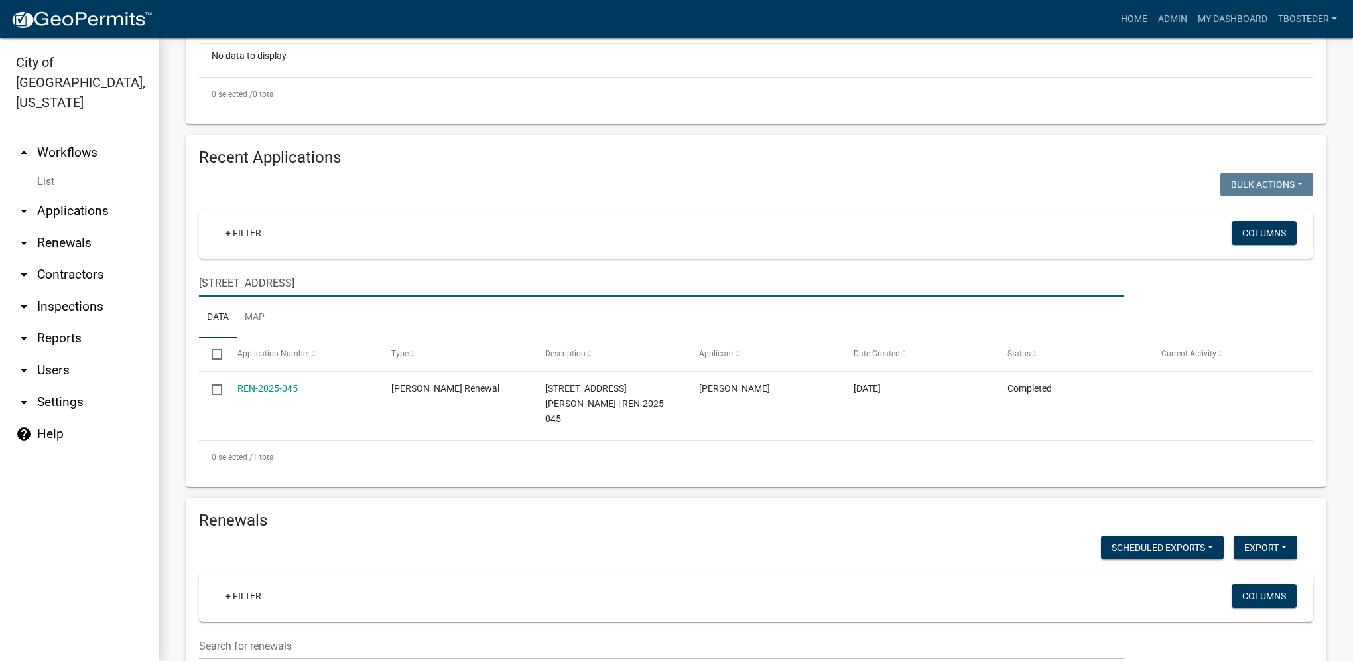
click at [106, 279] on div "City of [GEOGRAPHIC_DATA], [US_STATE] arrow_drop_up Workflows List arrow_drop_d…" at bounding box center [676, 349] width 1353 height 622
drag, startPoint x: 374, startPoint y: 287, endPoint x: 163, endPoint y: 287, distance: 211.0
click at [163, 287] on div "[PERSON_NAME] Renewal Register non-owner occupied rental properties. Settings S…" at bounding box center [756, 592] width 1194 height 1905
paste input "[STREET_ADDRESS]"
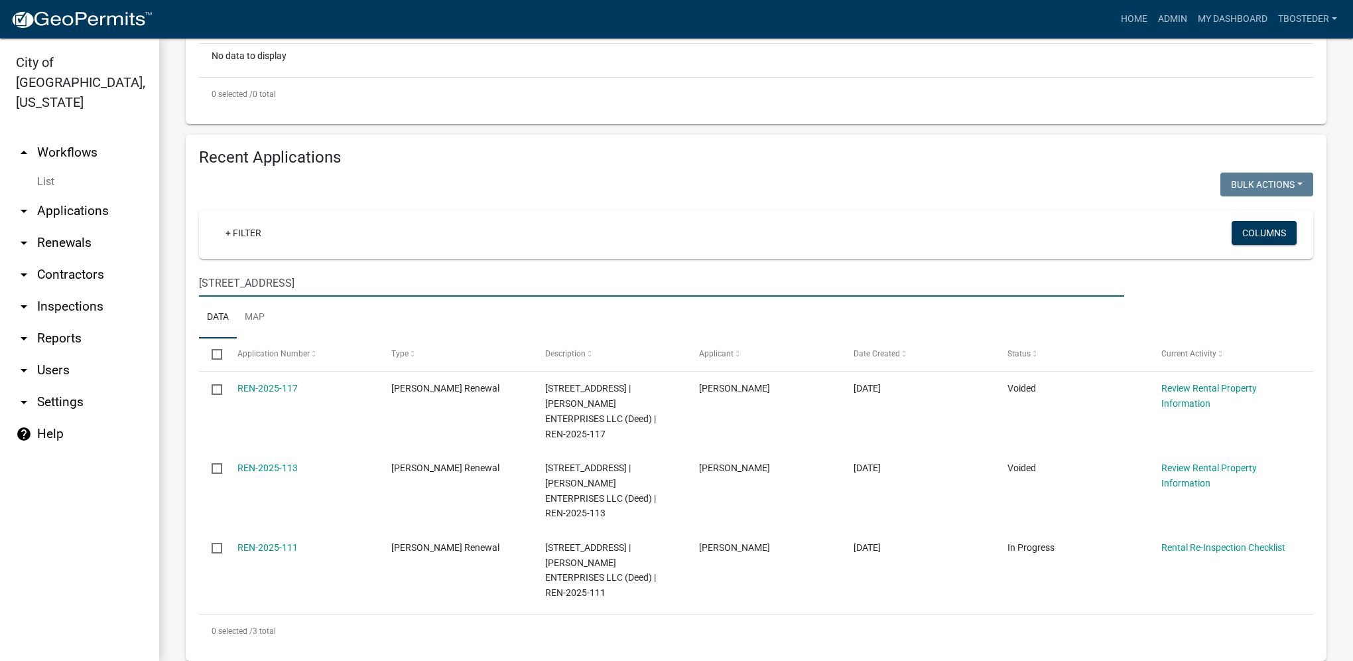
click at [313, 284] on input "[STREET_ADDRESS]" at bounding box center [661, 282] width 925 height 27
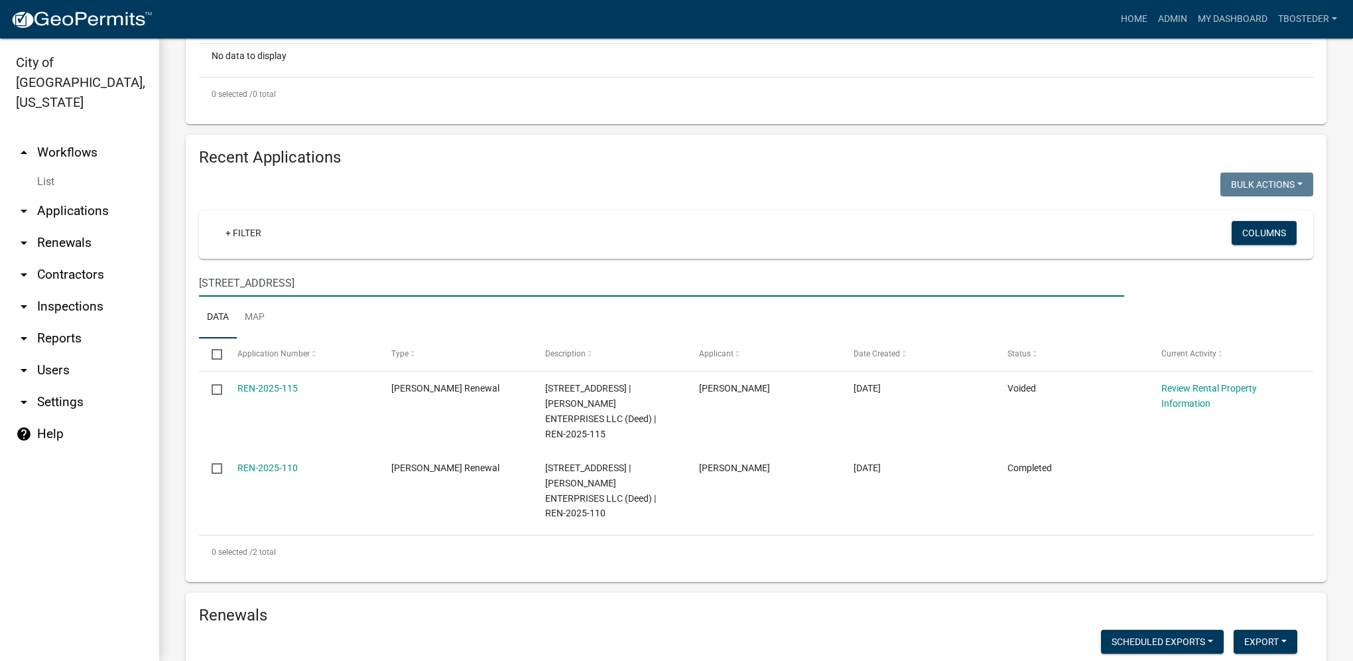
drag, startPoint x: 305, startPoint y: 279, endPoint x: 165, endPoint y: 273, distance: 139.4
click at [165, 276] on div "[PERSON_NAME] Renewal Register non-owner occupied rental properties. Settings S…" at bounding box center [756, 640] width 1194 height 2000
paste input "[STREET_ADDRESS]"
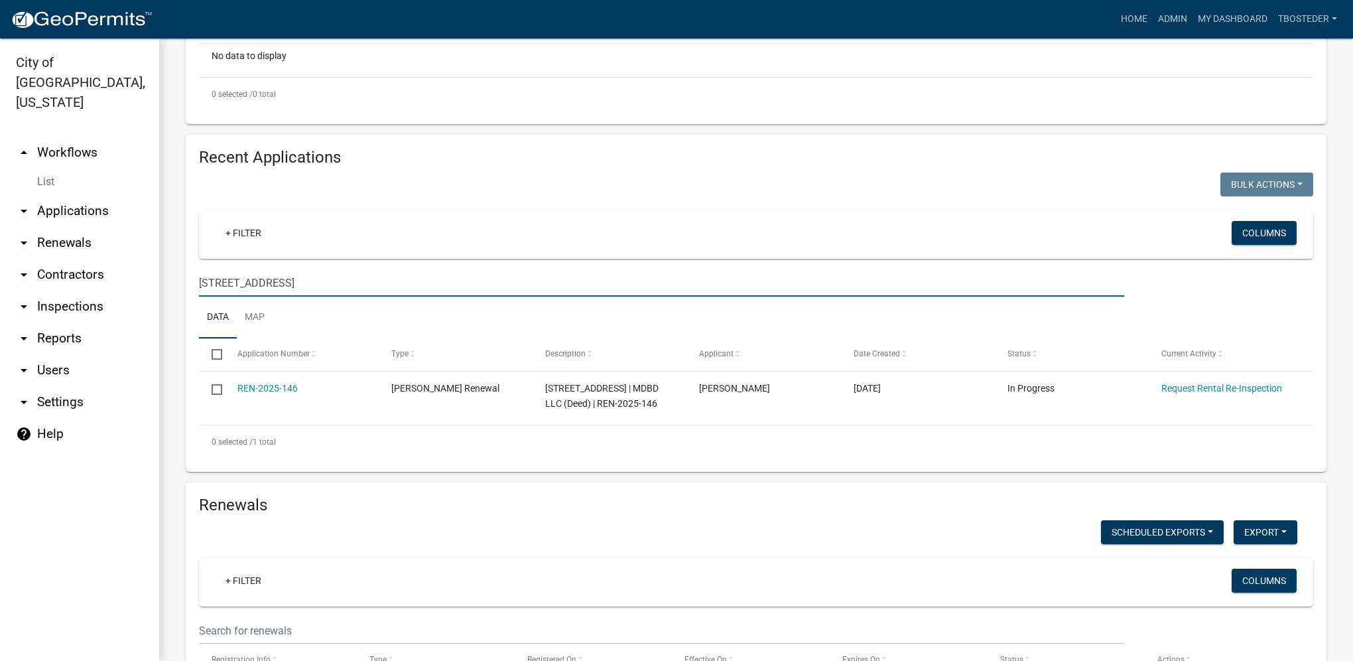
drag, startPoint x: 295, startPoint y: 288, endPoint x: 135, endPoint y: 289, distance: 159.2
click at [135, 289] on div "City of [GEOGRAPHIC_DATA], [US_STATE] arrow_drop_up Workflows List arrow_drop_d…" at bounding box center [676, 349] width 1353 height 622
paste input "009 N 6TH ST"
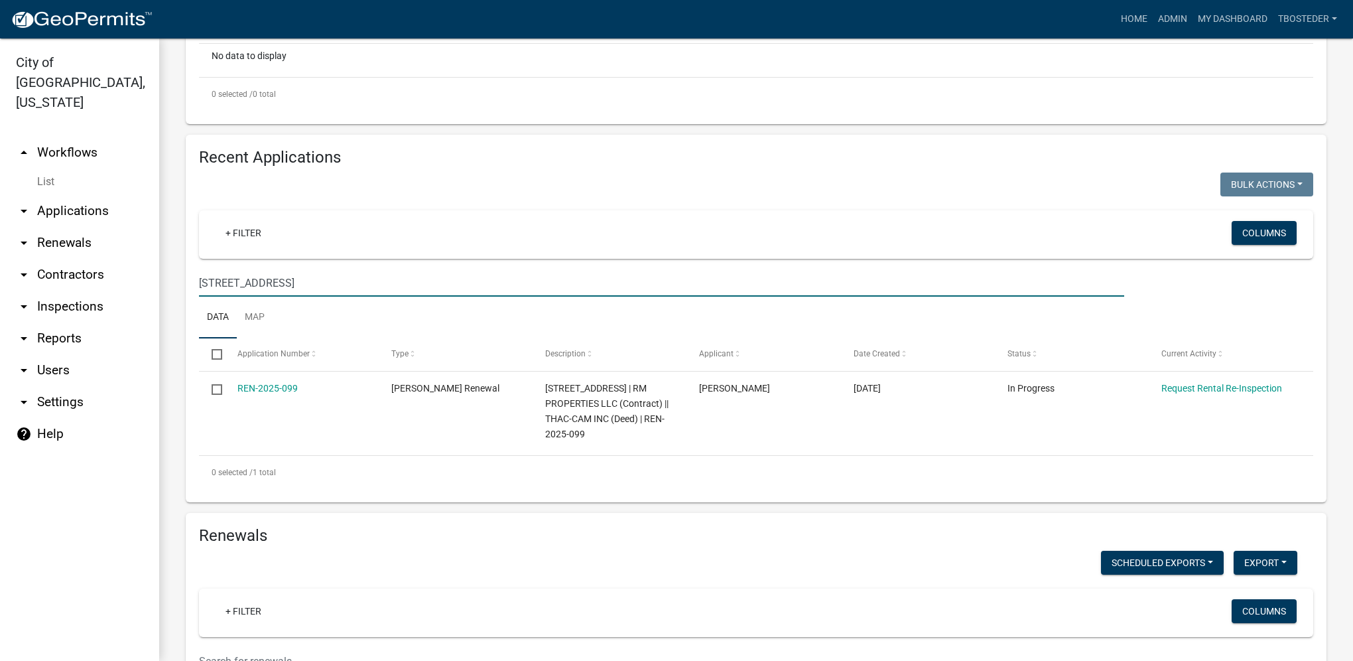
click at [226, 287] on input "[STREET_ADDRESS]" at bounding box center [661, 282] width 925 height 27
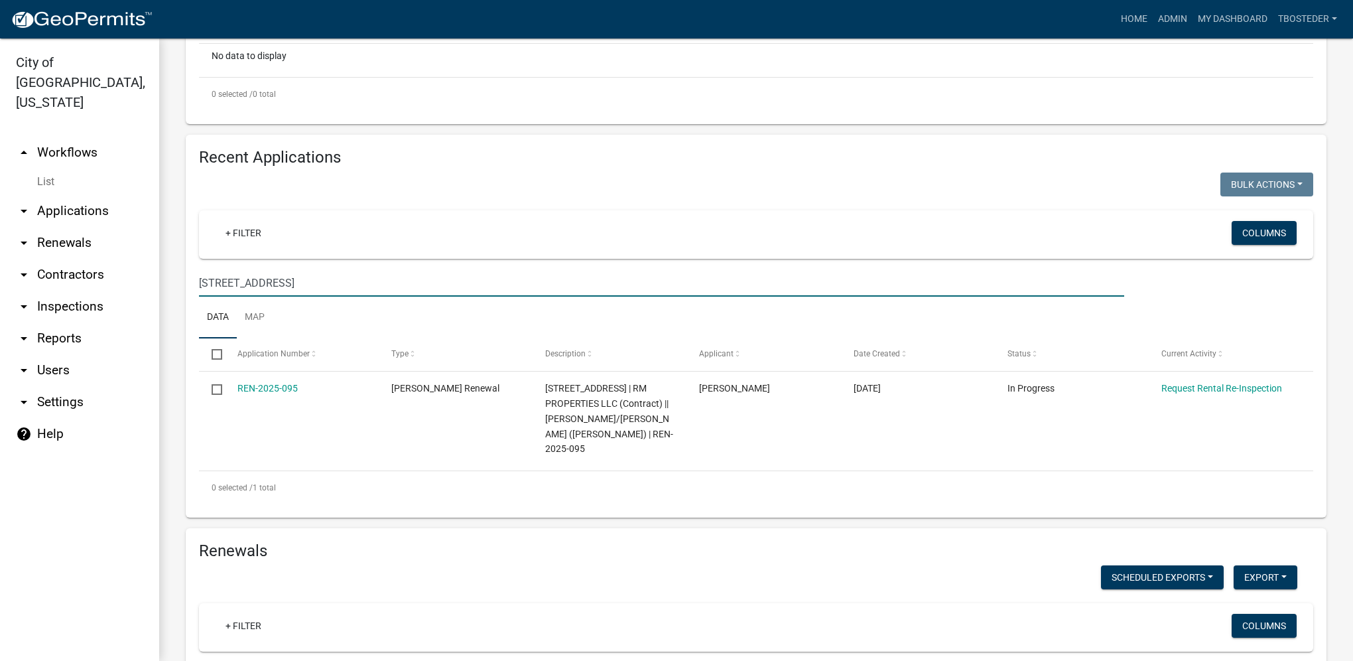
drag, startPoint x: 287, startPoint y: 287, endPoint x: 157, endPoint y: 284, distance: 130.1
click at [157, 284] on div "City of [GEOGRAPHIC_DATA], [US_STATE] arrow_drop_up Workflows List arrow_drop_d…" at bounding box center [676, 349] width 1353 height 622
type input "404 e plainview"
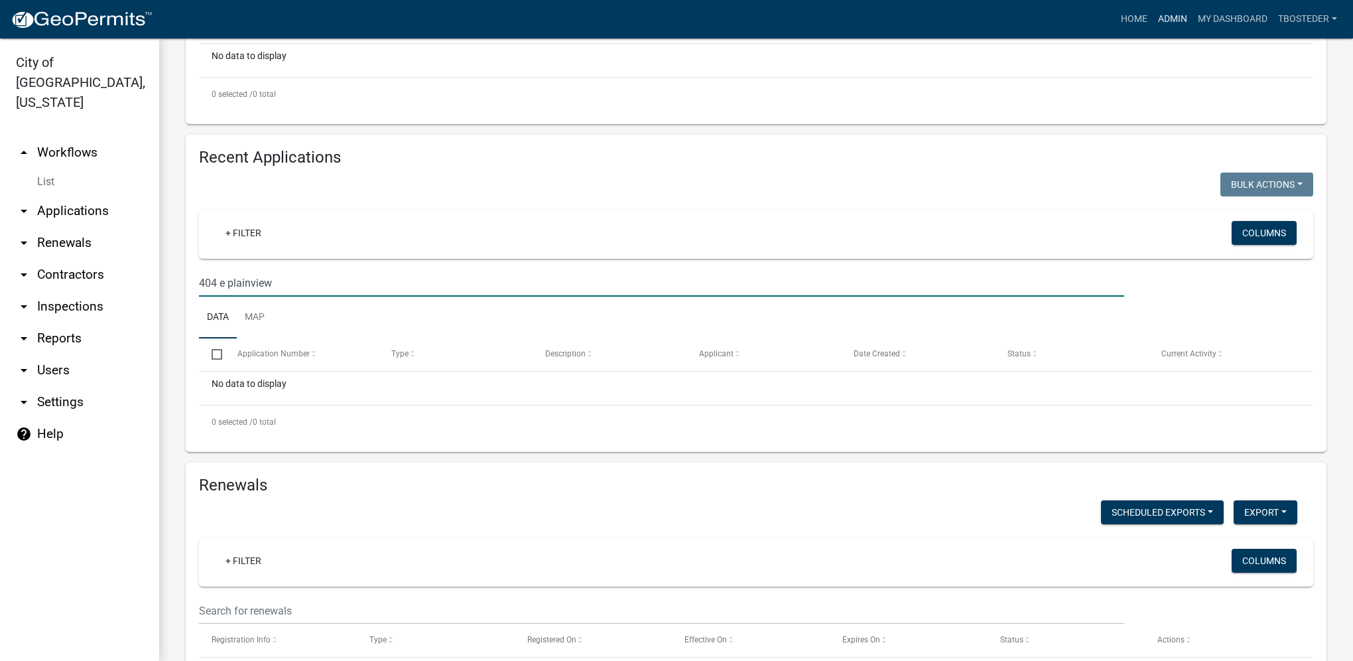
click at [1173, 13] on link "Admin" at bounding box center [1173, 19] width 40 height 25
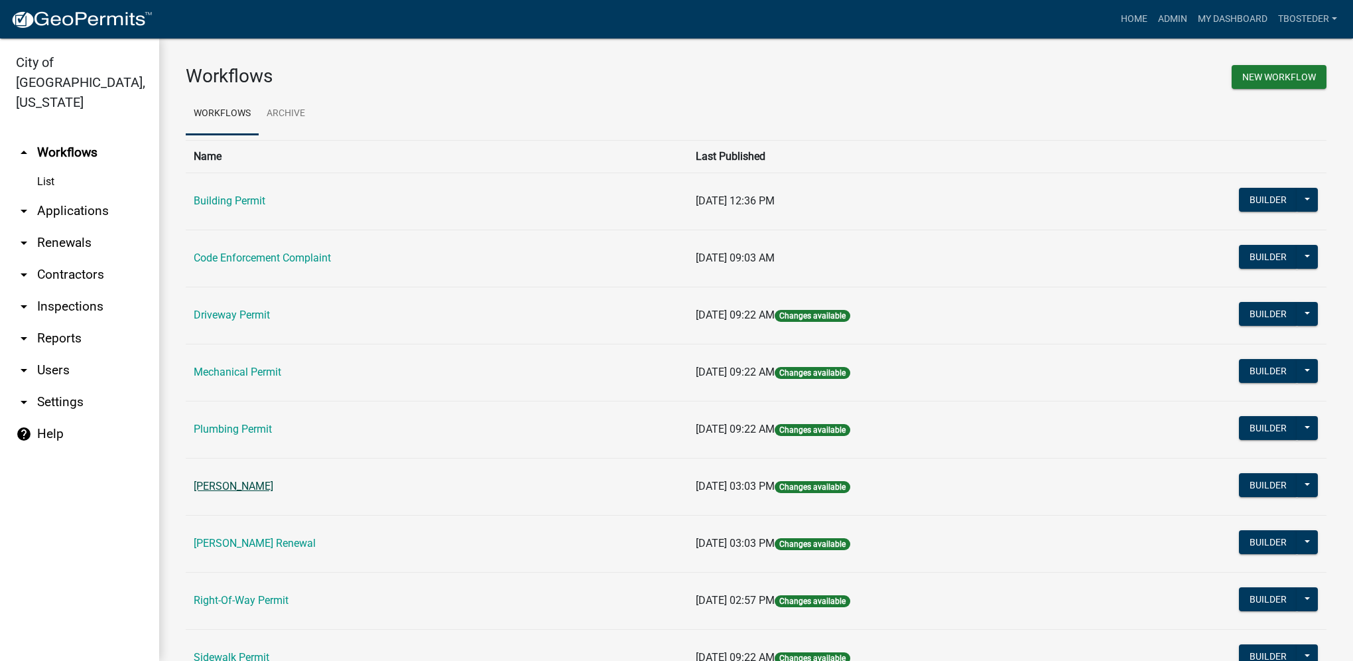
click at [261, 488] on link "[PERSON_NAME]" at bounding box center [234, 486] width 80 height 13
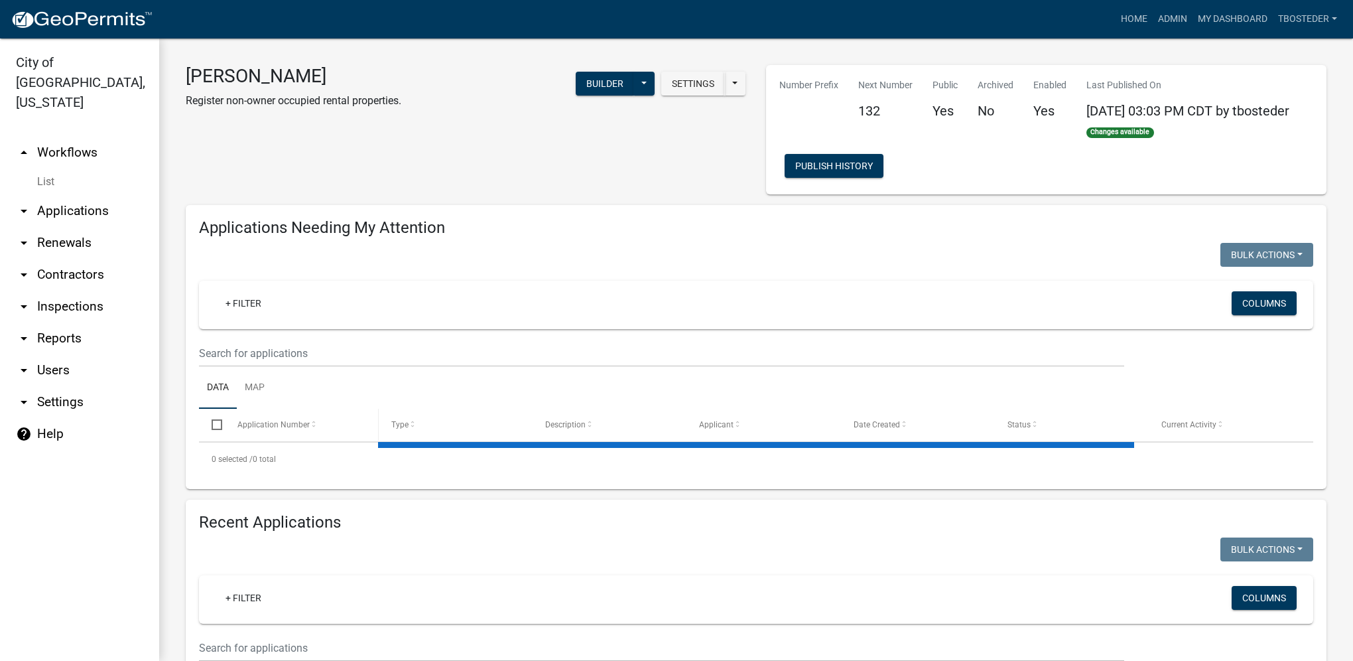
select select "1: 25"
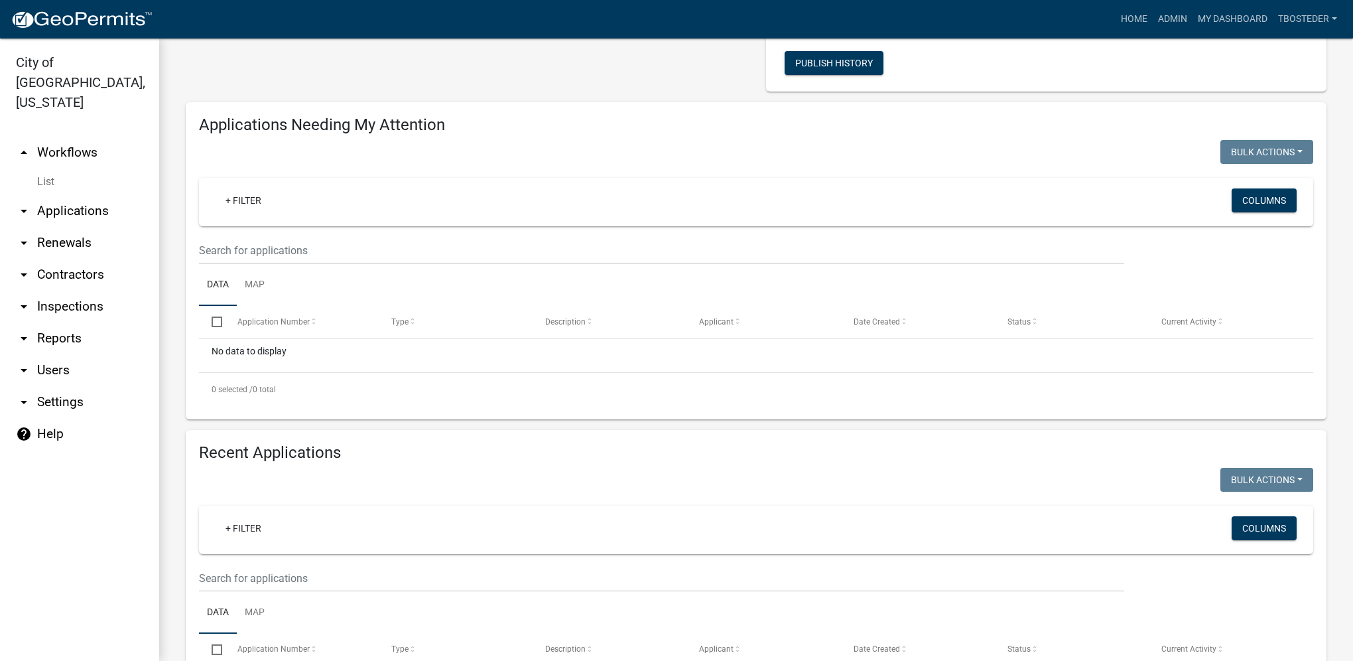
scroll to position [133, 0]
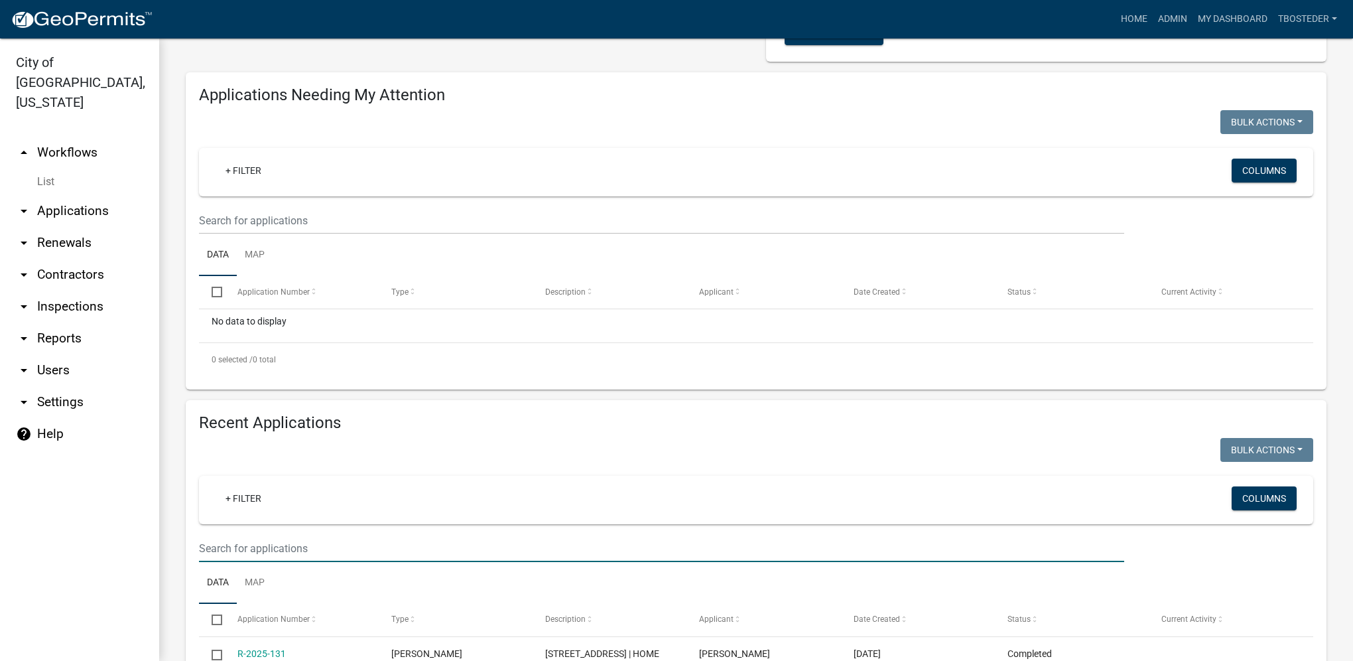
click at [326, 545] on input "text" at bounding box center [661, 548] width 925 height 27
type input "404 e plainview"
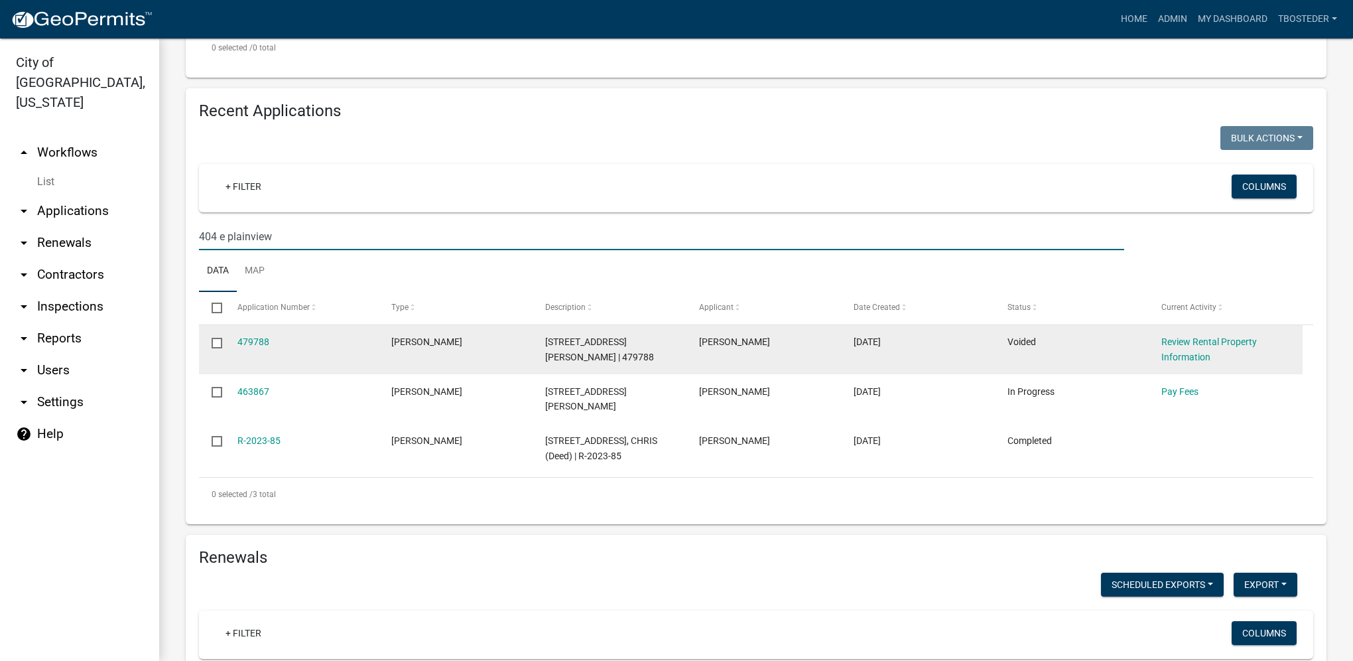
scroll to position [464, 0]
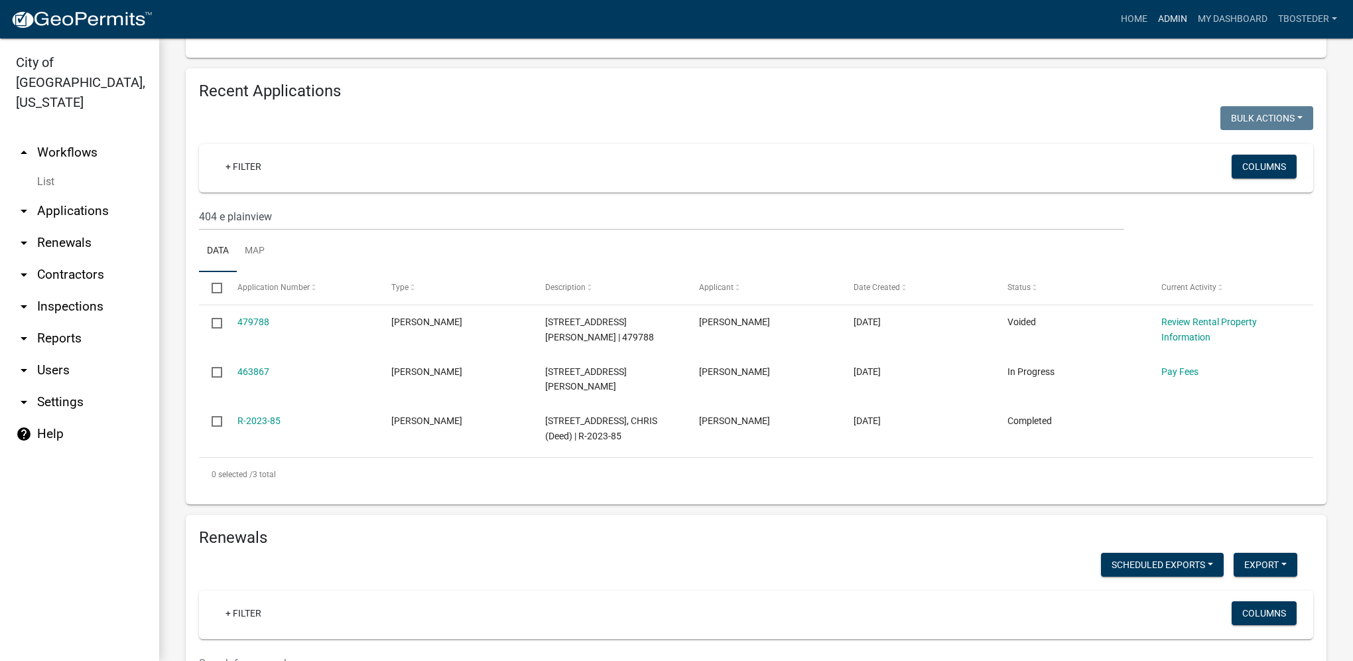
click at [1184, 21] on link "Admin" at bounding box center [1173, 19] width 40 height 25
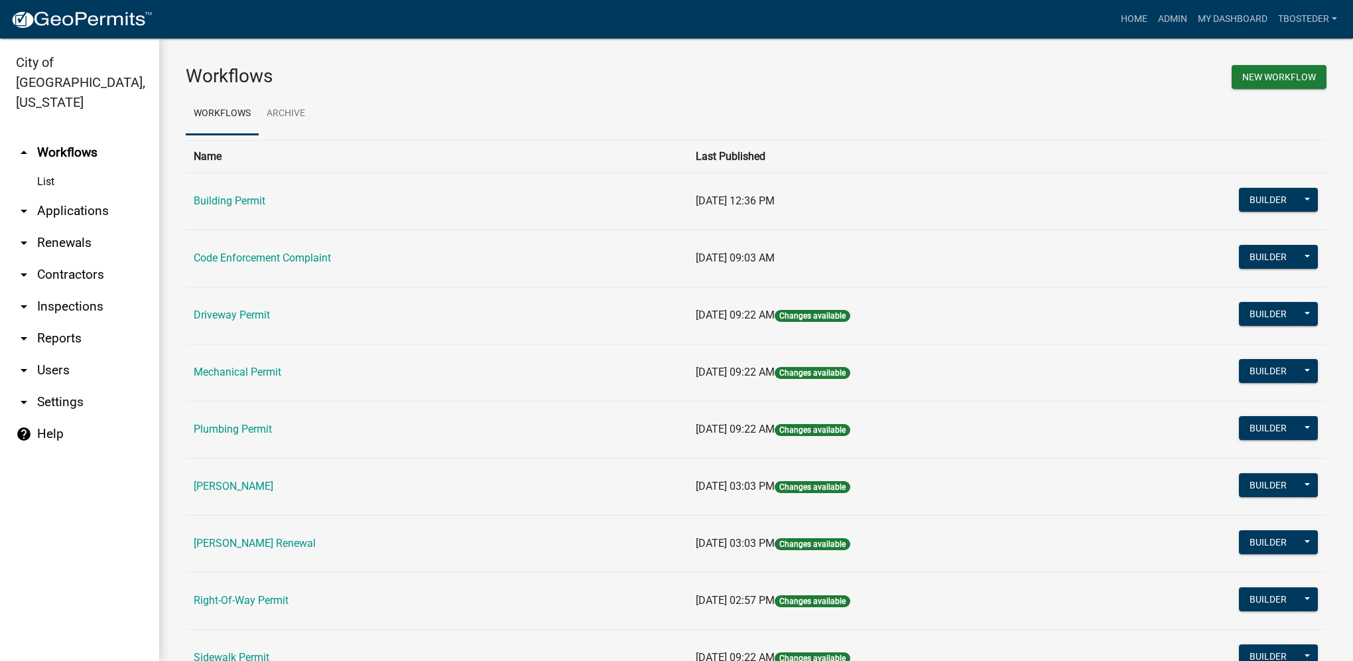
drag, startPoint x: 273, startPoint y: 548, endPoint x: 272, endPoint y: 537, distance: 11.3
click at [273, 548] on link "[PERSON_NAME] Renewal" at bounding box center [255, 543] width 122 height 13
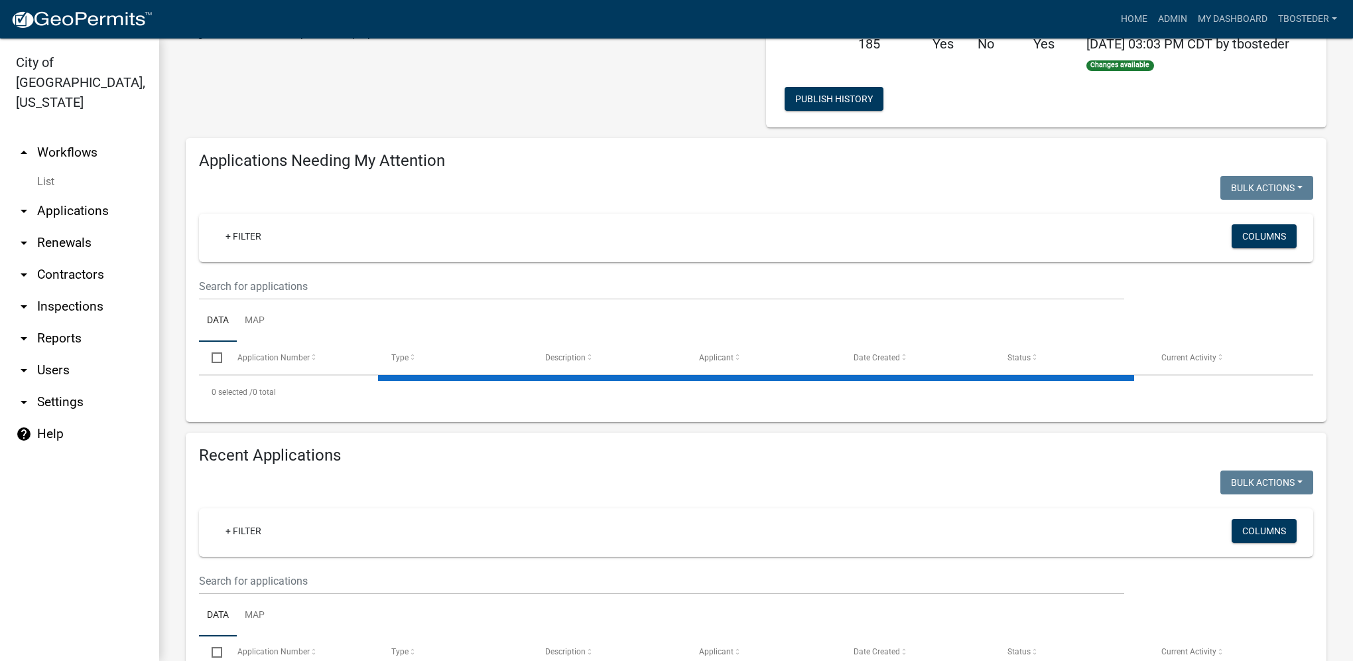
select select "1: 25"
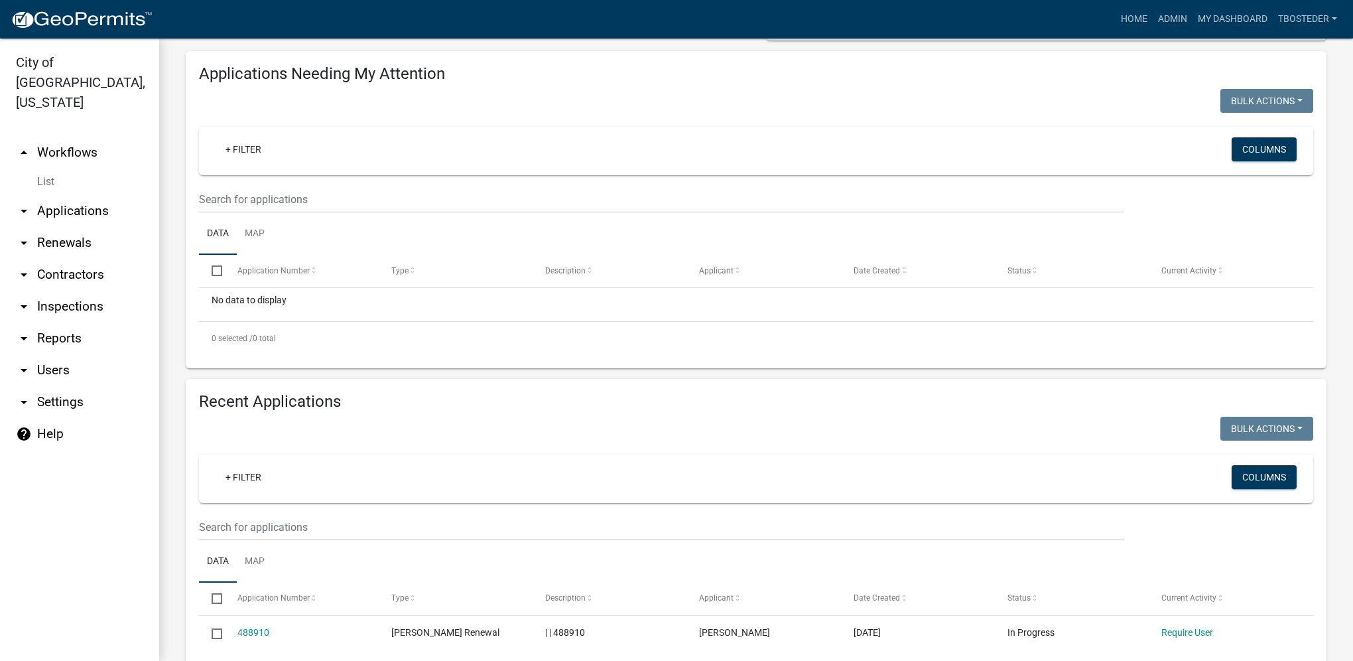
scroll to position [199, 0]
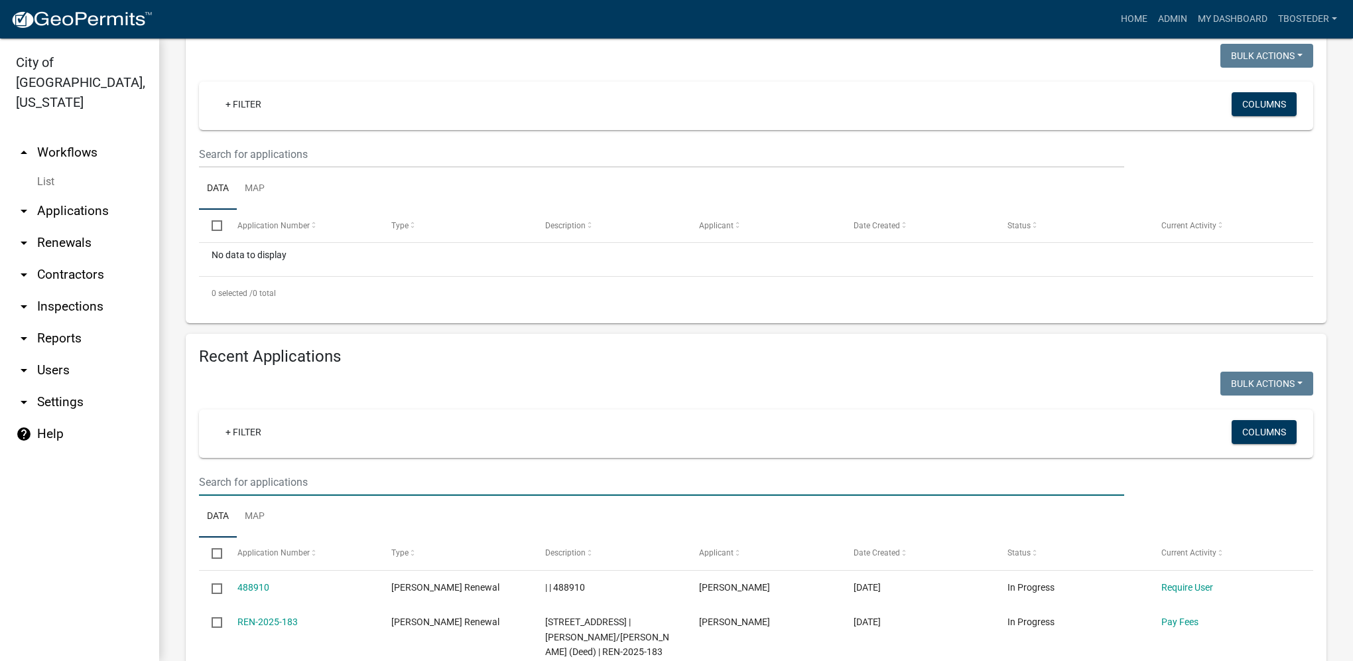
click at [249, 484] on input "text" at bounding box center [661, 481] width 925 height 27
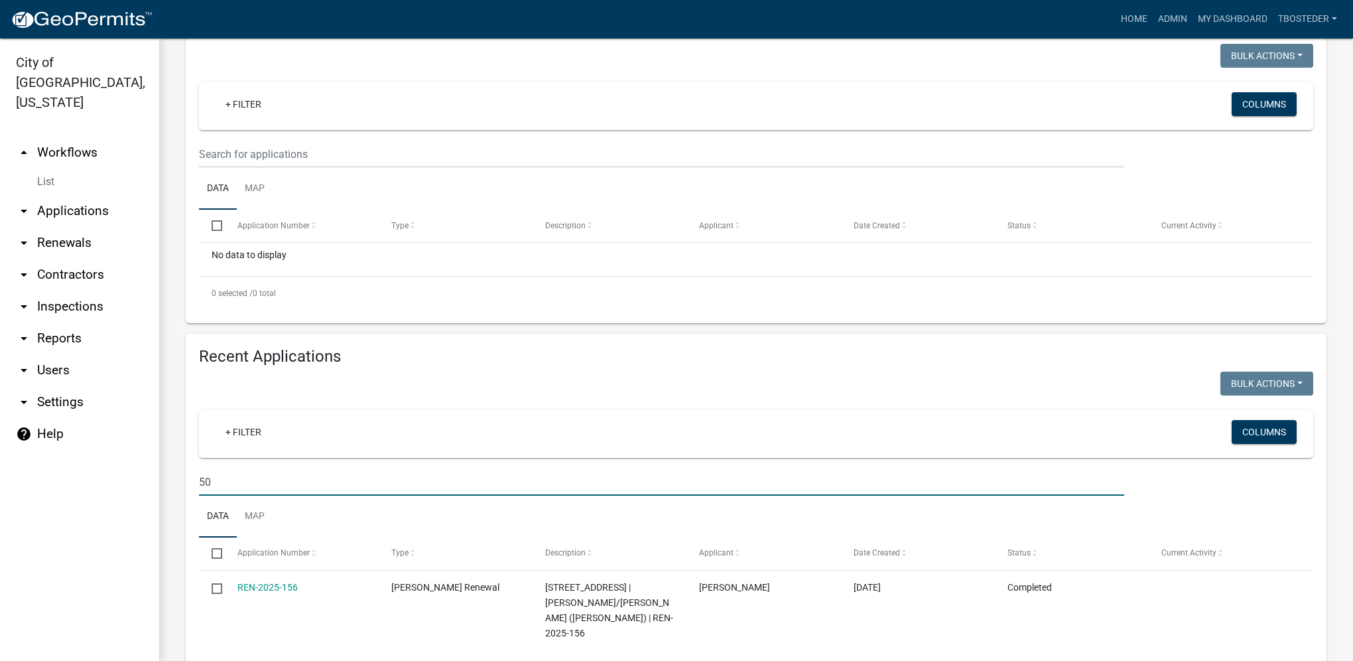
type input "506"
select select "1: 25"
drag, startPoint x: 279, startPoint y: 488, endPoint x: 186, endPoint y: 491, distance: 93.6
click at [186, 491] on div "Recent Applications Bulk Actions Void Expire Lock Withdraw + Filter Columns 506…" at bounding box center [756, 510] width 1141 height 352
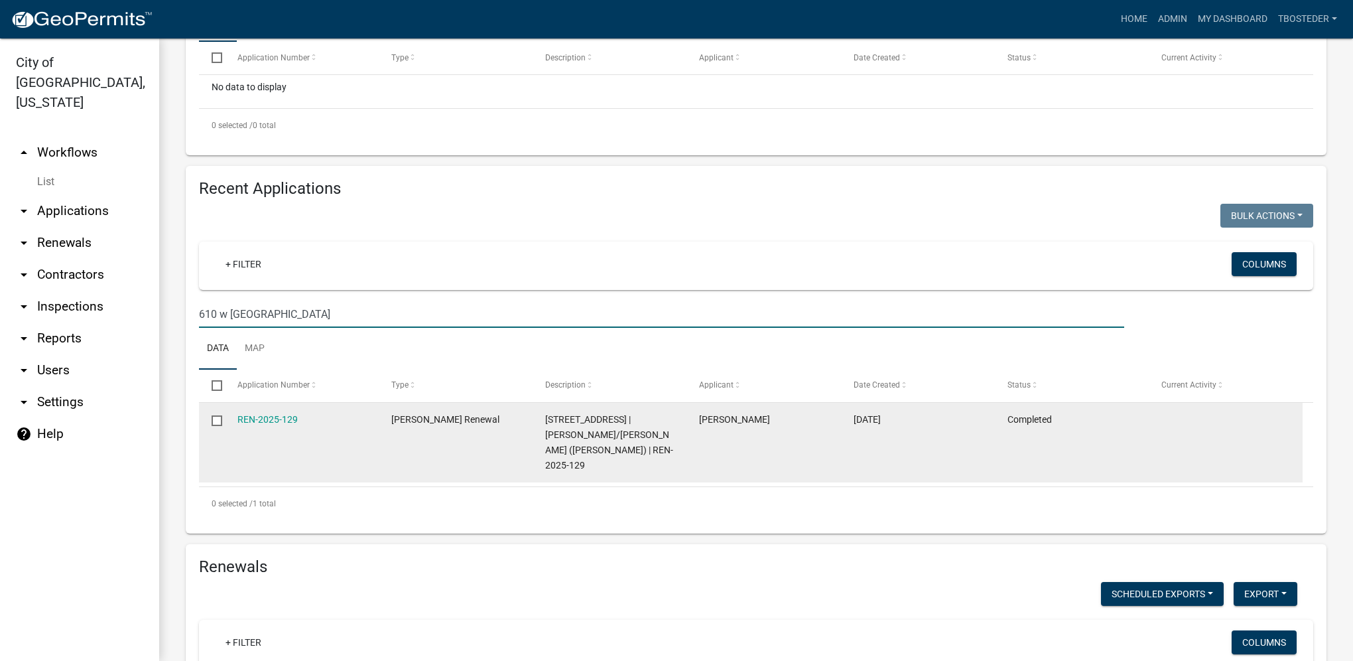
scroll to position [398, 0]
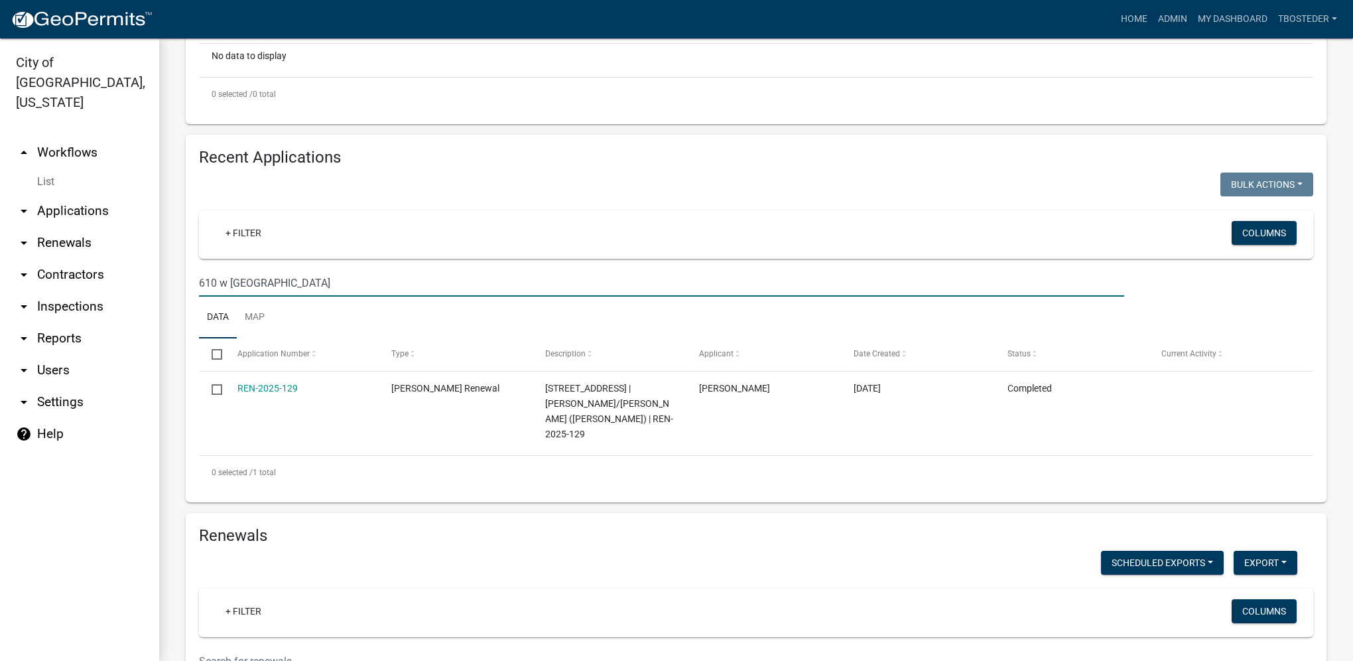
drag, startPoint x: 295, startPoint y: 284, endPoint x: 159, endPoint y: 276, distance: 135.6
click at [159, 276] on div "[PERSON_NAME] Renewal Register non-owner occupied rental properties. Settings S…" at bounding box center [756, 600] width 1194 height 1920
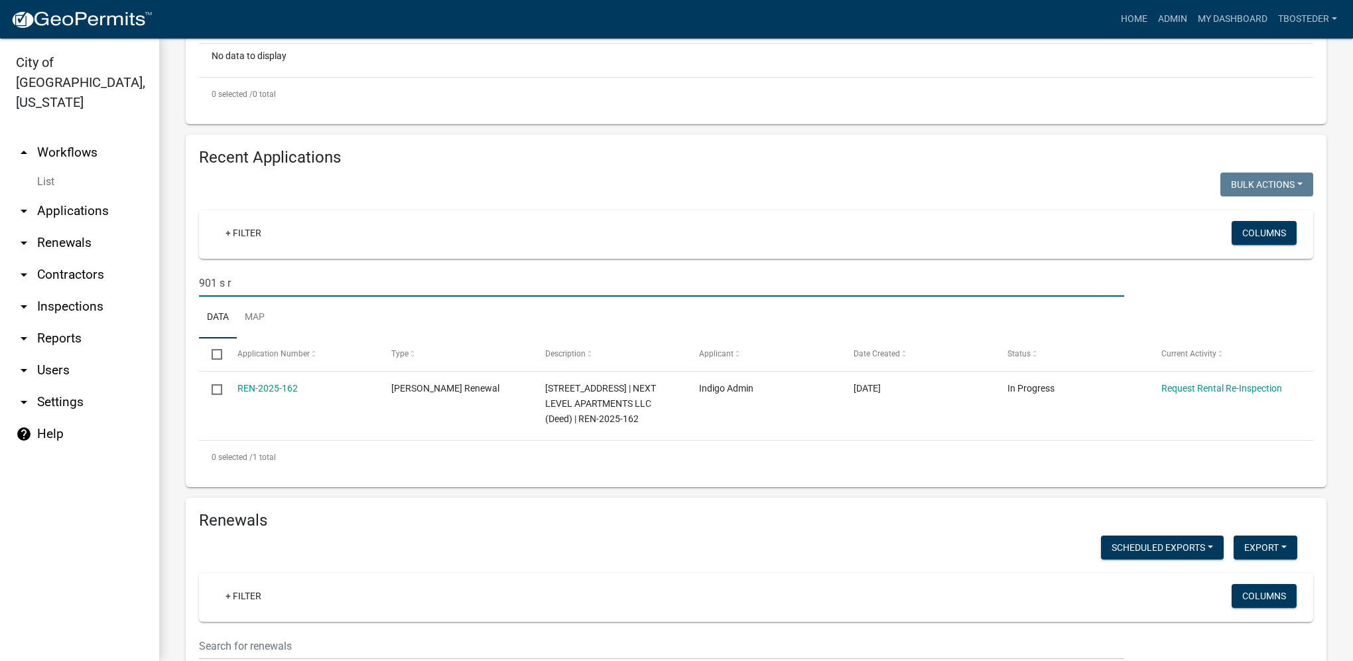
drag, startPoint x: 236, startPoint y: 290, endPoint x: 186, endPoint y: 288, distance: 50.5
click at [186, 288] on div "Recent Applications Bulk Actions Void Expire Lock Withdraw + Filter Columns 901…" at bounding box center [756, 311] width 1141 height 352
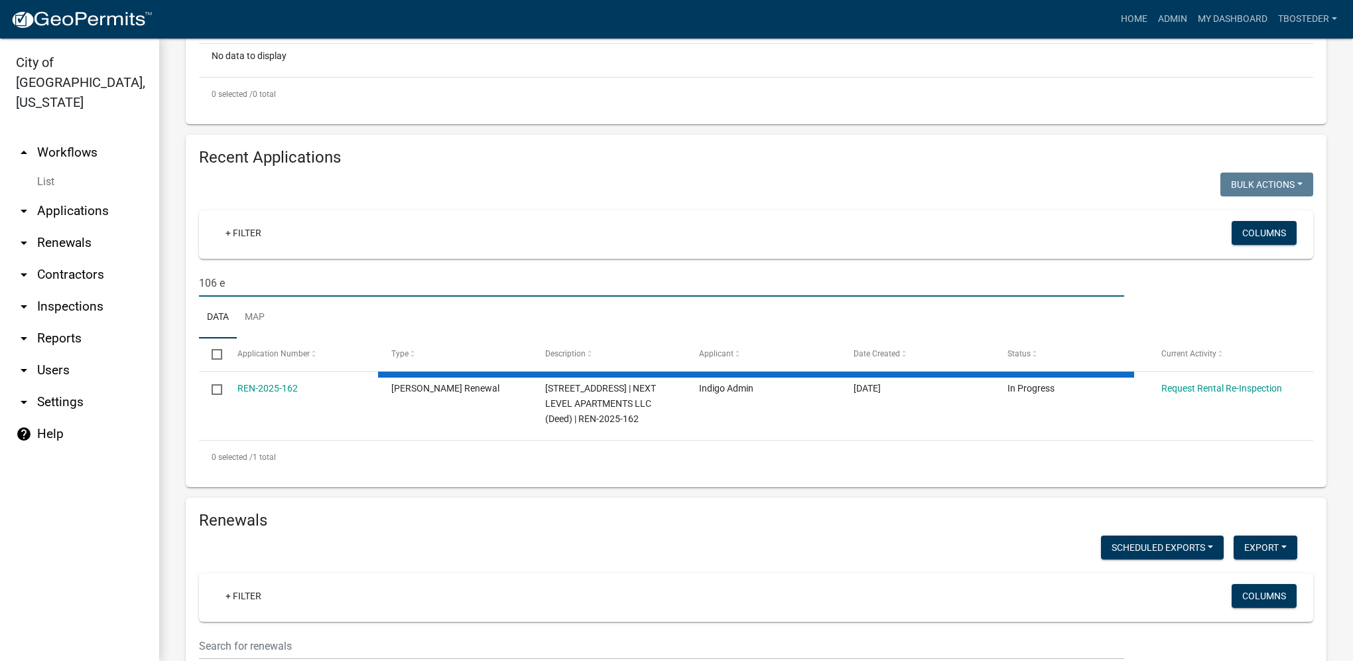
type input "106 e b"
select select "1: 25"
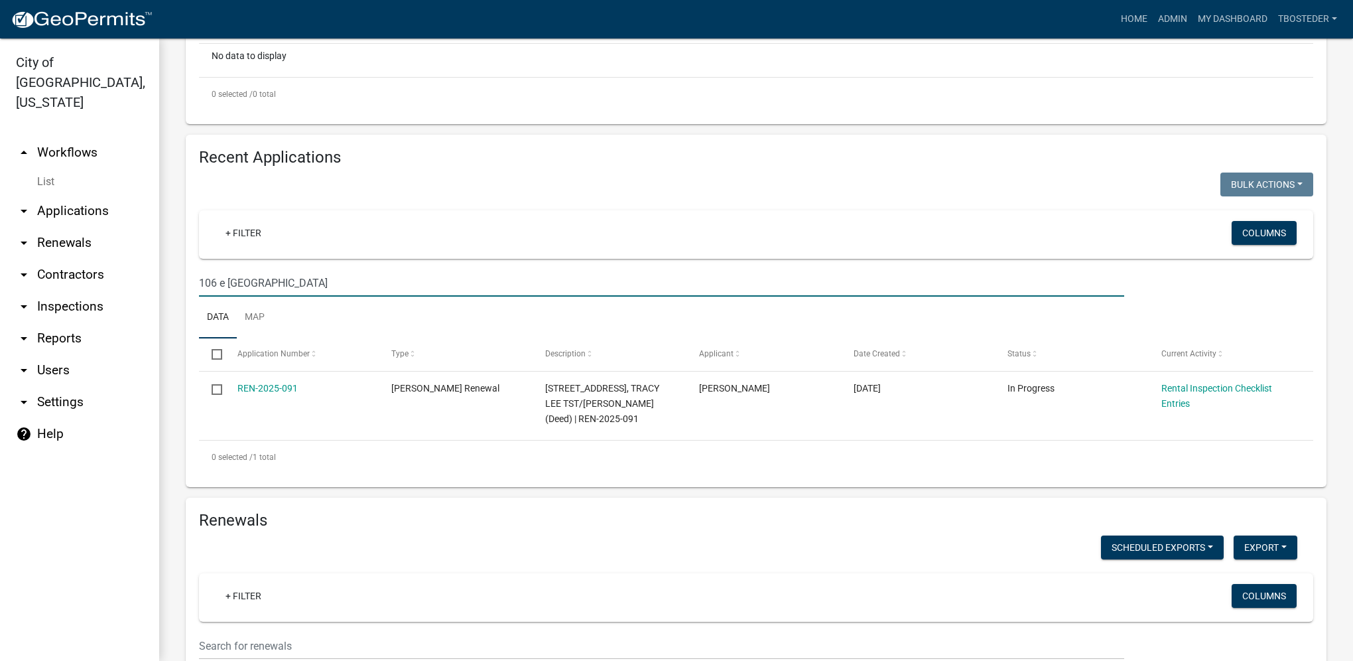
drag, startPoint x: 277, startPoint y: 289, endPoint x: 164, endPoint y: 284, distance: 112.9
click at [164, 284] on div "[PERSON_NAME] Renewal Register non-owner occupied rental properties. Settings S…" at bounding box center [756, 592] width 1194 height 1905
drag, startPoint x: 265, startPoint y: 279, endPoint x: 146, endPoint y: 257, distance: 121.4
click at [146, 257] on div "City of [GEOGRAPHIC_DATA], [US_STATE] arrow_drop_up Workflows List arrow_drop_d…" at bounding box center [676, 349] width 1353 height 622
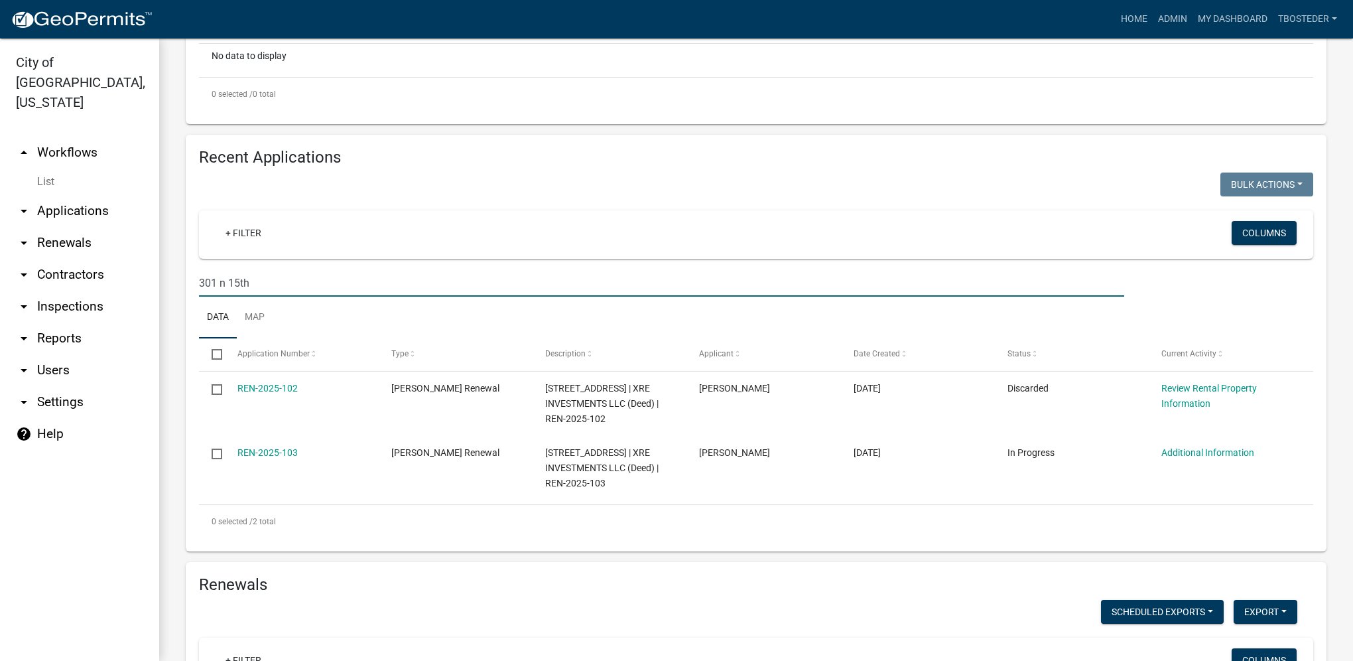
drag, startPoint x: 305, startPoint y: 285, endPoint x: 163, endPoint y: 246, distance: 146.5
click at [177, 269] on div "Recent Applications Bulk Actions Void Expire Lock Withdraw + Filter Columns 301…" at bounding box center [756, 343] width 1161 height 417
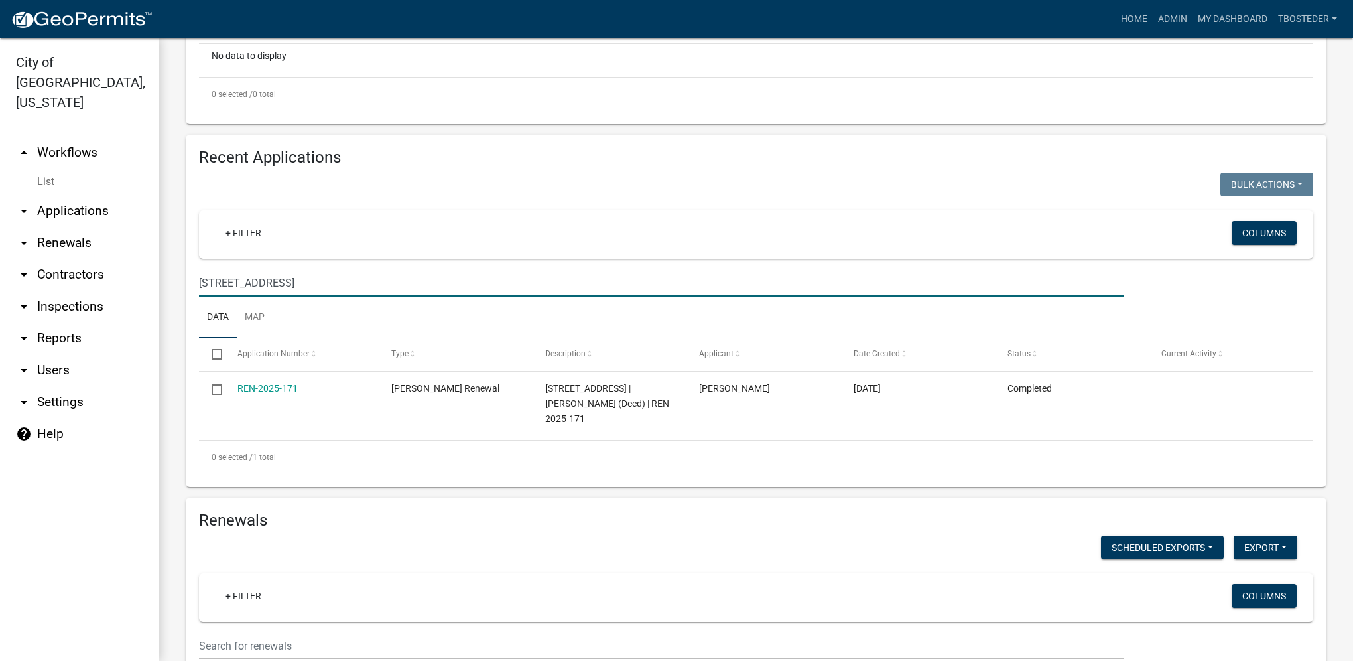
drag, startPoint x: 272, startPoint y: 283, endPoint x: 187, endPoint y: 271, distance: 85.8
click at [186, 273] on div "Recent Applications Bulk Actions Void Expire Lock Withdraw + Filter Columns [ST…" at bounding box center [756, 311] width 1141 height 352
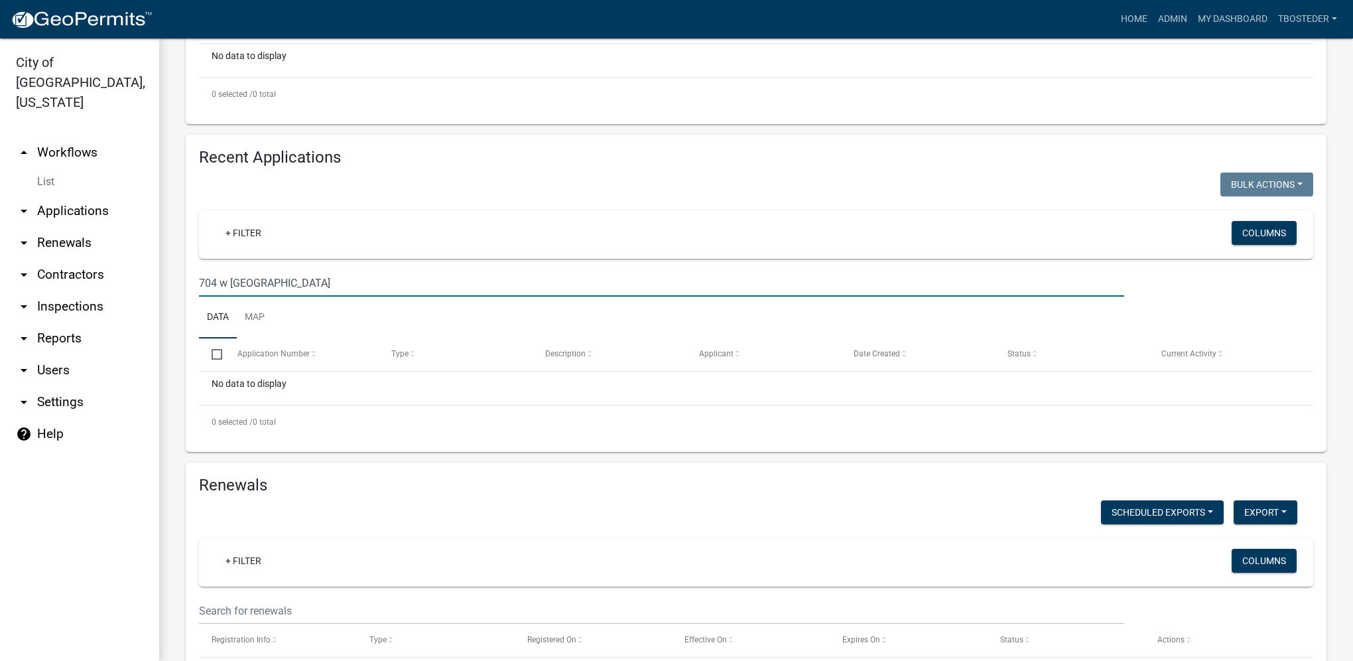
drag, startPoint x: 281, startPoint y: 282, endPoint x: 175, endPoint y: 277, distance: 105.6
click at [176, 277] on div "Recent Applications Bulk Actions Void Expire Lock Withdraw + Filter Columns 704…" at bounding box center [756, 293] width 1161 height 317
drag, startPoint x: 271, startPoint y: 286, endPoint x: 183, endPoint y: 247, distance: 95.7
click at [167, 275] on div "[PERSON_NAME] Renewal Register non-owner occupied rental properties. Settings S…" at bounding box center [756, 574] width 1194 height 1869
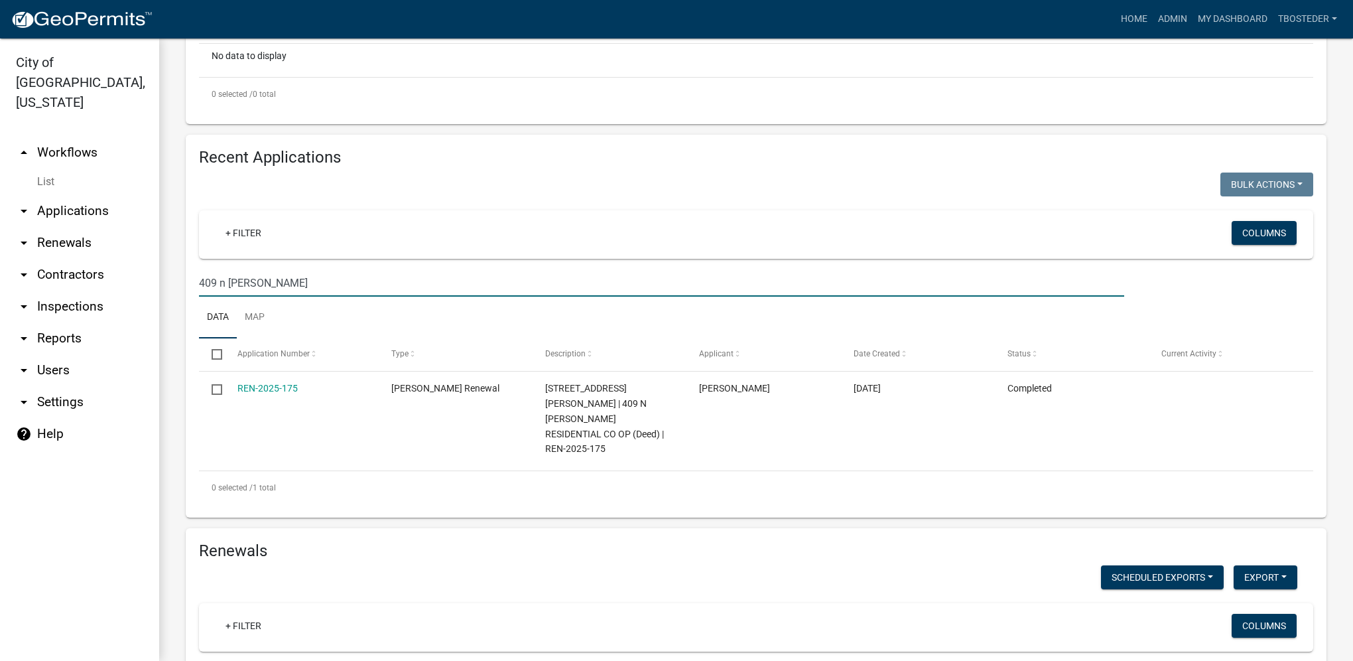
drag, startPoint x: 294, startPoint y: 283, endPoint x: 174, endPoint y: 299, distance: 120.6
click at [174, 302] on div "[PERSON_NAME] Renewal Register non-owner occupied rental properties. Settings S…" at bounding box center [756, 607] width 1194 height 1935
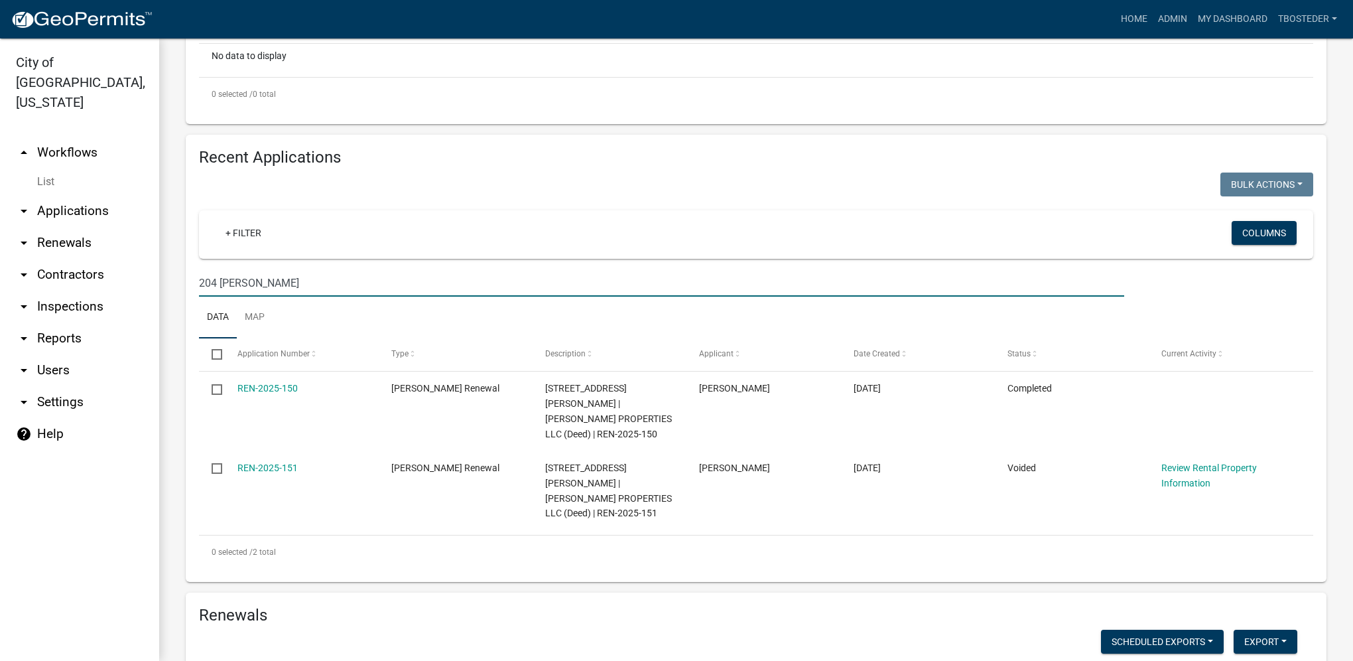
drag, startPoint x: 245, startPoint y: 282, endPoint x: 143, endPoint y: 283, distance: 102.8
click at [145, 285] on div "City of [GEOGRAPHIC_DATA], [US_STATE] arrow_drop_up Workflows List arrow_drop_d…" at bounding box center [676, 349] width 1353 height 622
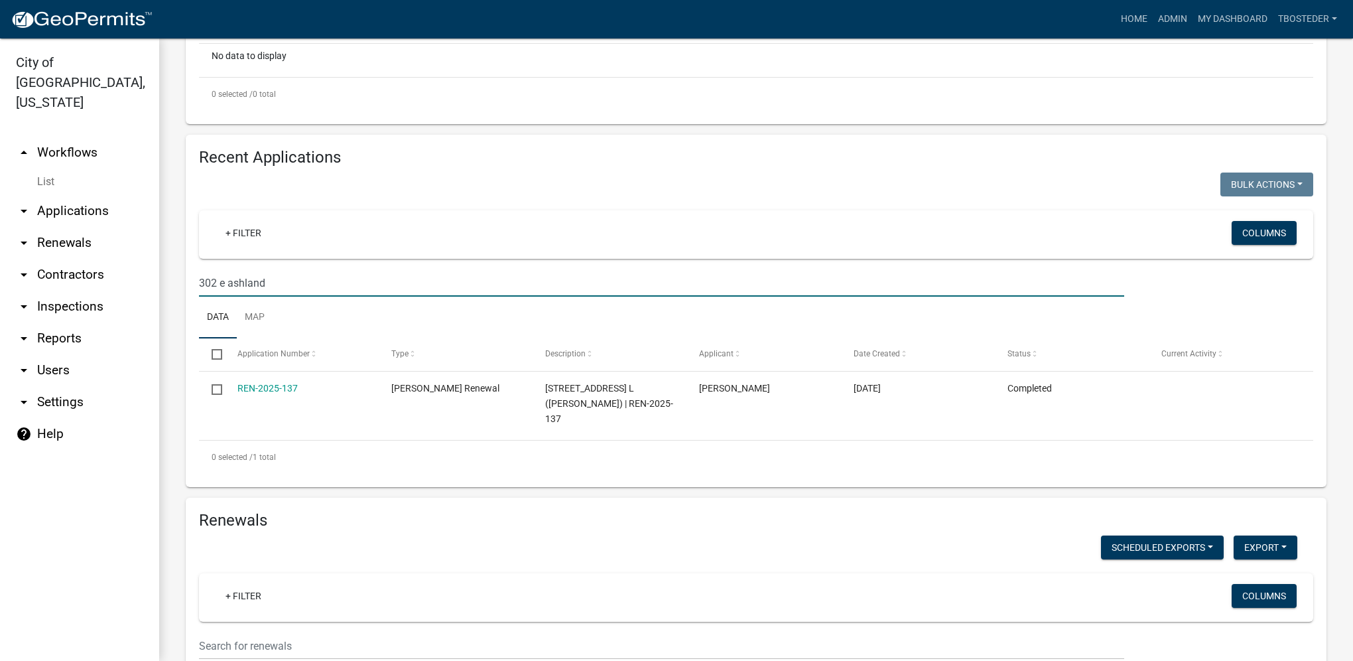
drag, startPoint x: 297, startPoint y: 288, endPoint x: 196, endPoint y: 247, distance: 108.7
click at [202, 291] on input "302 e ashland" at bounding box center [661, 282] width 925 height 27
type input "3"
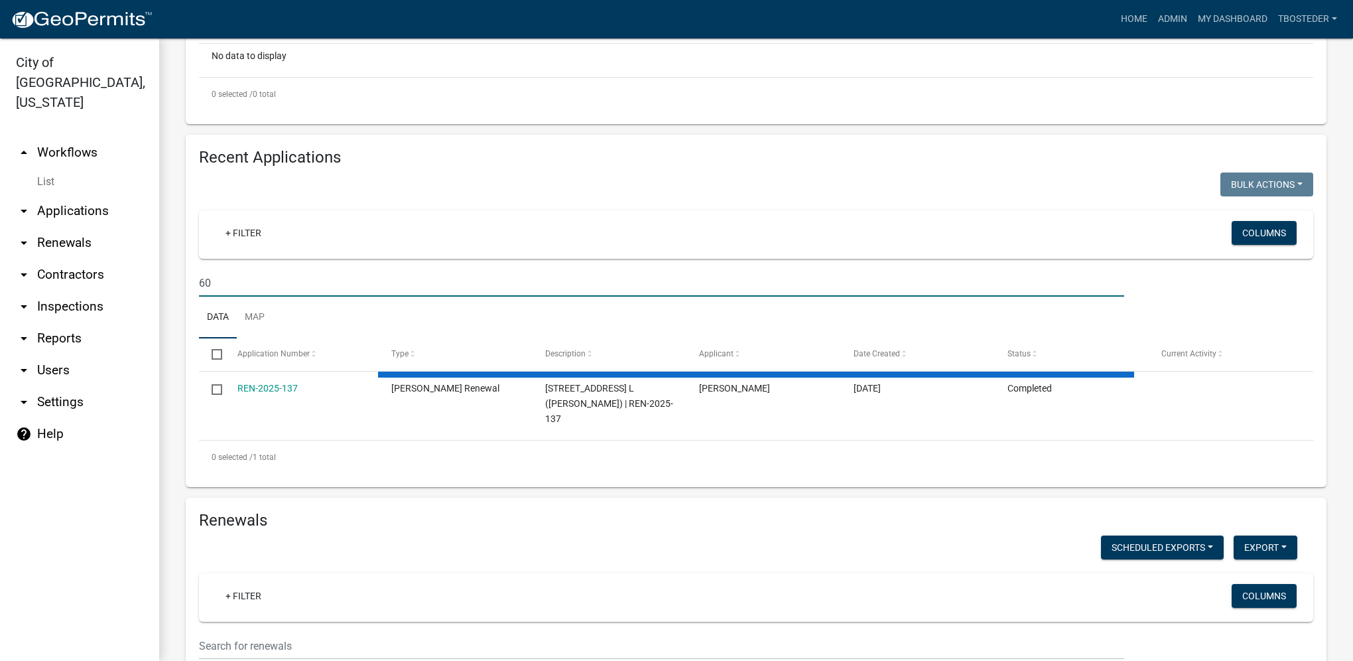
type input "609"
select select "1: 25"
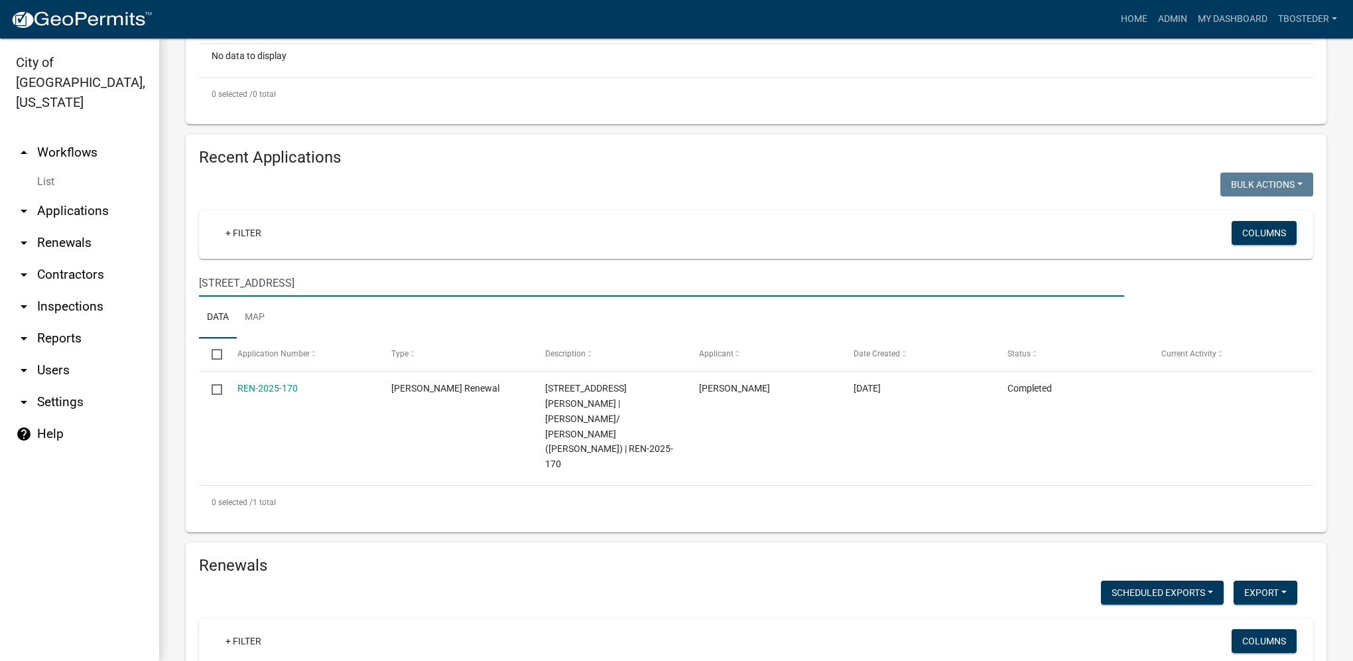
drag, startPoint x: 282, startPoint y: 287, endPoint x: 138, endPoint y: 265, distance: 145.6
click at [138, 265] on div "City of [GEOGRAPHIC_DATA], [US_STATE] arrow_drop_up Workflows List arrow_drop_d…" at bounding box center [676, 349] width 1353 height 622
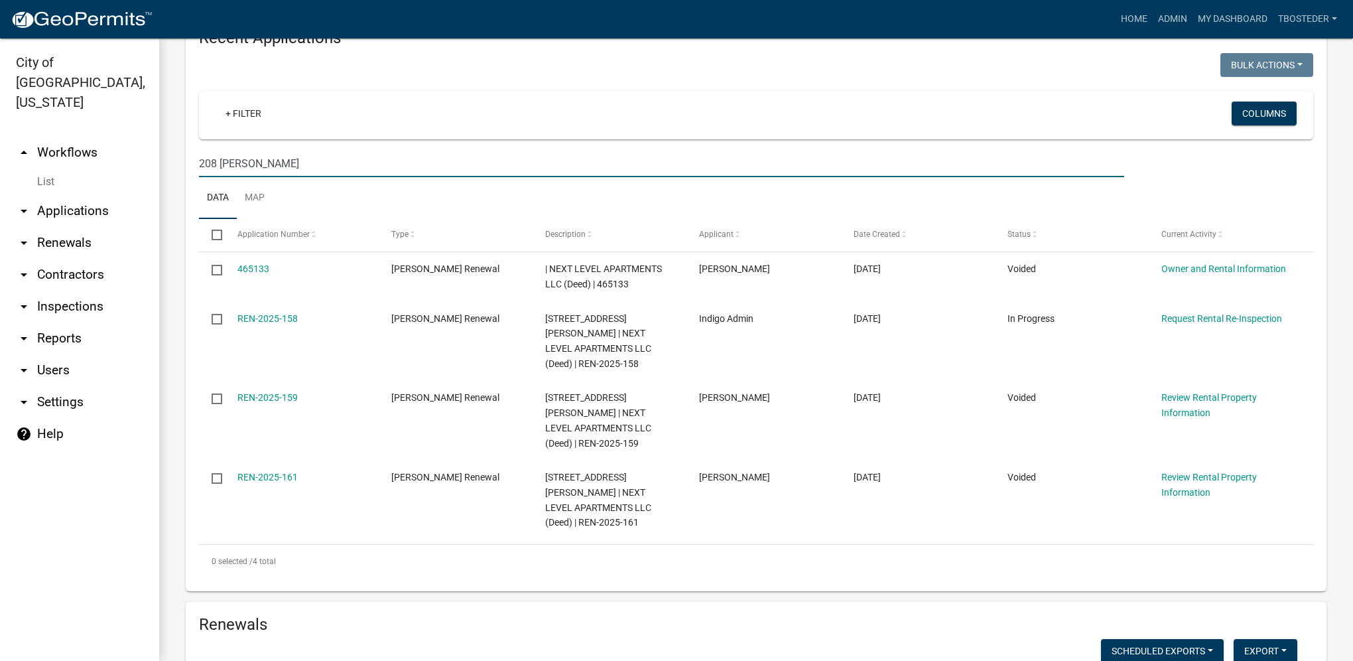
scroll to position [531, 0]
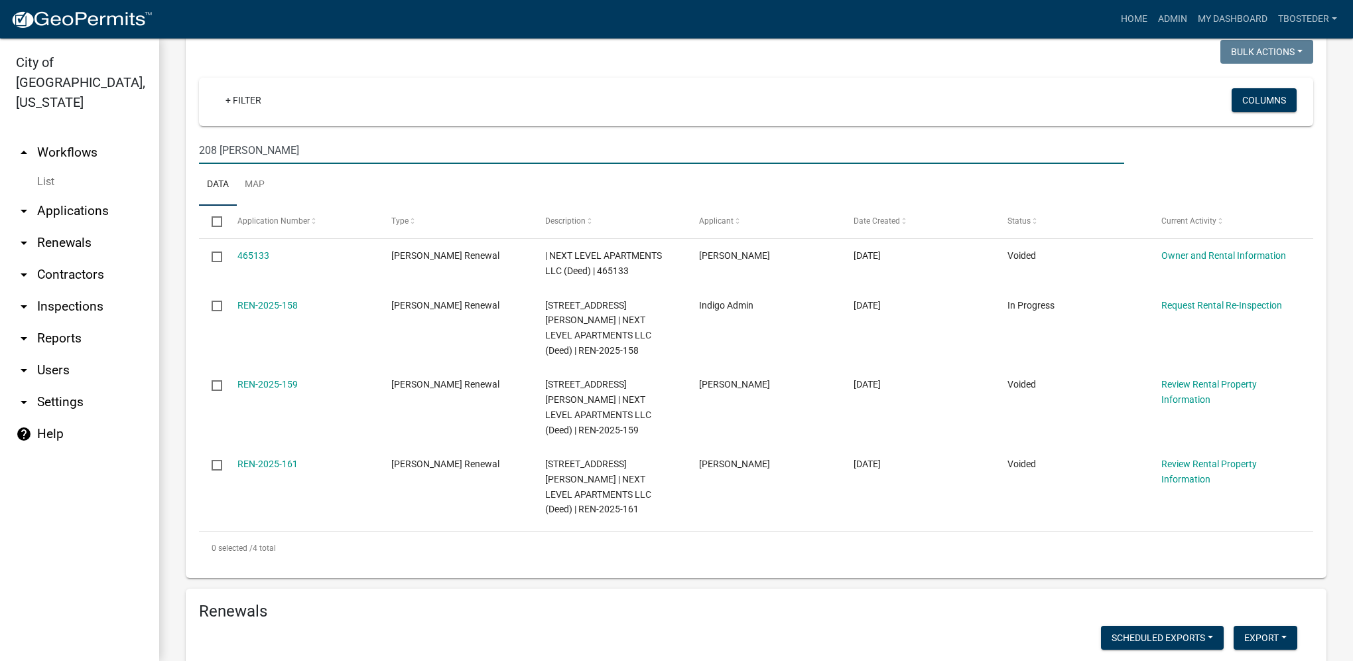
drag, startPoint x: 249, startPoint y: 156, endPoint x: 188, endPoint y: 154, distance: 61.1
click at [188, 154] on div "Recent Applications Bulk Actions Void Expire Lock Withdraw + Filter Columns 208…" at bounding box center [756, 289] width 1141 height 575
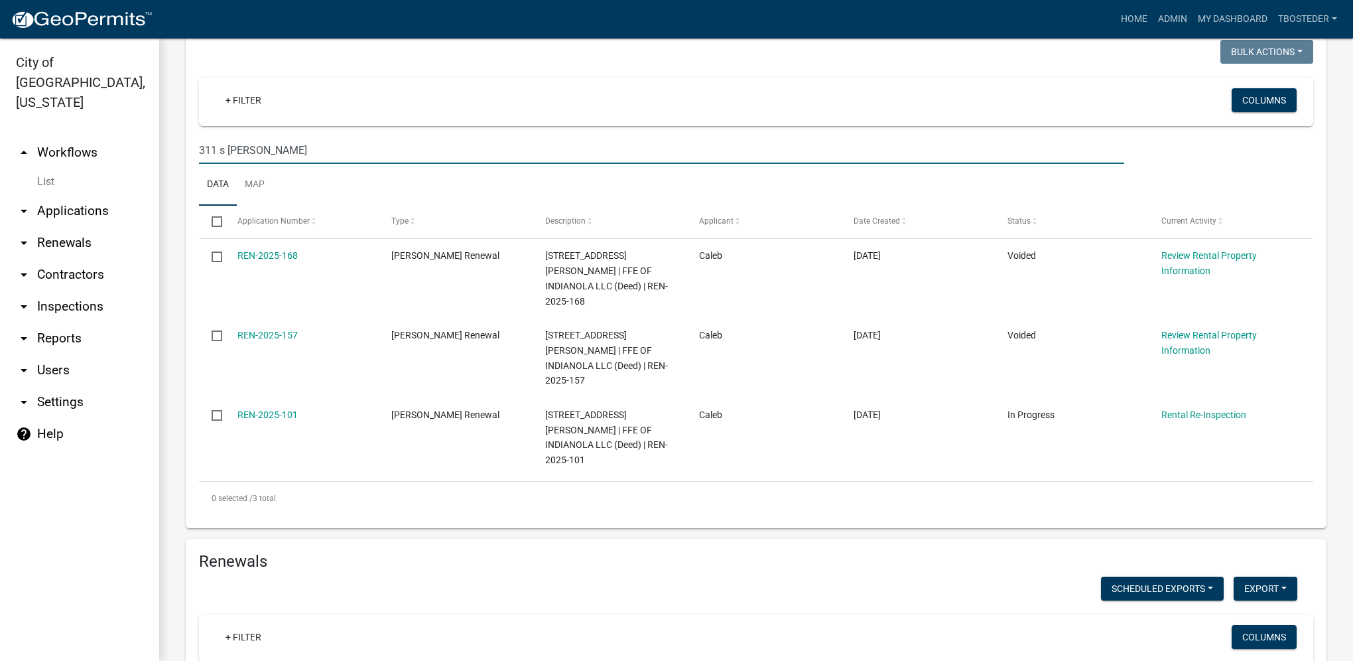
type input "311 s [PERSON_NAME]"
click at [1203, 25] on link "My Dashboard" at bounding box center [1233, 19] width 80 height 25
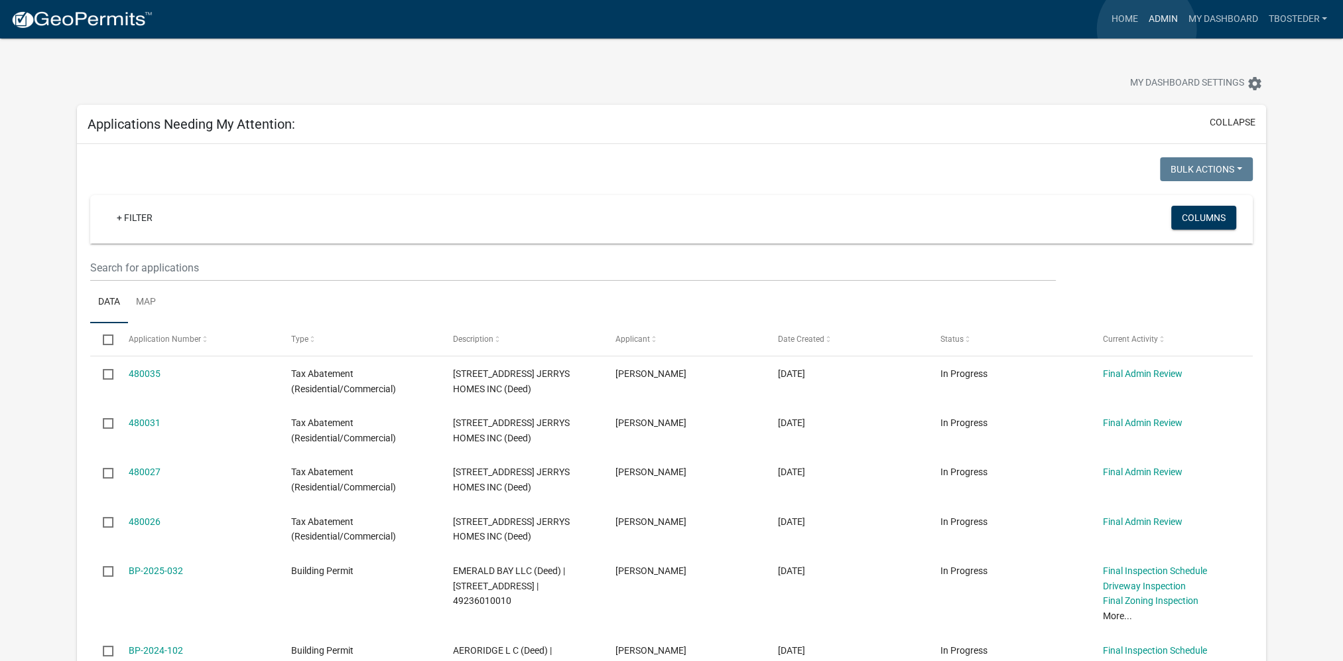
click at [1147, 29] on link "Admin" at bounding box center [1163, 19] width 40 height 25
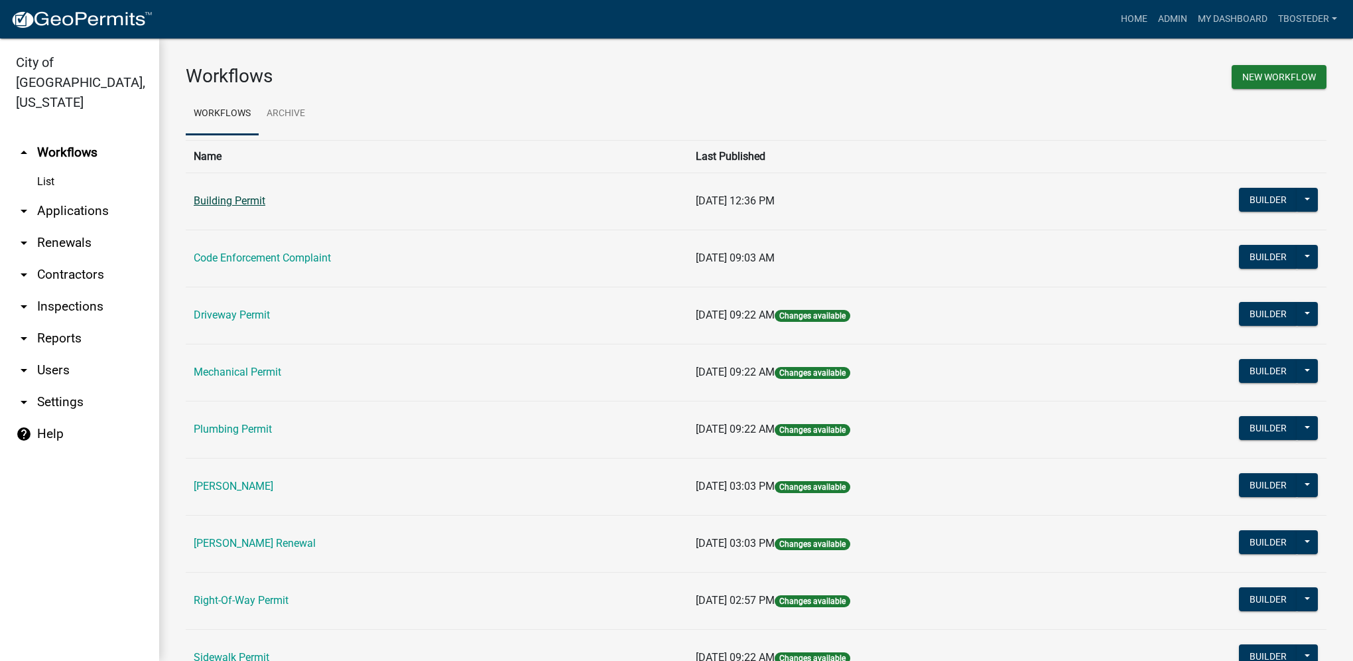
click at [260, 202] on link "Building Permit" at bounding box center [230, 200] width 72 height 13
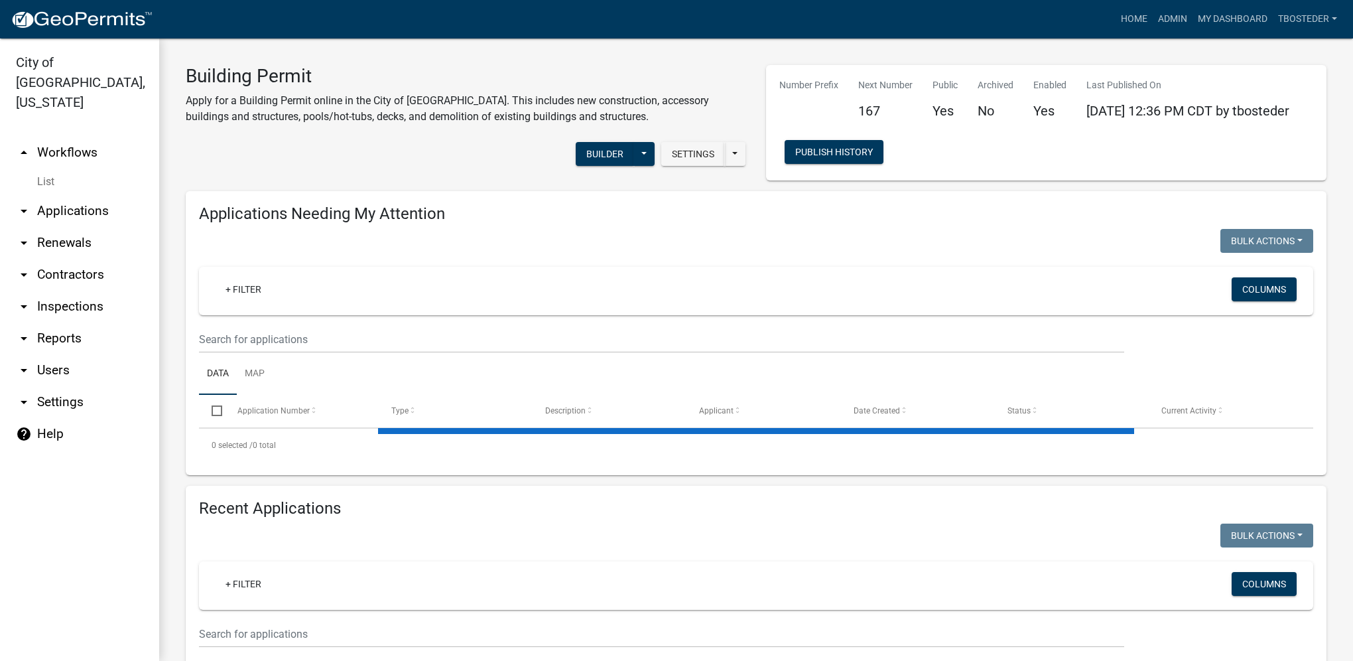
select select "1: 25"
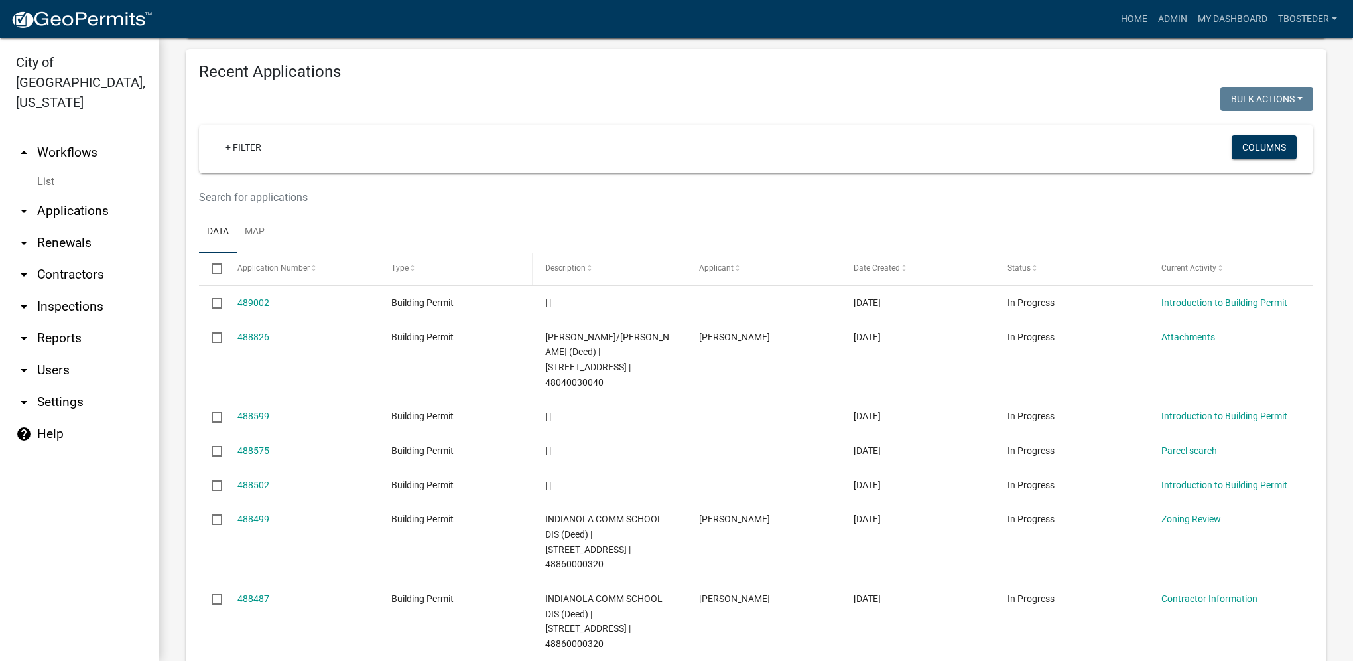
scroll to position [663, 0]
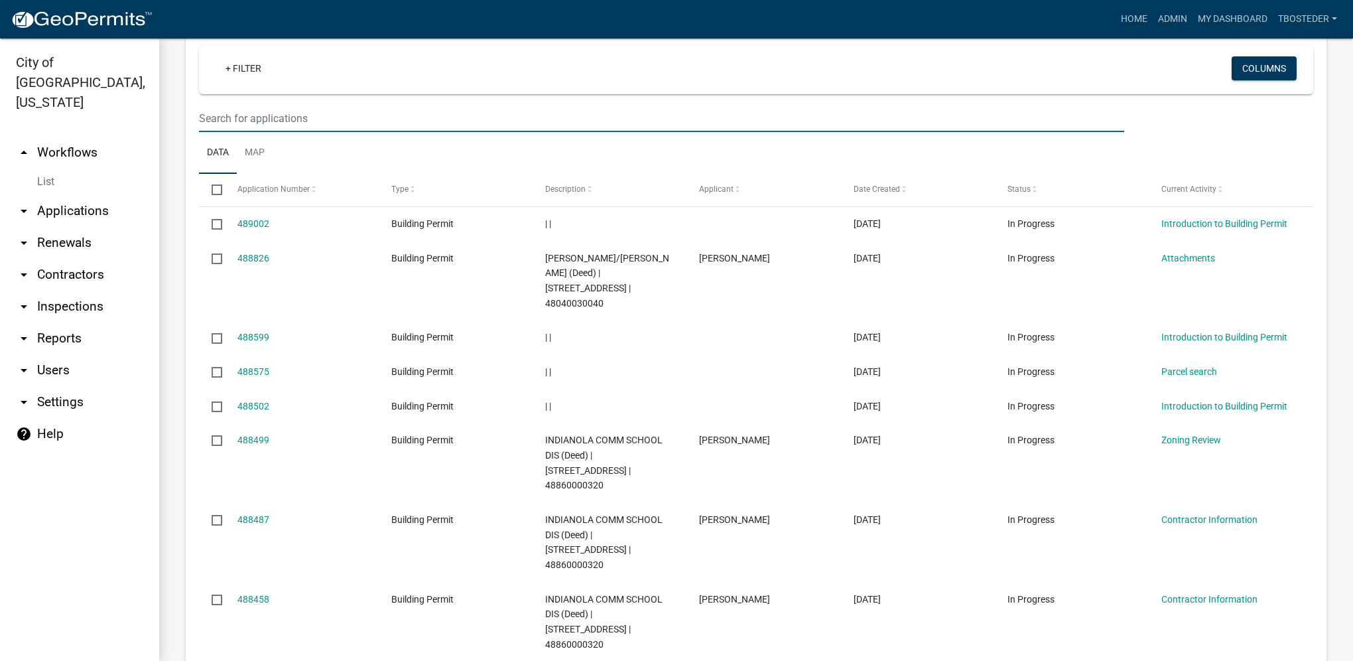
click at [348, 128] on input "text" at bounding box center [661, 118] width 925 height 27
type input "911 e ashland"
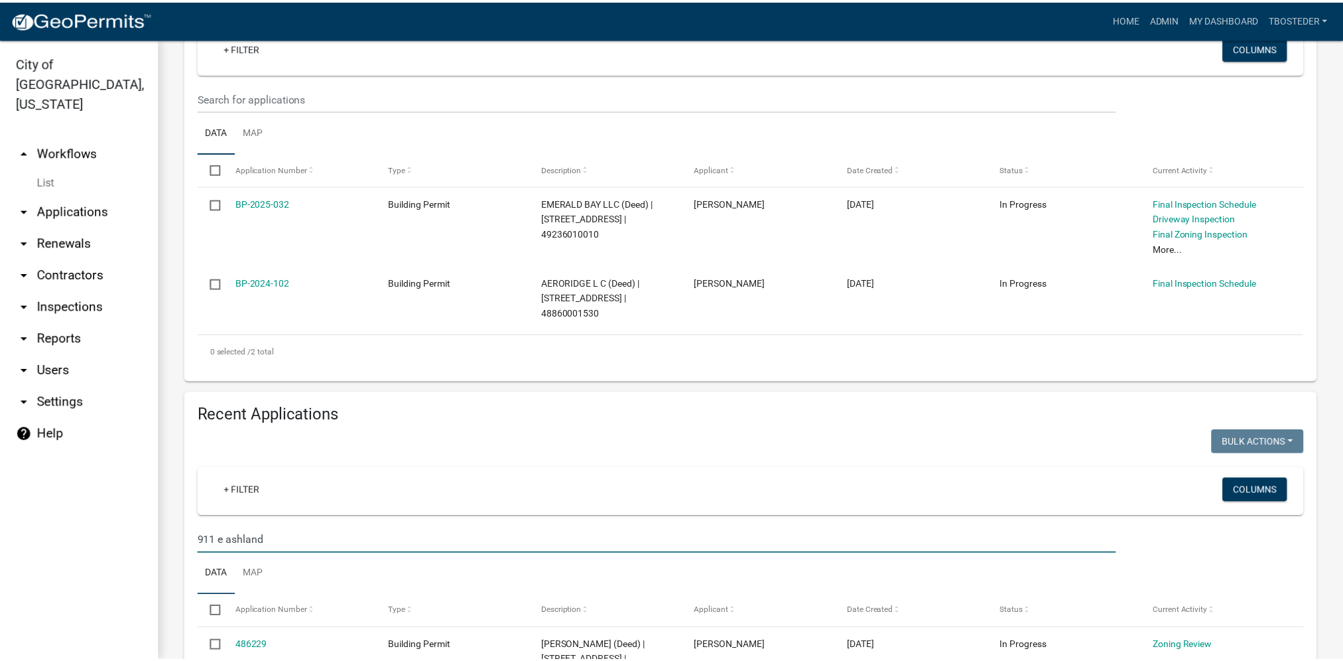
scroll to position [221, 0]
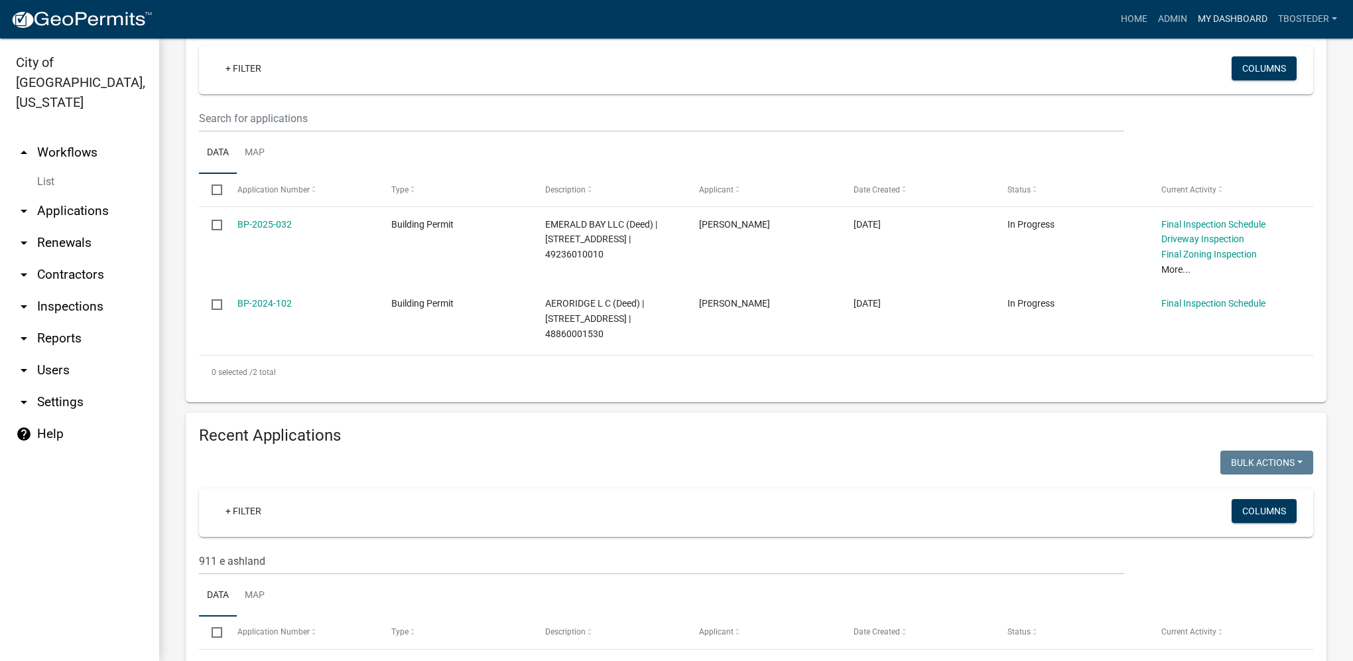
click at [1219, 19] on link "My Dashboard" at bounding box center [1233, 19] width 80 height 25
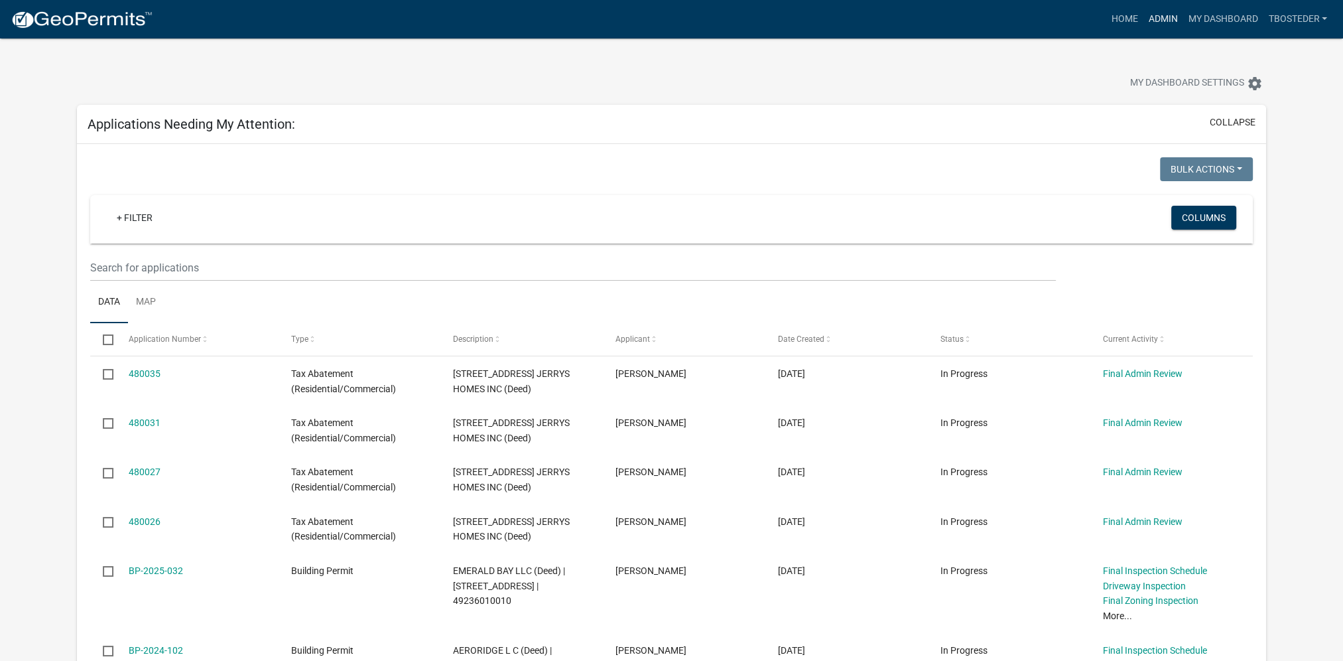
click at [1155, 26] on link "Admin" at bounding box center [1163, 19] width 40 height 25
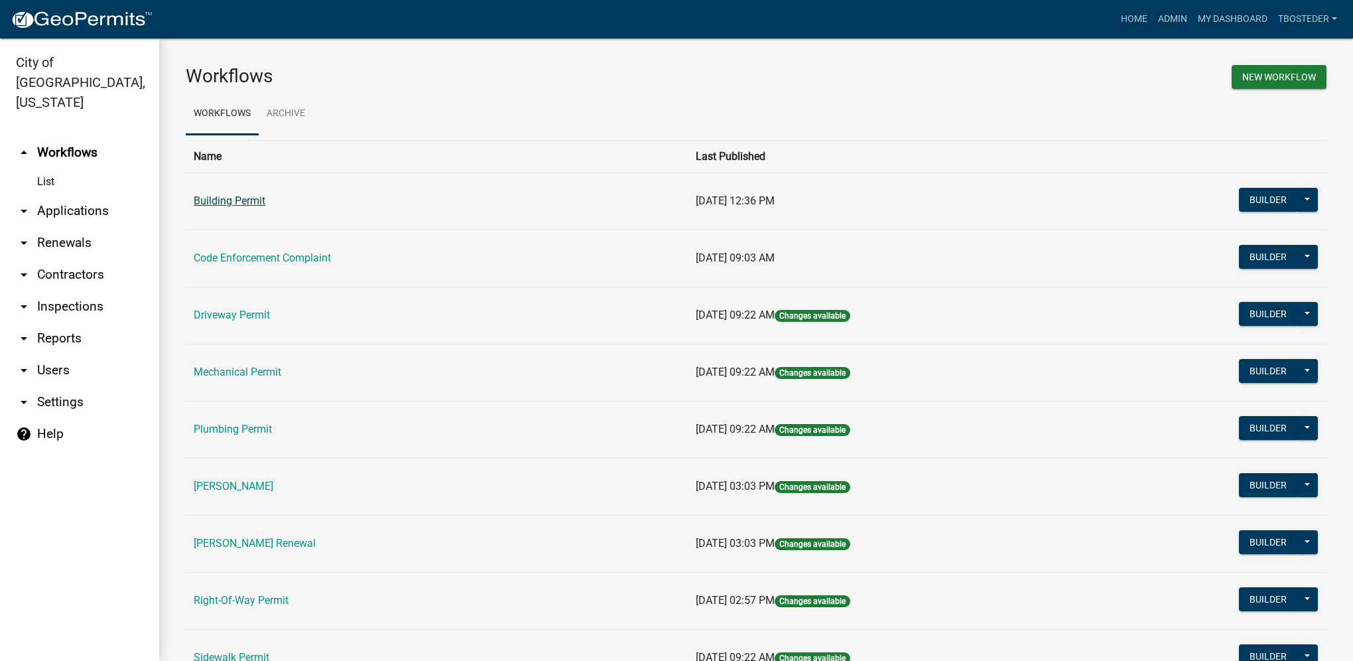
click at [263, 202] on link "Building Permit" at bounding box center [230, 200] width 72 height 13
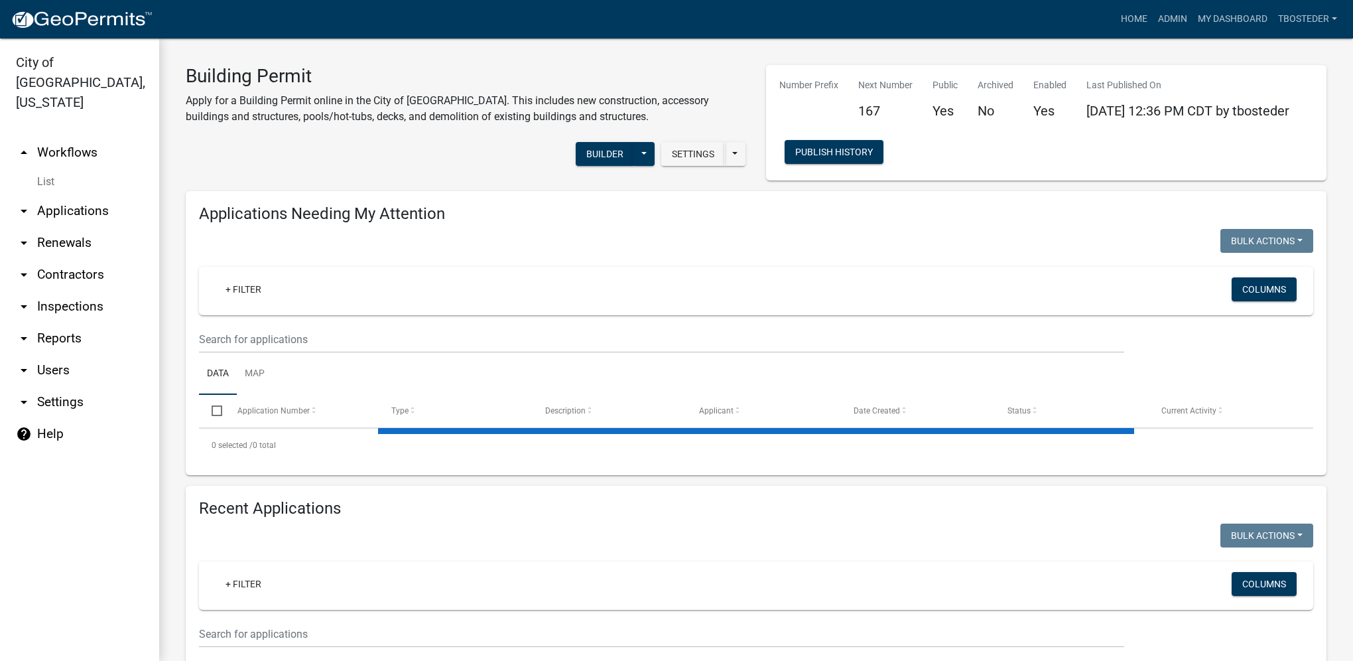
select select "1: 25"
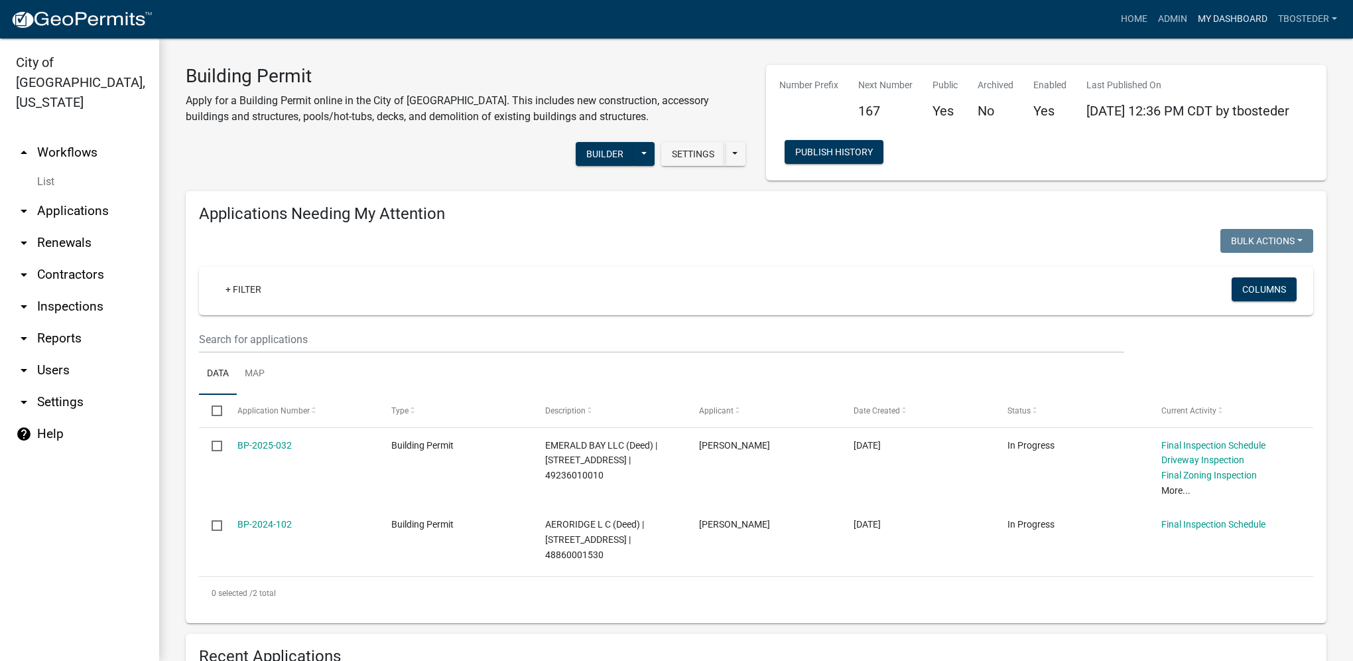
click at [1216, 27] on link "My Dashboard" at bounding box center [1233, 19] width 80 height 25
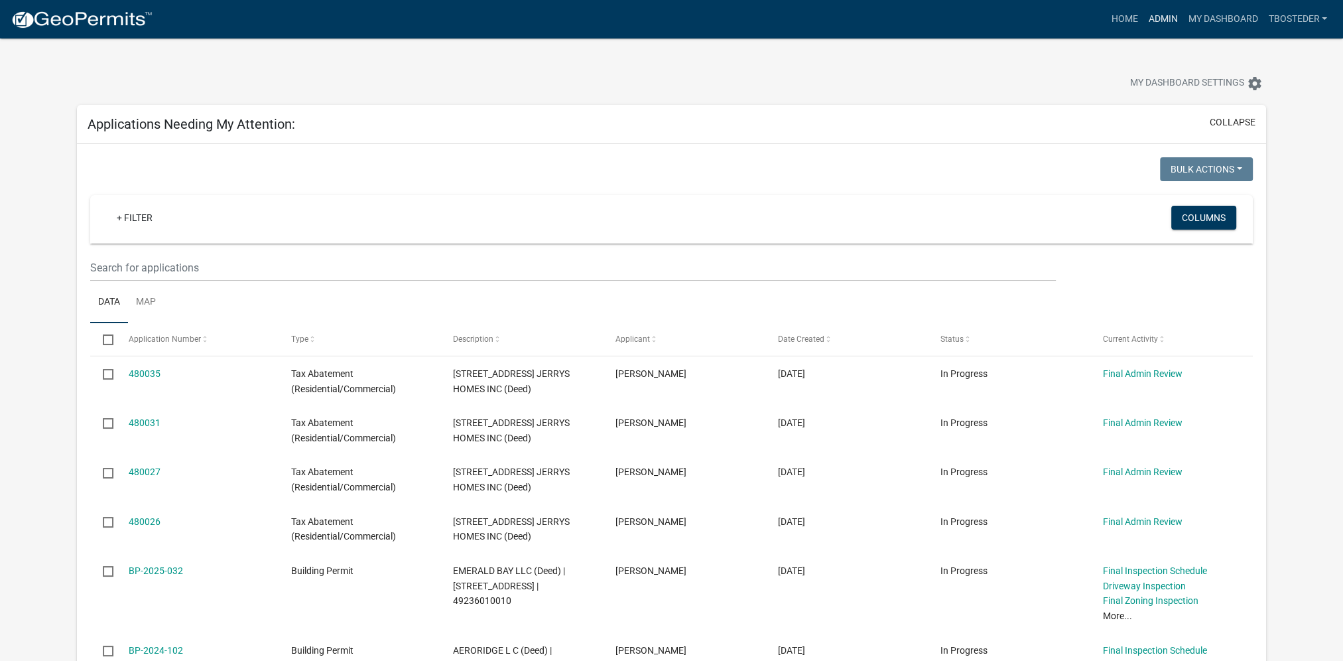
click at [1148, 25] on link "Admin" at bounding box center [1163, 19] width 40 height 25
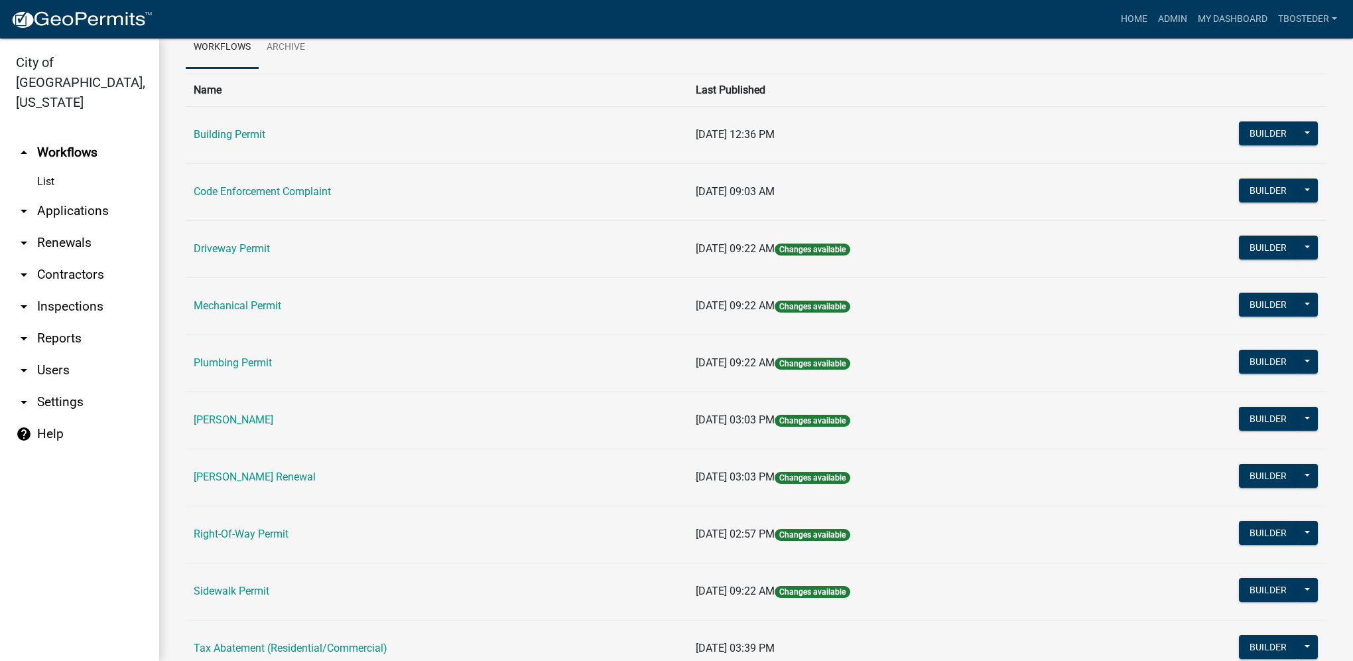
scroll to position [232, 0]
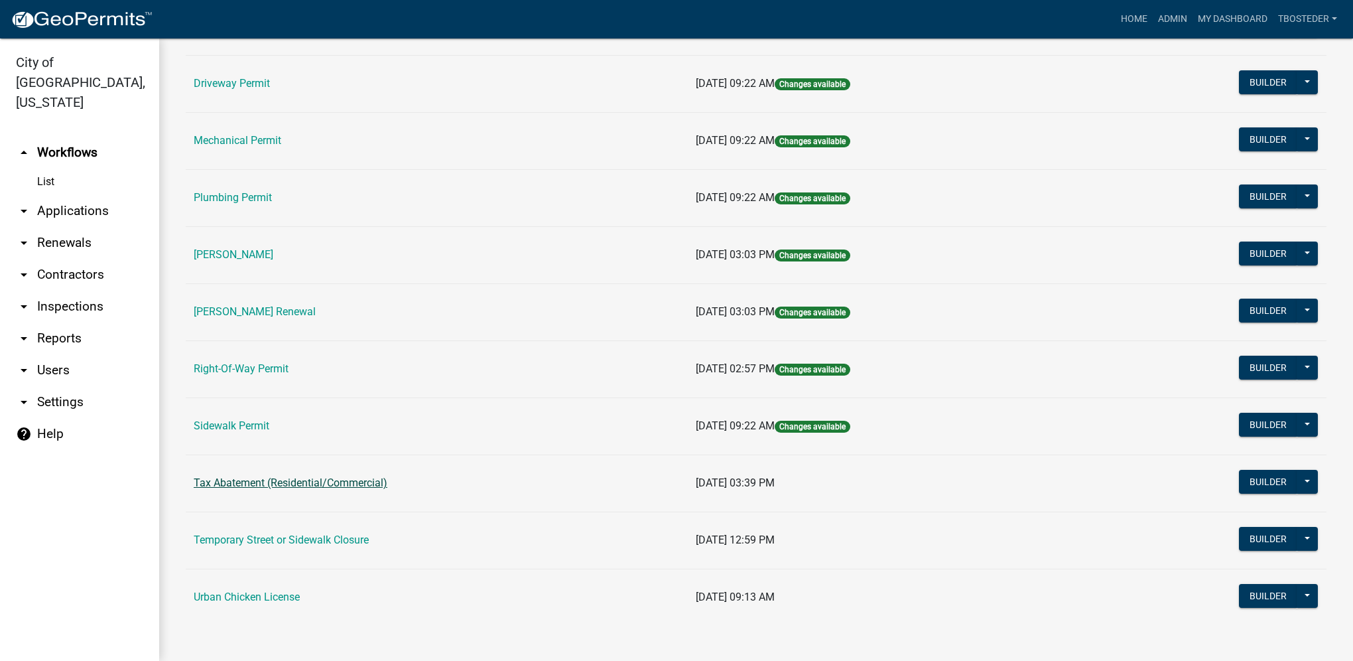
click at [320, 480] on link "Tax Abatement (Residential/Commercial)" at bounding box center [291, 482] width 194 height 13
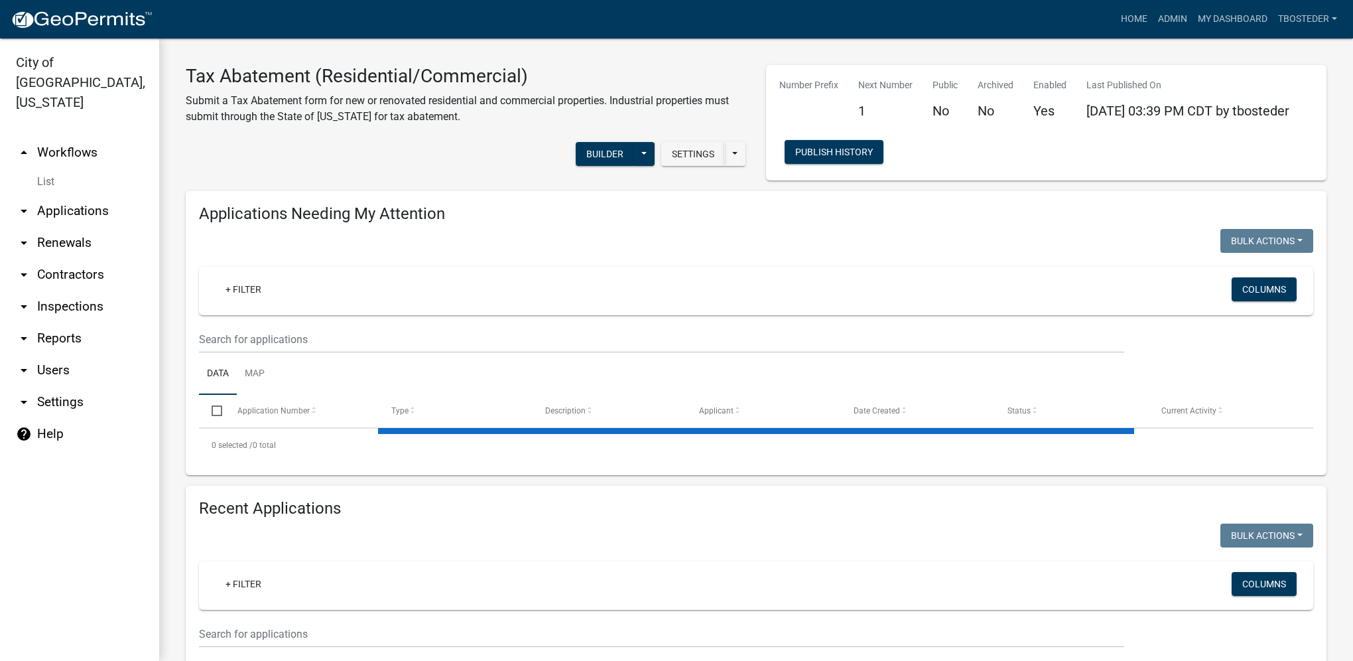
select select "1: 25"
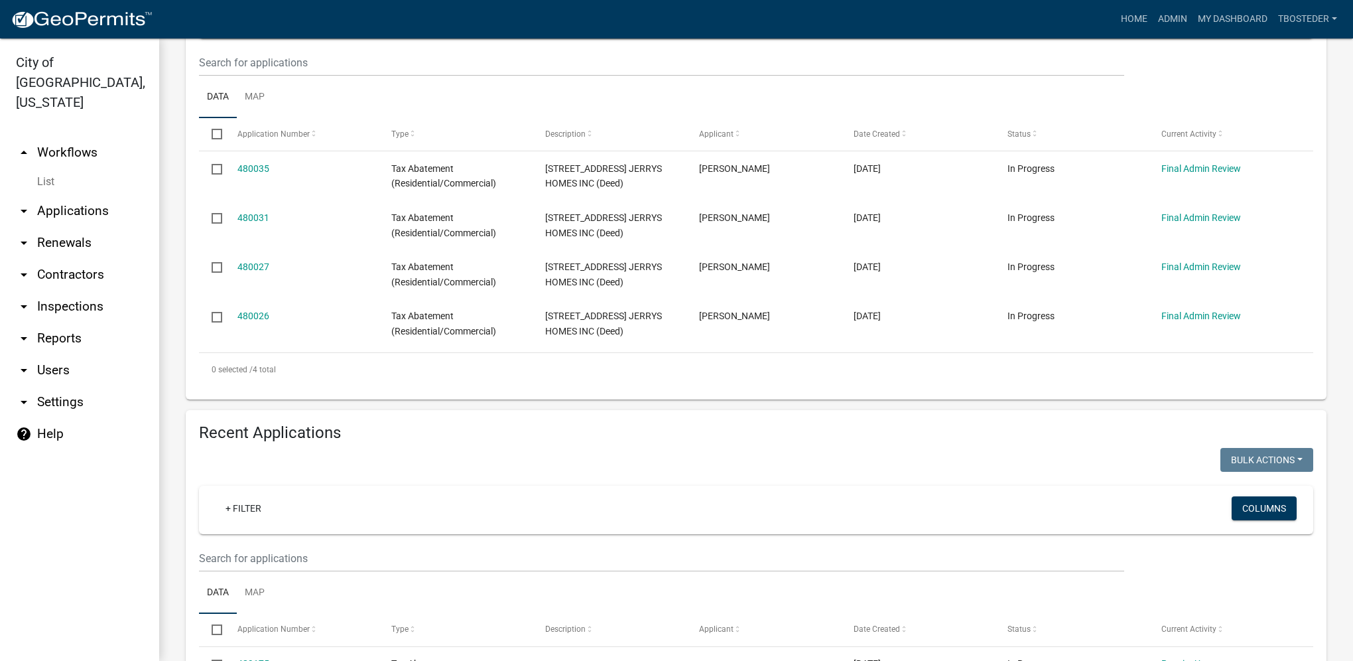
scroll to position [332, 0]
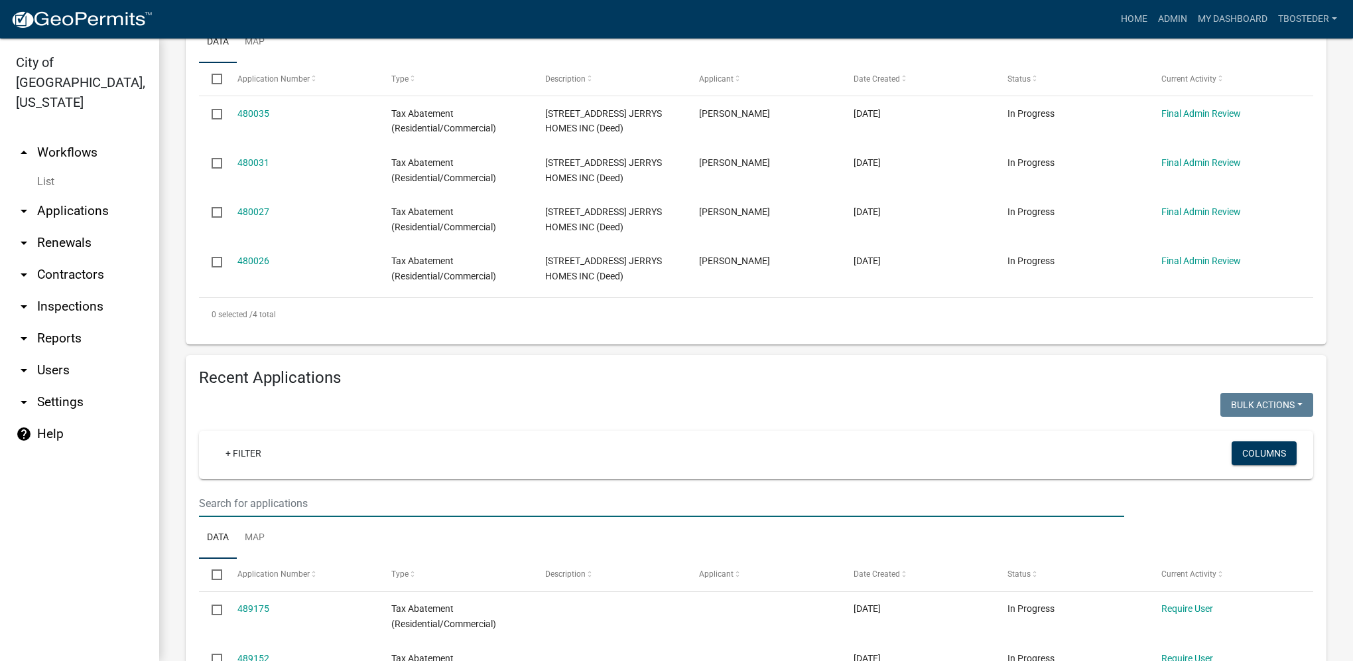
click at [301, 502] on input "text" at bounding box center [661, 503] width 925 height 27
type input "1507 e [PERSON_NAME]"
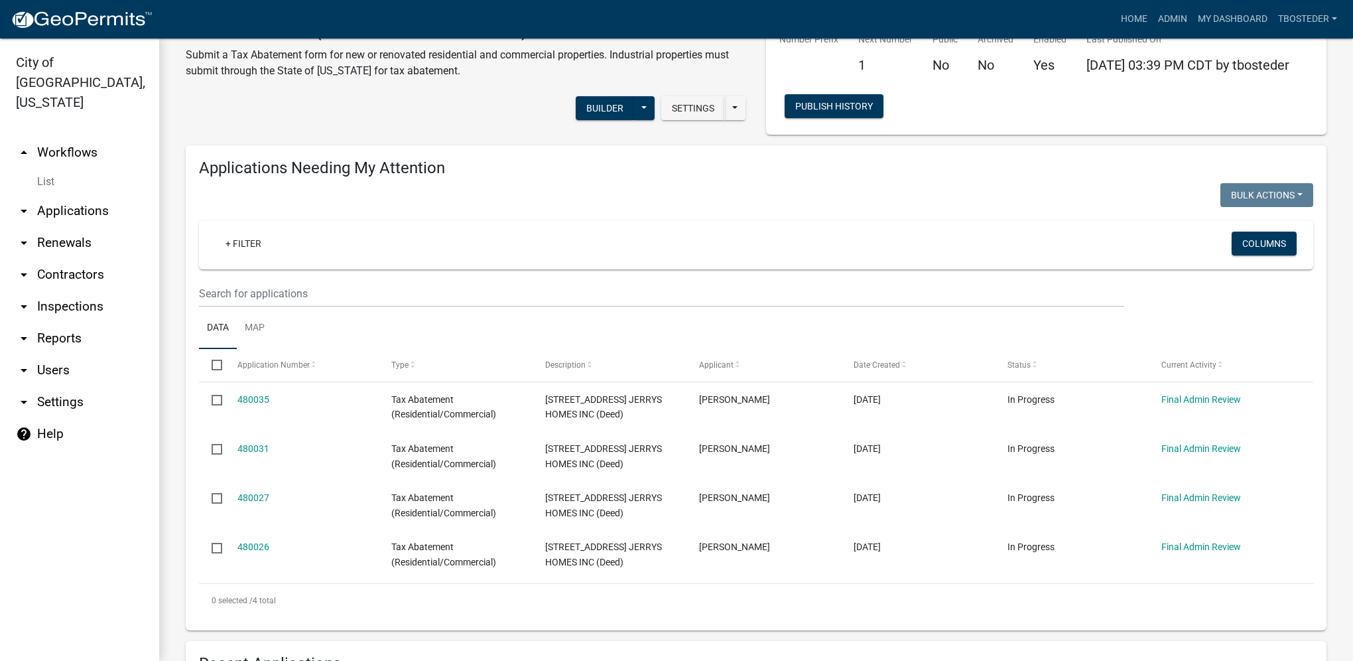
scroll to position [0, 0]
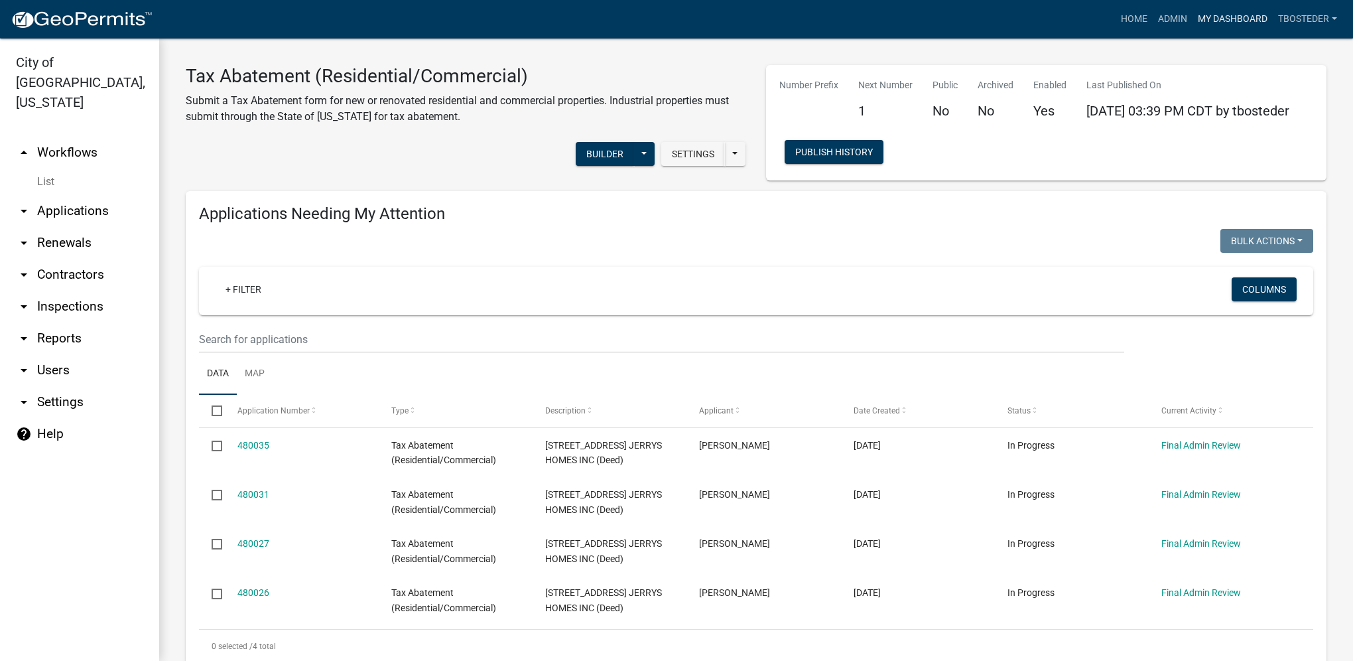
click at [1246, 24] on link "My Dashboard" at bounding box center [1233, 19] width 80 height 25
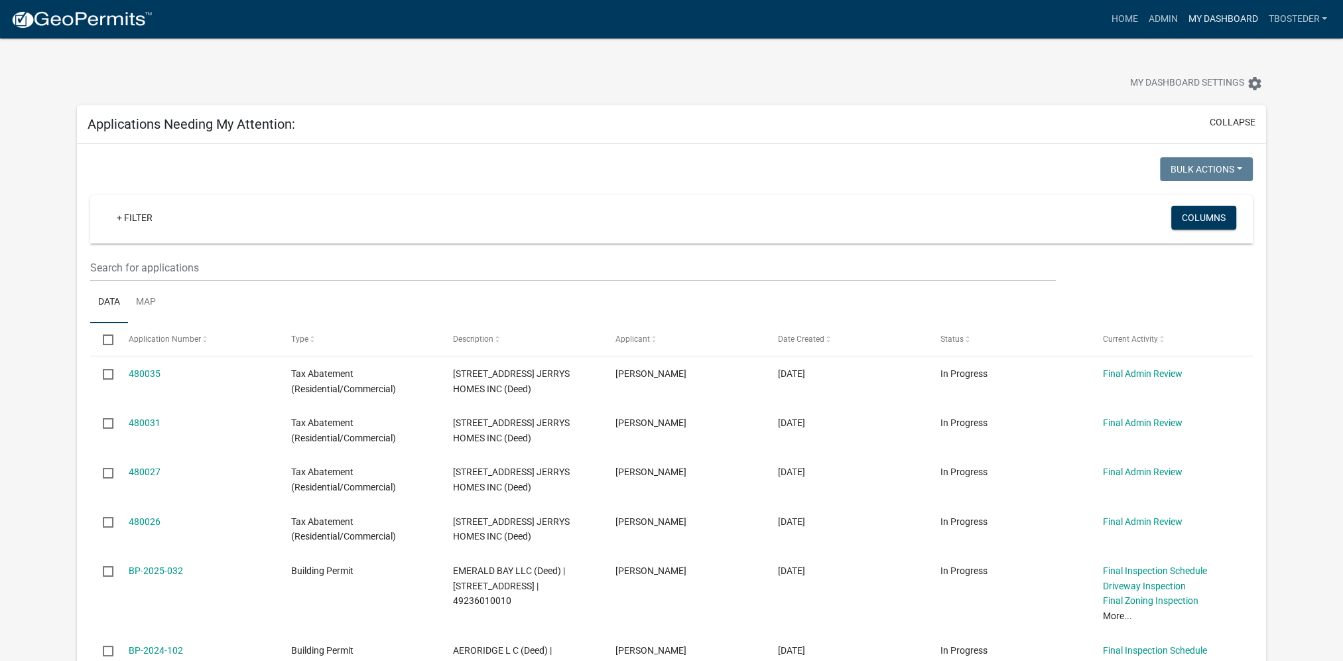
click at [1229, 23] on link "My Dashboard" at bounding box center [1223, 19] width 80 height 25
click at [1152, 19] on link "Admin" at bounding box center [1163, 19] width 40 height 25
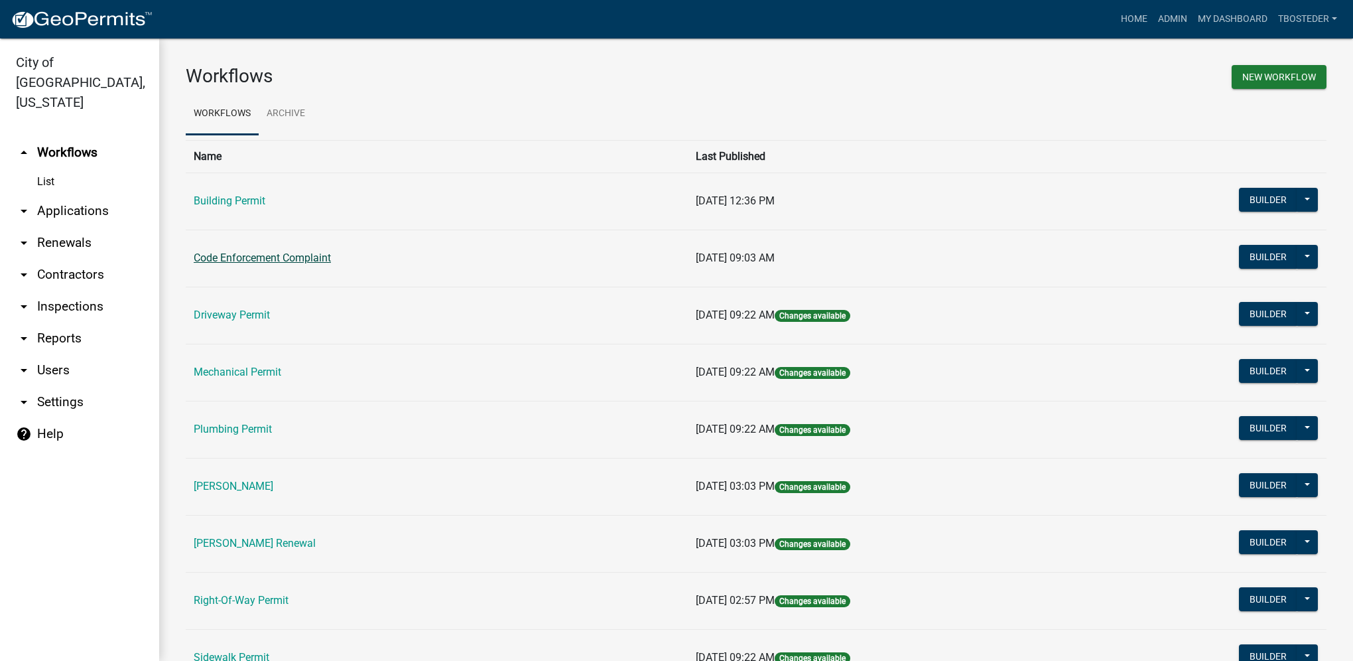
click at [297, 253] on link "Code Enforcement Complaint" at bounding box center [262, 257] width 137 height 13
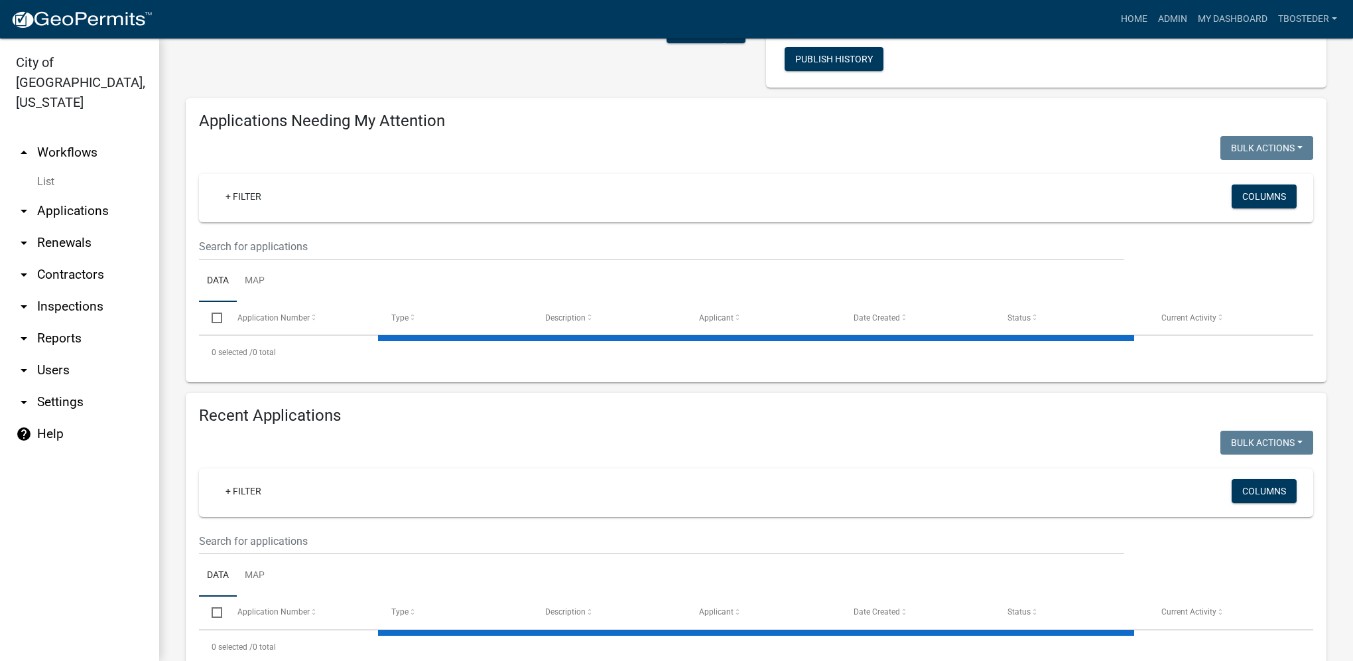
select select "1: 25"
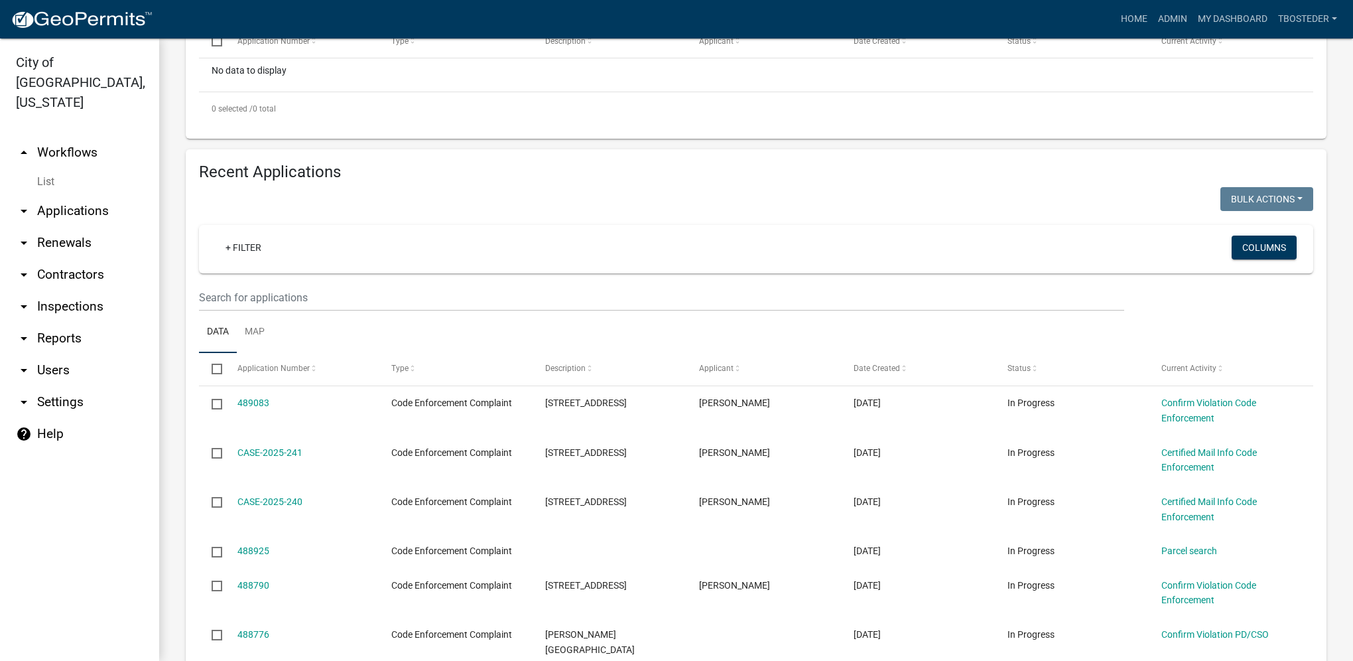
scroll to position [436, 0]
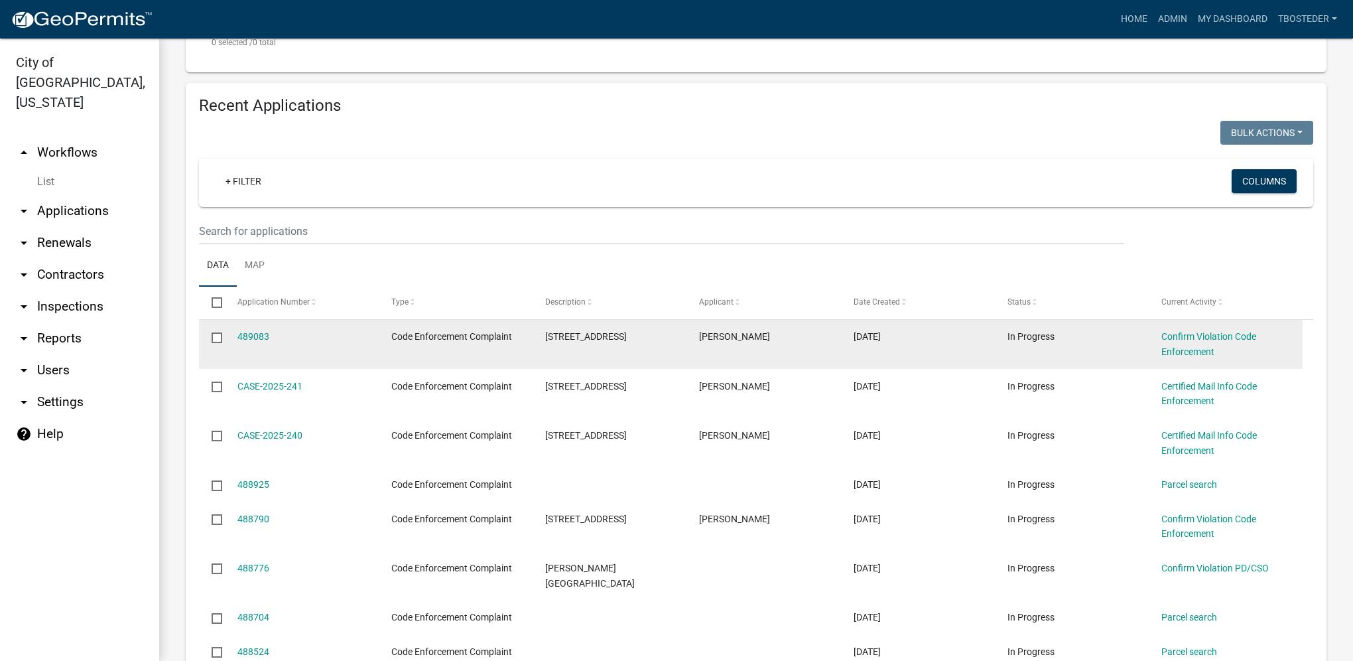
click at [218, 340] on input "checkbox" at bounding box center [216, 336] width 9 height 9
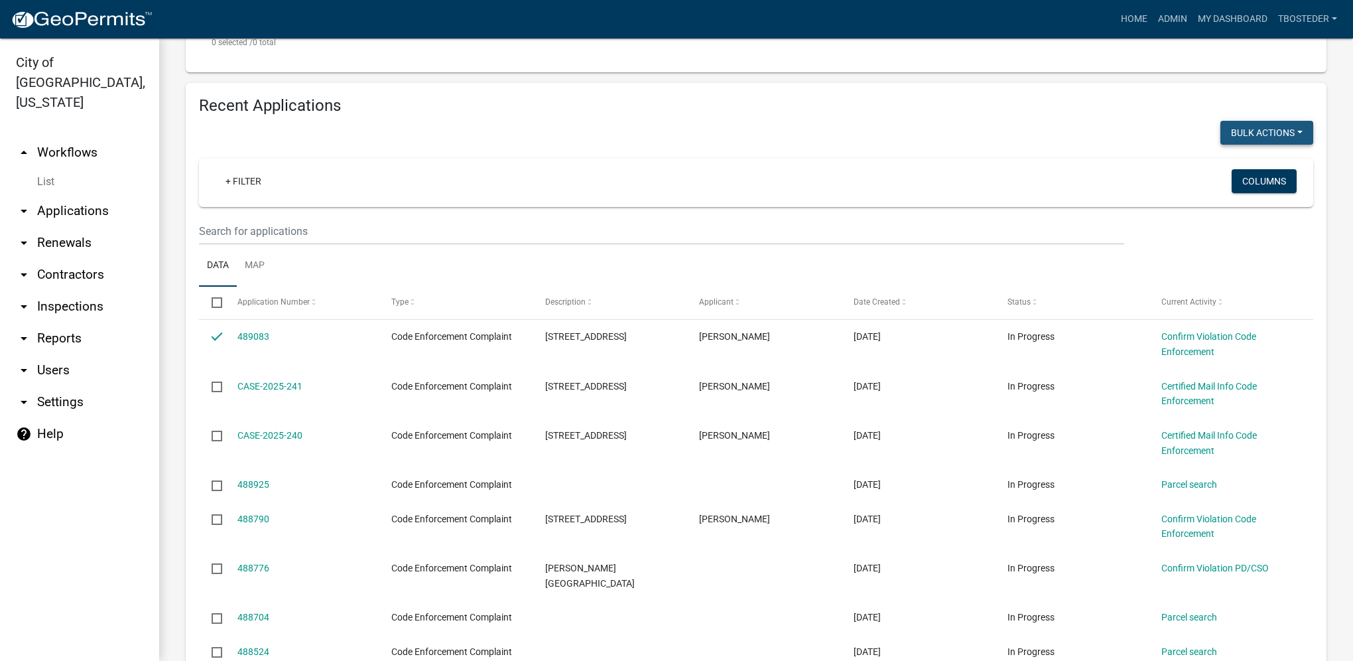
click at [1223, 145] on button "Bulk Actions" at bounding box center [1267, 133] width 93 height 24
click at [1222, 167] on button "Void" at bounding box center [1260, 167] width 106 height 32
checkbox input "false"
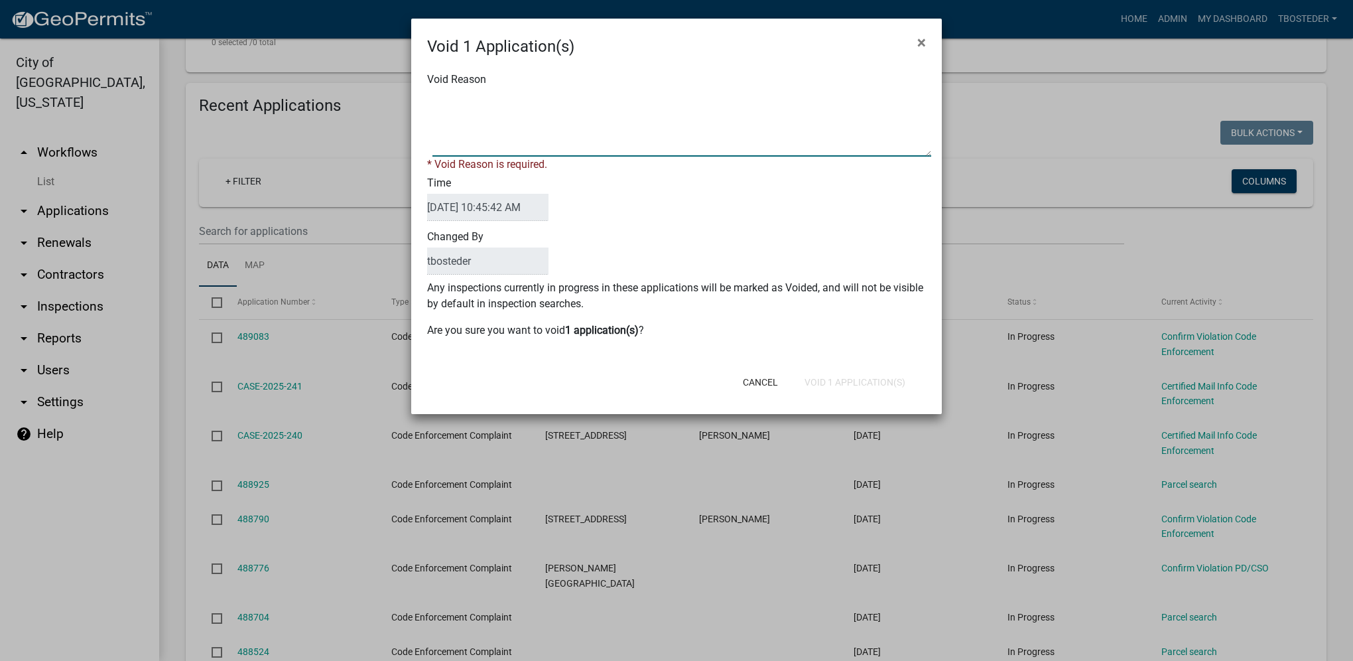
click at [669, 133] on textarea "Void Reason" at bounding box center [682, 123] width 499 height 66
type textarea "violation does not exist at this address"
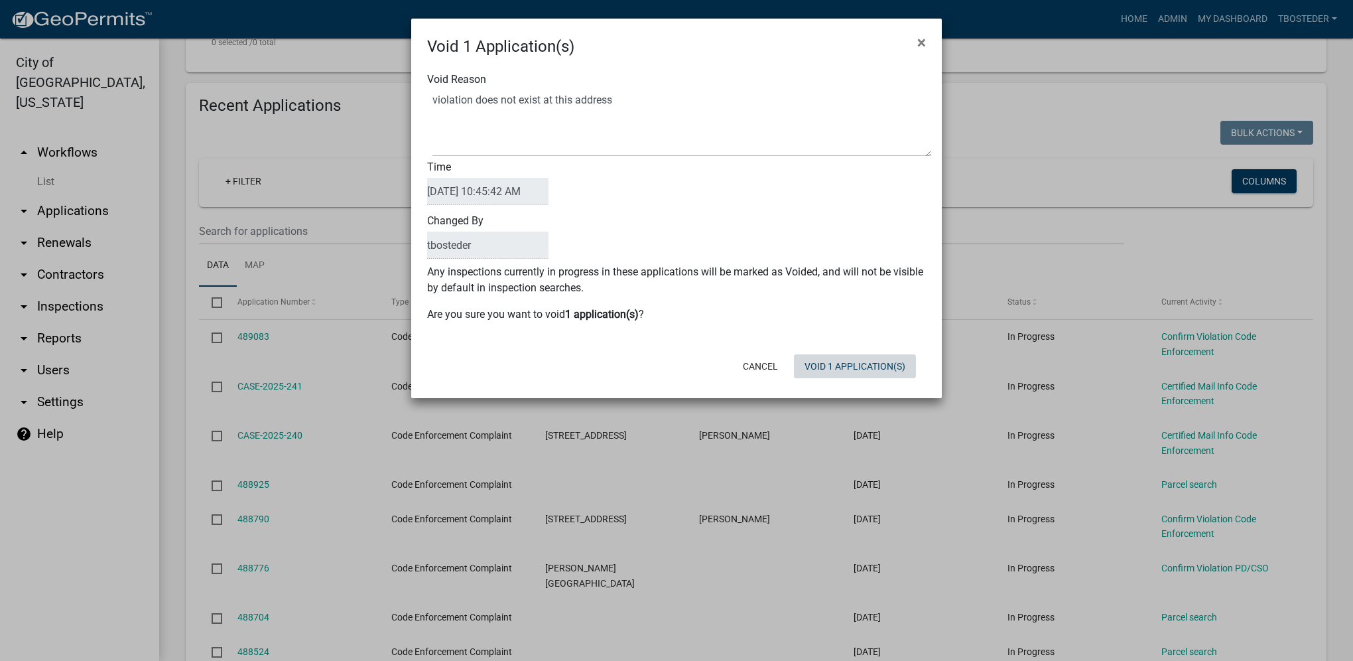
click at [831, 379] on div "Cancel Void 1 Application(s)" at bounding box center [763, 366] width 327 height 34
click at [842, 359] on button "Void 1 Application(s)" at bounding box center [855, 366] width 122 height 24
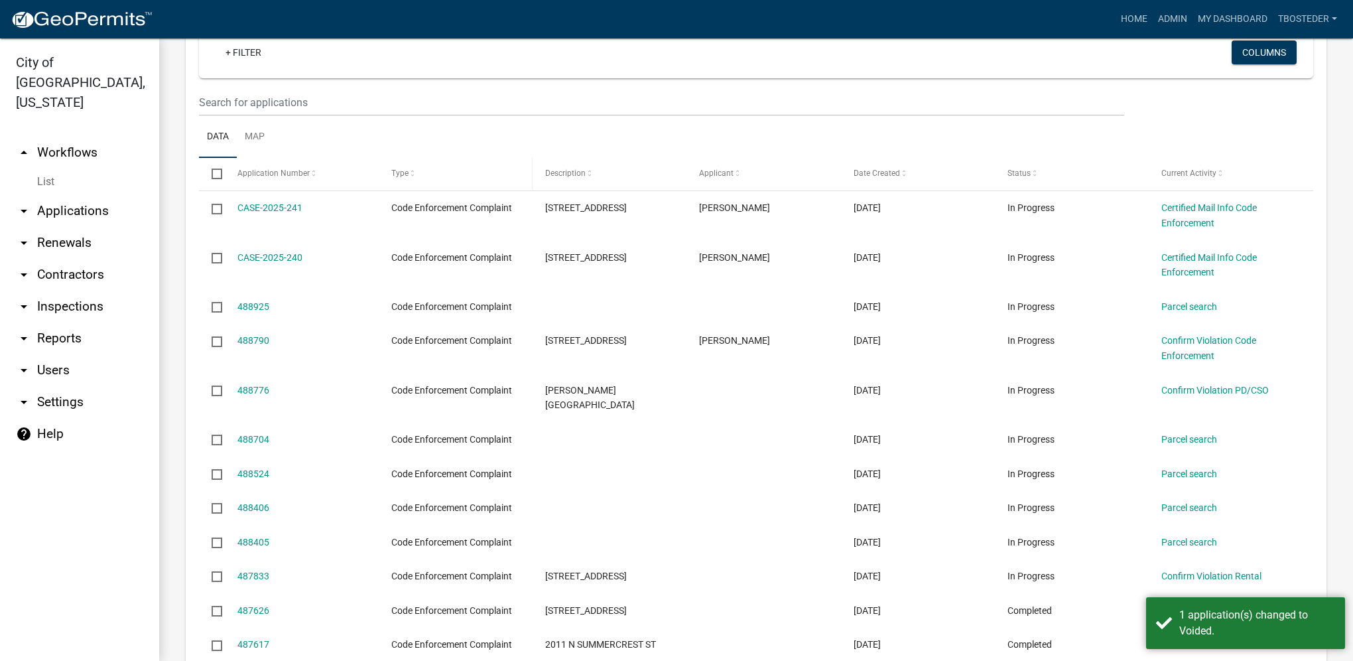
scroll to position [569, 0]
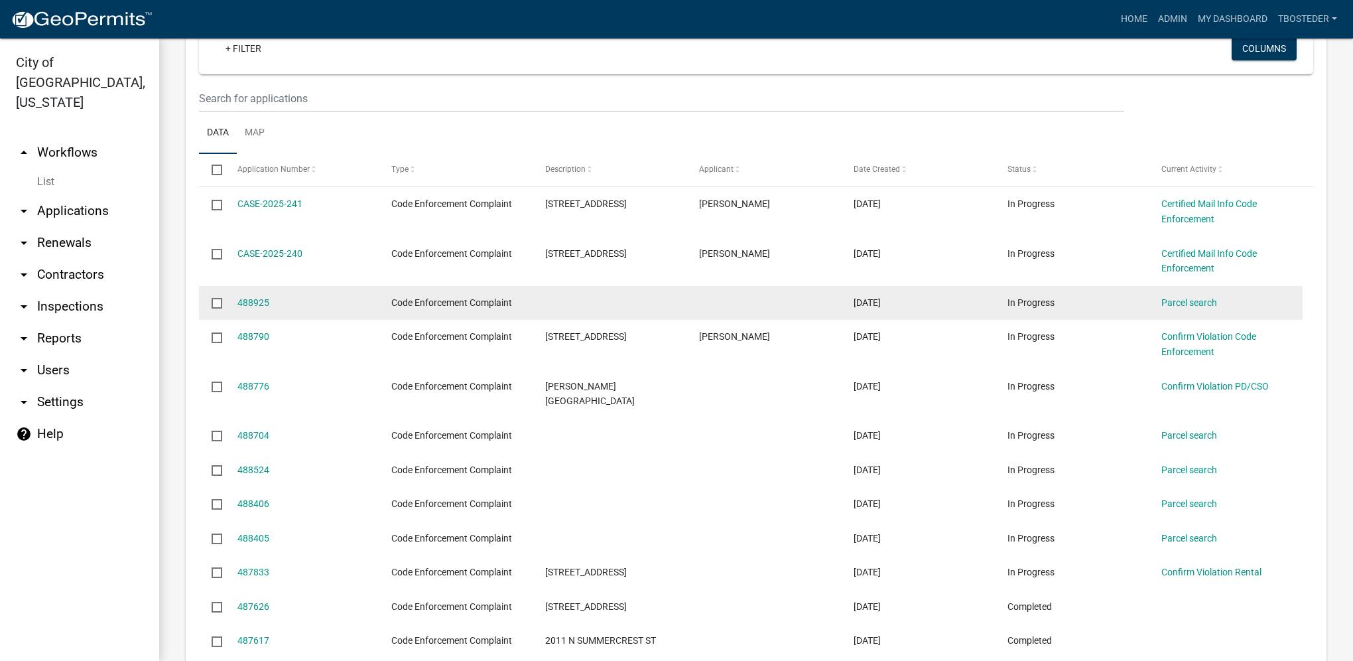
click at [215, 306] on input "checkbox" at bounding box center [216, 302] width 9 height 9
checkbox input "true"
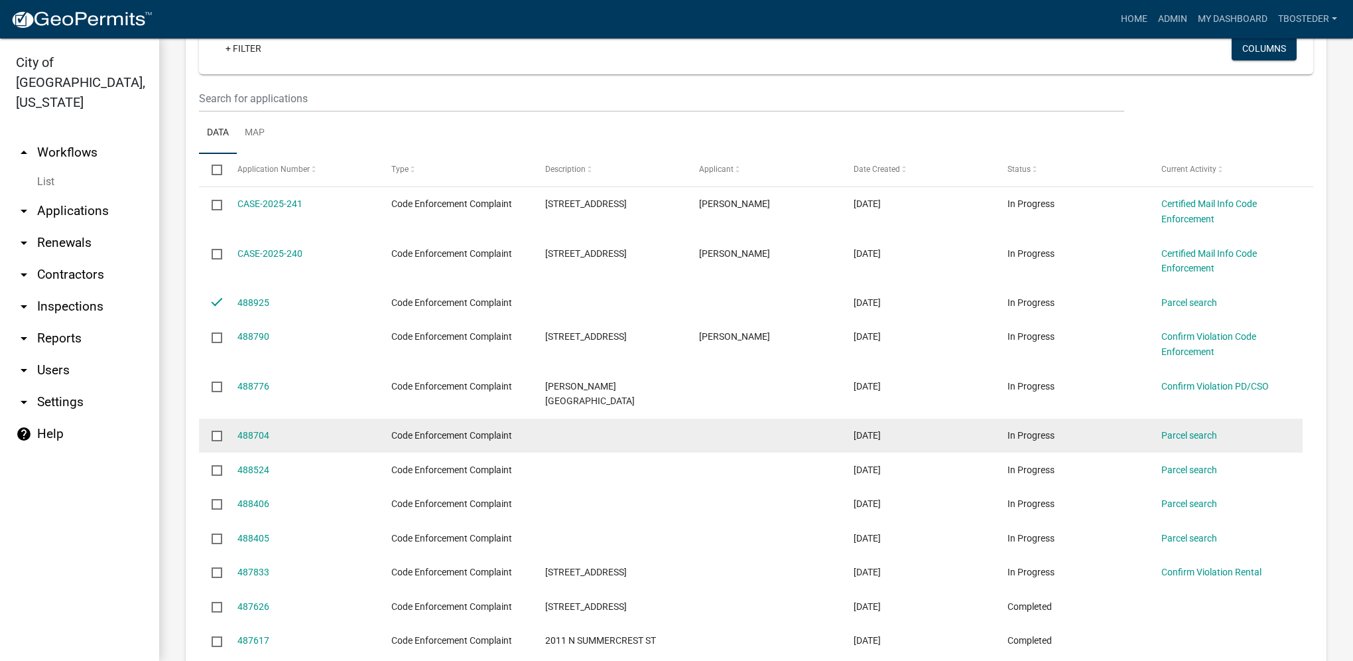
click at [219, 431] on input "checkbox" at bounding box center [216, 435] width 9 height 9
checkbox input "true"
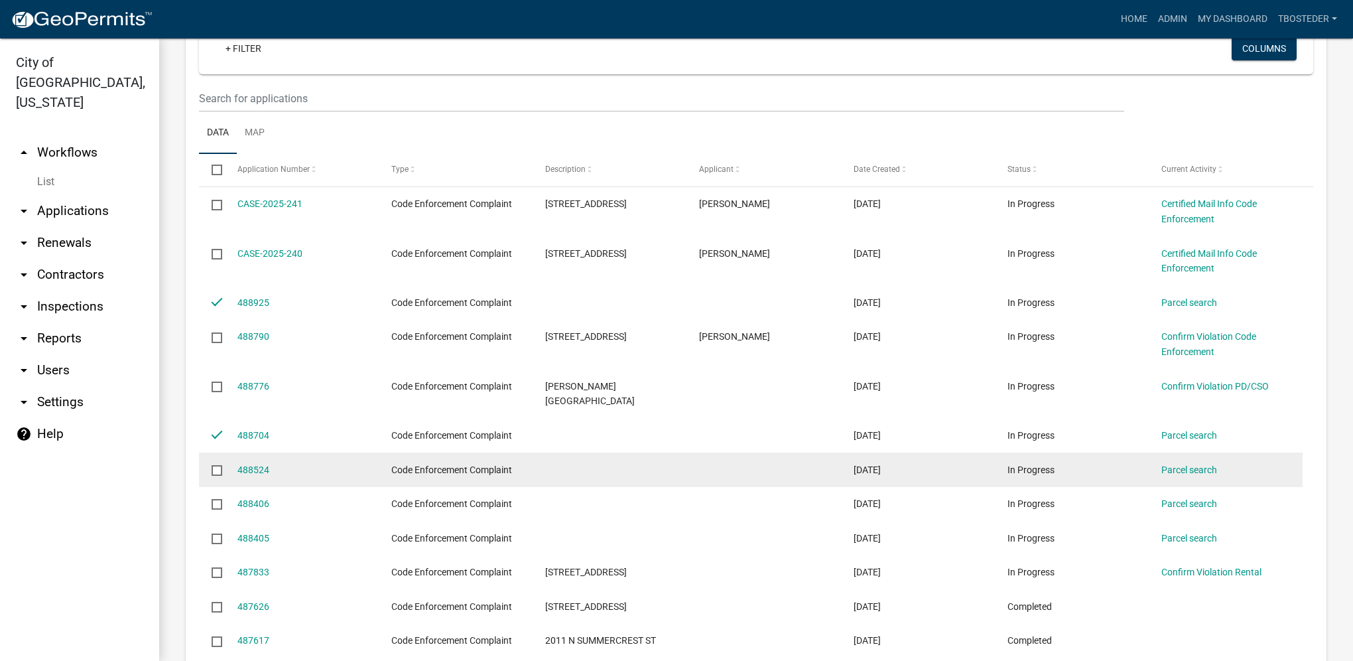
click at [215, 465] on input "checkbox" at bounding box center [216, 469] width 9 height 9
checkbox input "true"
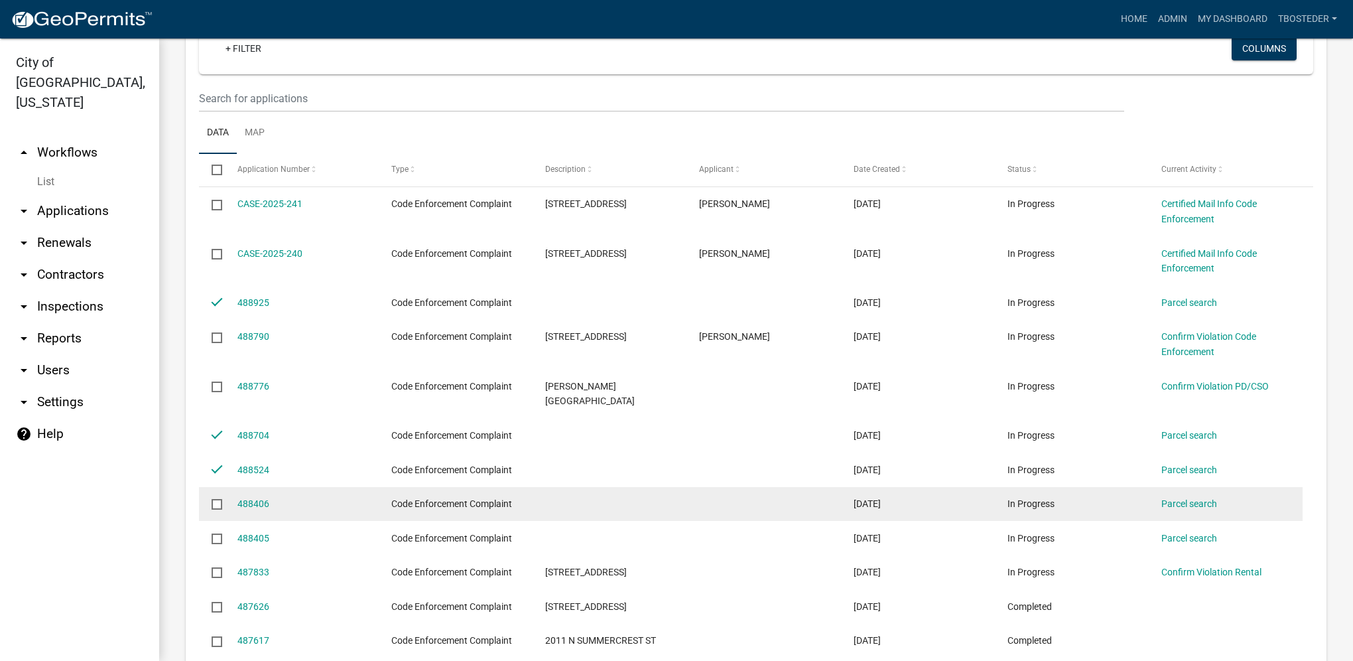
click at [212, 499] on input "checkbox" at bounding box center [216, 503] width 9 height 9
checkbox input "true"
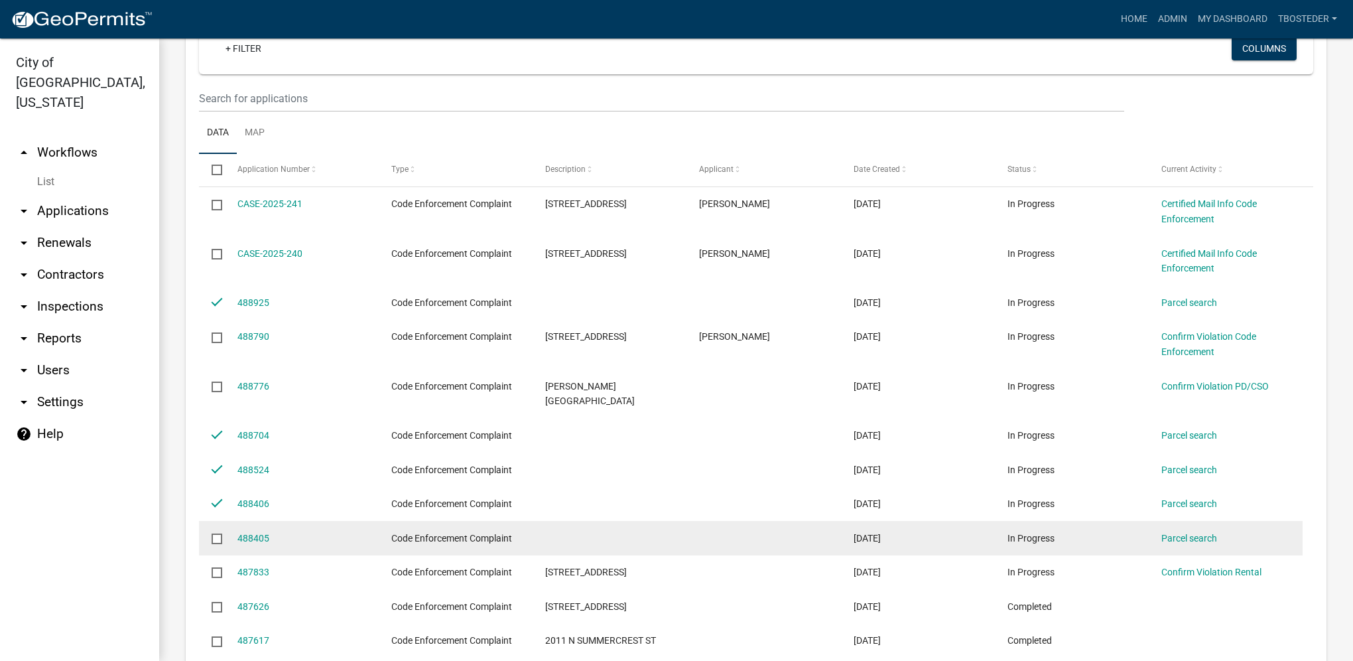
click at [215, 533] on input "checkbox" at bounding box center [216, 537] width 9 height 9
checkbox input "true"
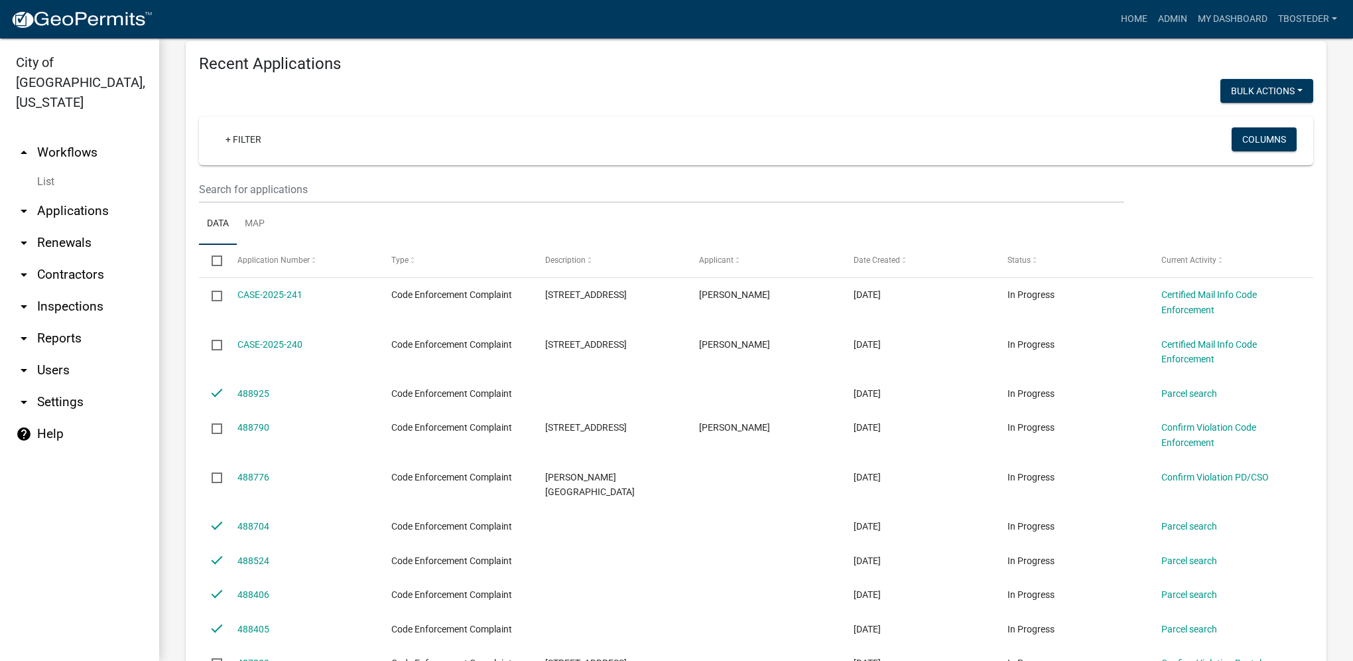
scroll to position [370, 0]
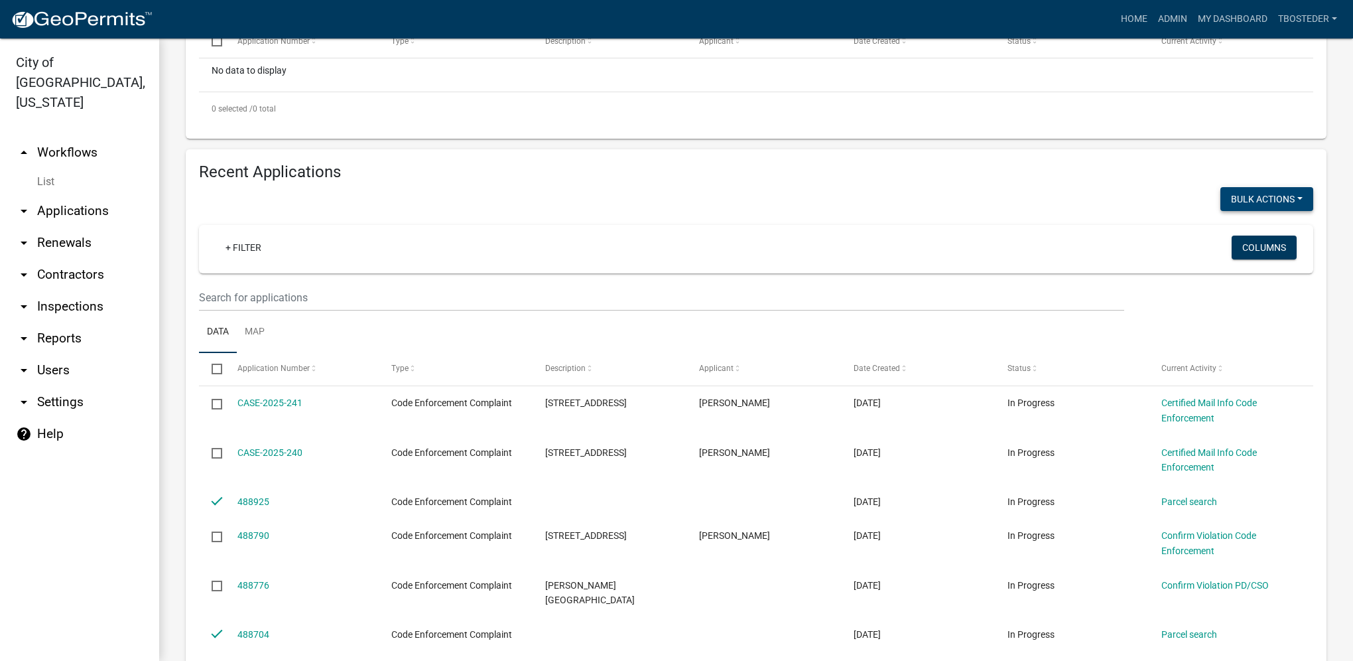
click at [1251, 198] on button "Bulk Actions" at bounding box center [1267, 199] width 93 height 24
click at [1244, 239] on button "Void" at bounding box center [1260, 234] width 106 height 32
checkbox input "false"
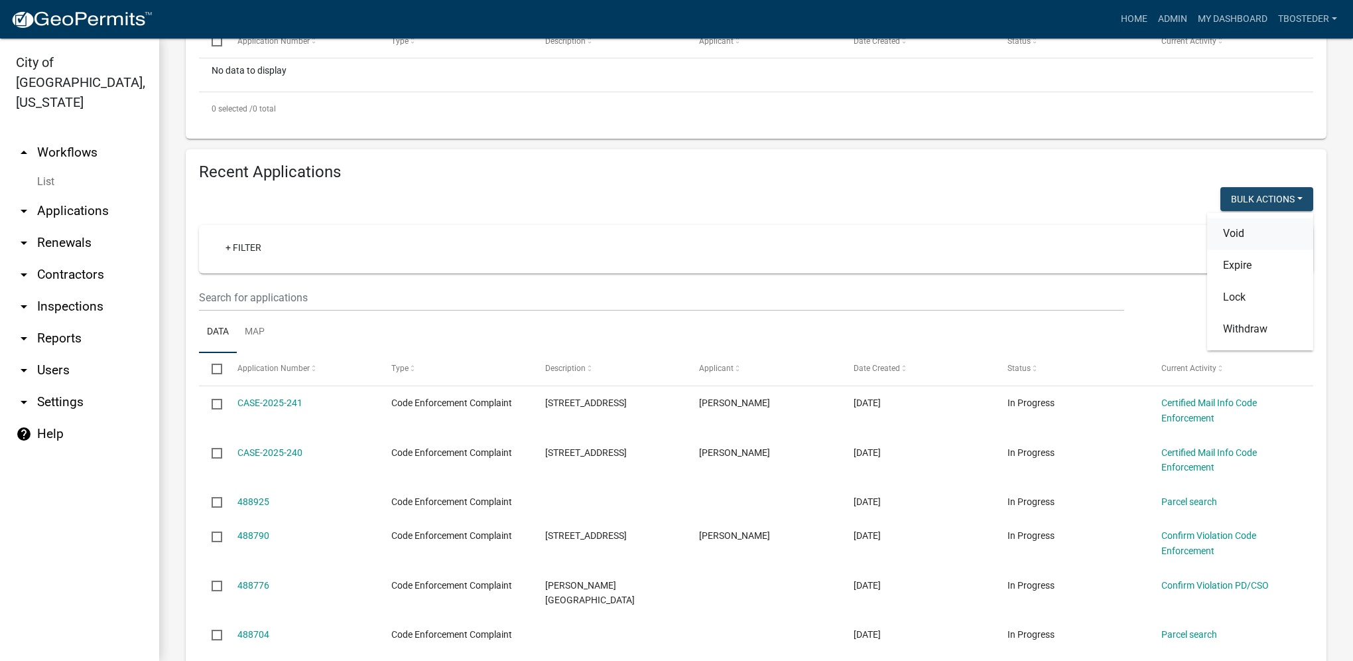
checkbox input "false"
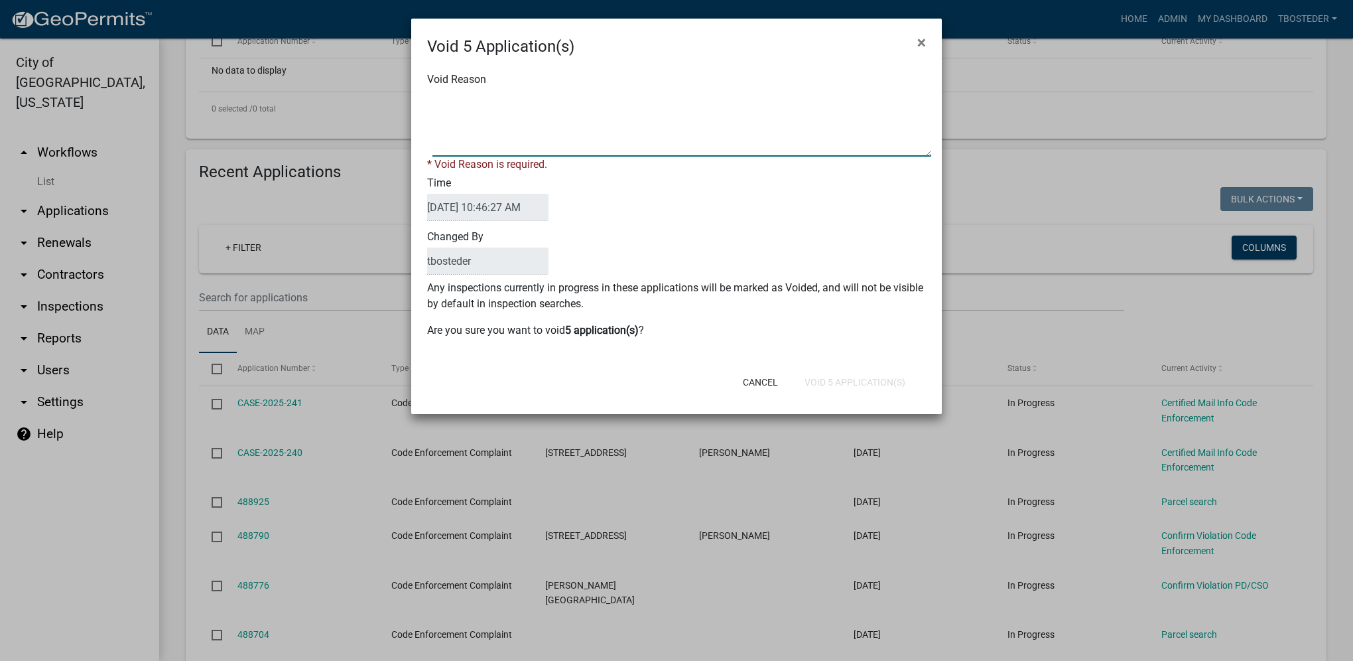
click at [555, 145] on textarea "Void Reason" at bounding box center [682, 123] width 499 height 66
type textarea "incomplete"
click at [833, 385] on form "Void 5 Application(s) × Void Reason * Void Reason is required. Time [DATE] 10:4…" at bounding box center [676, 210] width 531 height 383
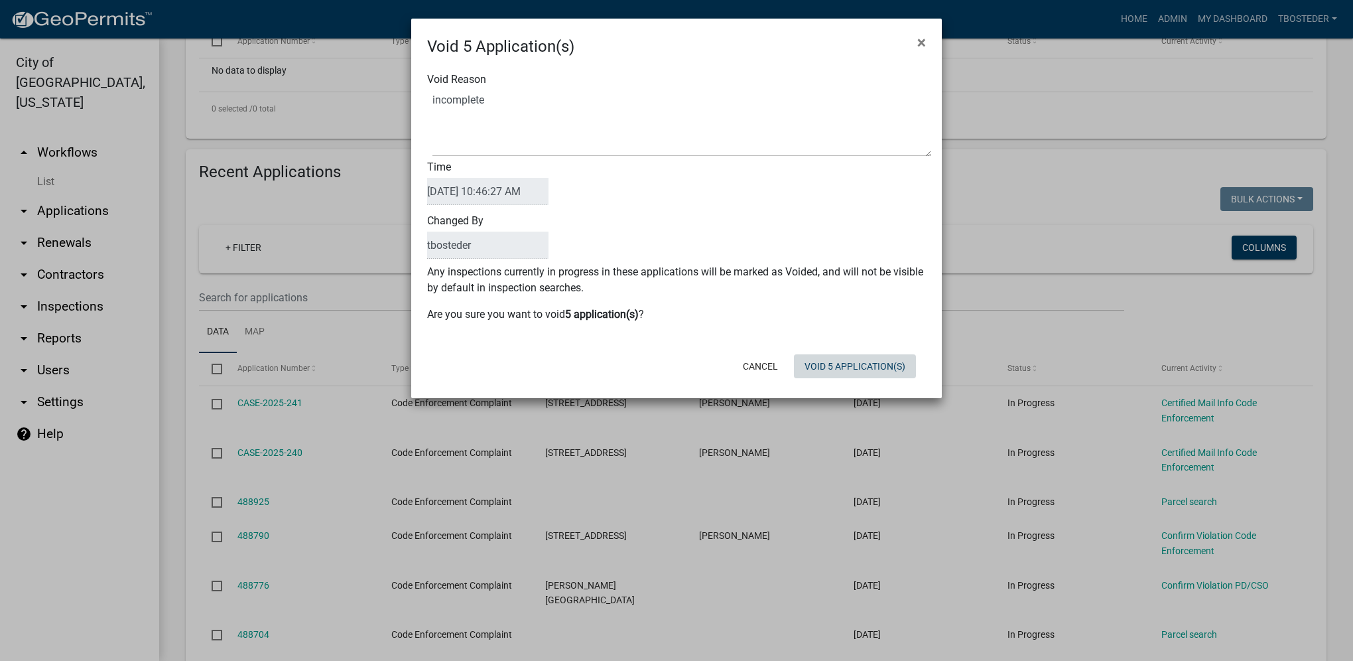
click at [848, 363] on button "Void 5 Application(s)" at bounding box center [855, 366] width 122 height 24
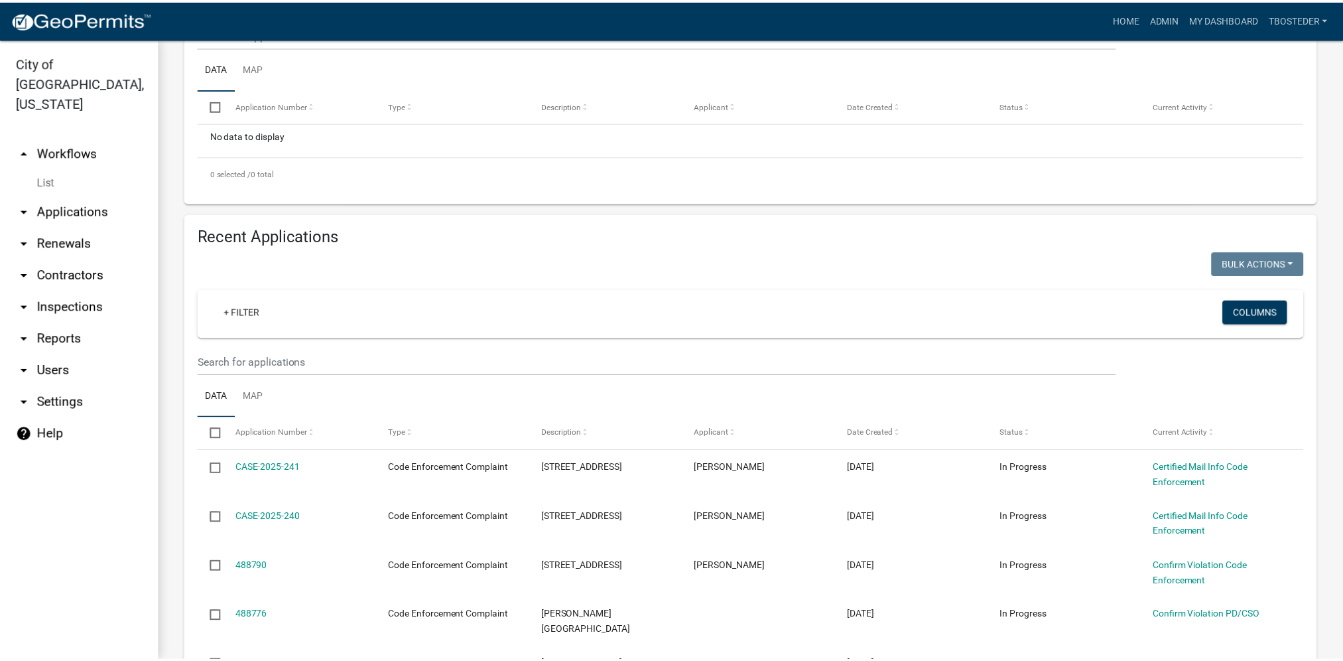
scroll to position [303, 0]
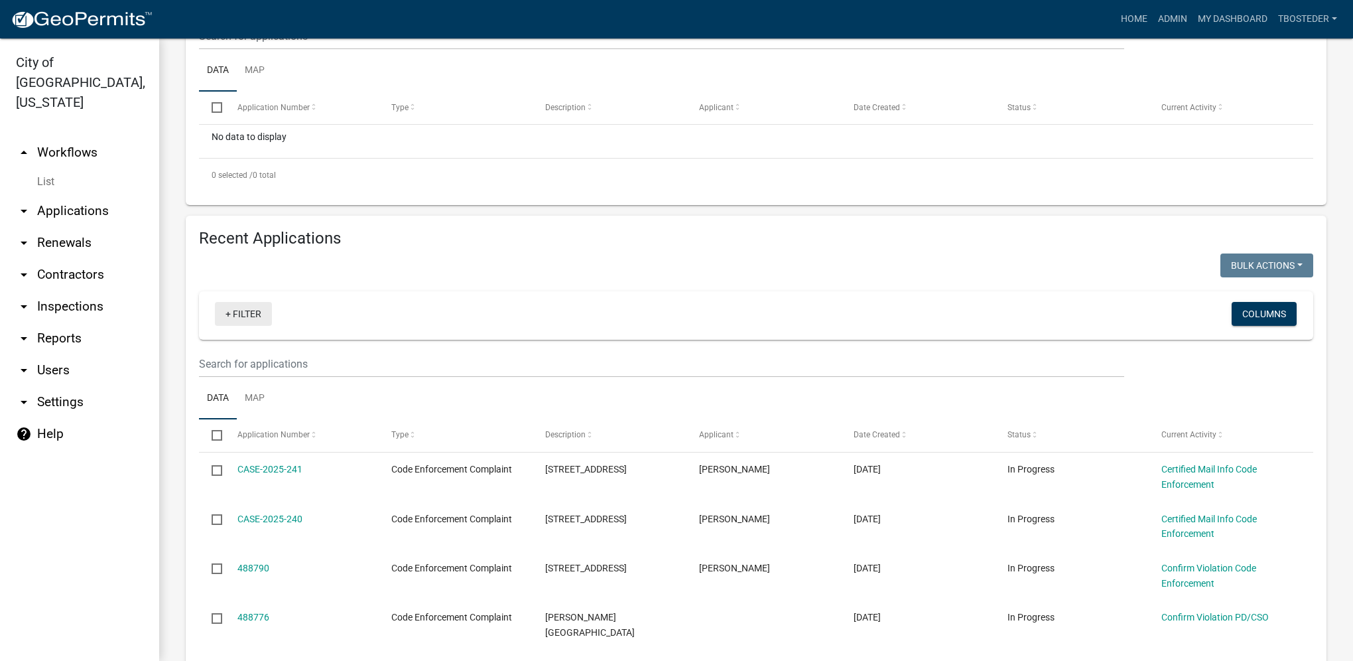
click at [240, 319] on link "+ Filter" at bounding box center [243, 314] width 57 height 24
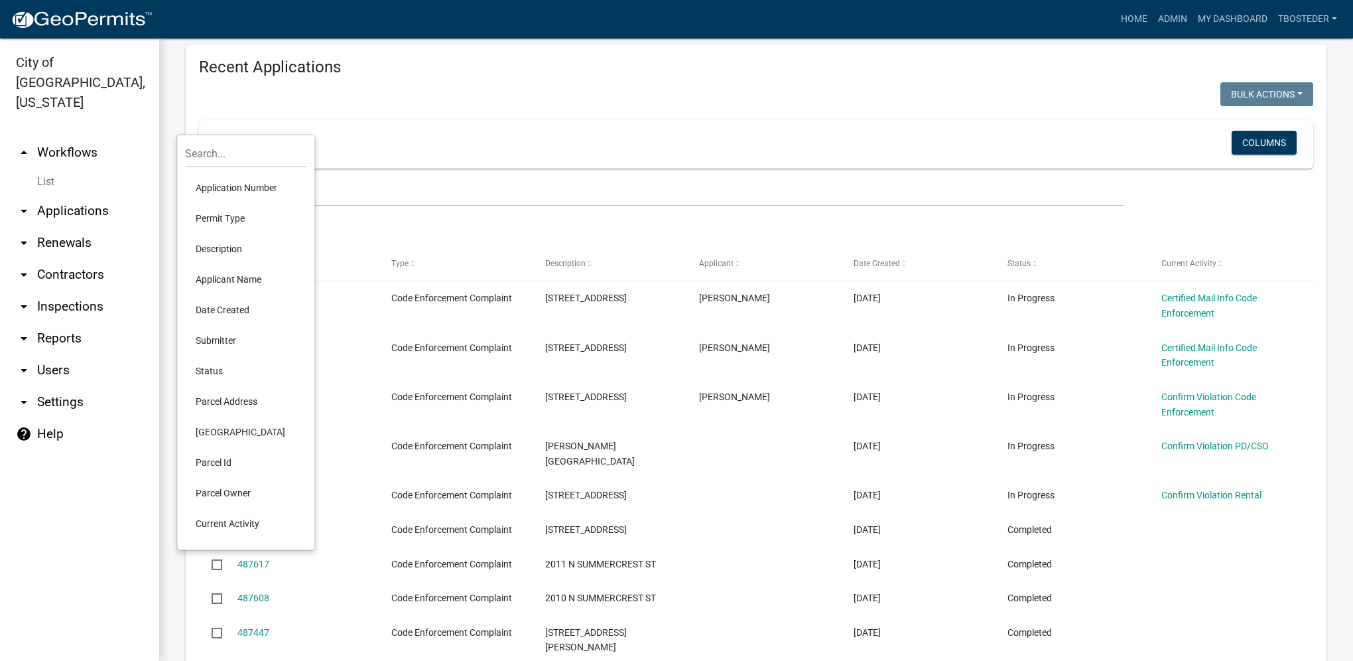
scroll to position [502, 0]
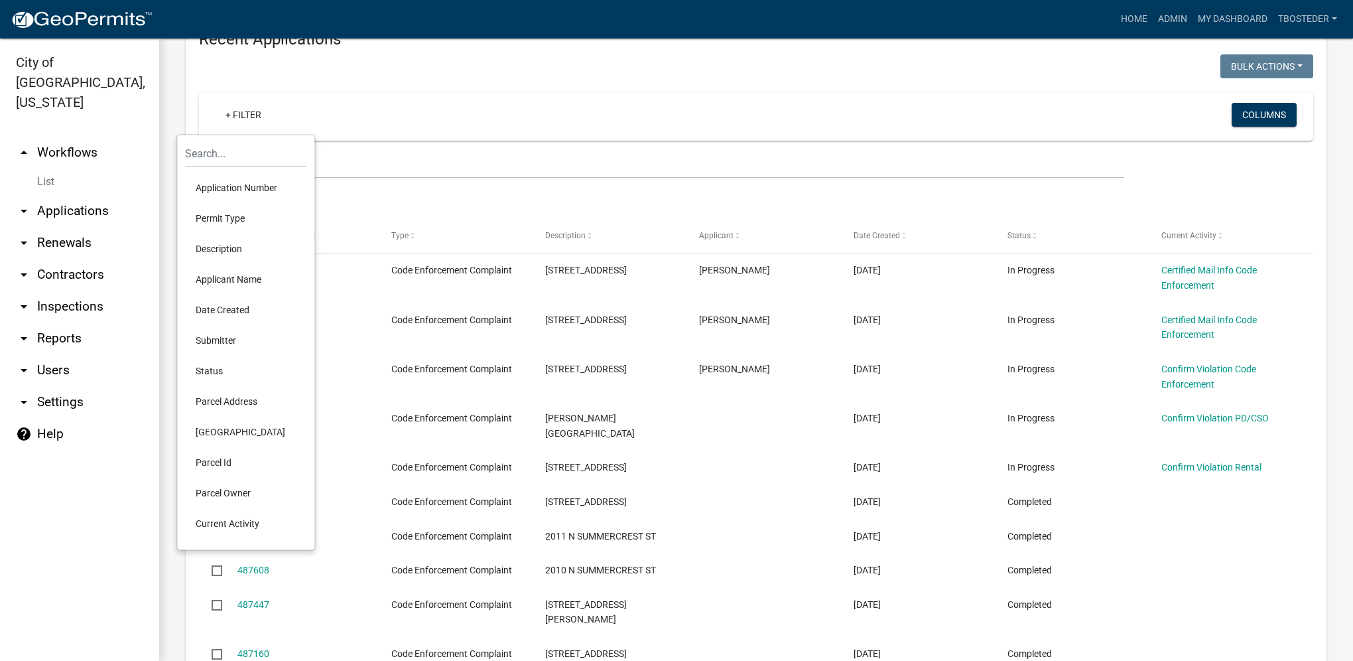
click at [232, 367] on li "Status" at bounding box center [245, 371] width 121 height 31
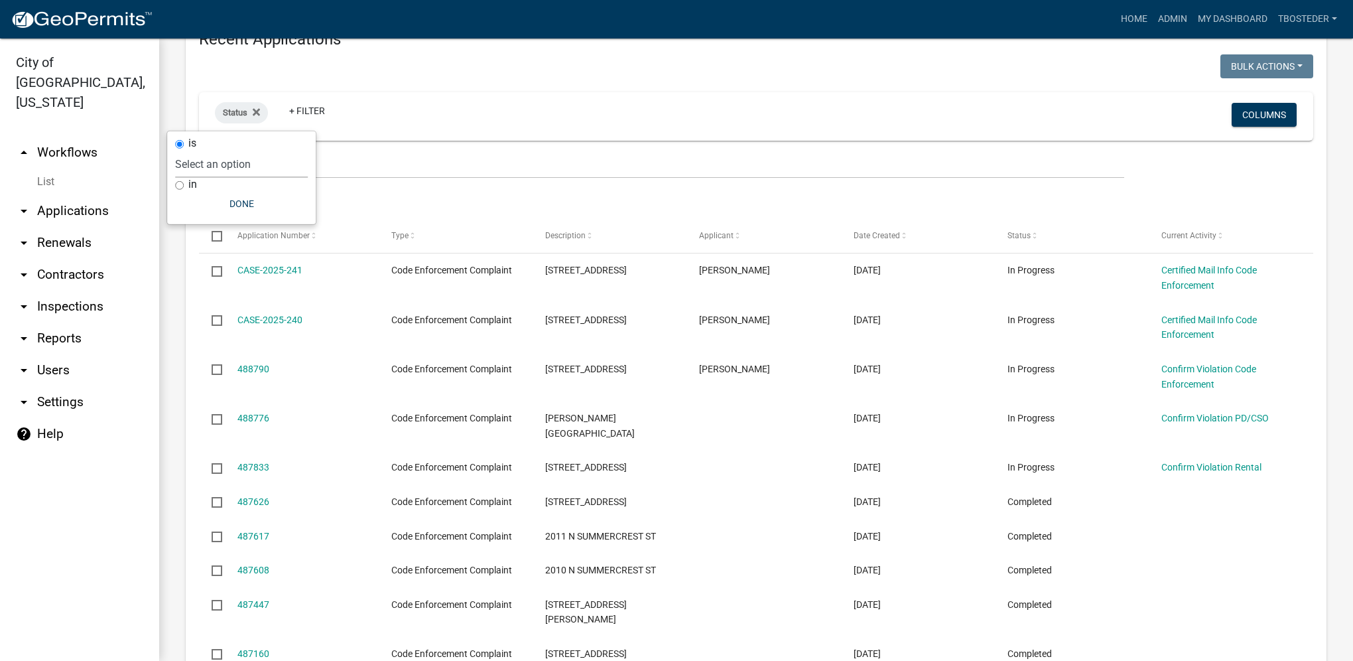
click at [225, 165] on select "Select an option Not Started In Progress Completed Expired Locked Withdrawn Voi…" at bounding box center [241, 164] width 133 height 27
select select "1"
click at [202, 151] on select "Select an option Not Started In Progress Completed Expired Locked Withdrawn Voi…" at bounding box center [241, 164] width 133 height 27
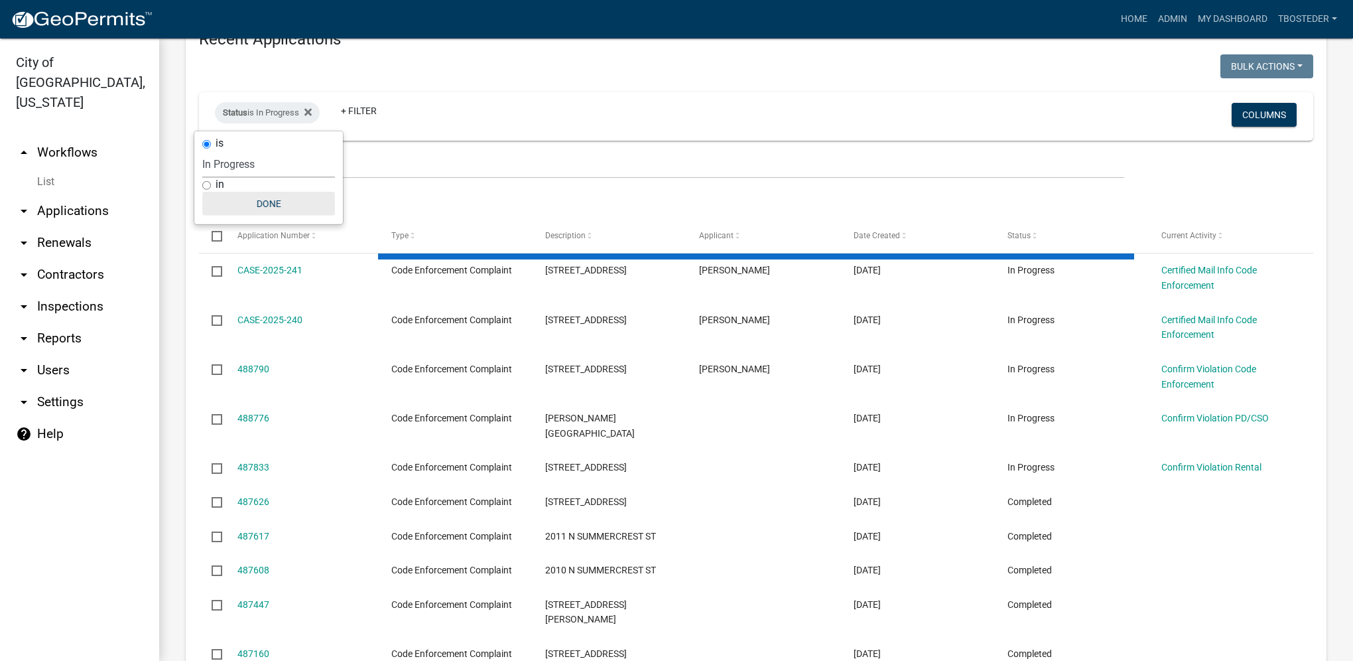
click at [310, 200] on button "Done" at bounding box center [268, 204] width 133 height 24
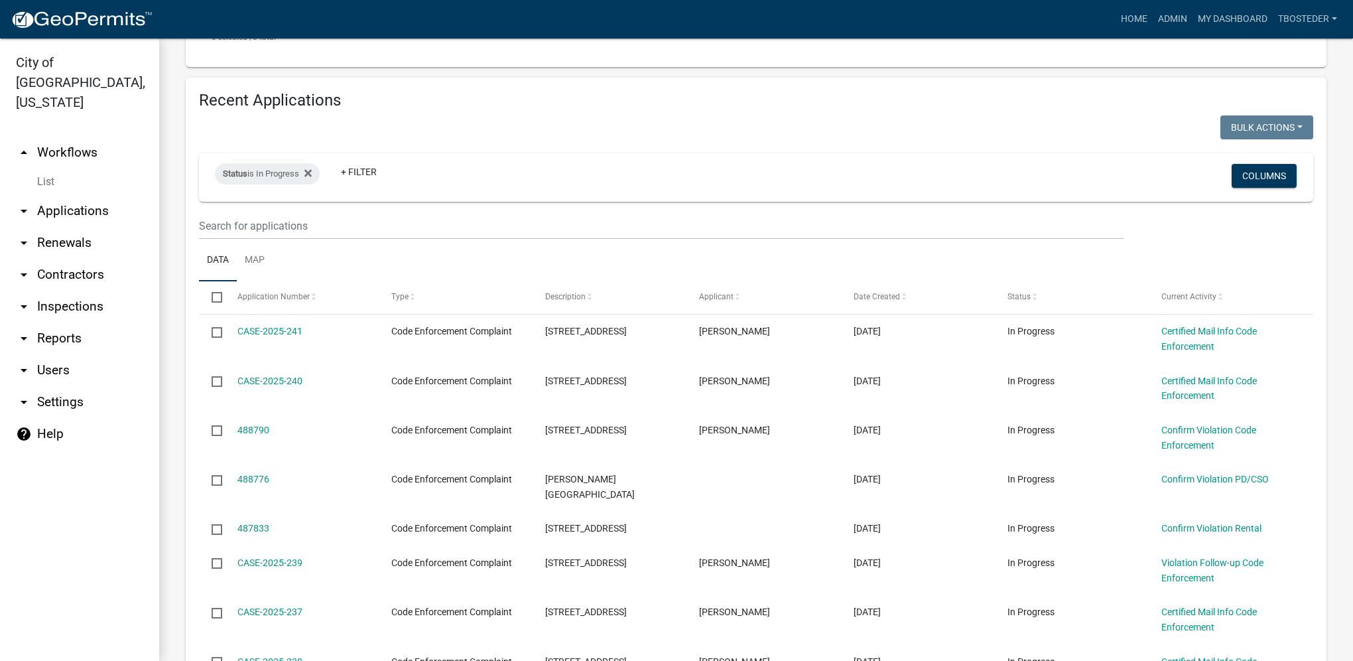
scroll to position [393, 0]
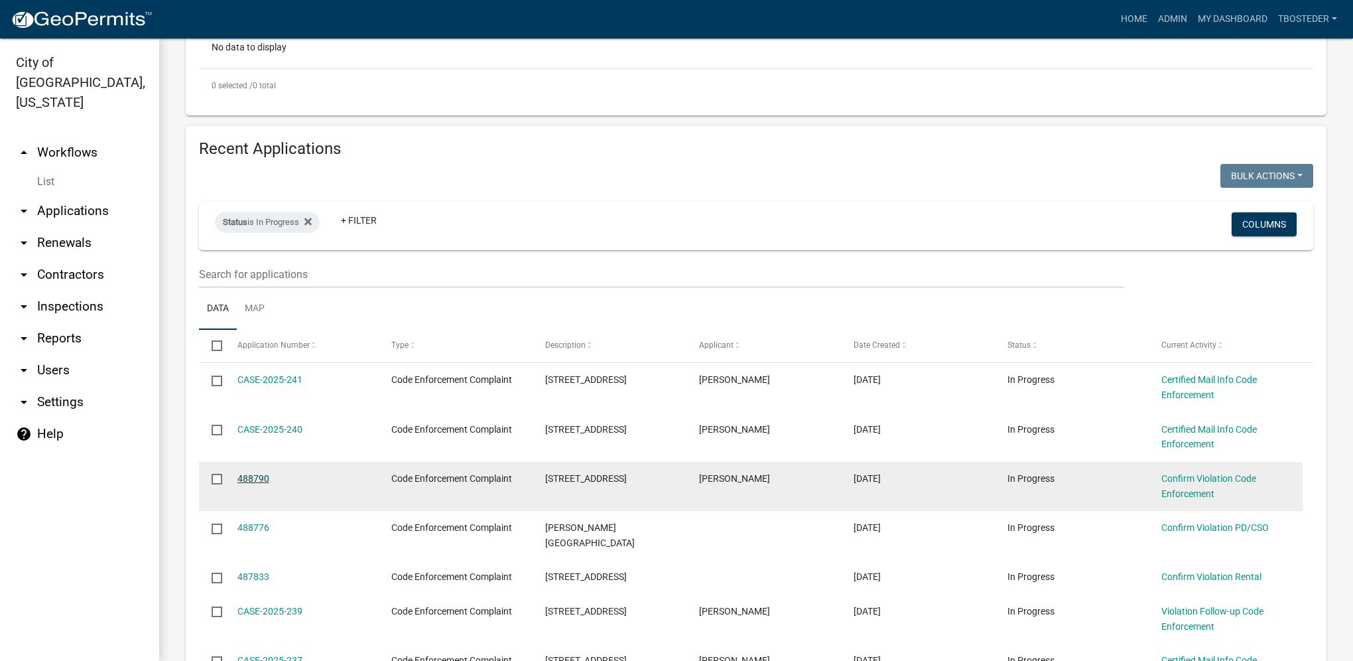
click at [263, 483] on link "488790" at bounding box center [253, 478] width 32 height 11
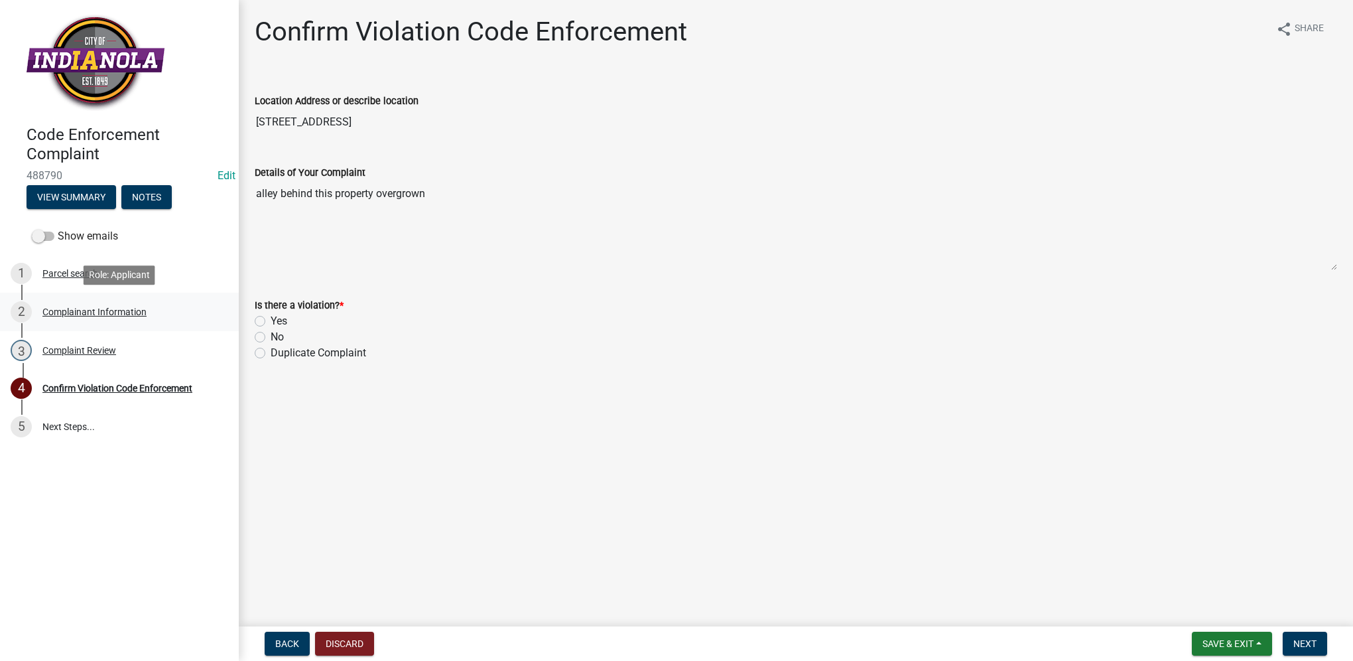
click at [148, 311] on div "2 Complainant Information" at bounding box center [114, 311] width 207 height 21
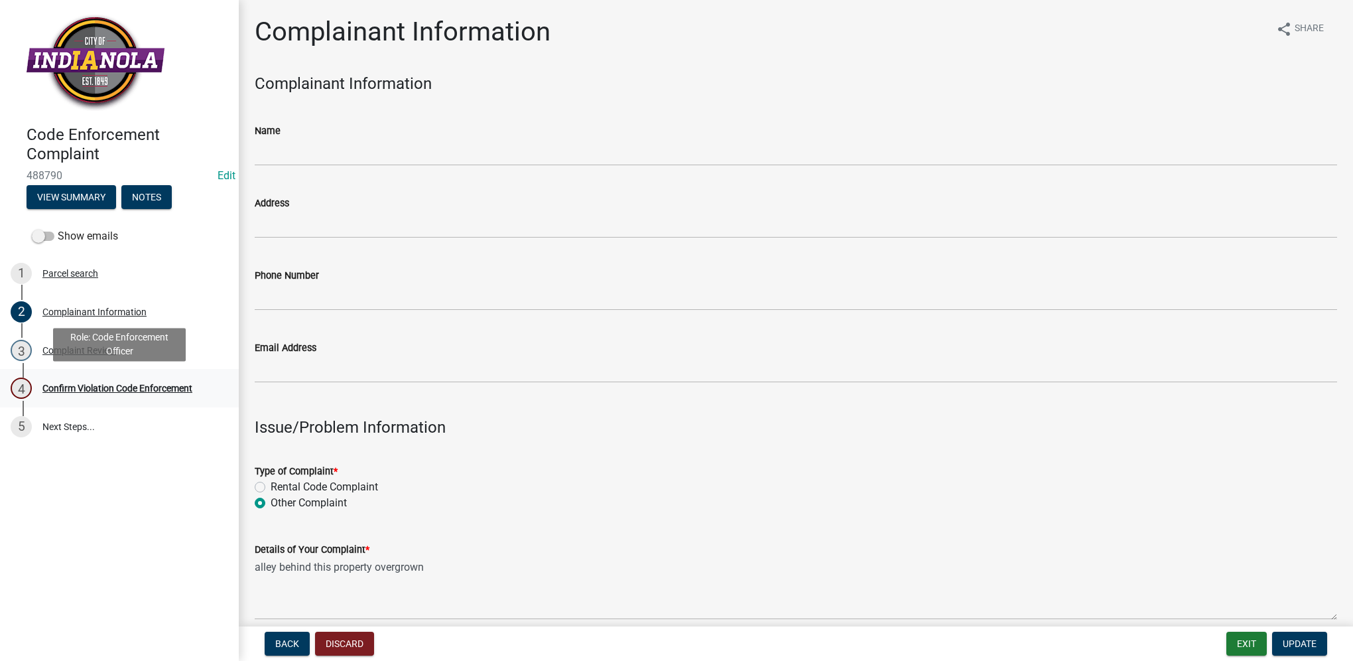
click at [127, 385] on div "Confirm Violation Code Enforcement" at bounding box center [117, 387] width 150 height 9
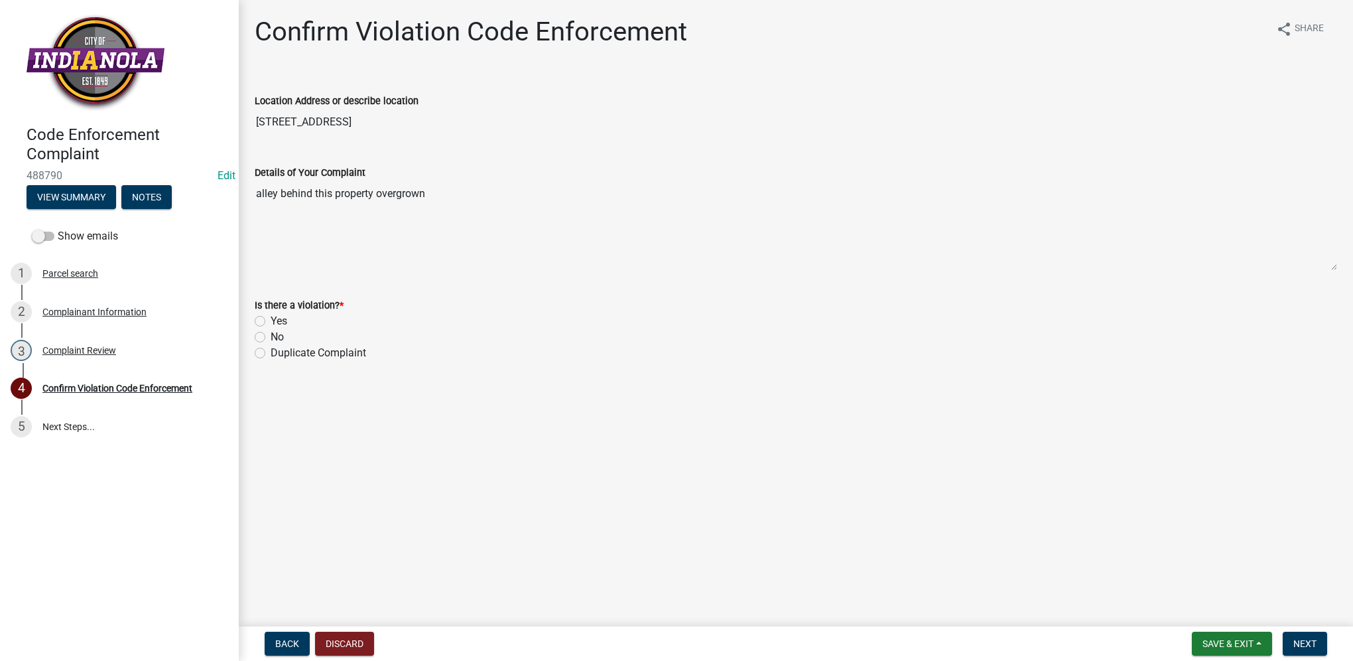
click at [271, 334] on label "No" at bounding box center [277, 337] width 13 height 16
click at [271, 334] on input "No" at bounding box center [275, 333] width 9 height 9
radio input "true"
click at [1313, 634] on button "Next" at bounding box center [1305, 644] width 44 height 24
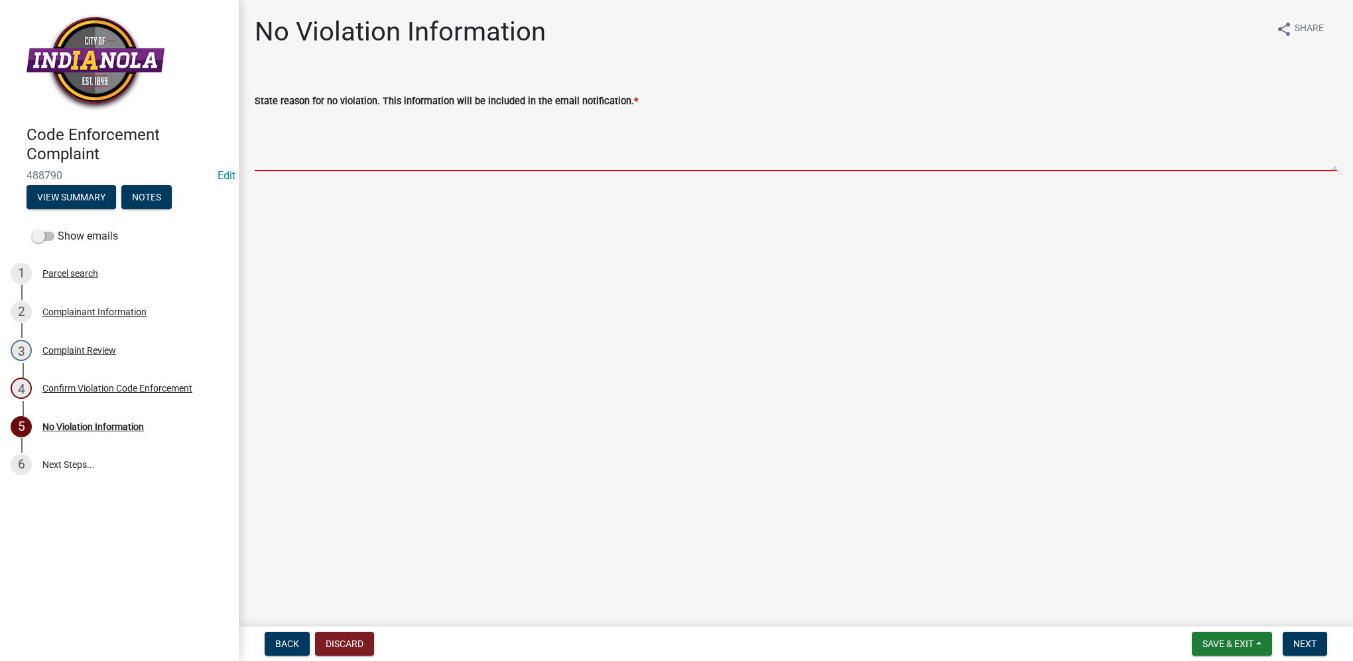
click at [547, 150] on textarea "State reason for no violation. This information will be included in the email n…" at bounding box center [796, 140] width 1083 height 62
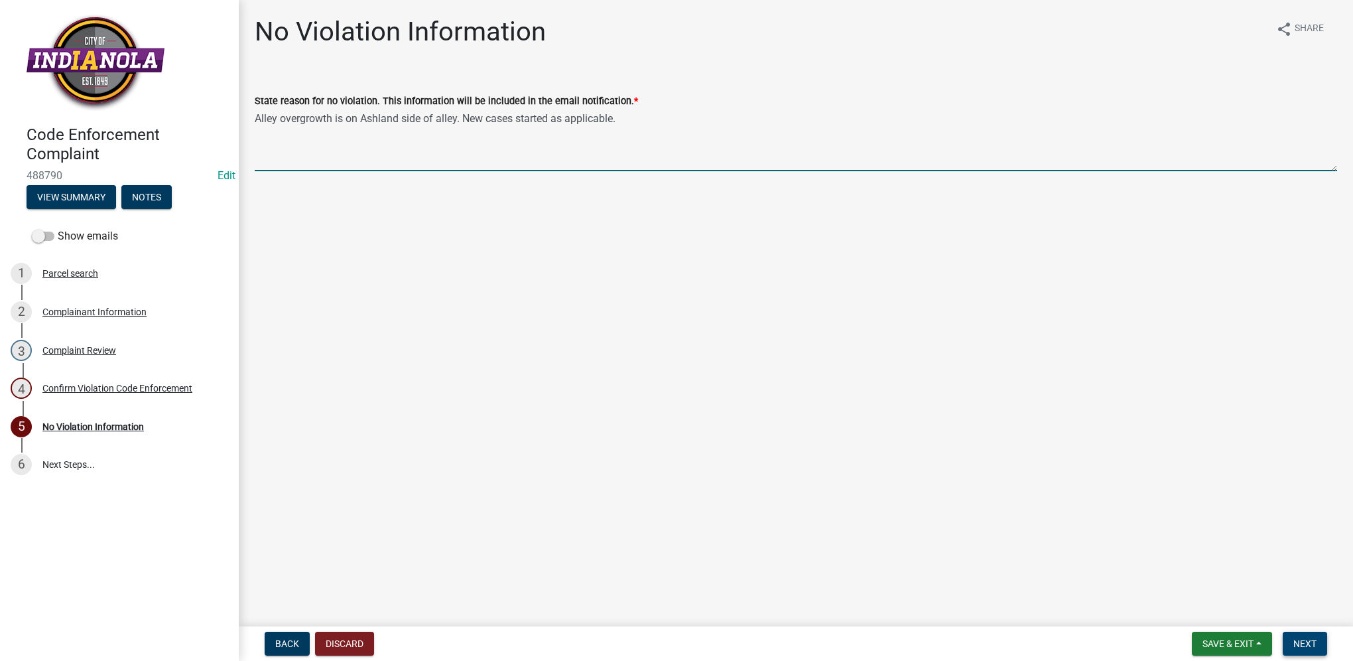
type textarea "Alley overgrowth is on Ashland side of alley. New cases started as applicable."
click at [1292, 639] on button "Next" at bounding box center [1305, 644] width 44 height 24
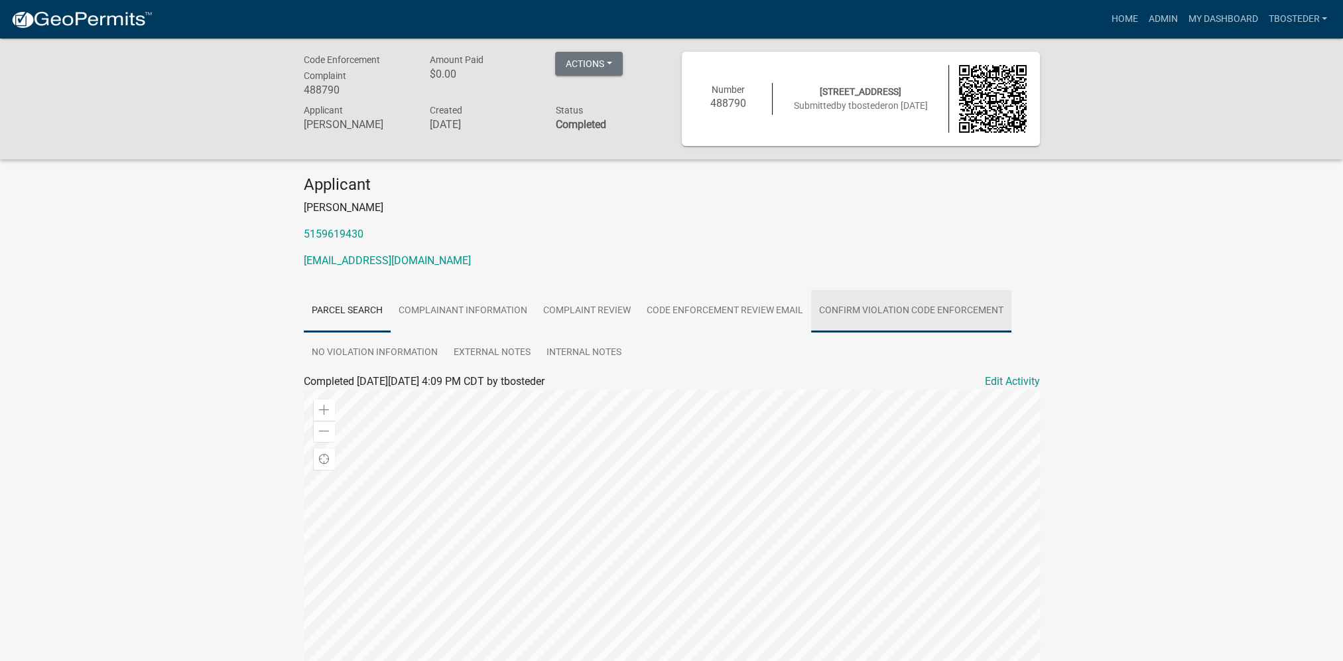
click at [815, 313] on link "Confirm Violation Code Enforcement" at bounding box center [911, 311] width 200 height 42
click at [417, 342] on link "No Violation Information" at bounding box center [375, 353] width 142 height 42
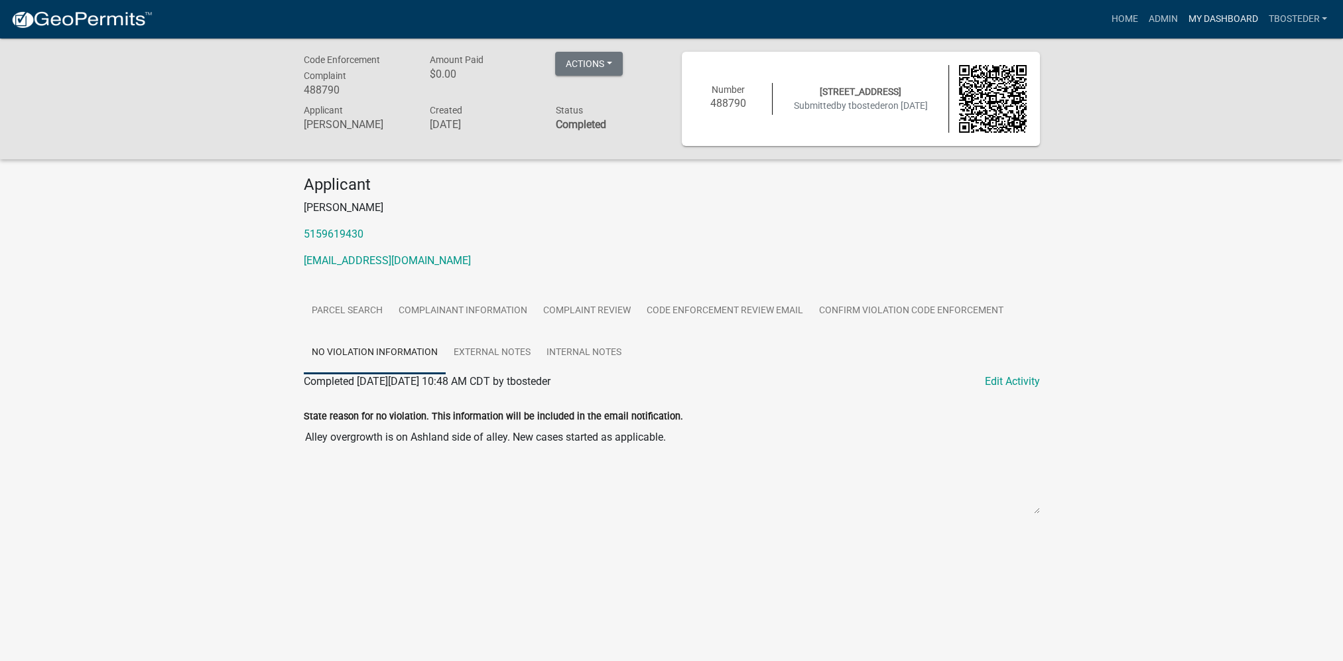
click at [1201, 11] on link "My Dashboard" at bounding box center [1223, 19] width 80 height 25
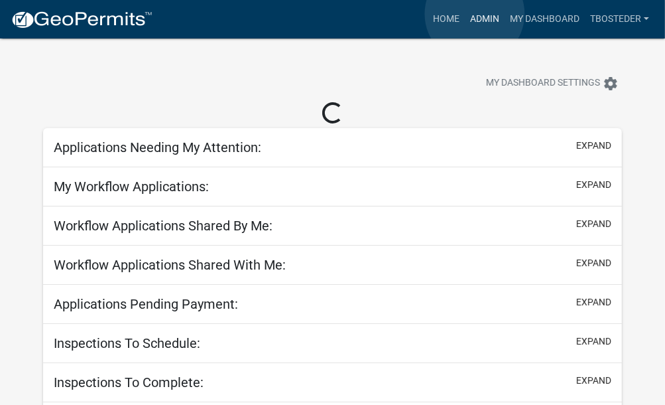
drag, startPoint x: 475, startPoint y: 14, endPoint x: 468, endPoint y: 20, distance: 9.4
click at [475, 14] on link "Admin" at bounding box center [485, 19] width 40 height 25
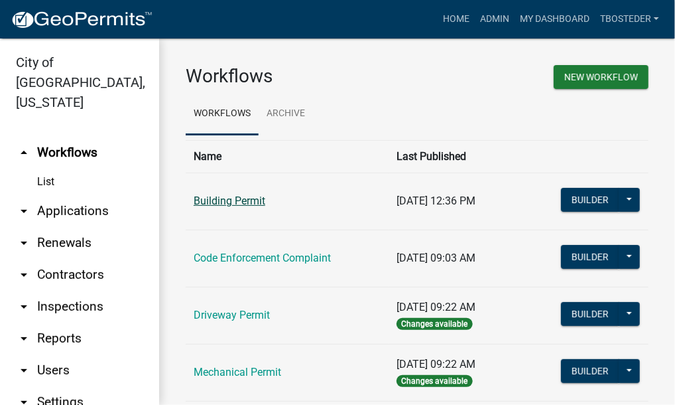
click at [249, 203] on link "Building Permit" at bounding box center [230, 200] width 72 height 13
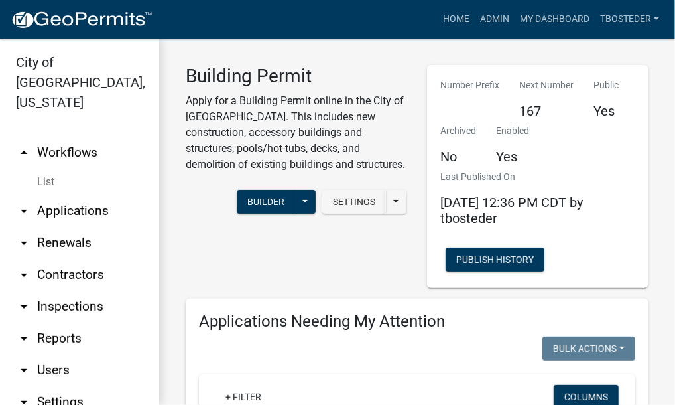
select select "1: 25"
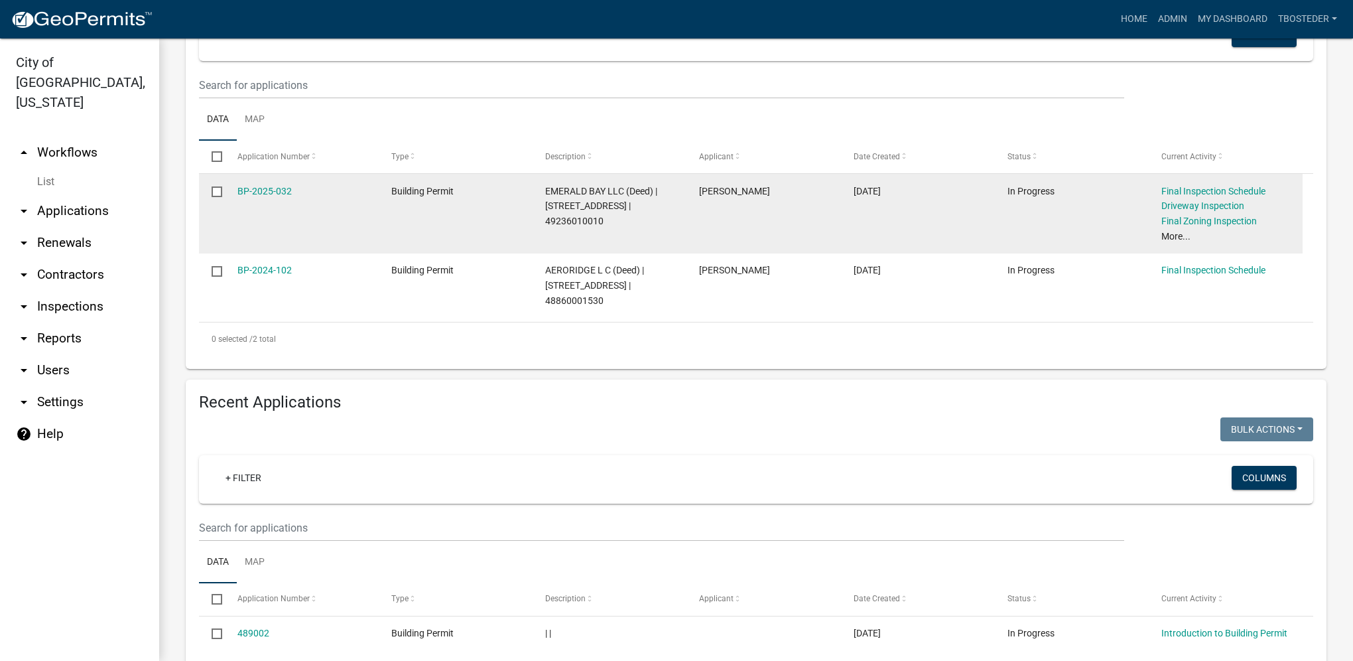
scroll to position [265, 0]
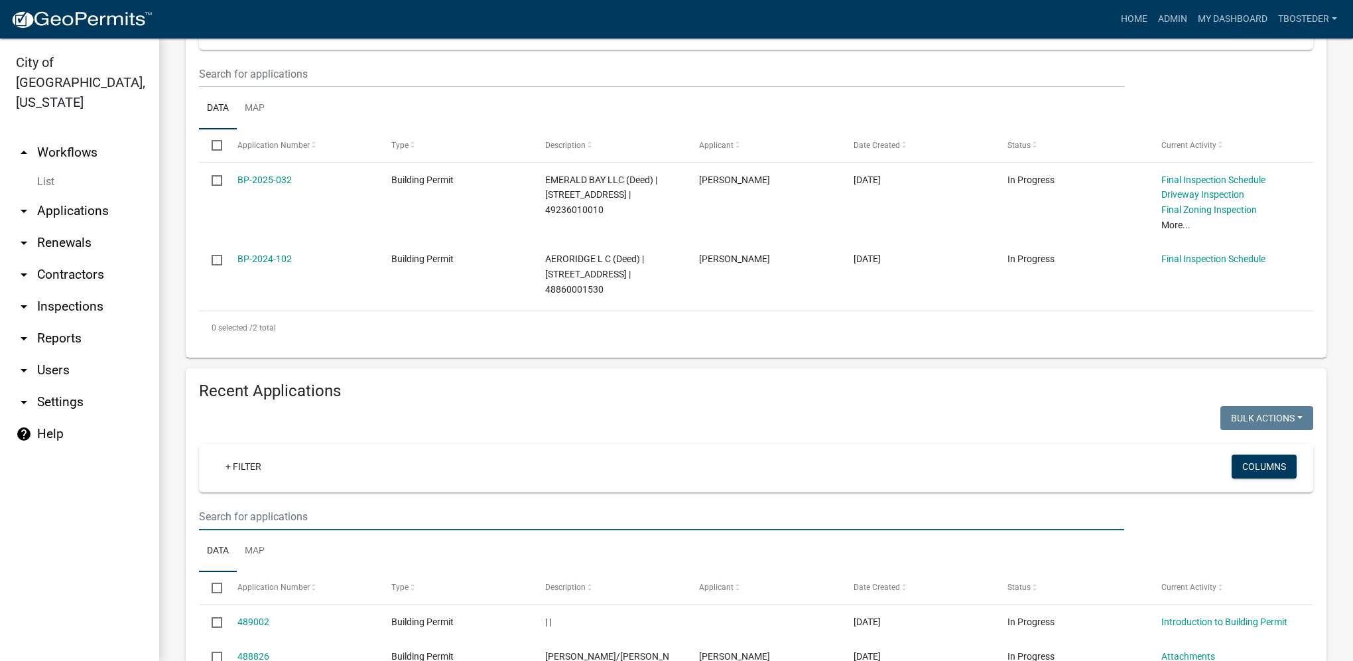
click at [322, 519] on input "text" at bounding box center [661, 516] width 925 height 27
click at [323, 519] on input "text" at bounding box center [661, 516] width 925 height 27
type input "5"
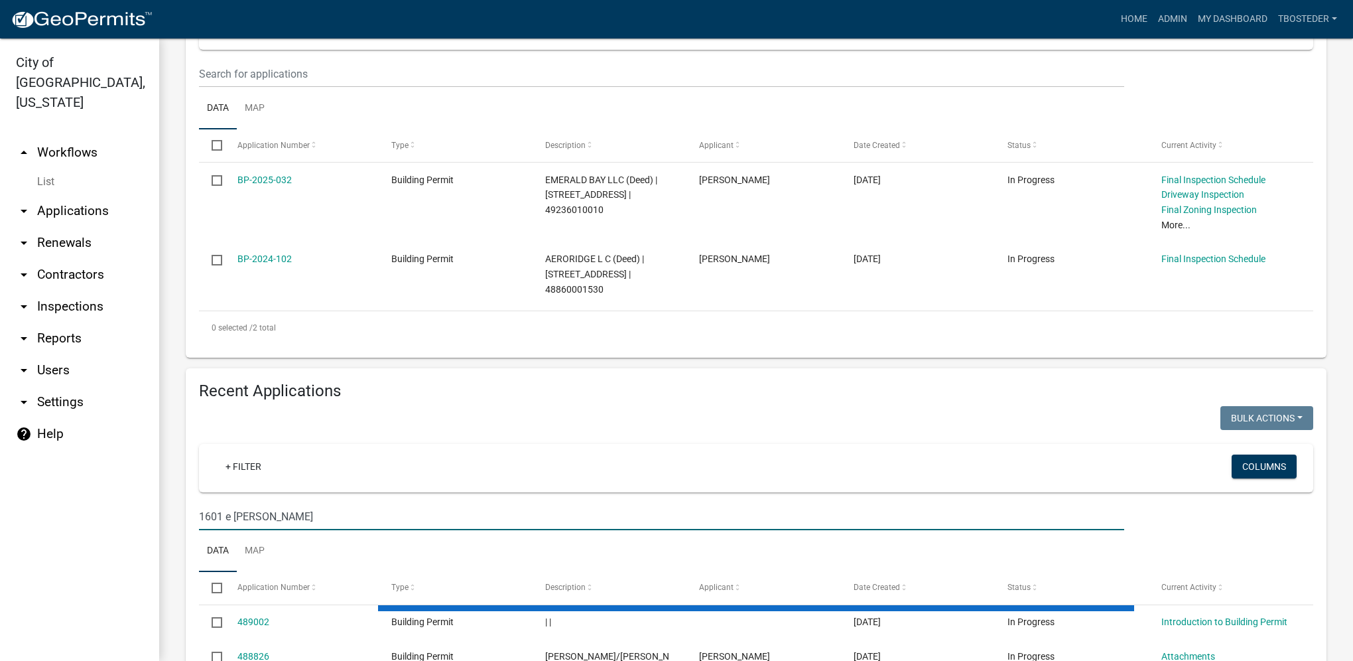
type input "1601 e [PERSON_NAME]"
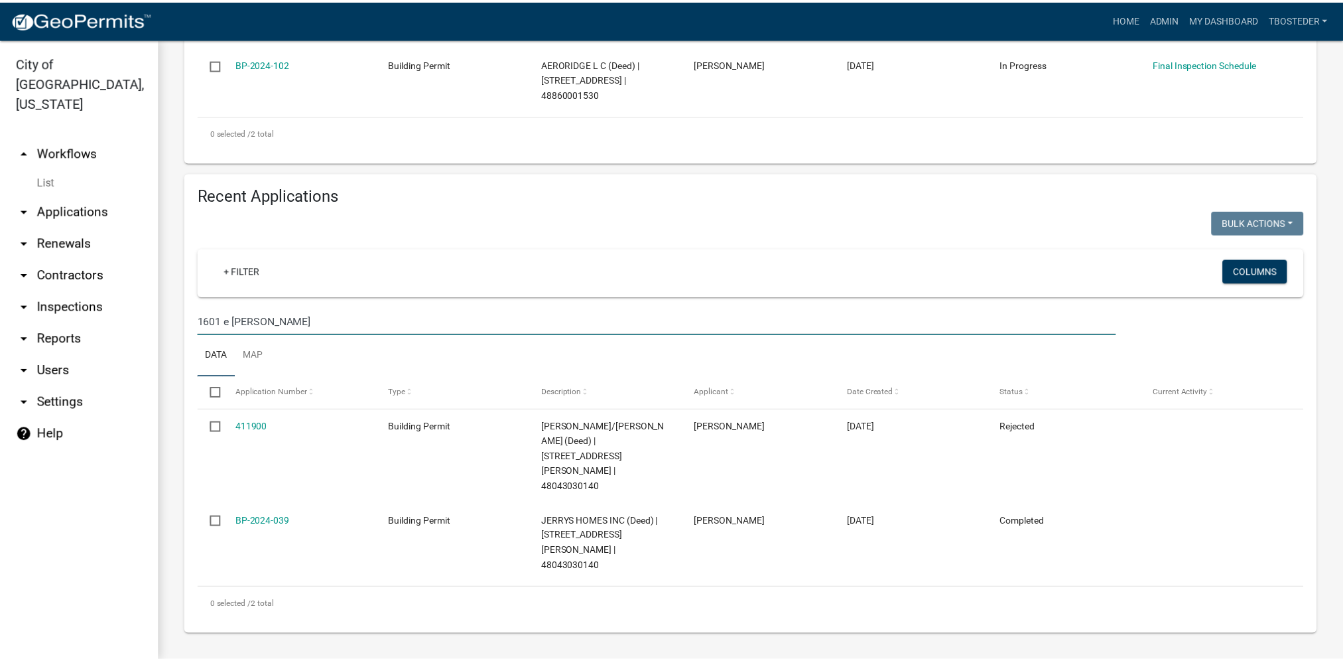
scroll to position [433, 0]
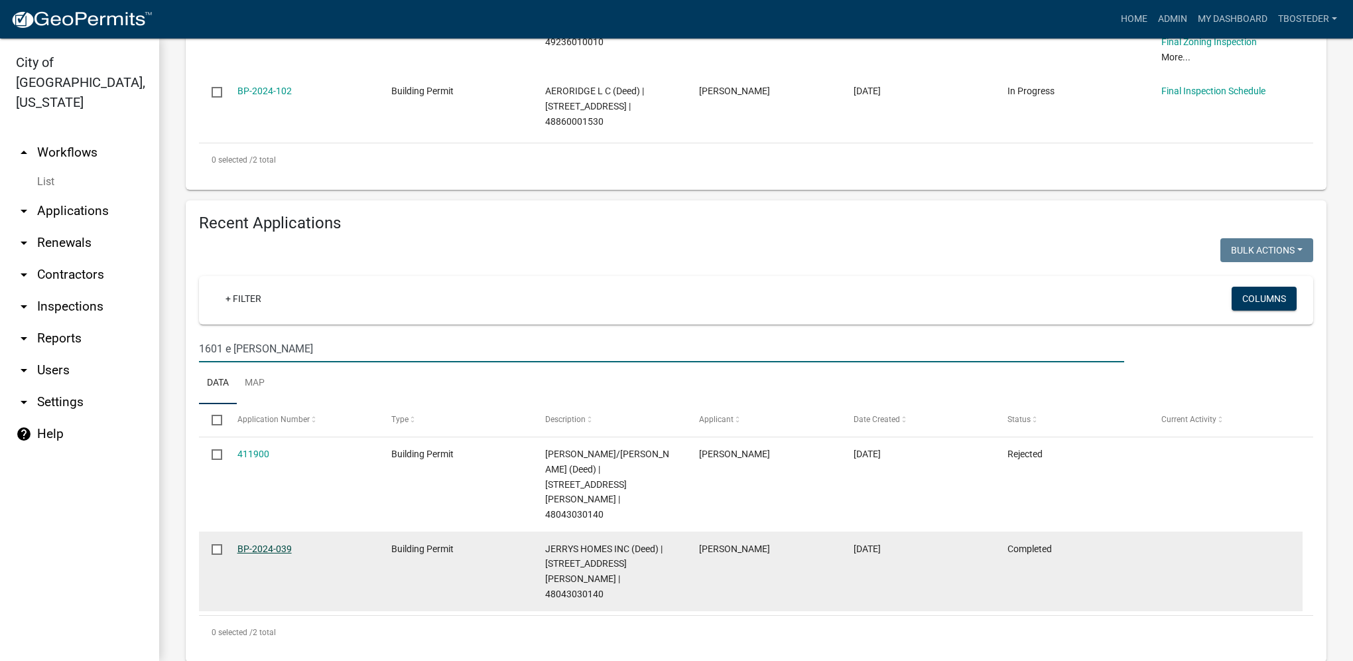
click at [278, 543] on link "BP-2024-039" at bounding box center [264, 548] width 54 height 11
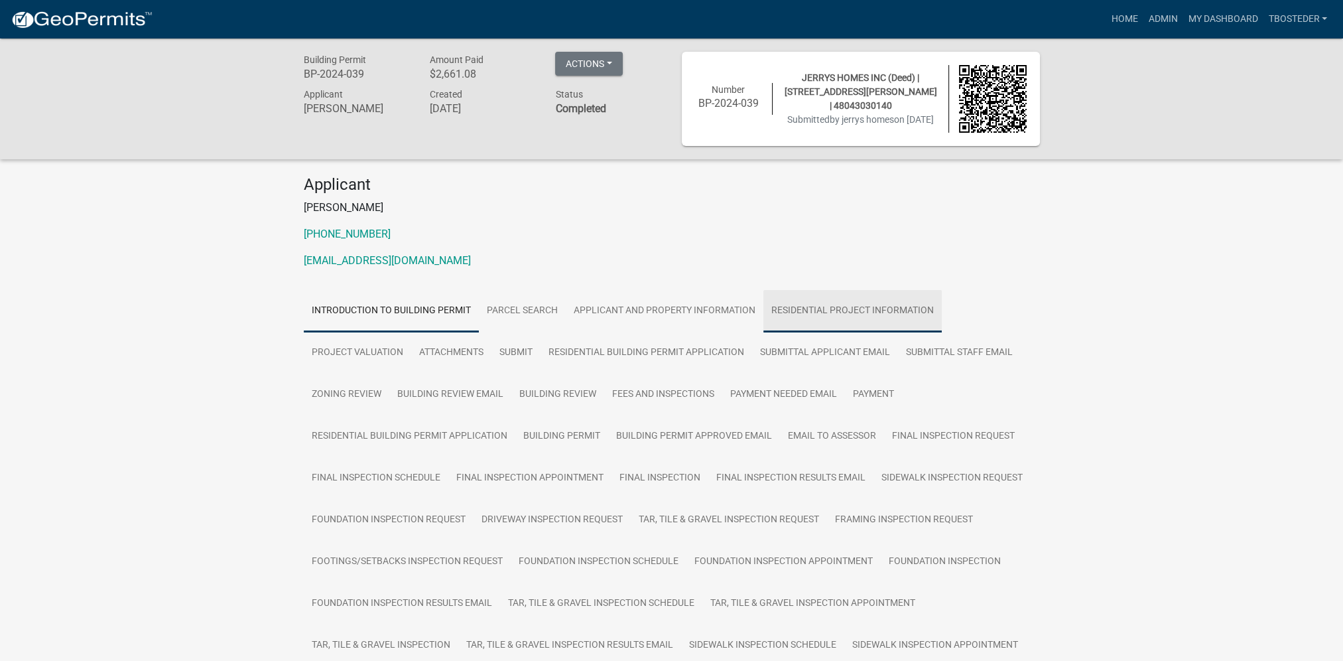
click at [780, 299] on link "Residential Project Information" at bounding box center [853, 311] width 178 height 42
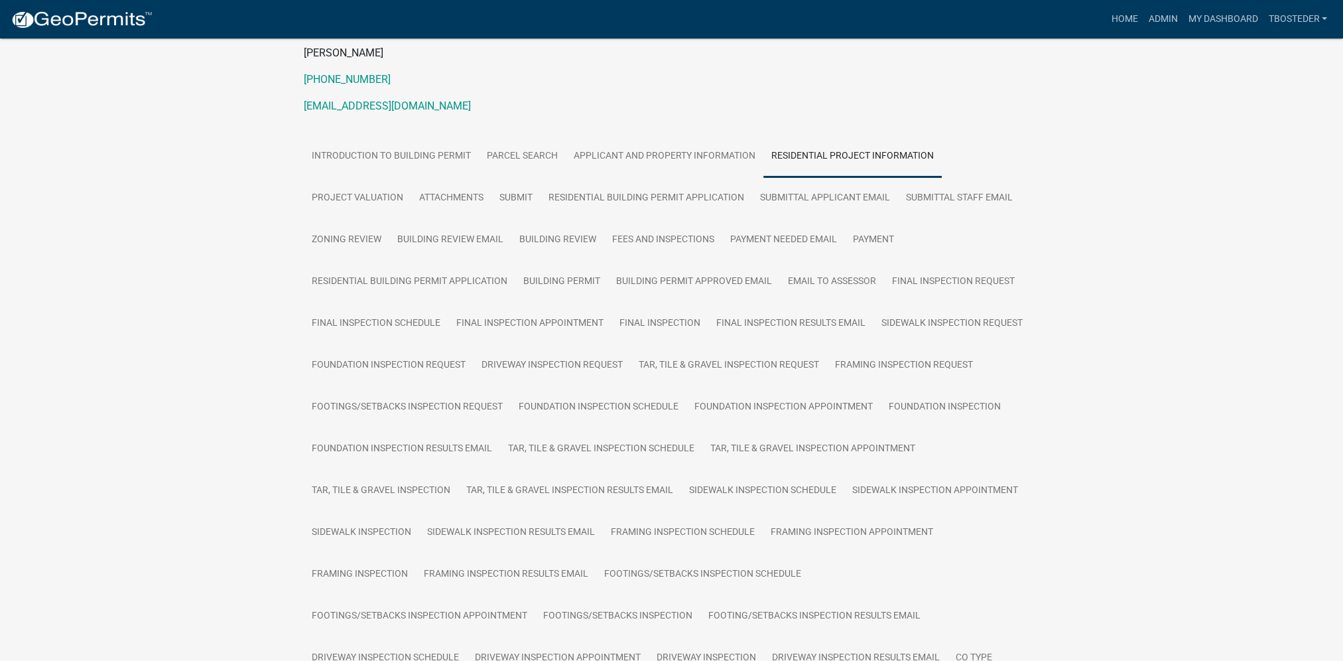
scroll to position [133, 0]
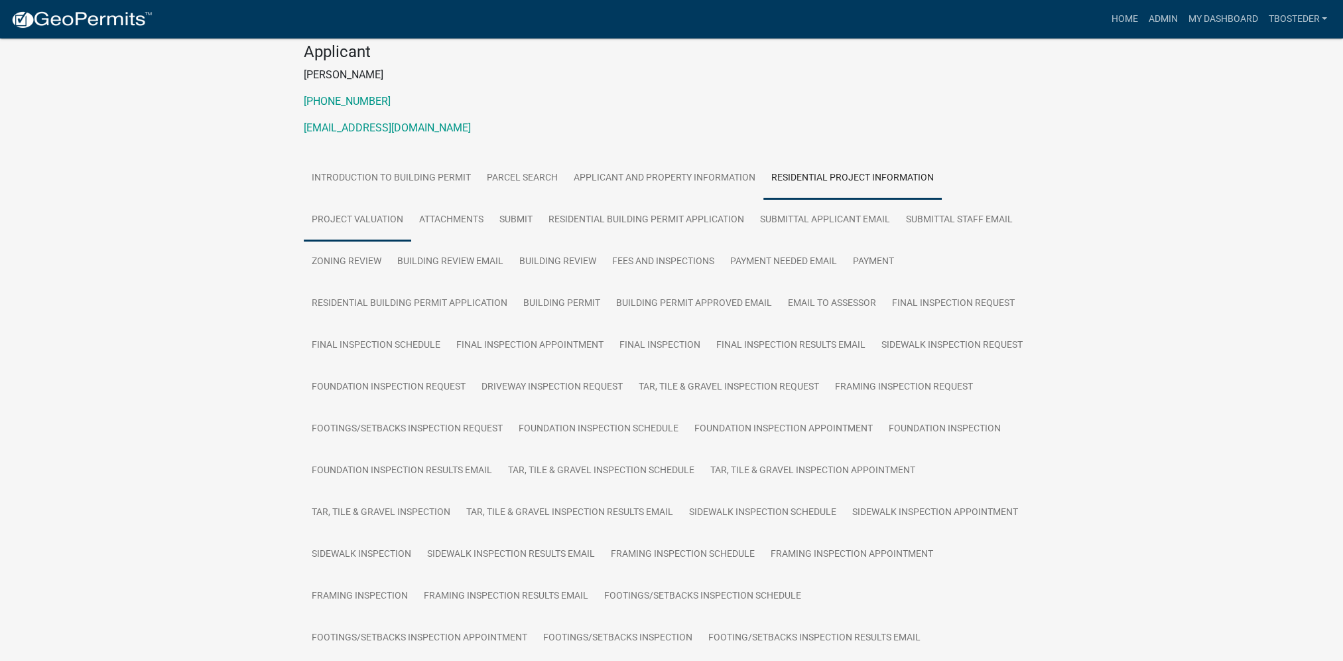
click at [372, 224] on link "Project Valuation" at bounding box center [357, 220] width 107 height 42
click at [876, 269] on link "Payment" at bounding box center [873, 262] width 57 height 42
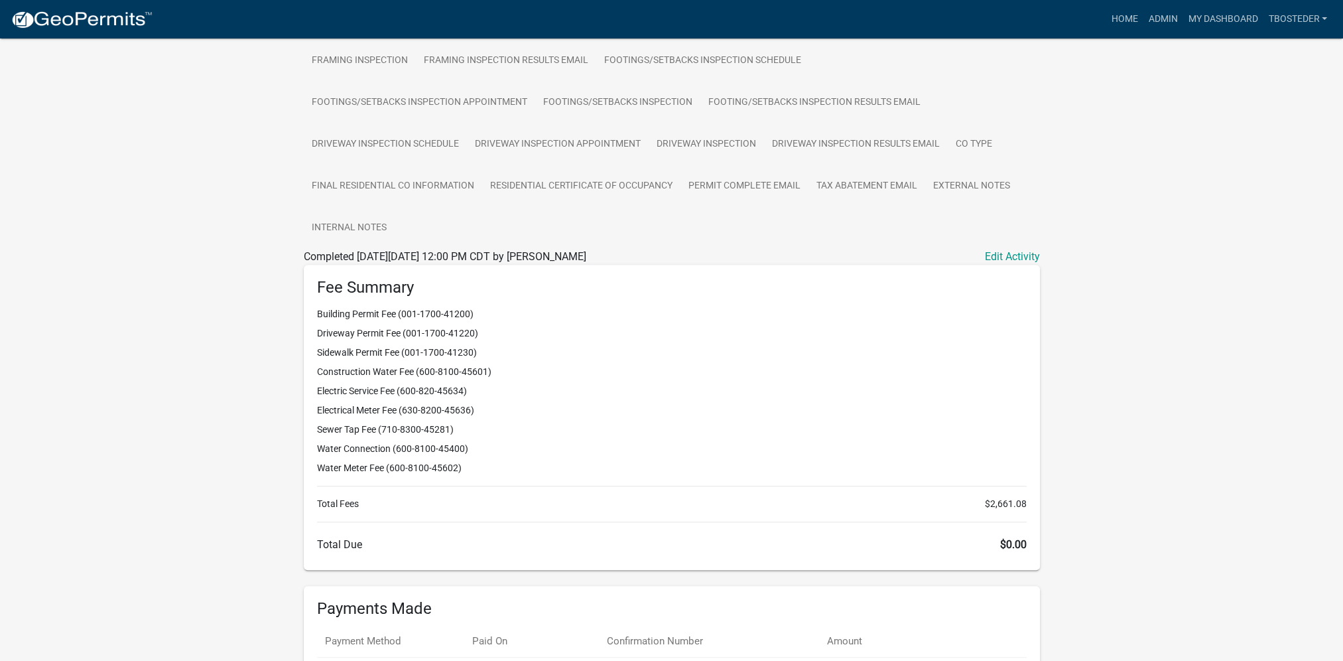
scroll to position [778, 0]
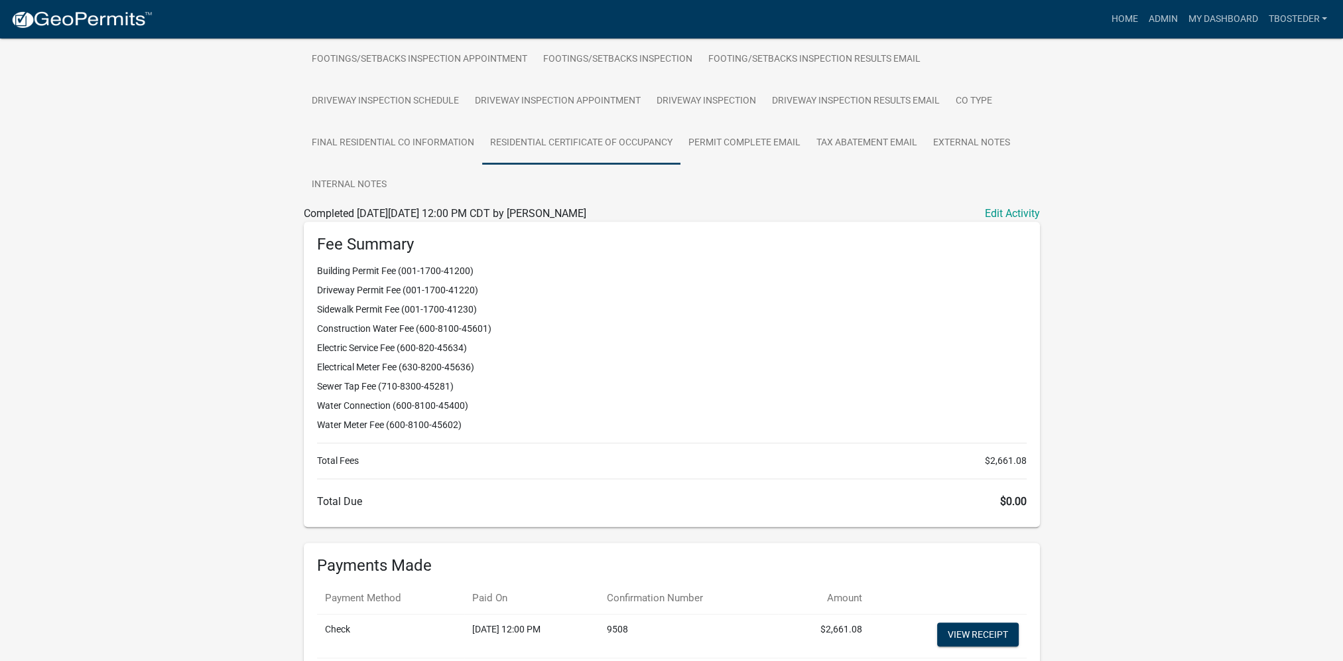
click at [482, 155] on link "Residential Certificate of Occupancy" at bounding box center [581, 143] width 198 height 42
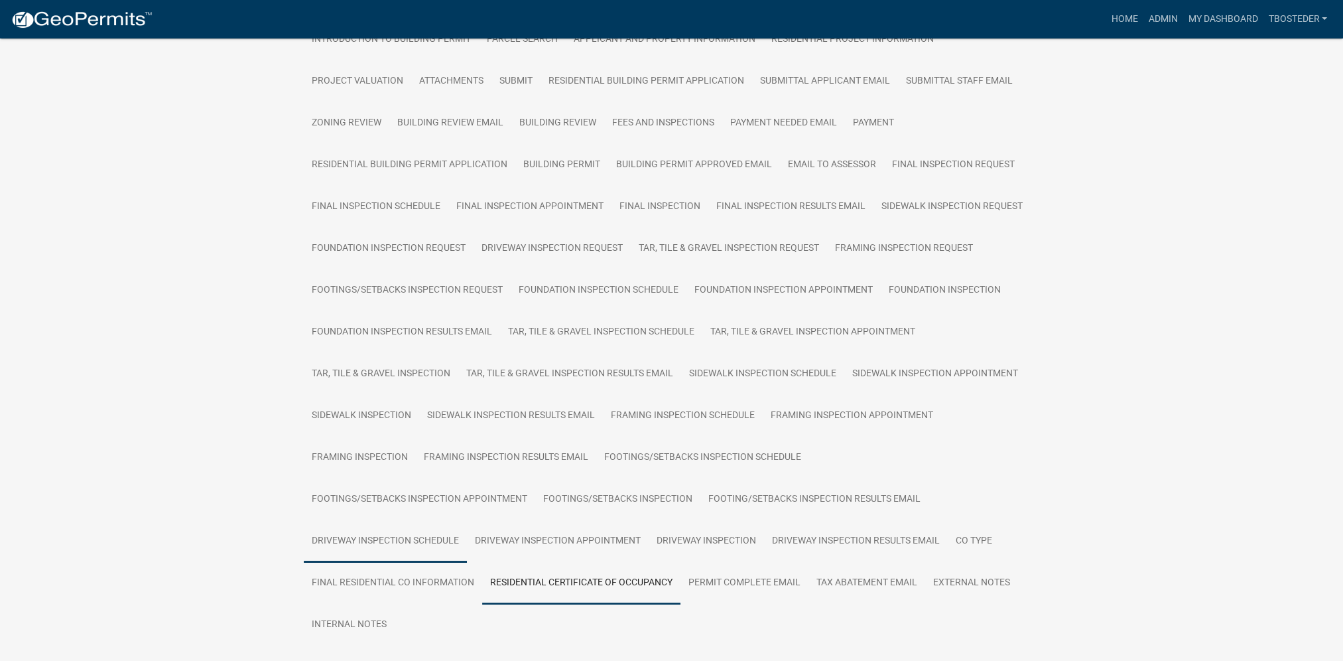
scroll to position [303, 0]
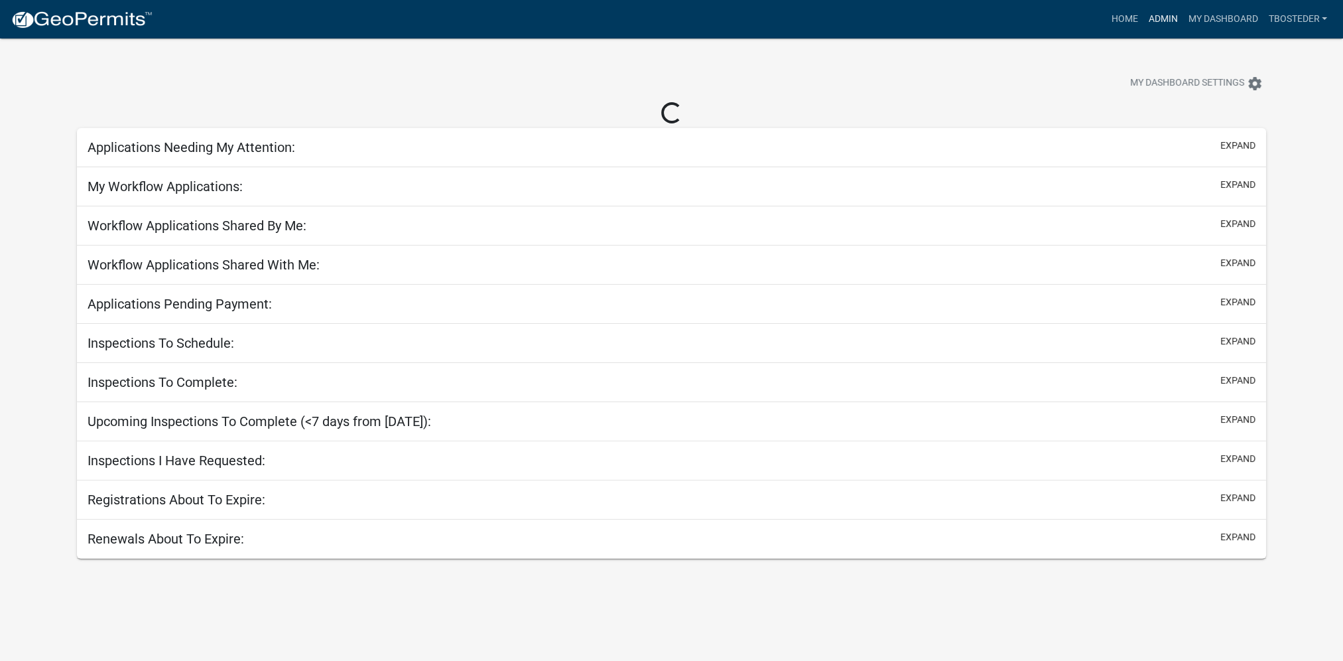
click at [1157, 19] on link "Admin" at bounding box center [1163, 19] width 40 height 25
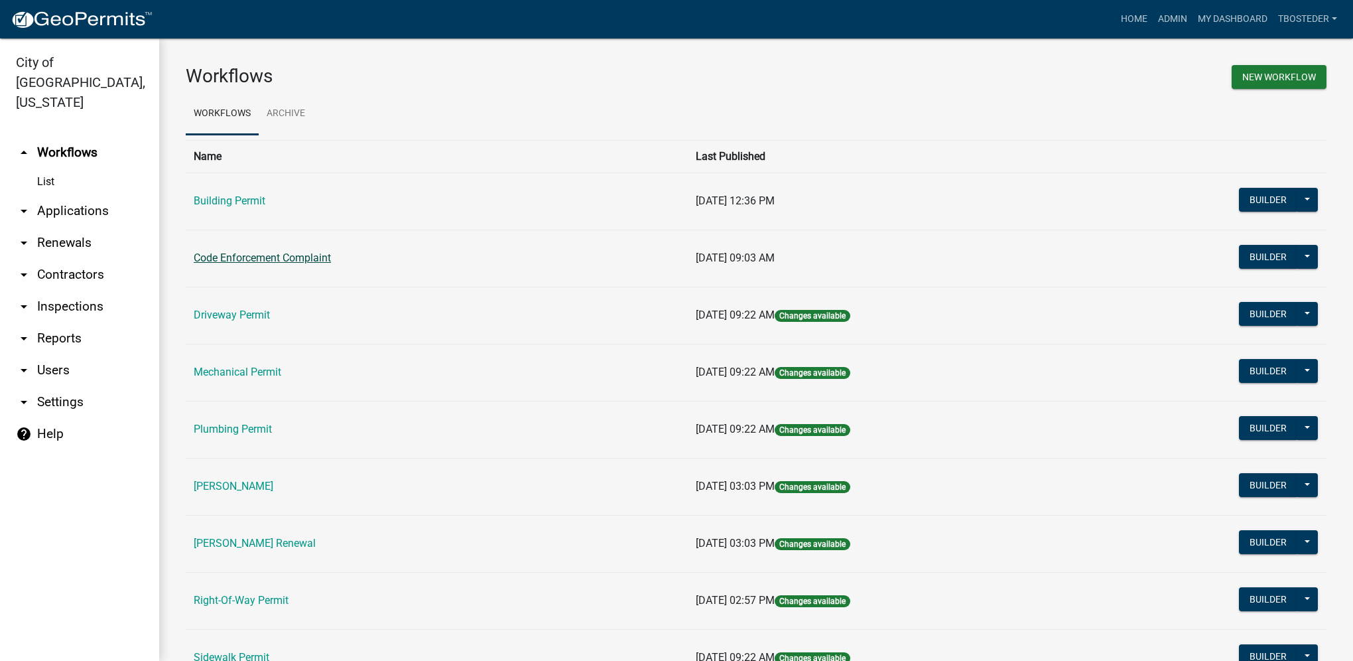
click at [290, 263] on link "Code Enforcement Complaint" at bounding box center [262, 257] width 137 height 13
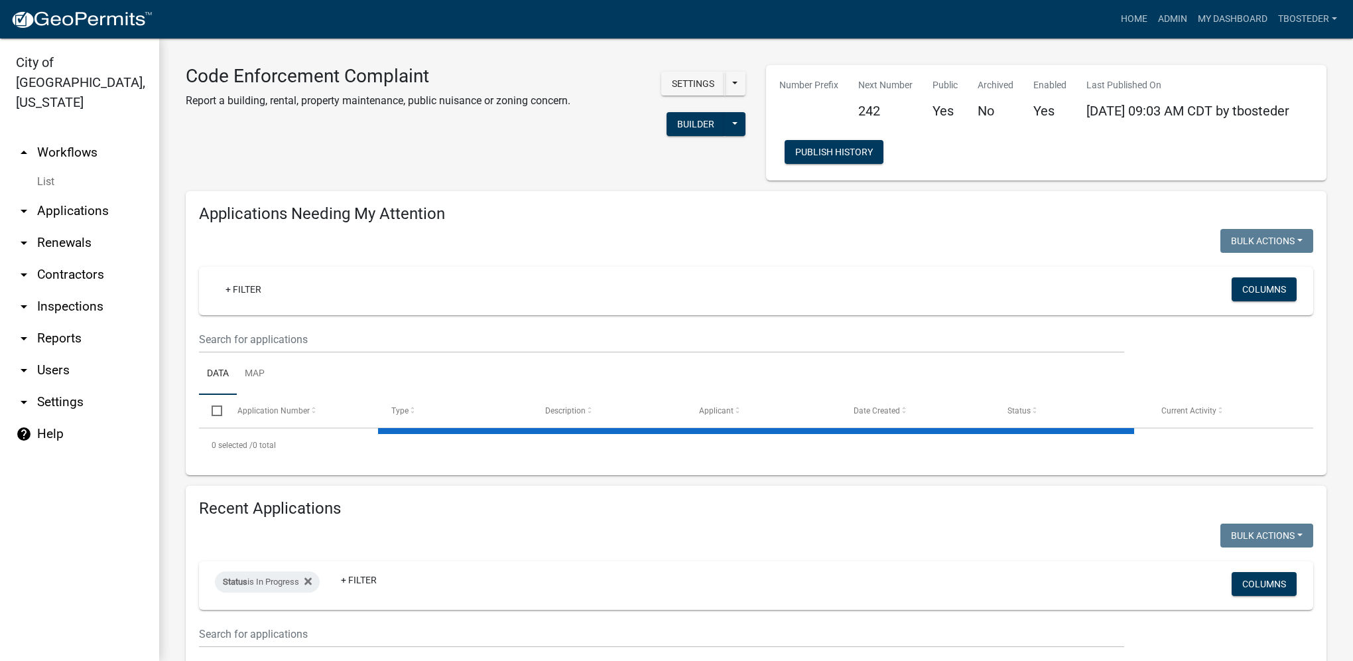
select select "1: 25"
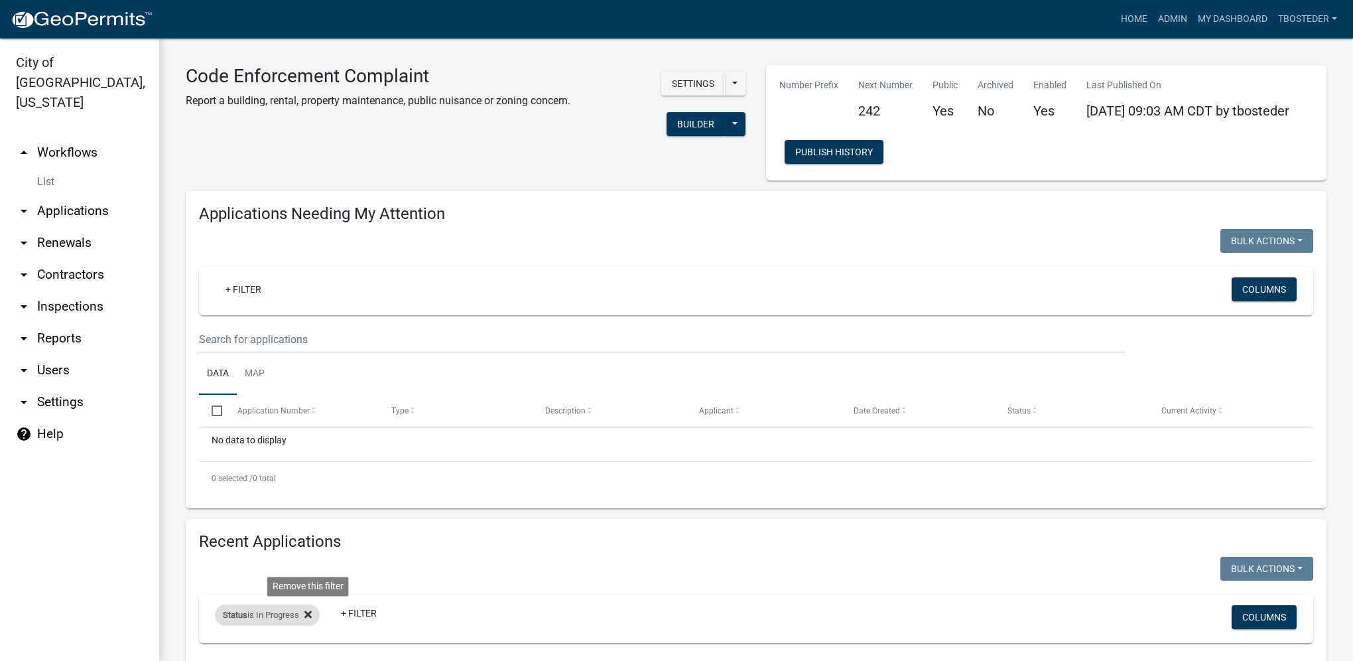
click at [306, 616] on fa-icon at bounding box center [305, 614] width 13 height 21
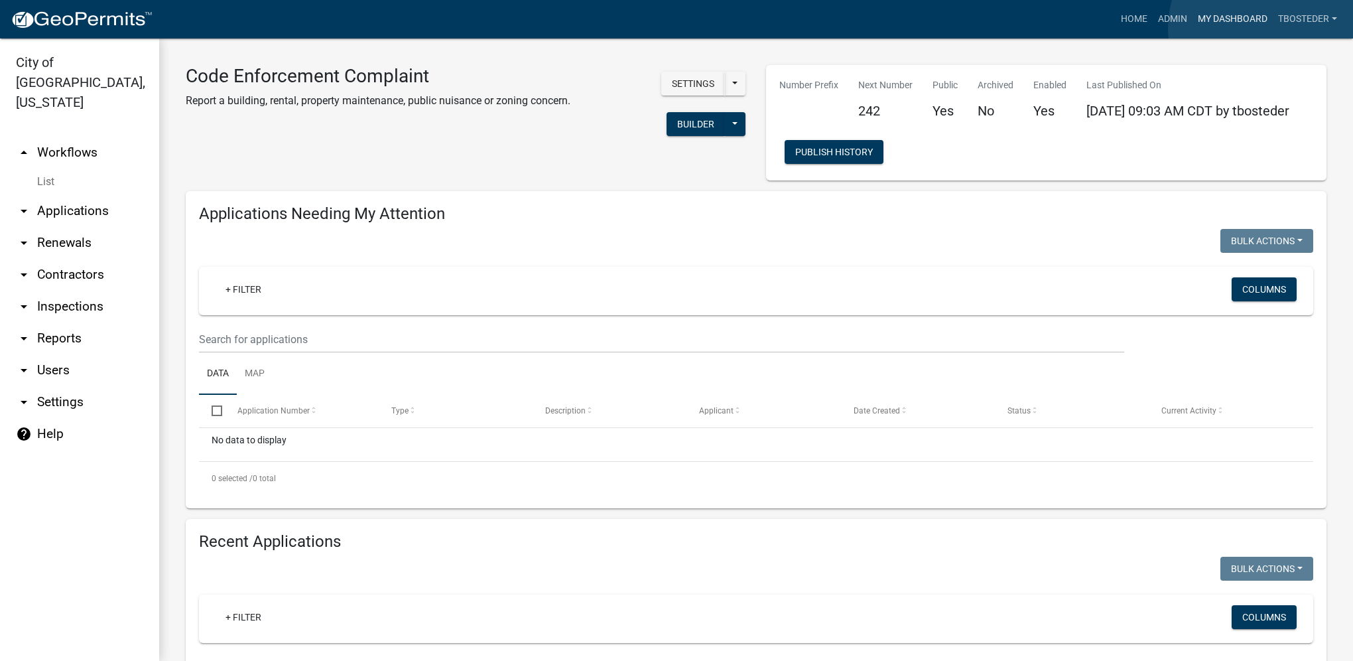
click at [1269, 28] on link "My Dashboard" at bounding box center [1233, 19] width 80 height 25
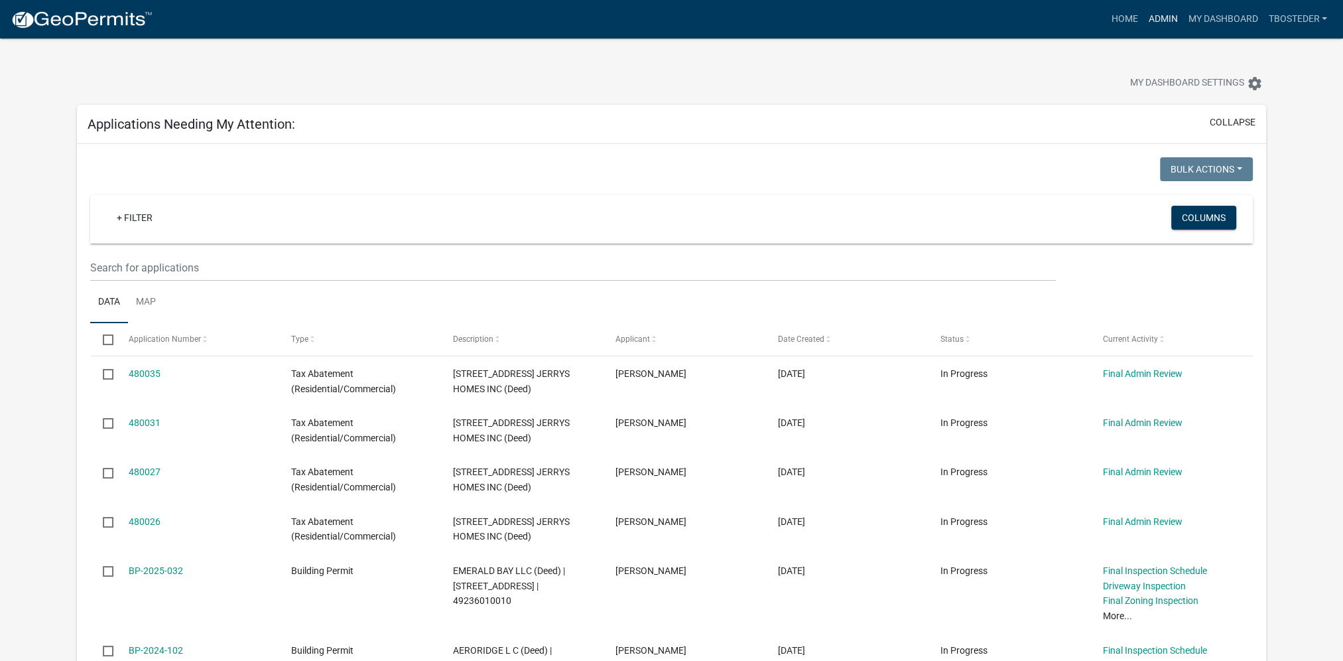
click at [1150, 23] on link "Admin" at bounding box center [1163, 19] width 40 height 25
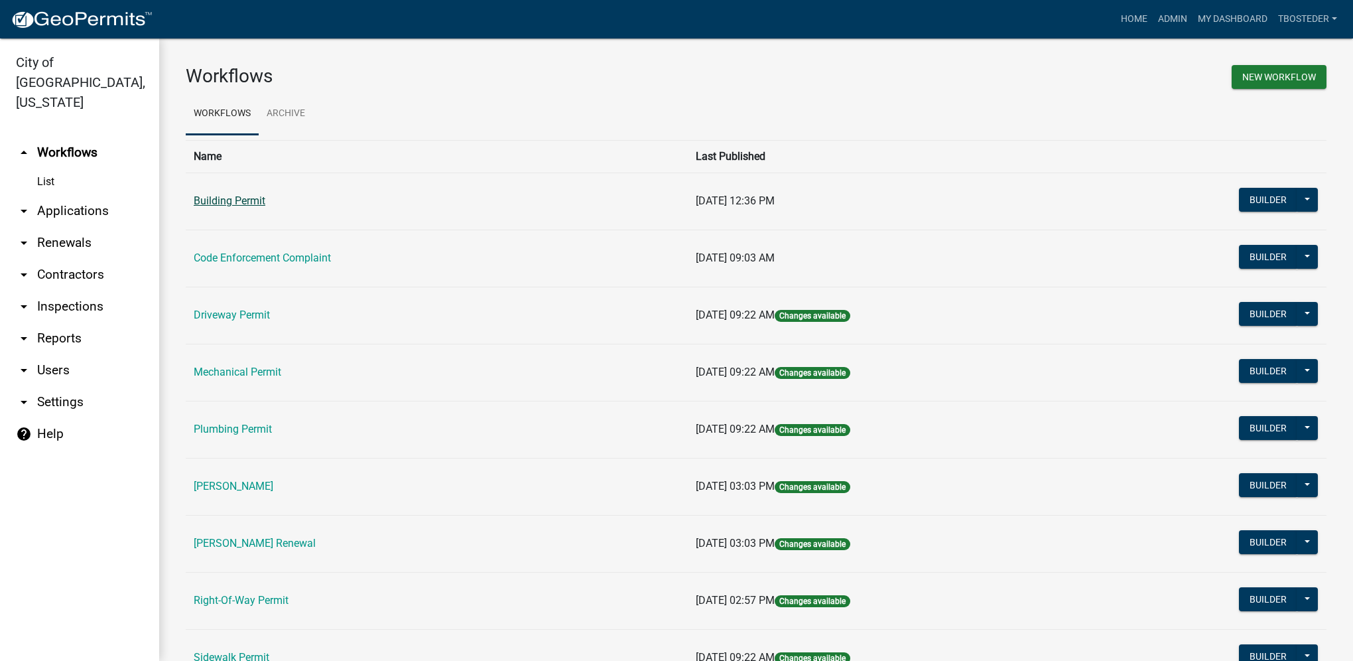
click at [250, 202] on link "Building Permit" at bounding box center [230, 200] width 72 height 13
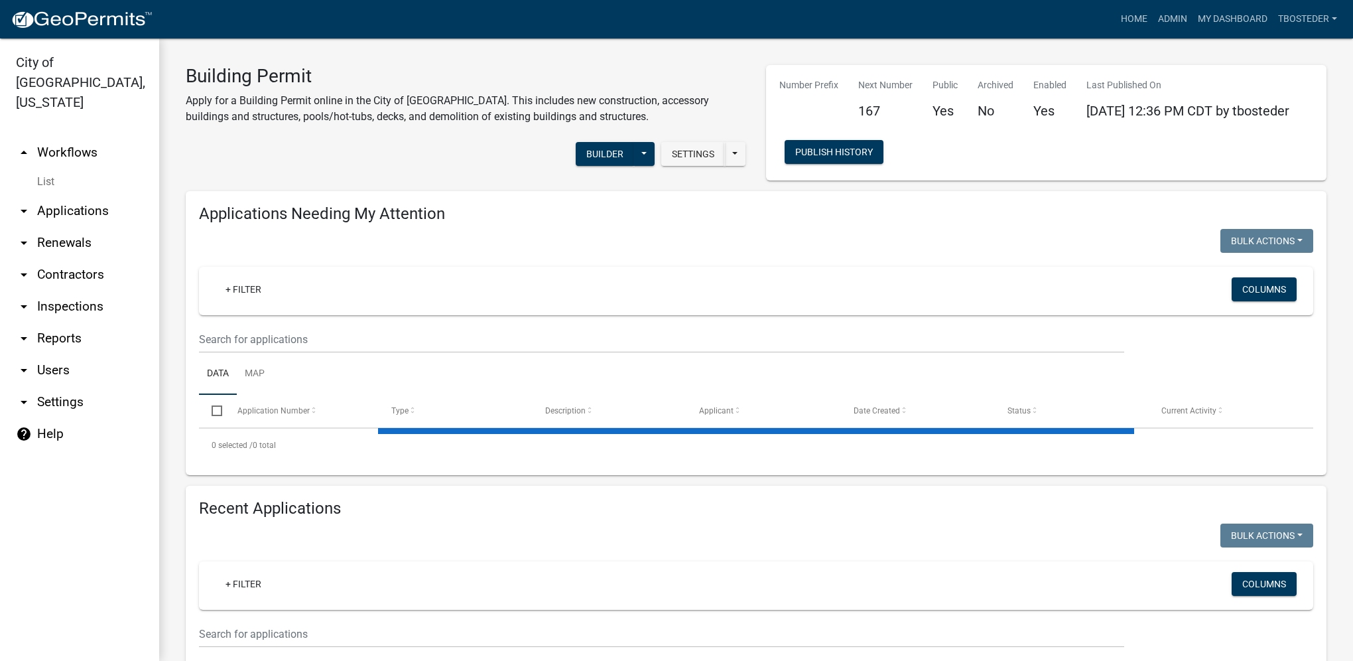
select select "1: 25"
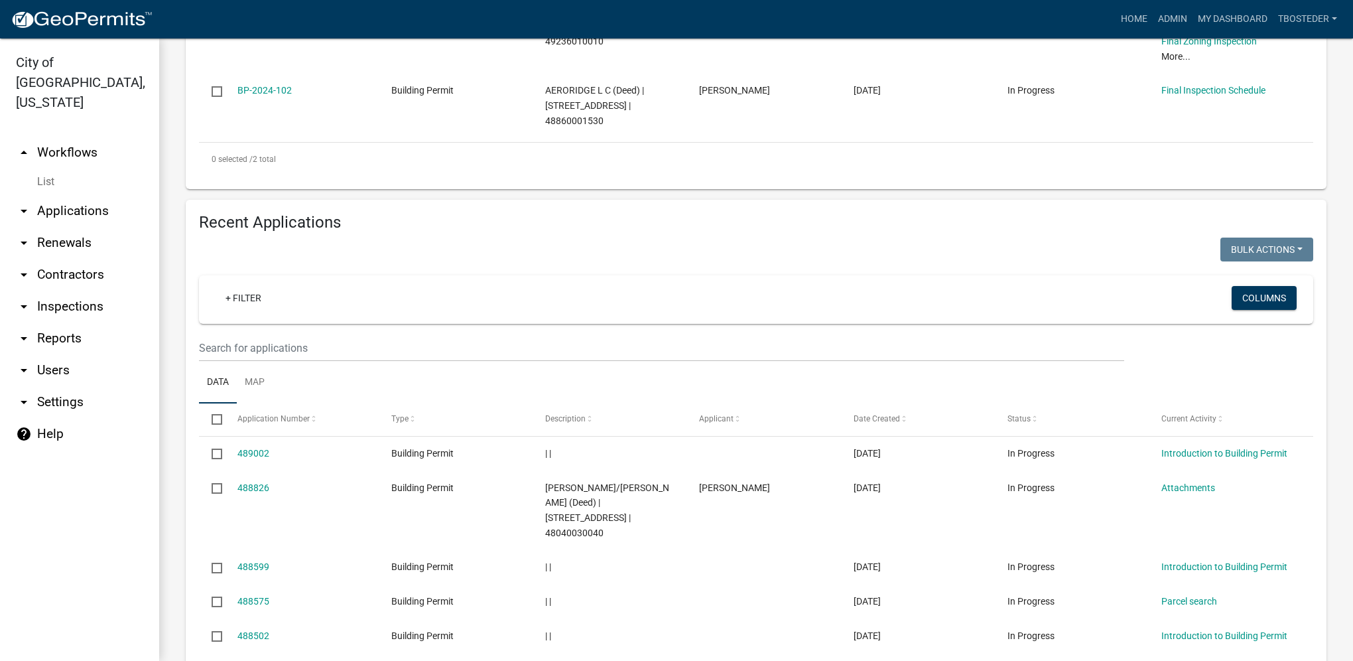
scroll to position [464, 0]
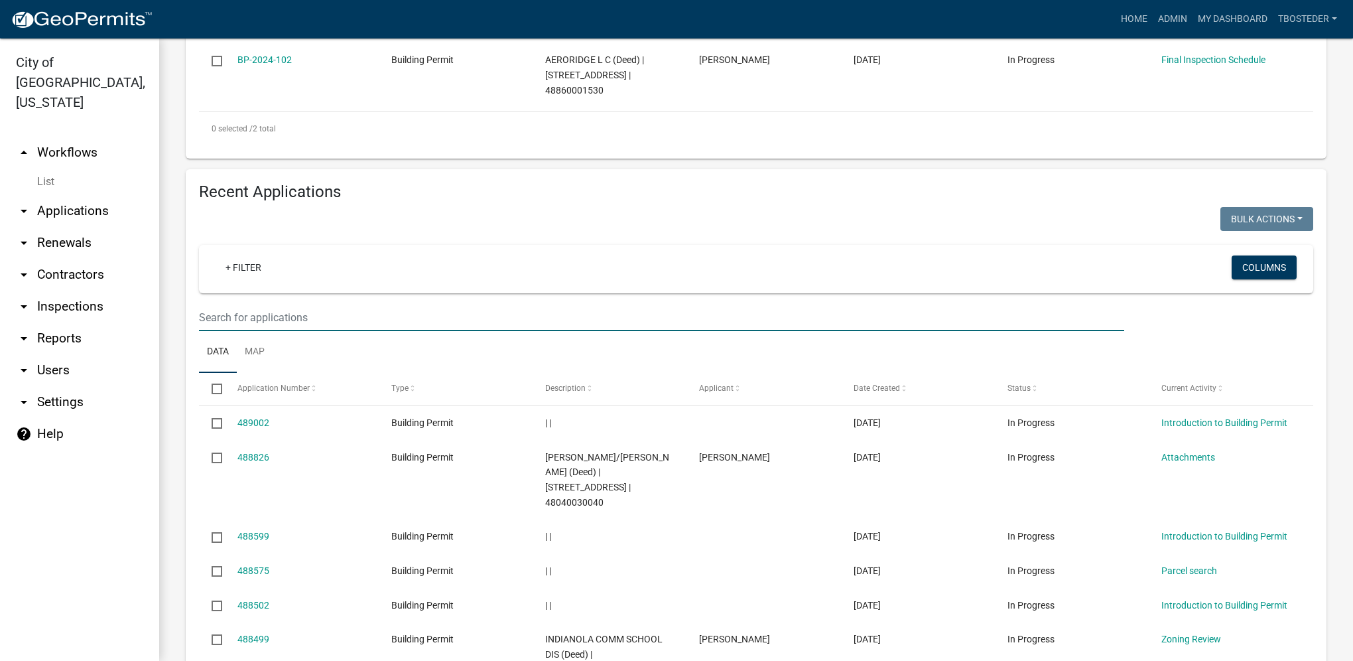
click at [368, 322] on input "text" at bounding box center [661, 317] width 925 height 27
drag, startPoint x: 372, startPoint y: 318, endPoint x: 284, endPoint y: 318, distance: 87.6
click at [284, 318] on input "text" at bounding box center [661, 317] width 925 height 27
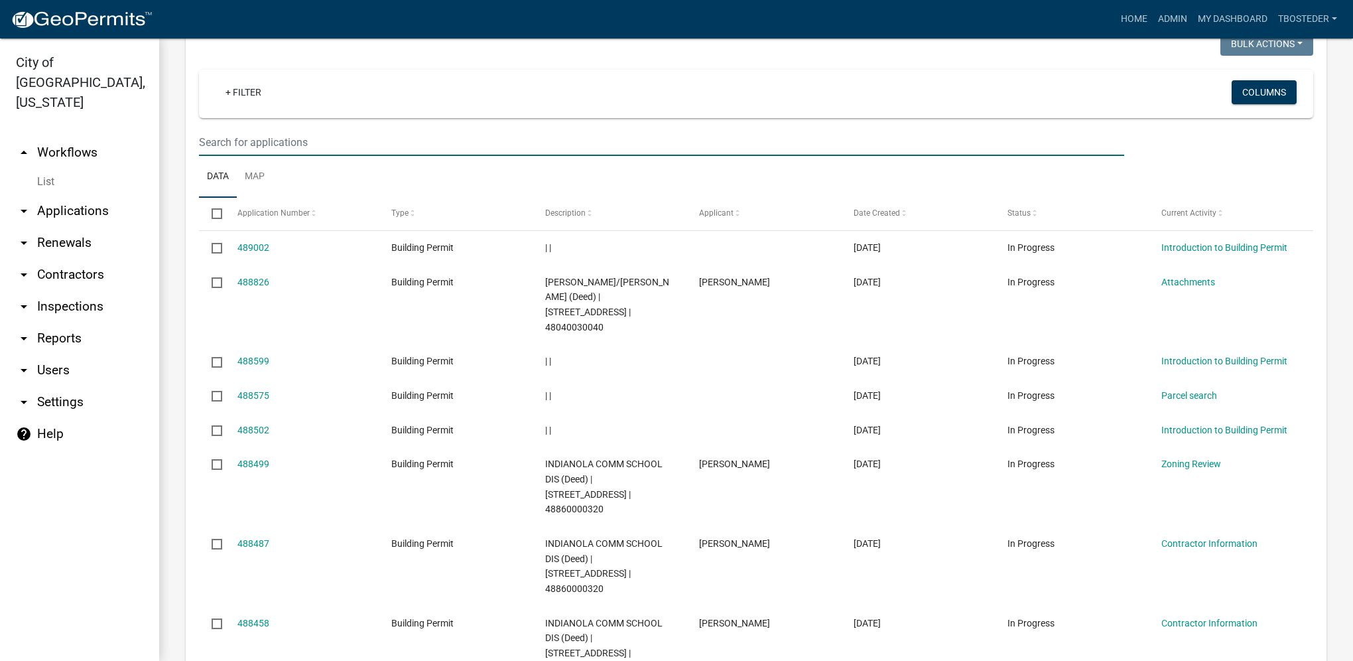
scroll to position [663, 0]
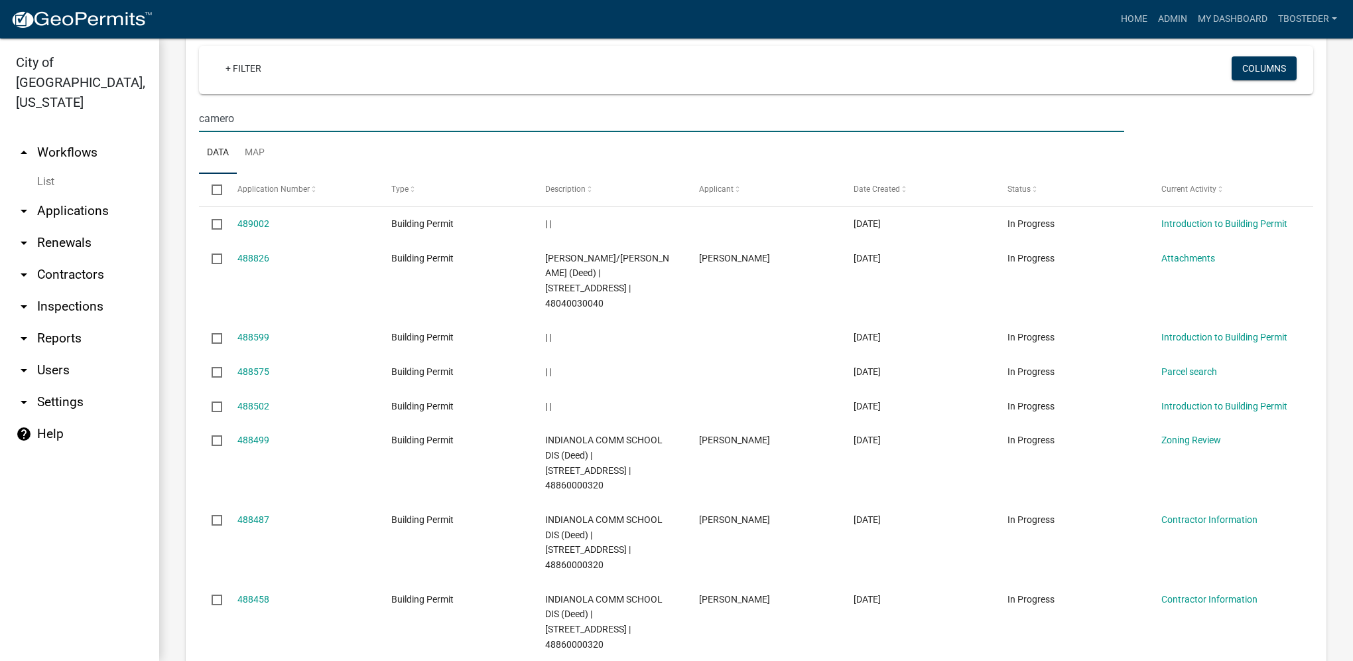
type input "cameron"
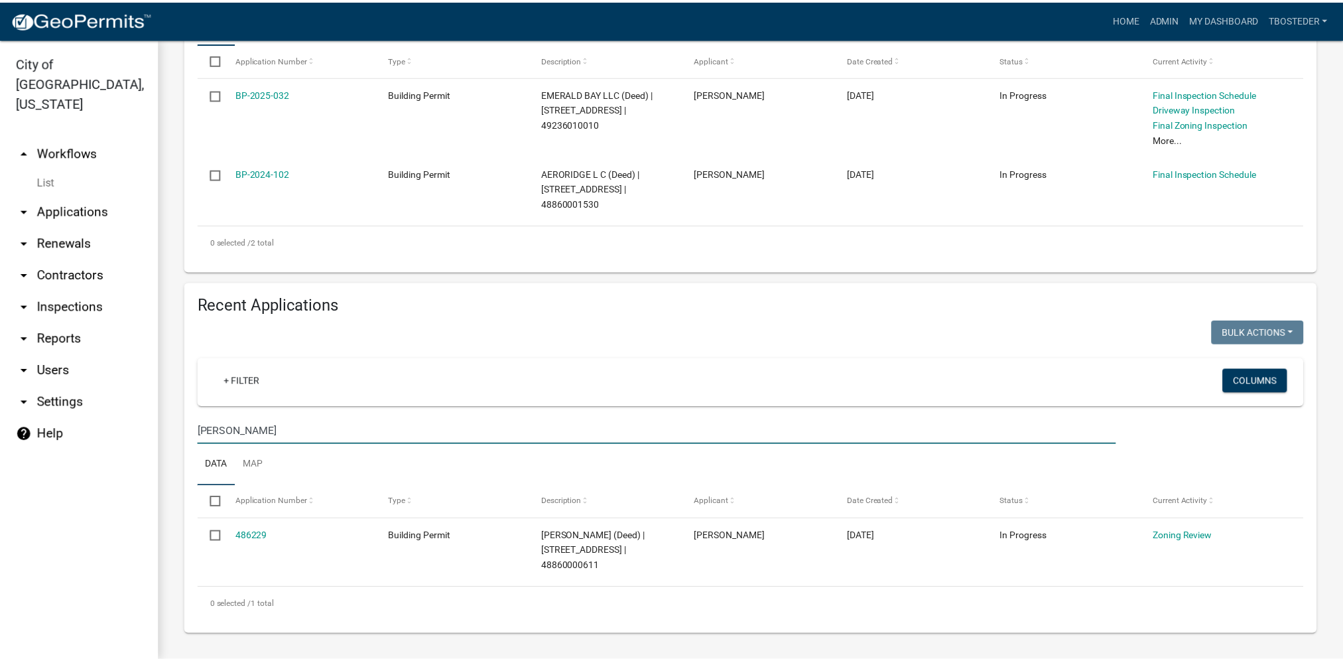
scroll to position [354, 0]
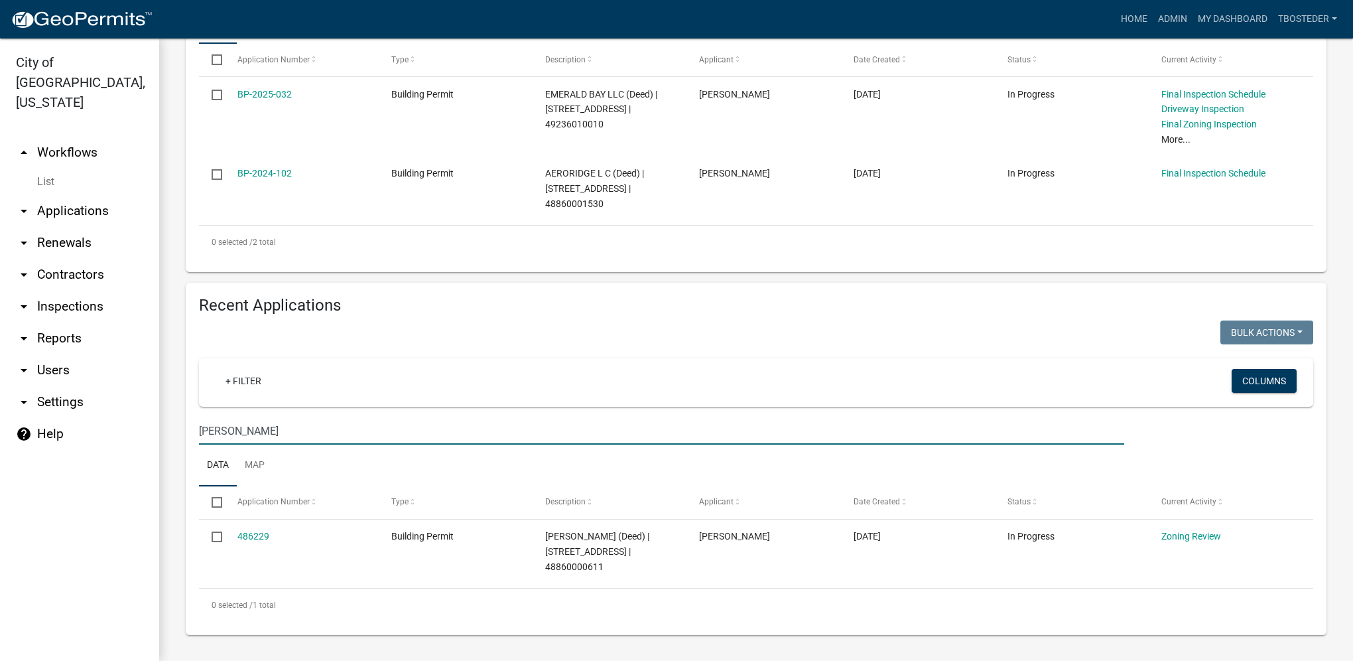
drag, startPoint x: 303, startPoint y: 440, endPoint x: 167, endPoint y: 456, distance: 136.3
click at [167, 456] on div "Building Permit Apply for a Building Permit online in the City of Indianola. Th…" at bounding box center [756, 174] width 1194 height 973
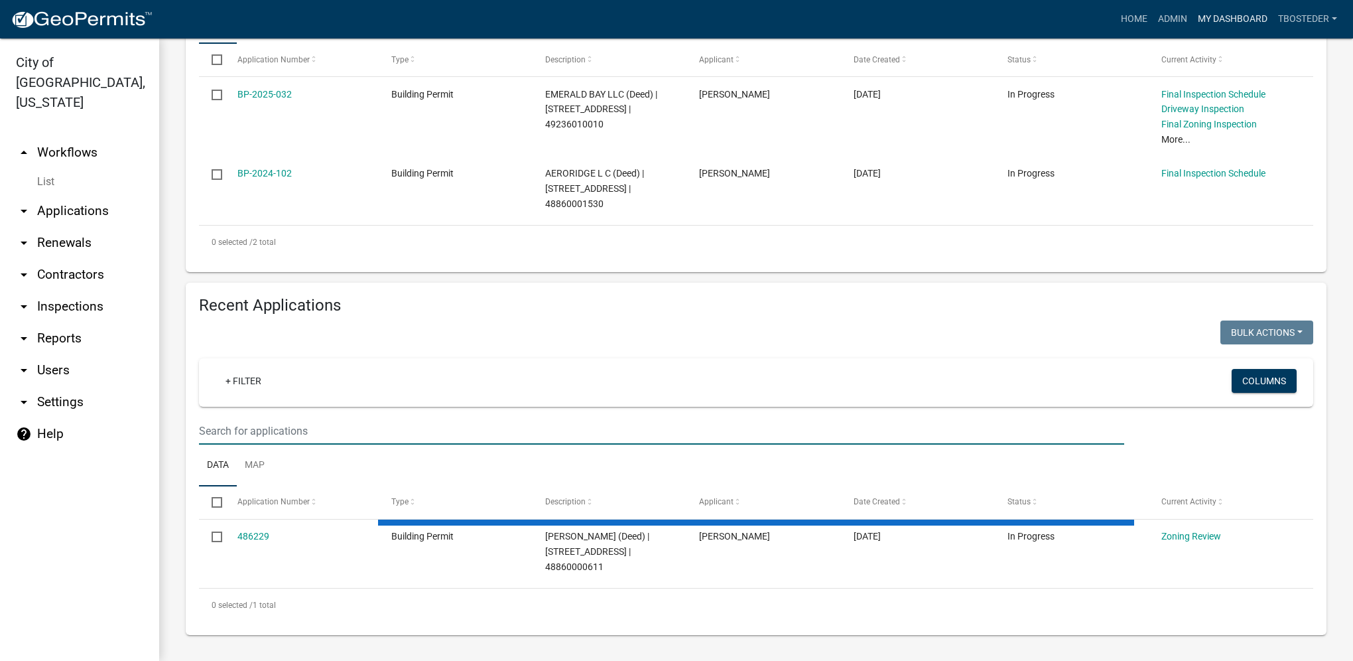
click at [1260, 18] on link "My Dashboard" at bounding box center [1233, 19] width 80 height 25
